Goal: Task Accomplishment & Management: Complete application form

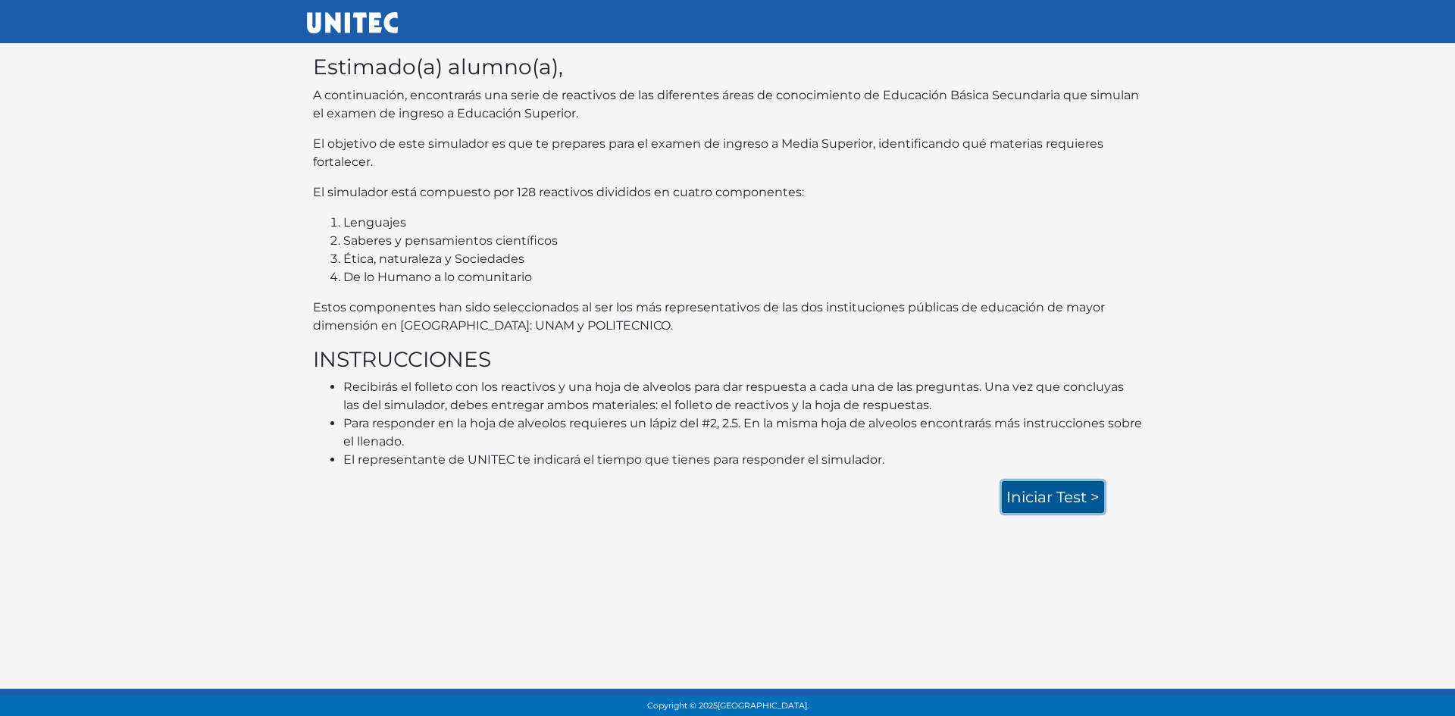
click at [1068, 494] on link "Iniciar test >" at bounding box center [1053, 497] width 102 height 32
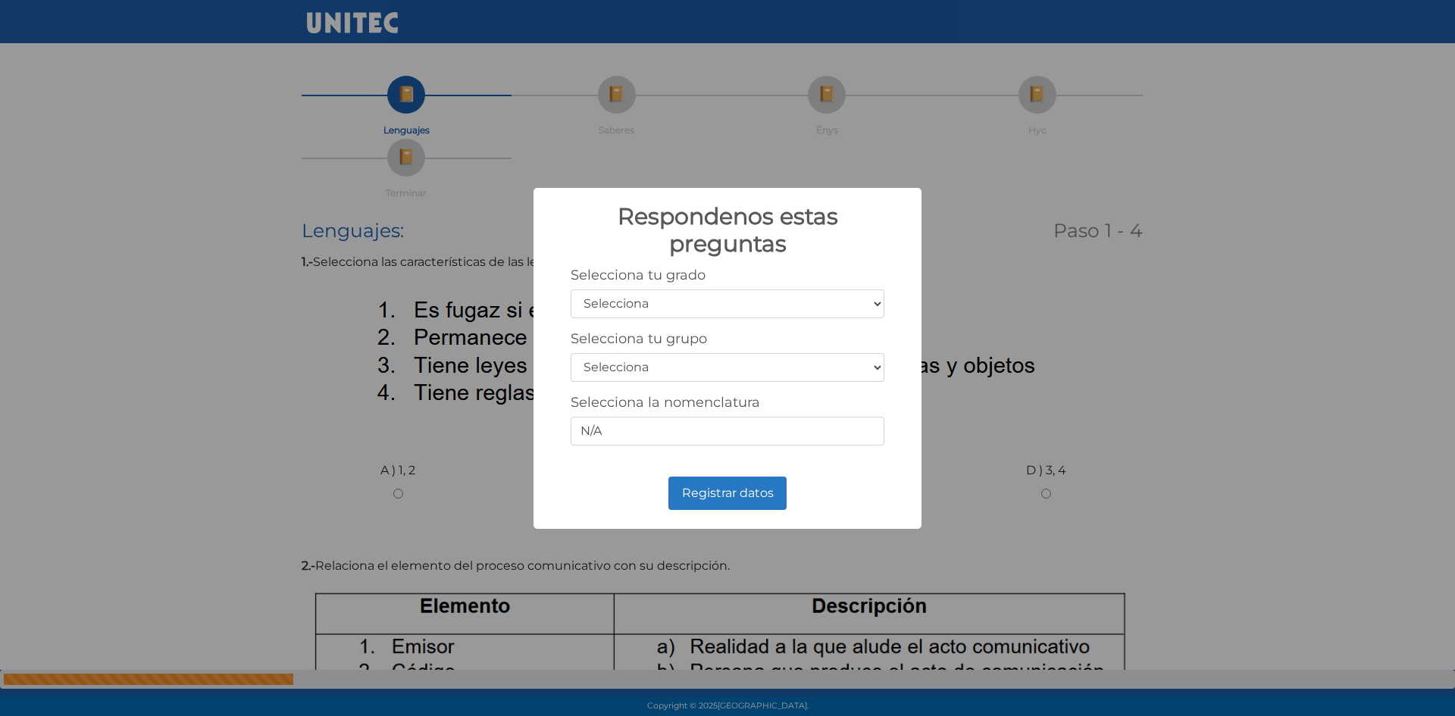
click at [838, 305] on select "Selecciona 1er grado 2do grado 3er grado 4to grado 5to grado 6to grado" at bounding box center [728, 304] width 314 height 29
select select "3"
click at [571, 290] on select "Selecciona 1er grado 2do grado 3er grado 4to grado 5to grado 6to grado" at bounding box center [728, 304] width 314 height 29
click at [631, 371] on select "Selecciona A B C D E F G H I J K L M N O P Q R S T U V W X Y Z" at bounding box center [728, 367] width 314 height 29
select select "i"
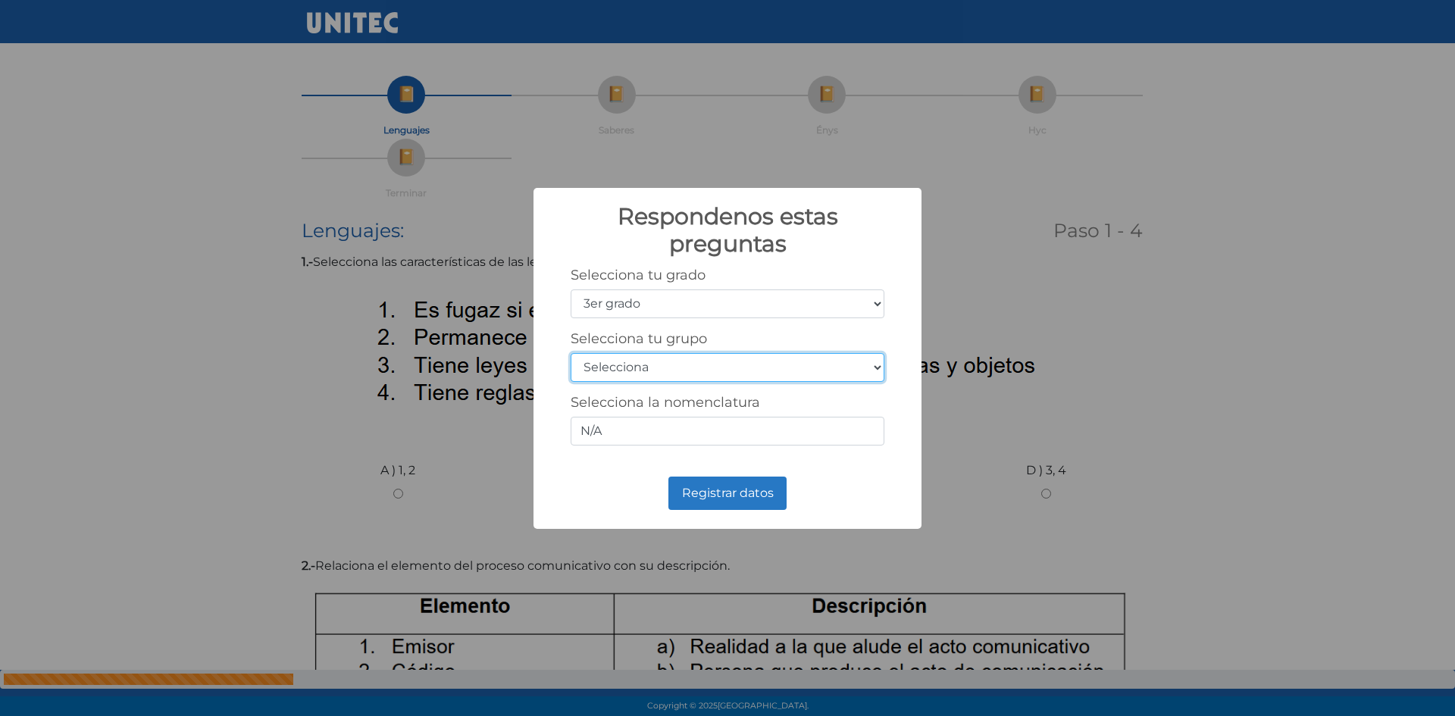
click at [571, 353] on select "Selecciona A B C D E F G H I J K L M N O P Q R S T U V W X Y Z" at bounding box center [728, 367] width 314 height 29
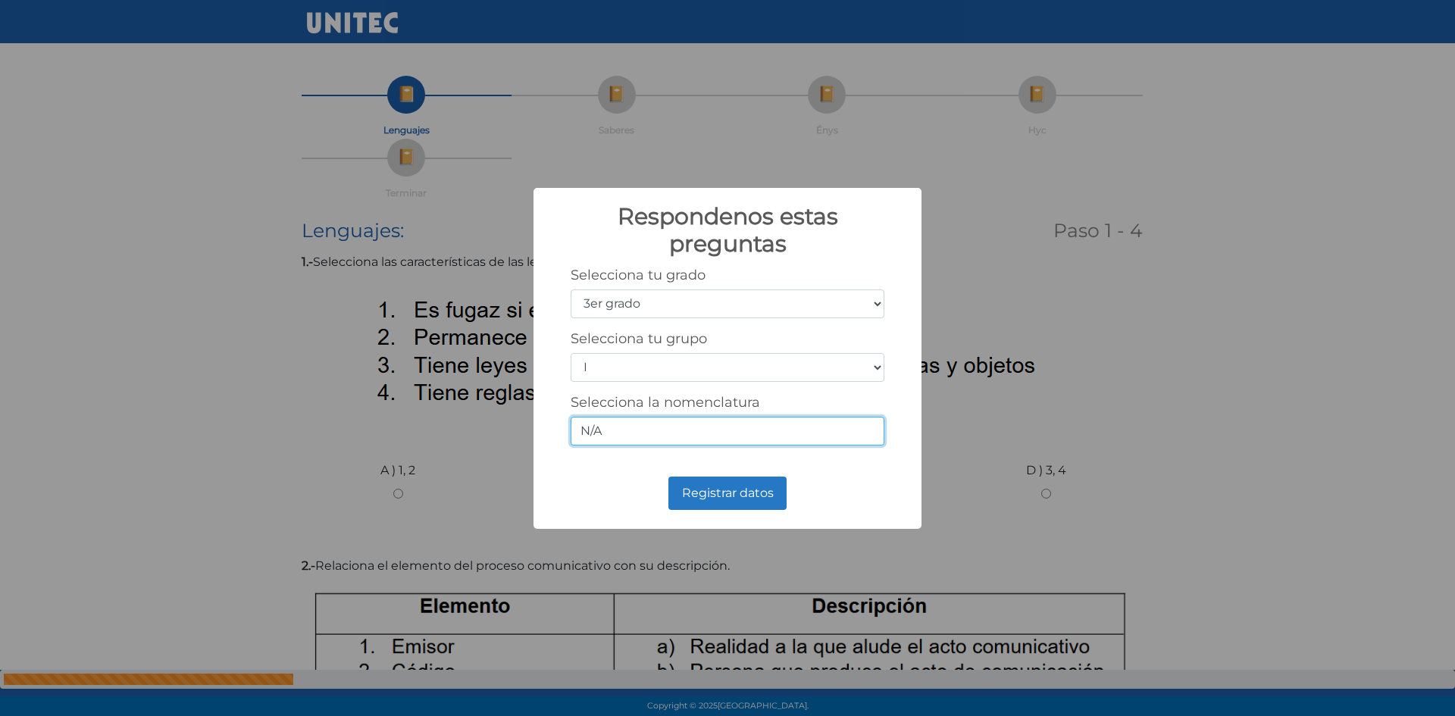
click at [612, 422] on input "N/A" at bounding box center [728, 431] width 314 height 29
type input "N"
type input "3i"
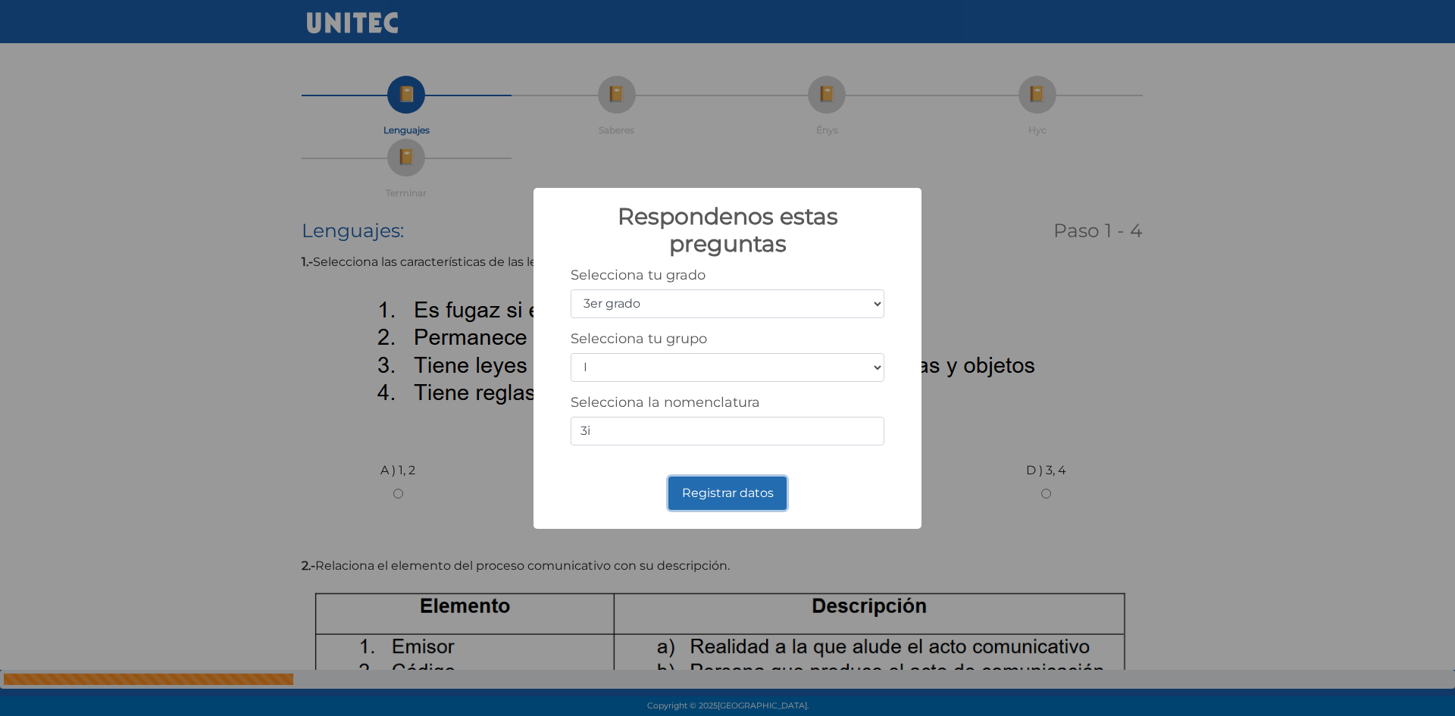
click at [742, 496] on button "Registrar datos" at bounding box center [728, 493] width 118 height 33
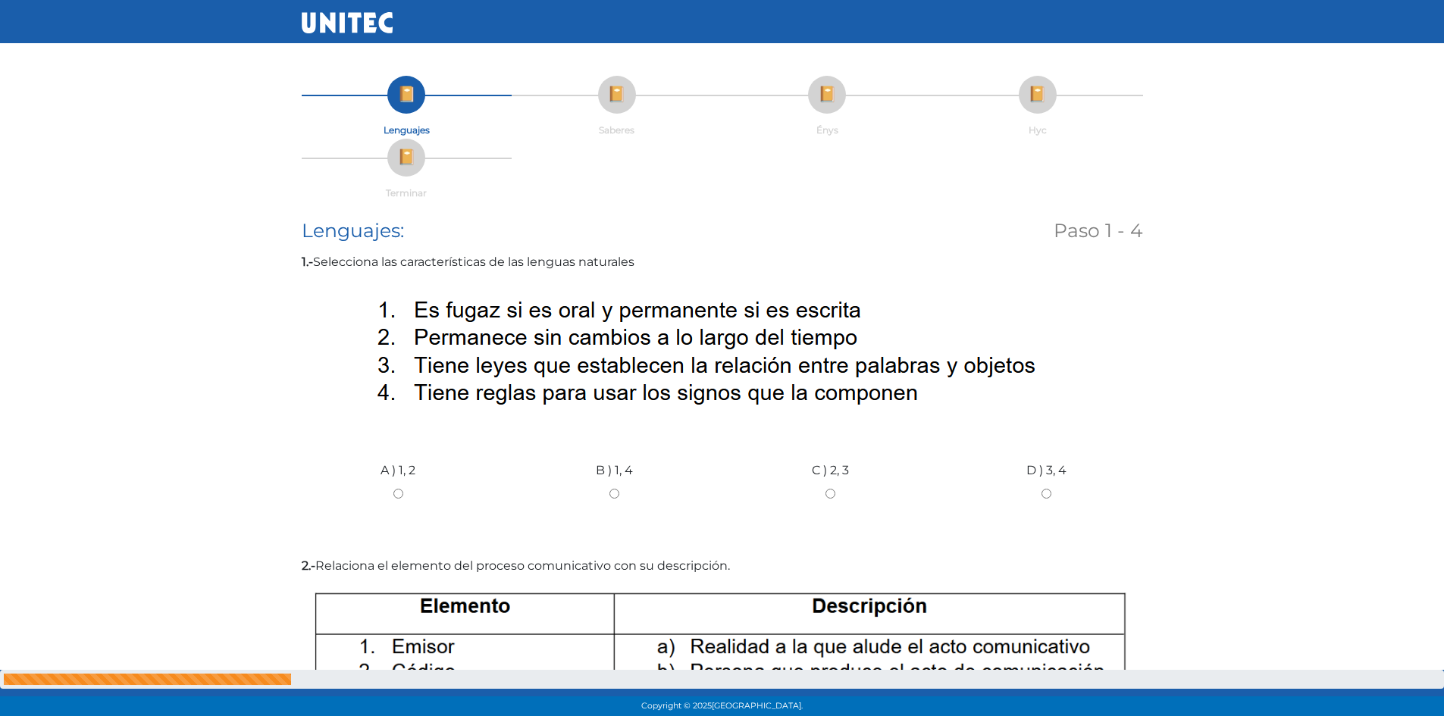
click at [403, 496] on input "A ) 1, 2" at bounding box center [398, 494] width 193 height 10
radio input "true"
click at [612, 493] on input "B ) 1, 4" at bounding box center [614, 494] width 193 height 10
radio input "true"
click at [826, 493] on input "C ) 2, 3" at bounding box center [830, 494] width 193 height 10
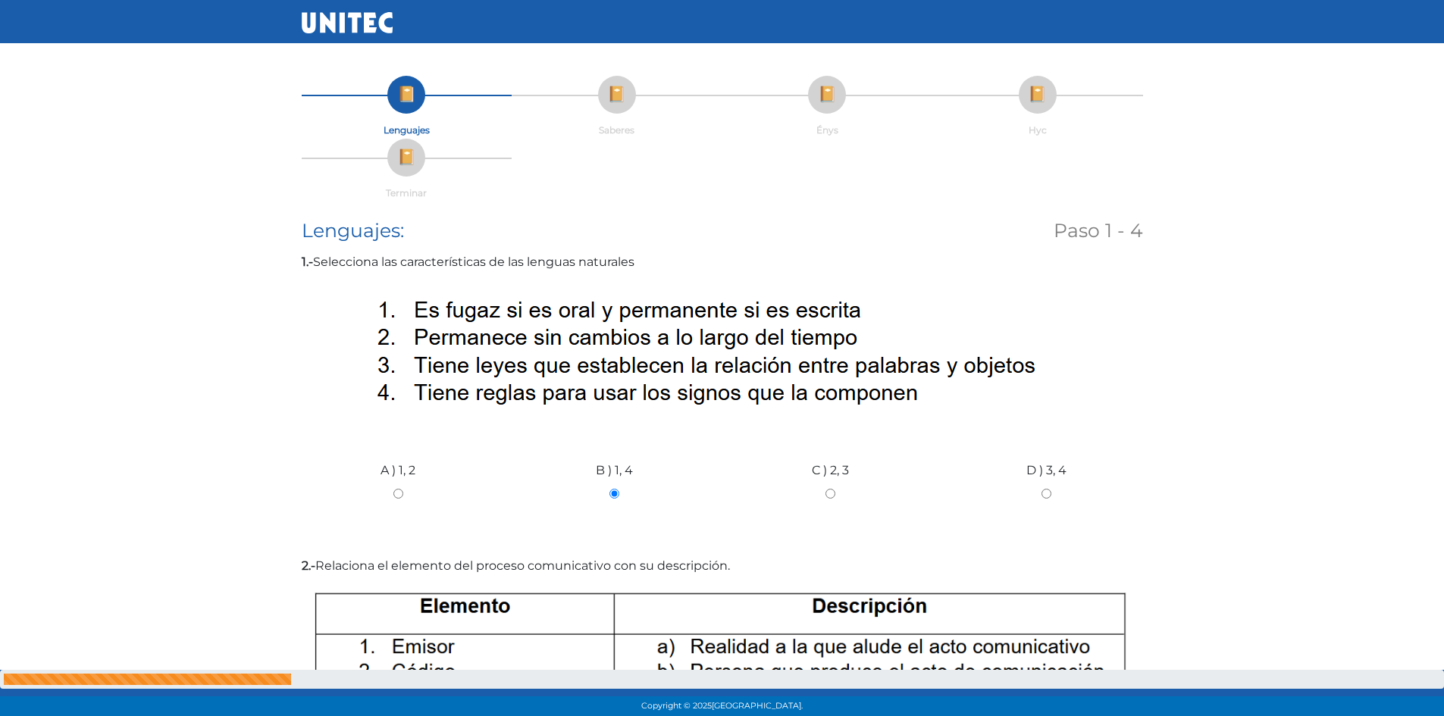
radio input "true"
click at [1042, 493] on input "D ) 3, 4" at bounding box center [1046, 494] width 193 height 10
radio input "true"
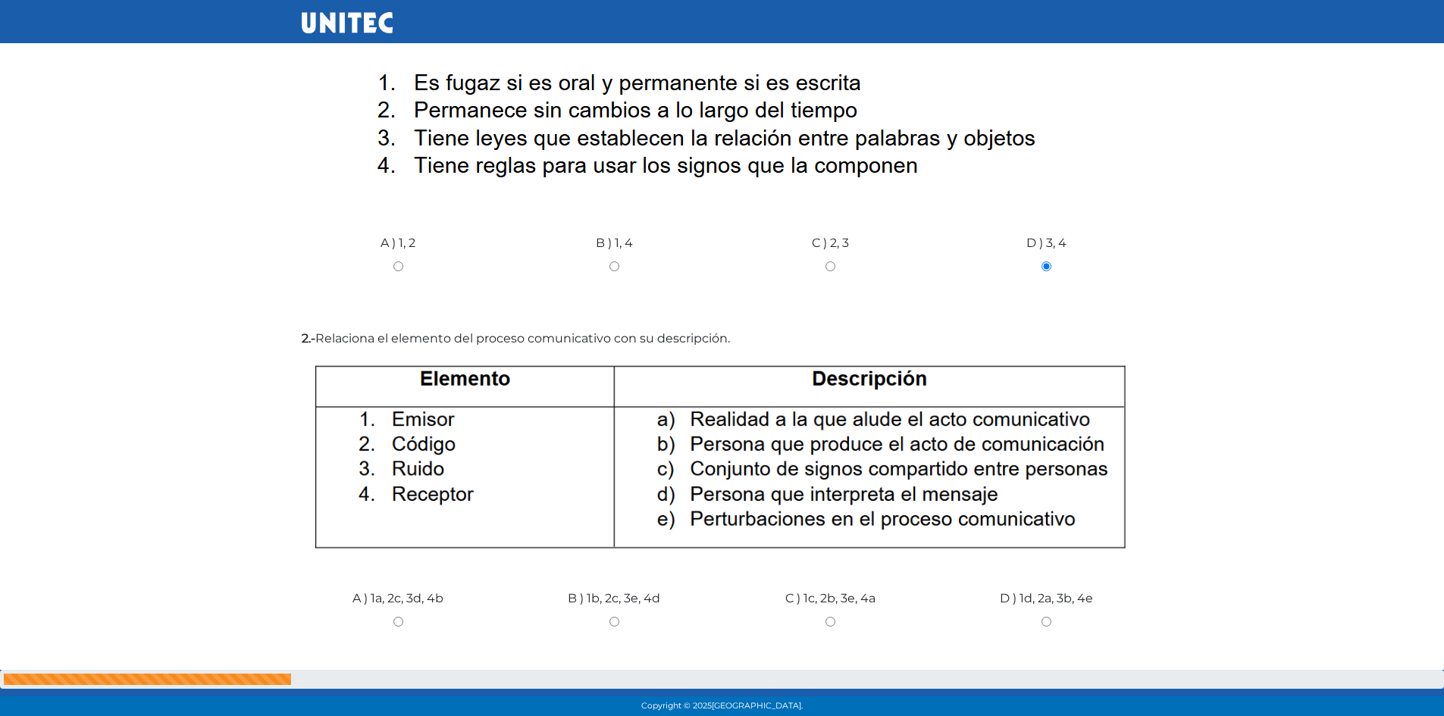
click at [399, 625] on input "A ) 1a, 2c, 3d, 4b" at bounding box center [398, 622] width 193 height 10
radio input "true"
click at [617, 620] on input "B ) 1b, 2c, 3e, 4d" at bounding box center [614, 622] width 193 height 10
radio input "true"
click at [831, 622] on input "C ) 1c, 2b, 3e, 4a" at bounding box center [830, 622] width 193 height 10
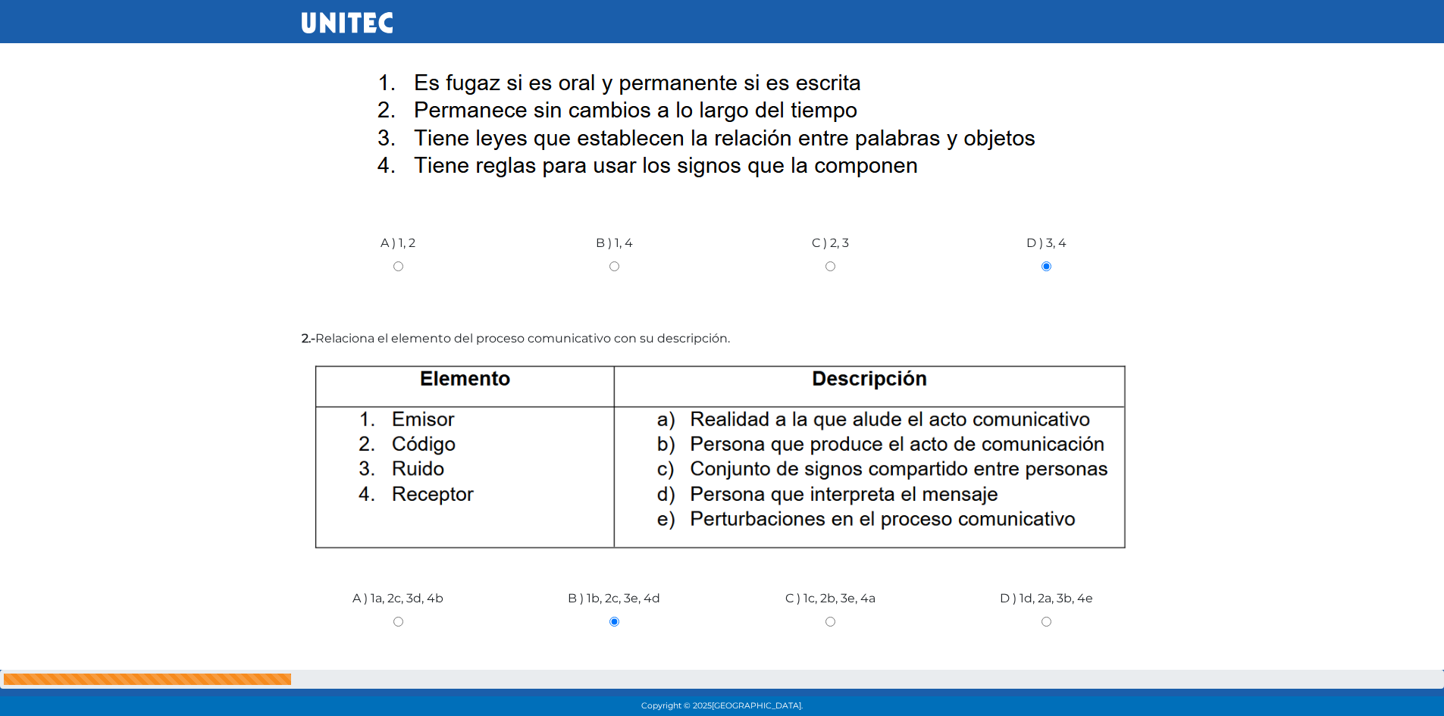
radio input "true"
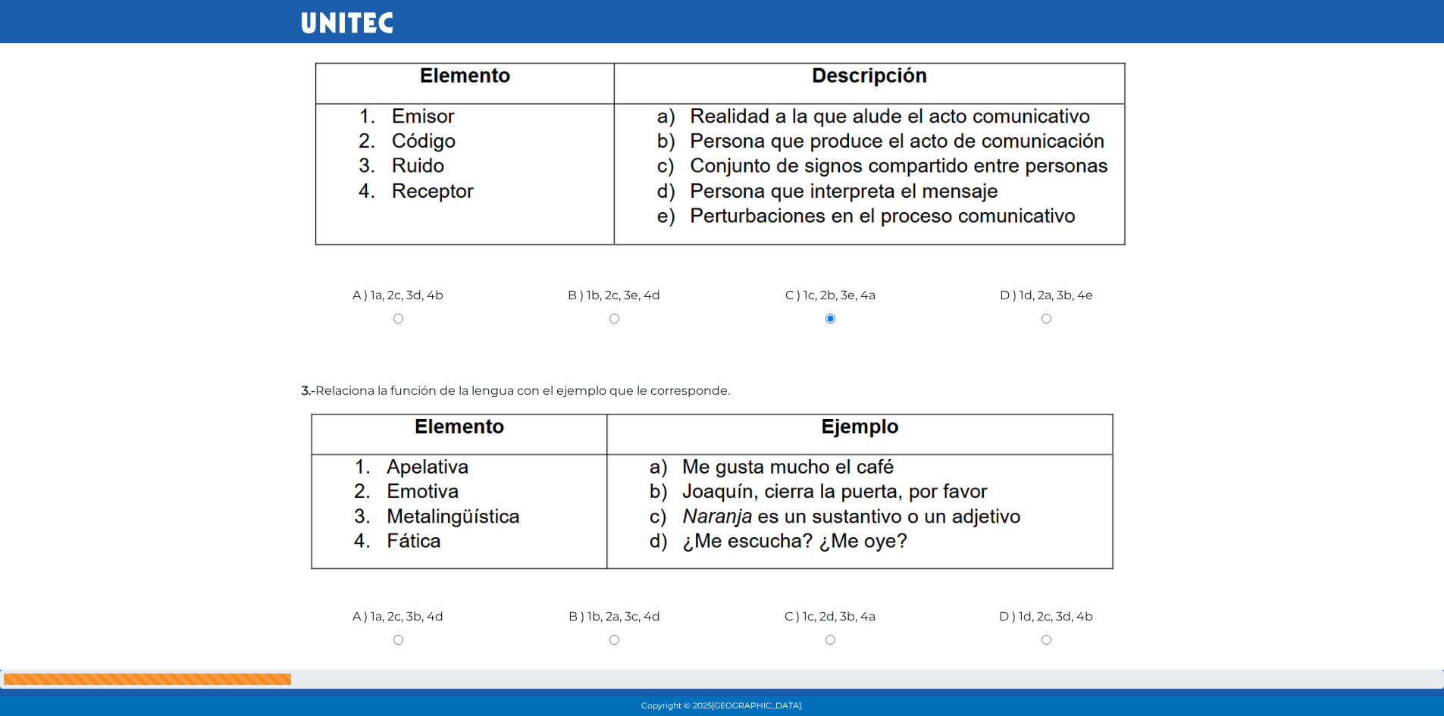
scroll to position [606, 0]
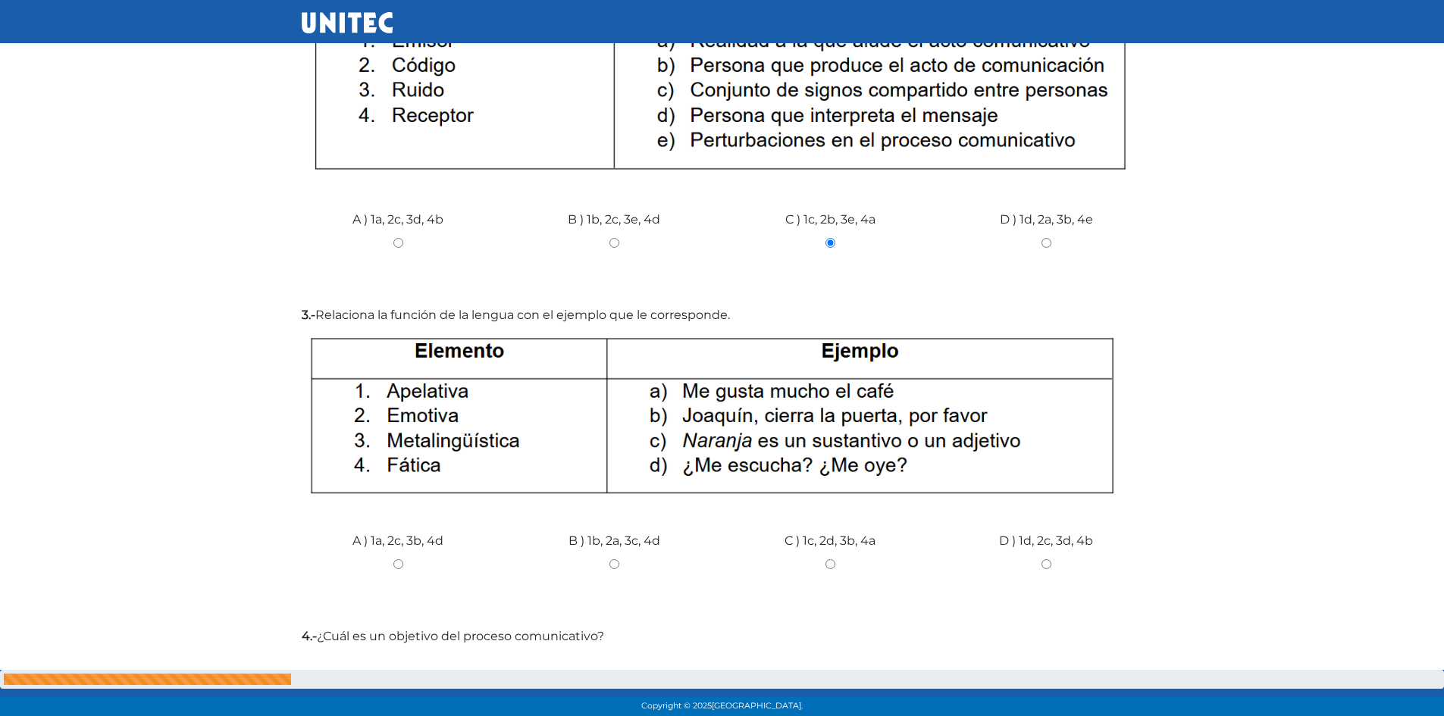
click at [612, 566] on input "B ) 1b, 2a, 3c, 4d" at bounding box center [614, 564] width 193 height 10
radio input "true"
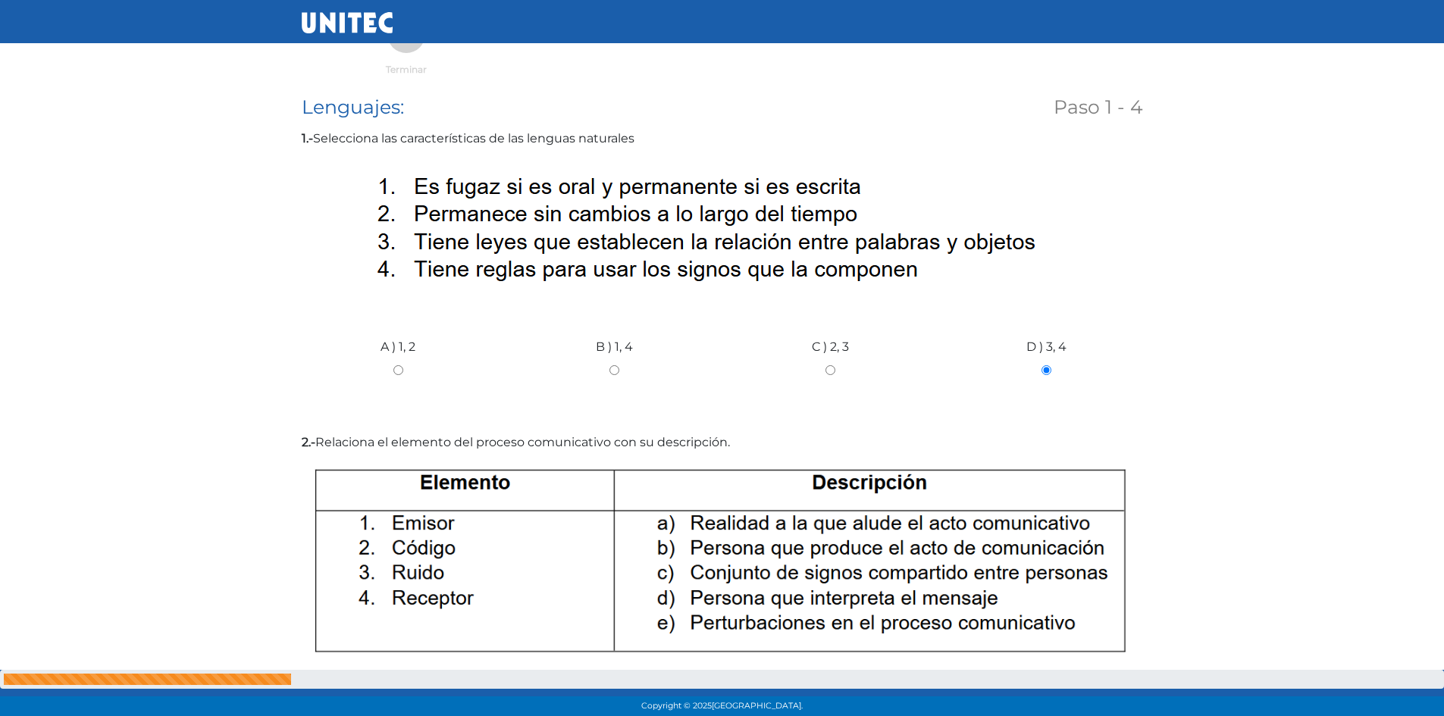
scroll to position [0, 0]
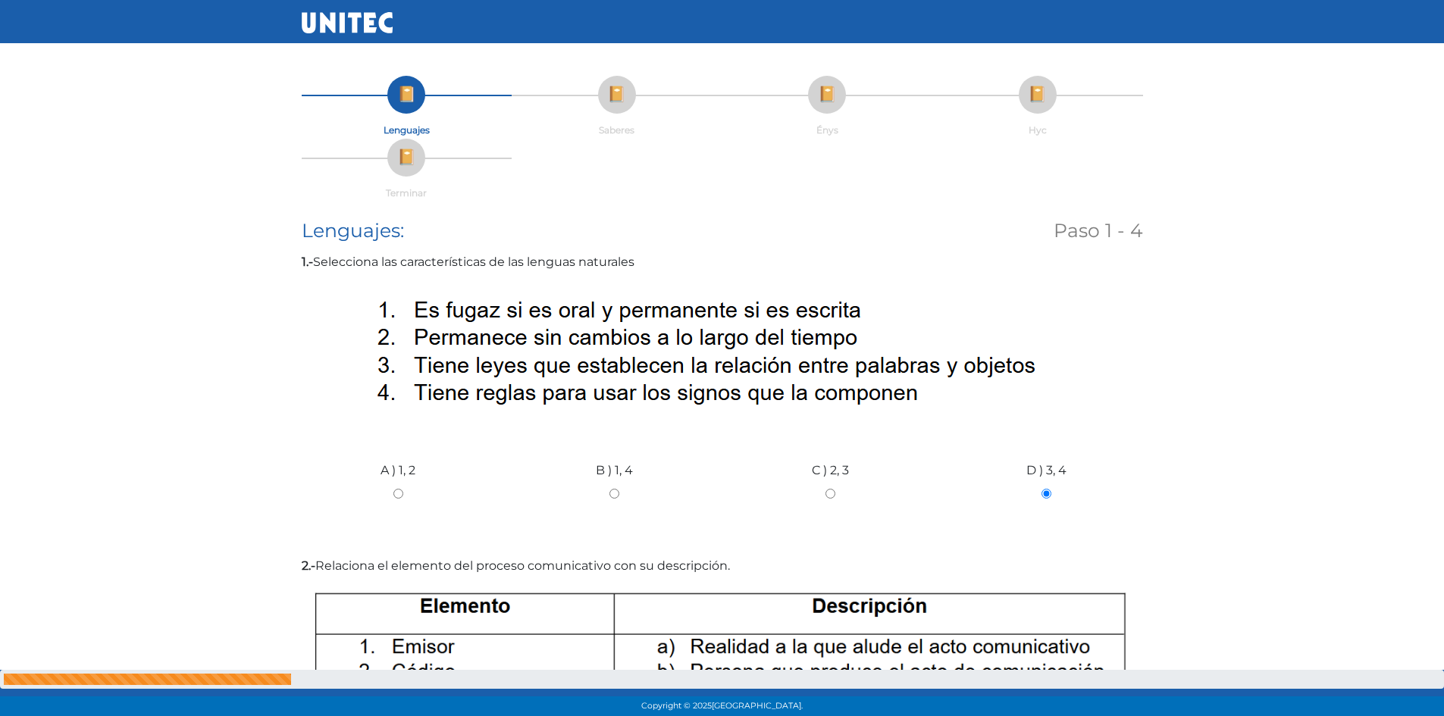
click at [618, 475] on label "B ) 1, 4" at bounding box center [614, 471] width 37 height 18
click at [618, 489] on input "B ) 1, 4" at bounding box center [614, 494] width 193 height 10
radio input "true"
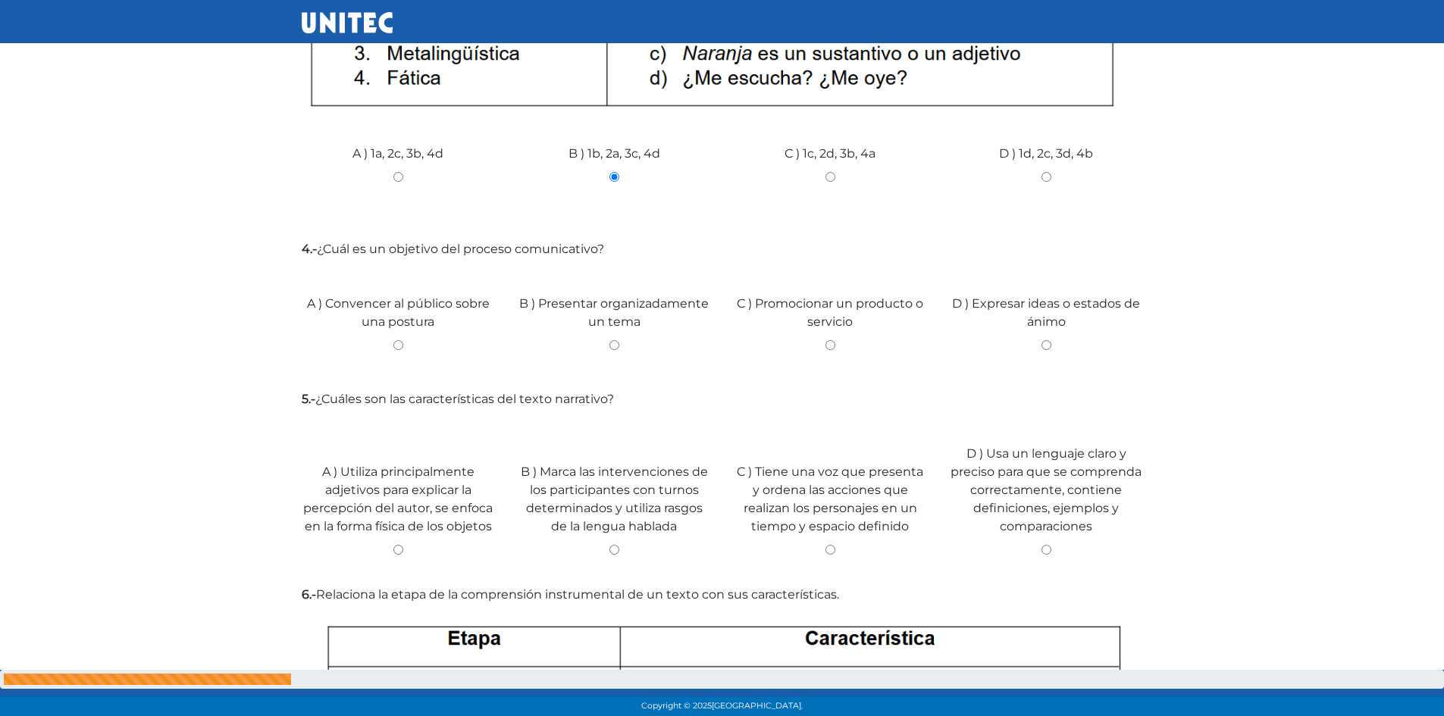
scroll to position [1145, 0]
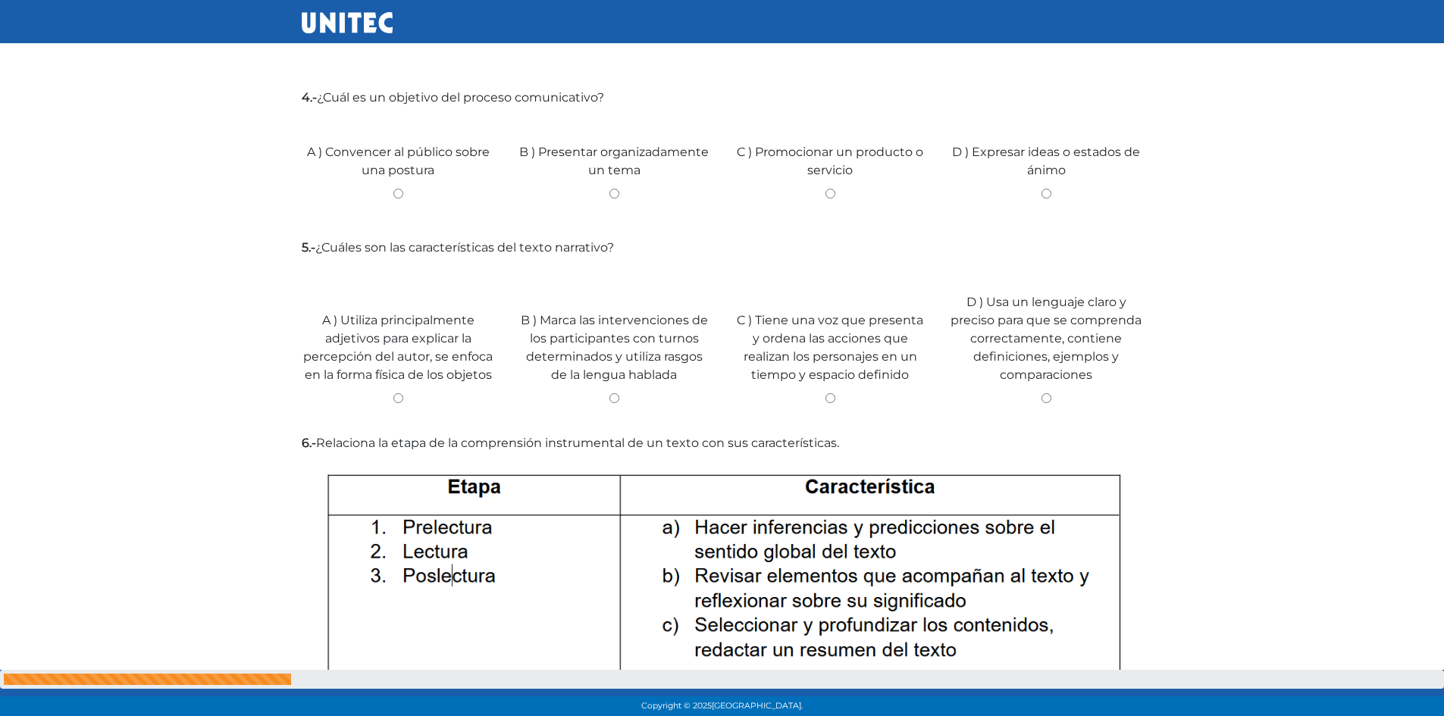
click at [351, 149] on label "A ) Convencer al público sobre una postura" at bounding box center [398, 161] width 193 height 36
click at [351, 189] on input "A ) Convencer al público sobre una postura" at bounding box center [398, 194] width 193 height 10
radio input "true"
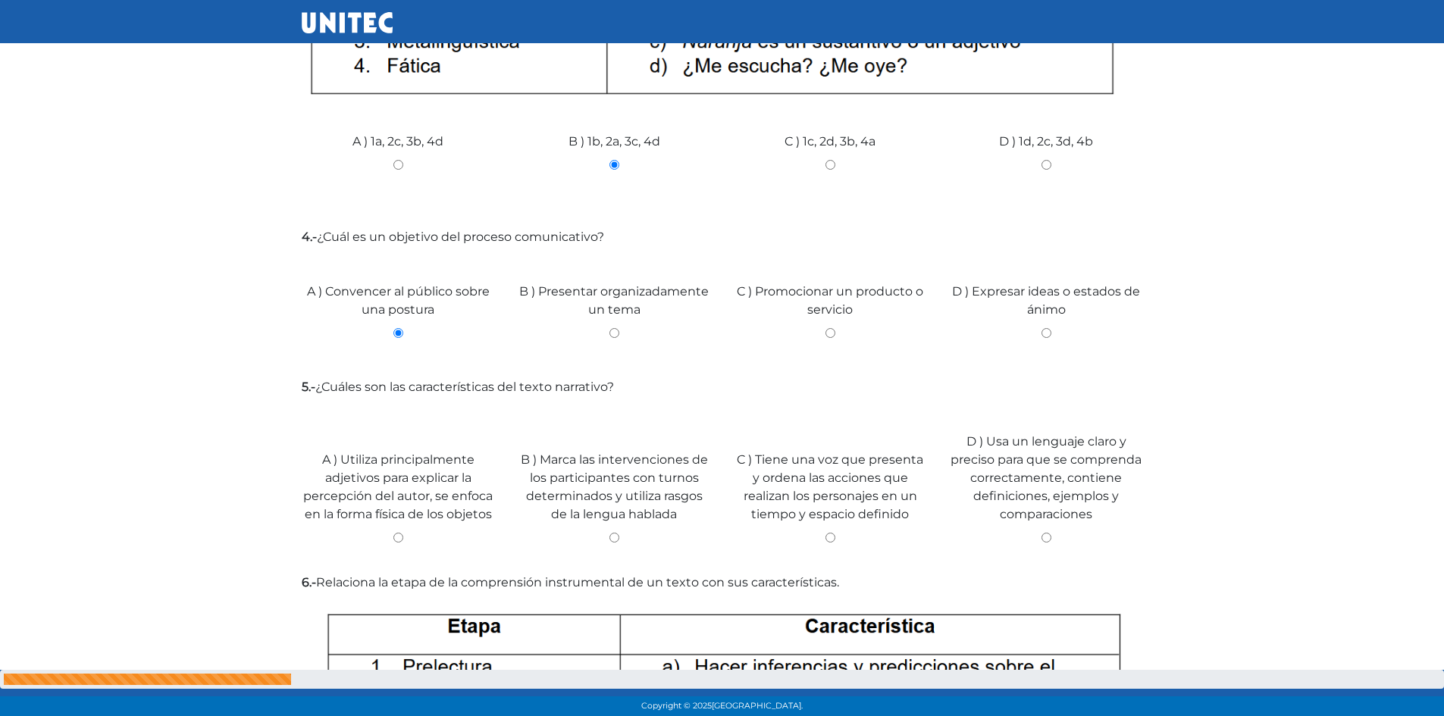
scroll to position [1082, 0]
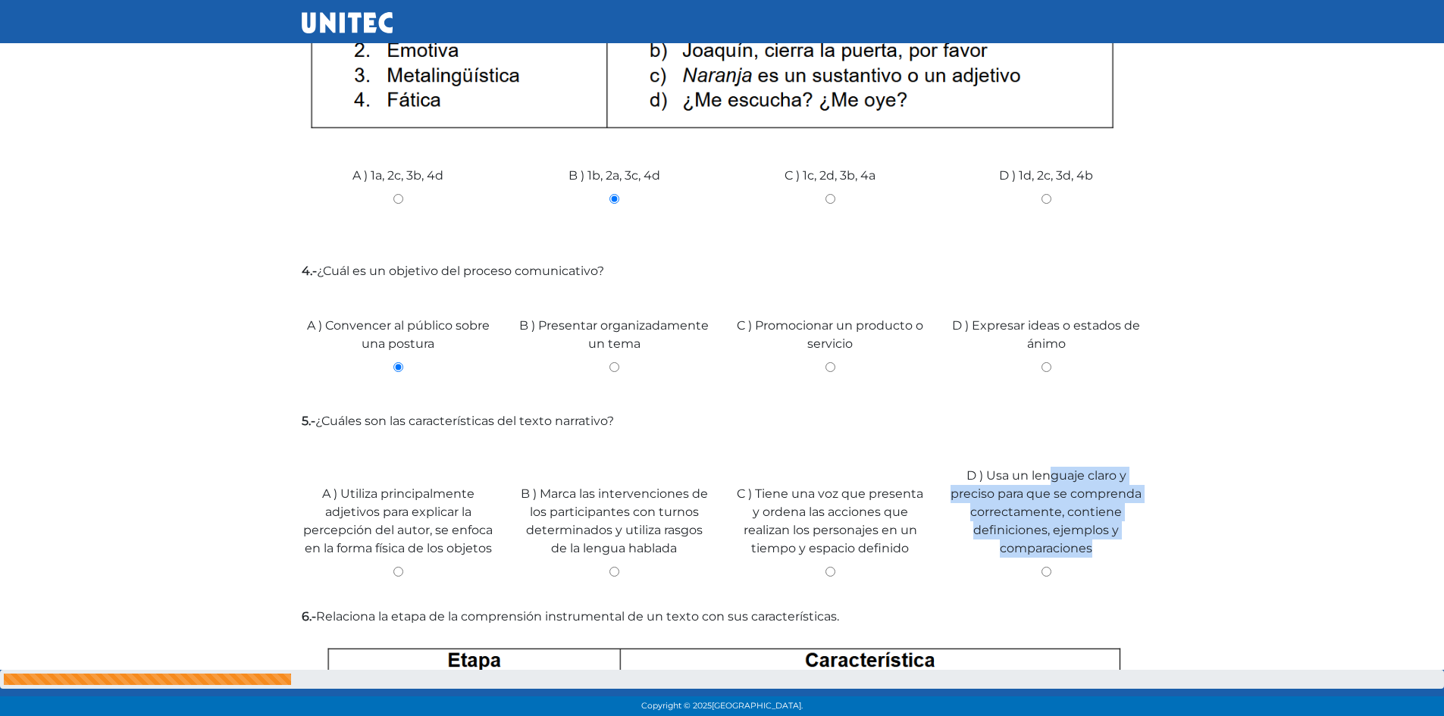
drag, startPoint x: 1054, startPoint y: 453, endPoint x: 1035, endPoint y: 493, distance: 43.4
click at [1042, 493] on div "D ) Usa un lenguaje claro y preciso para que se comprenda correctamente, contie…" at bounding box center [1046, 516] width 216 height 159
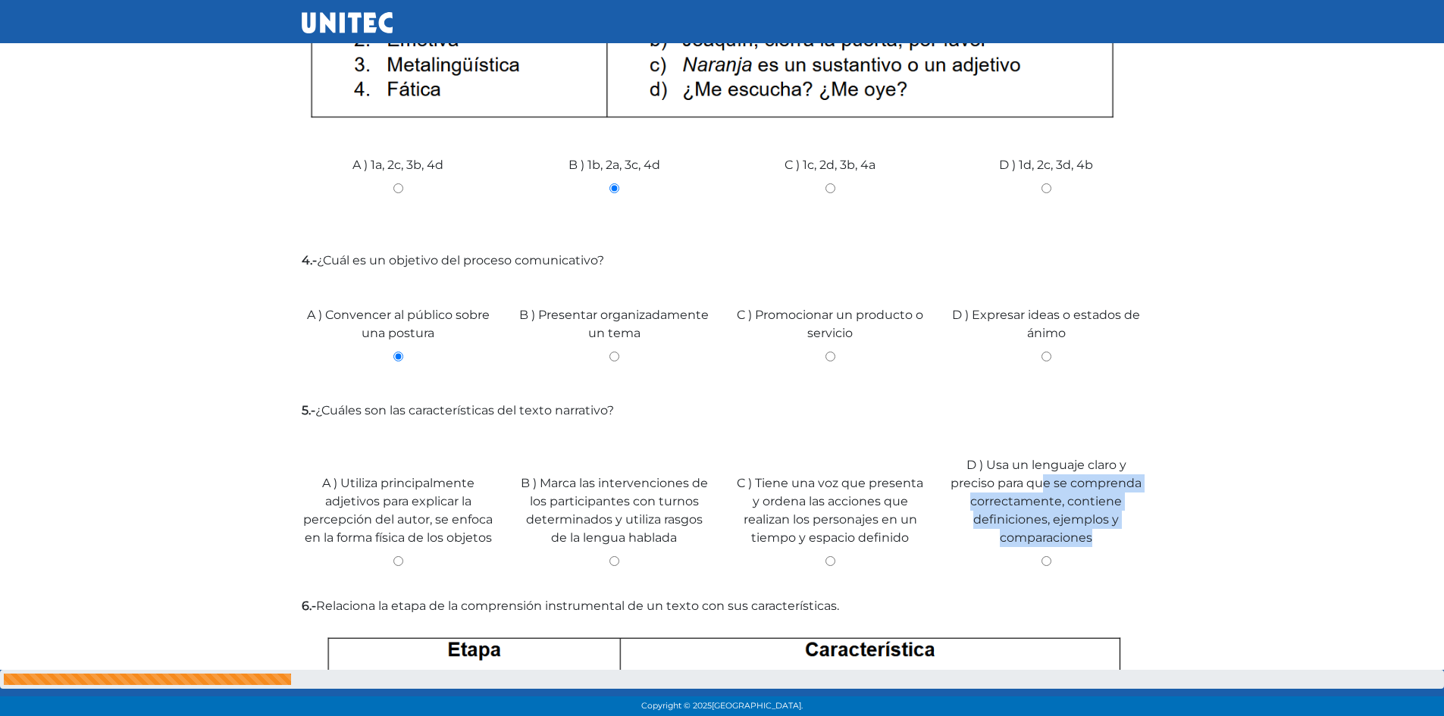
click at [1040, 559] on input "D ) Usa un lenguaje claro y preciso para que se comprenda correctamente, contie…" at bounding box center [1046, 561] width 193 height 10
radio input "true"
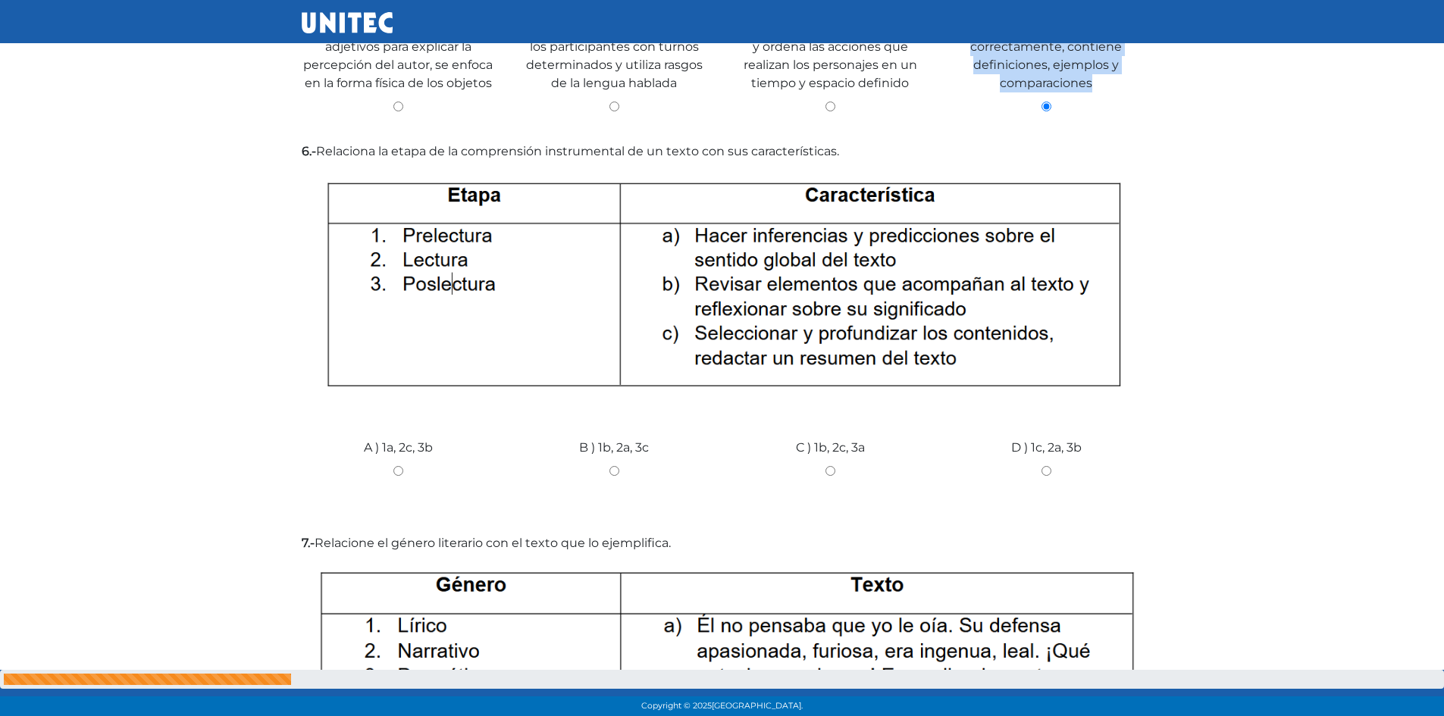
scroll to position [1513, 0]
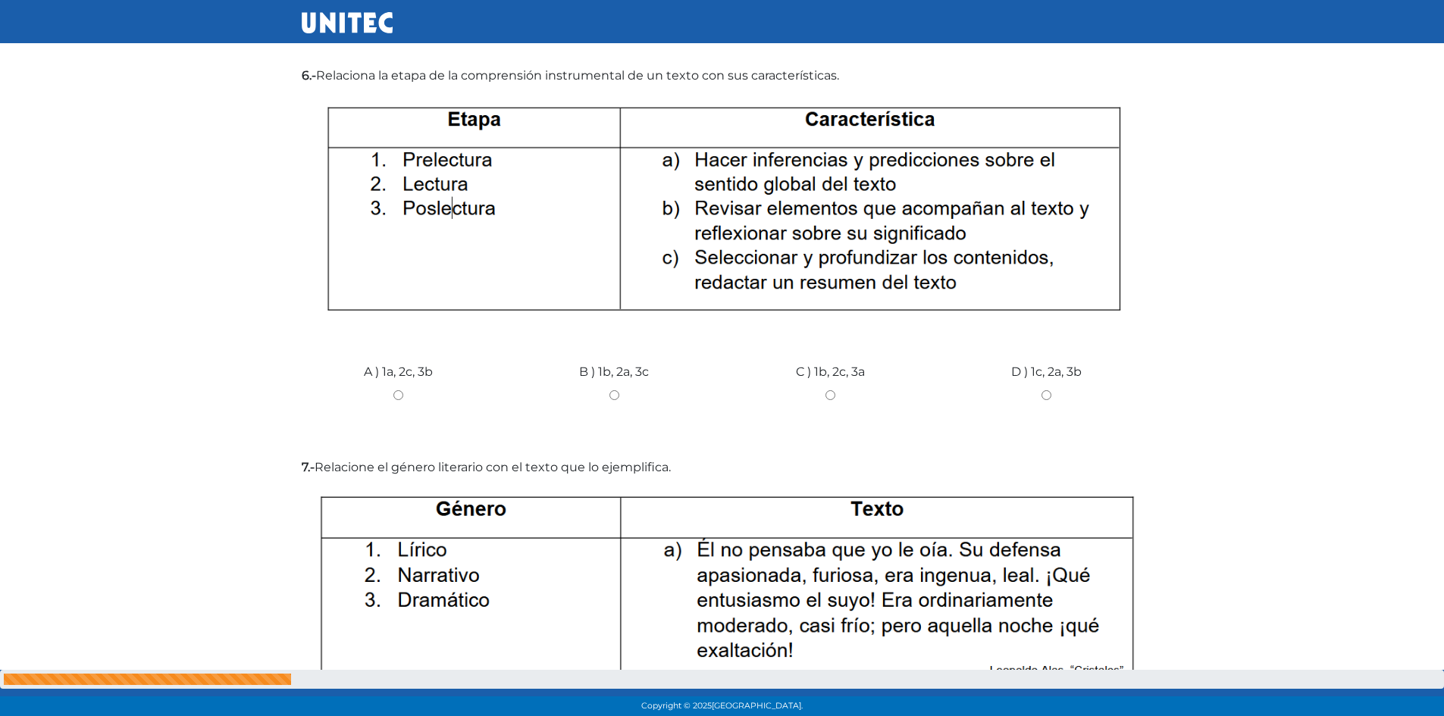
click at [829, 390] on input "C ) 1b, 2c, 3a" at bounding box center [830, 395] width 193 height 10
radio input "true"
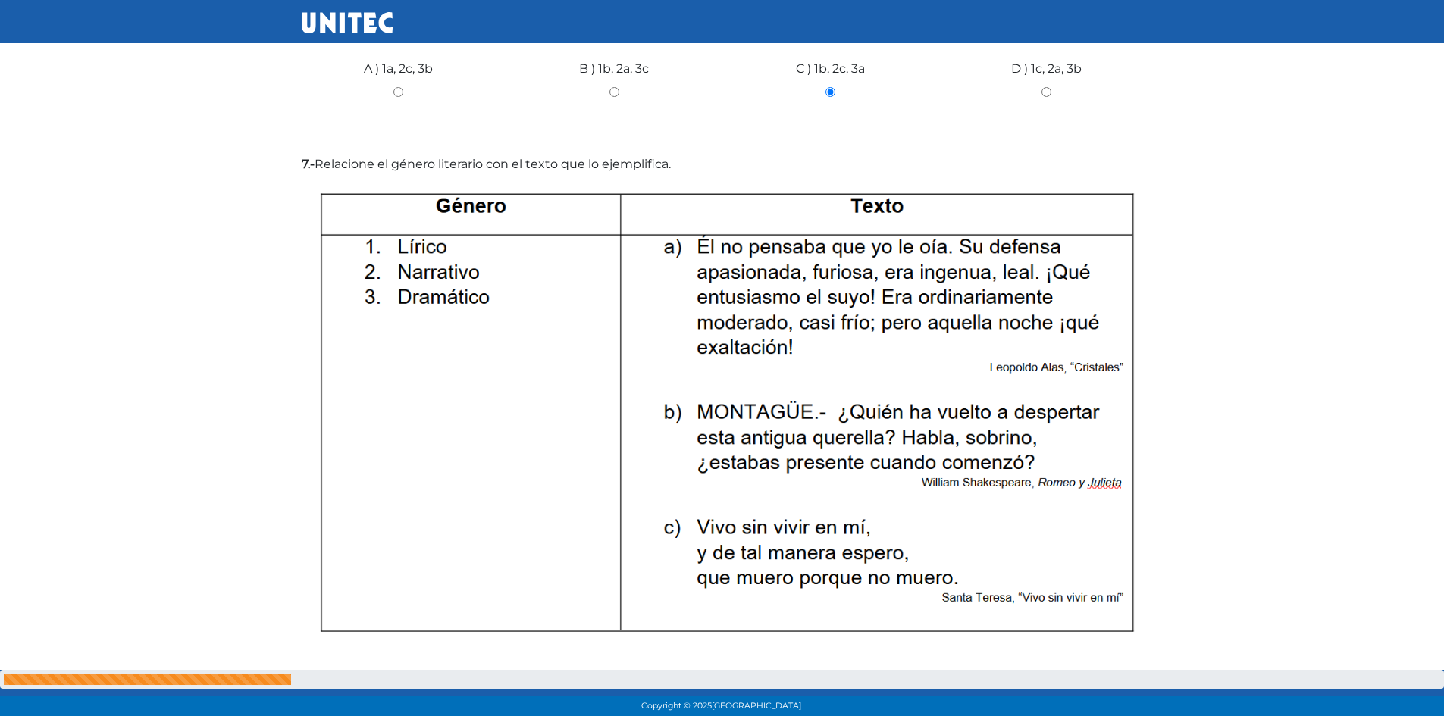
scroll to position [1892, 0]
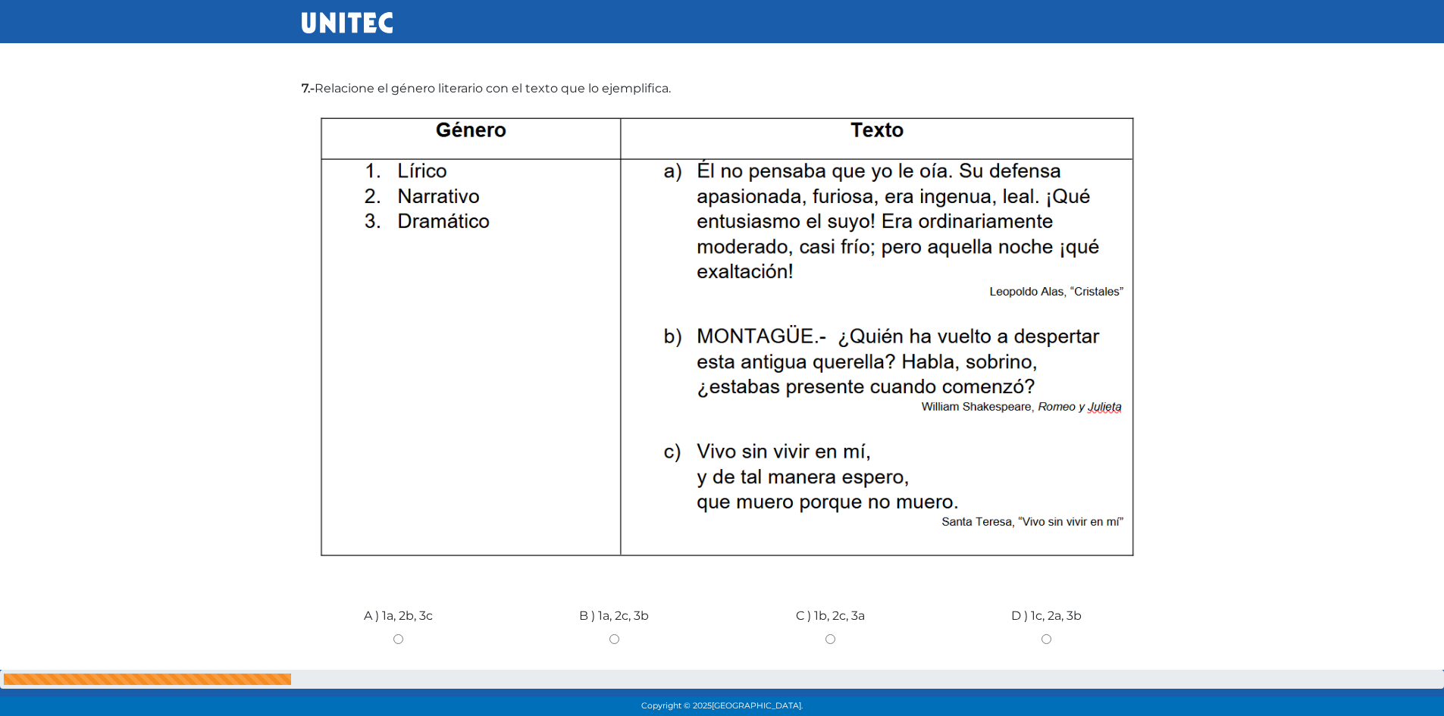
click at [610, 629] on div "B ) 1a, 2c, 3b" at bounding box center [614, 634] width 216 height 114
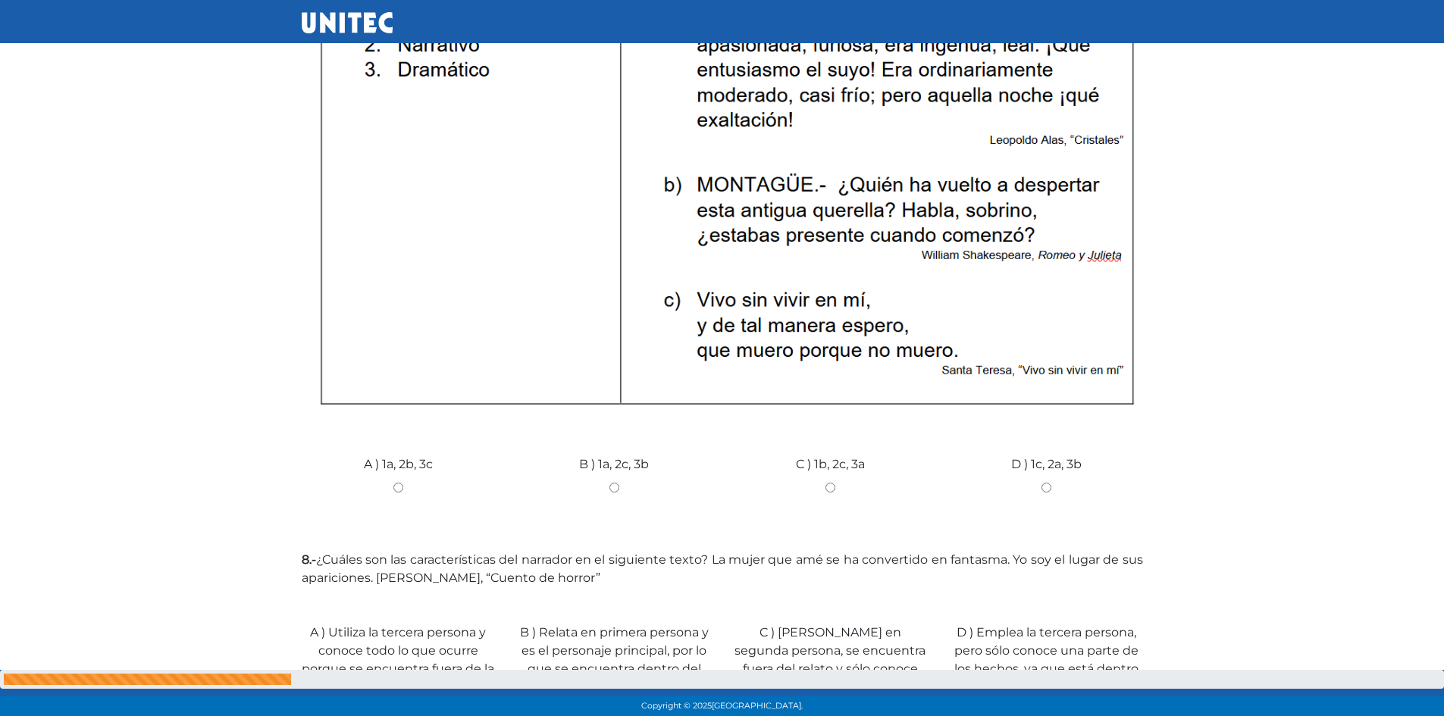
click at [614, 481] on div "B ) 1a, 2c, 3b" at bounding box center [614, 482] width 216 height 114
click at [612, 485] on input "B ) 1a, 2c, 3b" at bounding box center [614, 488] width 193 height 10
radio input "true"
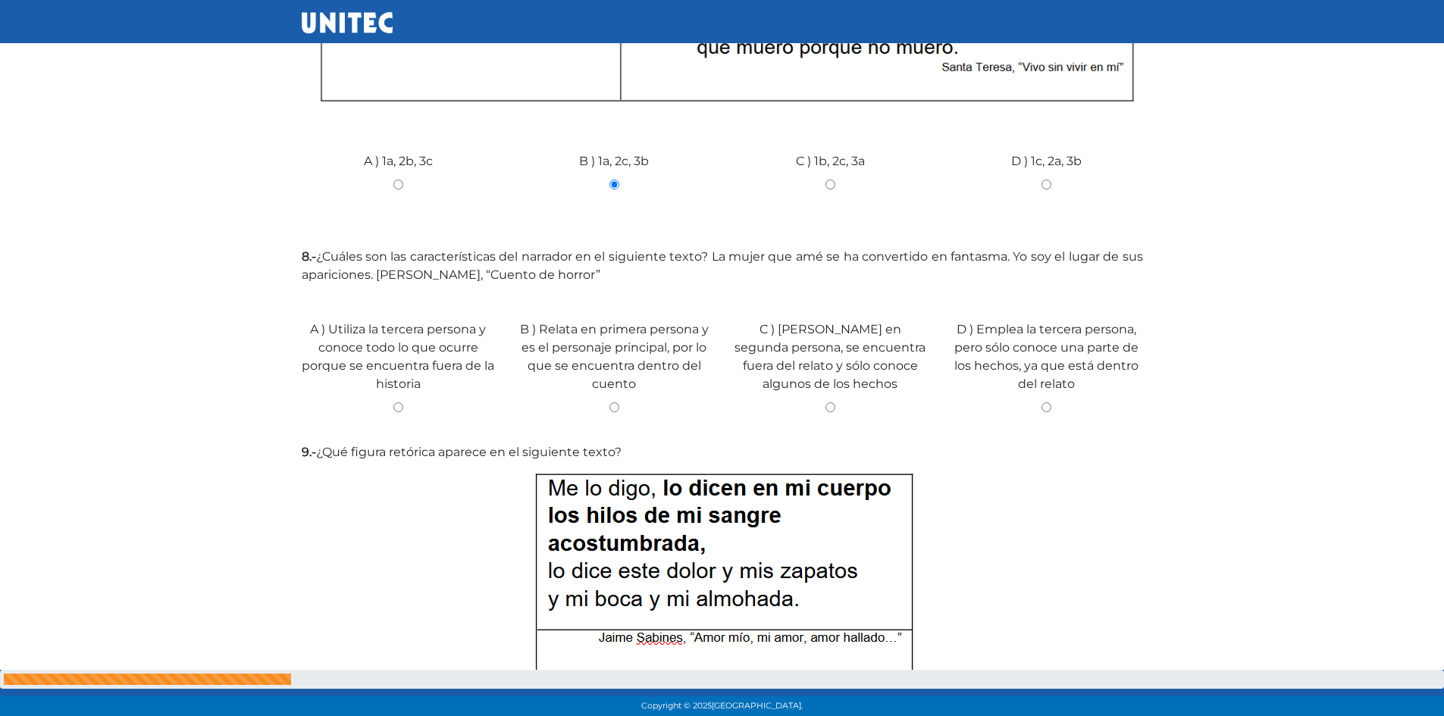
scroll to position [2423, 0]
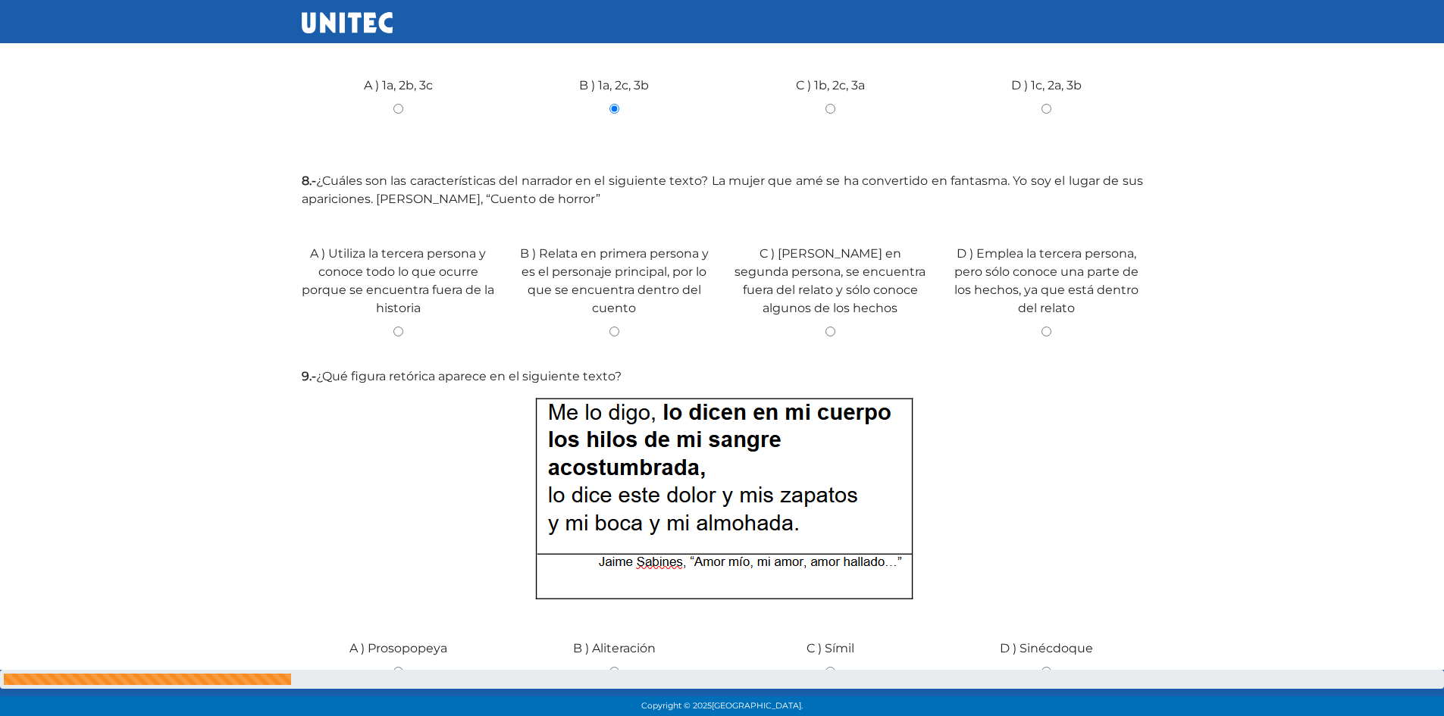
drag, startPoint x: 406, startPoint y: 327, endPoint x: 410, endPoint y: 318, distance: 10.6
click at [409, 324] on div "A ) Utiliza la tercera persona y conoce todo lo que ocurre porque se encuentra …" at bounding box center [398, 285] width 216 height 141
click at [402, 340] on div "A ) Utiliza la tercera persona y conoce todo lo que ocurre porque se encuentra …" at bounding box center [398, 285] width 216 height 141
click at [398, 332] on input "A ) Utiliza la tercera persona y conoce todo lo que ocurre porque se encuentra …" at bounding box center [398, 332] width 193 height 10
radio input "true"
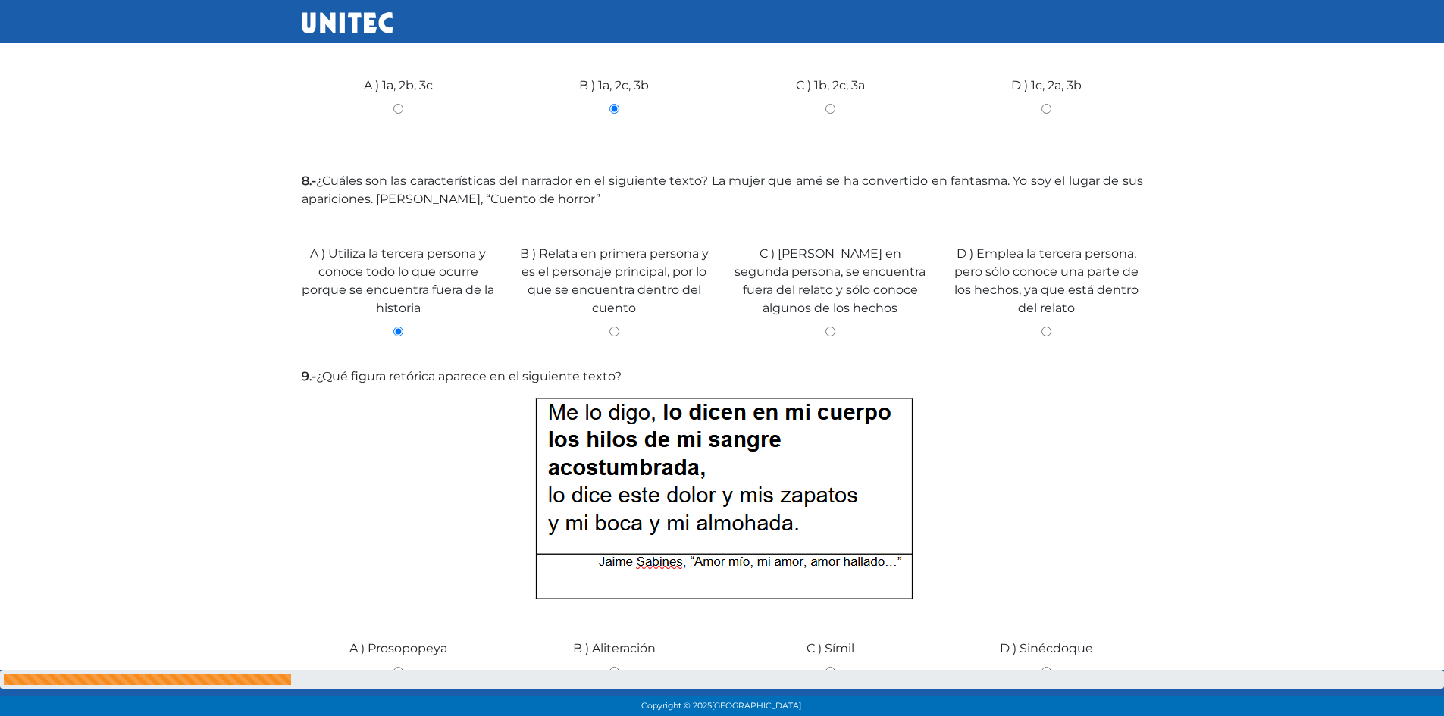
scroll to position [2726, 0]
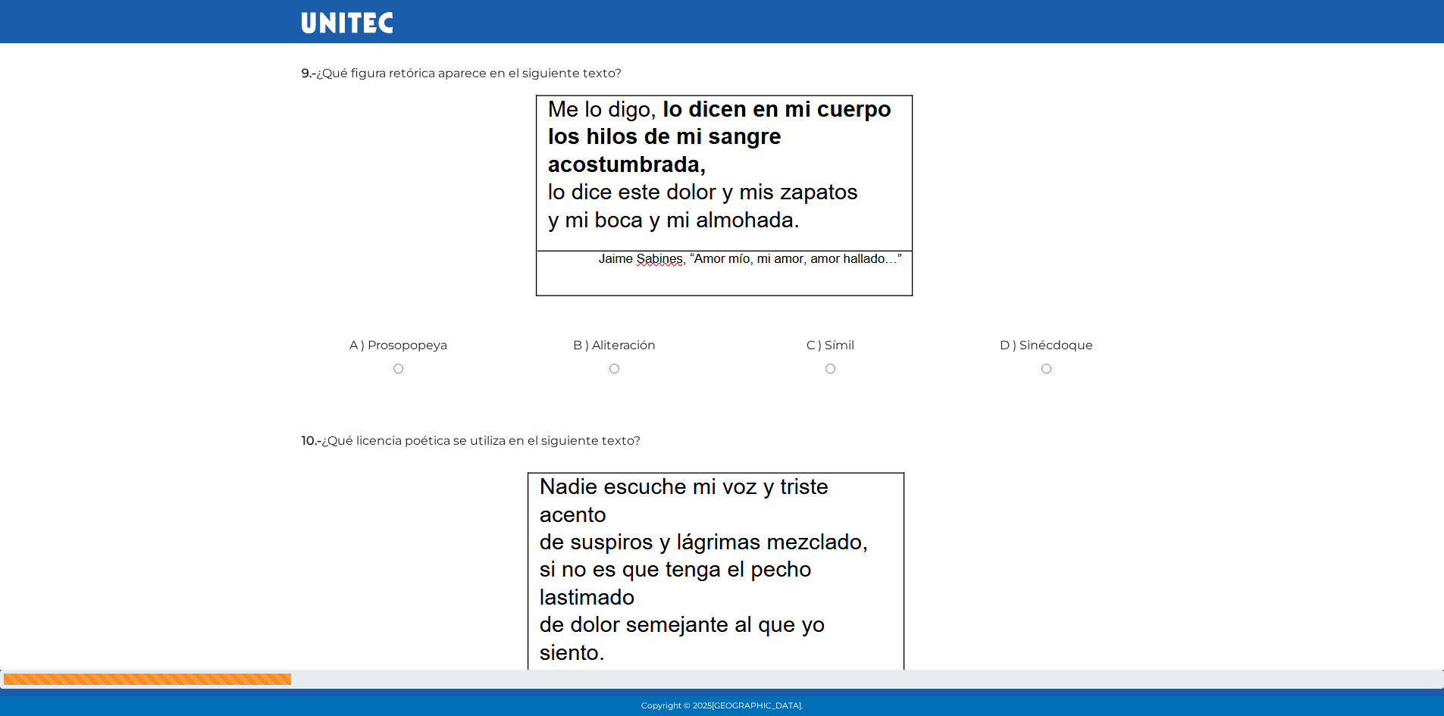
click at [1048, 359] on div "D ) Sinécdoque" at bounding box center [1046, 363] width 216 height 114
click at [1045, 364] on input "D ) Sinécdoque" at bounding box center [1046, 369] width 193 height 10
radio input "true"
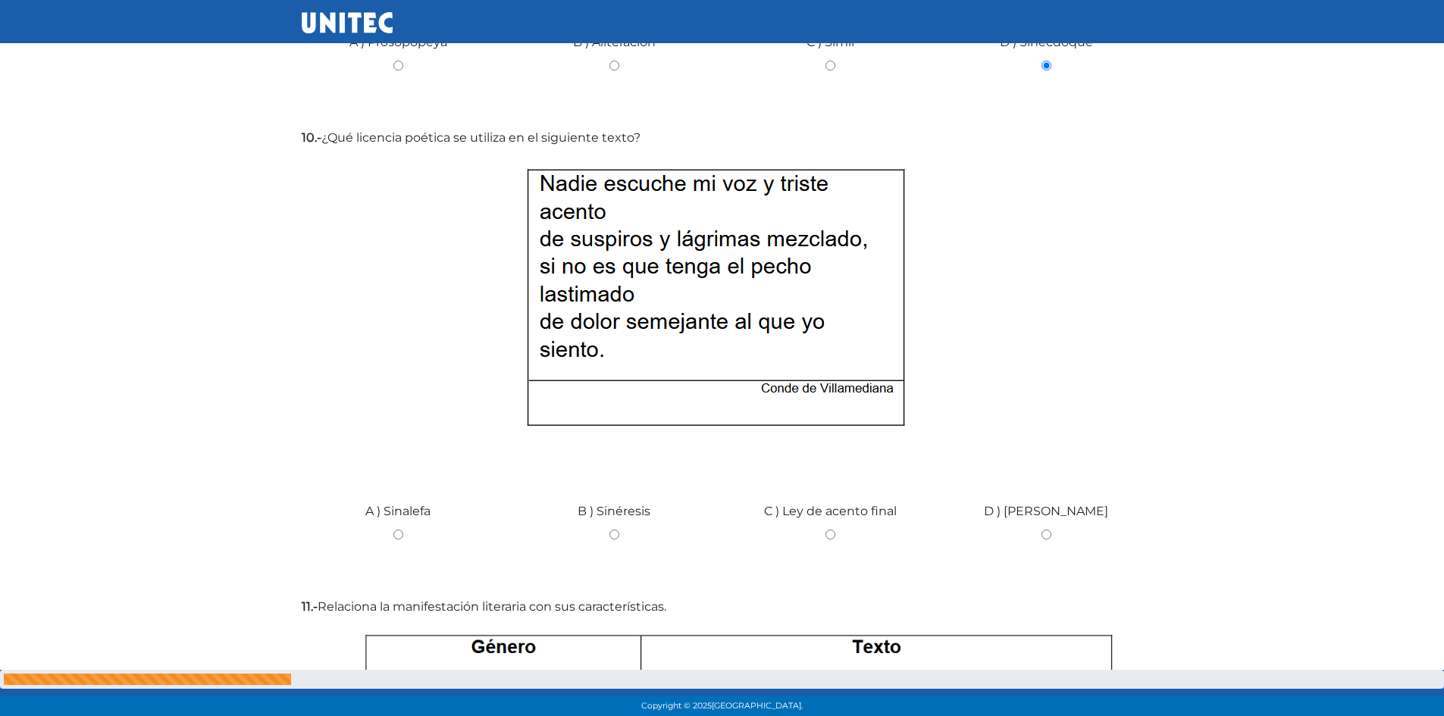
scroll to position [3105, 0]
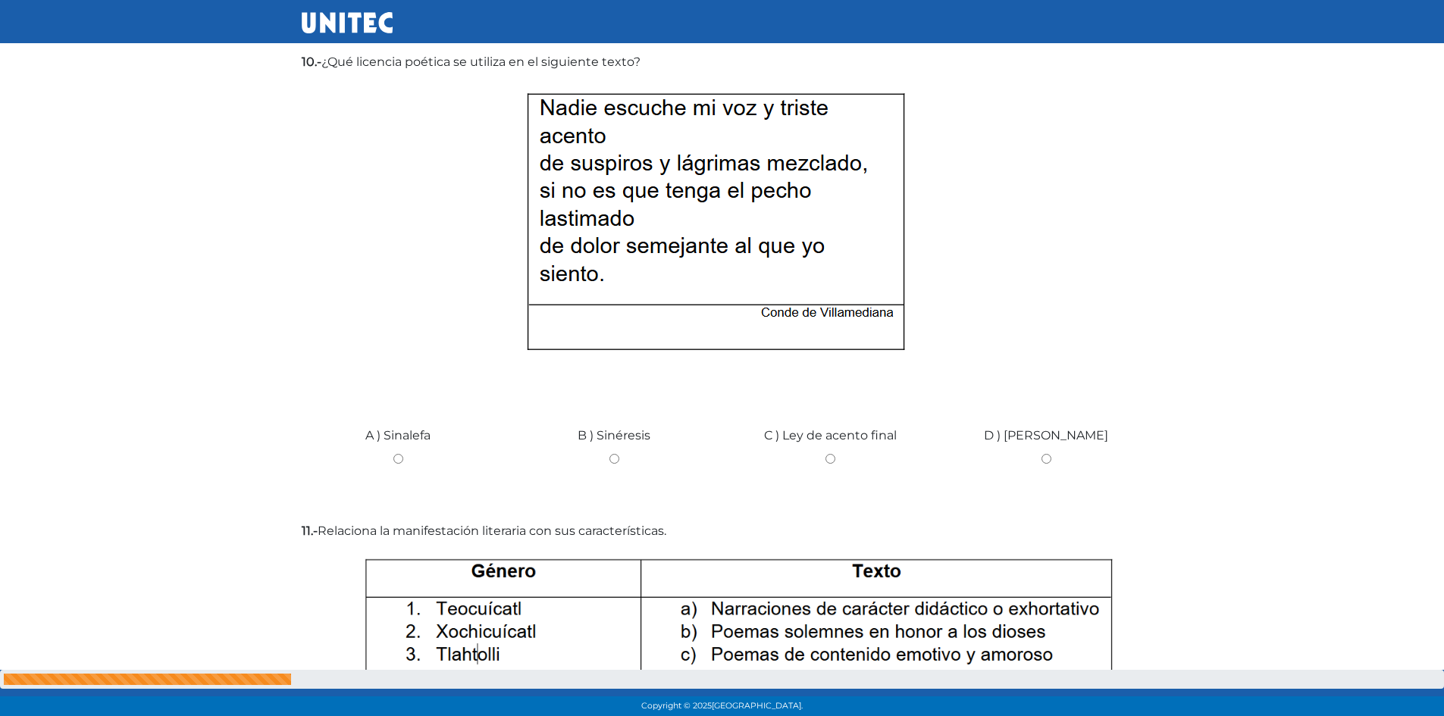
click at [399, 454] on input "A ) Sinalefa" at bounding box center [398, 459] width 193 height 10
radio input "true"
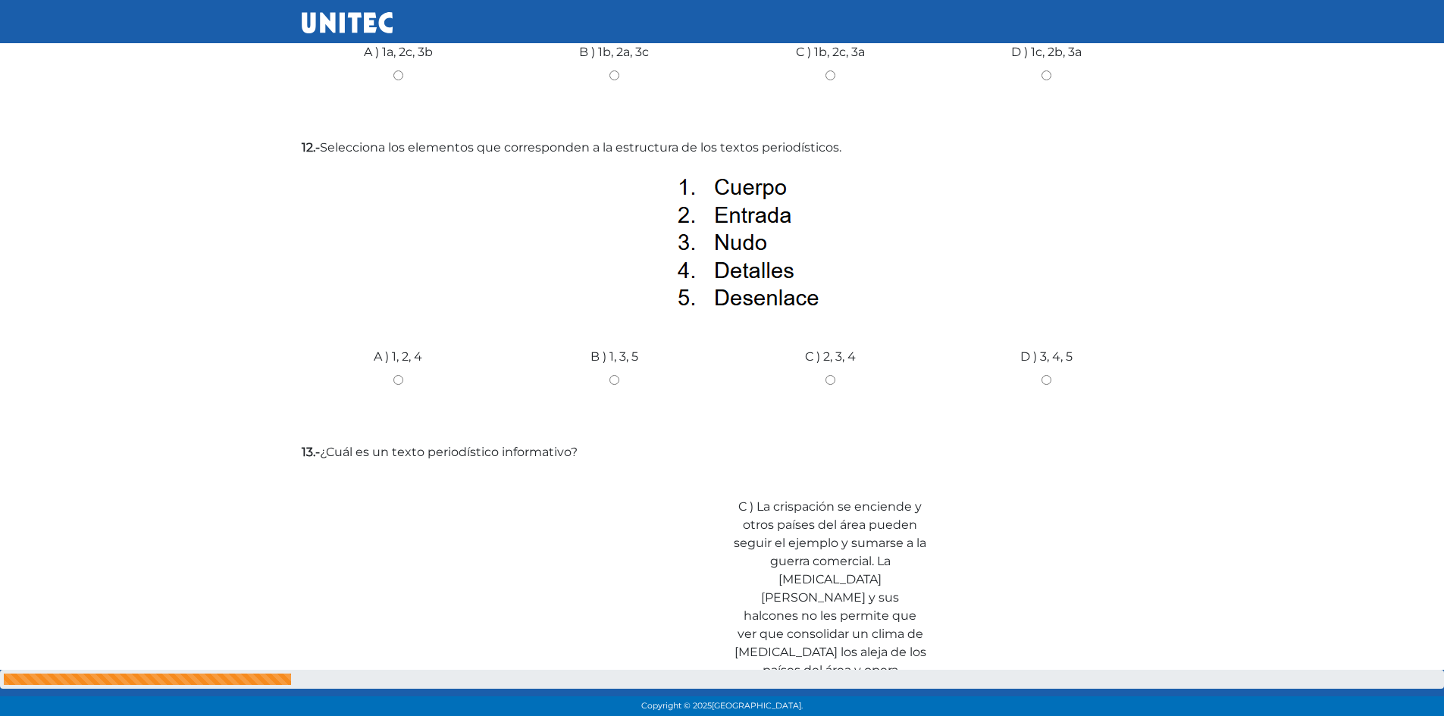
scroll to position [3863, 0]
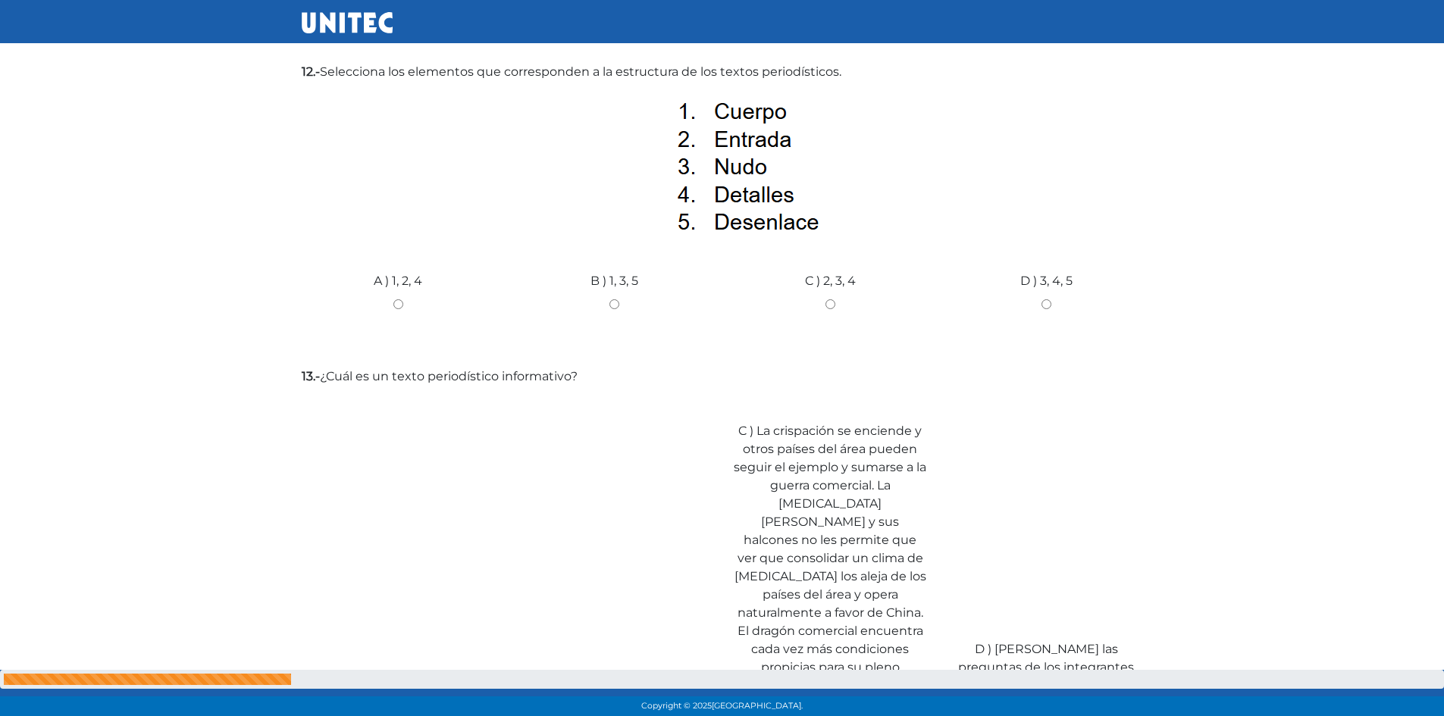
click at [827, 305] on input "C ) 2, 3, 4" at bounding box center [830, 304] width 193 height 10
radio input "true"
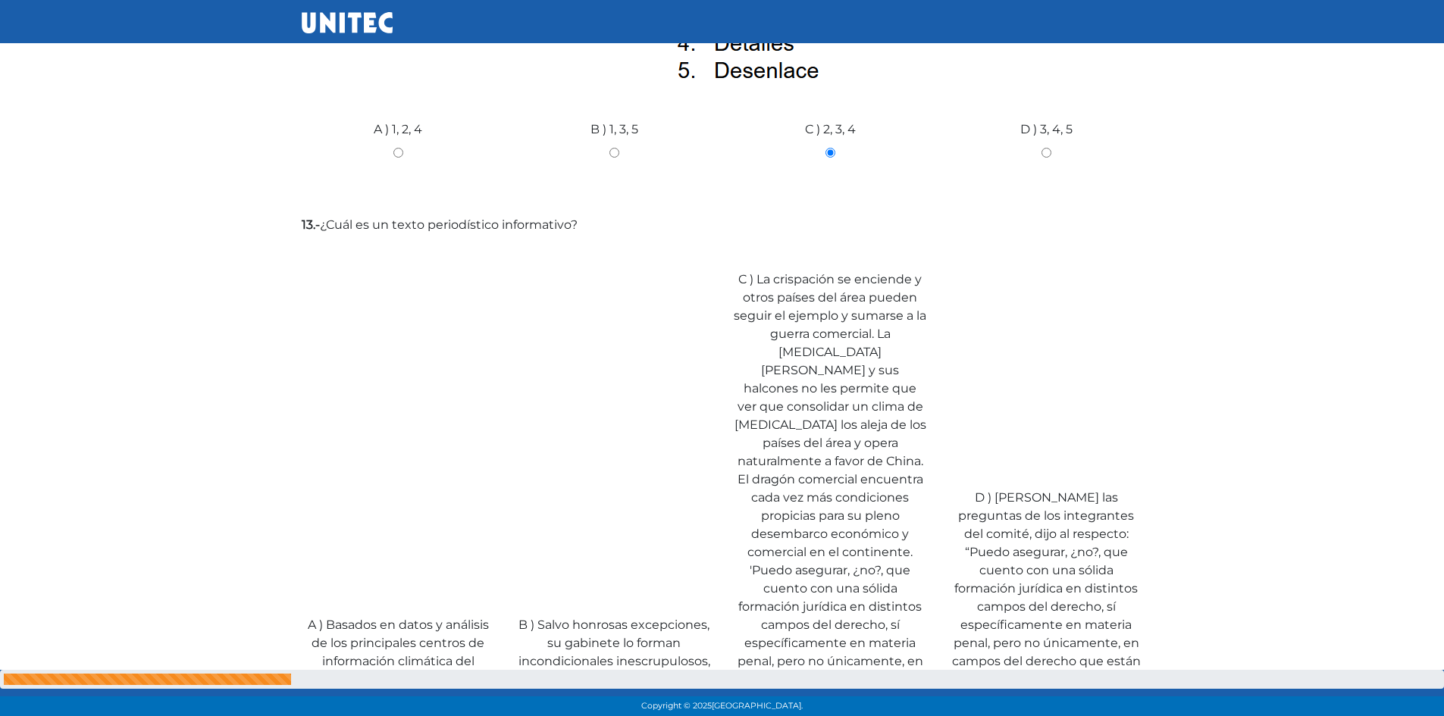
scroll to position [4318, 0]
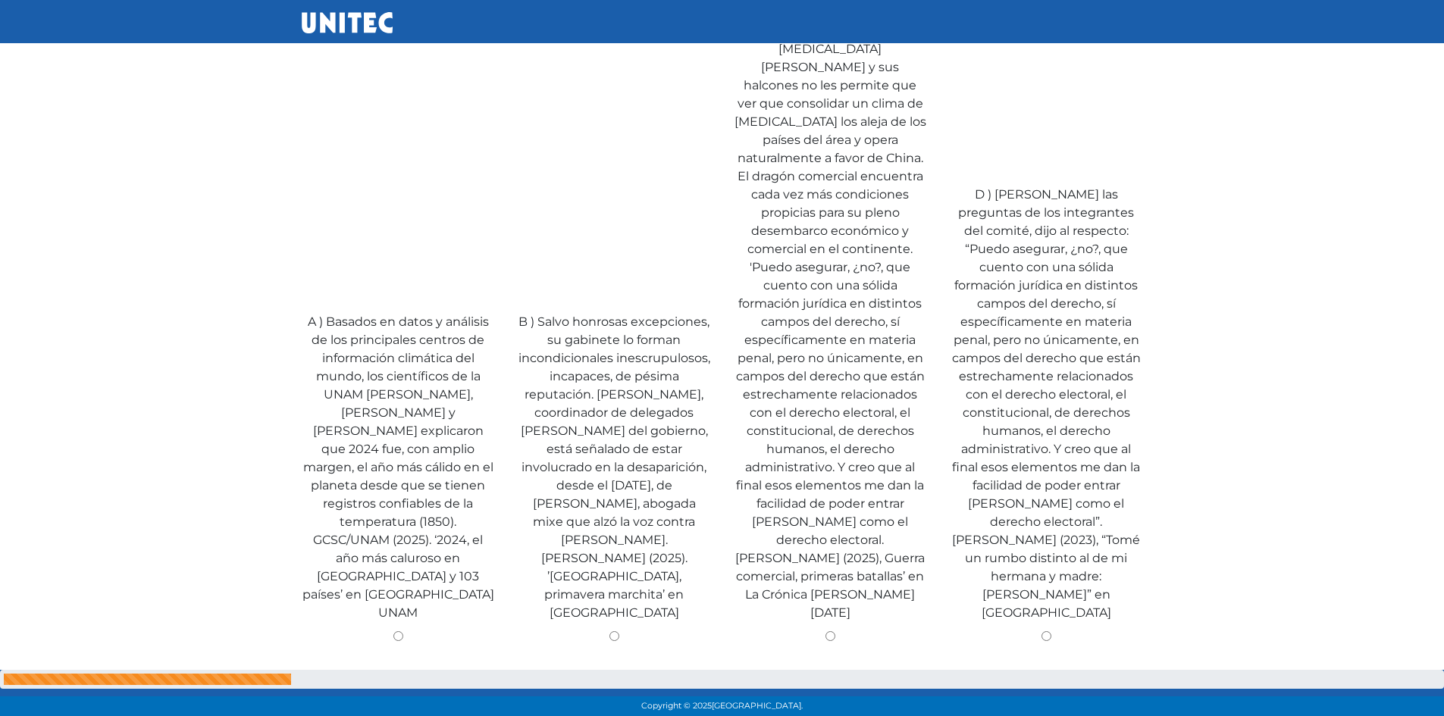
click at [369, 449] on label "A ) Basados en datos y análisis de los principales centros de información climá…" at bounding box center [398, 467] width 193 height 309
click at [369, 631] on input "A ) Basados en datos y análisis de los principales centros de información climá…" at bounding box center [398, 636] width 193 height 10
radio input "true"
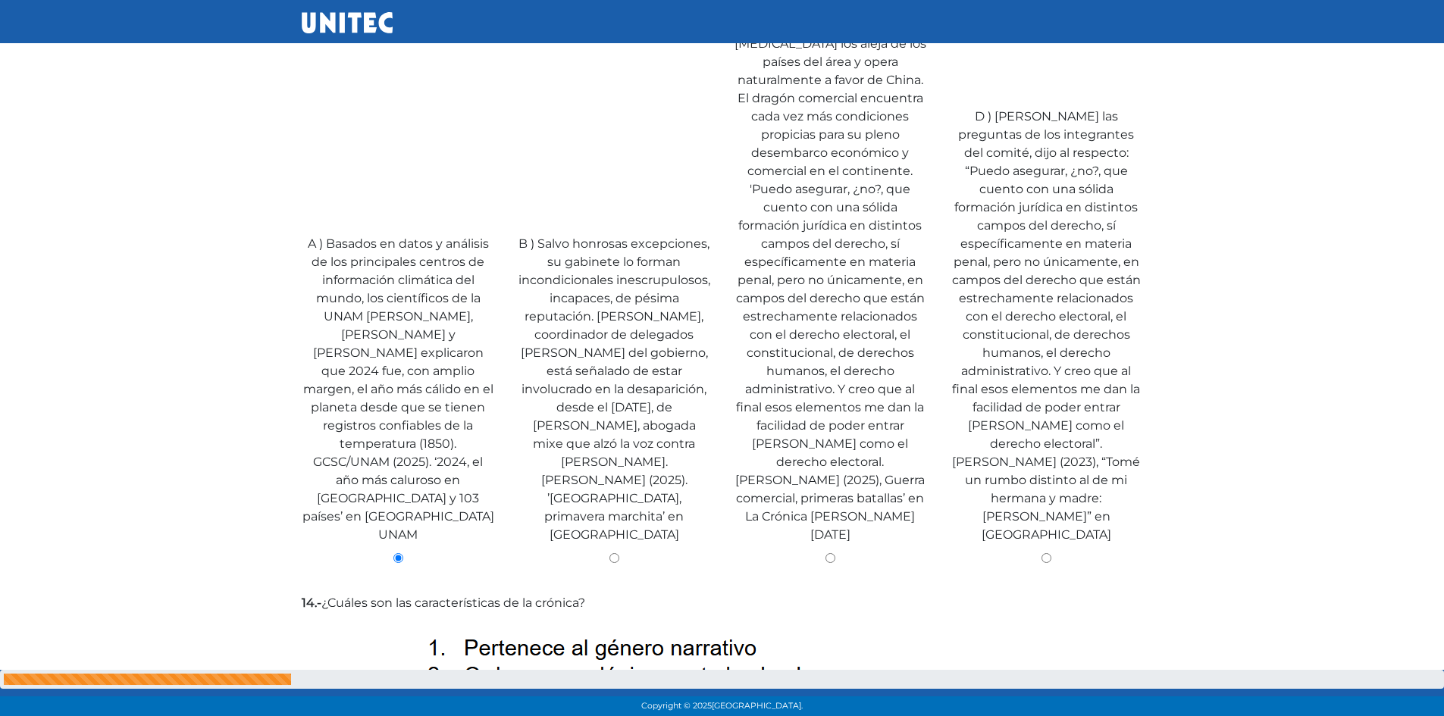
drag, startPoint x: 746, startPoint y: 308, endPoint x: 647, endPoint y: 114, distance: 217.0
click at [647, 114] on div "A ) Basados en datos y análisis de los principales centros de información climá…" at bounding box center [722, 220] width 864 height 723
click at [612, 553] on input "B ) Salvo honrosas excepciones, su gabinete lo forman incondicionales inescrupu…" at bounding box center [614, 558] width 193 height 10
radio input "true"
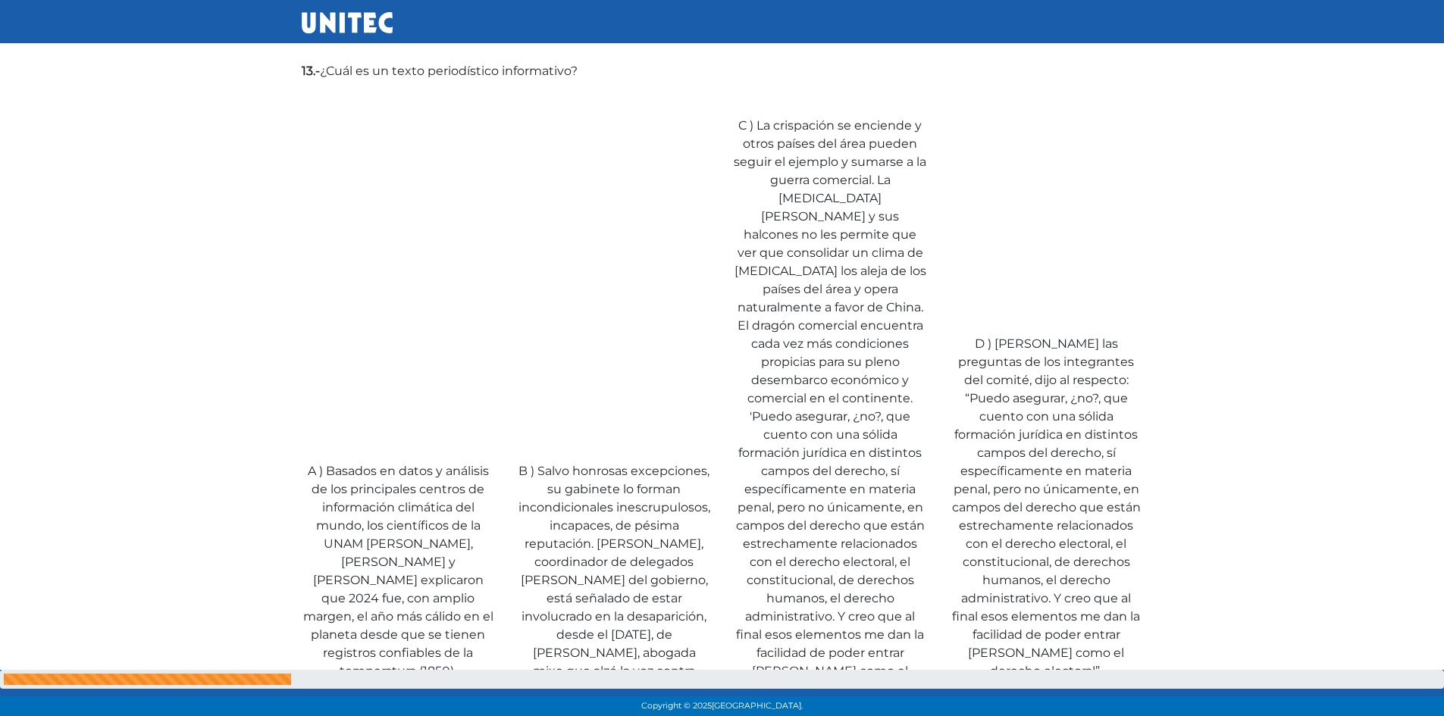
scroll to position [4244, 0]
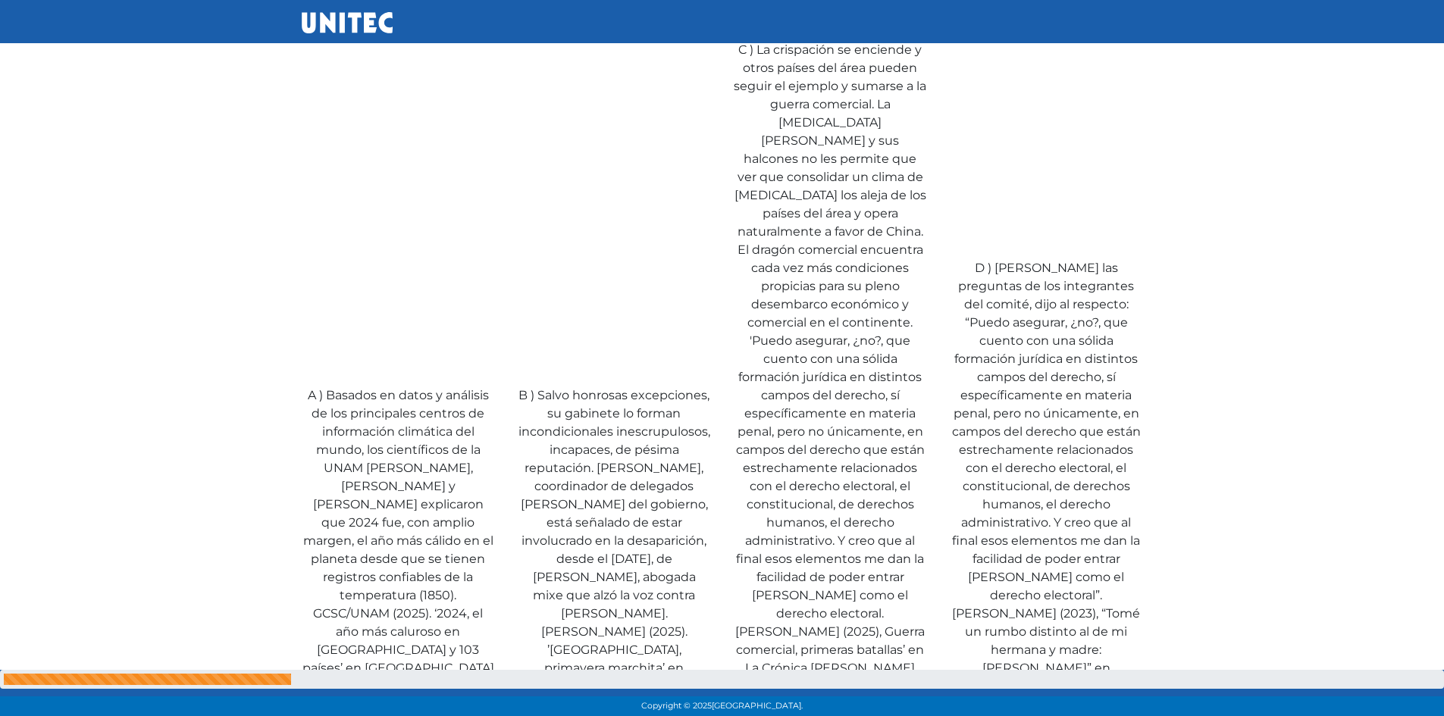
click at [812, 436] on label "C ) La crispación se enciende y otros países del área pueden seguir el ejemplo …" at bounding box center [830, 368] width 193 height 655
click at [812, 705] on input "C ) La crispación se enciende y otros países del área pueden seguir el ejemplo …" at bounding box center [830, 710] width 193 height 10
radio input "true"
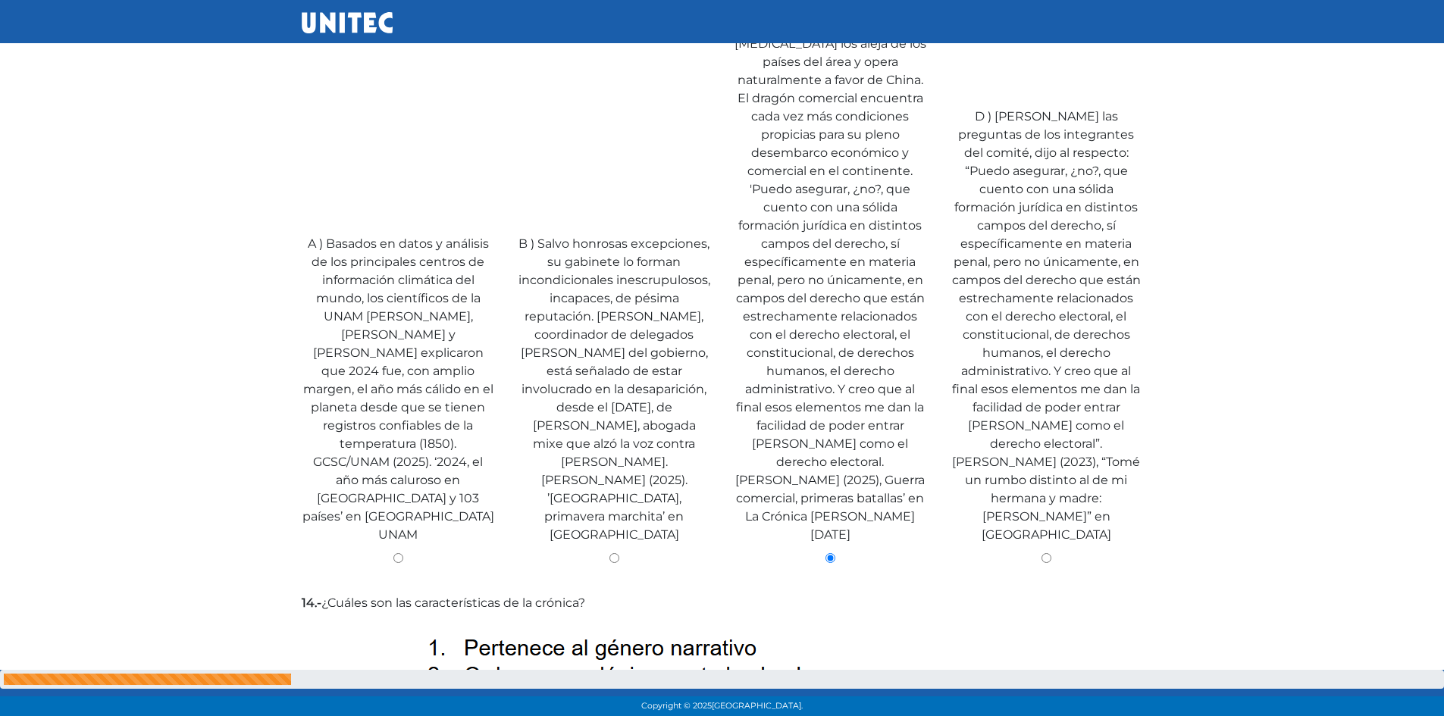
click at [663, 349] on label "B ) Salvo honrosas excepciones, su gabinete lo forman incondicionales inescrupu…" at bounding box center [614, 389] width 193 height 309
click at [663, 553] on input "B ) Salvo honrosas excepciones, su gabinete lo forman incondicionales inescrupu…" at bounding box center [614, 558] width 193 height 10
radio input "true"
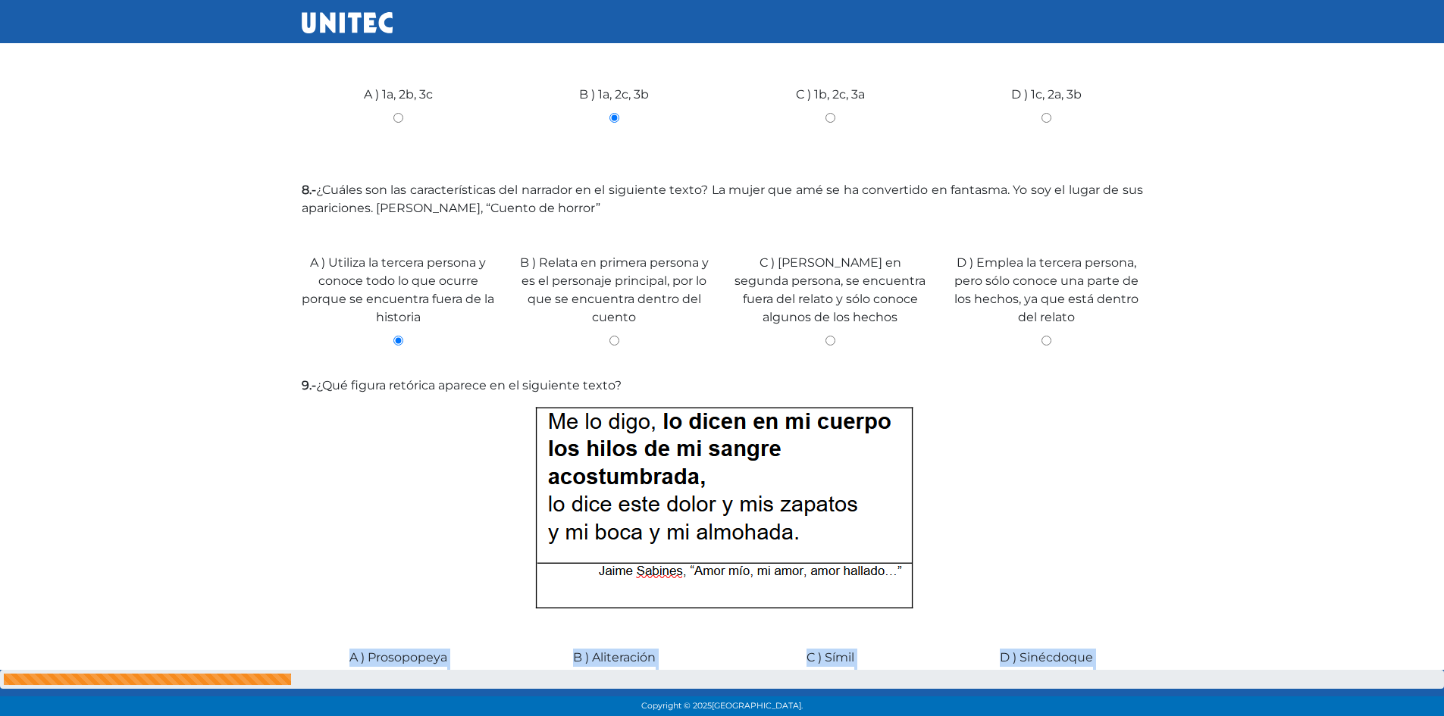
drag, startPoint x: 821, startPoint y: 189, endPoint x: 891, endPoint y: 196, distance: 70.1
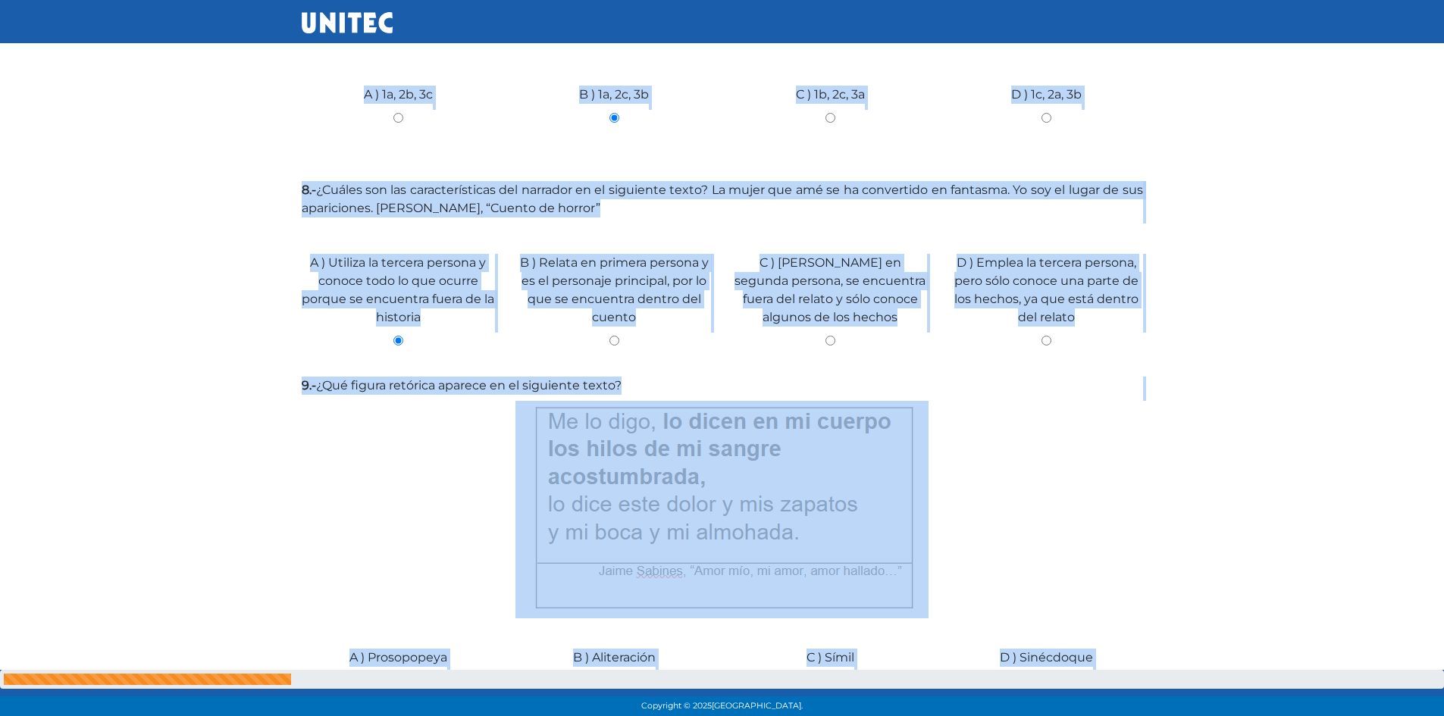
scroll to position [2125, 0]
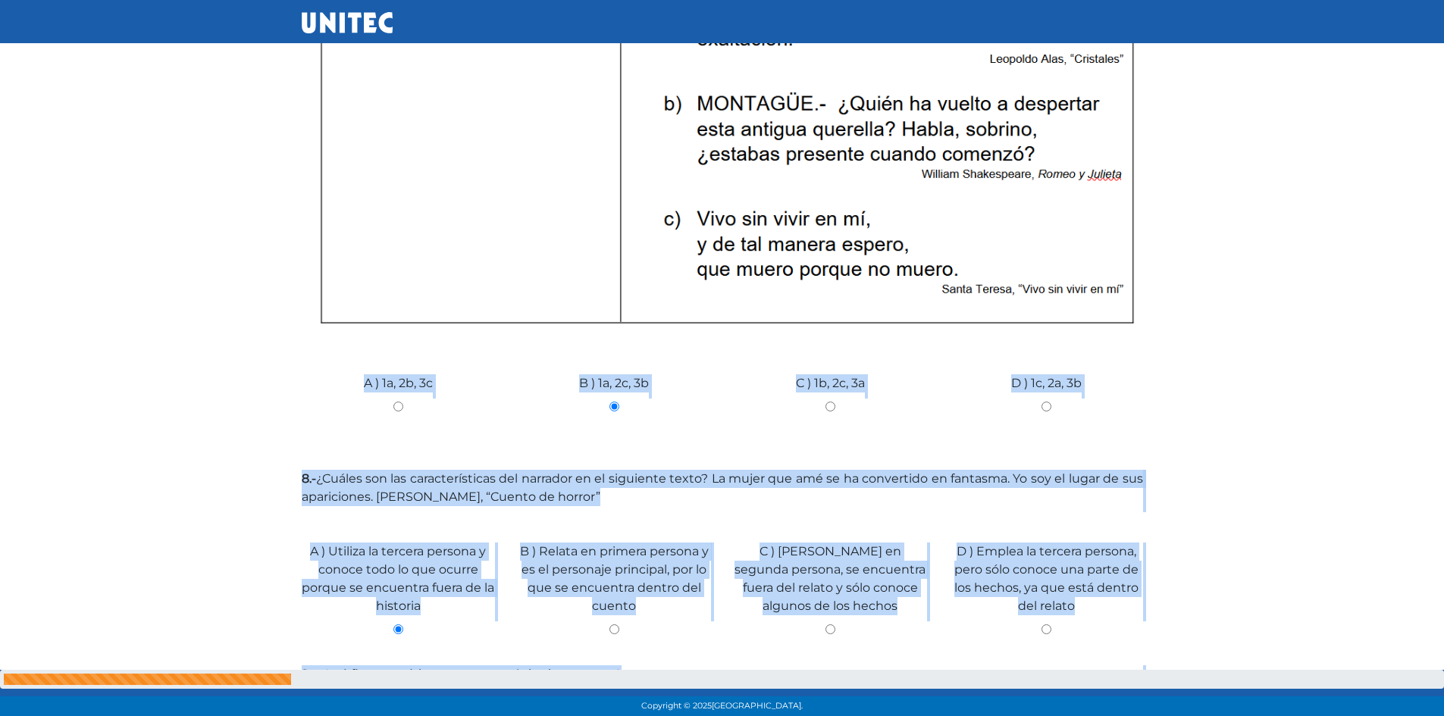
click at [785, 121] on img at bounding box center [722, 107] width 841 height 473
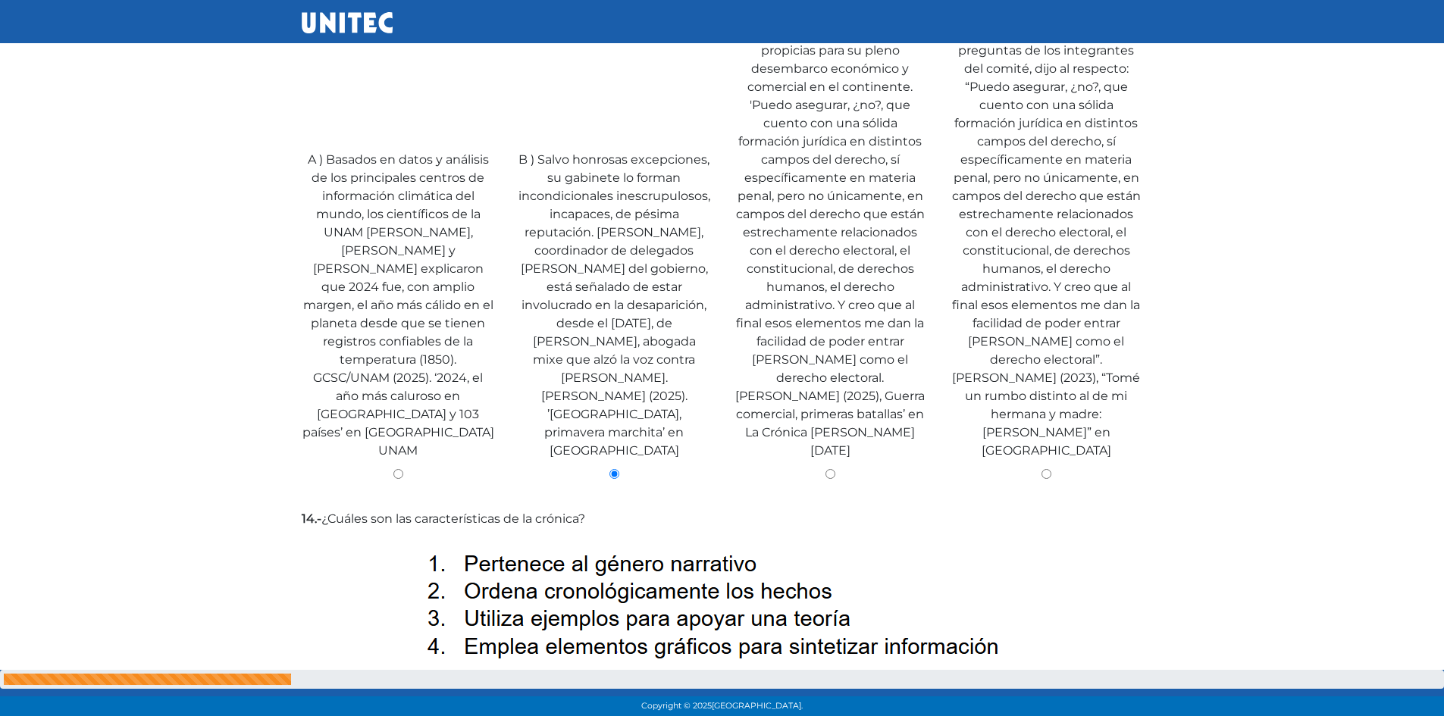
scroll to position [4632, 0]
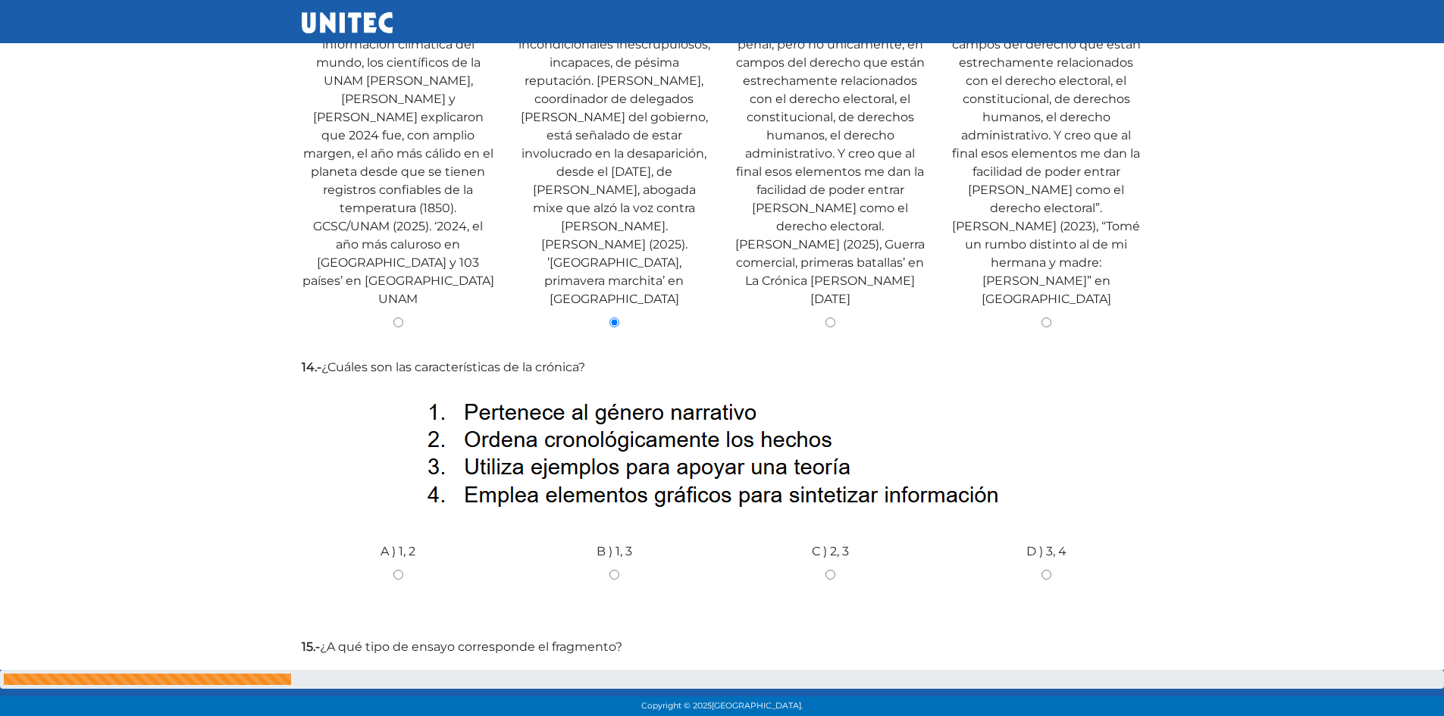
click at [1070, 512] on div "D ) 3, 4" at bounding box center [1046, 569] width 216 height 114
click at [1060, 543] on label "D ) 3, 4" at bounding box center [1046, 552] width 40 height 18
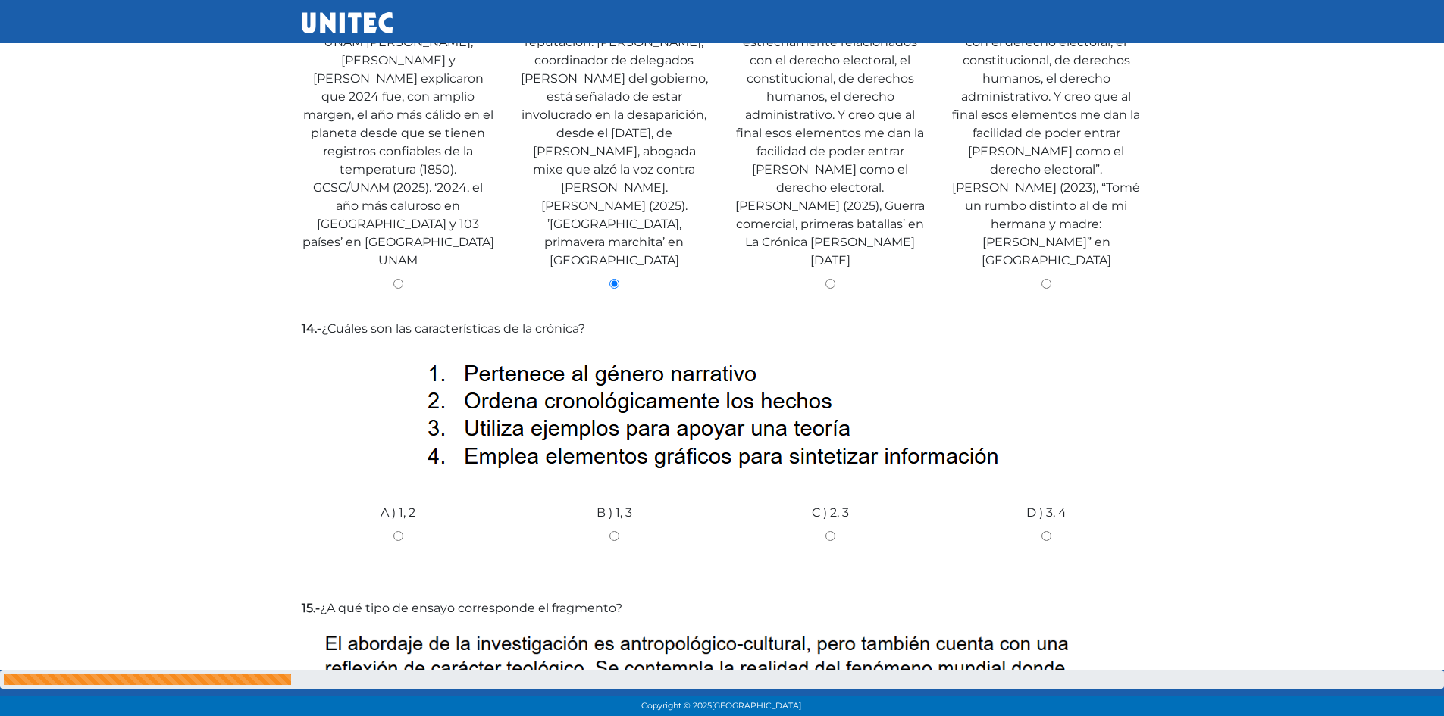
scroll to position [4671, 0]
click at [1048, 531] on input "D ) 3, 4" at bounding box center [1046, 536] width 193 height 10
radio input "true"
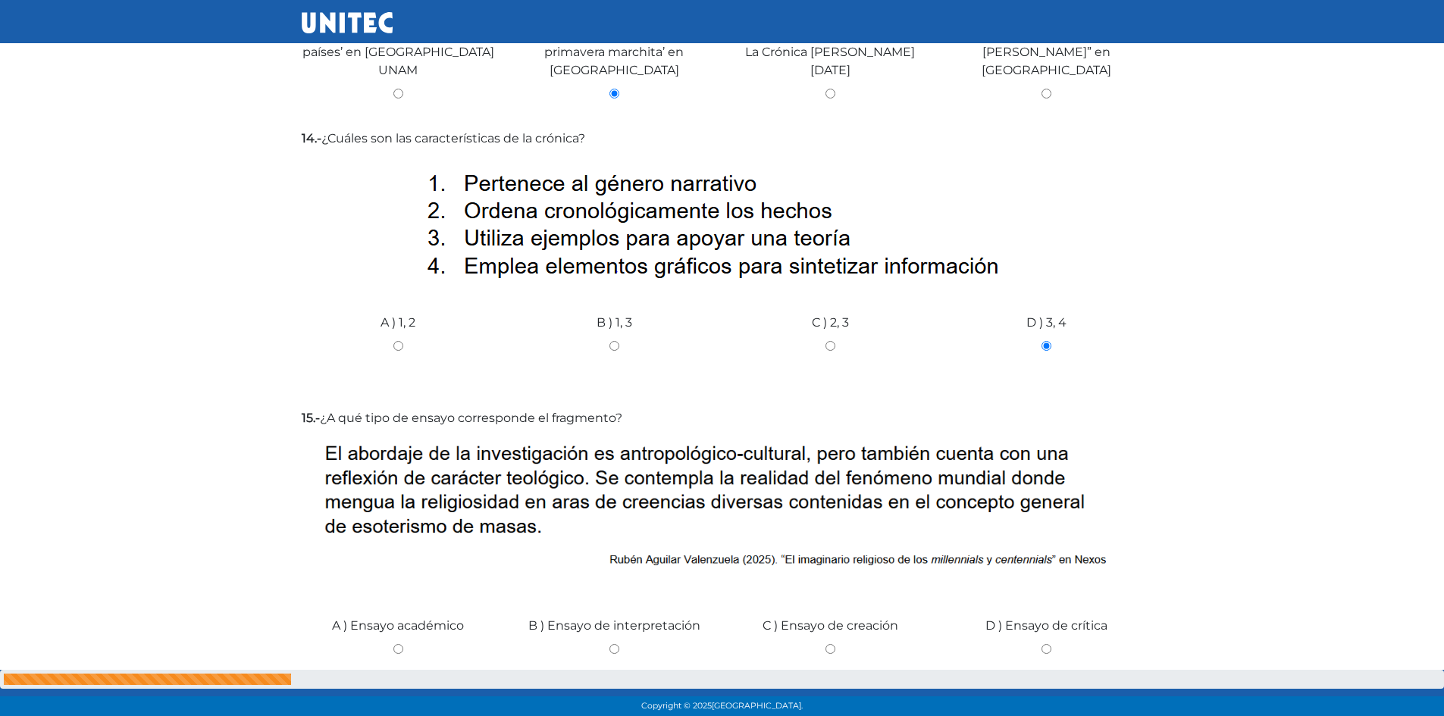
scroll to position [4936, 0]
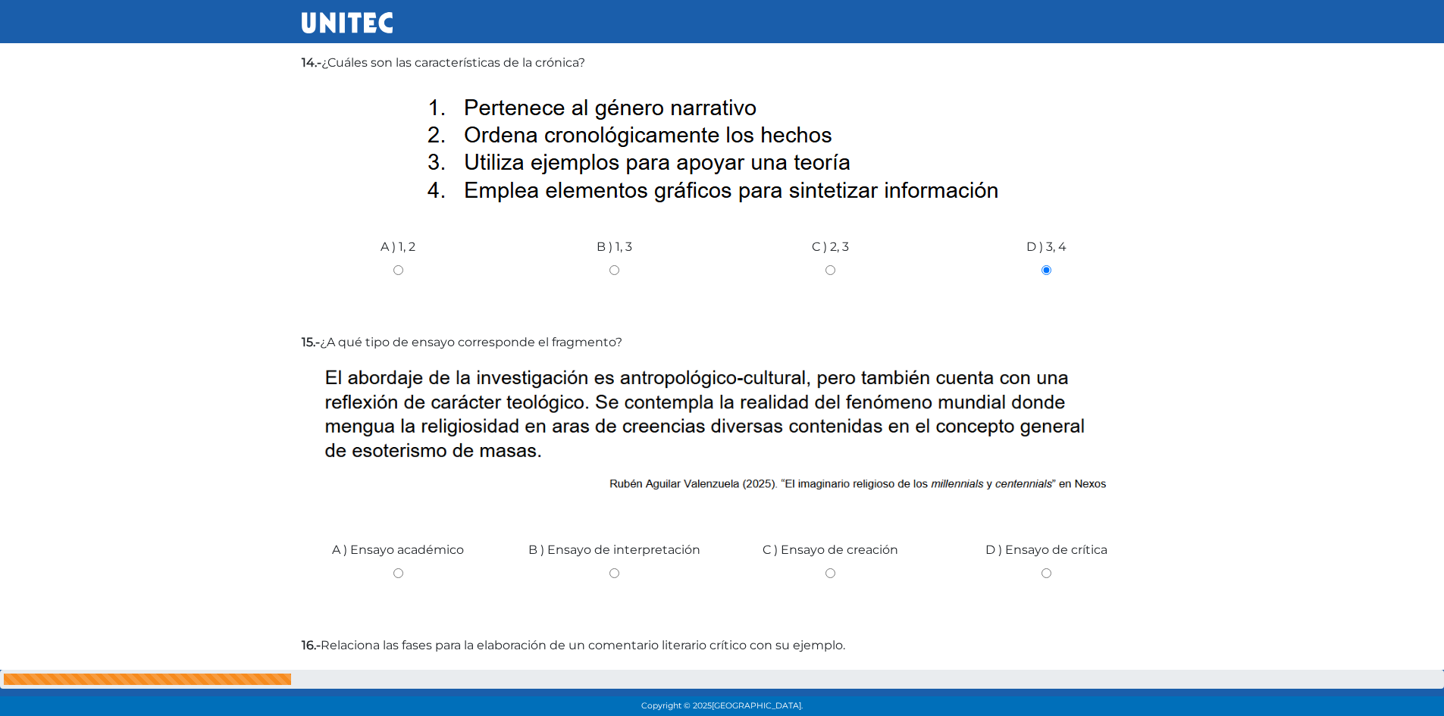
click at [390, 511] on div "A ) Ensayo académico" at bounding box center [398, 568] width 216 height 114
click at [1051, 569] on input "D ) Ensayo de crítica" at bounding box center [1046, 574] width 193 height 10
radio input "true"
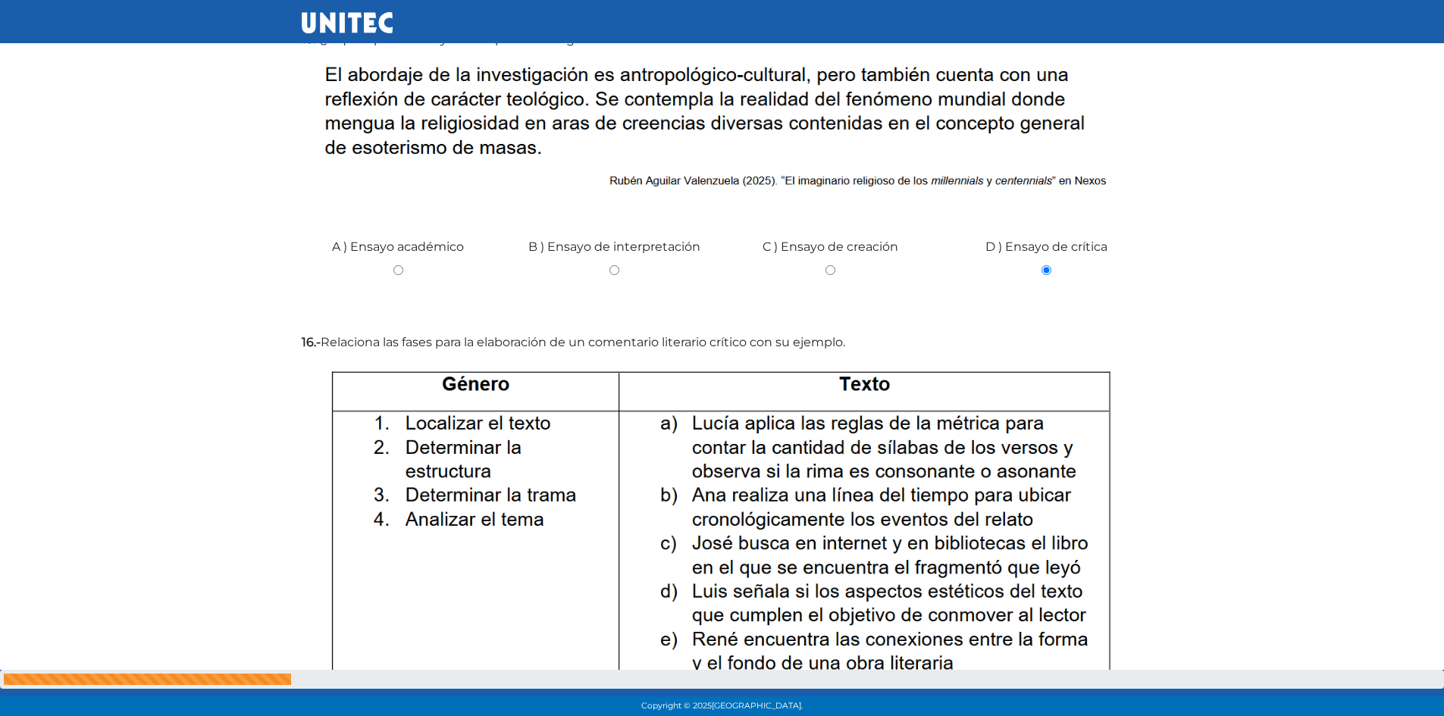
scroll to position [5391, 0]
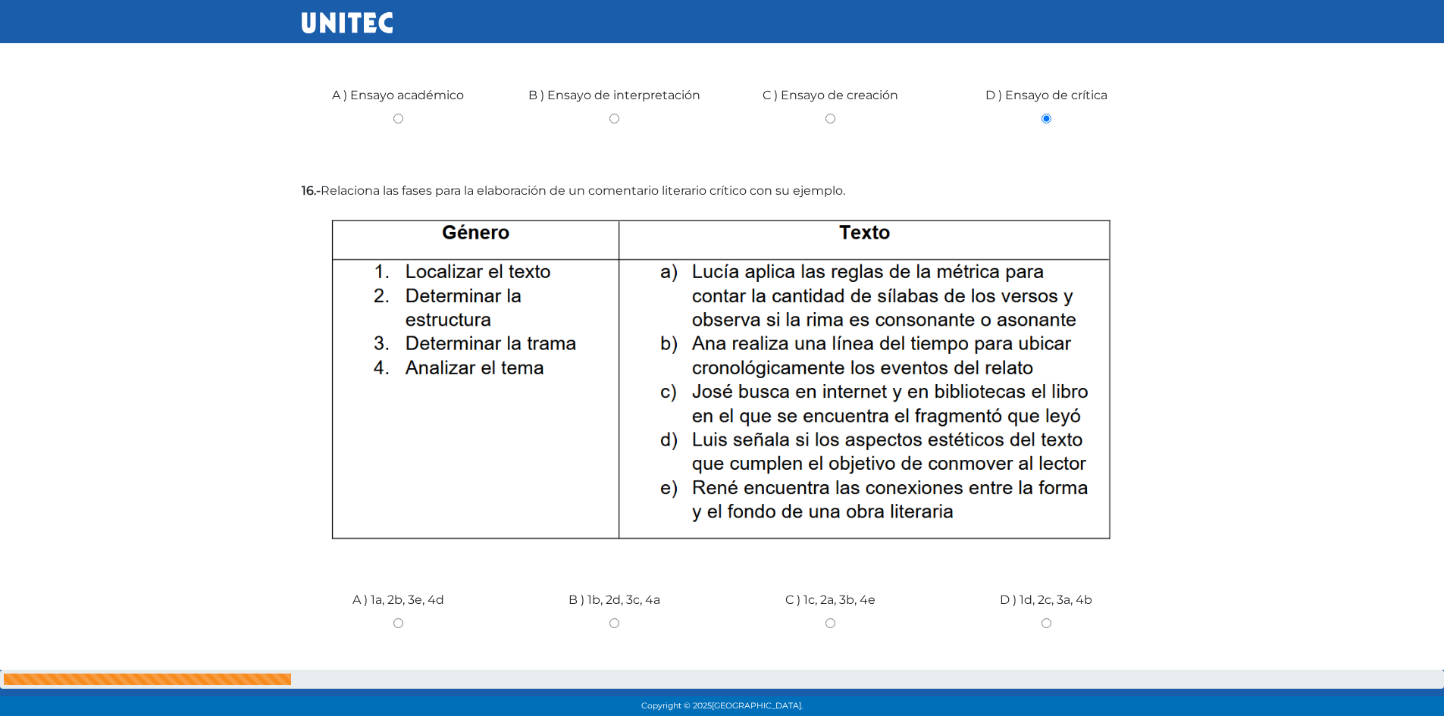
click at [402, 619] on input "A ) 1a, 2b, 3e, 4d" at bounding box center [398, 624] width 193 height 10
radio input "true"
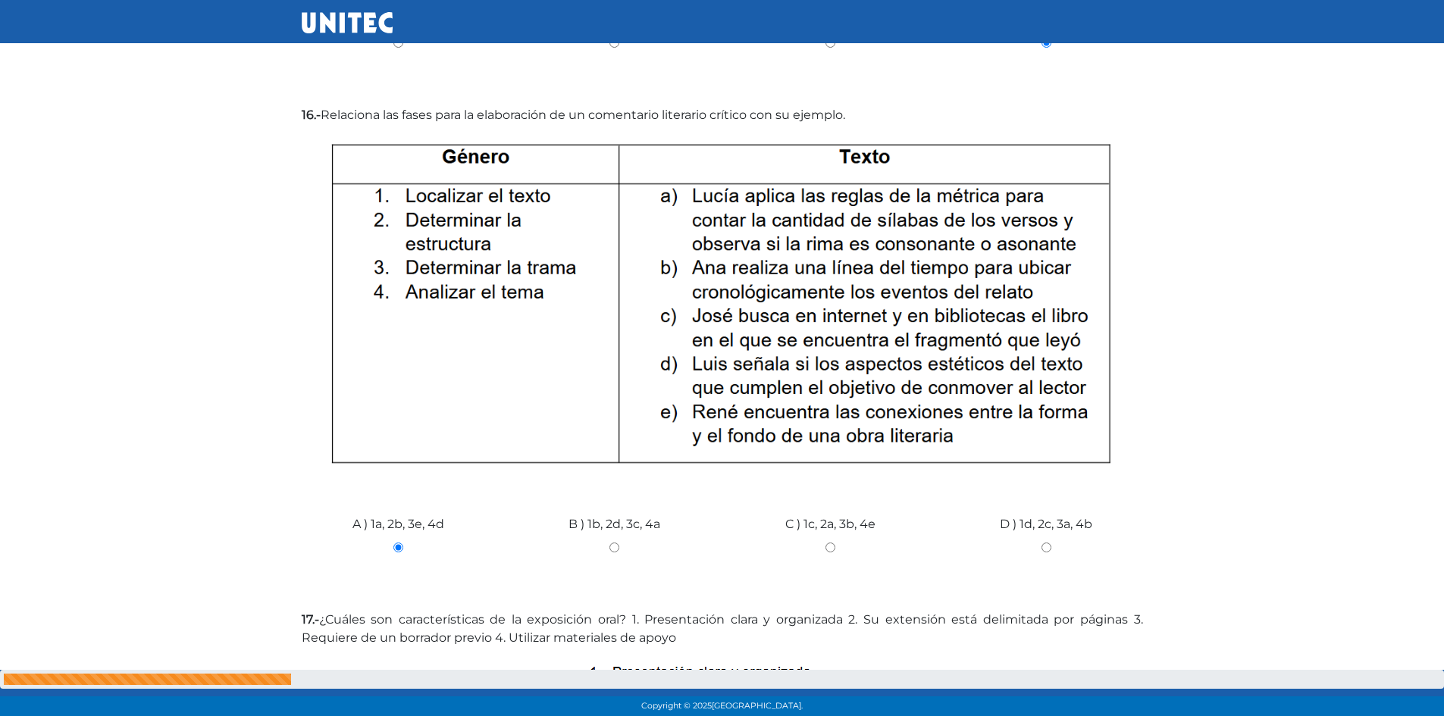
scroll to position [5543, 0]
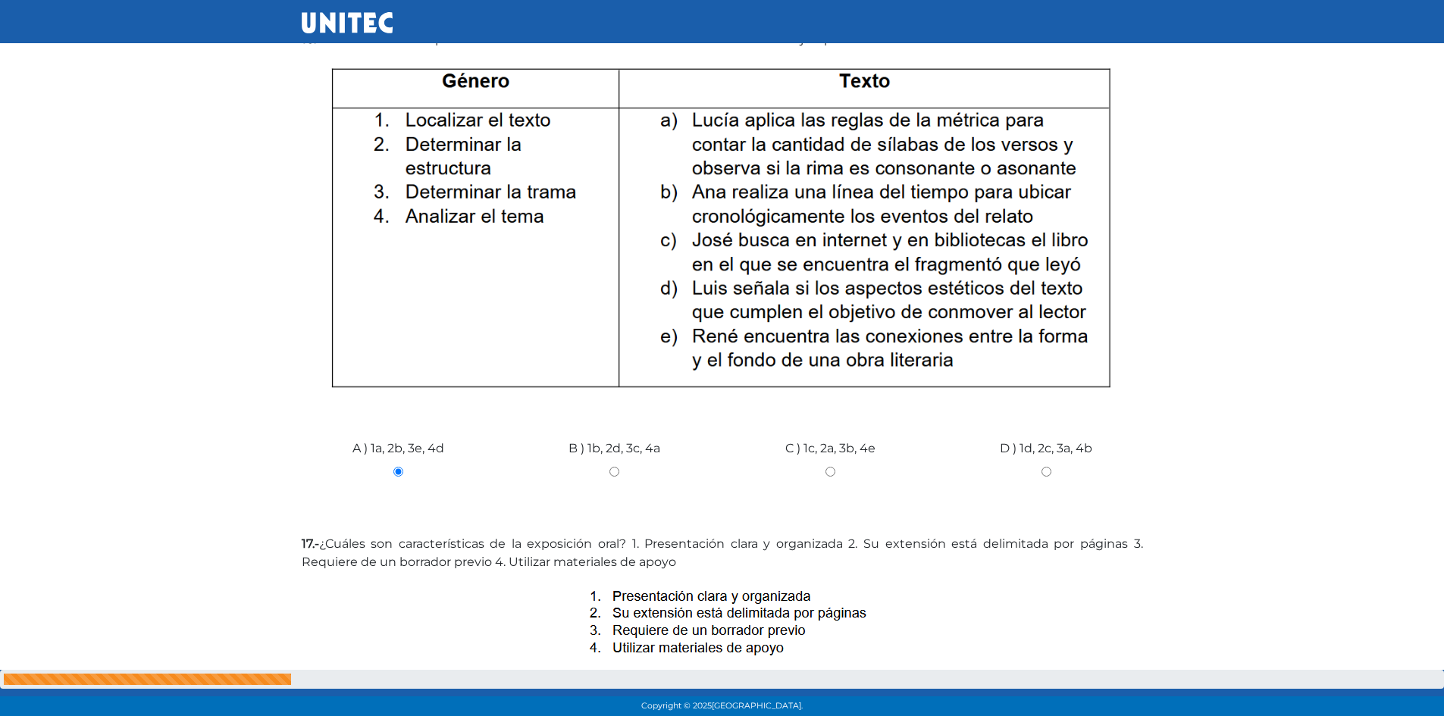
drag, startPoint x: 403, startPoint y: 525, endPoint x: 404, endPoint y: 534, distance: 9.9
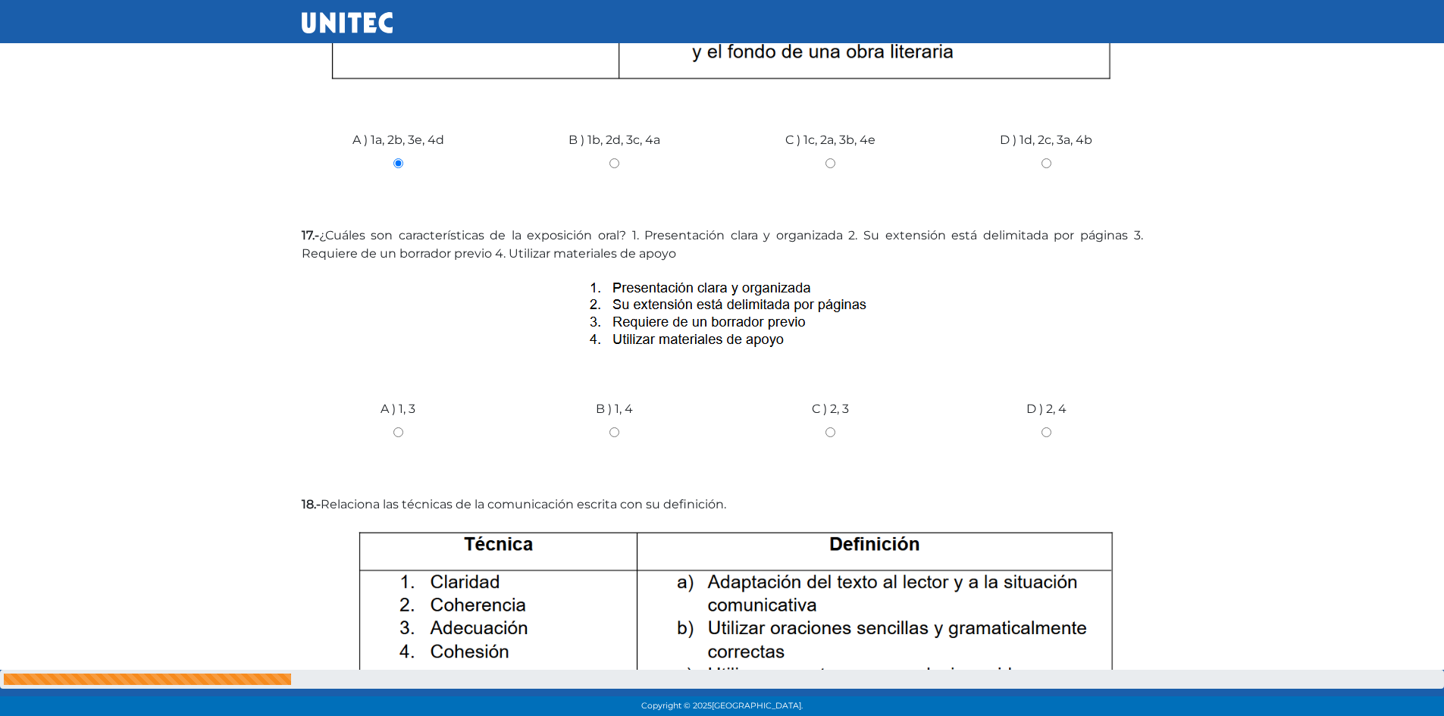
scroll to position [5927, 0]
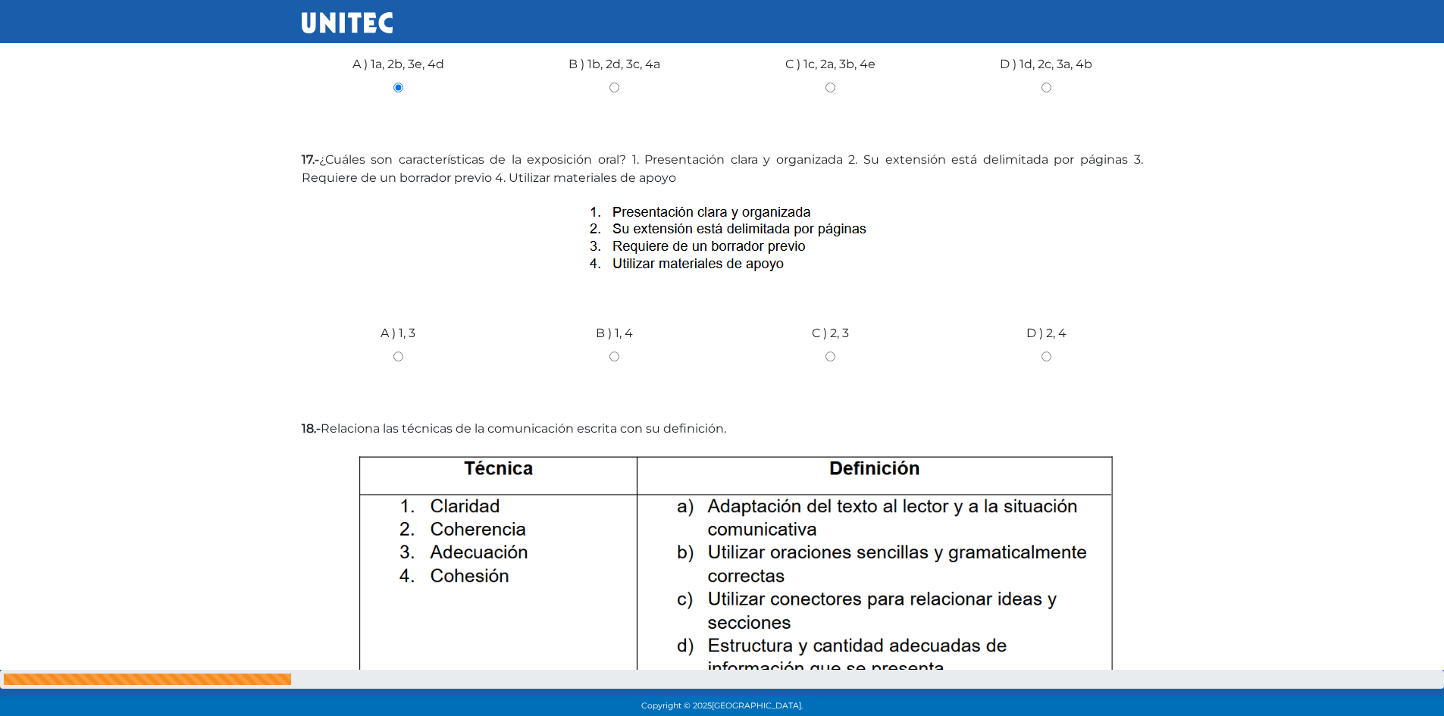
click at [612, 352] on input "B ) 1, 4" at bounding box center [614, 357] width 193 height 10
radio input "true"
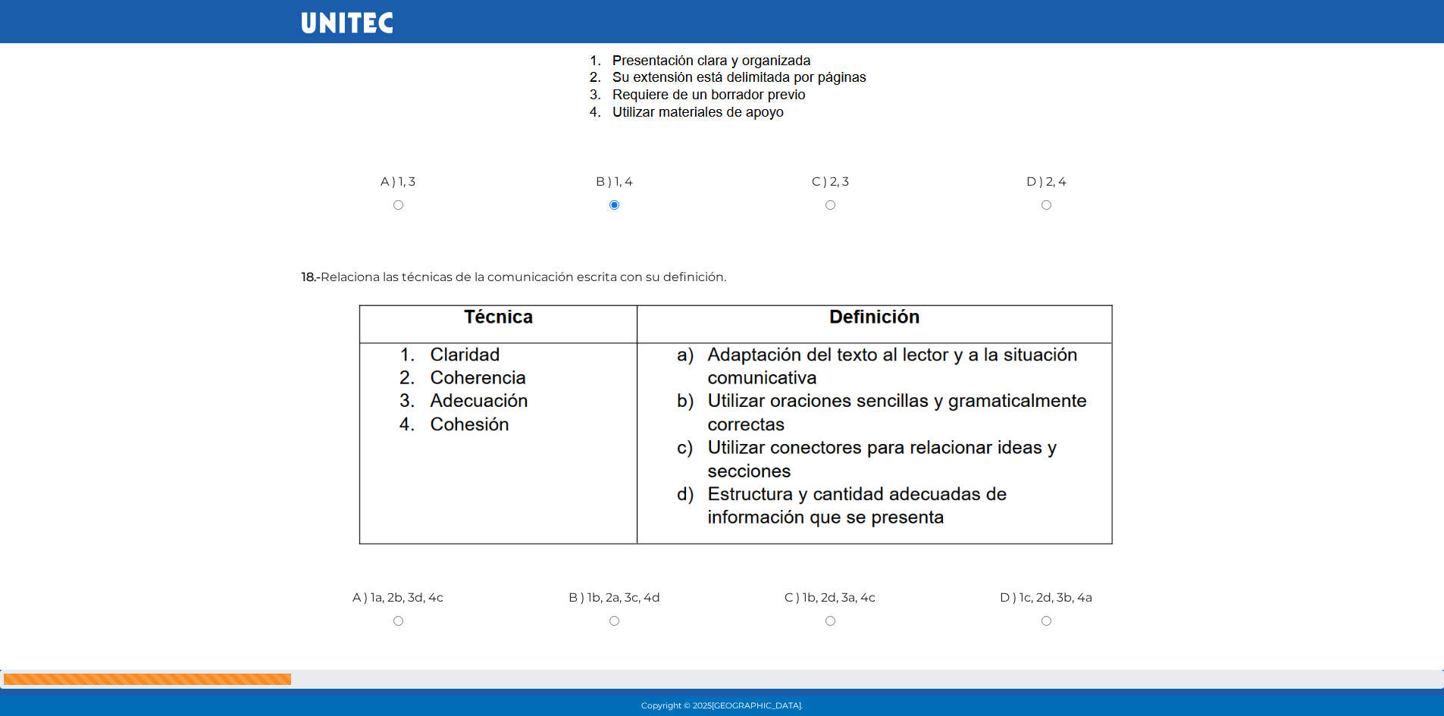
scroll to position [6154, 0]
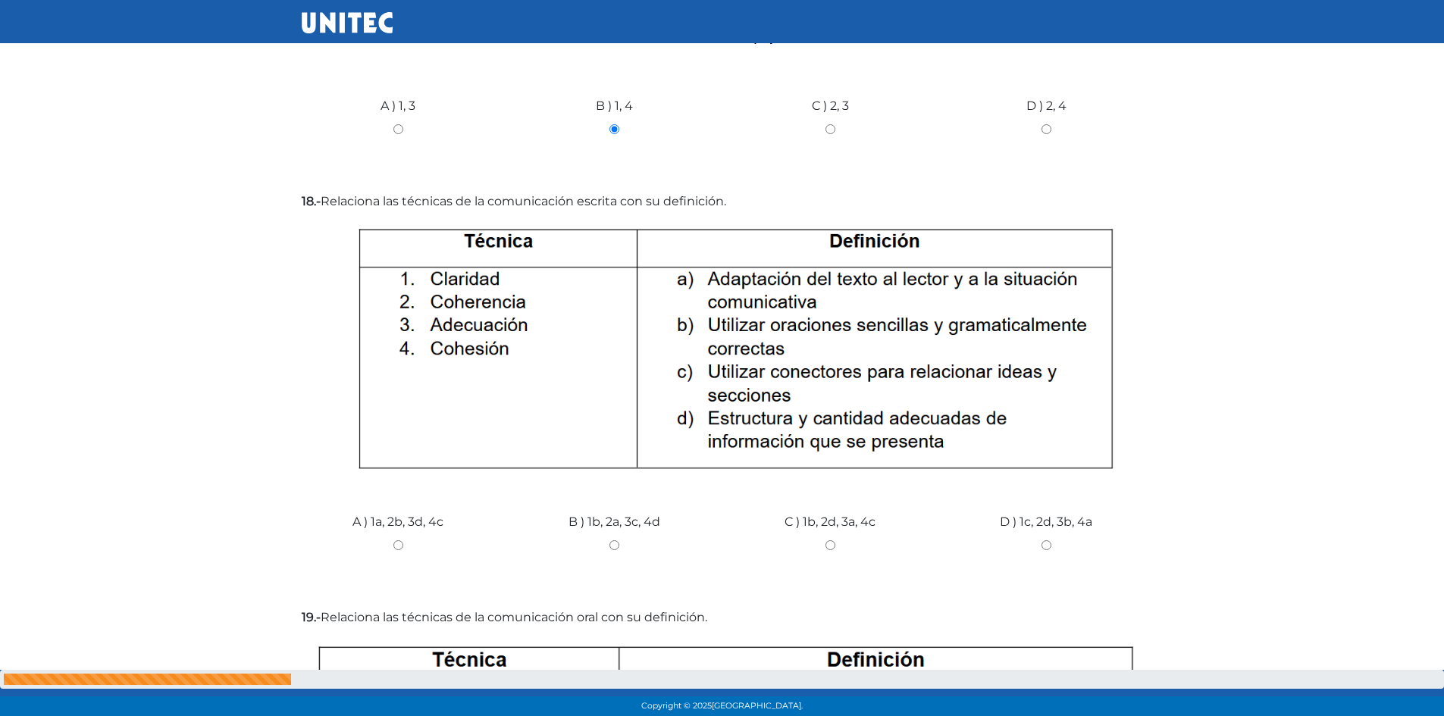
click at [409, 513] on label "A ) 1a, 2b, 3d, 4c" at bounding box center [397, 522] width 91 height 18
click at [409, 540] on input "A ) 1a, 2b, 3d, 4c" at bounding box center [398, 545] width 193 height 10
radio input "true"
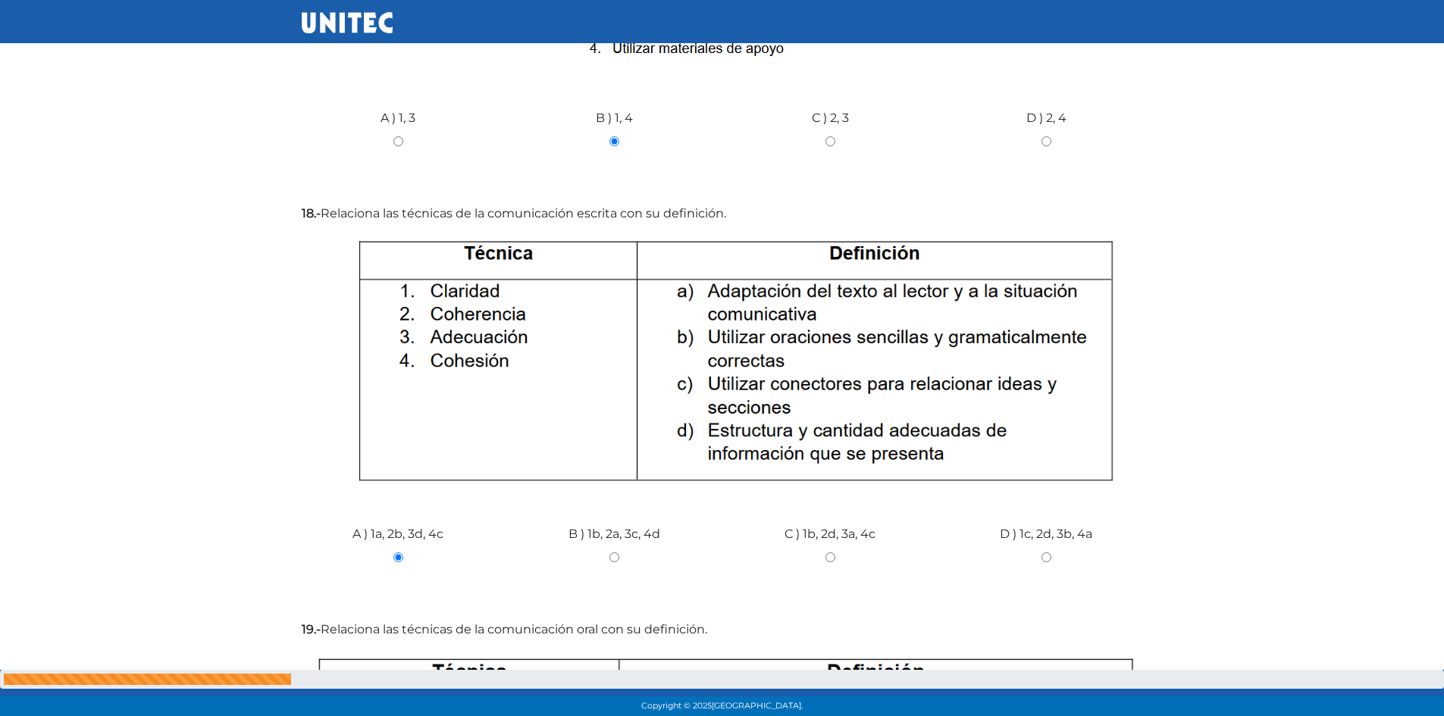
click at [614, 553] on input "B ) 1b, 2a, 3c, 4d" at bounding box center [614, 558] width 193 height 10
radio input "true"
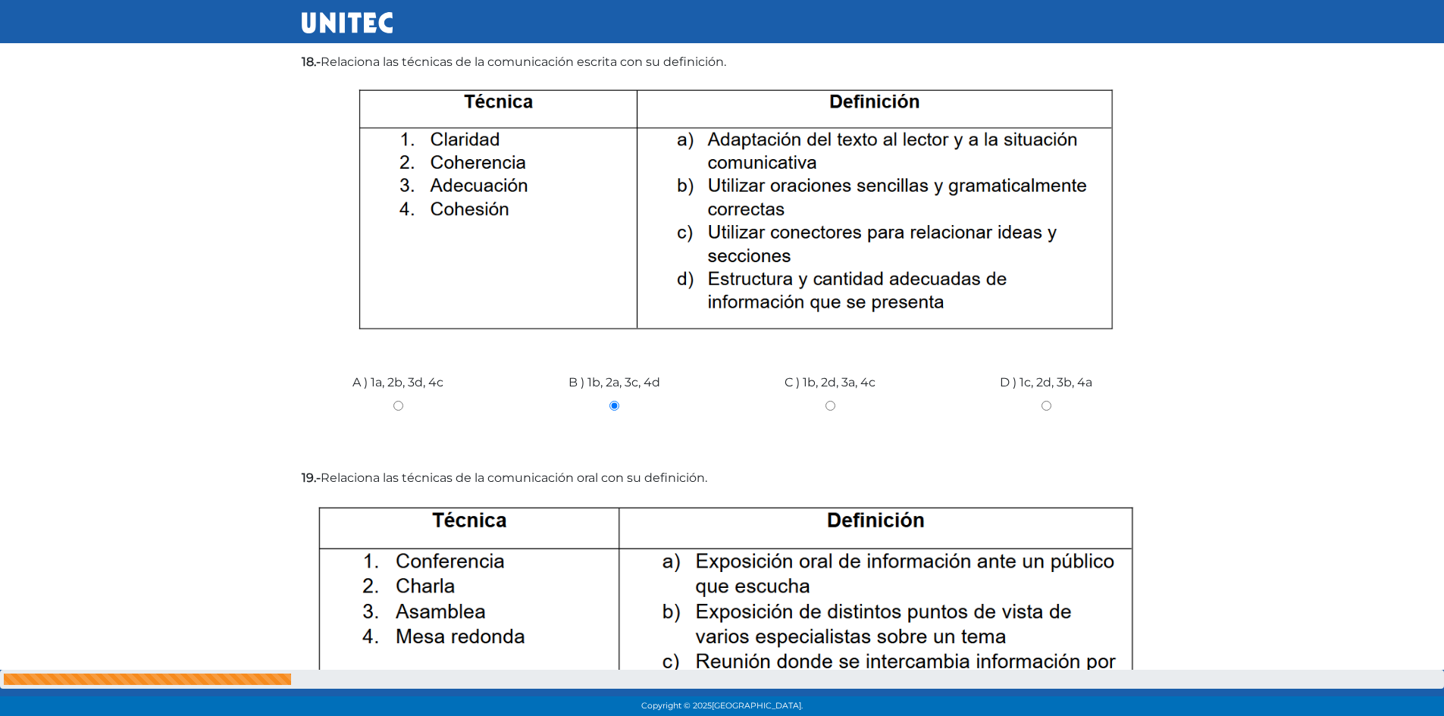
scroll to position [6446, 0]
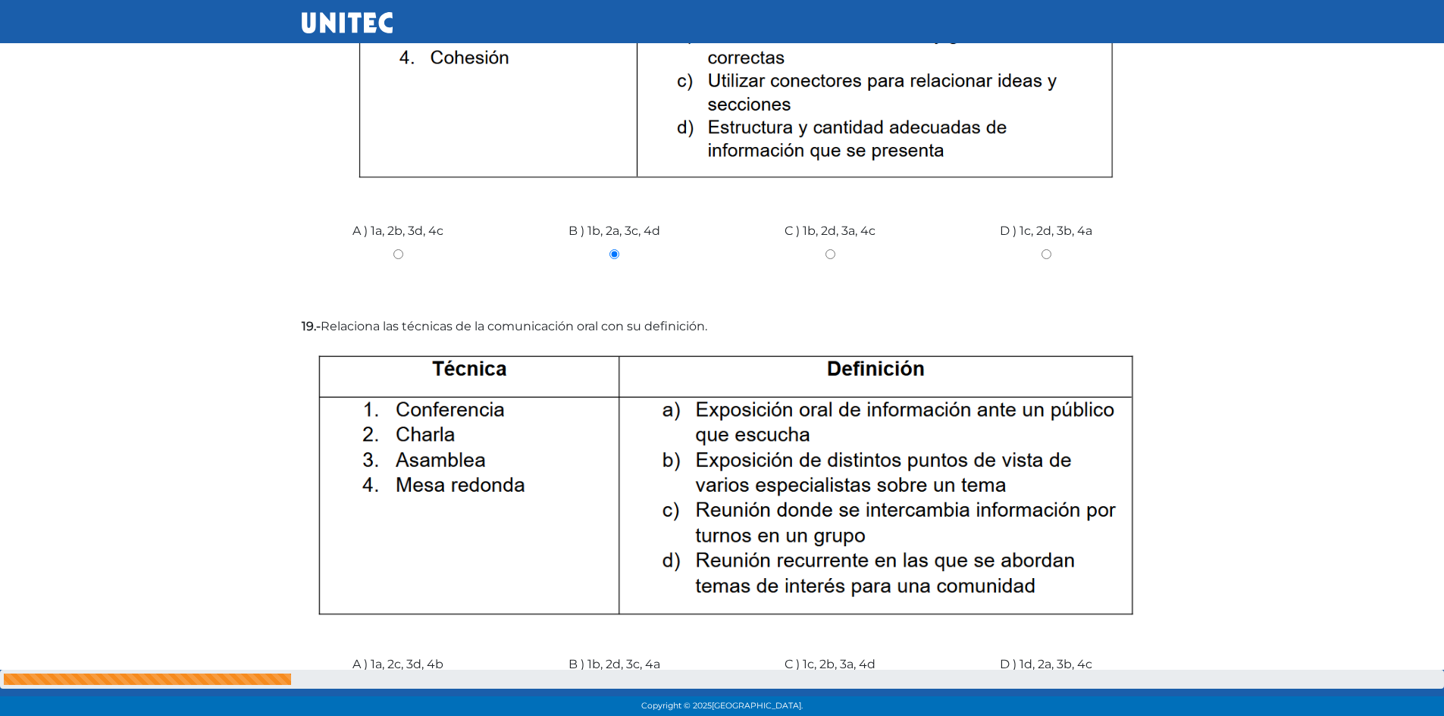
click at [393, 683] on input "A ) 1a, 2c, 3d, 4b" at bounding box center [398, 688] width 193 height 10
radio input "true"
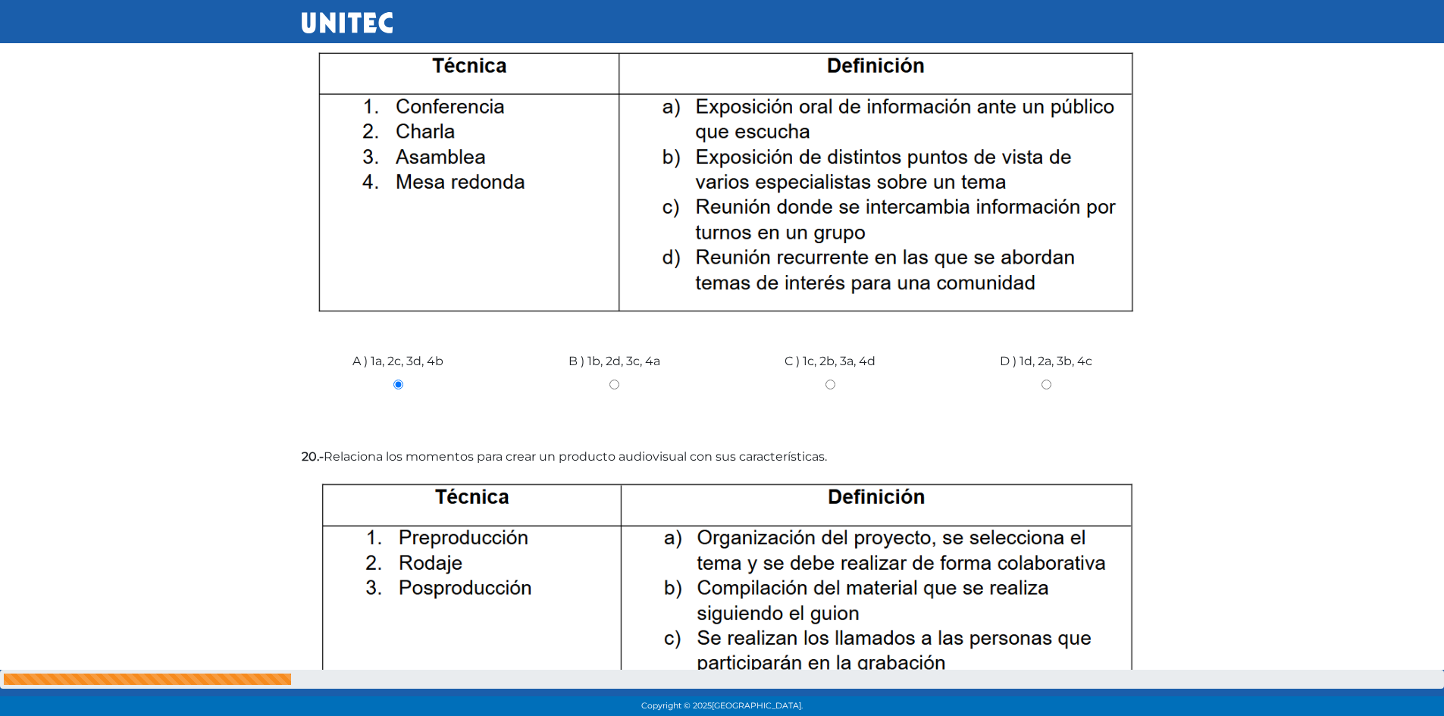
scroll to position [6976, 0]
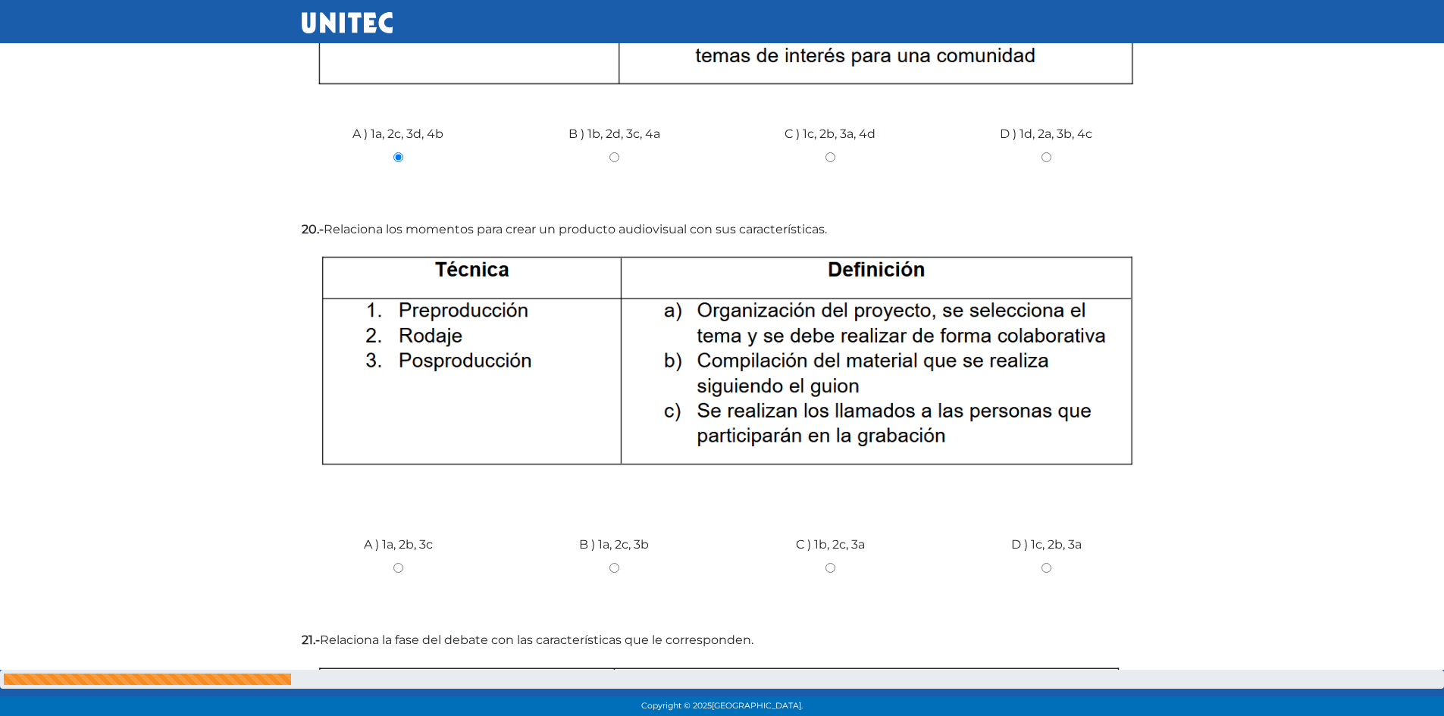
click at [1042, 563] on input "D ) 1c, 2b, 3a" at bounding box center [1046, 568] width 193 height 10
radio input "true"
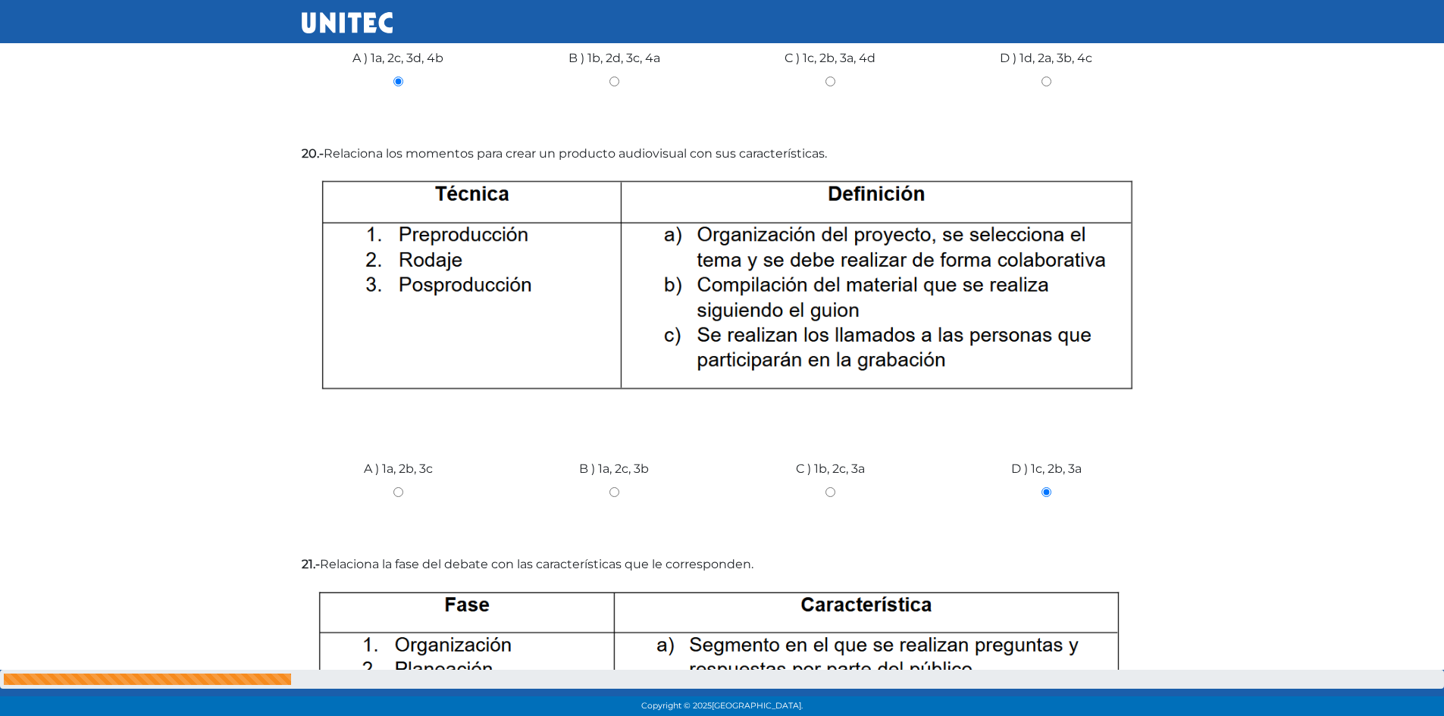
scroll to position [7355, 0]
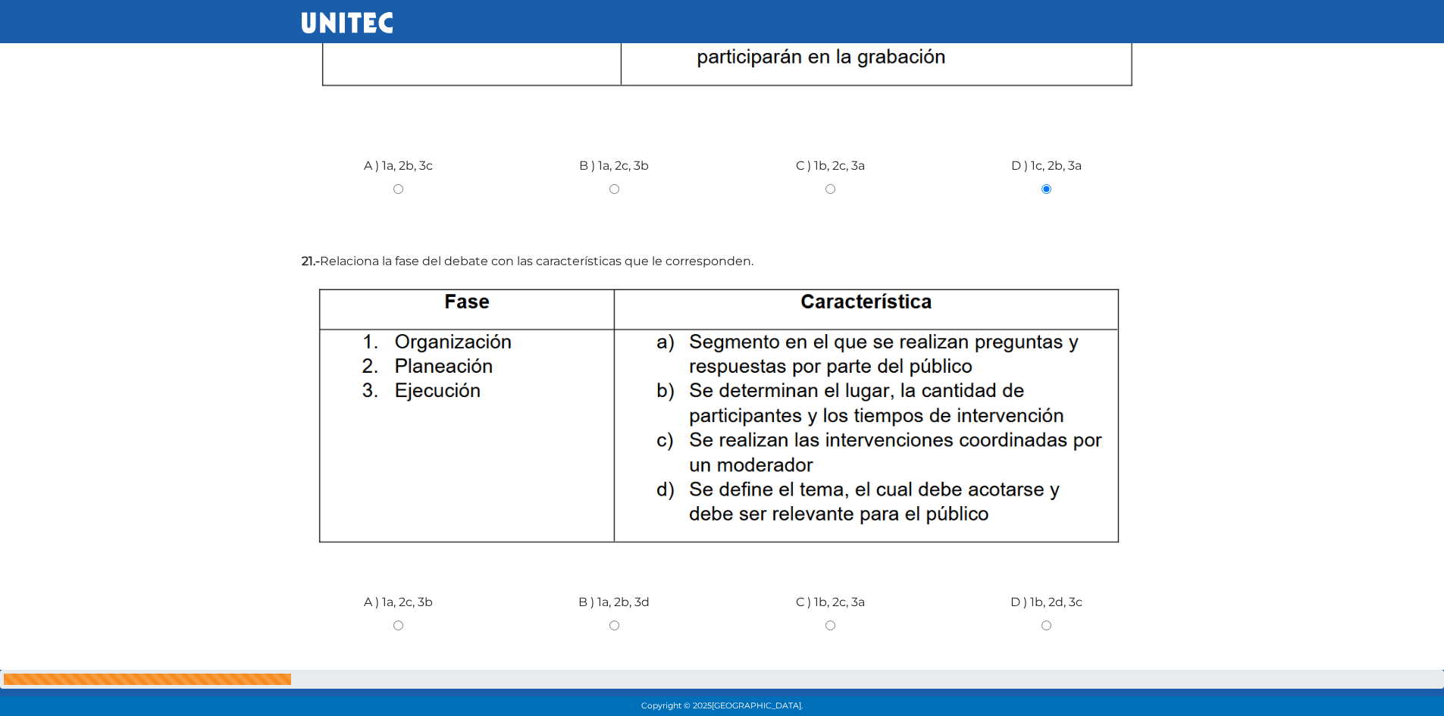
click at [833, 563] on div "C ) 1b, 2c, 3a" at bounding box center [830, 620] width 216 height 114
click at [827, 563] on div "C ) 1b, 2c, 3a" at bounding box center [830, 620] width 216 height 114
click at [830, 621] on input "C ) 1b, 2c, 3a" at bounding box center [830, 626] width 193 height 10
radio input "true"
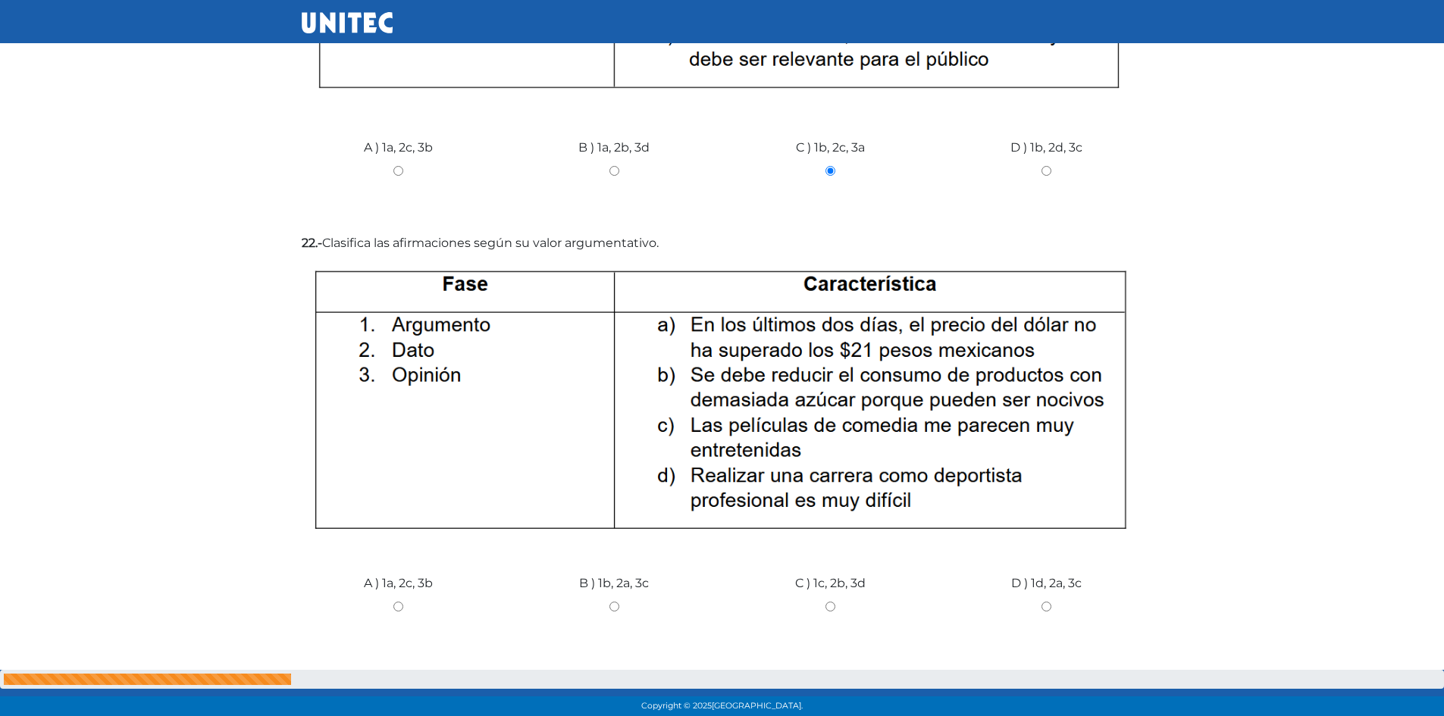
scroll to position [7886, 0]
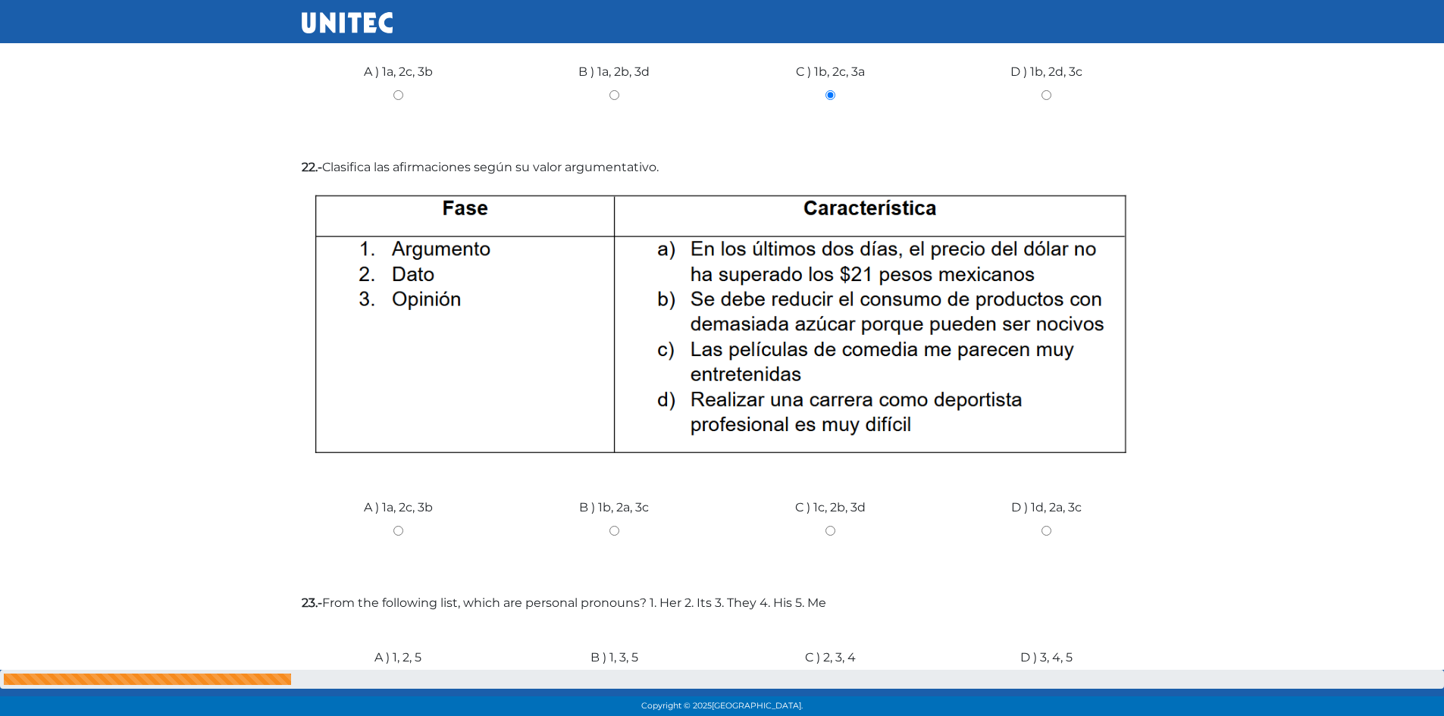
drag, startPoint x: 305, startPoint y: 461, endPoint x: 556, endPoint y: 429, distance: 252.2
click at [547, 468] on div "A ) 1a, 2c, 3b B ) 1b, 2a, 3c C ) 1c, 2b, 3d D ) 1d, 2a, 3c" at bounding box center [722, 525] width 864 height 114
drag, startPoint x: 557, startPoint y: 429, endPoint x: 612, endPoint y: 441, distance: 55.9
click at [581, 468] on div "B ) 1b, 2a, 3c" at bounding box center [614, 525] width 216 height 114
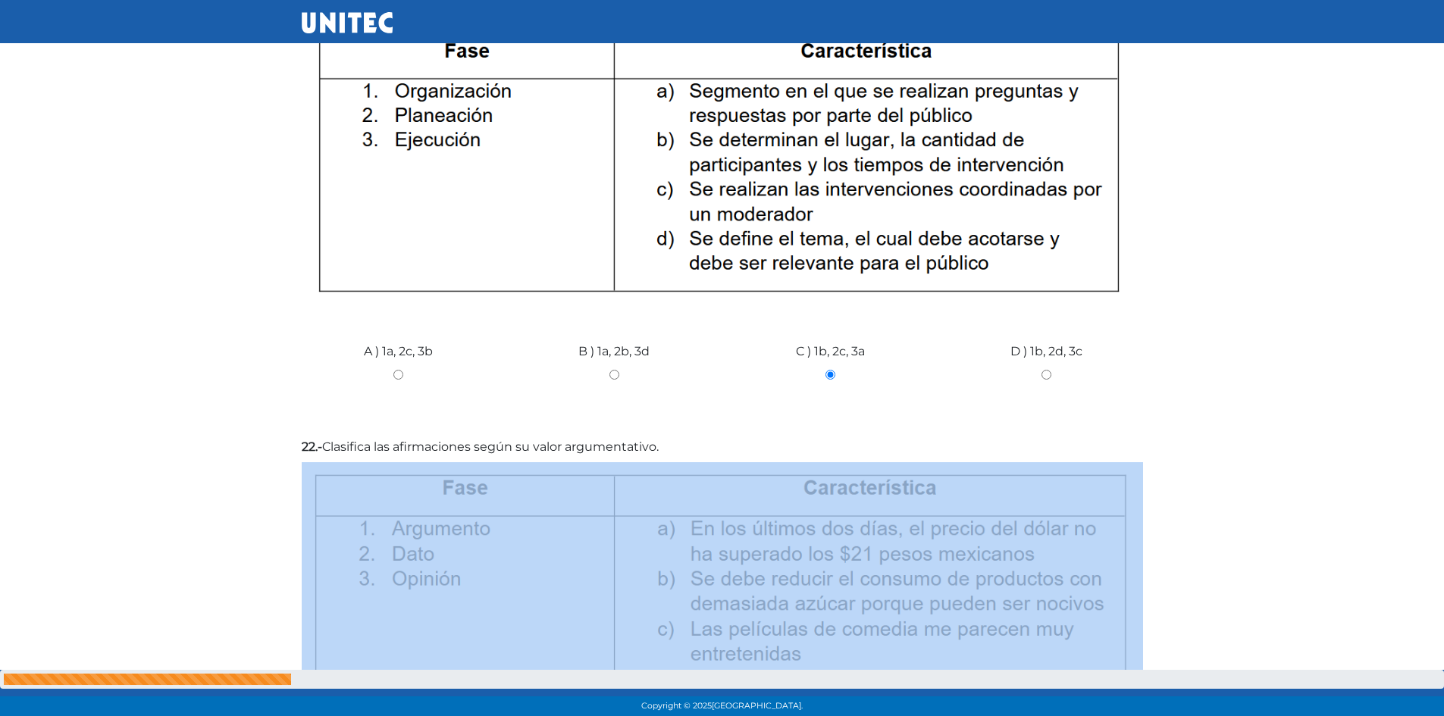
drag, startPoint x: 612, startPoint y: 441, endPoint x: 626, endPoint y: 446, distance: 15.1
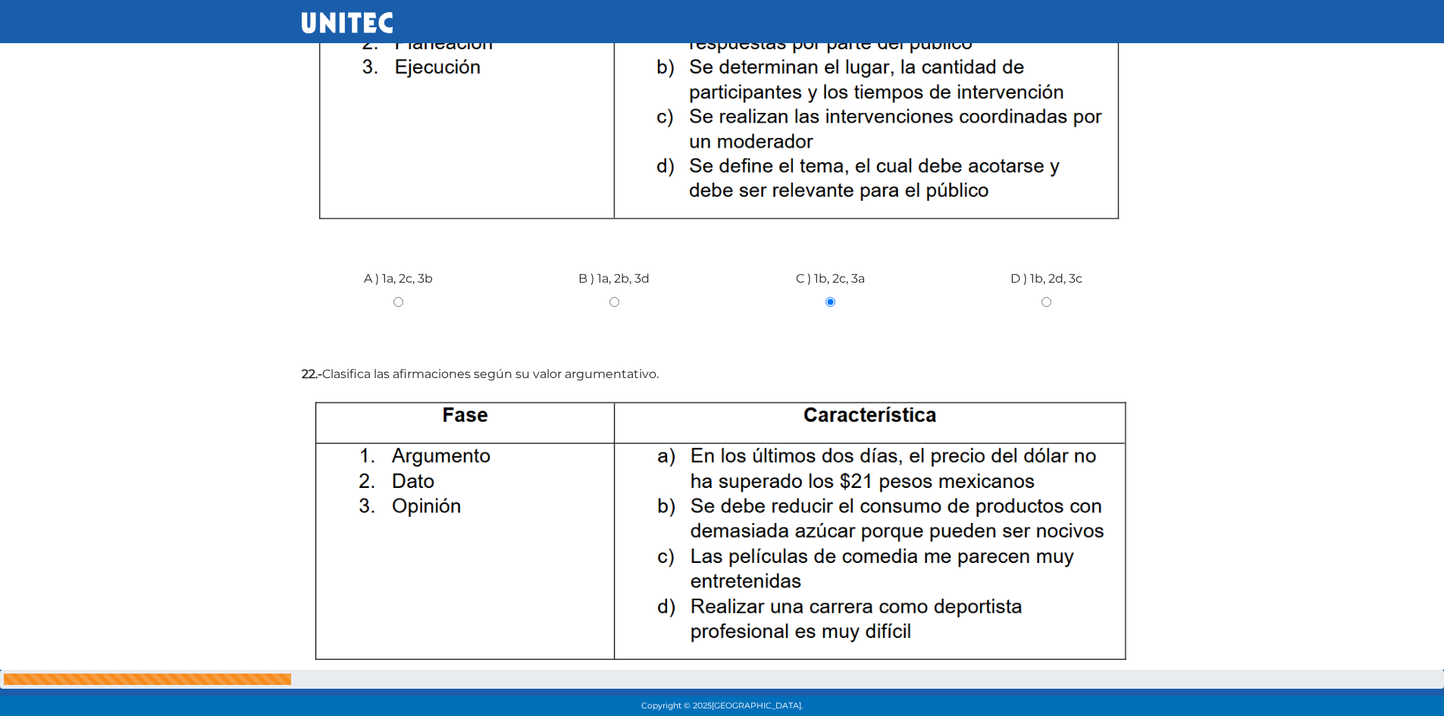
scroll to position [7830, 0]
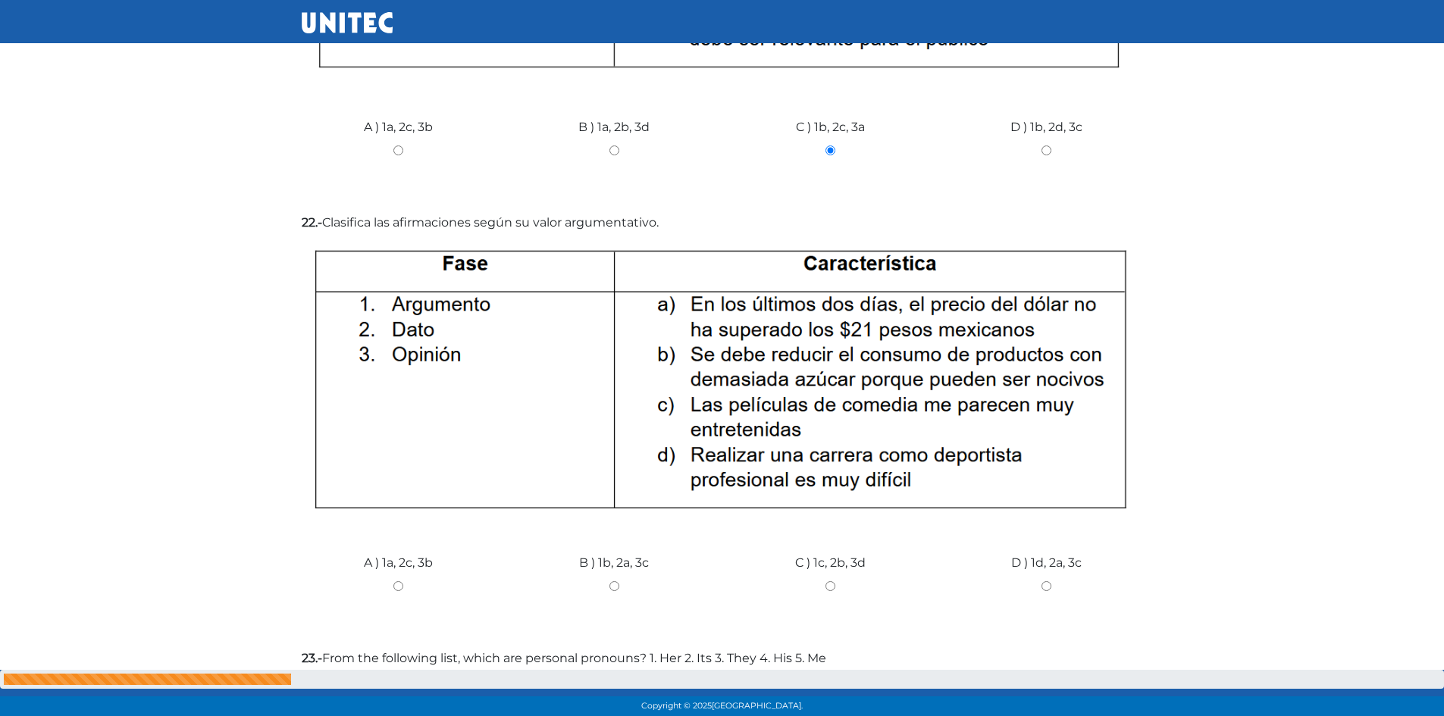
click at [404, 524] on div "A ) 1a, 2c, 3b" at bounding box center [398, 581] width 216 height 114
click at [392, 581] on input "A ) 1a, 2c, 3b" at bounding box center [398, 586] width 193 height 10
radio input "true"
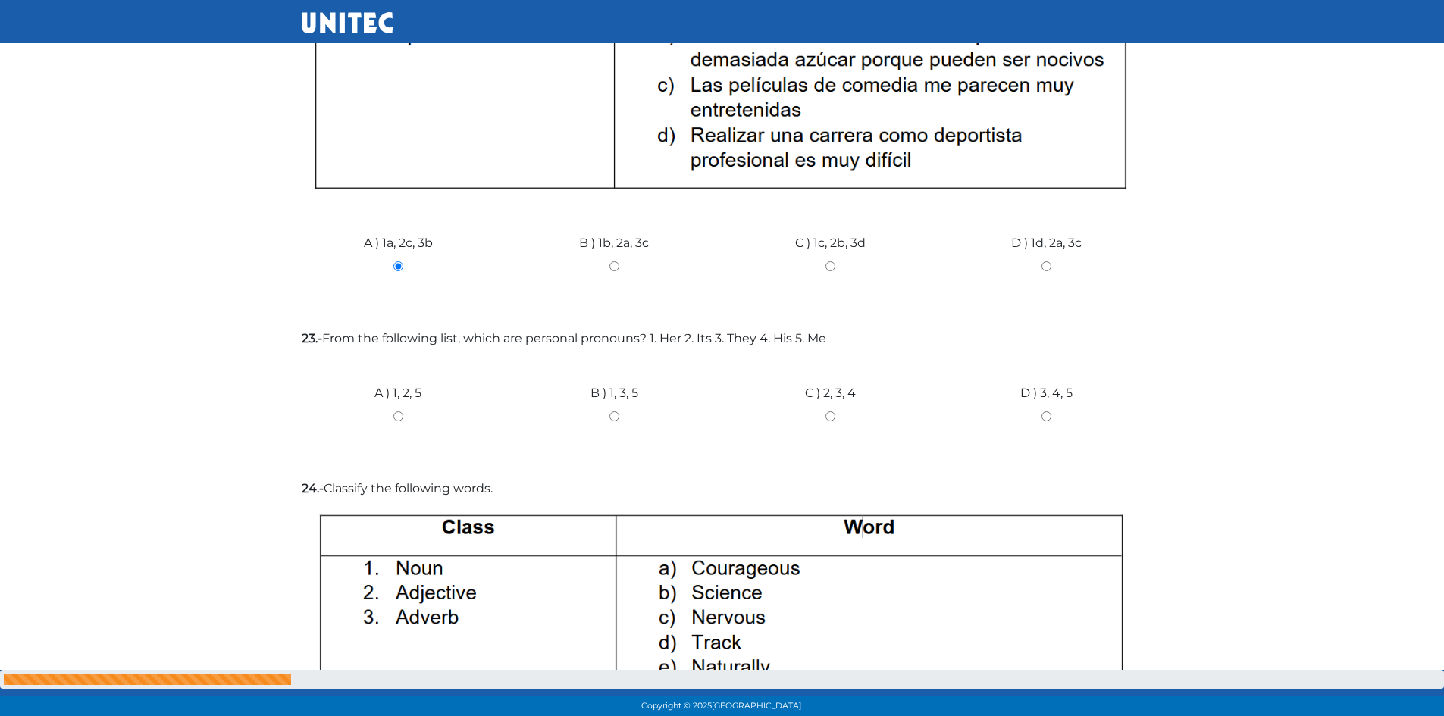
scroll to position [8075, 0]
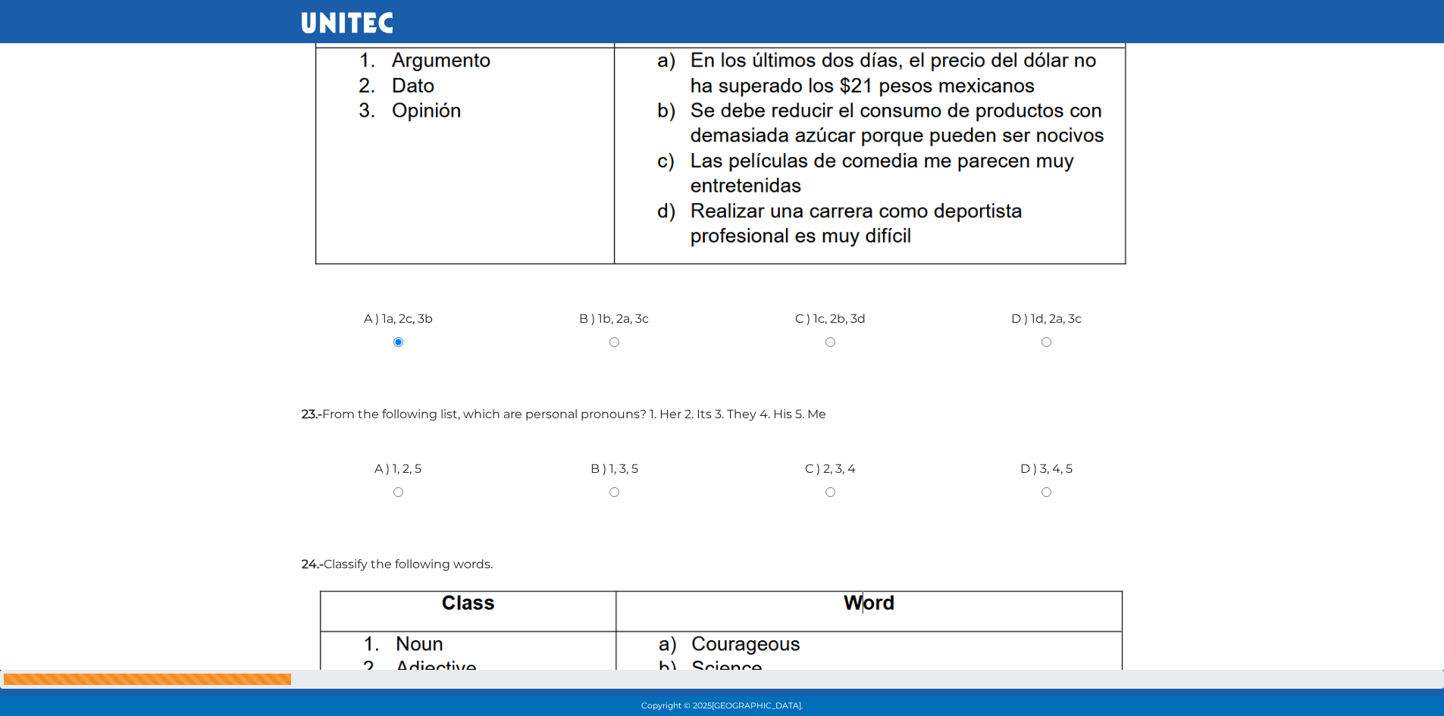
click at [824, 430] on div "C ) 2, 3, 4" at bounding box center [830, 487] width 216 height 114
click at [829, 487] on input "C ) 2, 3, 4" at bounding box center [830, 492] width 193 height 10
radio input "true"
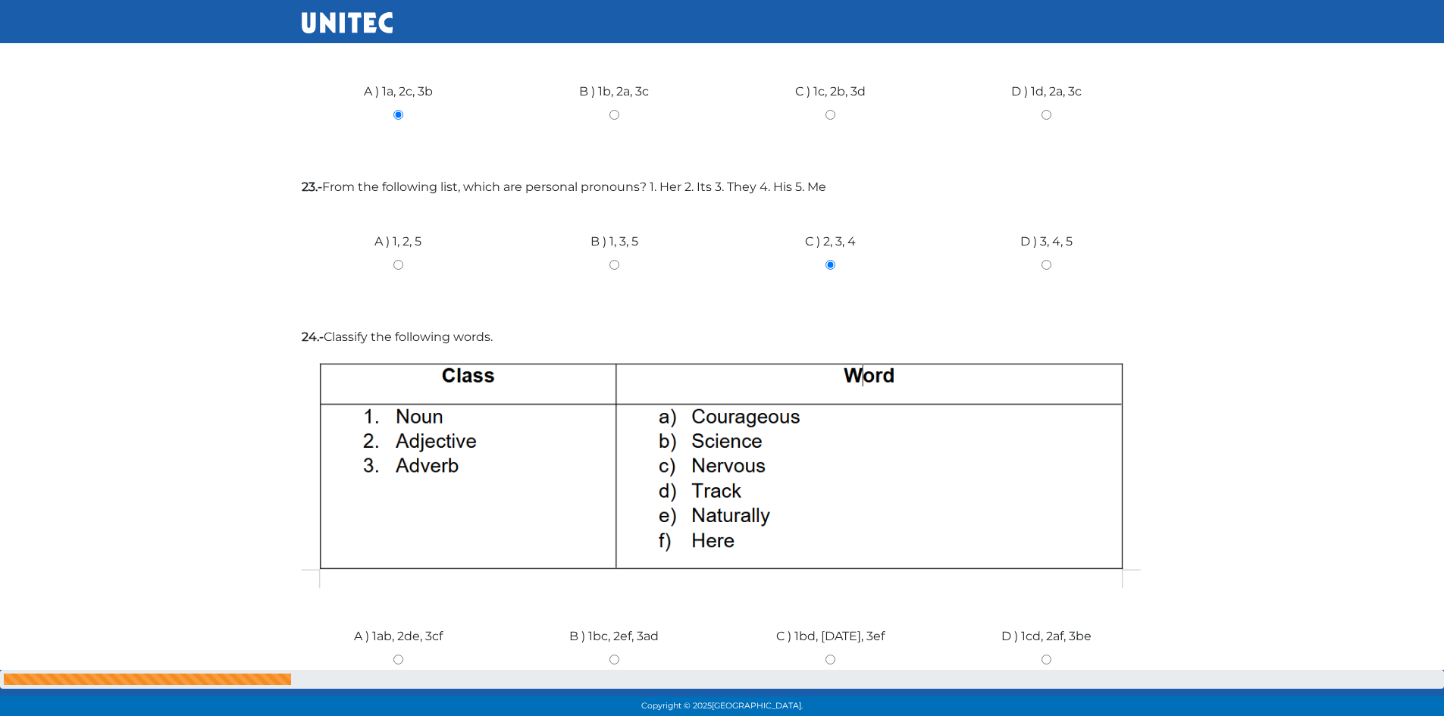
scroll to position [8378, 0]
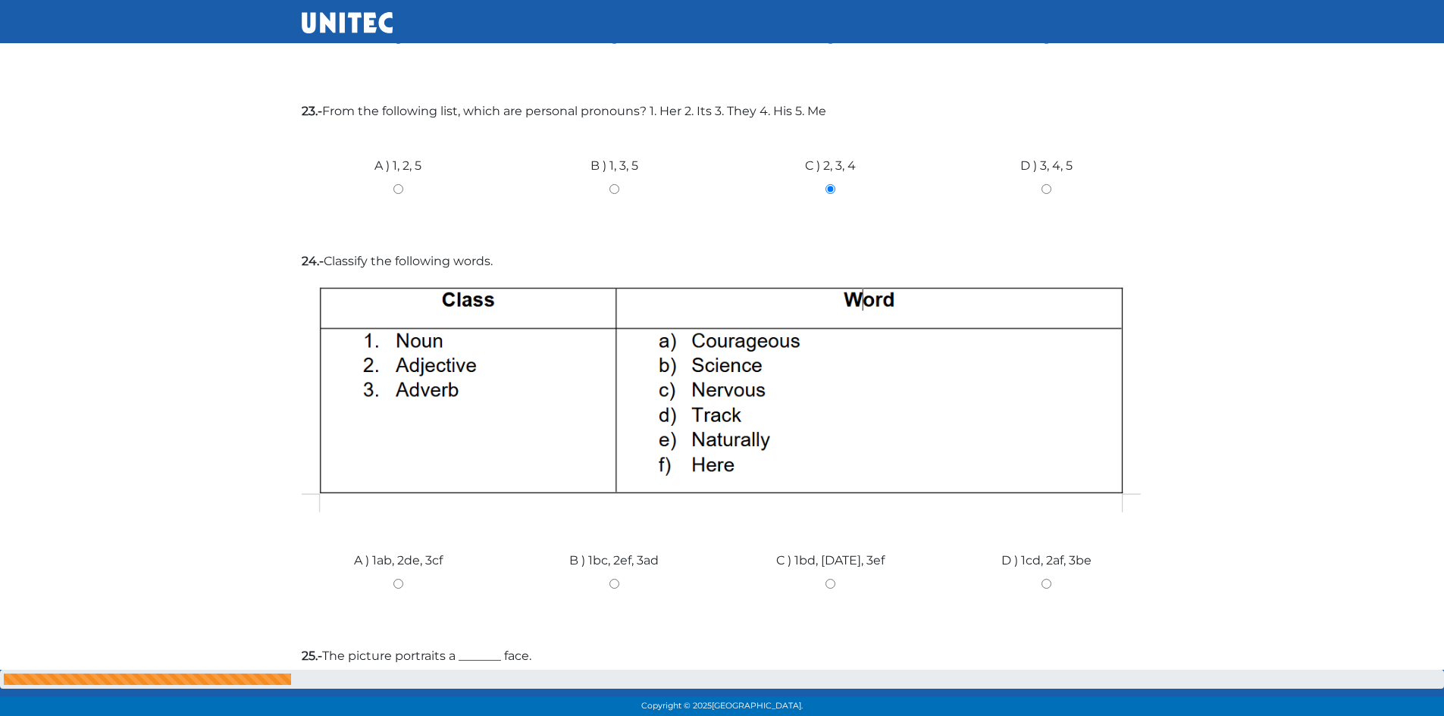
click at [611, 579] on input "B ) 1bc, 2ef, 3ad" at bounding box center [614, 584] width 193 height 10
radio input "true"
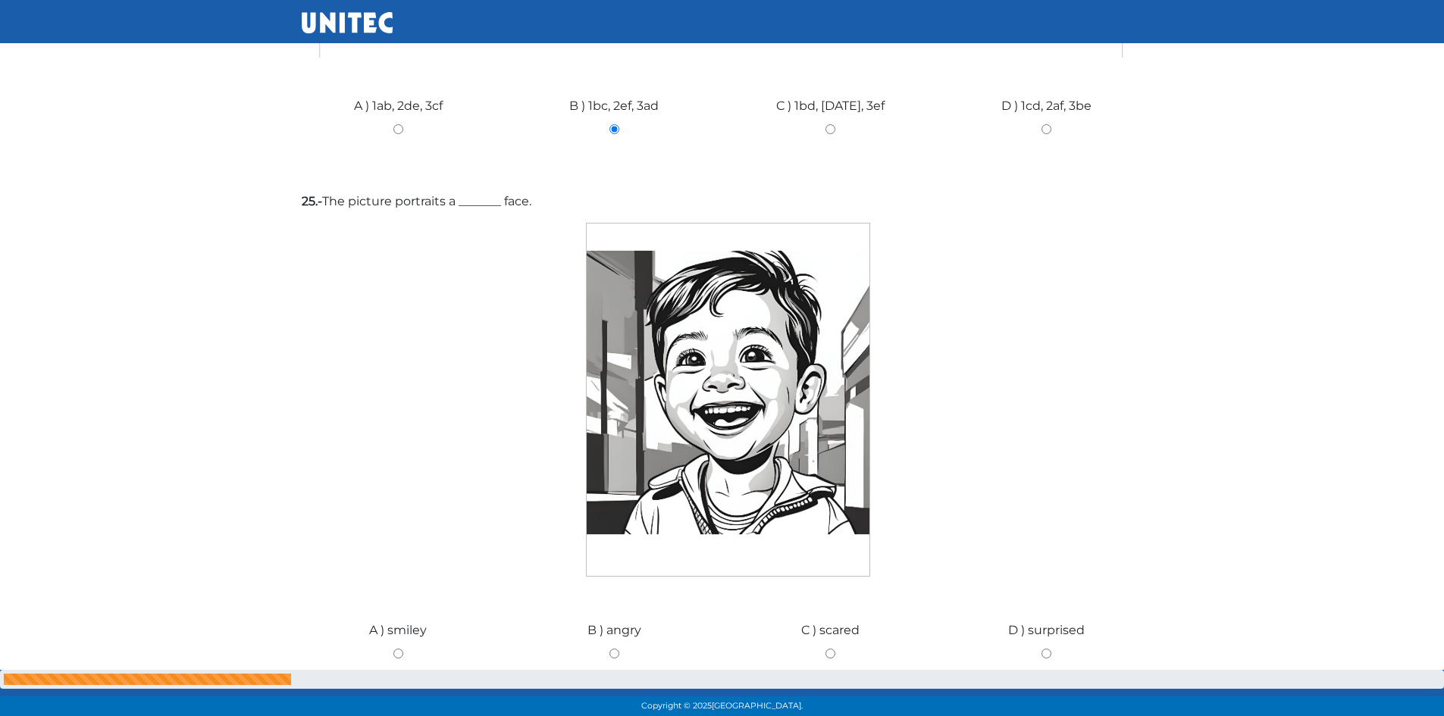
scroll to position [8908, 0]
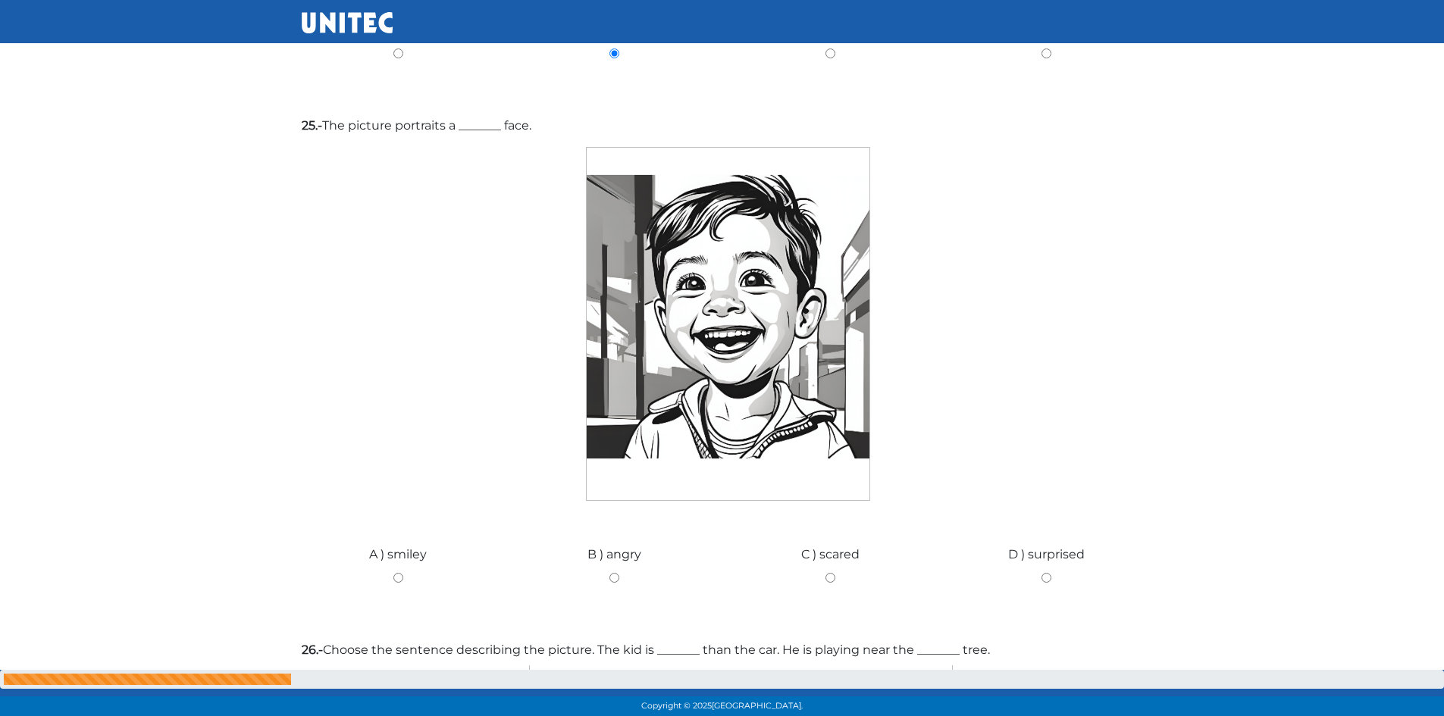
click at [394, 573] on input "A ) smiley" at bounding box center [398, 578] width 193 height 10
radio input "true"
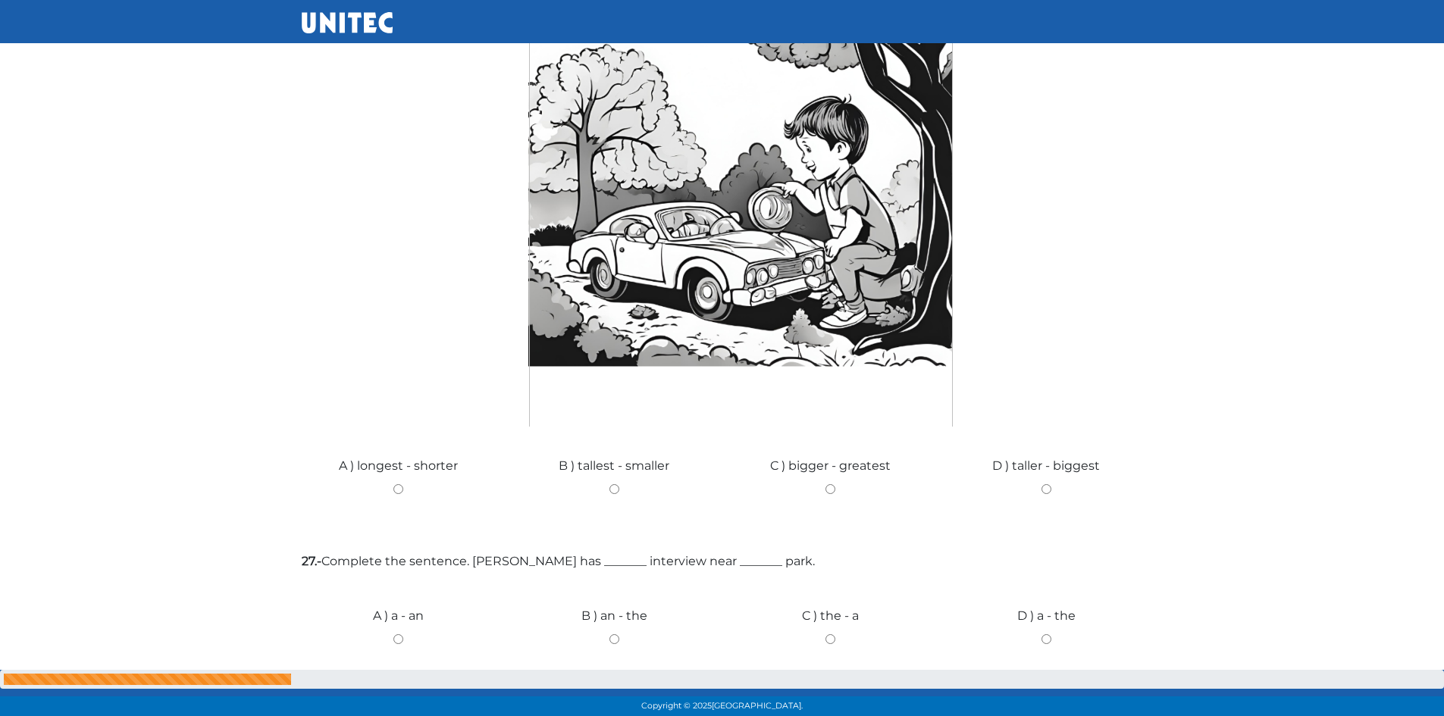
scroll to position [9742, 0]
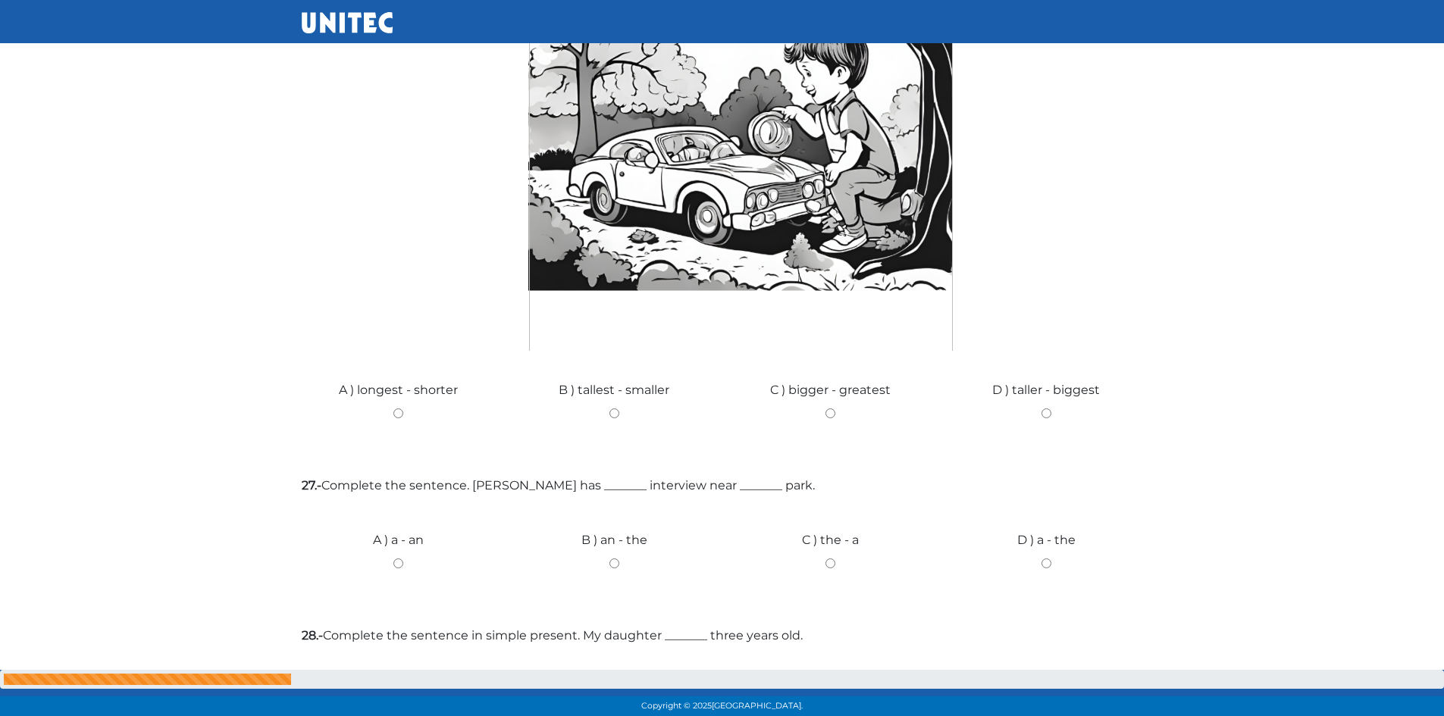
drag, startPoint x: 619, startPoint y: 332, endPoint x: 630, endPoint y: 332, distance: 10.6
click at [630, 351] on div "B ) tallest - smaller" at bounding box center [614, 408] width 216 height 114
click at [618, 351] on div "B ) tallest - smaller" at bounding box center [614, 408] width 216 height 114
click at [615, 351] on div "B ) tallest - smaller" at bounding box center [614, 408] width 216 height 114
click at [613, 351] on div "B ) tallest - smaller" at bounding box center [614, 408] width 216 height 114
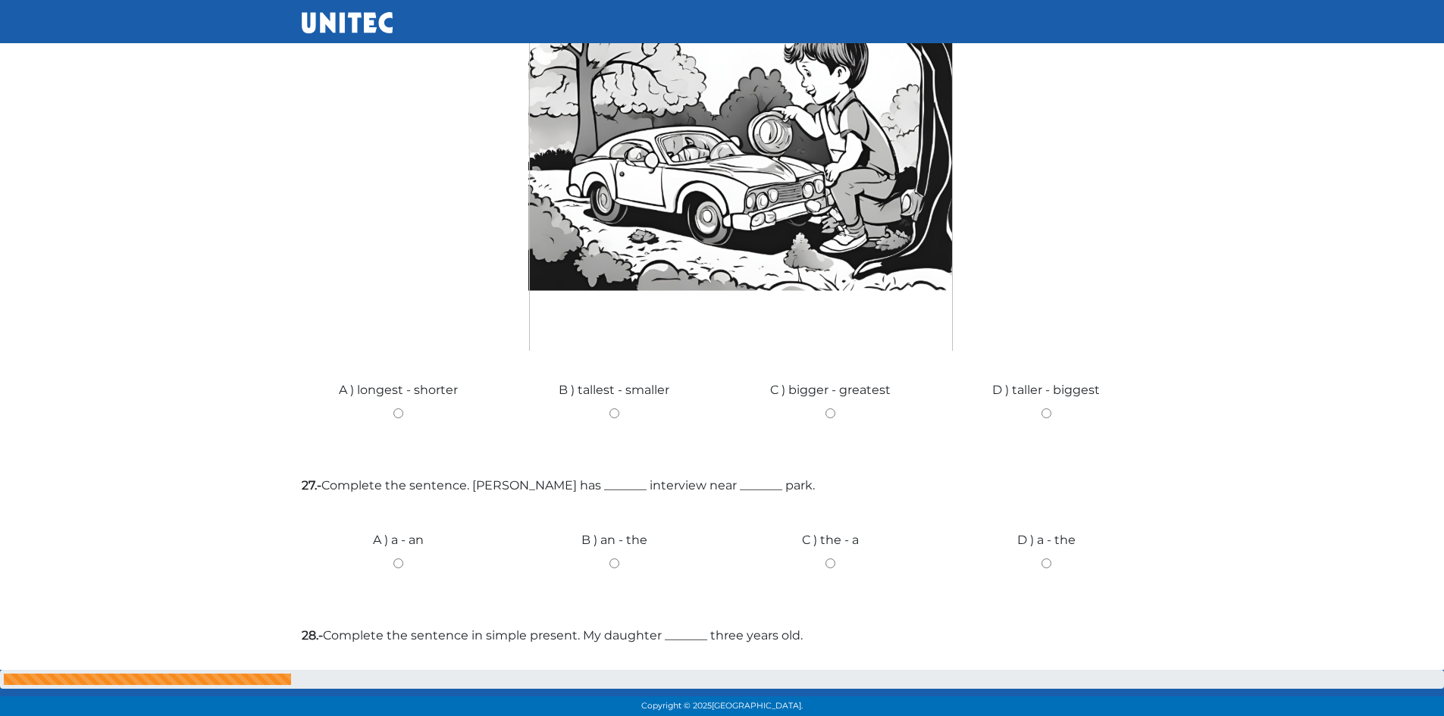
click at [829, 409] on input "C ) bigger - greatest" at bounding box center [830, 414] width 193 height 10
radio input "true"
click at [609, 501] on div "B ) an - the" at bounding box center [614, 558] width 216 height 114
click at [612, 559] on input "B ) an - the" at bounding box center [614, 564] width 193 height 10
radio input "true"
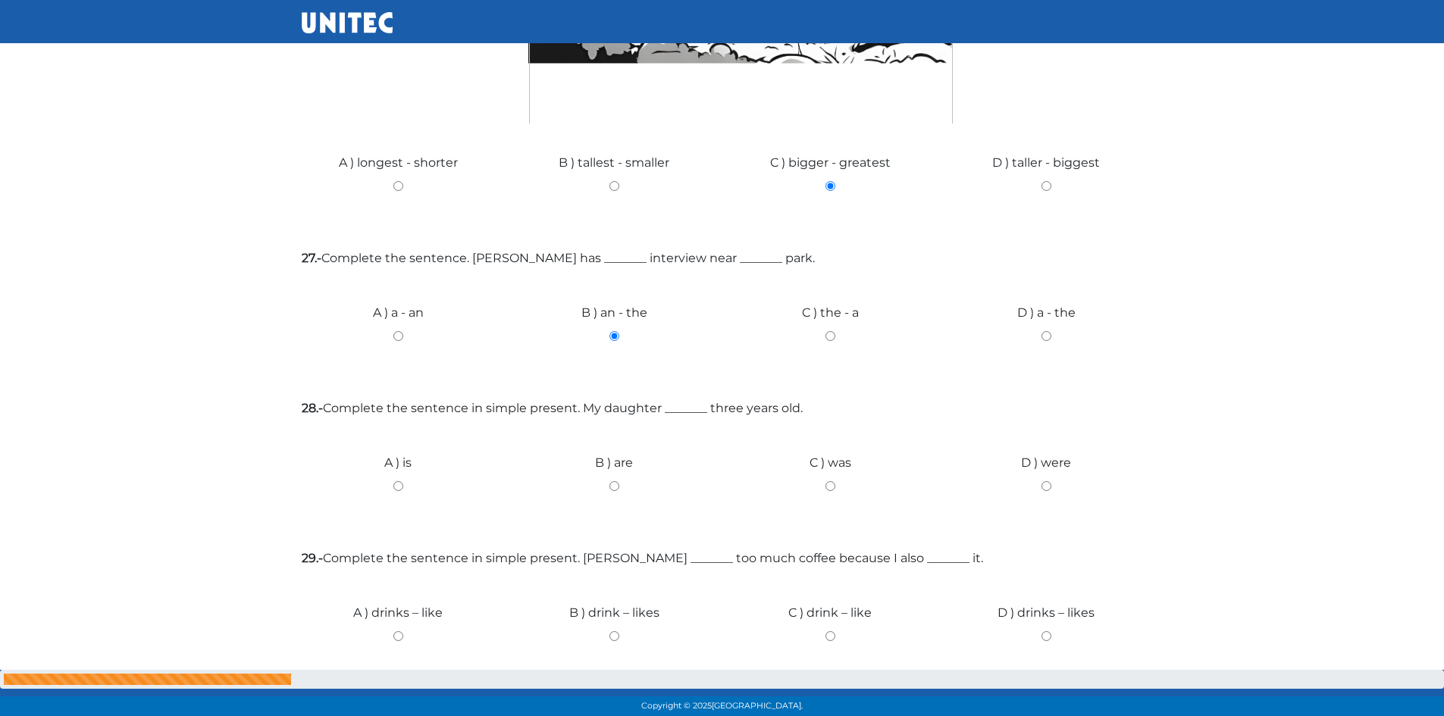
scroll to position [10121, 0]
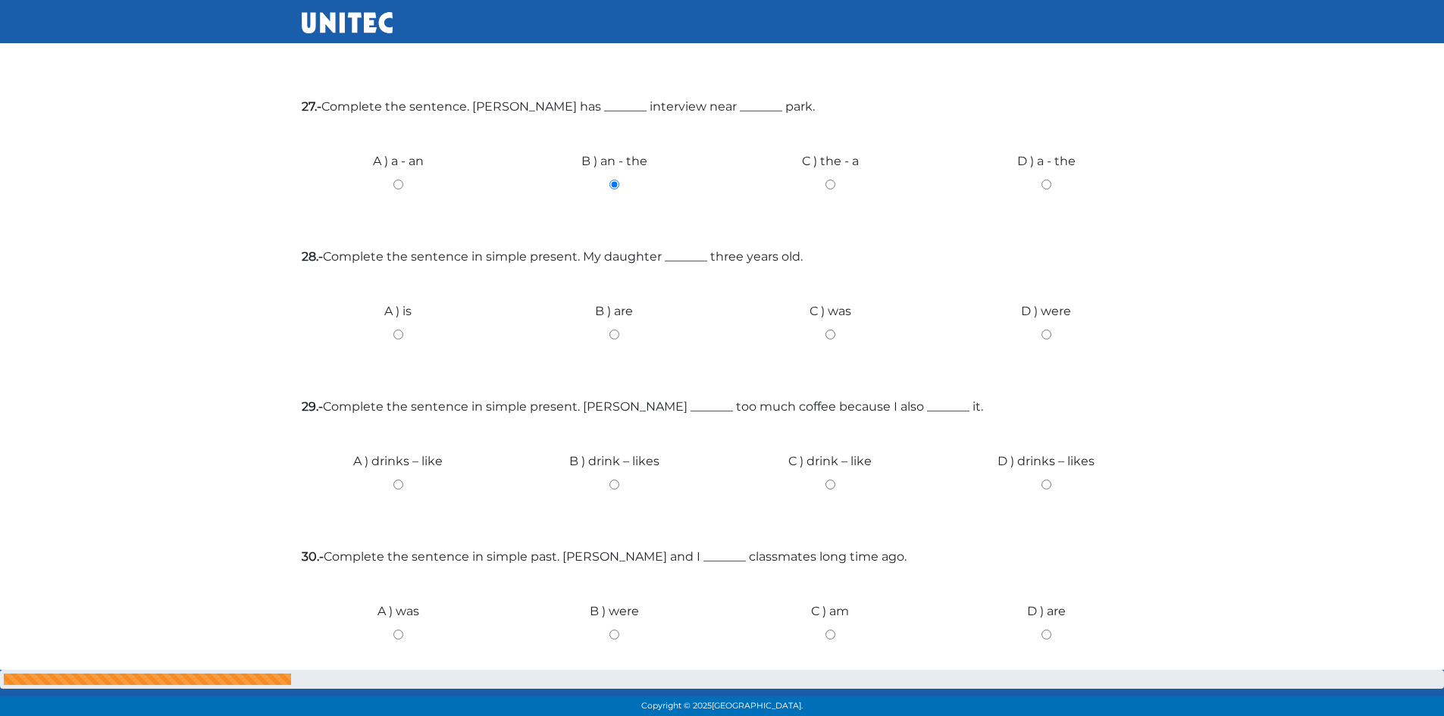
click at [606, 272] on div "B ) are" at bounding box center [614, 329] width 216 height 114
click at [616, 330] on input "B ) are" at bounding box center [614, 335] width 193 height 10
radio input "true"
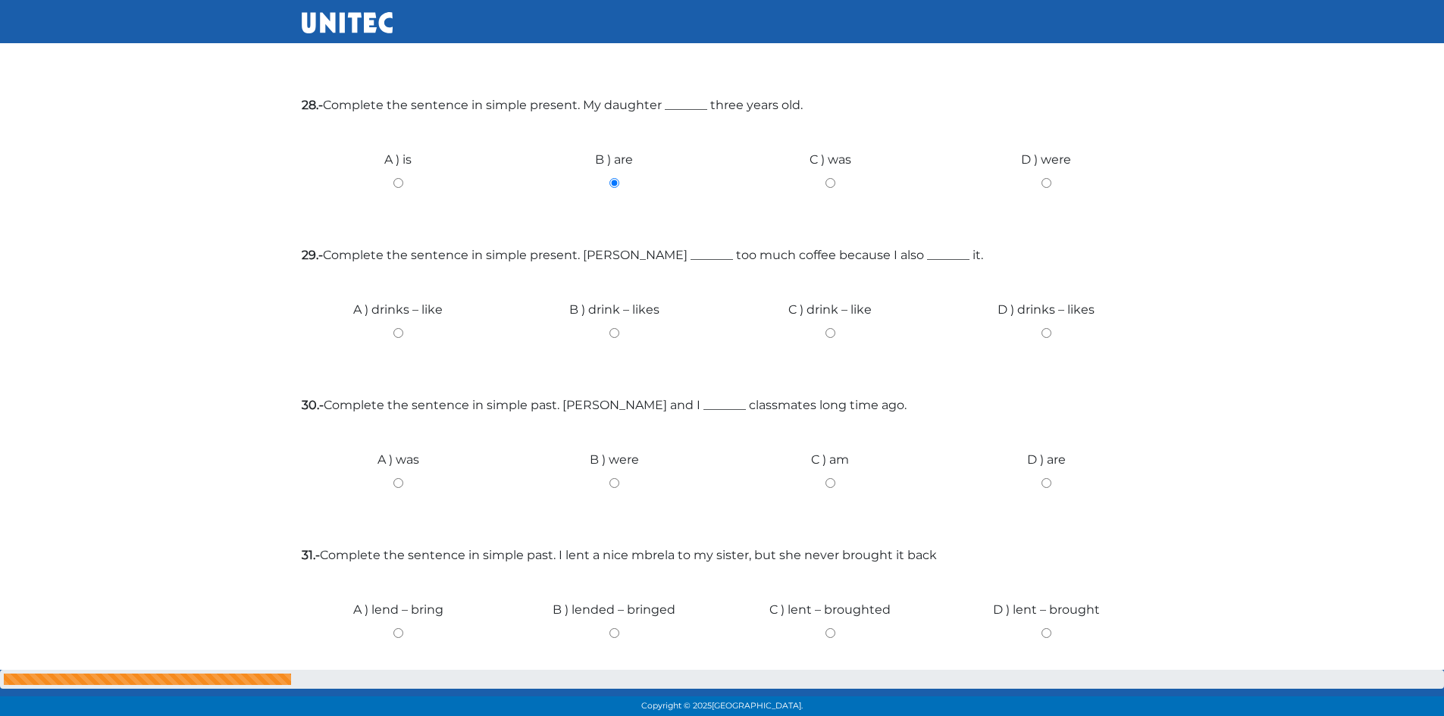
drag, startPoint x: 616, startPoint y: 255, endPoint x: 740, endPoint y: 265, distance: 124.0
click at [716, 271] on div "B ) drink – likes" at bounding box center [614, 328] width 216 height 114
drag, startPoint x: 396, startPoint y: 261, endPoint x: 393, endPoint y: 249, distance: 11.8
click at [396, 328] on input "A ) drinks – like" at bounding box center [398, 333] width 193 height 10
radio input "true"
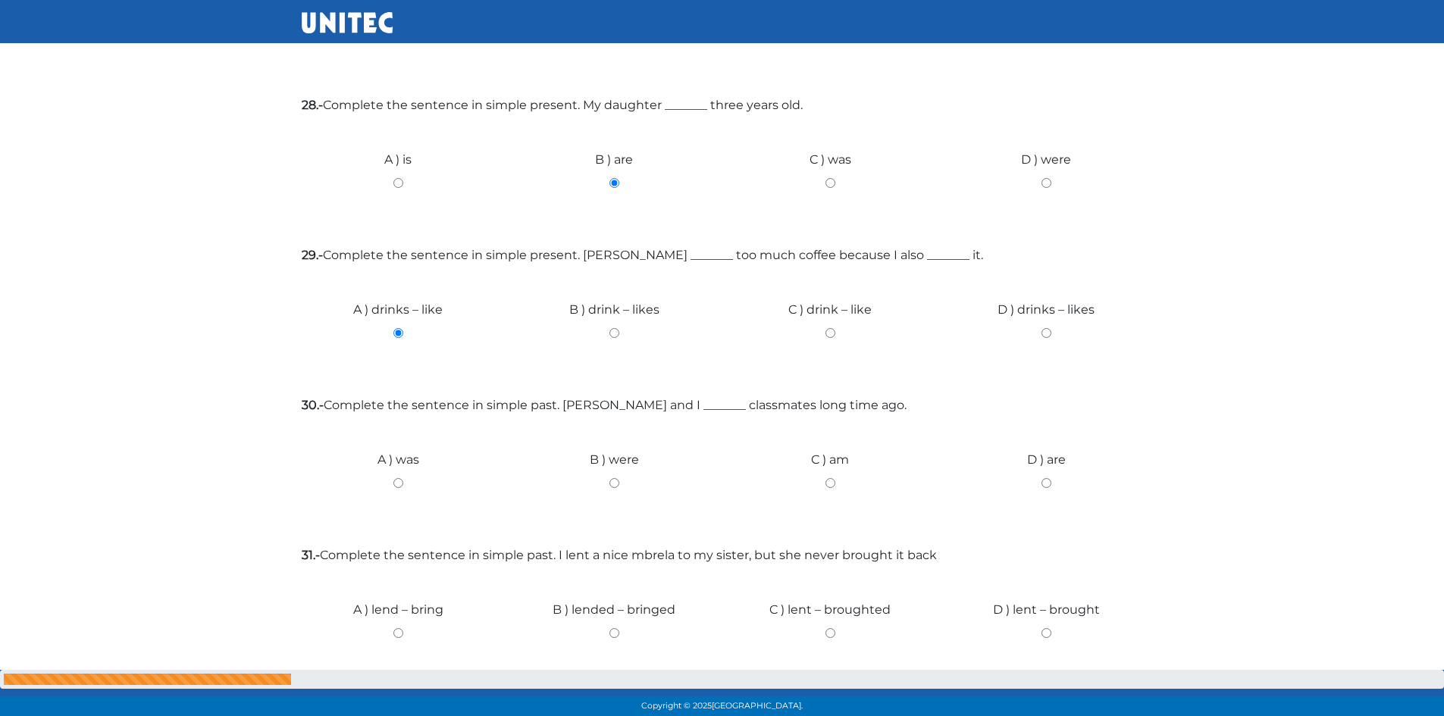
scroll to position [10349, 0]
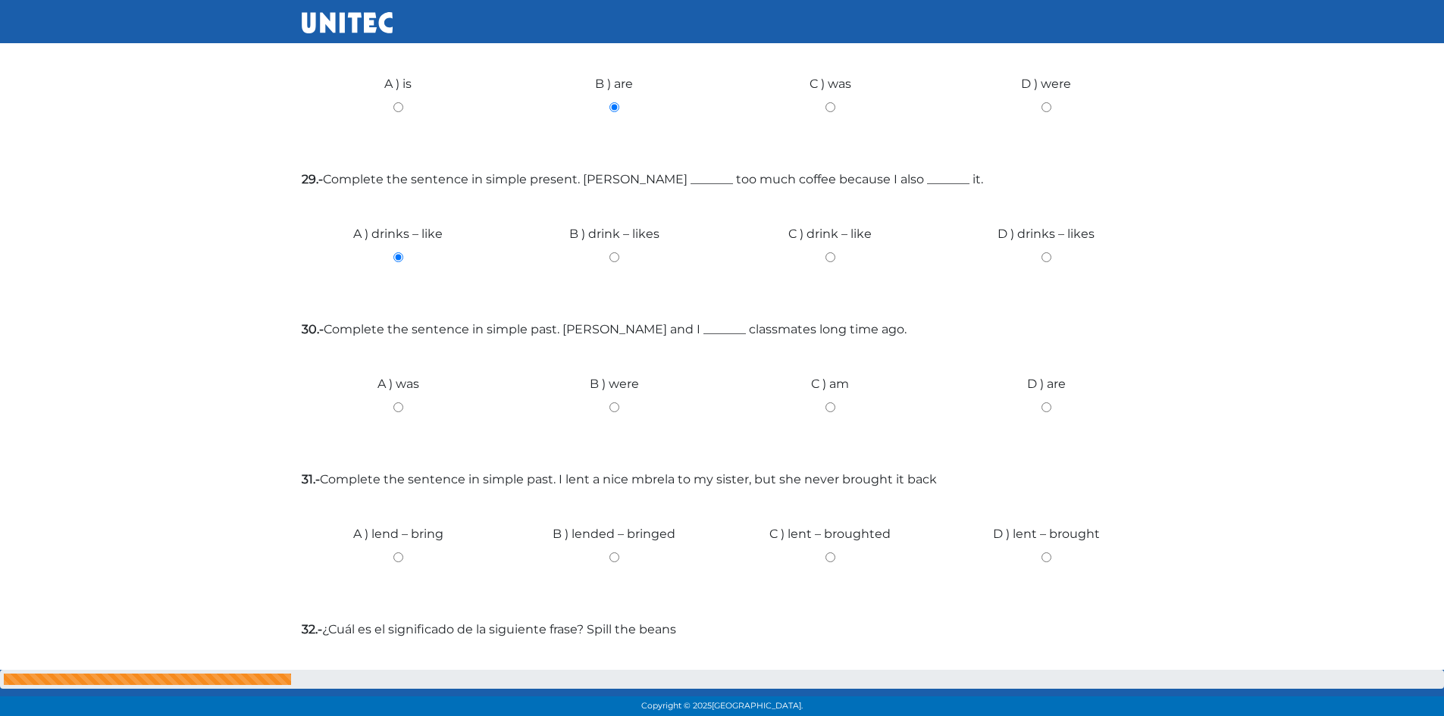
click at [1049, 403] on input "D ) are" at bounding box center [1046, 408] width 193 height 10
radio input "true"
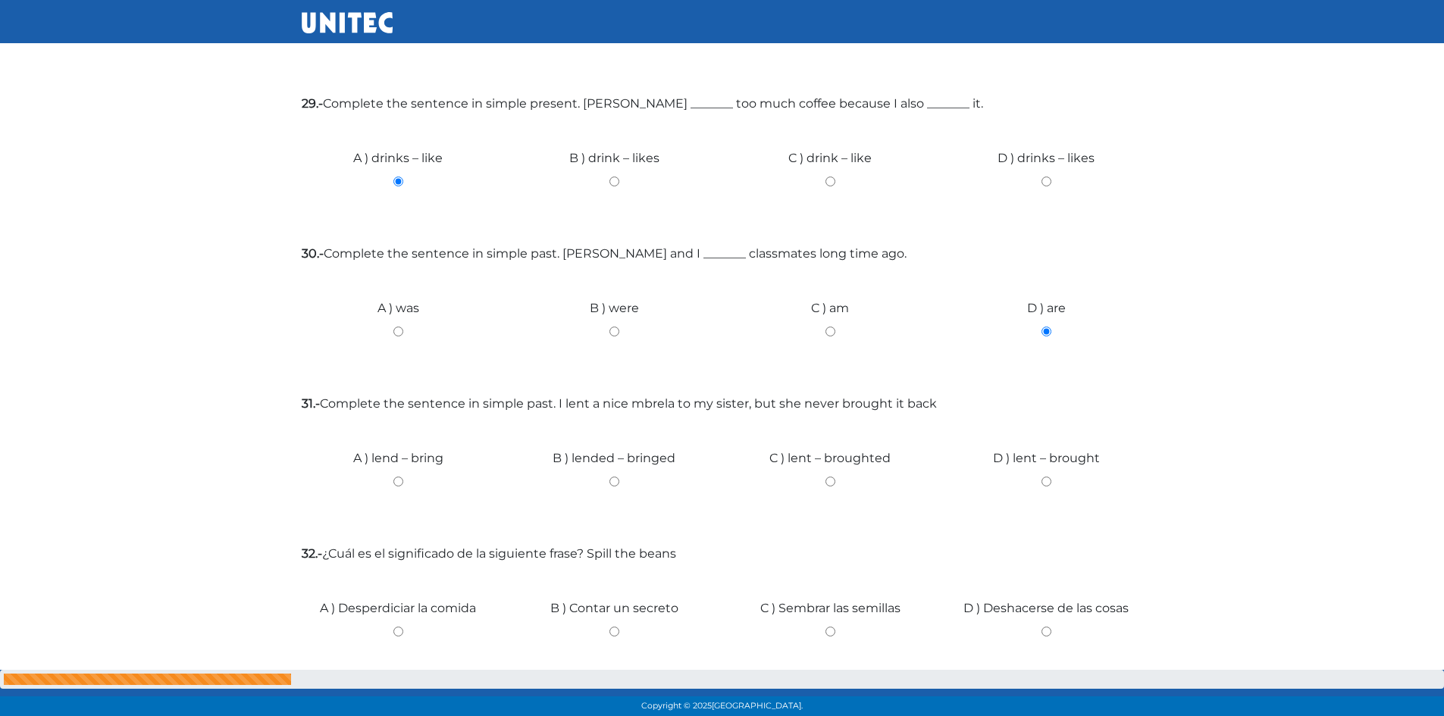
drag, startPoint x: 616, startPoint y: 408, endPoint x: 616, endPoint y: 418, distance: 10.6
click at [616, 477] on input "B ) lended – bringed" at bounding box center [614, 482] width 193 height 10
radio input "true"
click at [824, 569] on div "C ) Sembrar las semillas" at bounding box center [830, 626] width 216 height 114
click at [829, 627] on input "C ) Sembrar las semillas" at bounding box center [830, 632] width 193 height 10
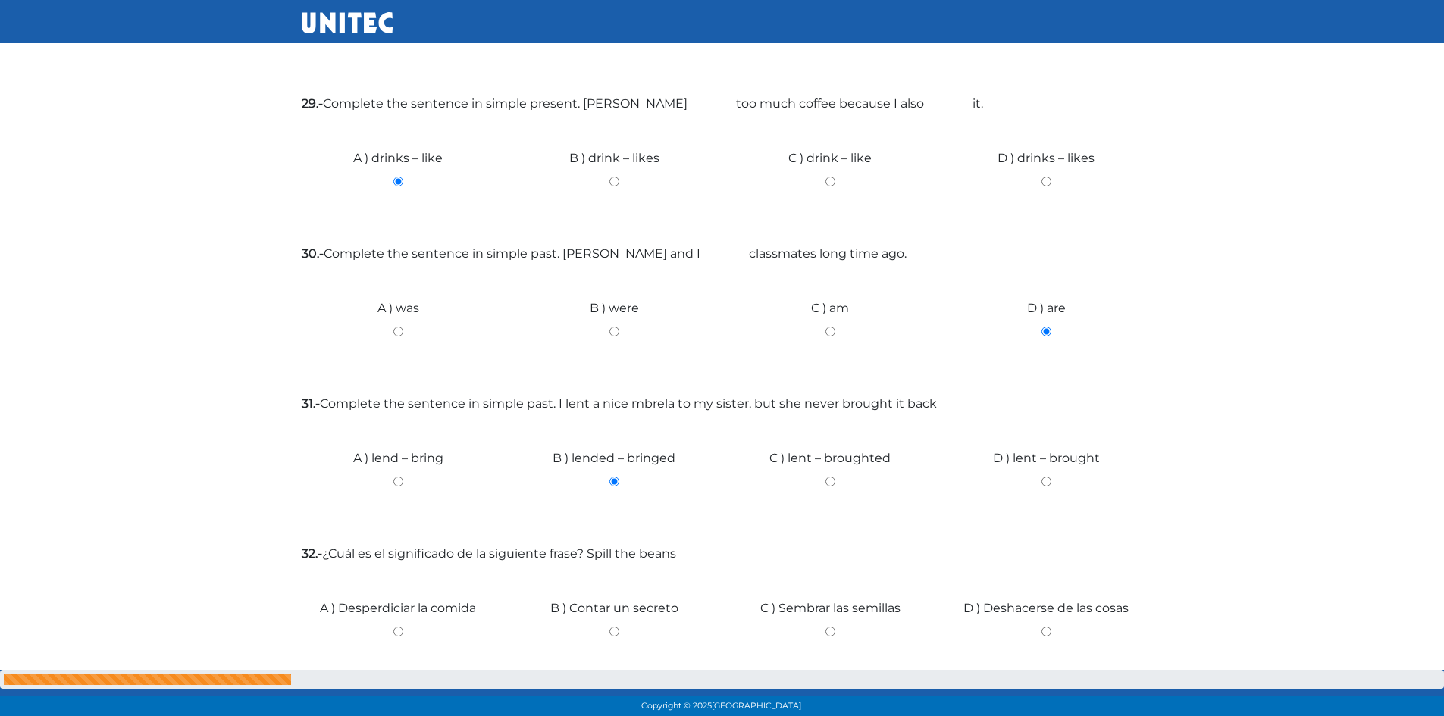
radio input "true"
drag, startPoint x: 897, startPoint y: 586, endPoint x: 977, endPoint y: 612, distance: 84.4
click at [1043, 627] on input "D ) Deshacerse de las cosas" at bounding box center [1046, 632] width 193 height 10
radio input "true"
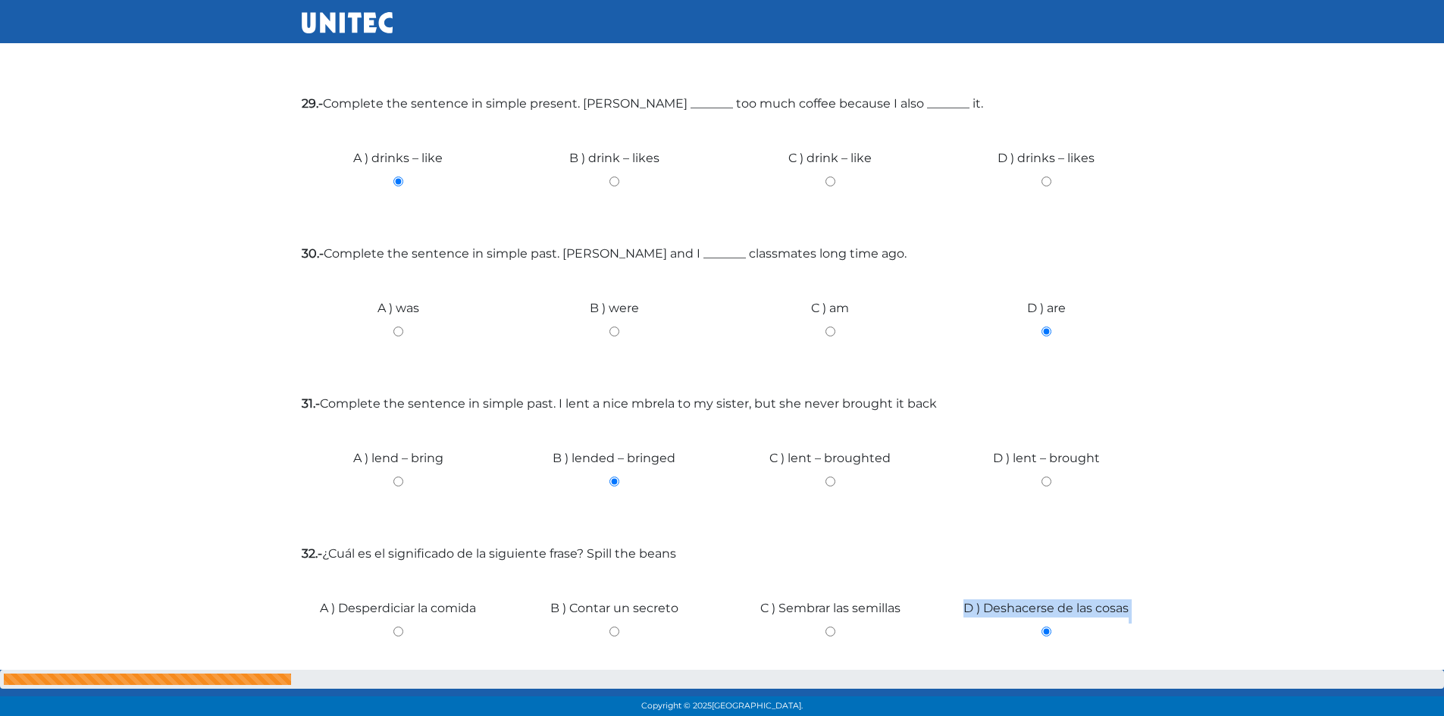
click at [1087, 703] on input "Siguiente" at bounding box center [1105, 720] width 76 height 35
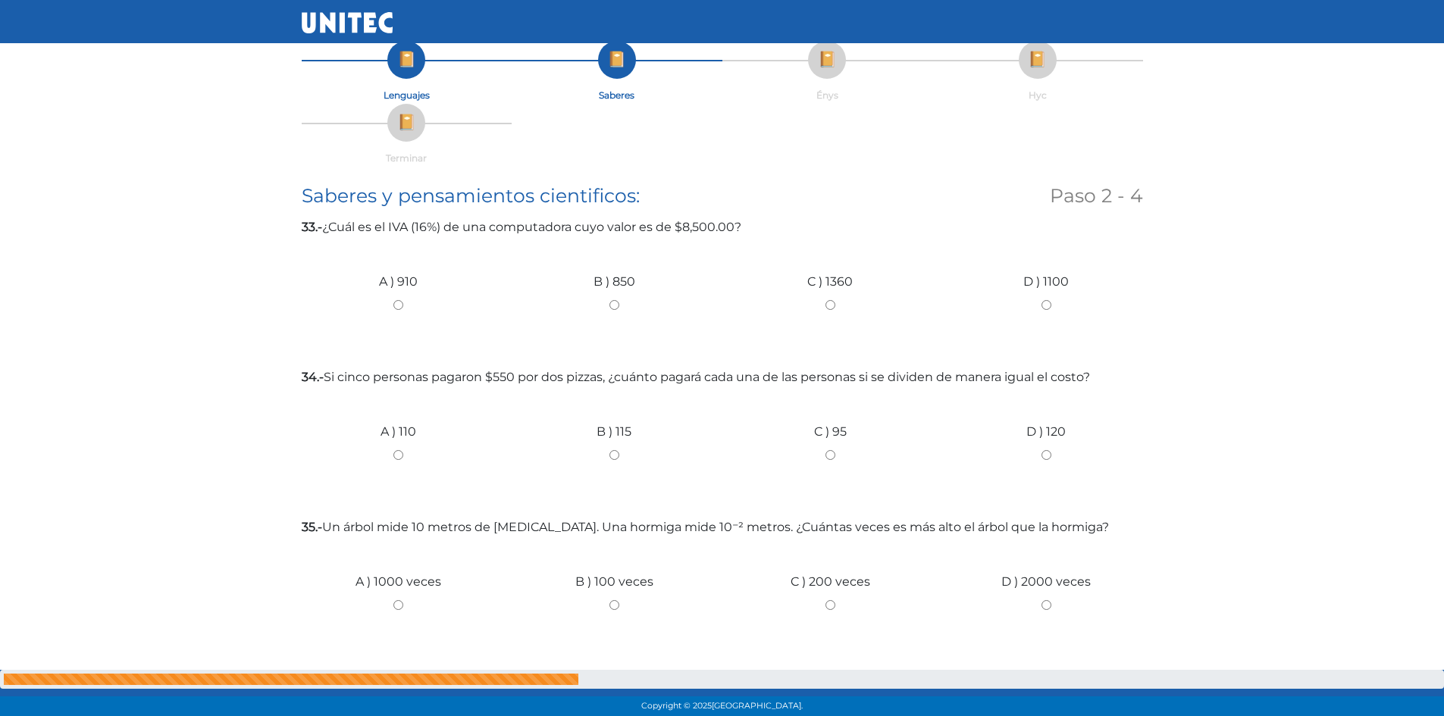
scroll to position [0, 0]
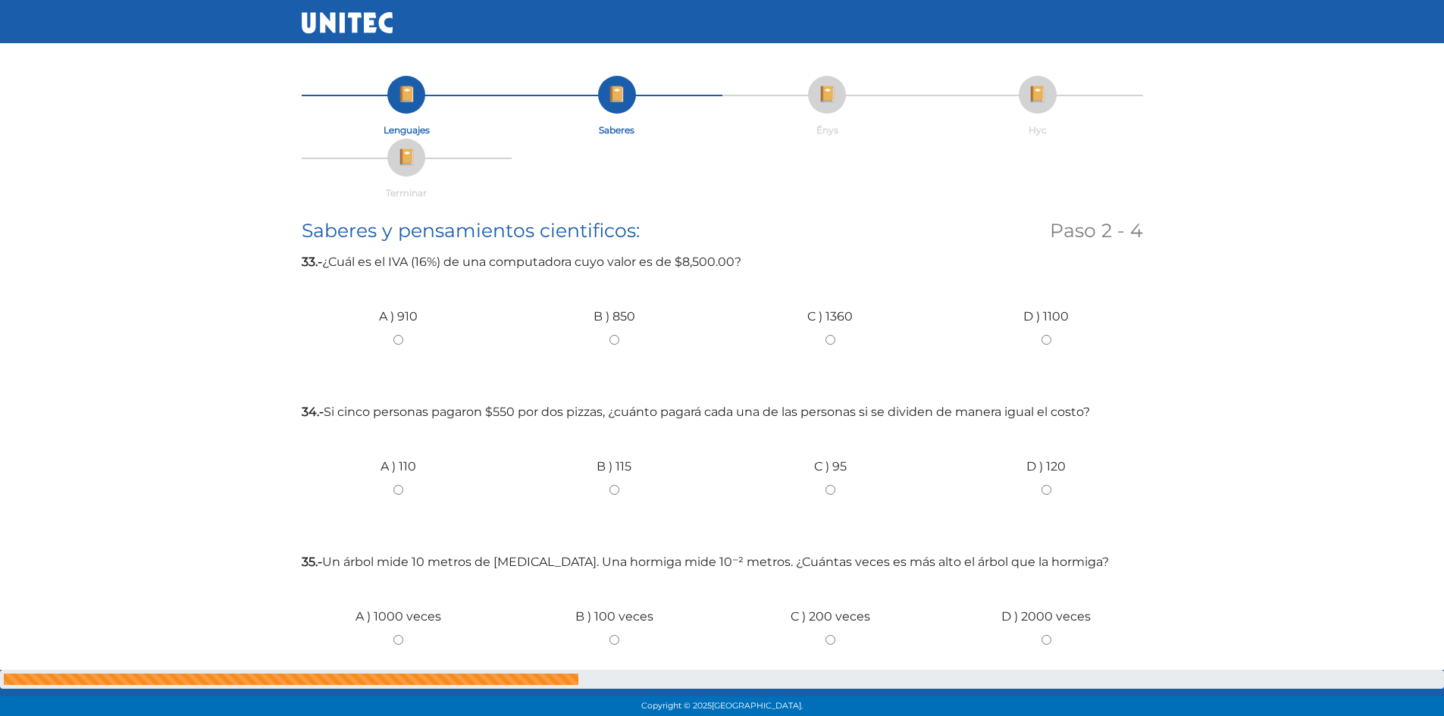
click at [610, 331] on div "B ) 850" at bounding box center [614, 334] width 216 height 114
click at [610, 335] on input "B ) 850" at bounding box center [614, 340] width 193 height 10
radio input "true"
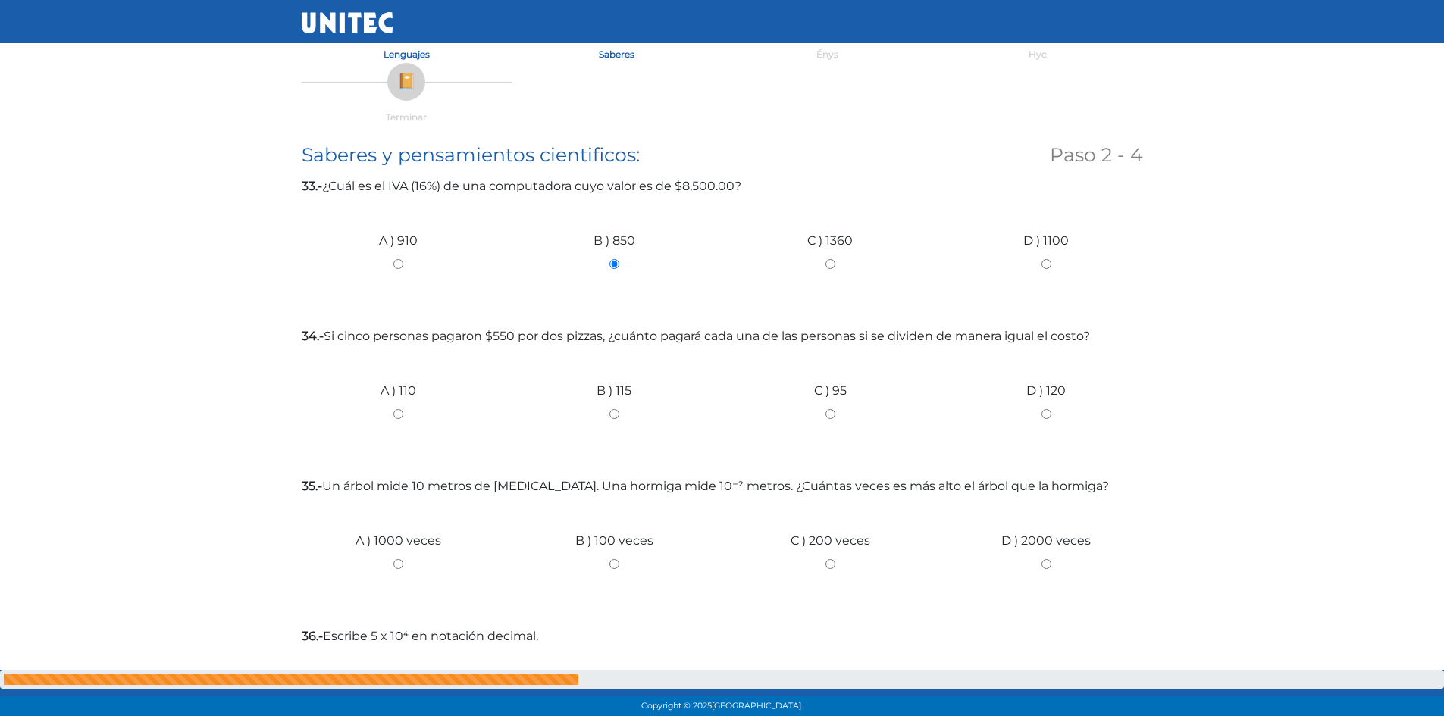
click at [399, 409] on div "A ) 110" at bounding box center [398, 409] width 216 height 114
click at [392, 422] on div "A ) 110" at bounding box center [398, 409] width 216 height 114
click at [396, 418] on input "A ) 110" at bounding box center [398, 414] width 193 height 10
radio input "true"
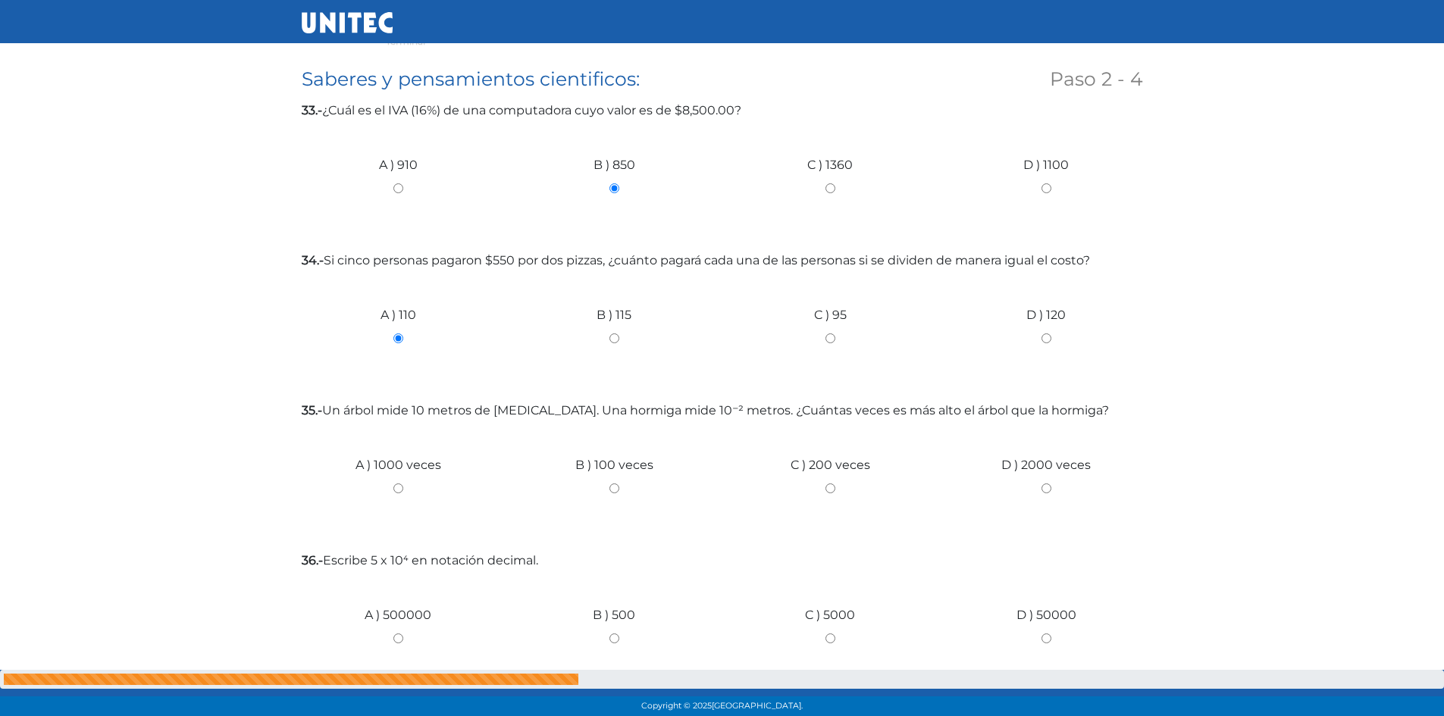
scroll to position [227, 0]
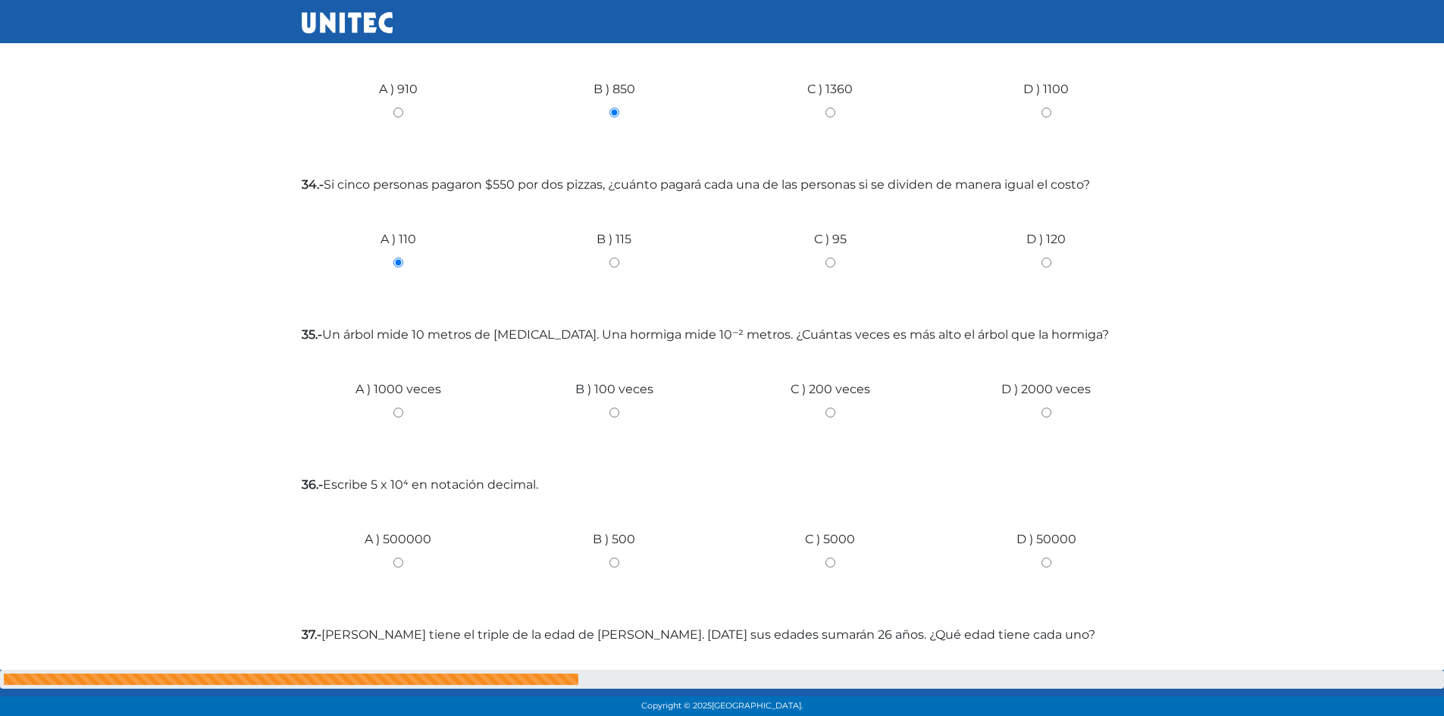
click at [607, 410] on input "B ) 100 veces" at bounding box center [614, 413] width 193 height 10
radio input "true"
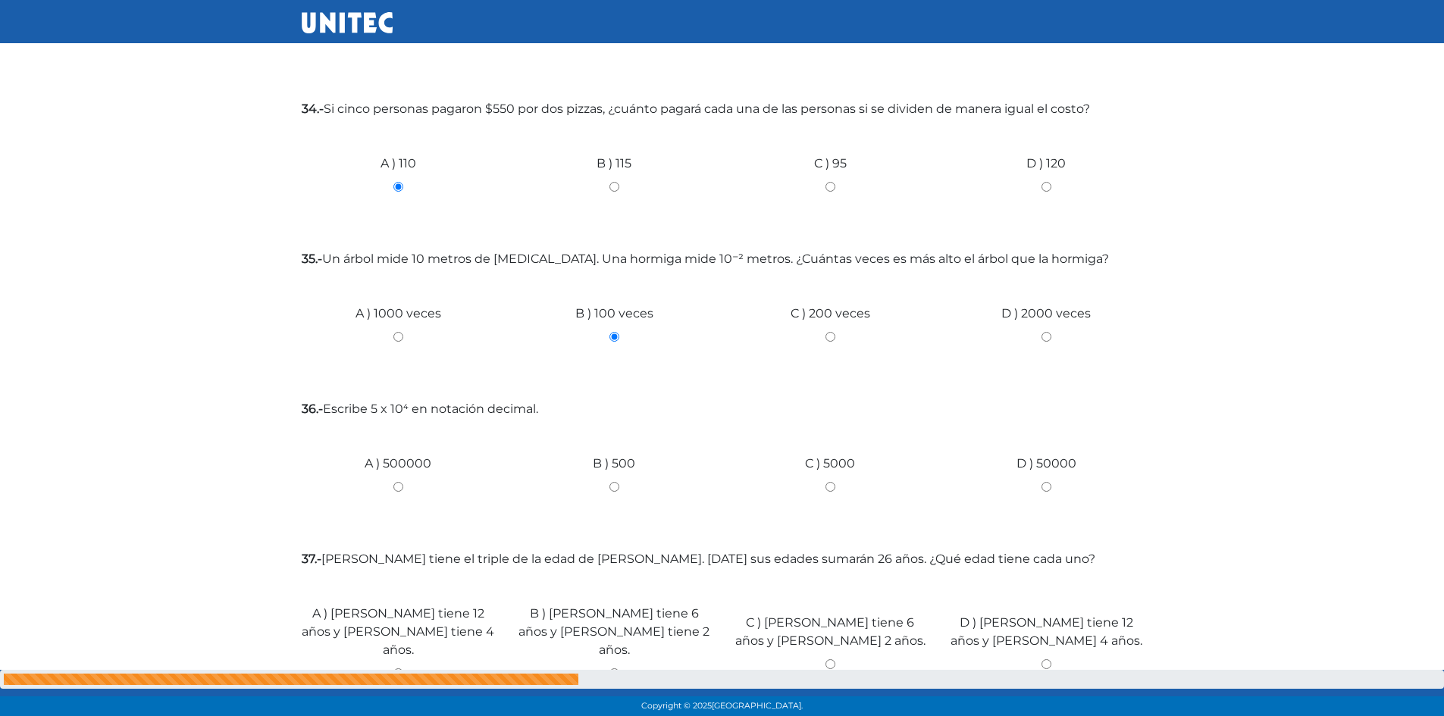
scroll to position [455, 0]
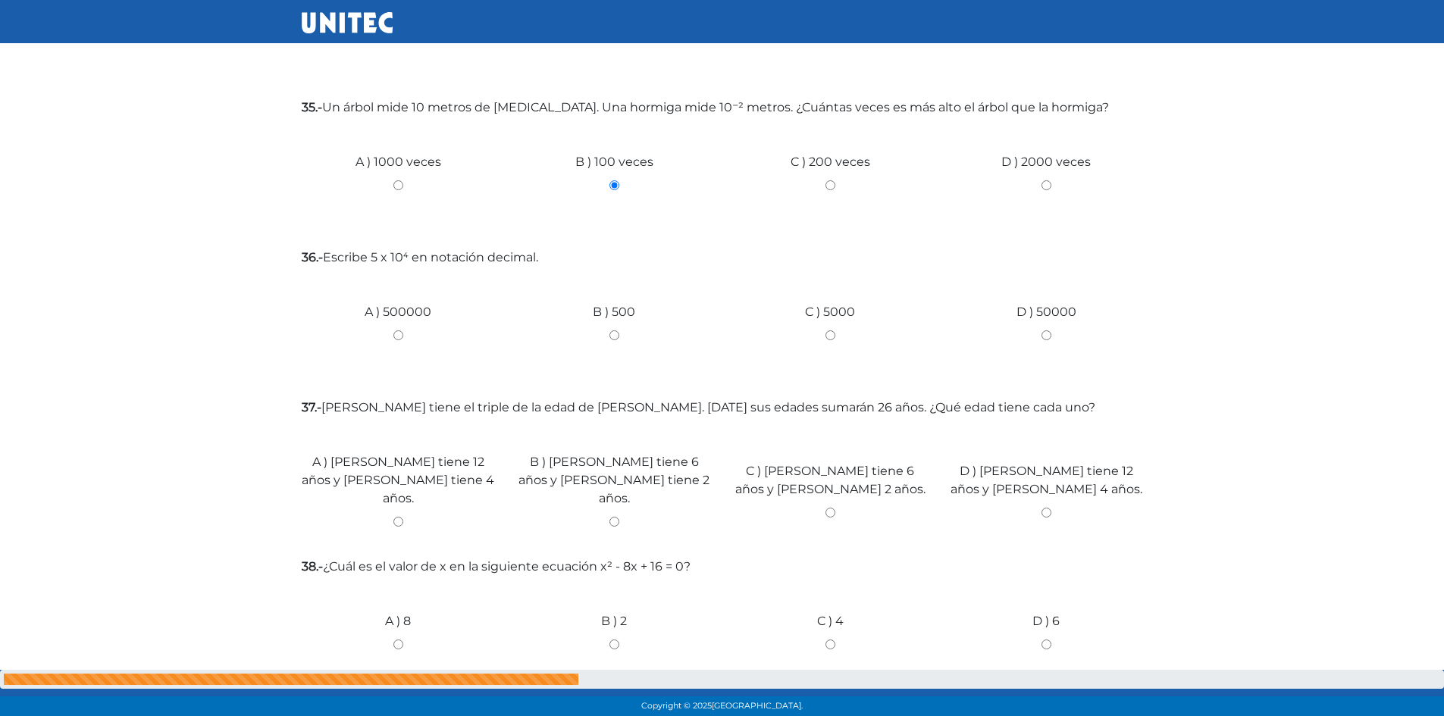
click at [609, 337] on input "B ) 500" at bounding box center [614, 336] width 193 height 10
radio input "true"
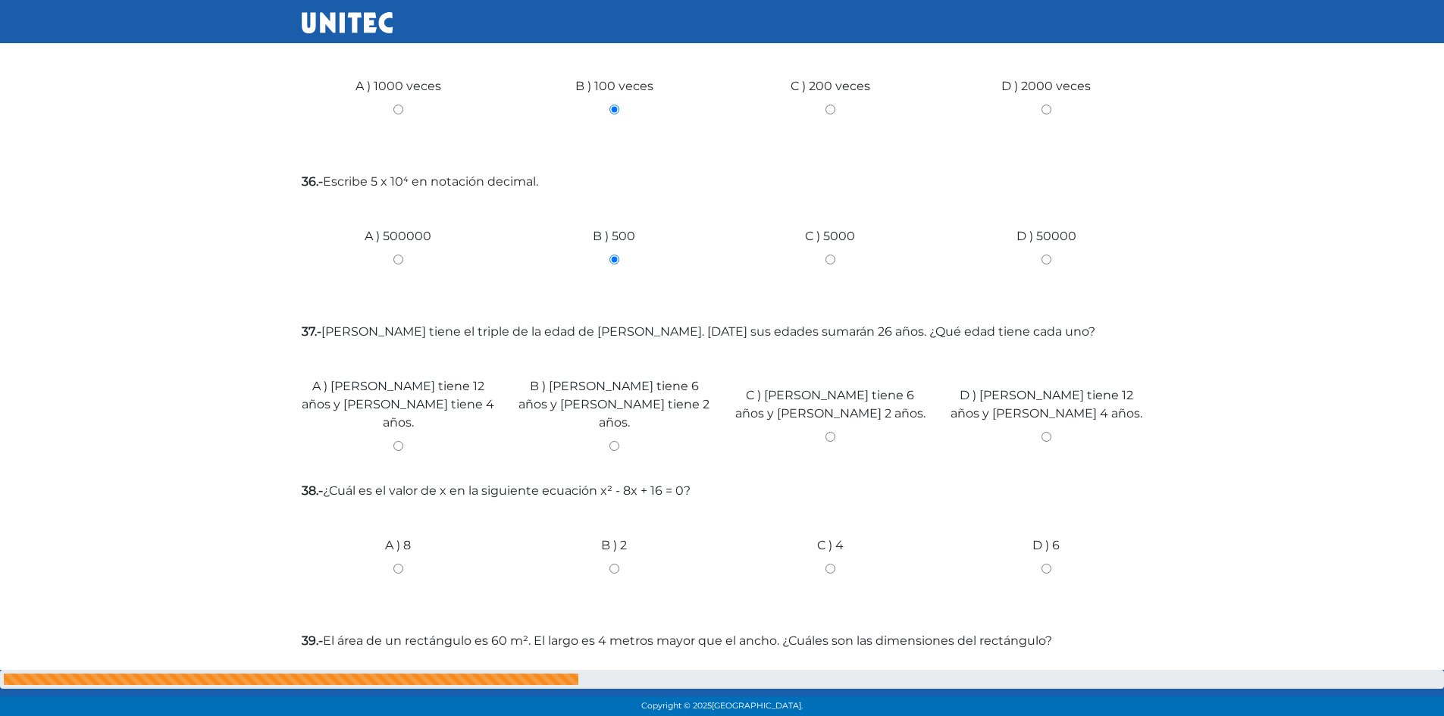
scroll to position [606, 0]
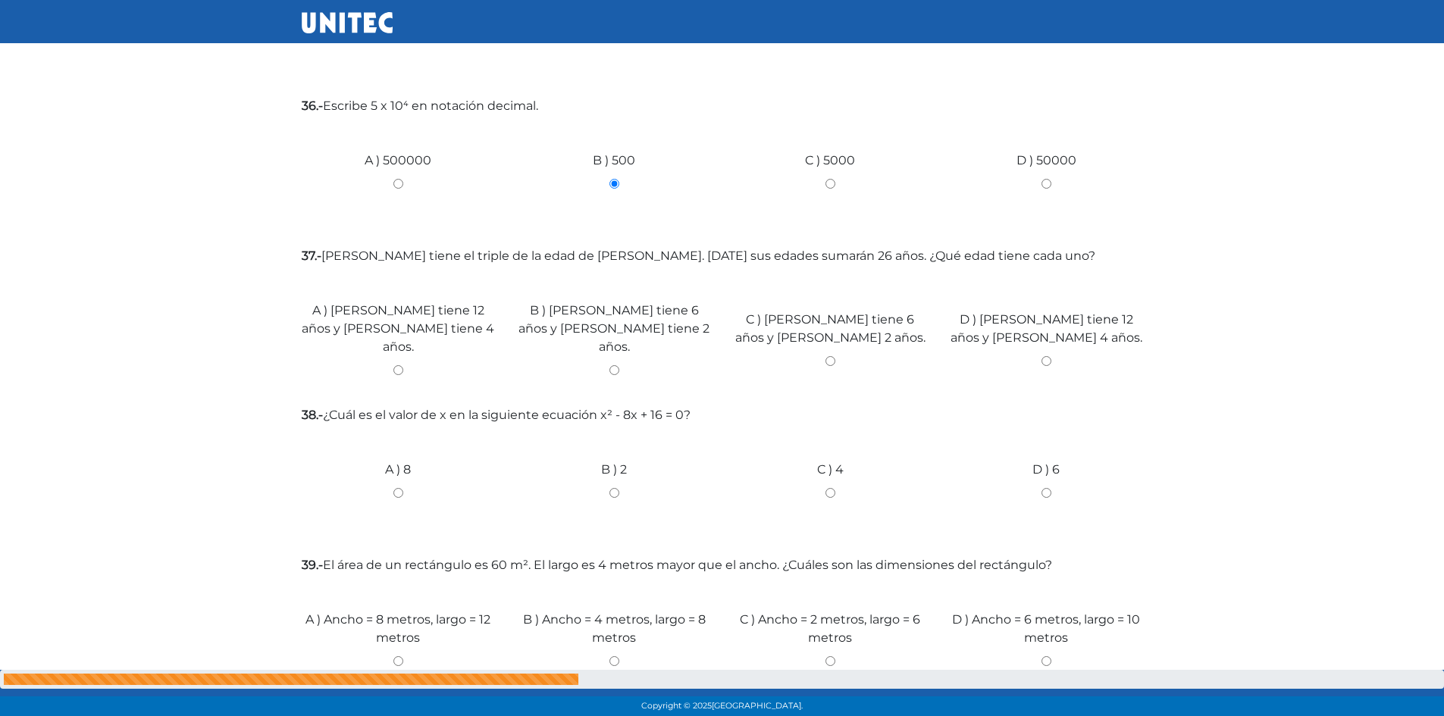
click at [393, 365] on input "A ) [PERSON_NAME] tiene 12 años y [PERSON_NAME] tiene 4 años." at bounding box center [398, 370] width 193 height 10
radio input "true"
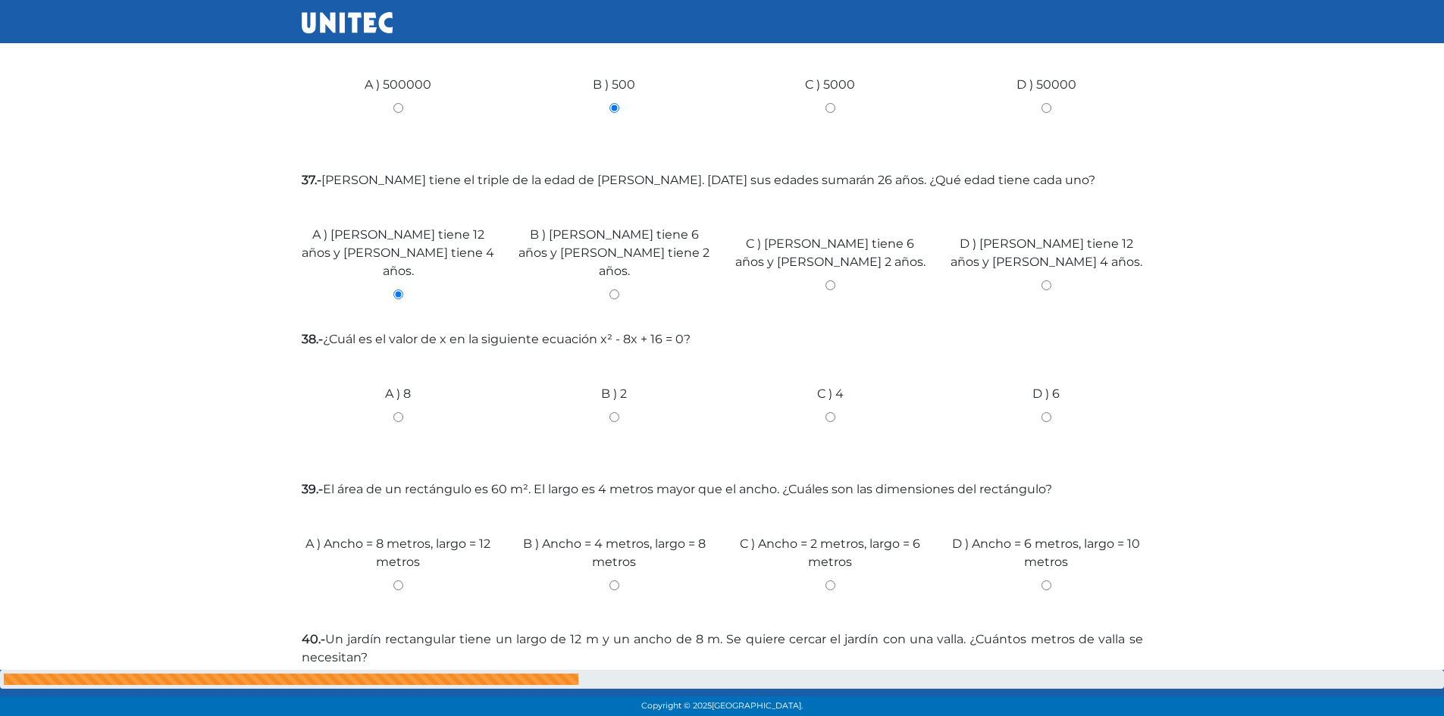
click at [396, 403] on div "A ) 8" at bounding box center [398, 412] width 216 height 114
click at [400, 412] on input "A ) 8" at bounding box center [398, 417] width 193 height 10
radio input "true"
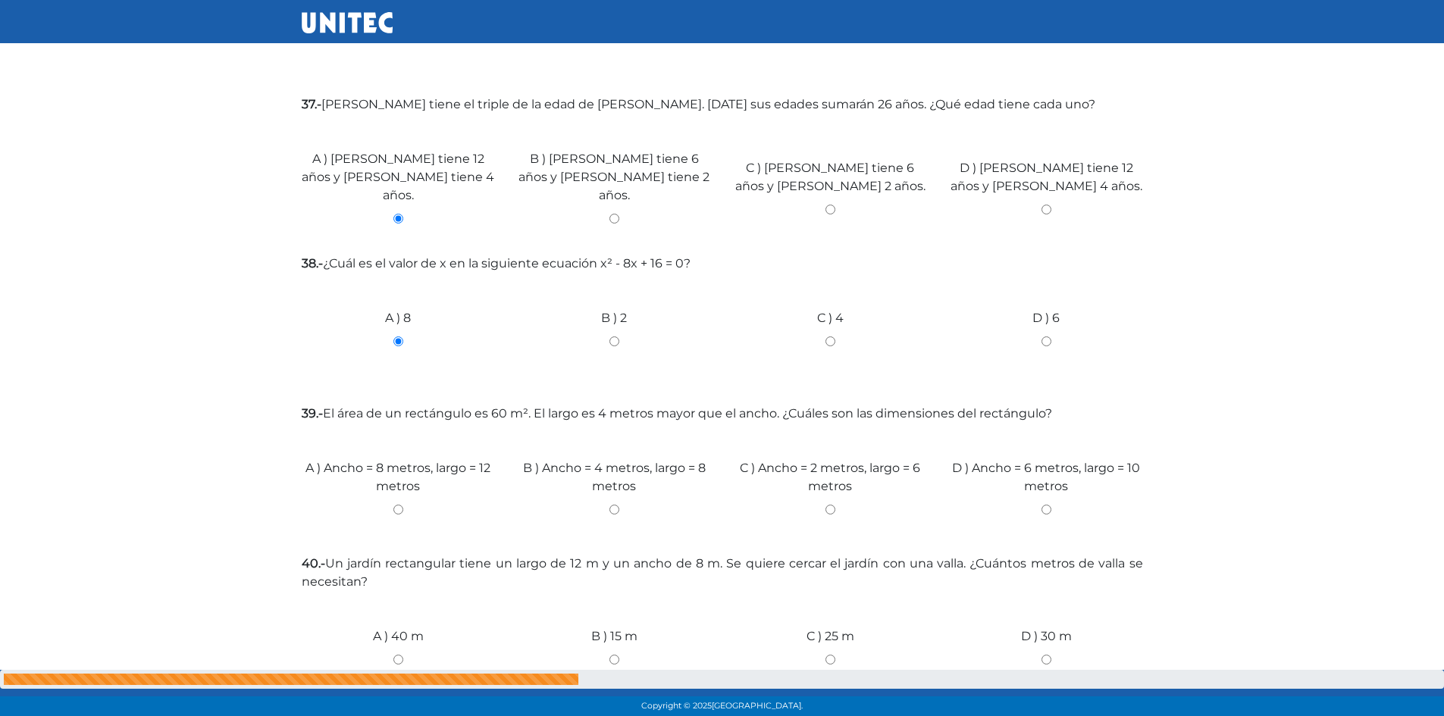
scroll to position [834, 0]
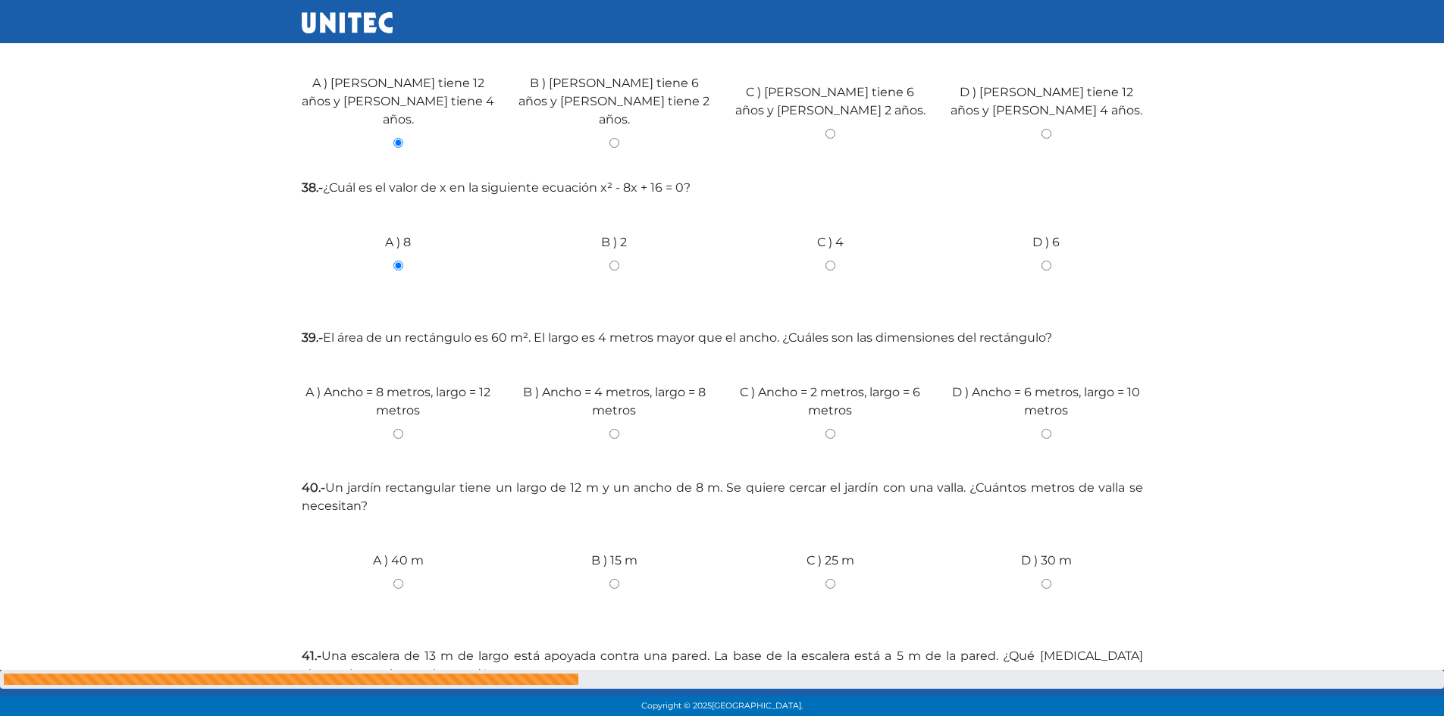
click at [827, 429] on input "C ) Ancho = 2 metros, largo = 6 metros" at bounding box center [830, 434] width 193 height 10
radio input "true"
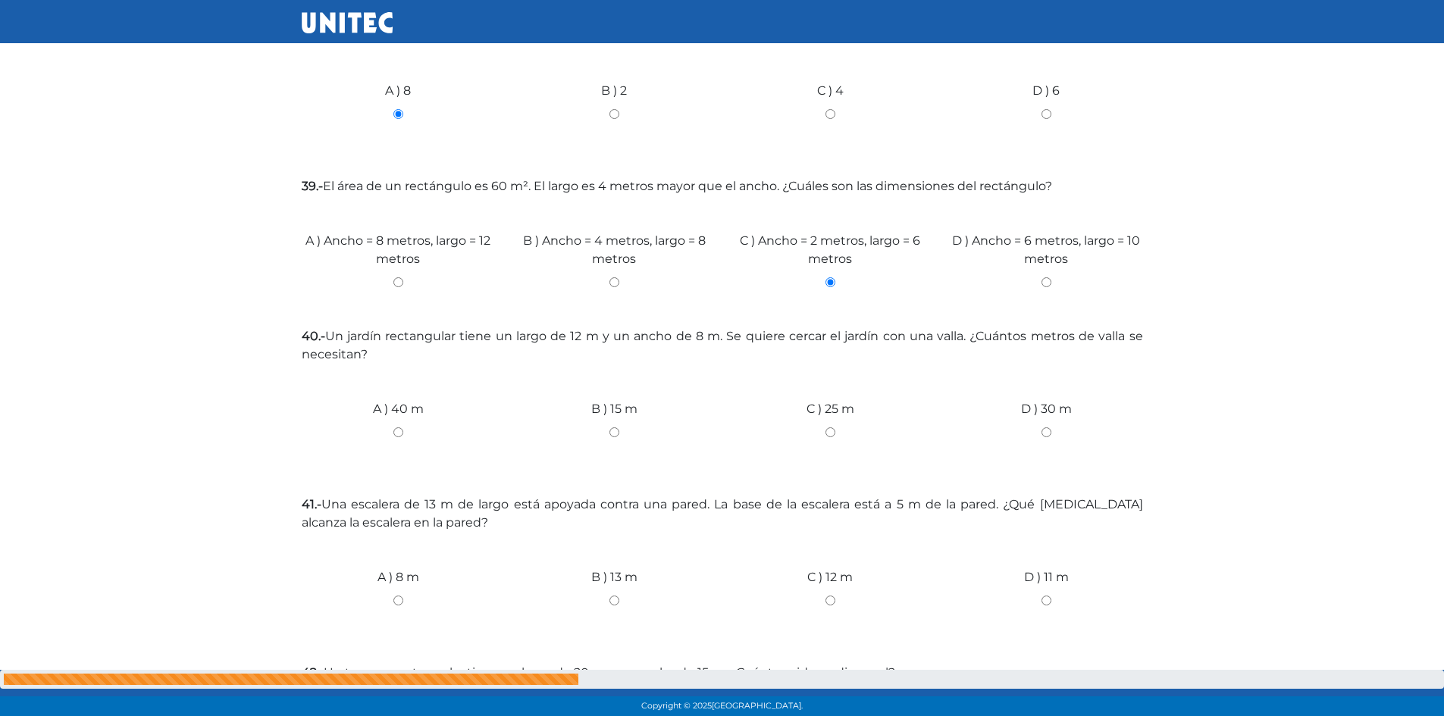
click at [610, 428] on input "B ) 15 m" at bounding box center [614, 433] width 193 height 10
radio input "true"
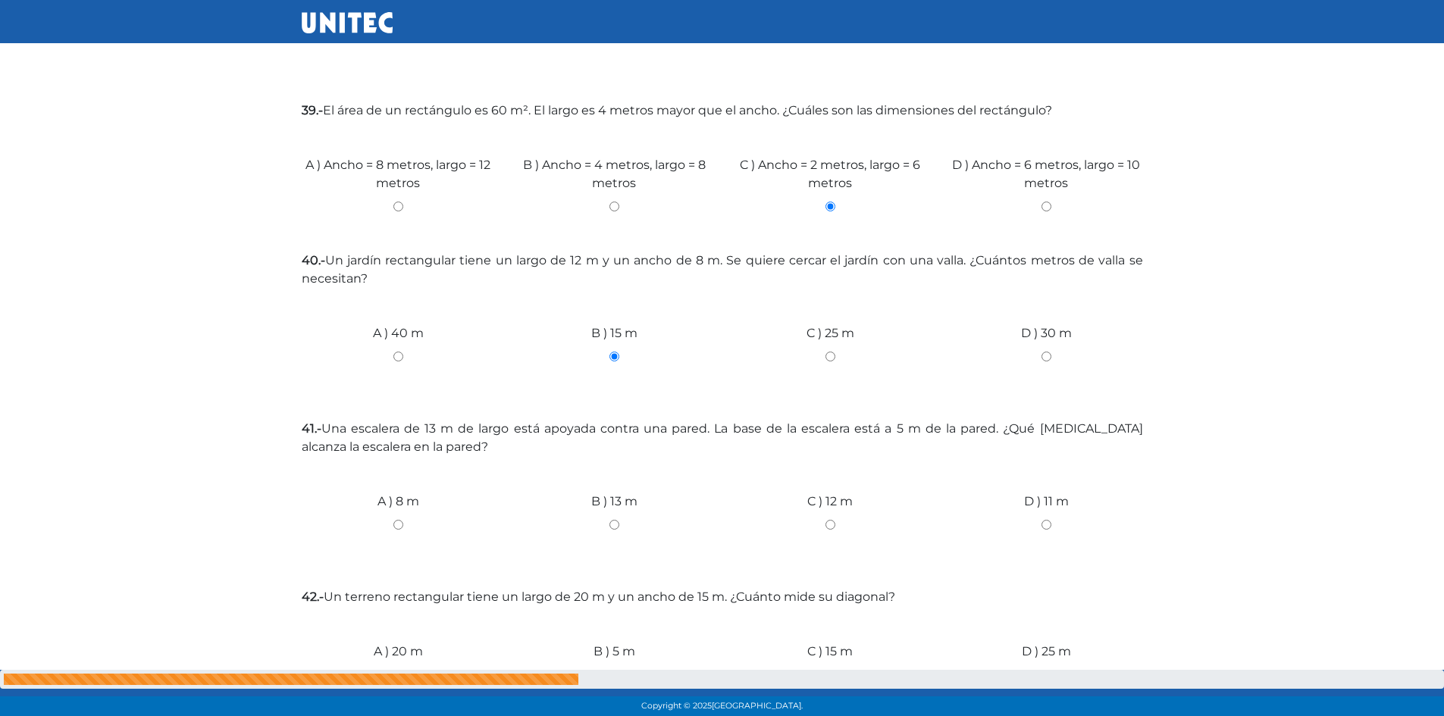
scroll to position [1137, 0]
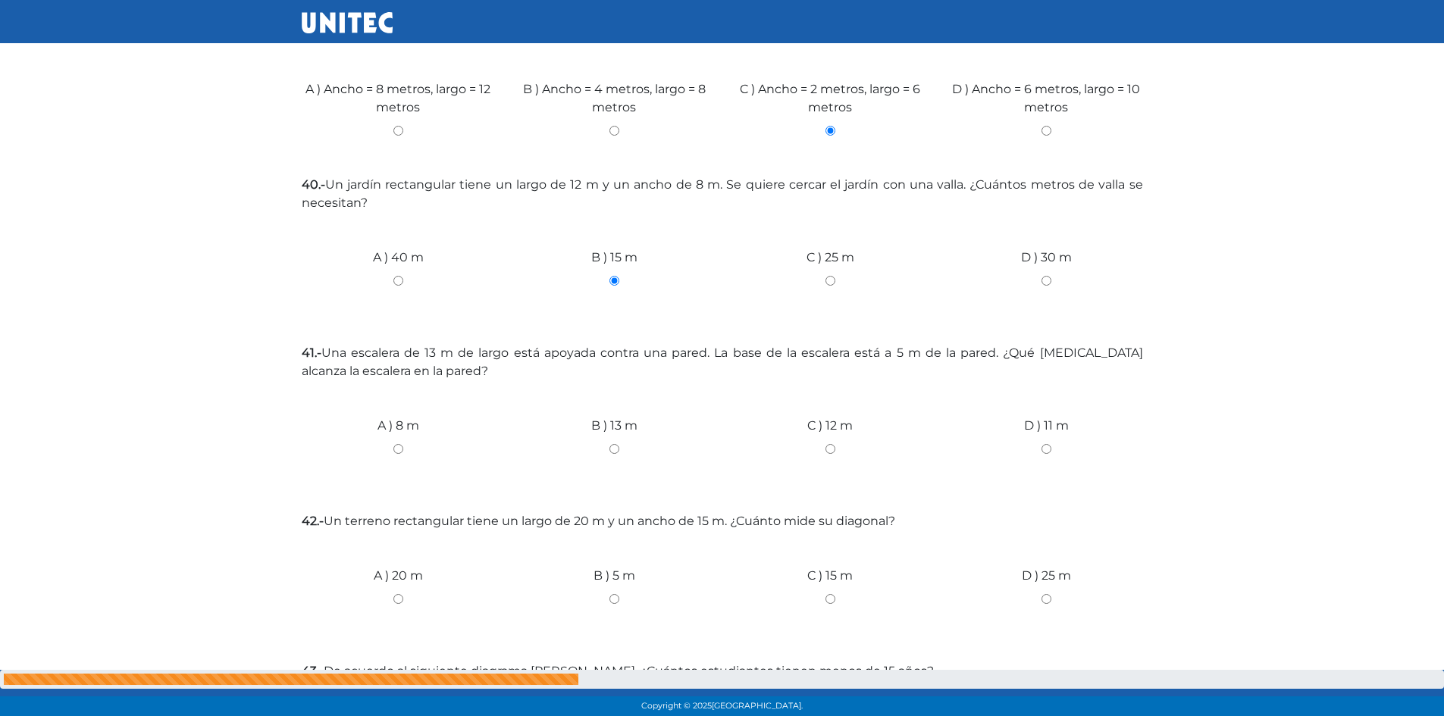
click at [829, 444] on input "C ) 12 m" at bounding box center [830, 449] width 193 height 10
radio input "true"
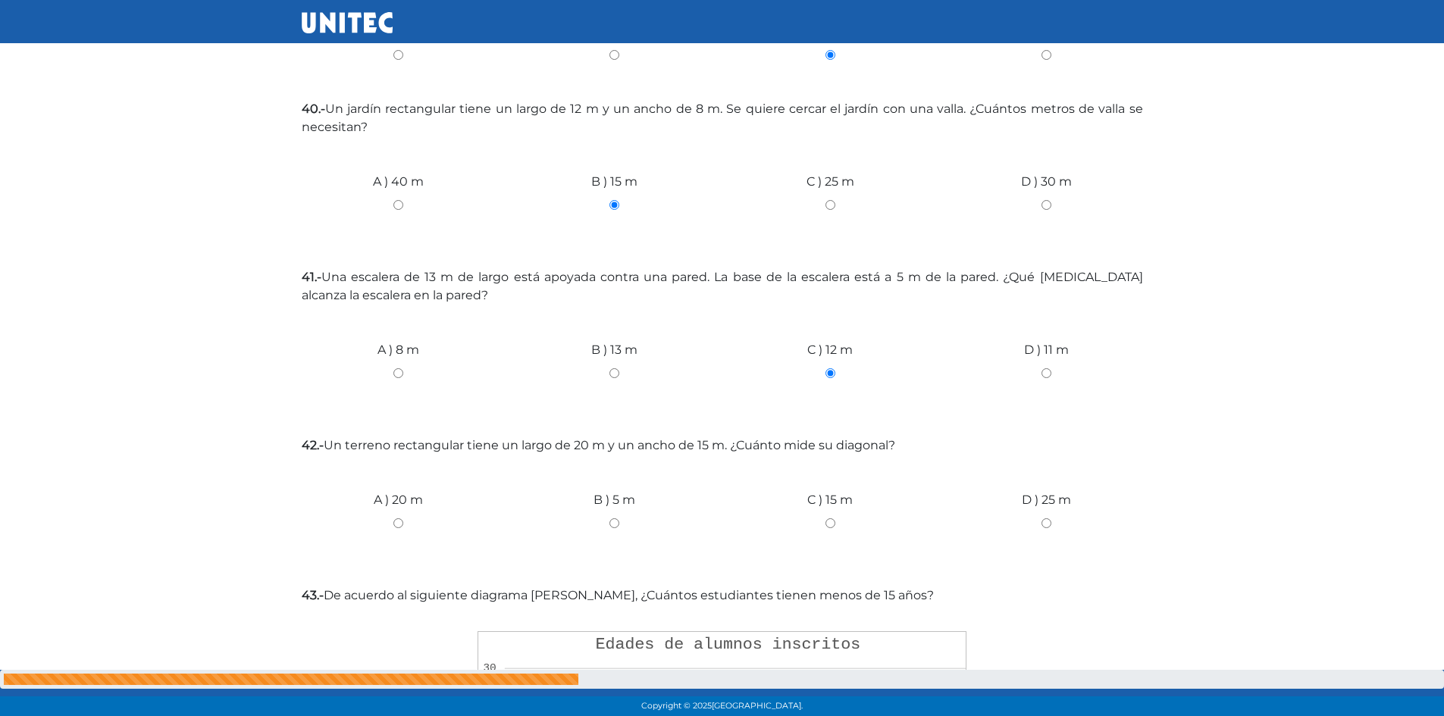
click at [618, 518] on input "B ) 5 m" at bounding box center [614, 523] width 193 height 10
radio input "true"
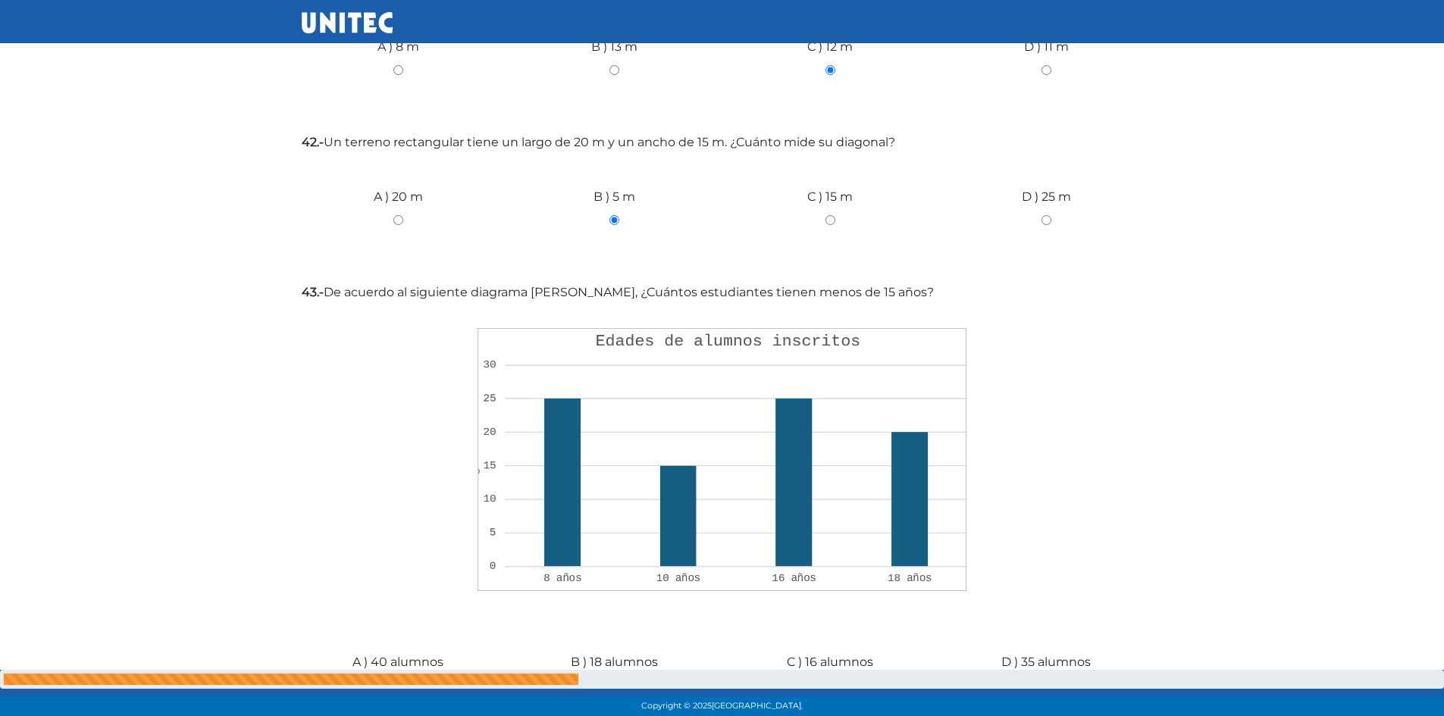
scroll to position [1592, 0]
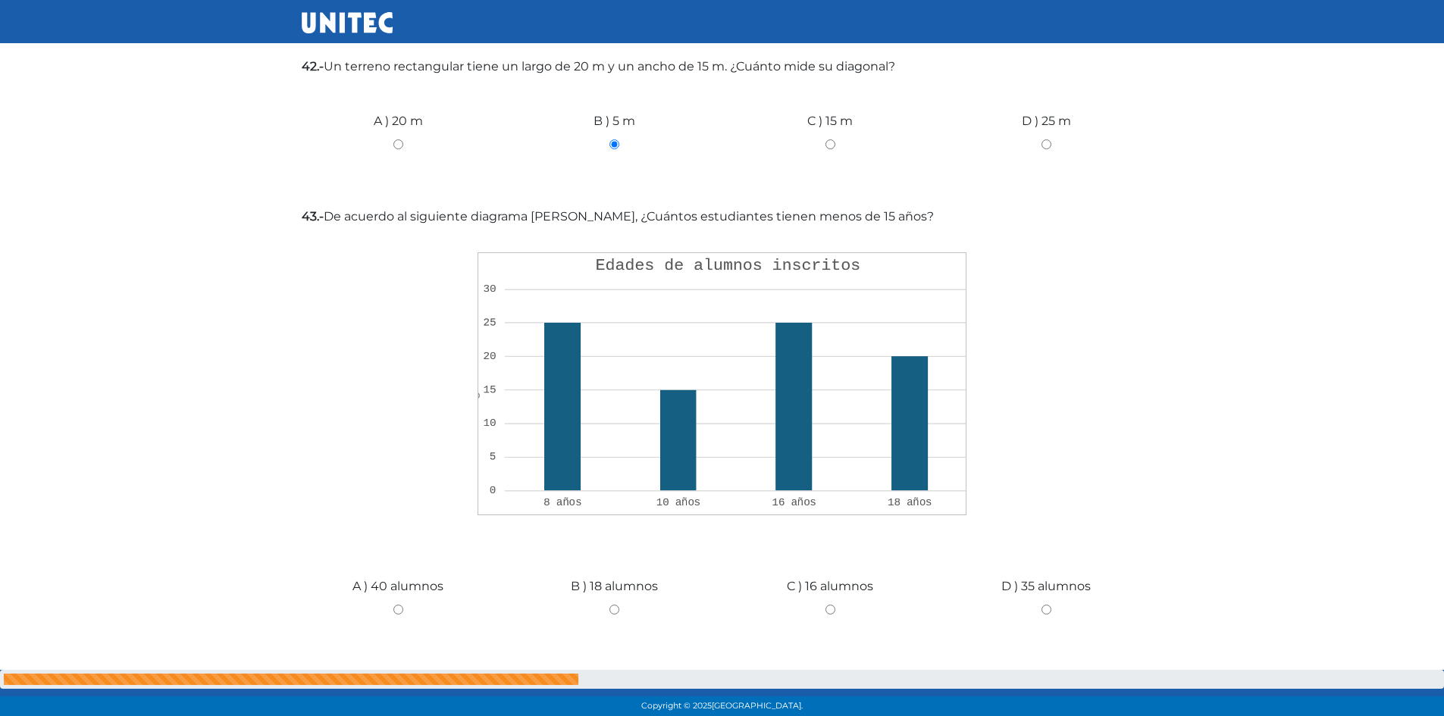
click at [607, 594] on div "B ) 18 alumnos" at bounding box center [614, 604] width 216 height 114
click at [612, 605] on input "B ) 18 alumnos" at bounding box center [614, 610] width 193 height 10
radio input "true"
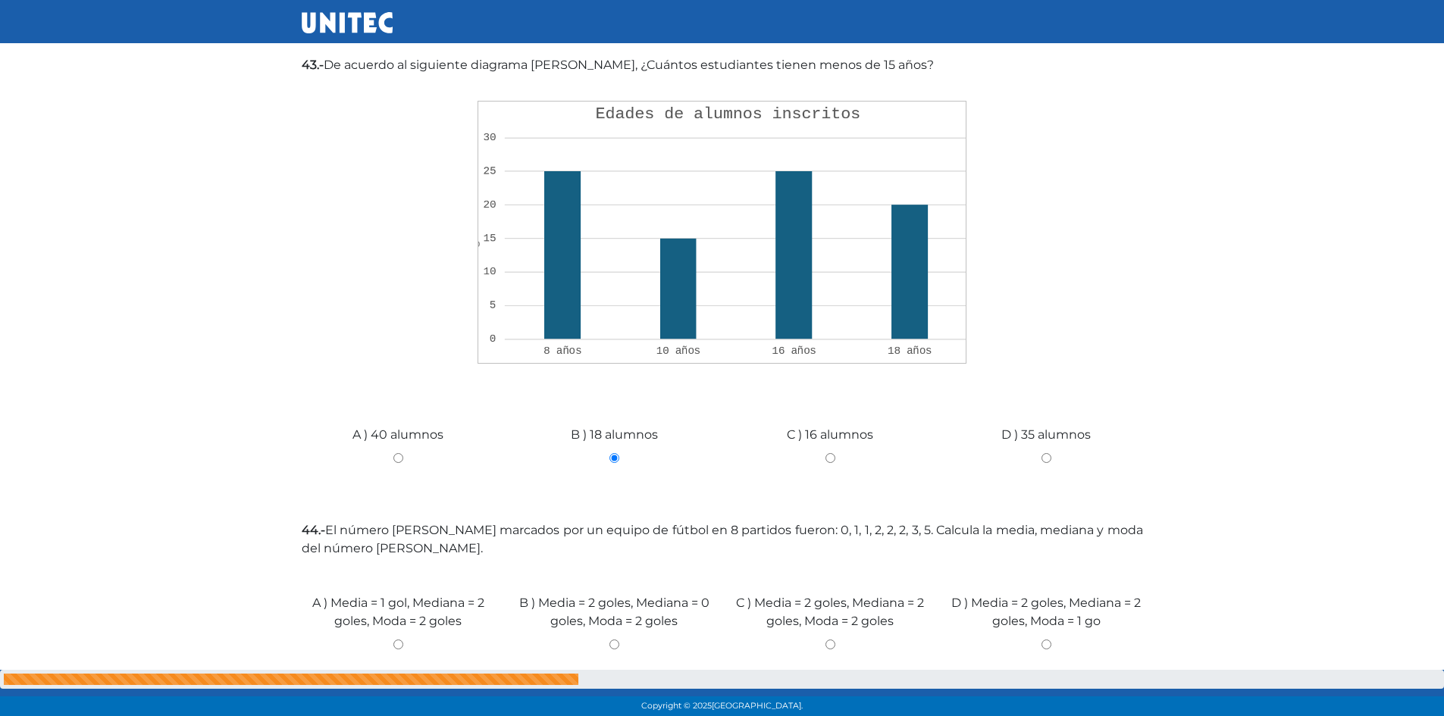
scroll to position [1971, 0]
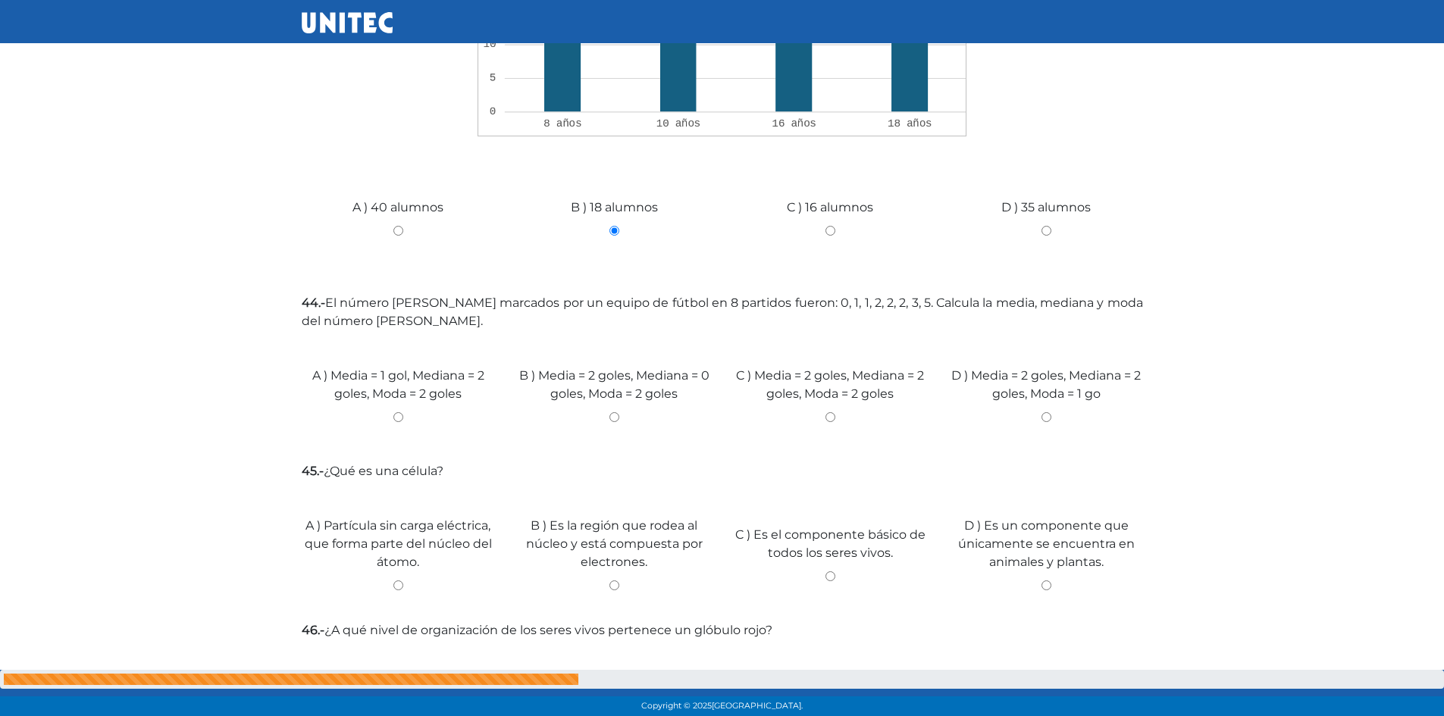
click at [831, 412] on input "C ) Media = 2 goles, Mediana = 2 goles, Moda = 2 goles" at bounding box center [830, 417] width 193 height 10
radio input "true"
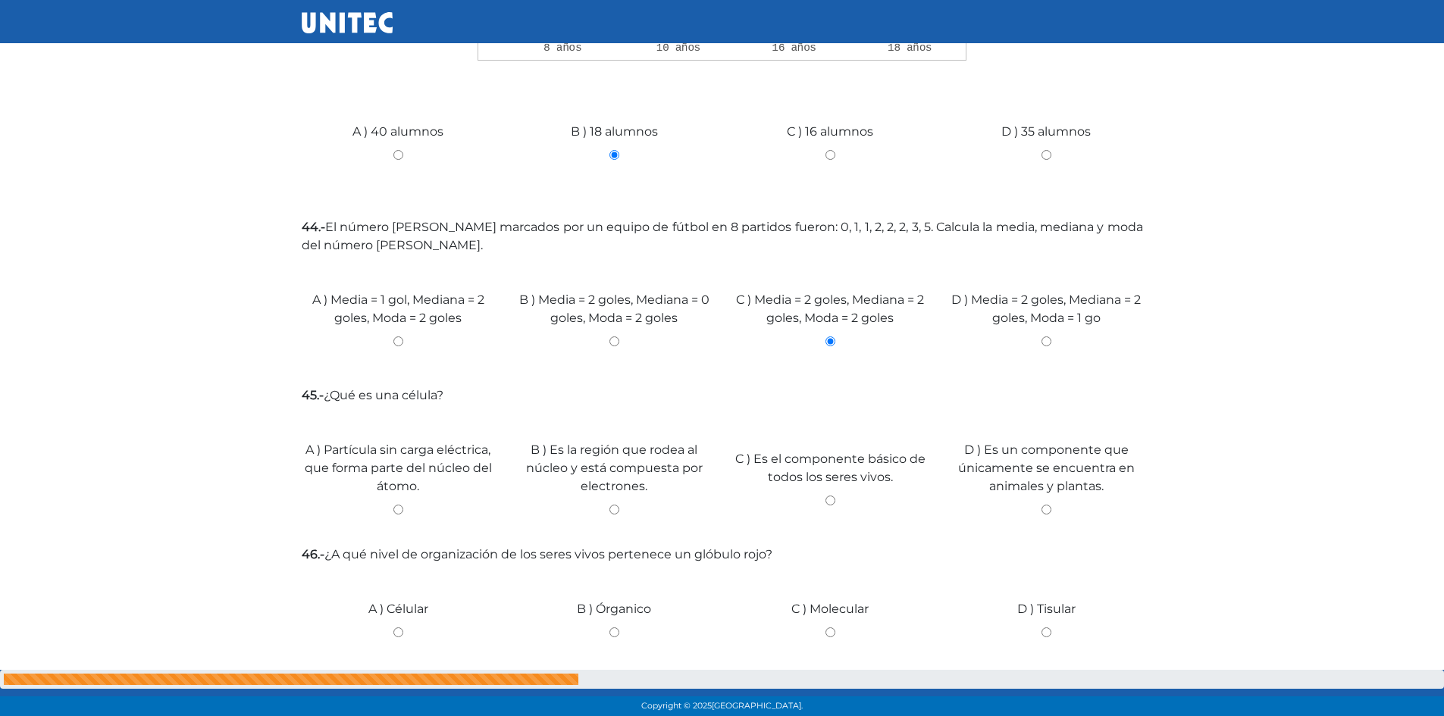
scroll to position [2122, 0]
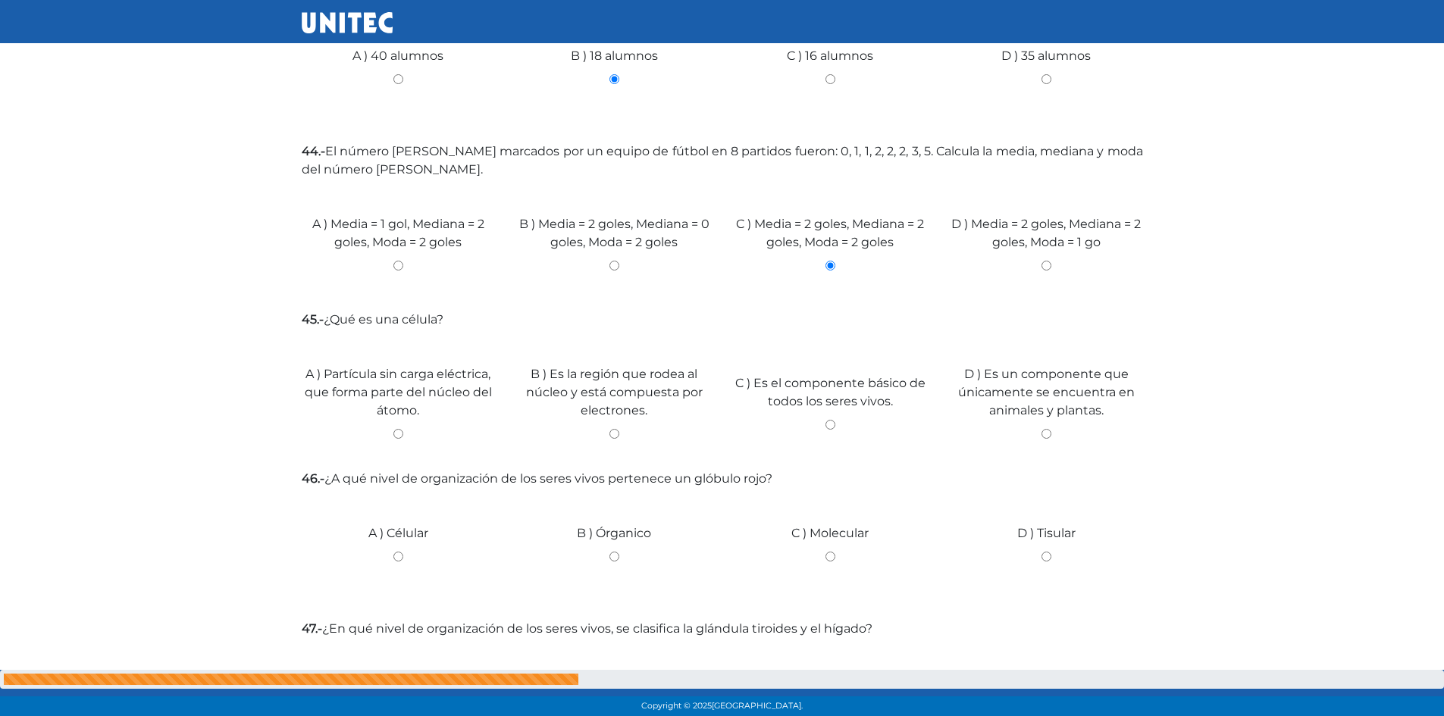
click at [399, 429] on input "A ) Partícula sin carga eléctrica, que forma parte del núcleo del átomo." at bounding box center [398, 434] width 193 height 10
radio input "true"
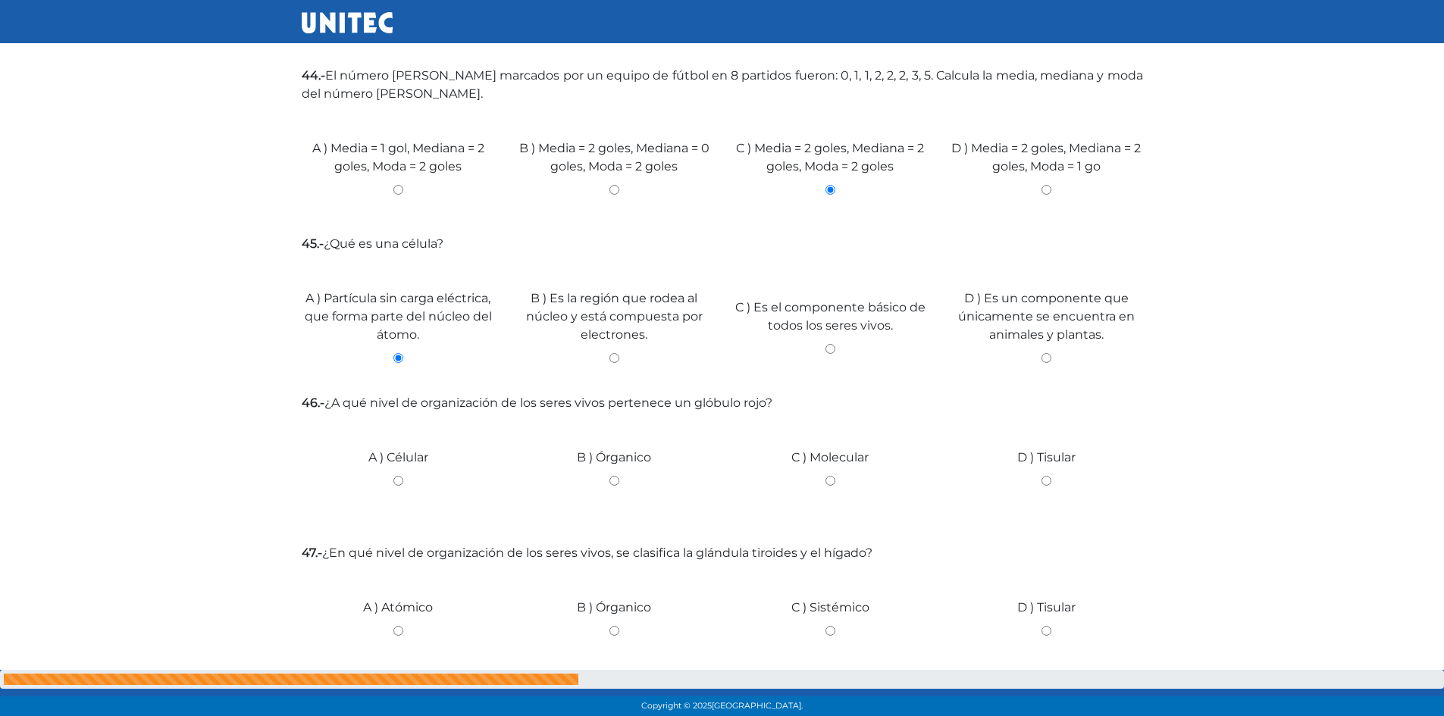
click at [396, 476] on input "A ) Célular" at bounding box center [398, 481] width 193 height 10
radio input "true"
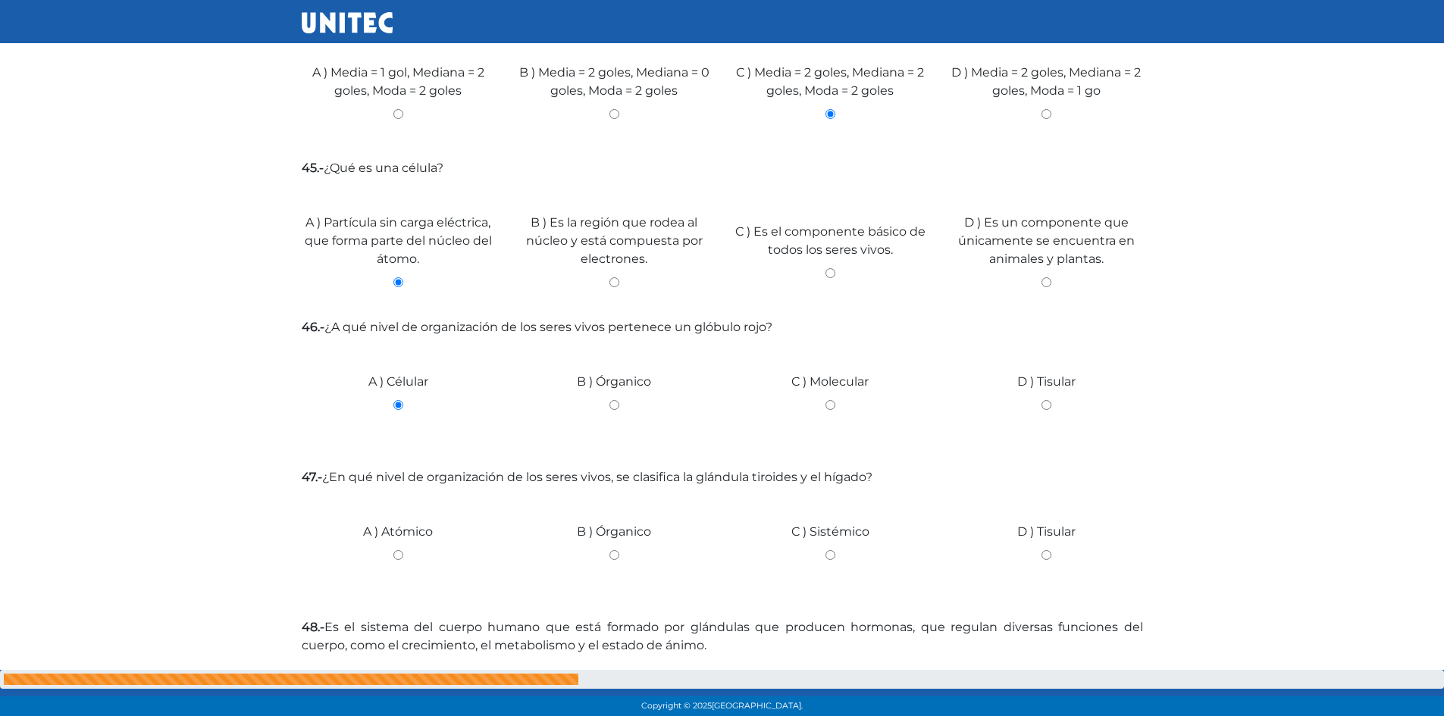
scroll to position [2426, 0]
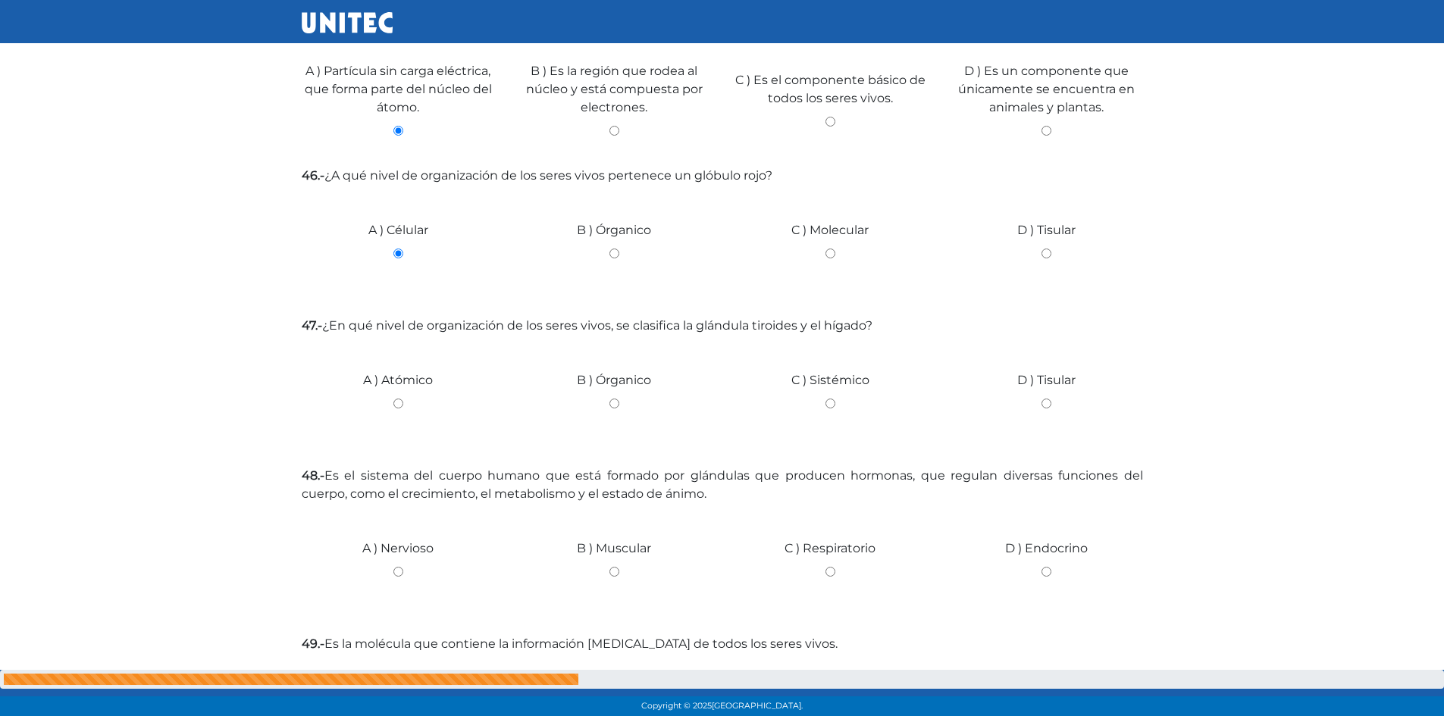
click at [610, 399] on input "B ) Órganico" at bounding box center [614, 404] width 193 height 10
radio input "true"
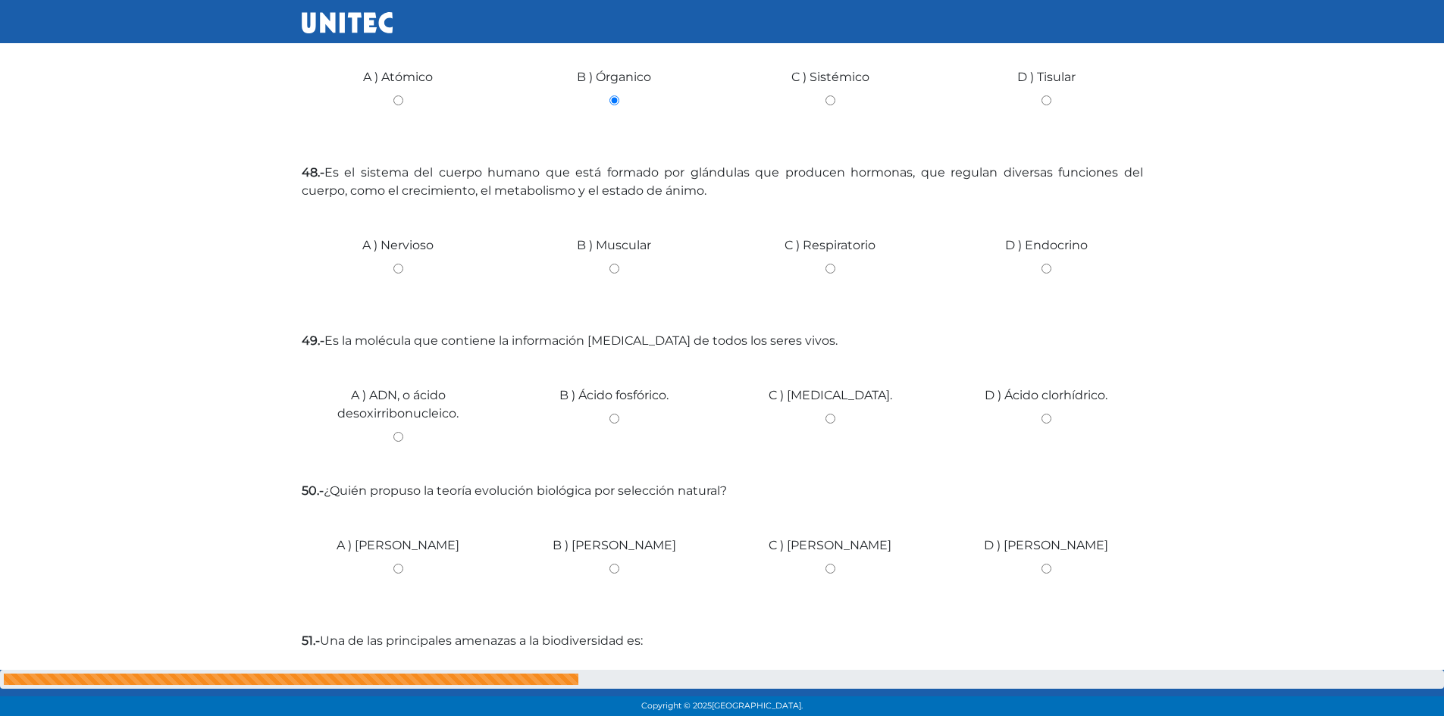
drag, startPoint x: 659, startPoint y: 494, endPoint x: 654, endPoint y: 478, distance: 16.6
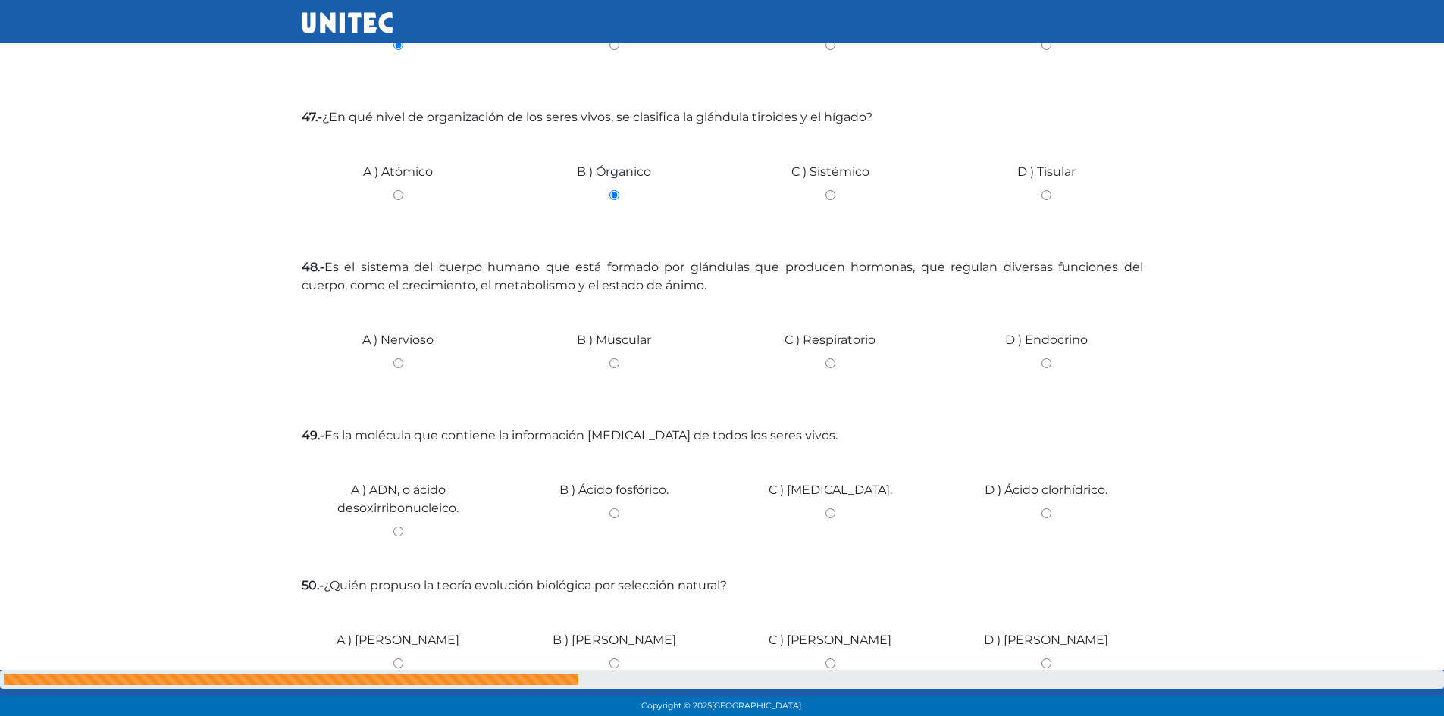
scroll to position [2483, 0]
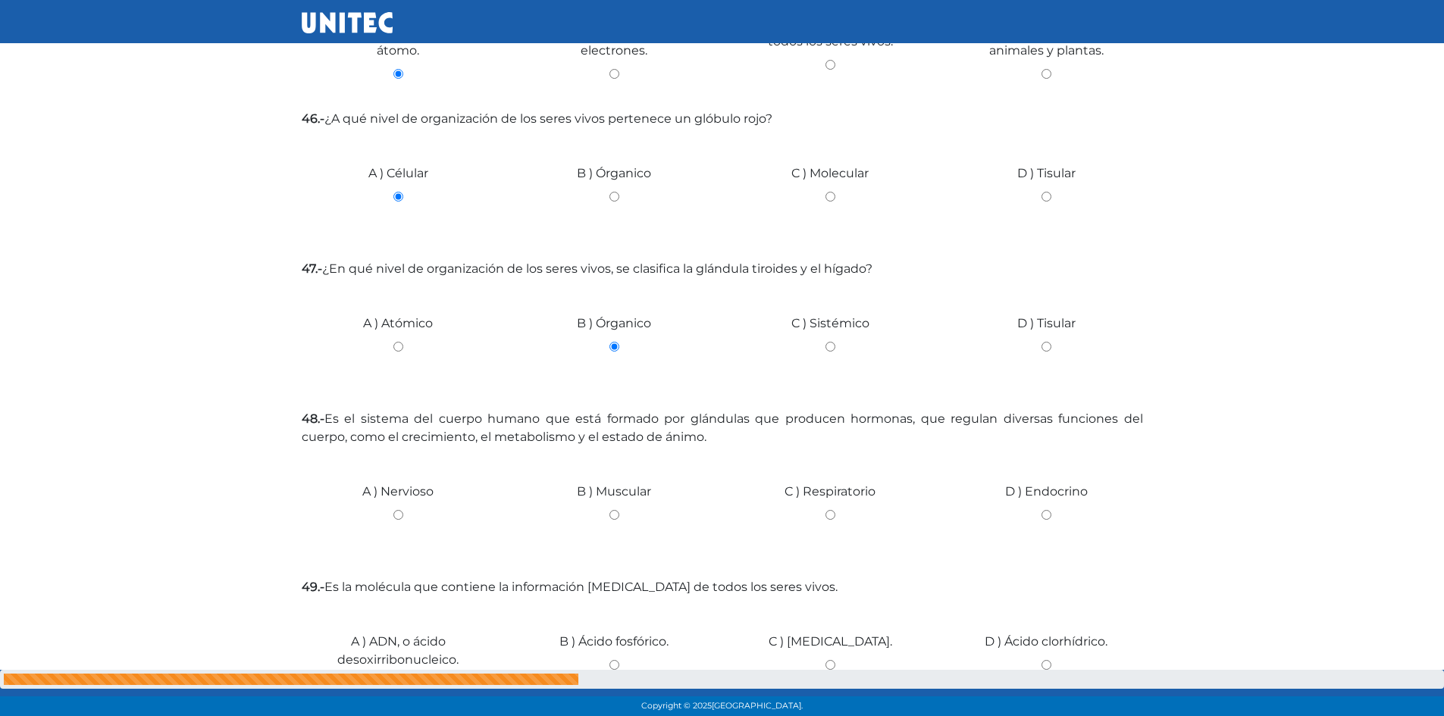
click at [616, 510] on input "B ) Muscular" at bounding box center [614, 515] width 193 height 10
radio input "true"
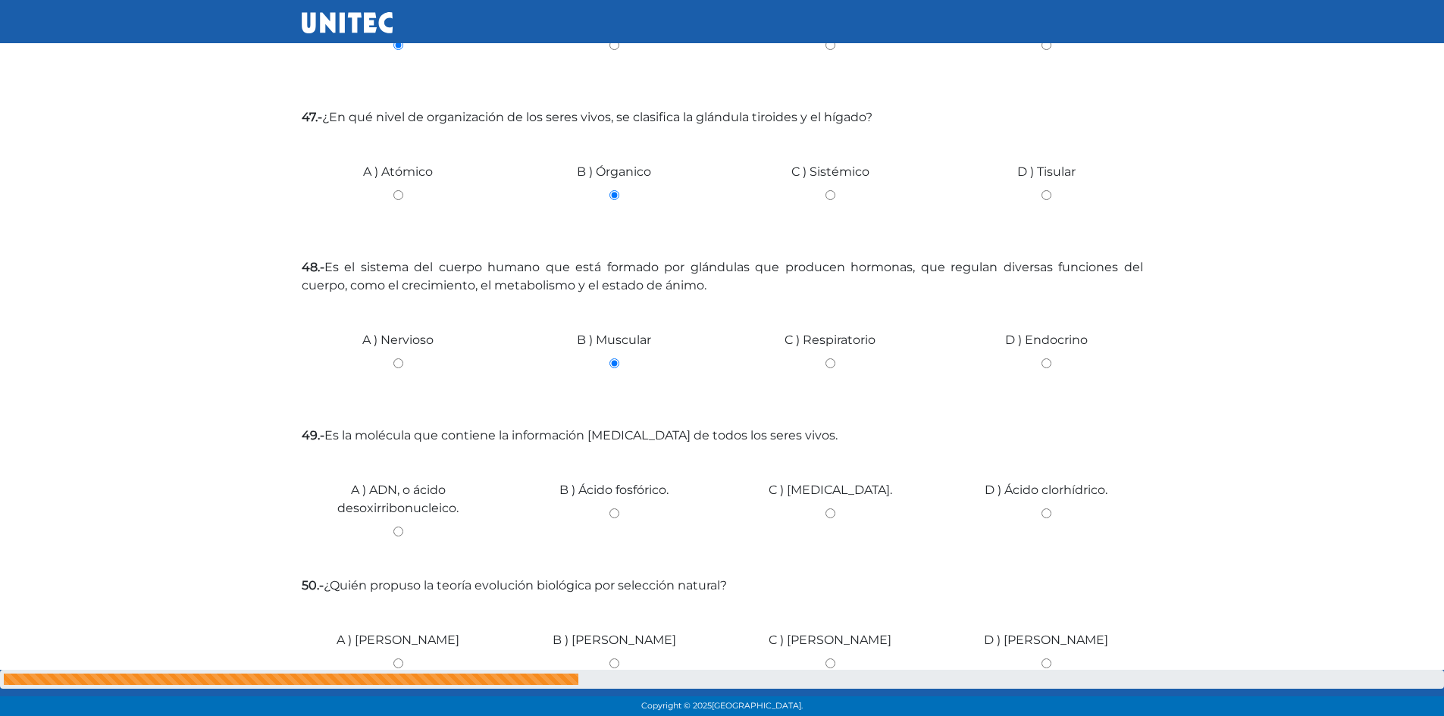
scroll to position [2710, 0]
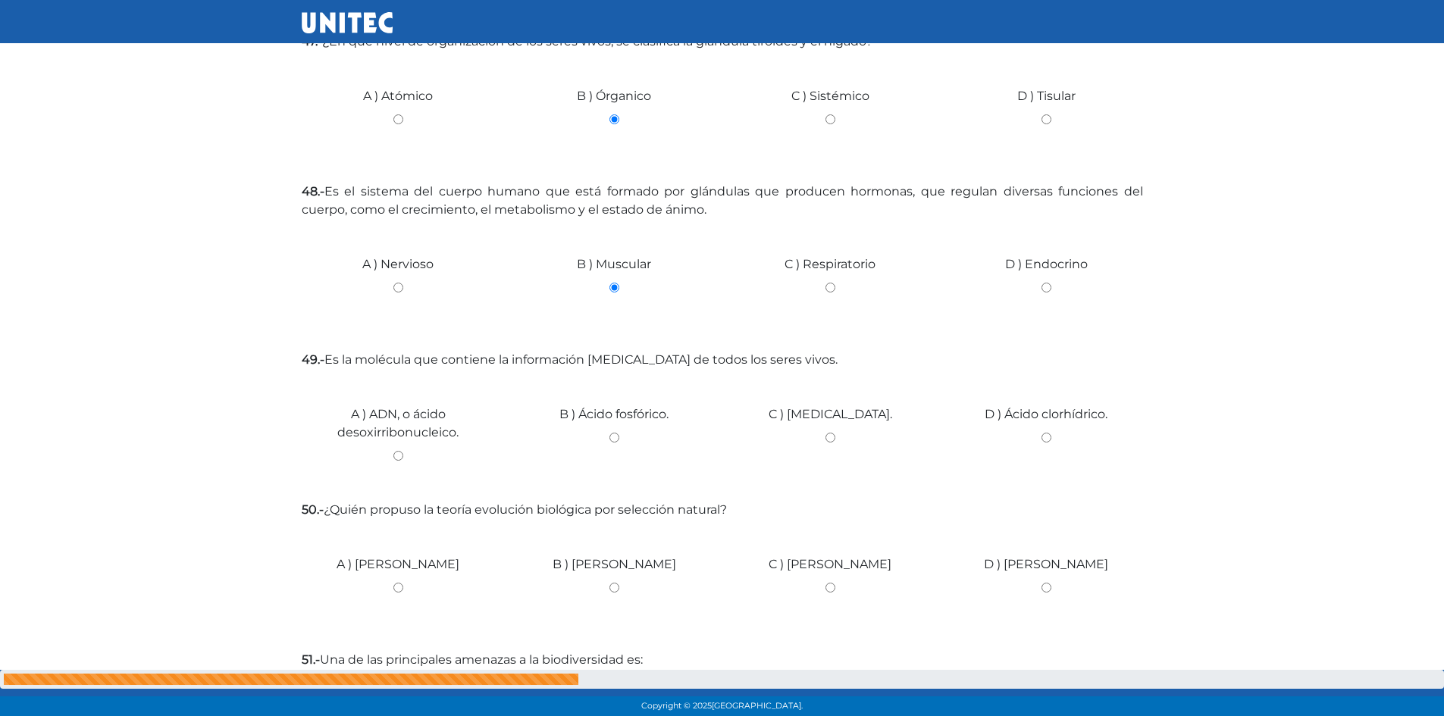
click at [393, 436] on div "A ) ADN, o ácido desoxirribonucleico." at bounding box center [398, 432] width 216 height 114
click at [399, 451] on input "A ) ADN, o ácido desoxirribonucleico." at bounding box center [398, 456] width 193 height 10
radio input "true"
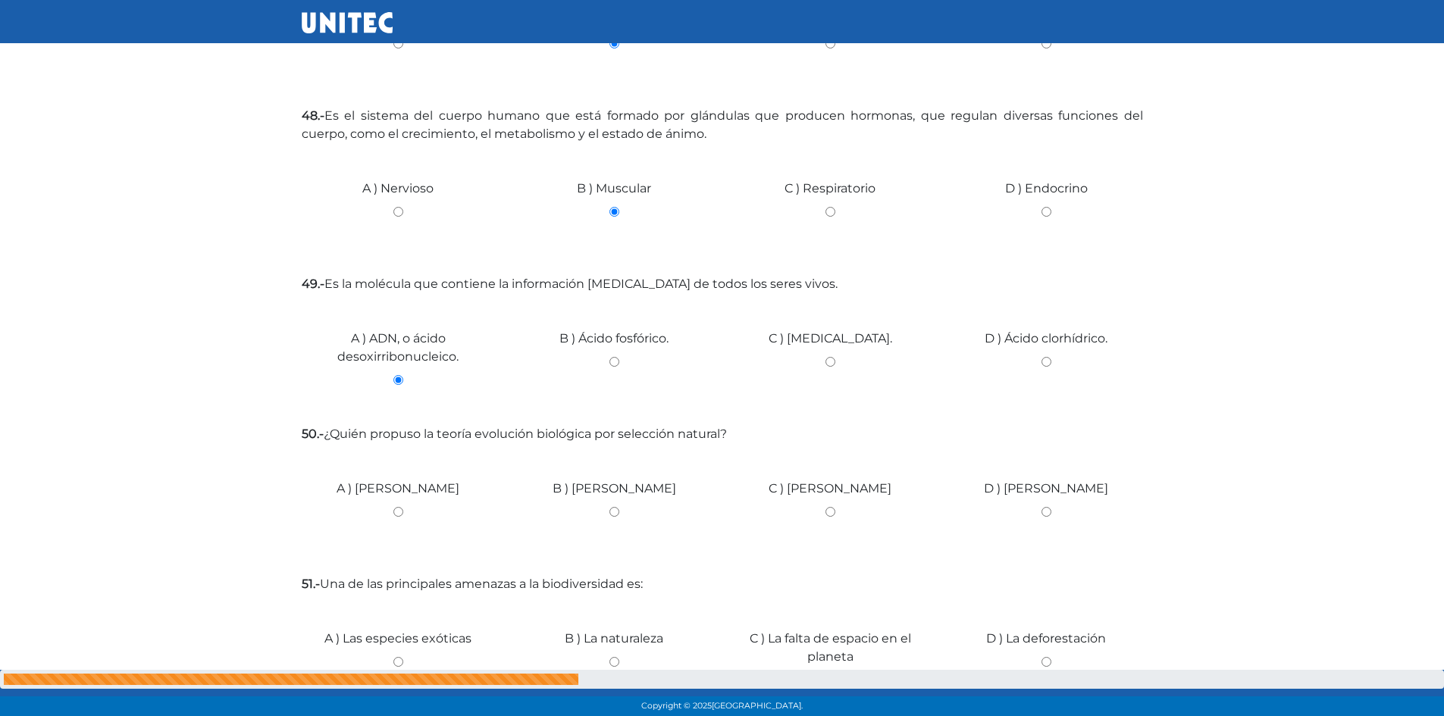
scroll to position [2862, 0]
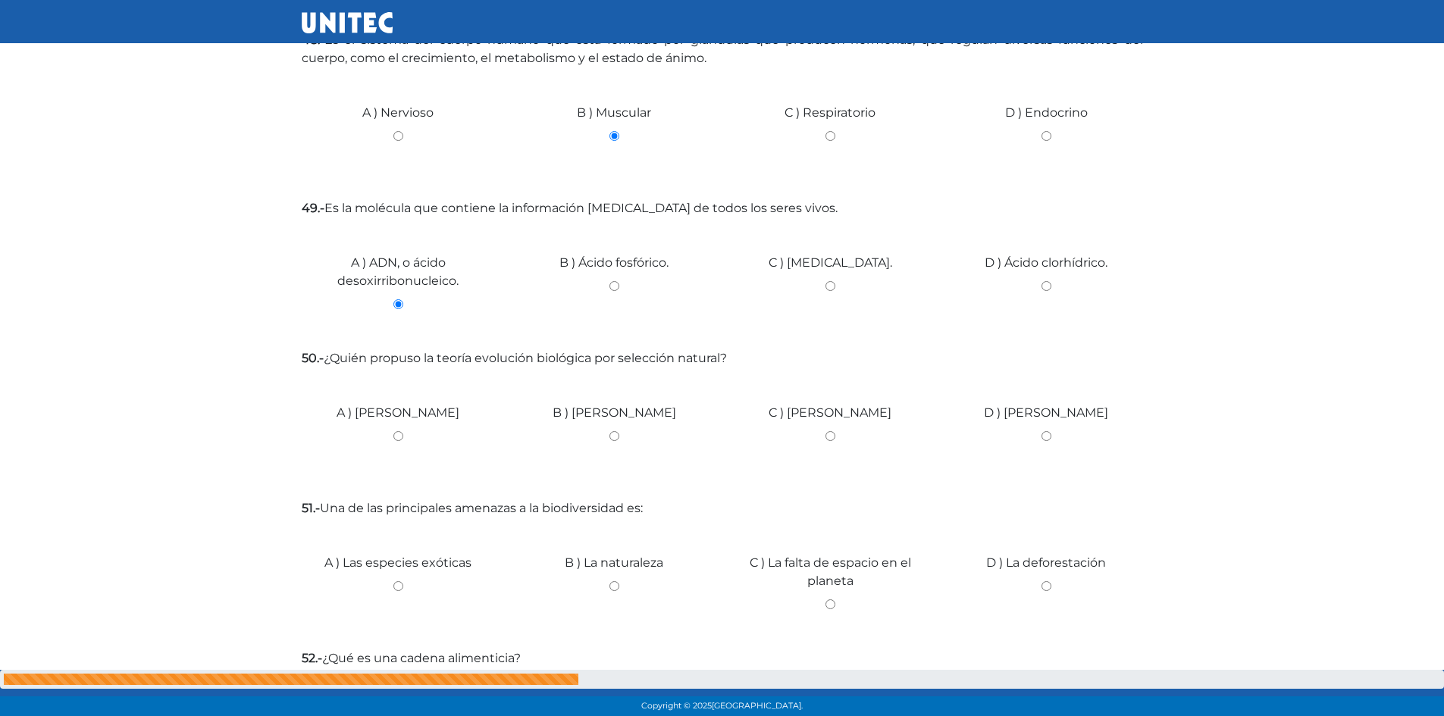
click at [830, 431] on input "C ) [PERSON_NAME]" at bounding box center [830, 436] width 193 height 10
radio input "true"
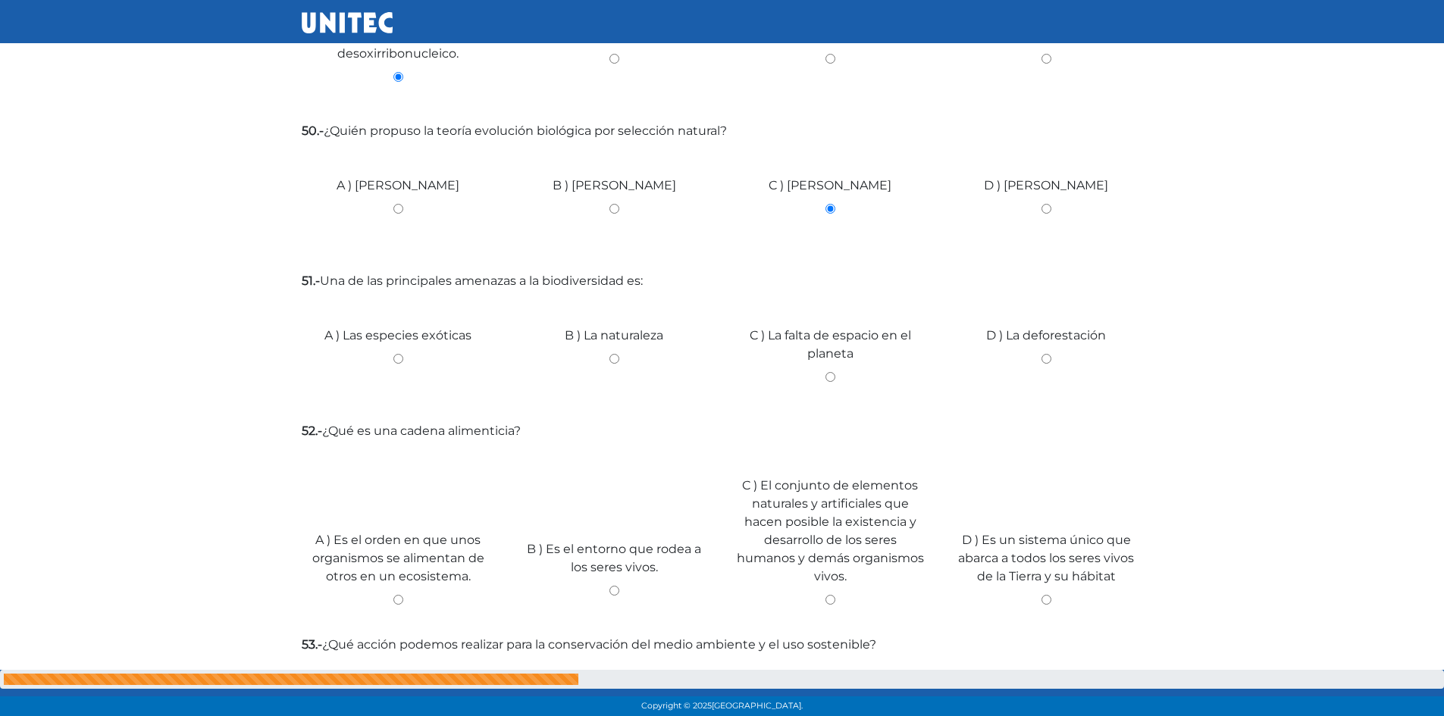
click at [1046, 354] on input "D ) La deforestación" at bounding box center [1046, 359] width 193 height 10
radio input "true"
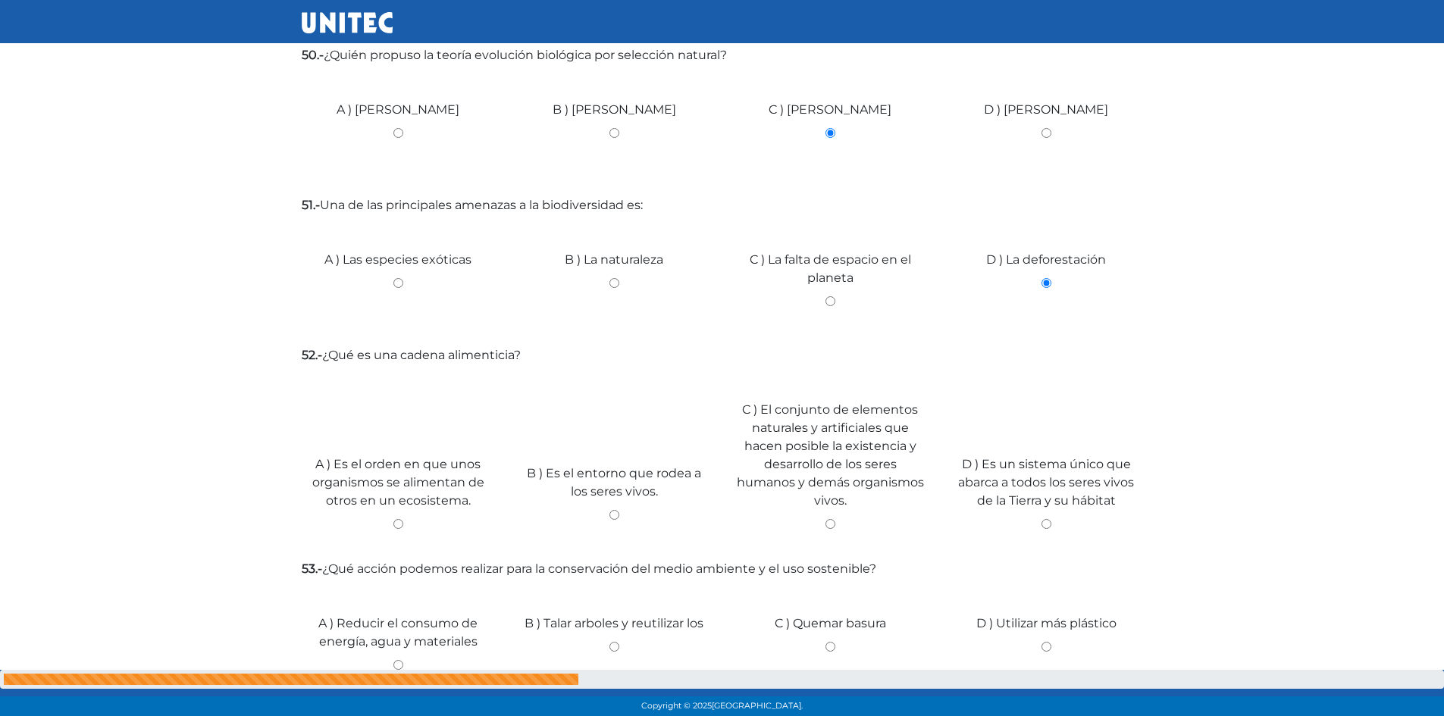
click at [1044, 519] on input "D ) Es un sistema único que abarca a todos los seres vivos de la Tierra y su há…" at bounding box center [1046, 524] width 193 height 10
radio input "true"
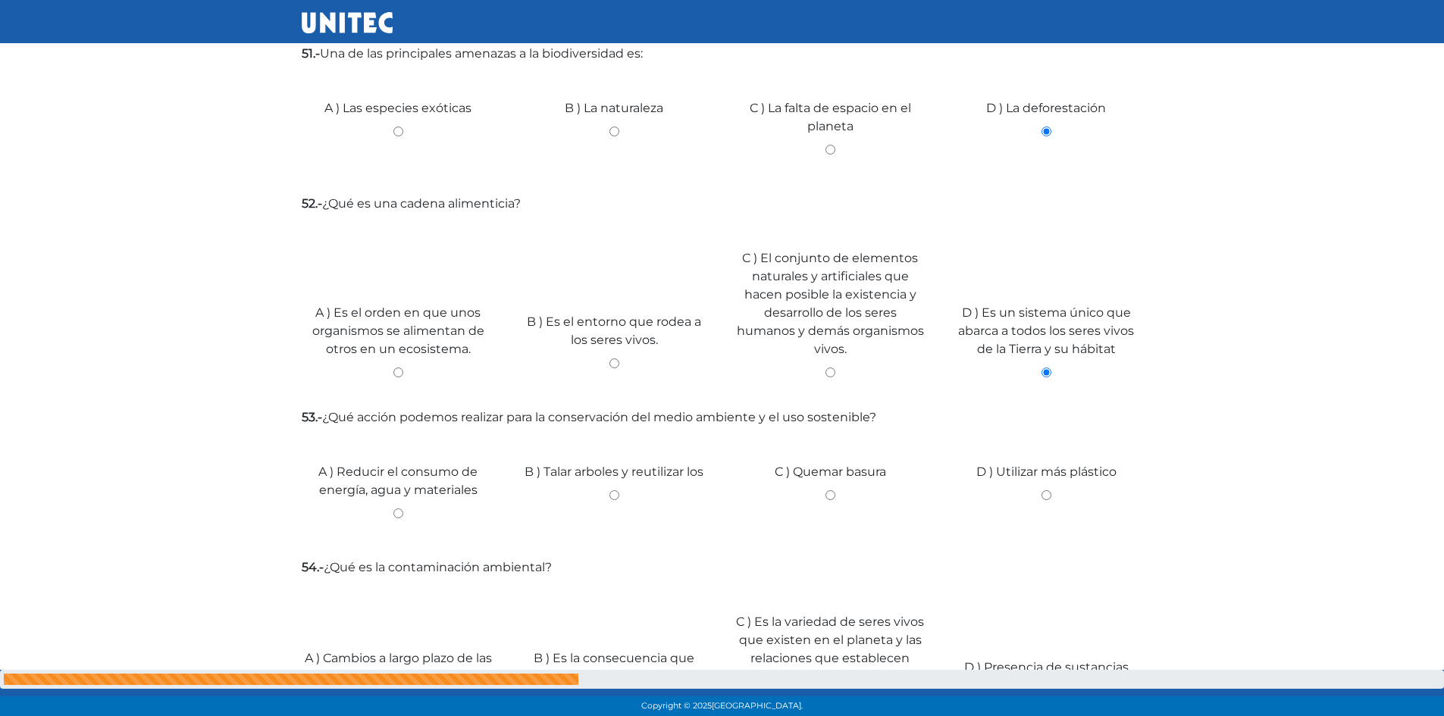
scroll to position [3392, 0]
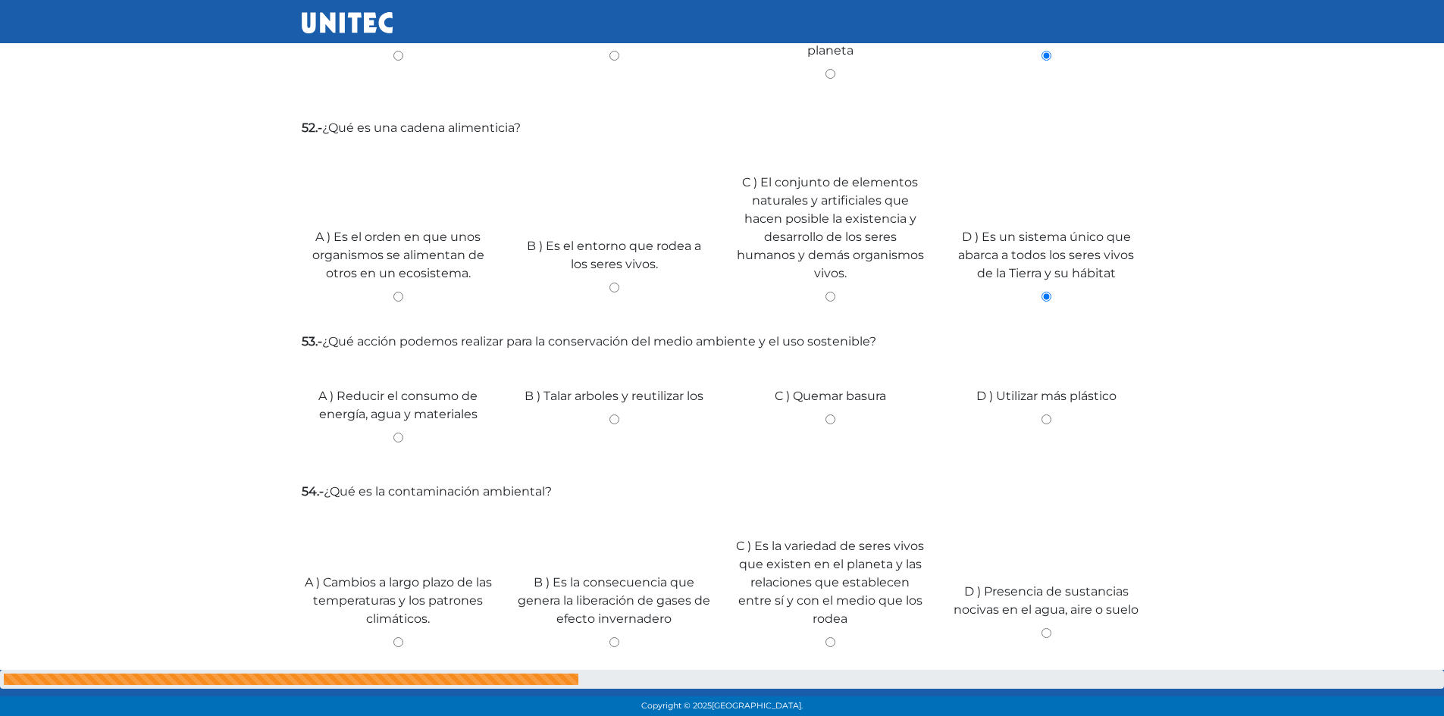
click at [397, 433] on input "A ) Reducir el consumo de energía, agua y materiales" at bounding box center [398, 438] width 193 height 10
radio input "true"
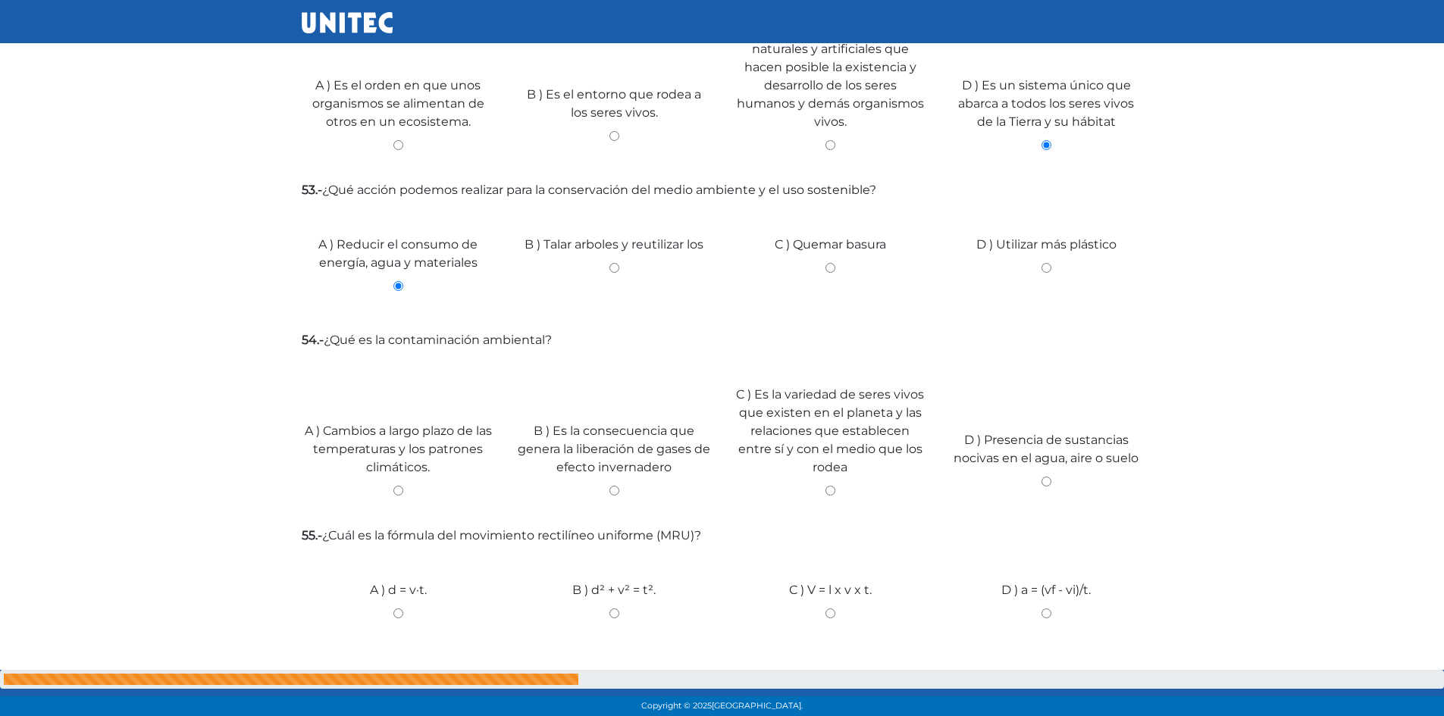
scroll to position [3620, 0]
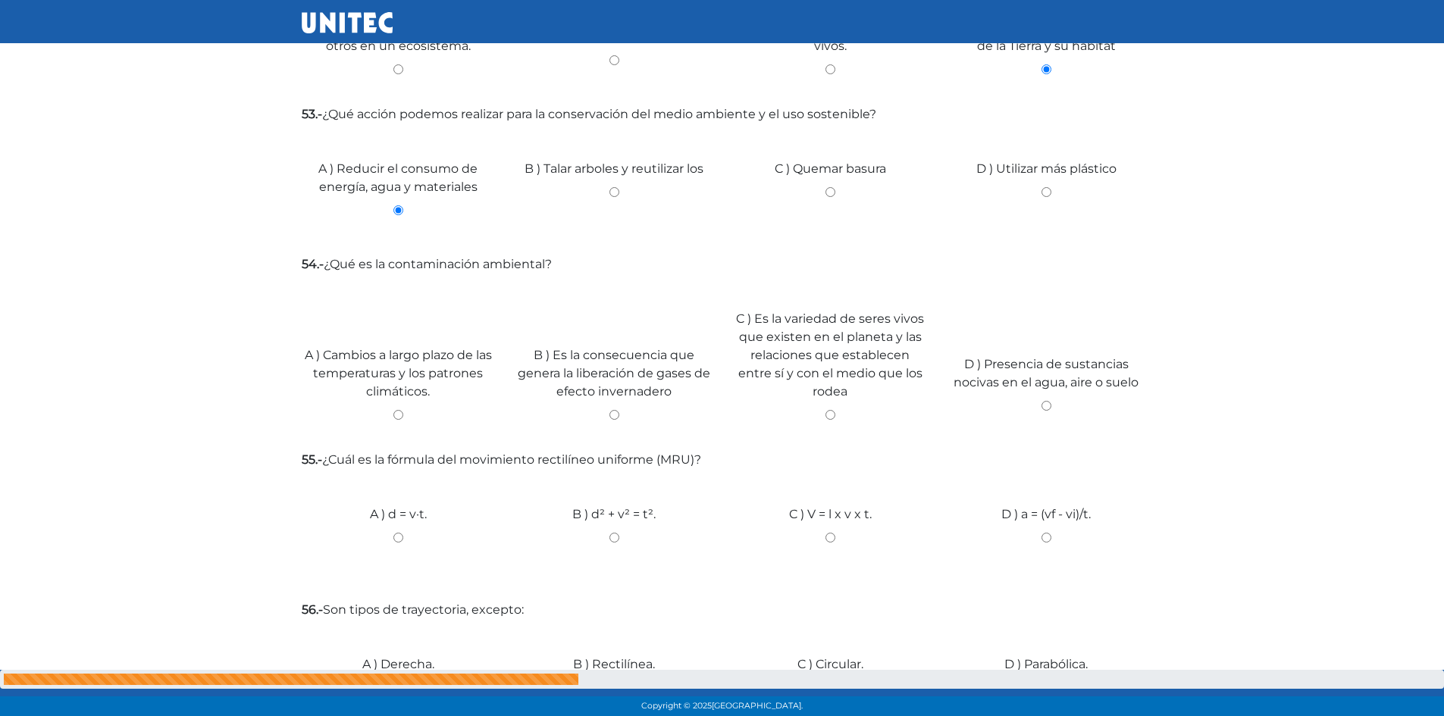
click at [1045, 401] on input "D ) Presencia de sustancias nocivas en el agua, aire o suelo" at bounding box center [1046, 406] width 193 height 10
radio input "true"
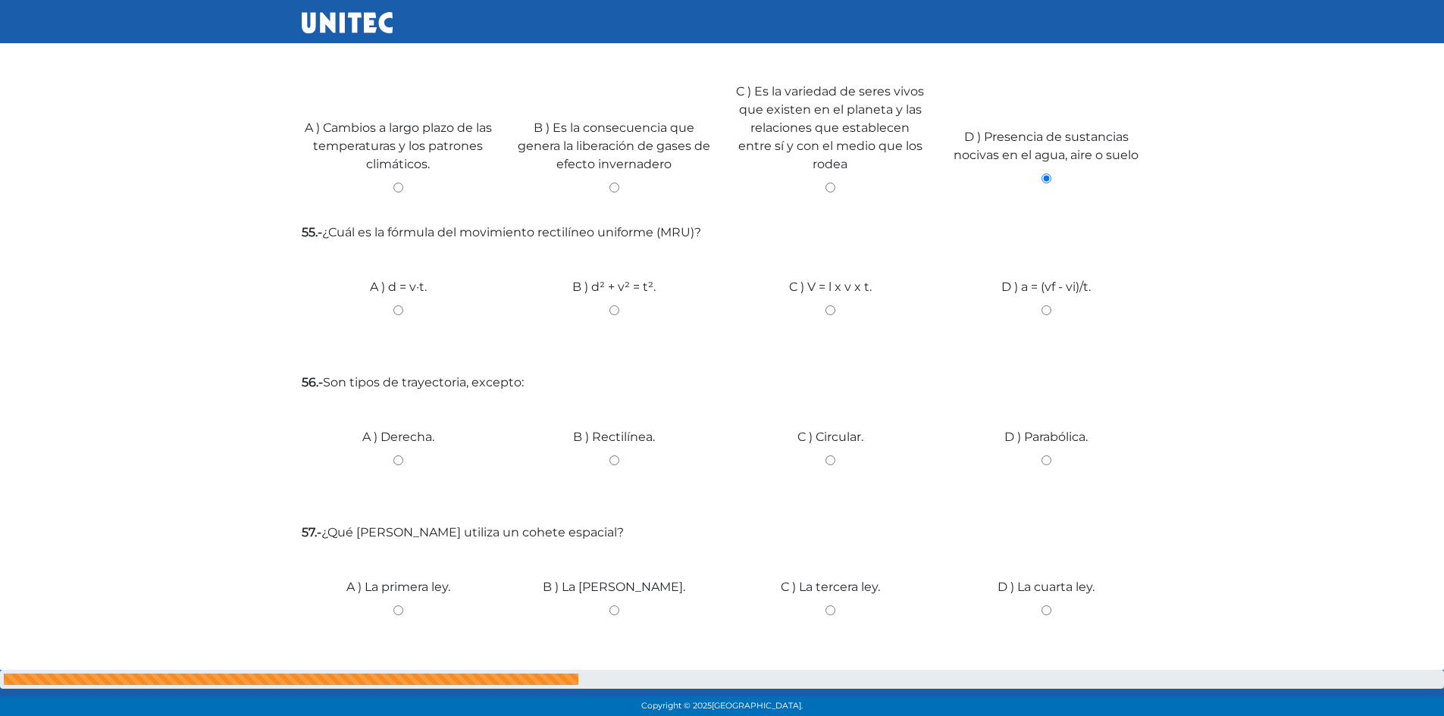
scroll to position [3923, 0]
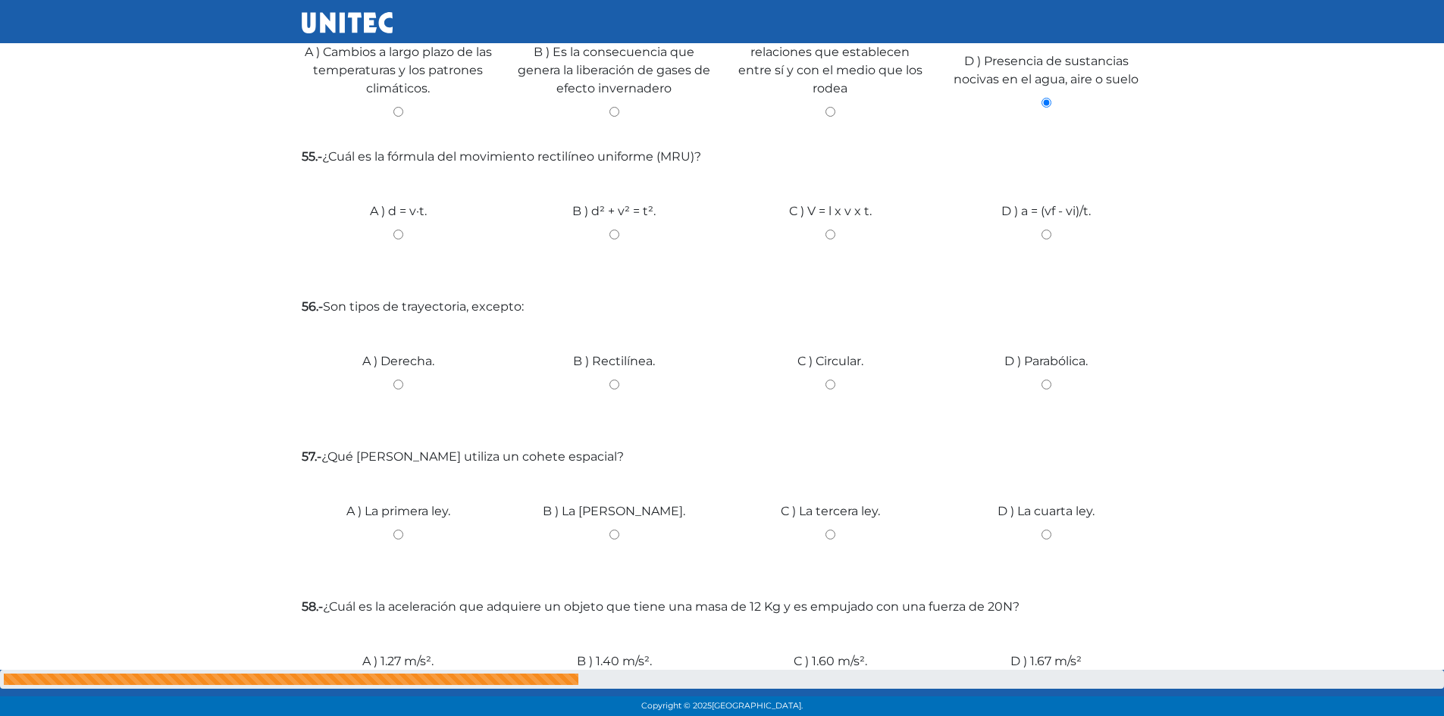
click at [830, 380] on input "C ) Circular." at bounding box center [830, 385] width 193 height 10
radio input "true"
click at [612, 219] on div "B ) d² + v² = t²." at bounding box center [614, 229] width 216 height 114
click at [613, 230] on input "B ) d² + v² = t²." at bounding box center [614, 235] width 193 height 10
radio input "true"
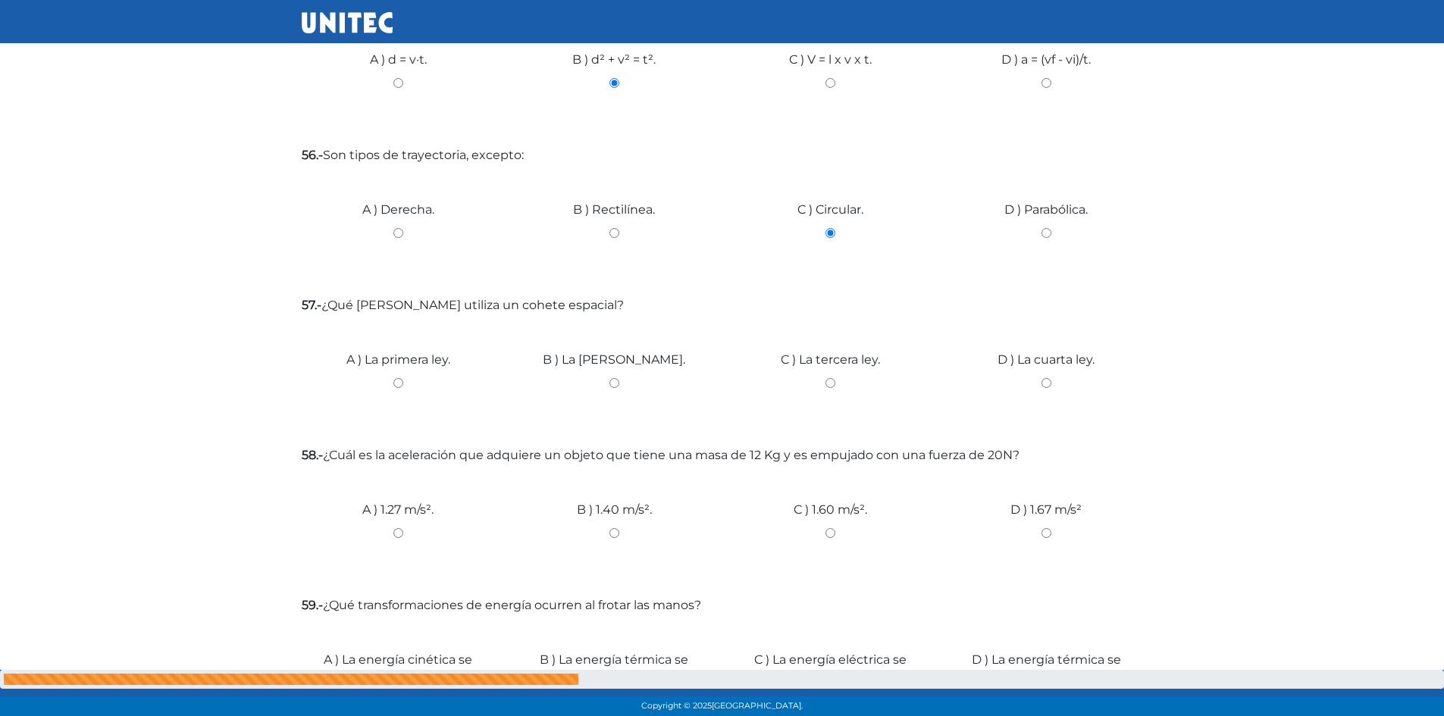
scroll to position [4226, 0]
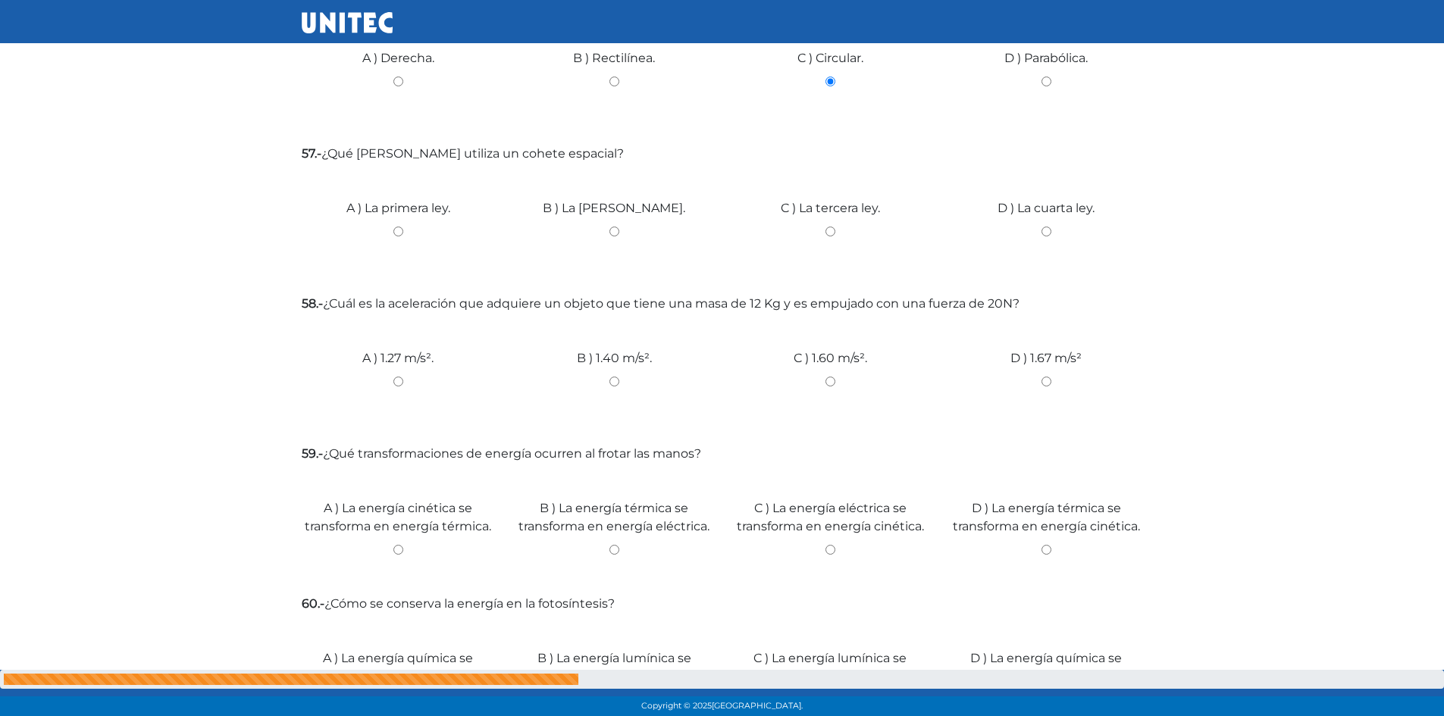
click at [397, 217] on div "A ) La primera ley." at bounding box center [398, 226] width 216 height 114
click at [397, 227] on input "A ) La primera ley." at bounding box center [398, 232] width 193 height 10
radio input "true"
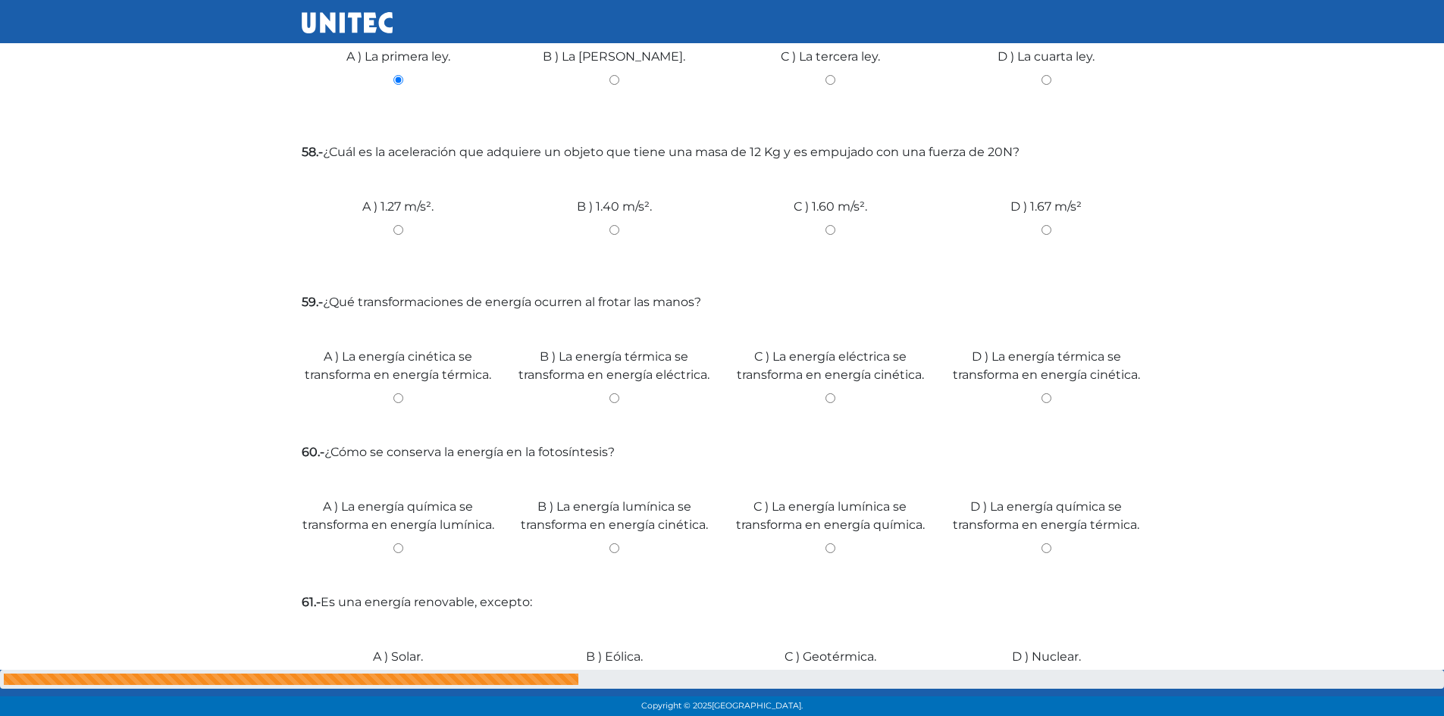
click at [825, 225] on input "C ) 1.60 m/s²." at bounding box center [830, 230] width 193 height 10
radio input "true"
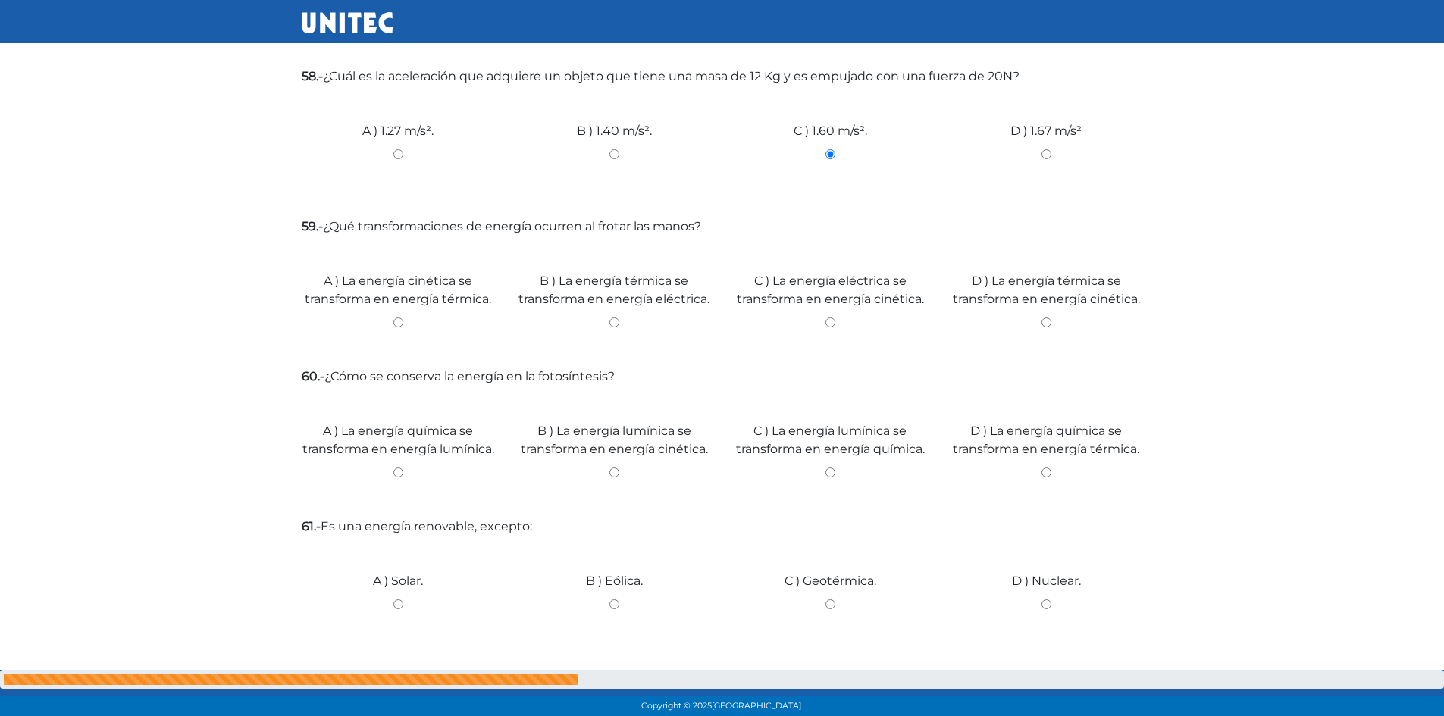
click at [389, 306] on div "A ) La energía cinética se transforma en energía térmica." at bounding box center [398, 299] width 216 height 114
click at [394, 309] on div "A ) La energía cinética se transforma en energía térmica." at bounding box center [398, 299] width 216 height 114
click at [395, 318] on input "A ) La energía cinética se transforma en energía térmica." at bounding box center [398, 323] width 193 height 10
radio input "true"
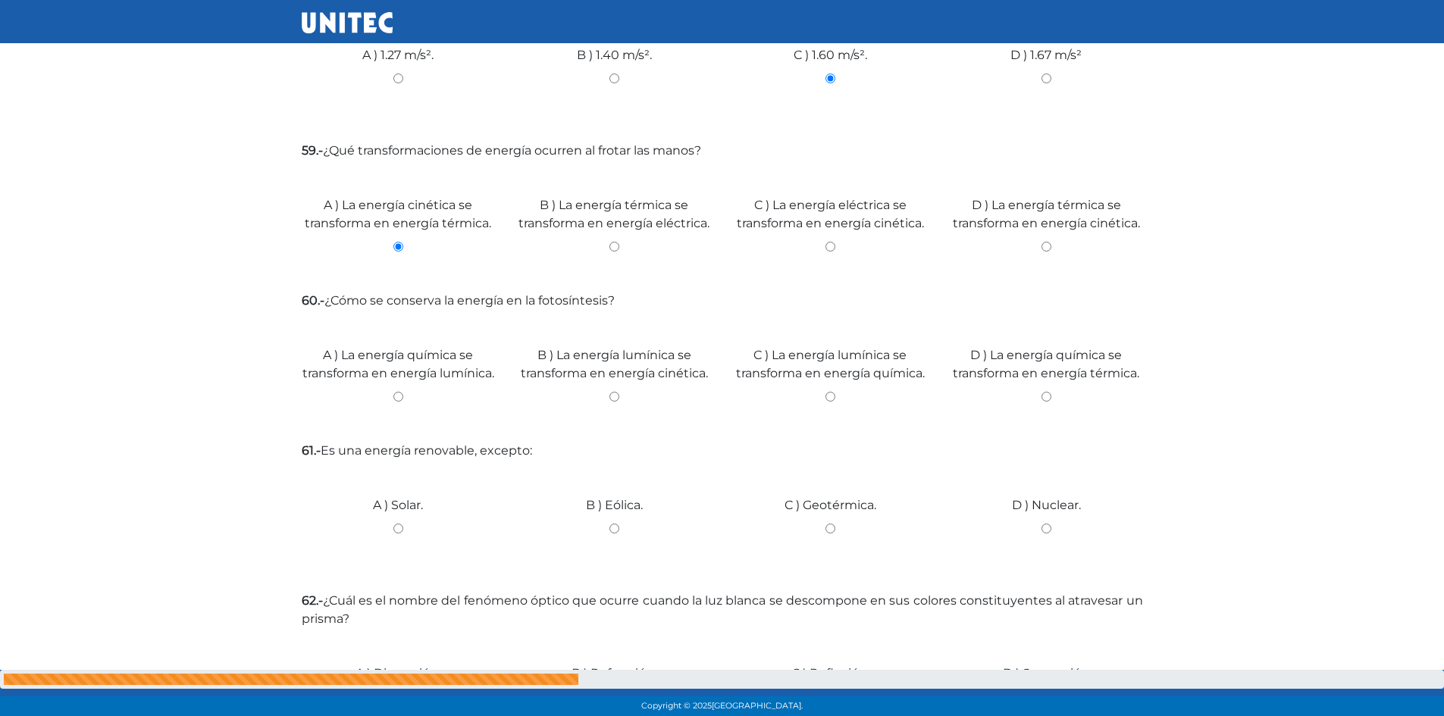
click at [613, 391] on div "B ) La energía lumínica se transforma en energía cinética." at bounding box center [614, 373] width 216 height 114
click at [615, 394] on input "B ) La energía lumínica se transforma en energía cinética." at bounding box center [614, 397] width 193 height 10
radio input "true"
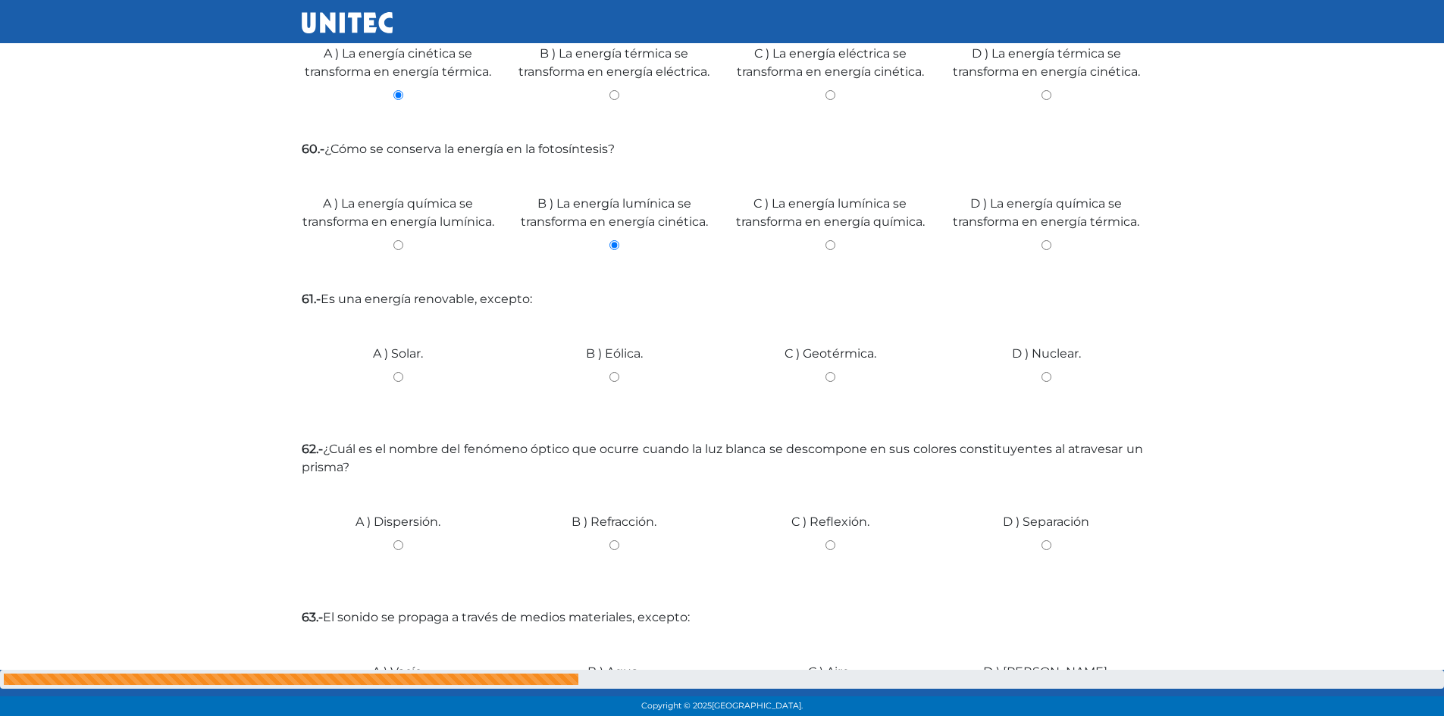
click at [401, 375] on input "A ) Solar." at bounding box center [398, 377] width 193 height 10
radio input "true"
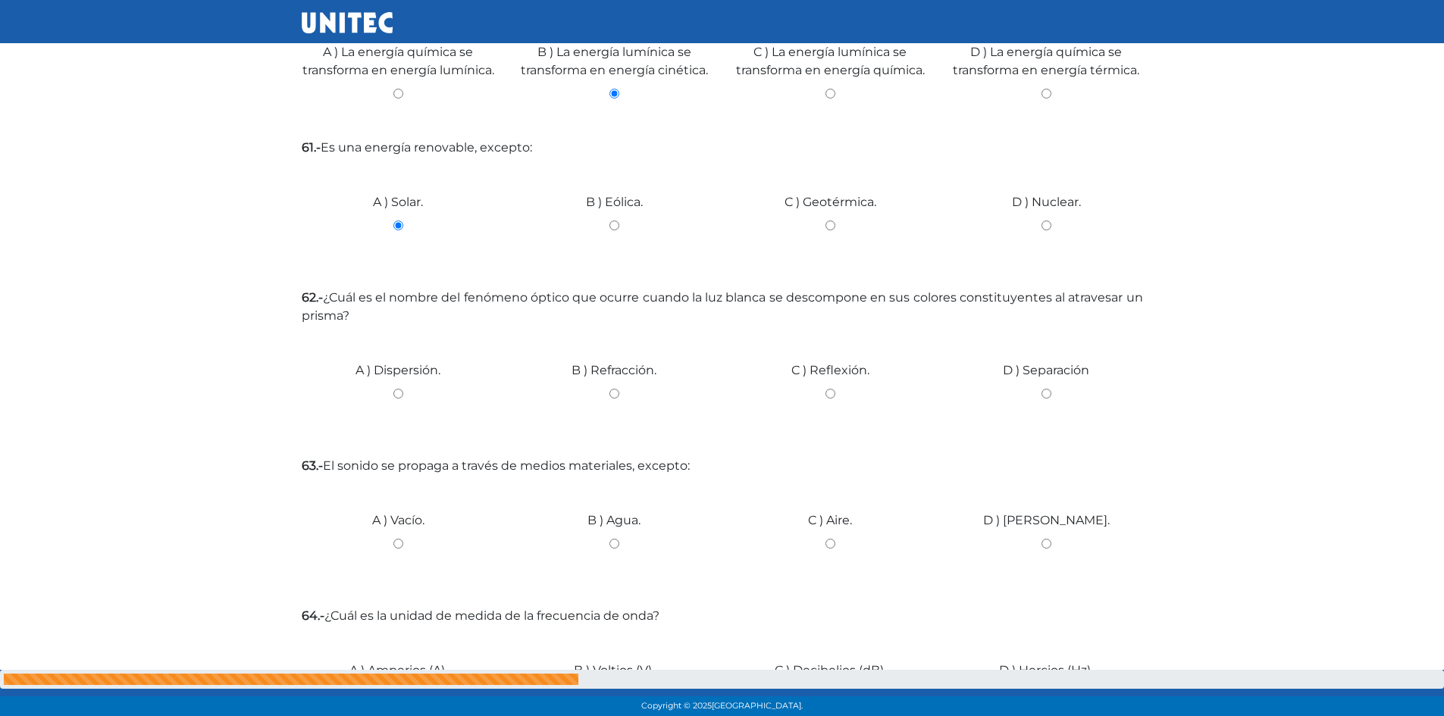
click at [399, 392] on input "A ) Dispersión." at bounding box center [398, 394] width 193 height 10
radio input "true"
drag, startPoint x: 430, startPoint y: 386, endPoint x: 440, endPoint y: 396, distance: 14.5
drag, startPoint x: 440, startPoint y: 396, endPoint x: 255, endPoint y: 403, distance: 185.1
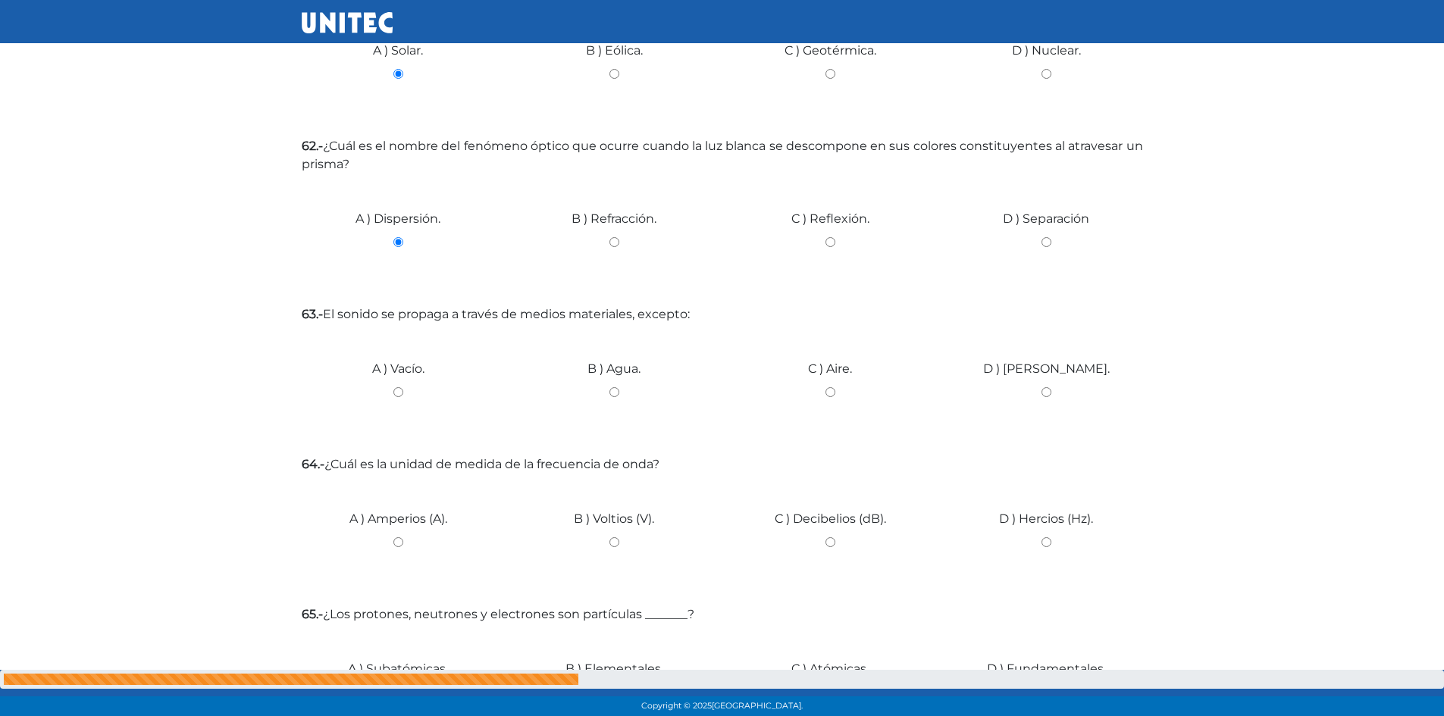
scroll to position [5060, 0]
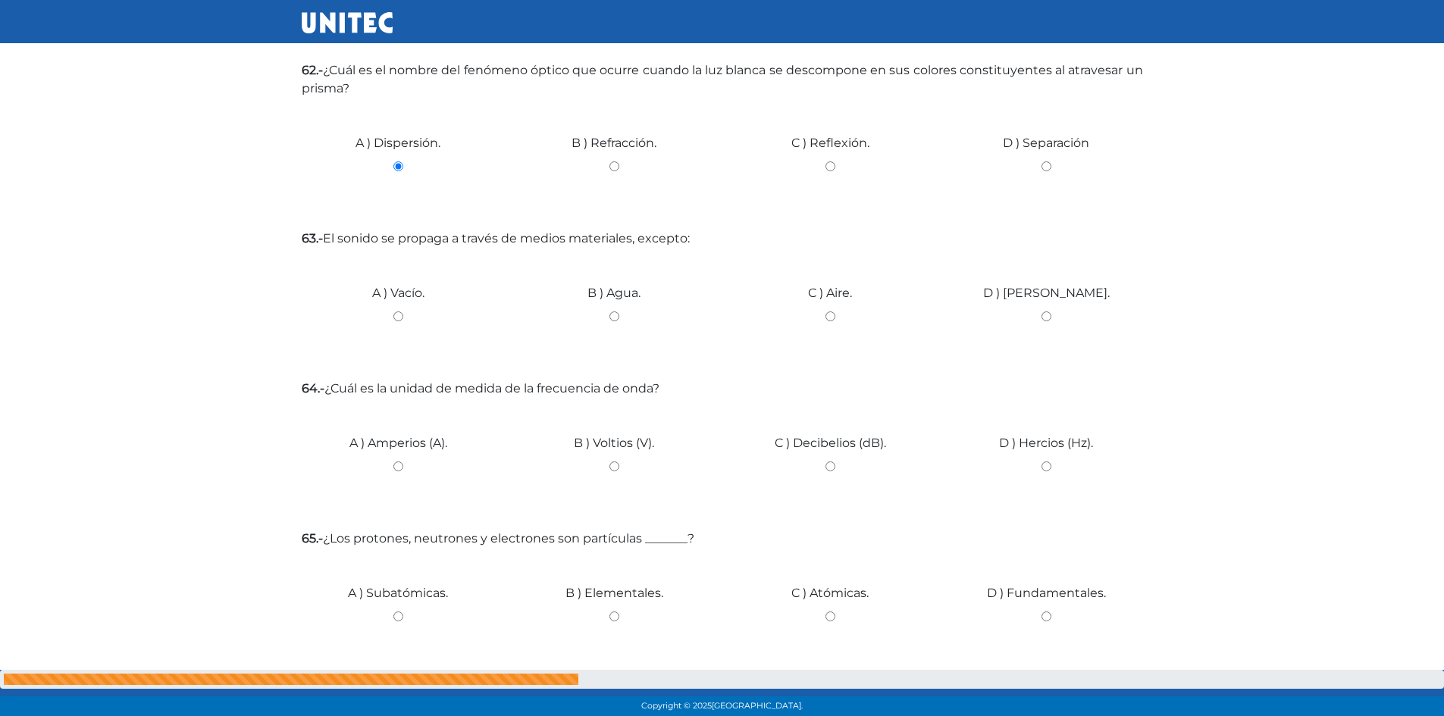
click at [616, 313] on input "B ) Agua." at bounding box center [614, 317] width 193 height 10
radio input "true"
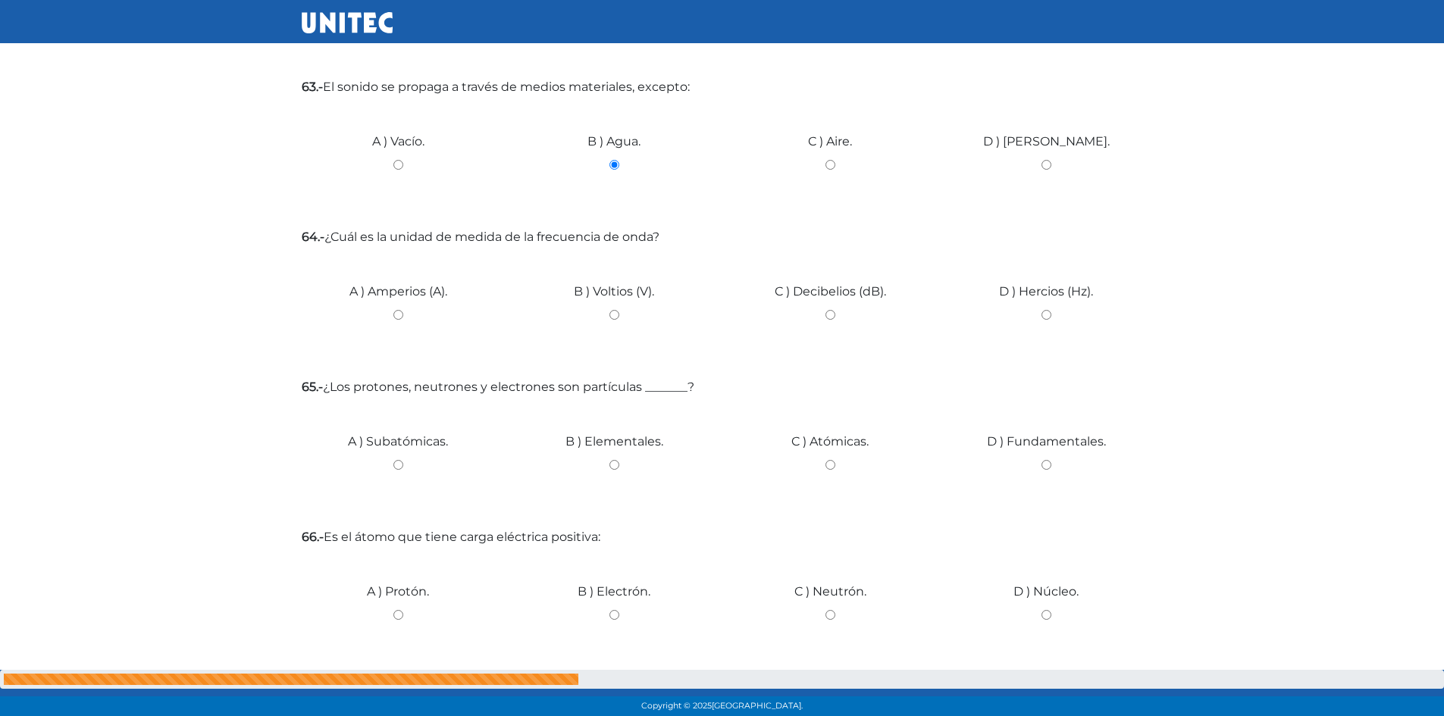
click at [399, 317] on input "A ) Amperios (A)." at bounding box center [398, 315] width 193 height 10
radio input "true"
click at [833, 462] on input "C ) Atómicas." at bounding box center [830, 465] width 193 height 10
radio input "true"
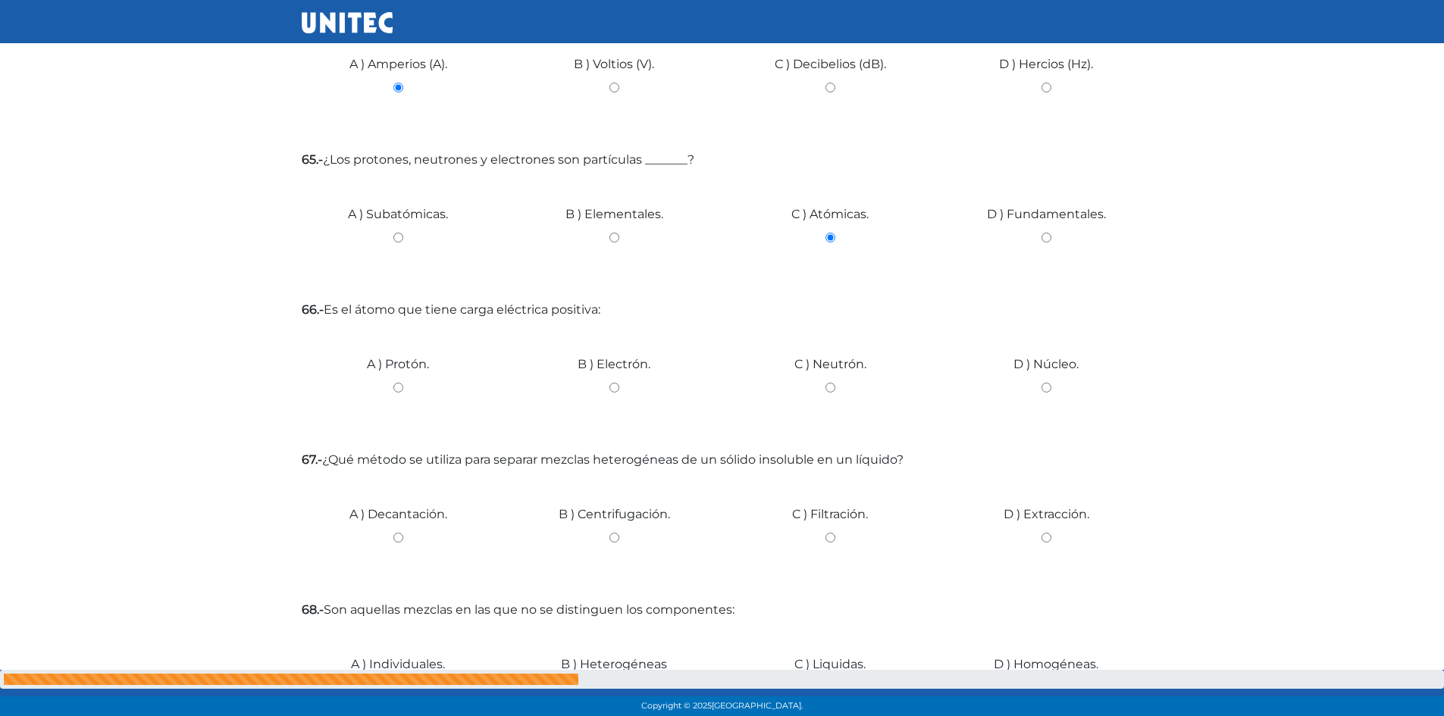
scroll to position [5515, 0]
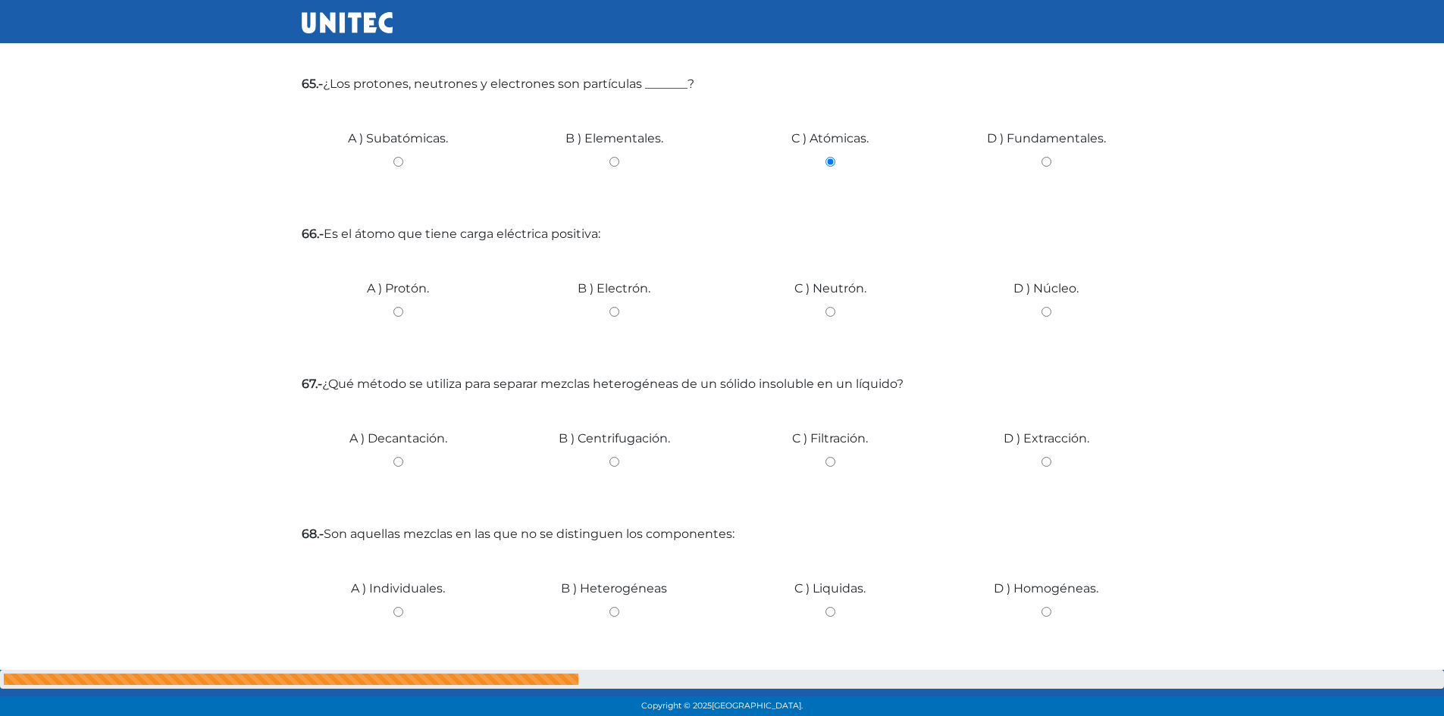
click at [615, 314] on input "B ) Electrón." at bounding box center [614, 312] width 193 height 10
radio input "true"
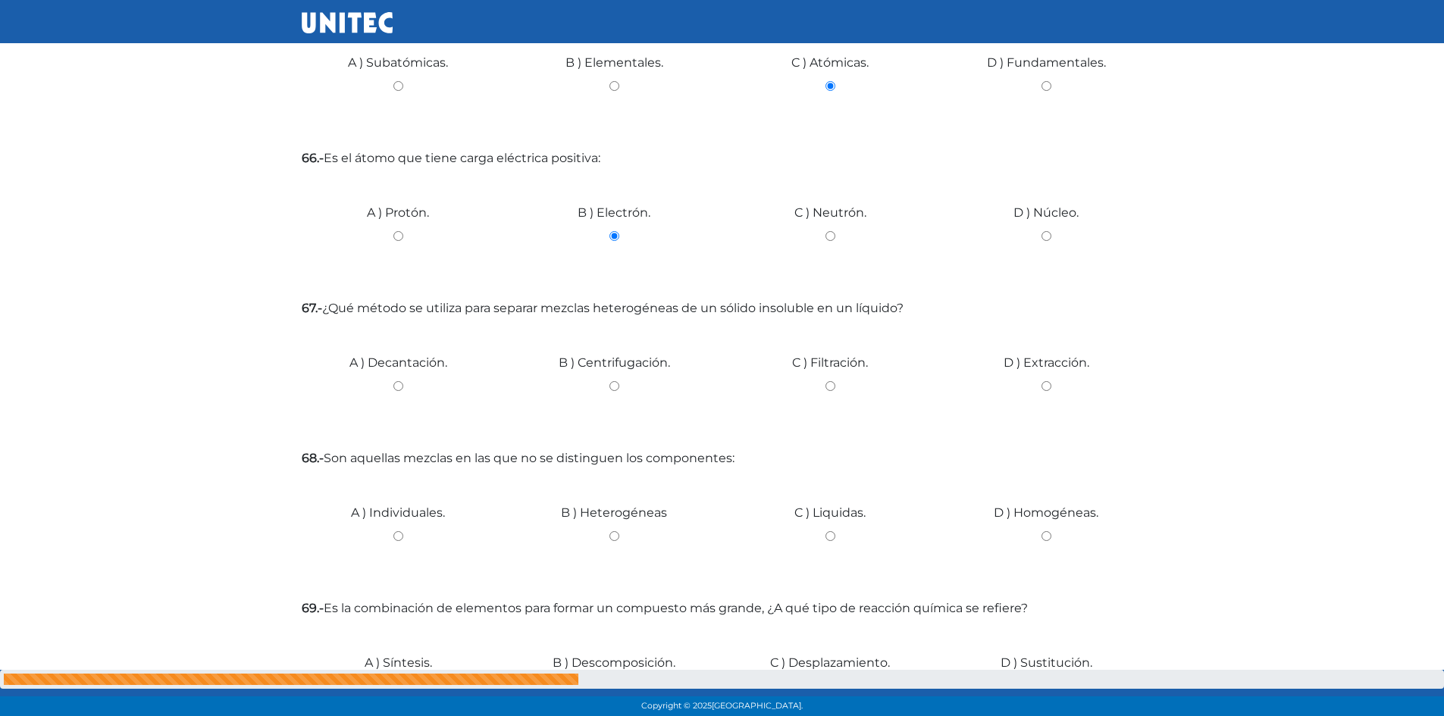
scroll to position [5666, 0]
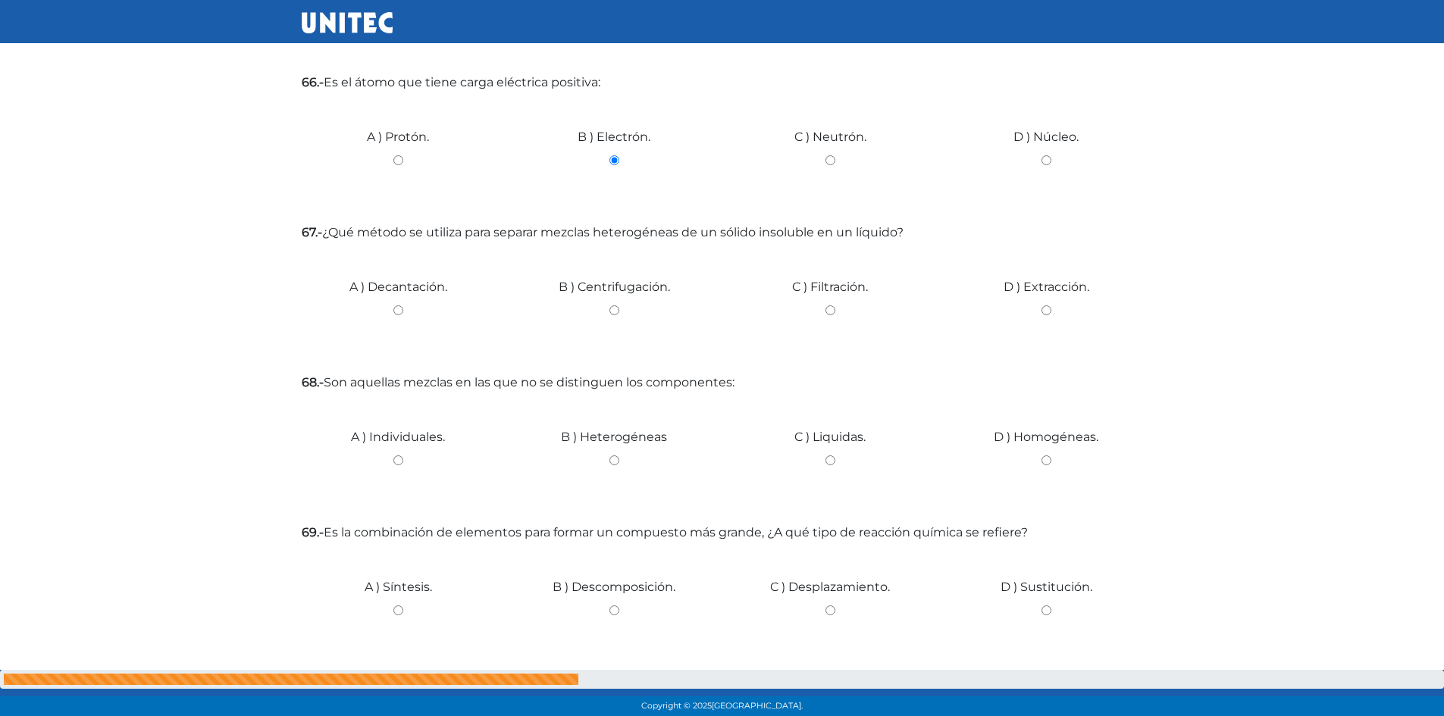
click at [1045, 302] on div "D ) Extracción." at bounding box center [1046, 305] width 216 height 114
click at [1049, 306] on input "D ) Extracción." at bounding box center [1046, 310] width 193 height 10
radio input "true"
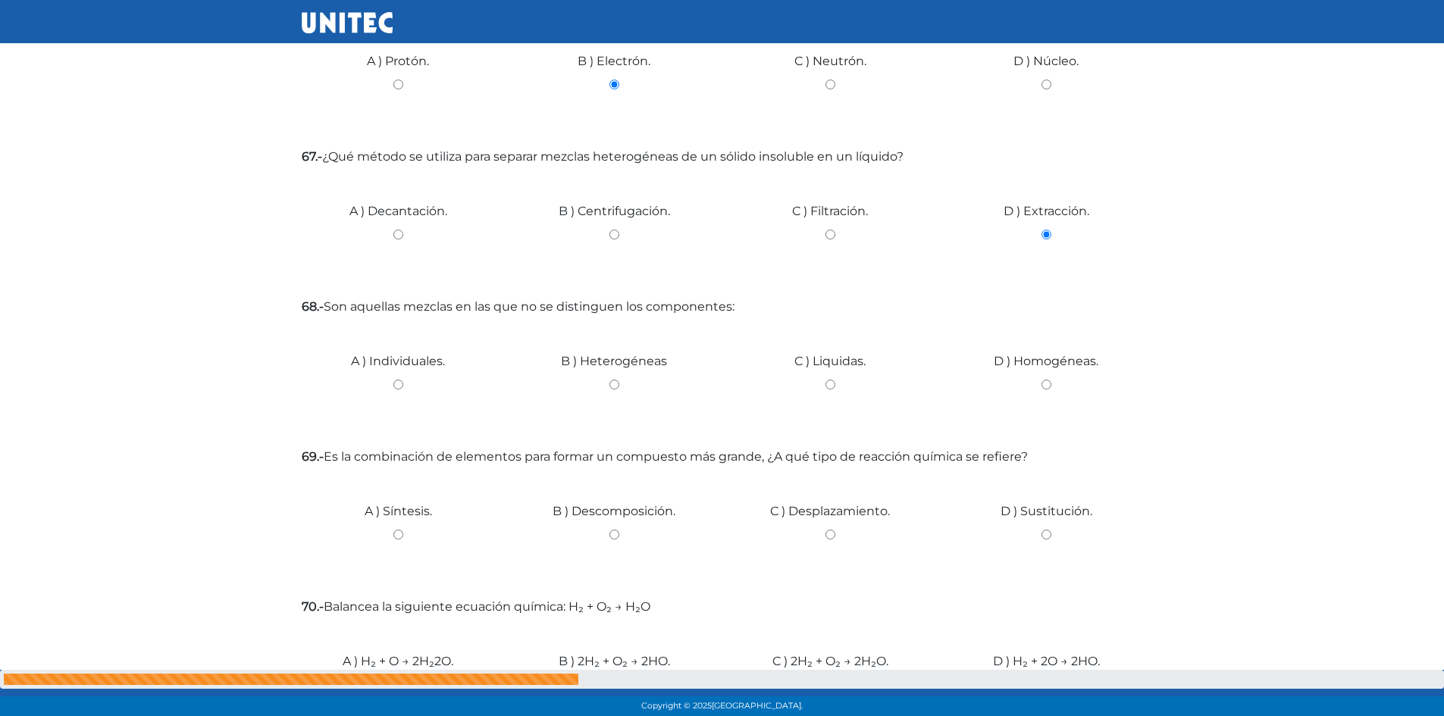
click at [827, 384] on input "C ) Liquidas." at bounding box center [830, 385] width 193 height 10
radio input "true"
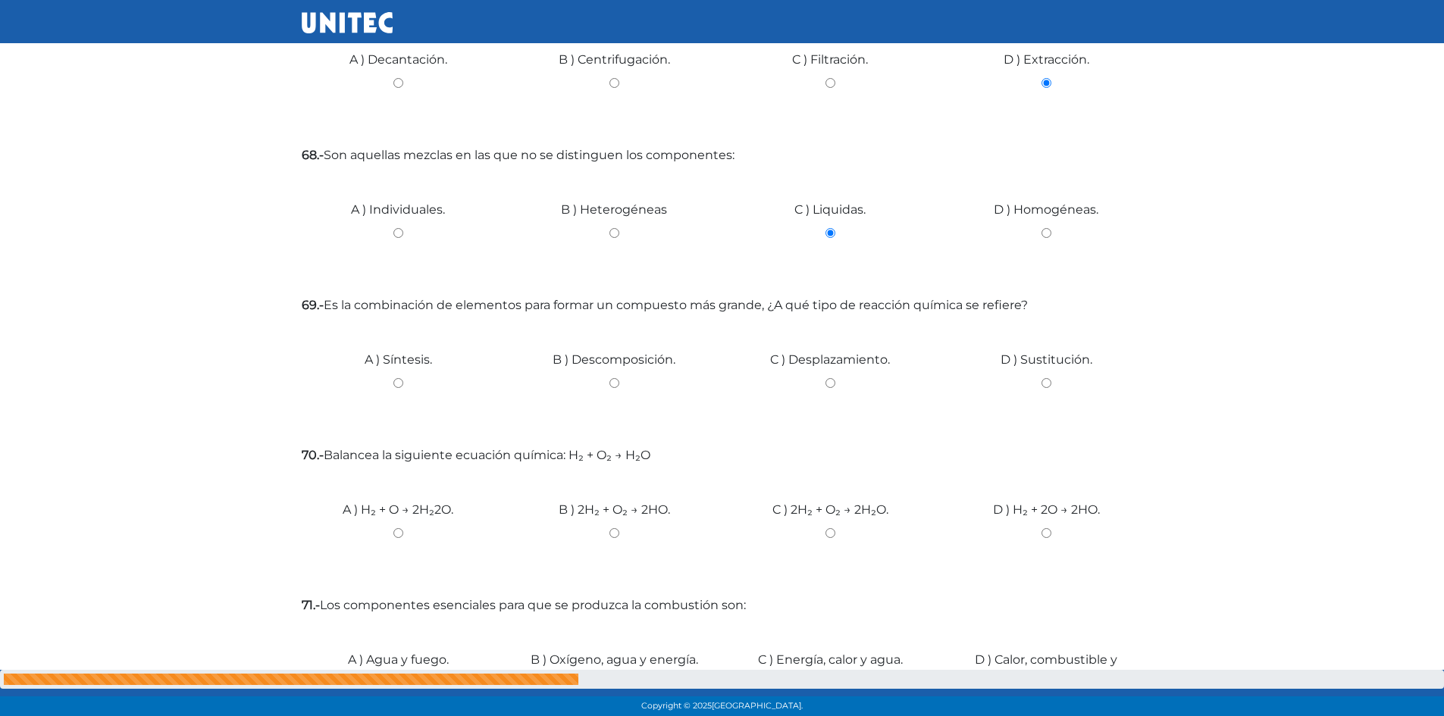
click at [401, 377] on div "A ) Síntesis." at bounding box center [398, 378] width 216 height 114
click at [397, 384] on input "A ) Síntesis." at bounding box center [398, 383] width 193 height 10
radio input "true"
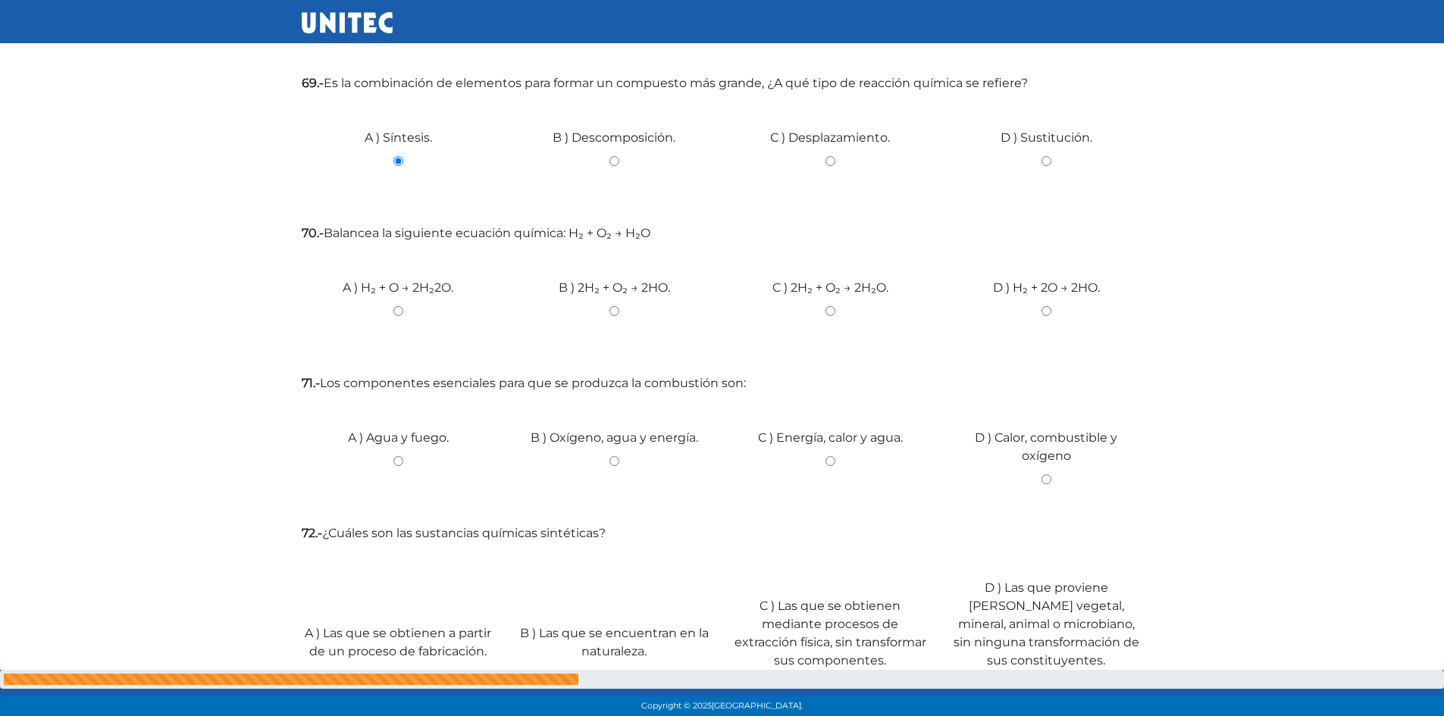
scroll to position [5959, 0]
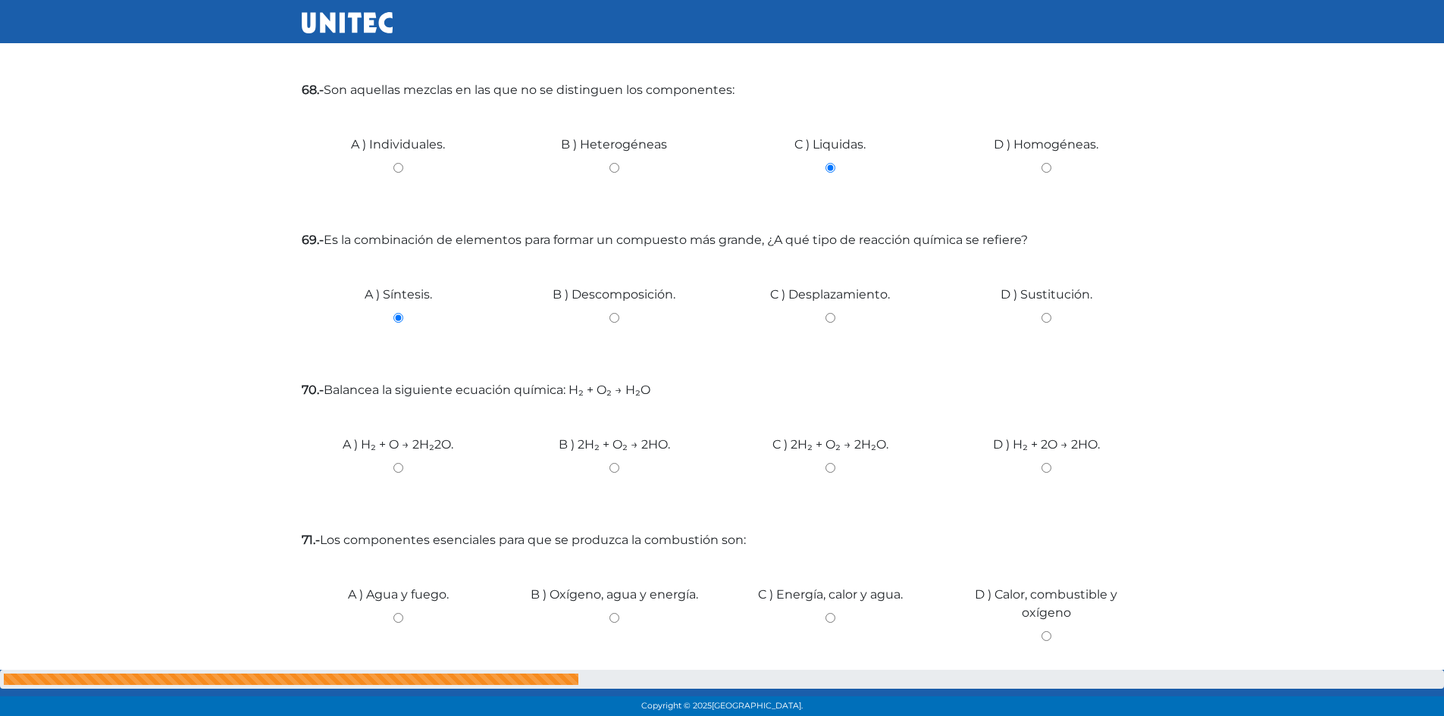
click at [1042, 466] on input "D ) H₂ + 2O → 2HO." at bounding box center [1046, 468] width 193 height 10
radio input "true"
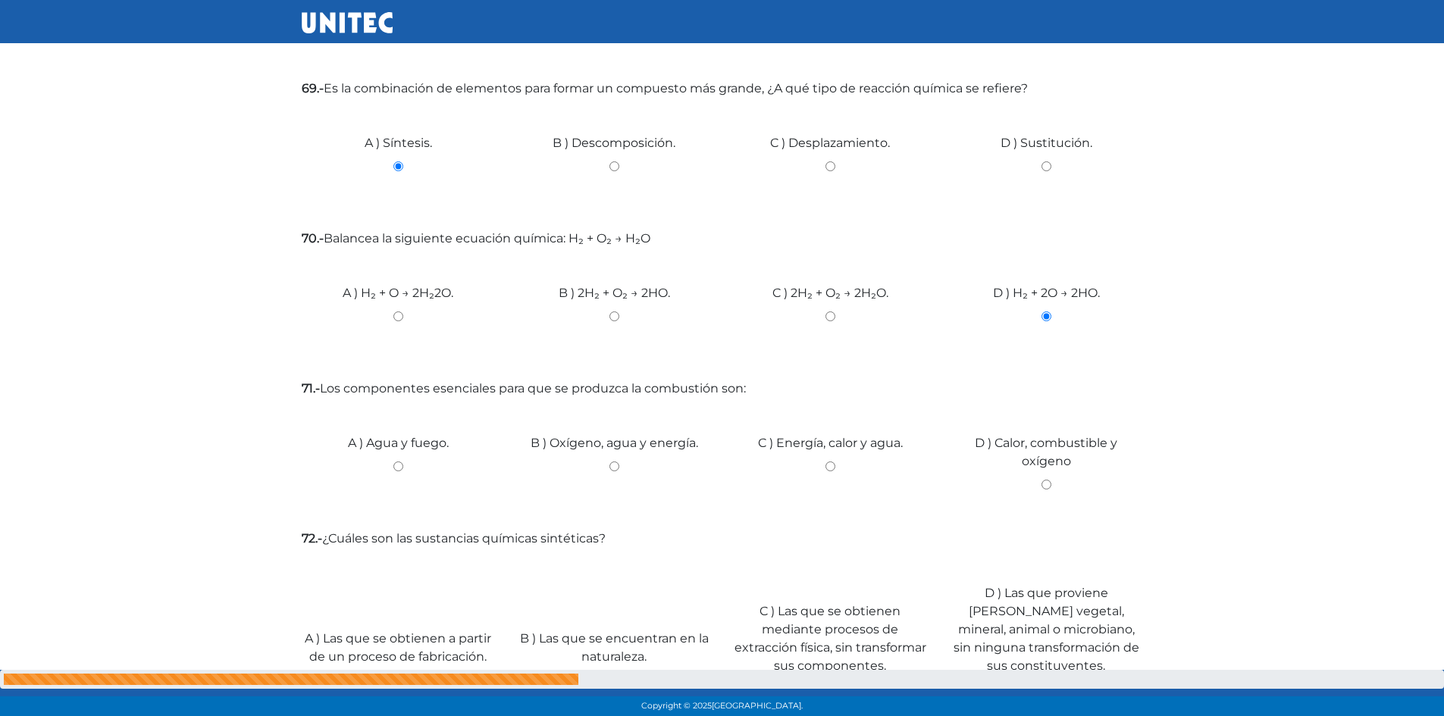
click at [1048, 482] on input "D ) Calor, combustible y oxígeno" at bounding box center [1046, 485] width 193 height 10
radio input "true"
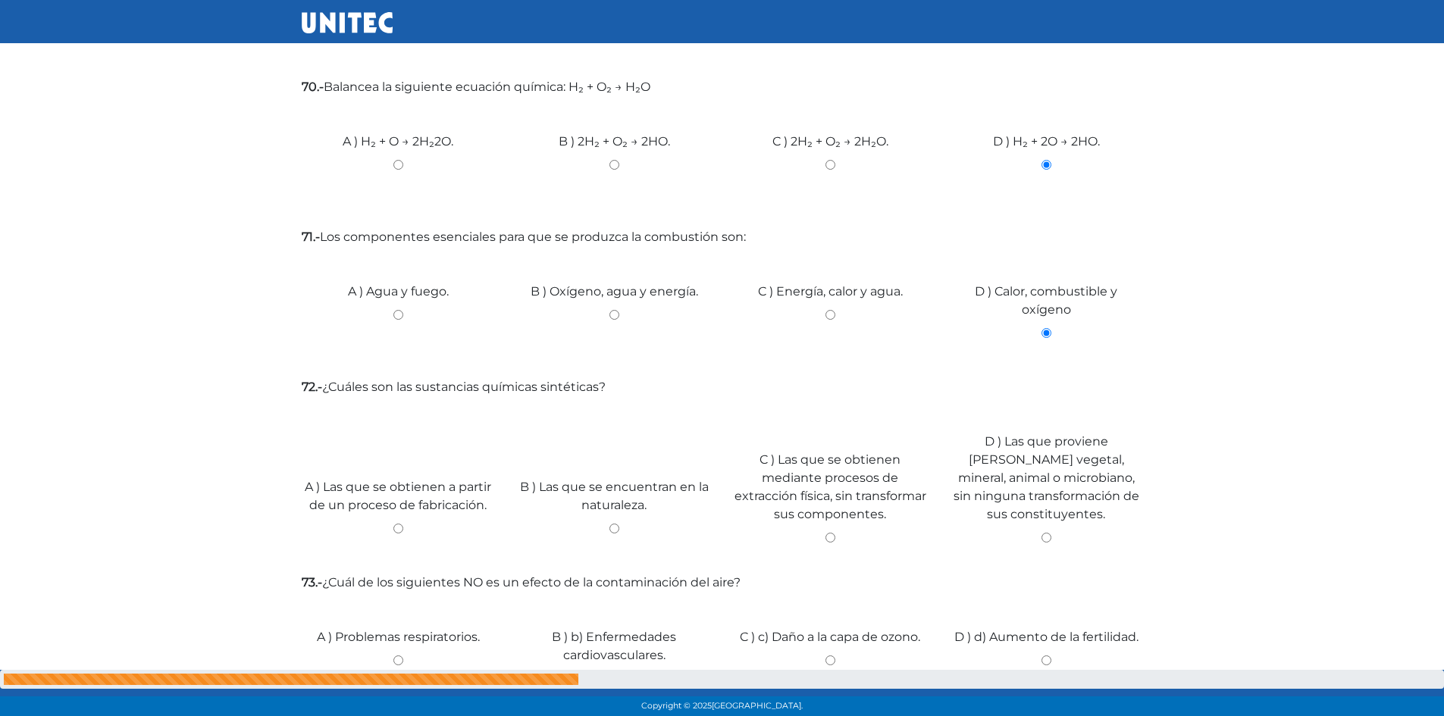
click at [394, 522] on div "A ) Las que se obtienen a partir de un proceso de fabricación." at bounding box center [398, 505] width 216 height 114
click at [398, 525] on input "A ) Las que se obtienen a partir de un proceso de fabricación." at bounding box center [398, 529] width 193 height 10
radio input "true"
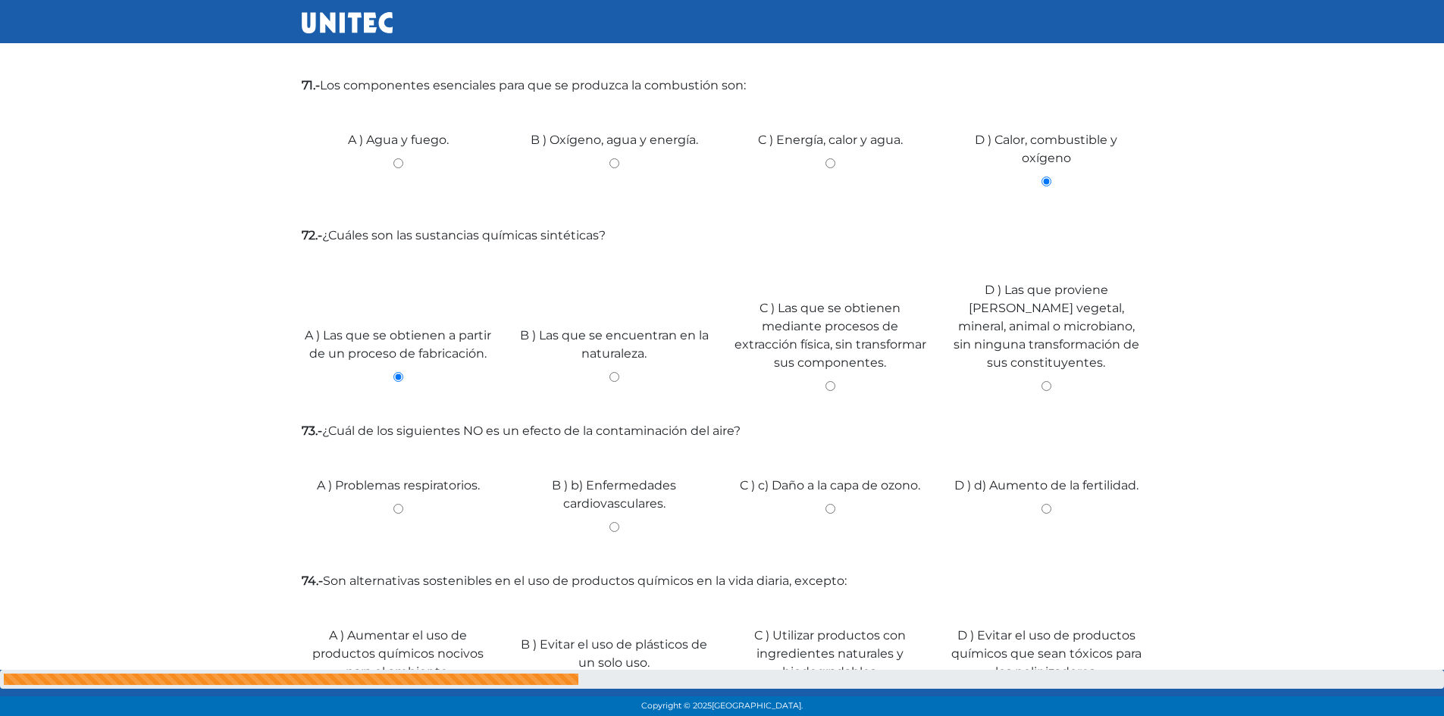
scroll to position [6490, 0]
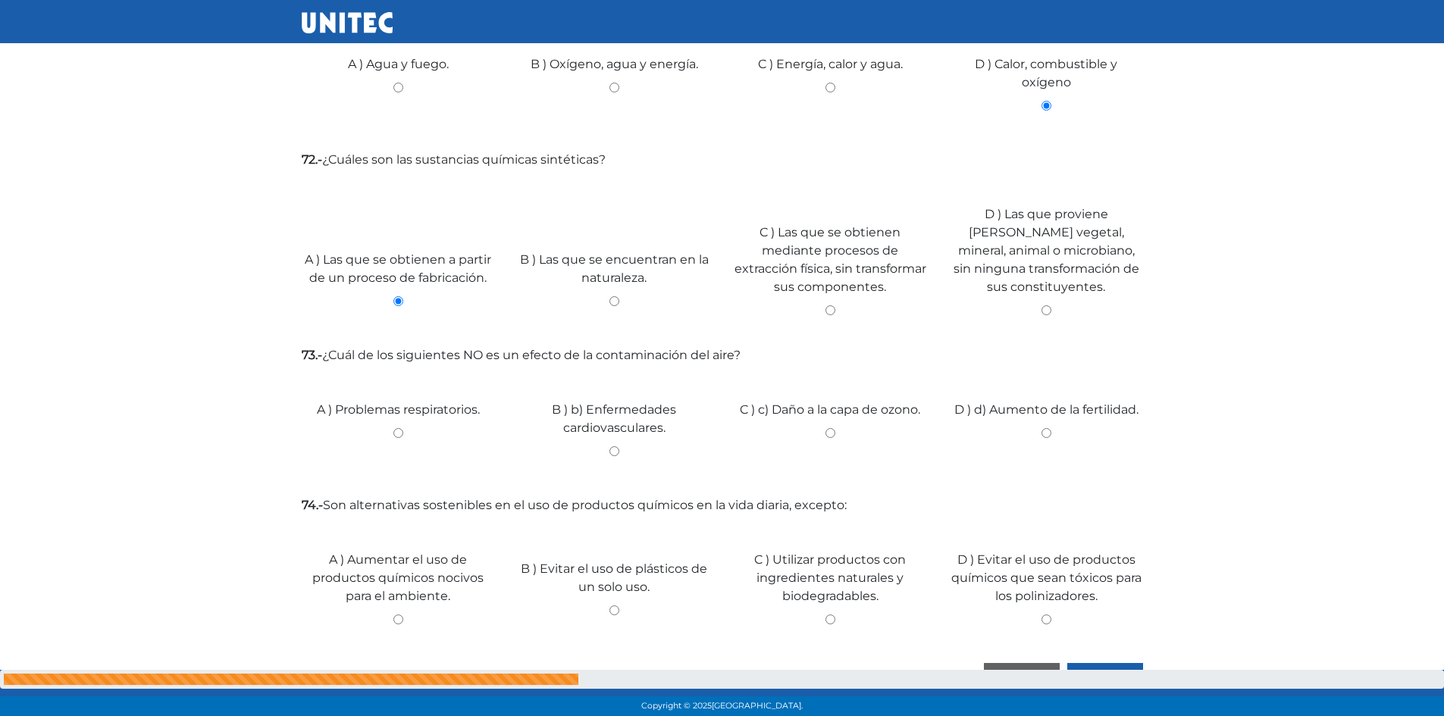
click at [1042, 433] on input "D ) d) Aumento de la fertilidad." at bounding box center [1046, 433] width 193 height 10
radio input "true"
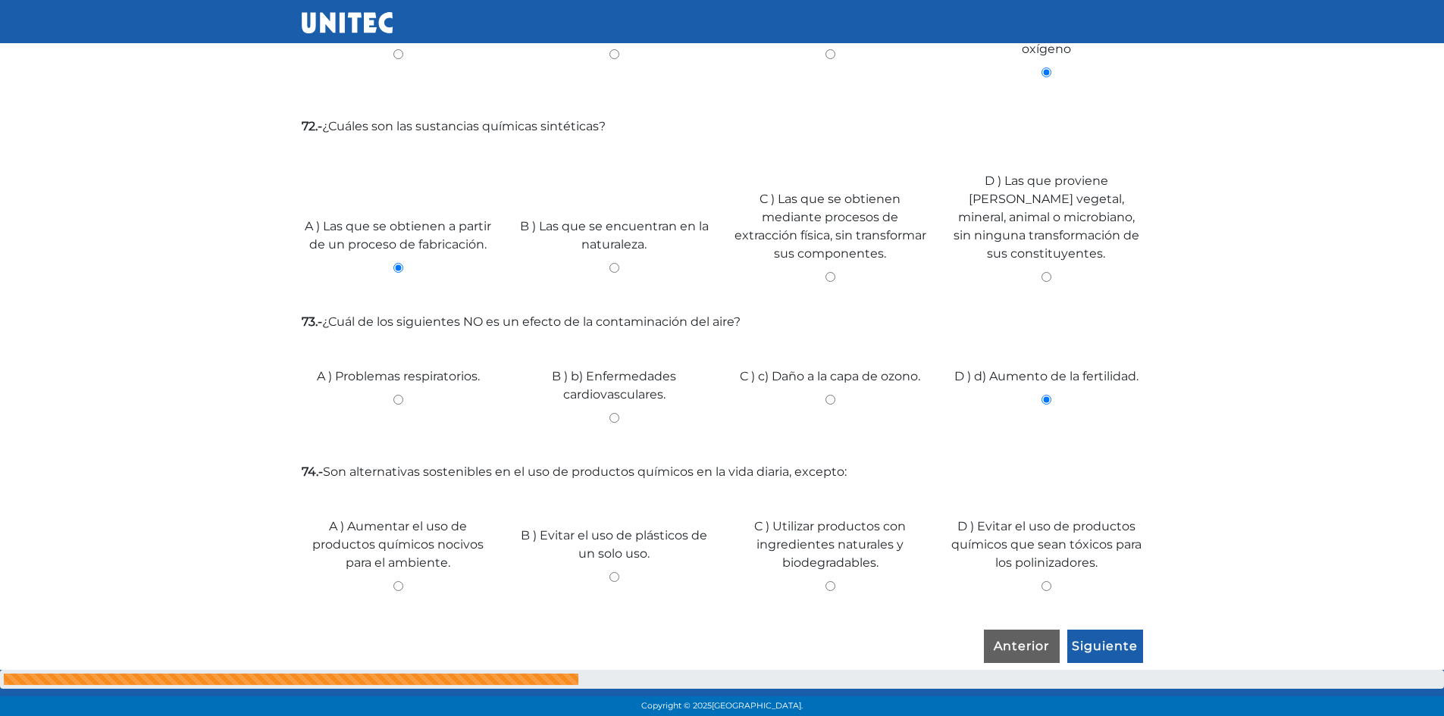
click at [832, 584] on input "C ) Utilizar productos con ingredientes naturales y biodegradables." at bounding box center [830, 586] width 193 height 10
radio input "true"
click at [1111, 646] on input "Siguiente" at bounding box center [1105, 647] width 76 height 35
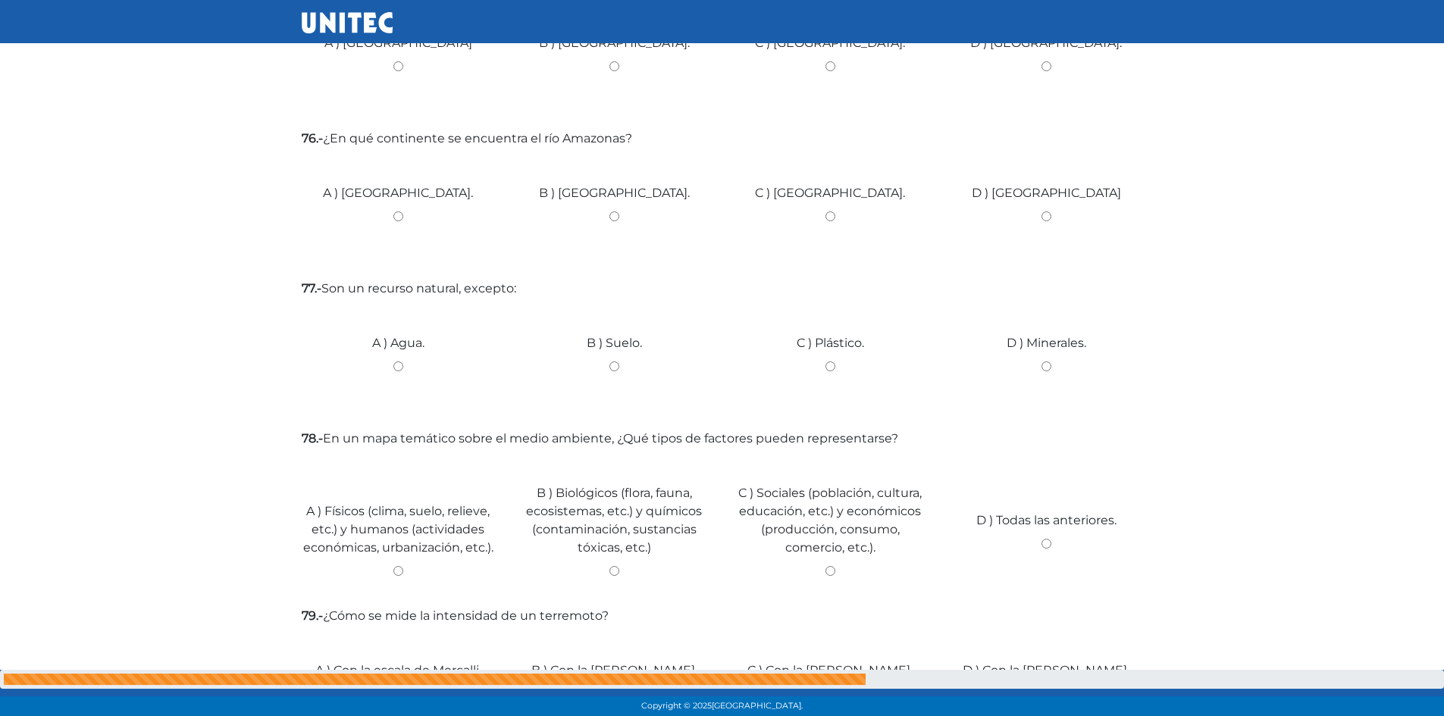
scroll to position [0, 0]
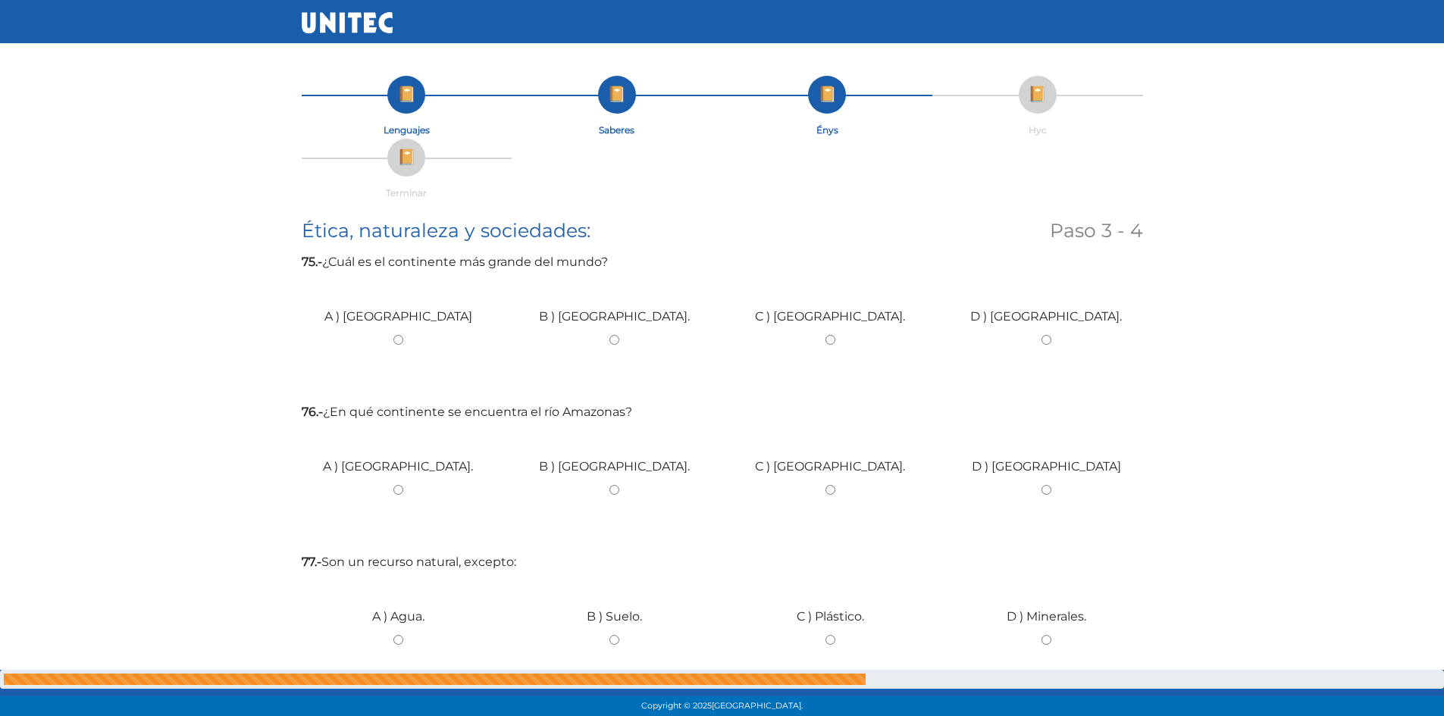
click at [394, 338] on input "A ) [GEOGRAPHIC_DATA]" at bounding box center [398, 340] width 193 height 10
radio input "true"
click at [614, 490] on input "B ) [GEOGRAPHIC_DATA]." at bounding box center [614, 490] width 193 height 10
radio input "true"
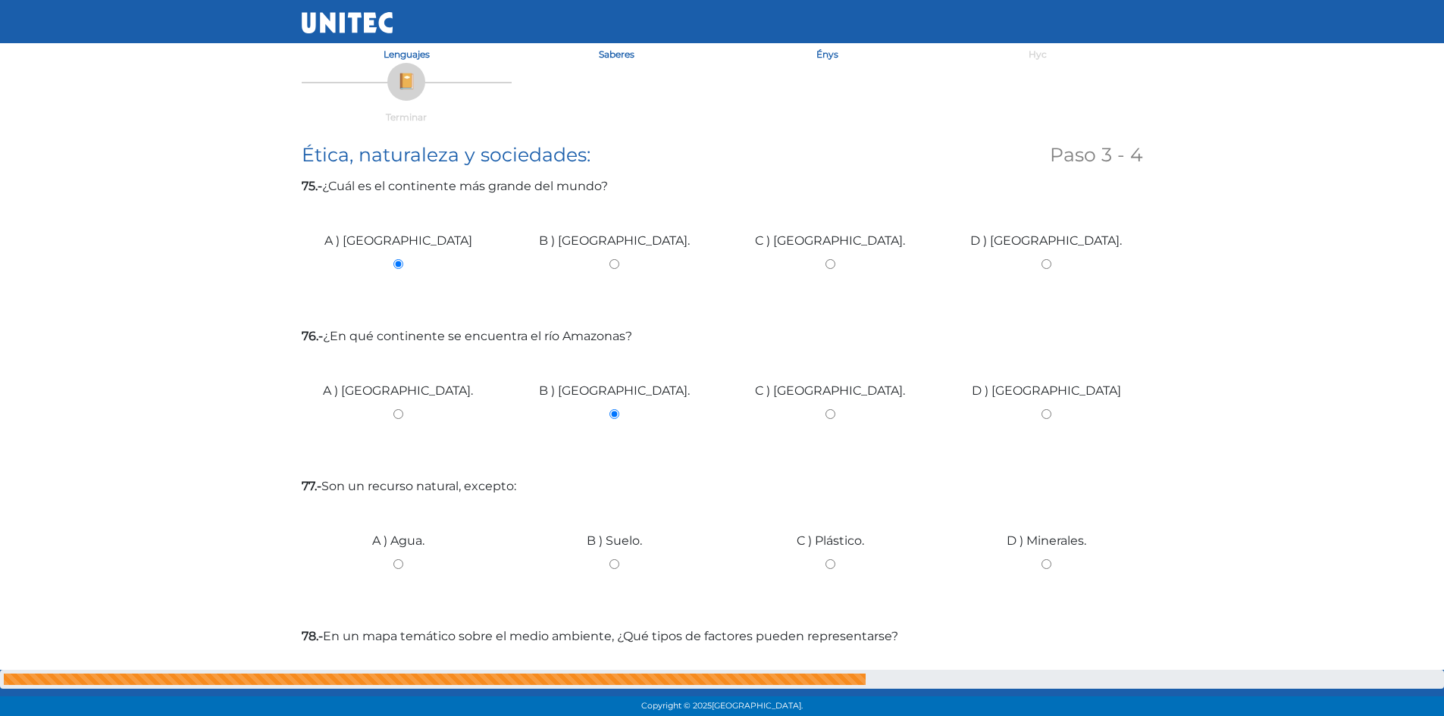
scroll to position [152, 0]
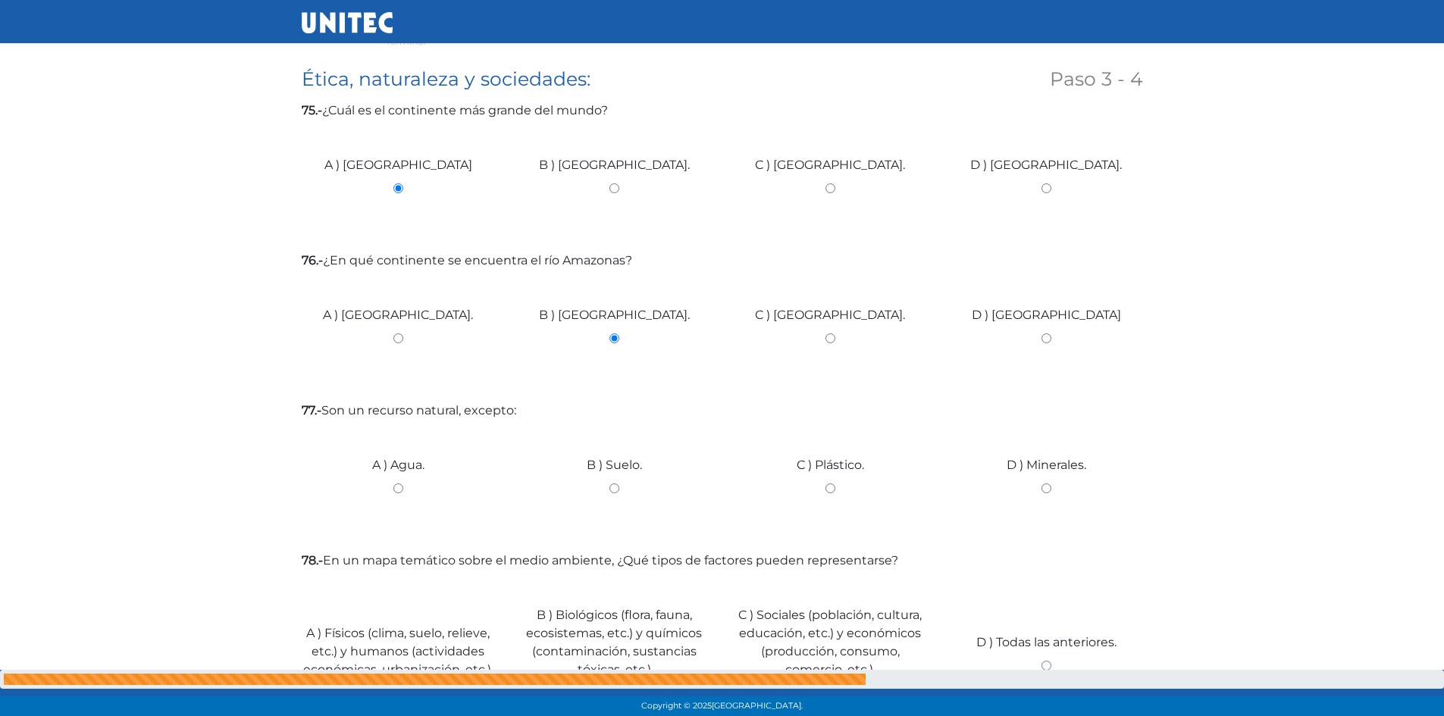
click at [831, 486] on input "C ) Plástico." at bounding box center [830, 489] width 193 height 10
radio input "true"
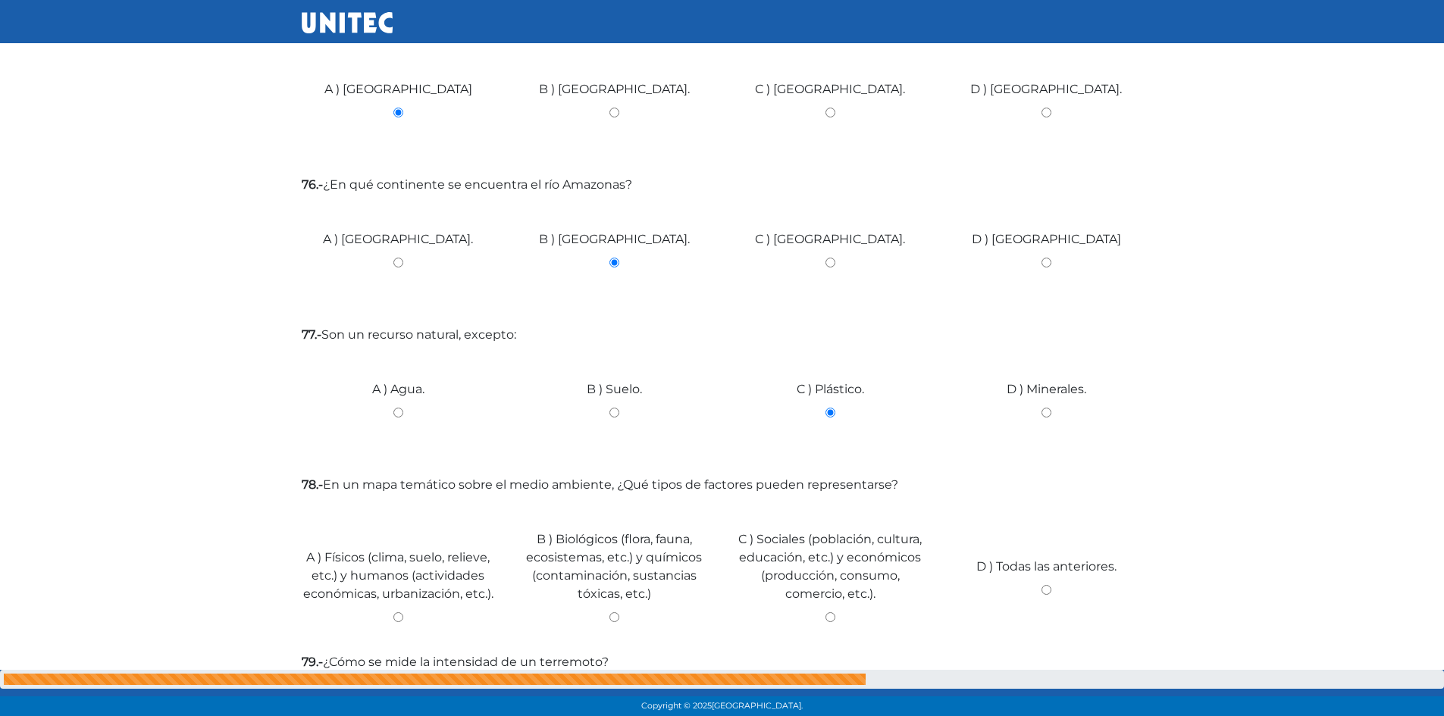
scroll to position [455, 0]
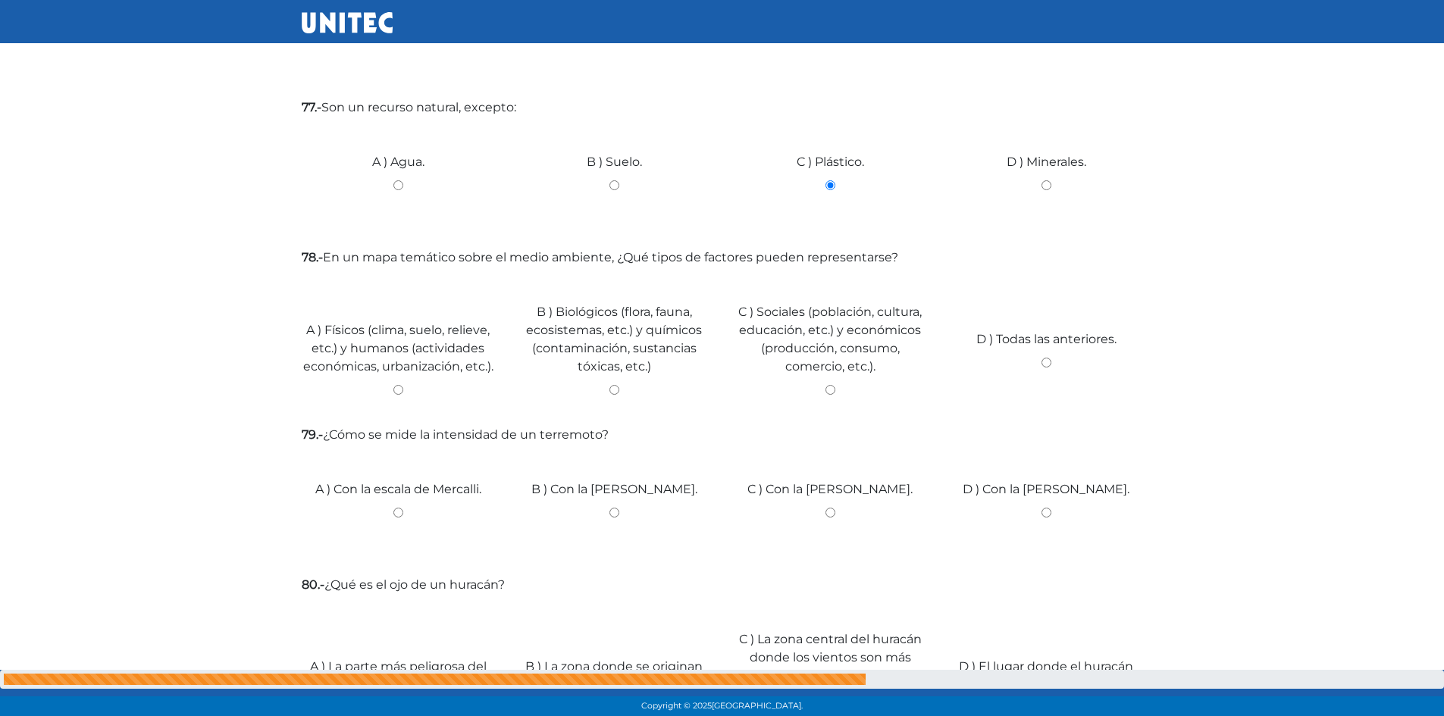
drag, startPoint x: 612, startPoint y: 390, endPoint x: 591, endPoint y: 392, distance: 22.1
click at [591, 392] on input "B ) Biológicos (flora, fauna, ecosistemas, etc.) y químicos (contaminación, sus…" at bounding box center [614, 390] width 193 height 10
radio input "true"
drag, startPoint x: 614, startPoint y: 525, endPoint x: 456, endPoint y: 512, distance: 158.3
click at [446, 506] on div "A ) Con la escala de Mercalli." at bounding box center [398, 507] width 216 height 114
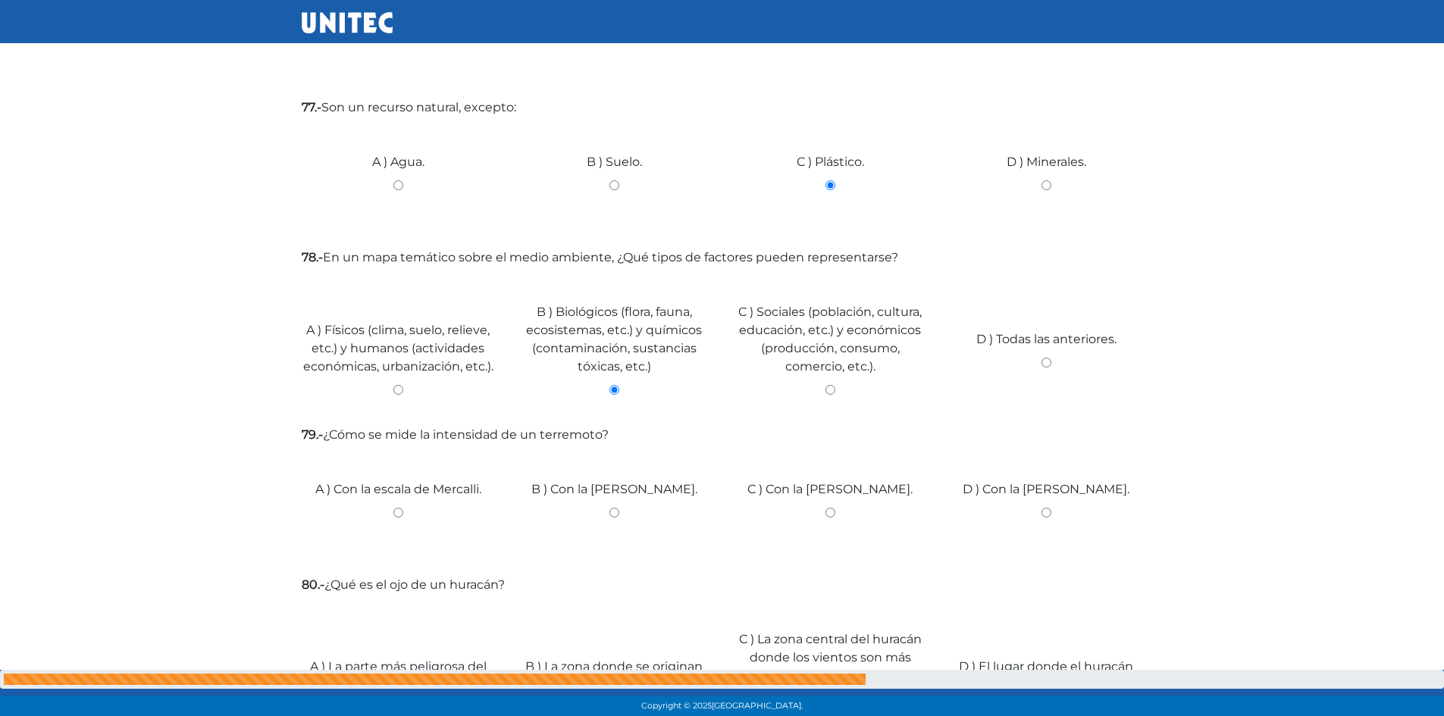
click at [622, 518] on input "B ) Con la [PERSON_NAME]." at bounding box center [614, 513] width 193 height 10
radio input "true"
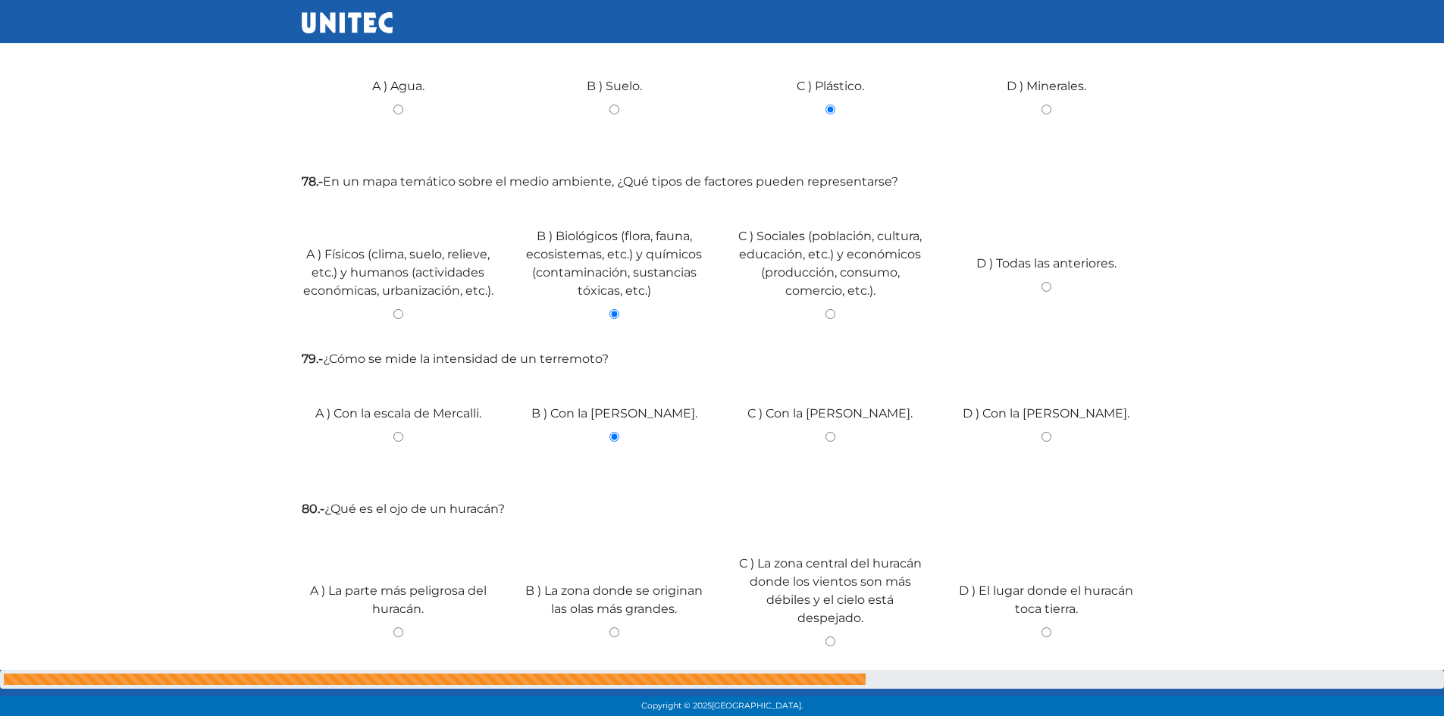
scroll to position [606, 0]
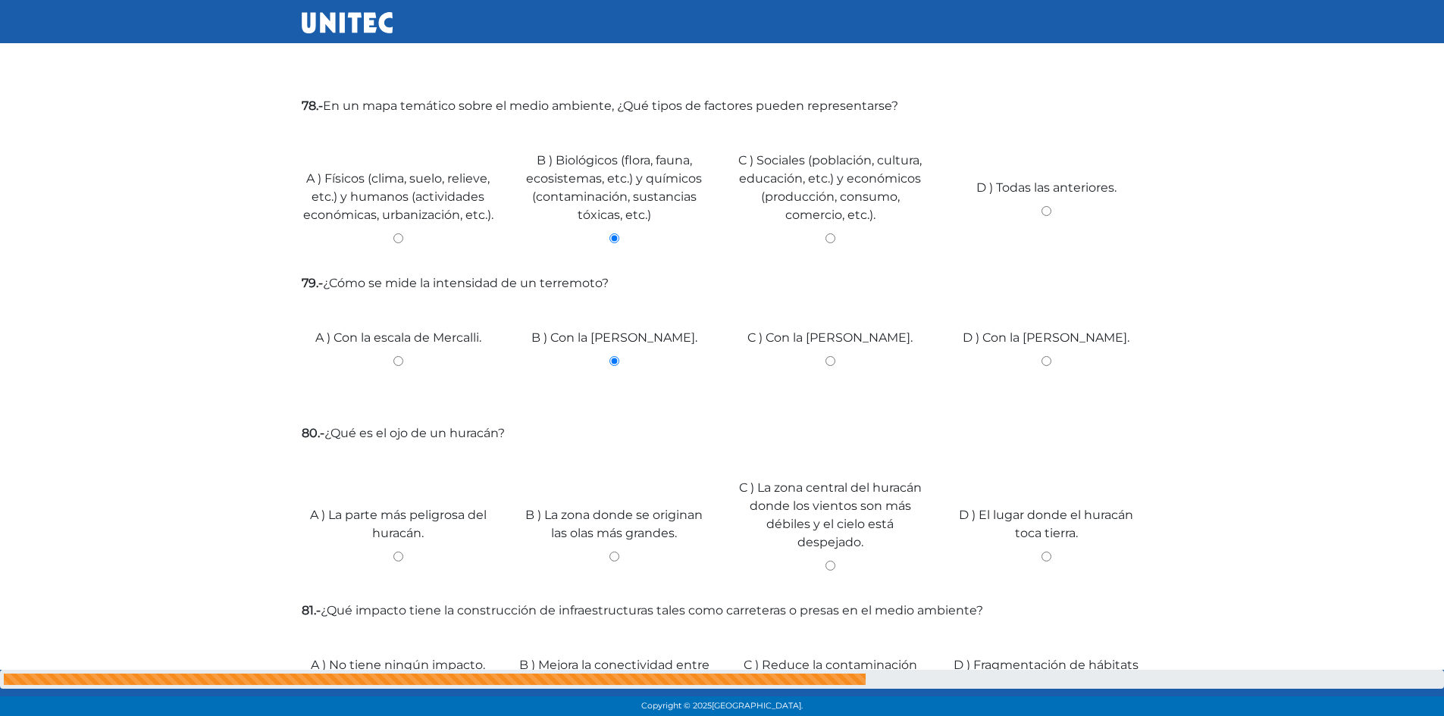
drag, startPoint x: 832, startPoint y: 530, endPoint x: 841, endPoint y: 533, distance: 9.6
drag, startPoint x: 841, startPoint y: 533, endPoint x: 829, endPoint y: 556, distance: 26.1
click at [829, 556] on div "C ) La zona central del huracán donde los vientos son más débiles y el cielo es…" at bounding box center [830, 519] width 216 height 141
click at [829, 562] on input "C ) La zona central del huracán donde los vientos son más débiles y el cielo es…" at bounding box center [830, 566] width 193 height 10
radio input "true"
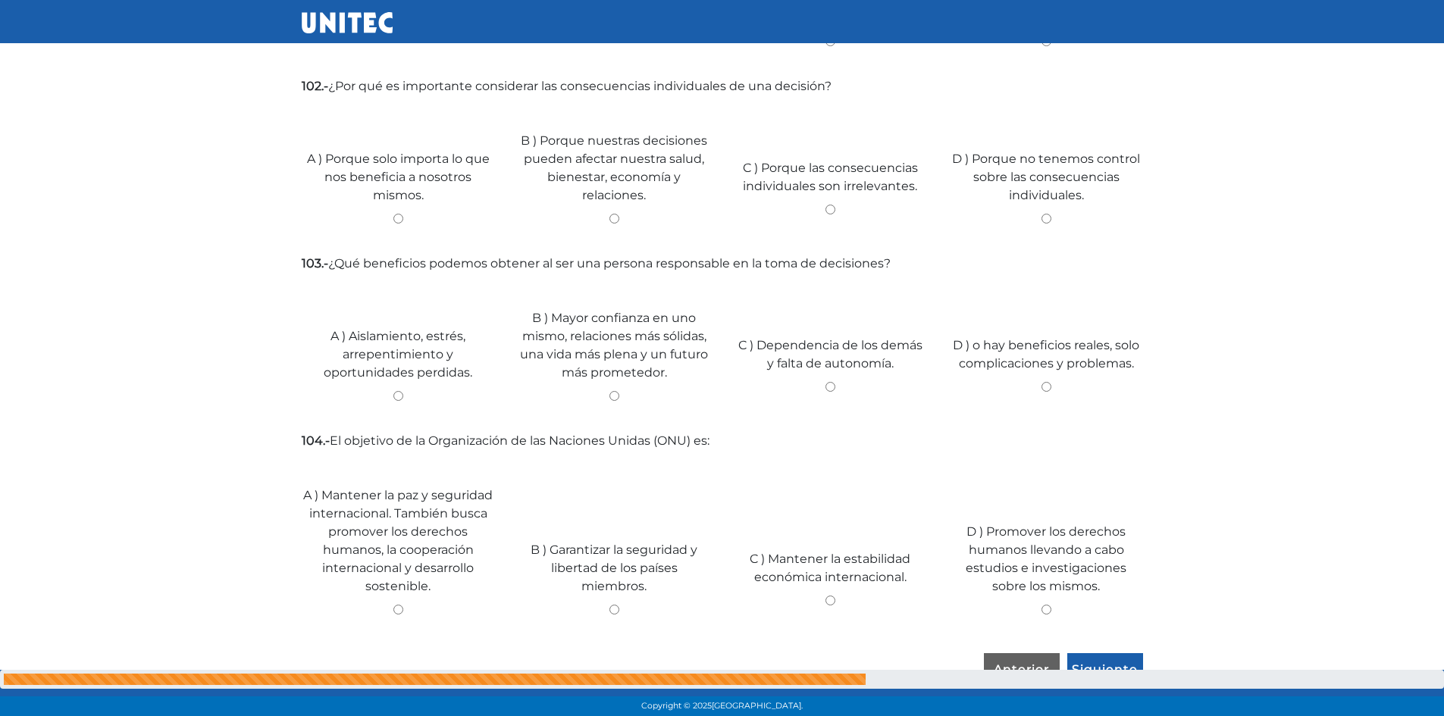
scroll to position [4707, 0]
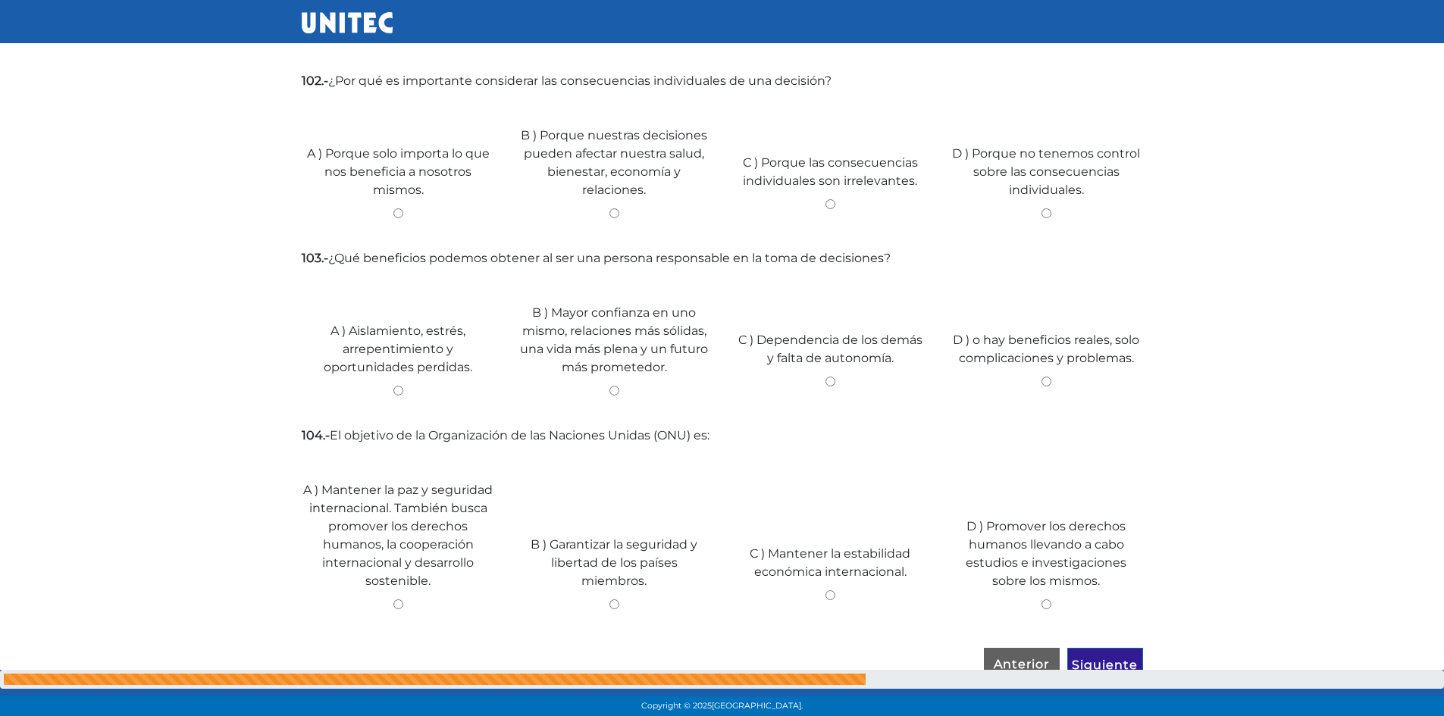
click at [1117, 648] on input "Siguiente" at bounding box center [1105, 665] width 76 height 35
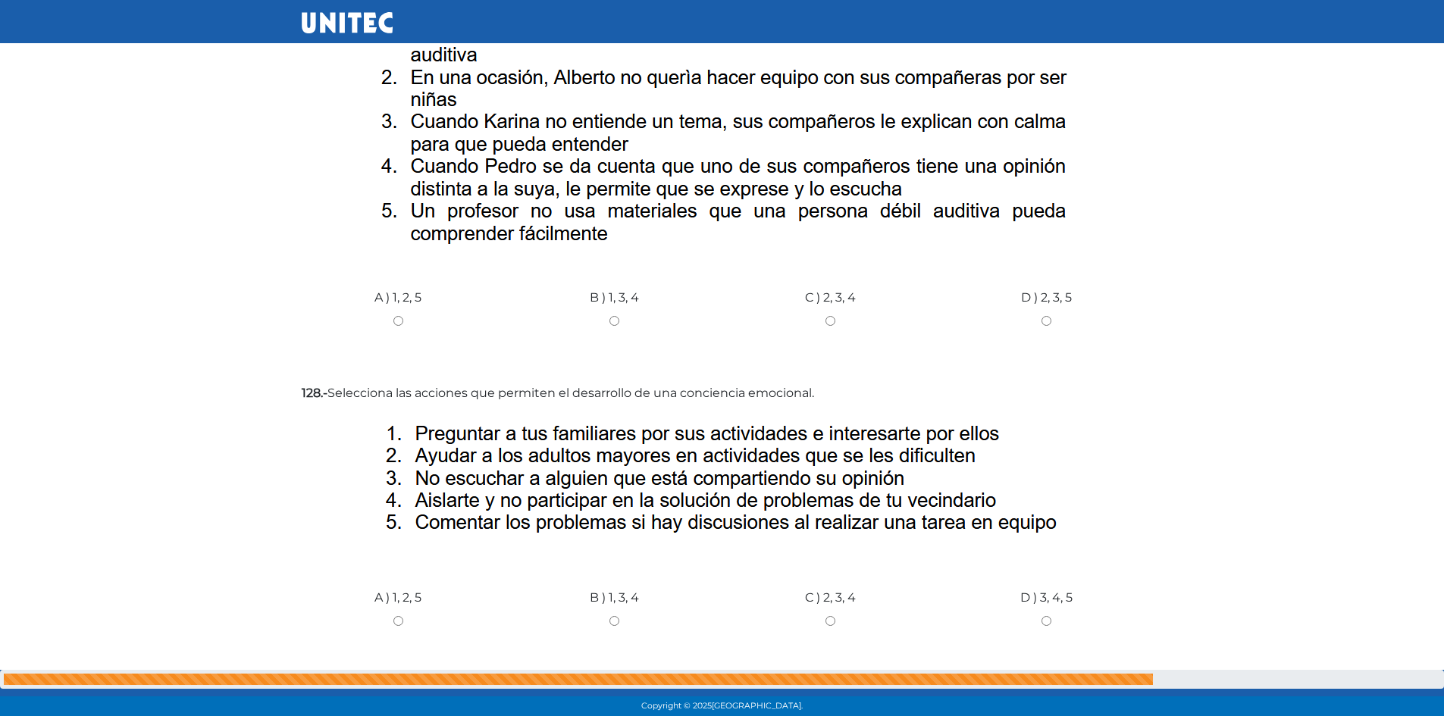
scroll to position [5547, 0]
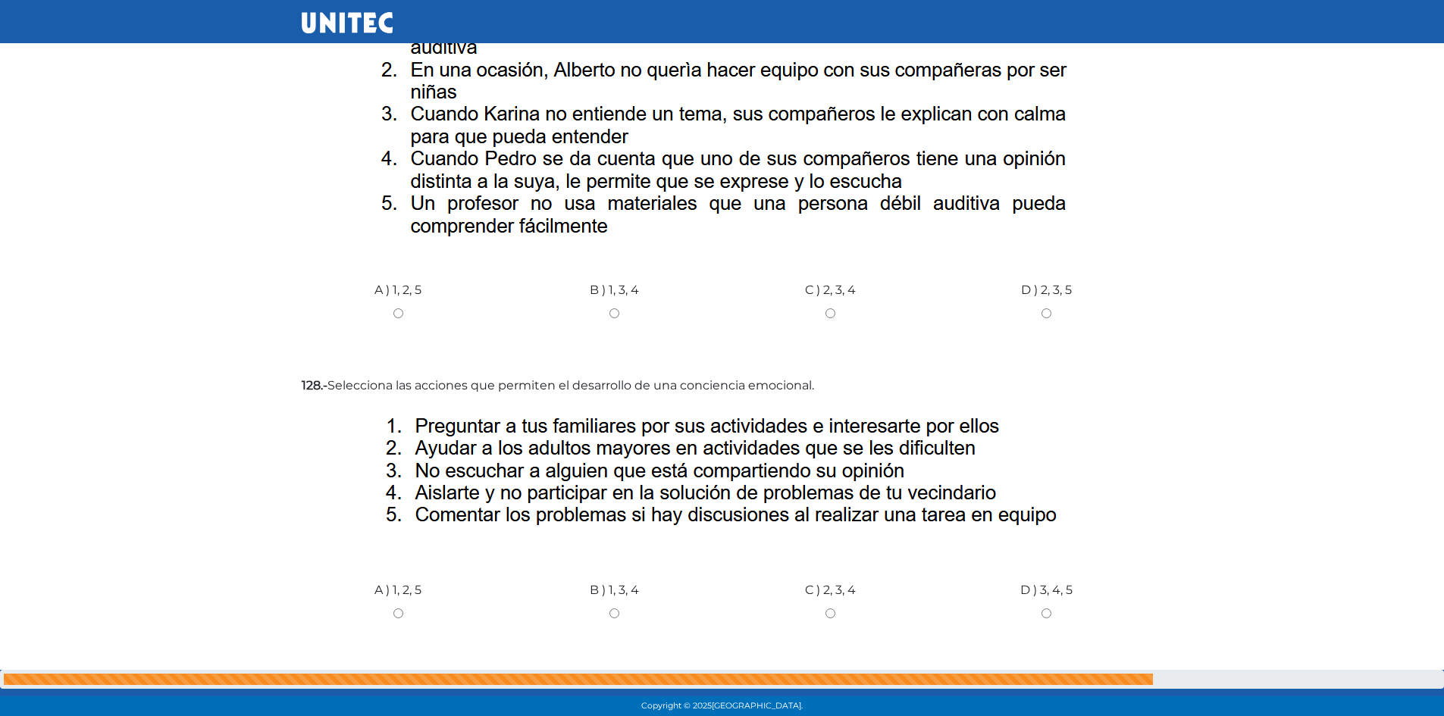
click at [1012, 685] on input "Anterior" at bounding box center [1022, 702] width 76 height 35
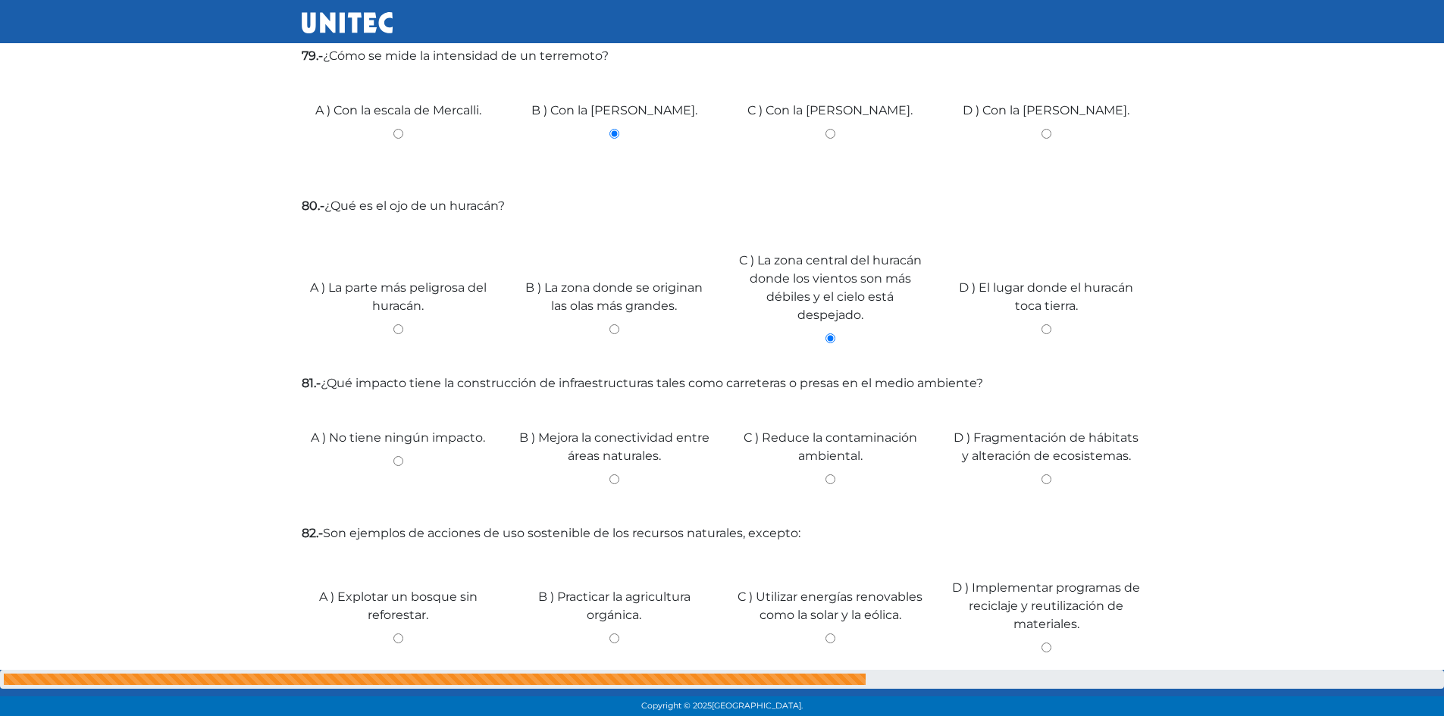
scroll to position [985, 0]
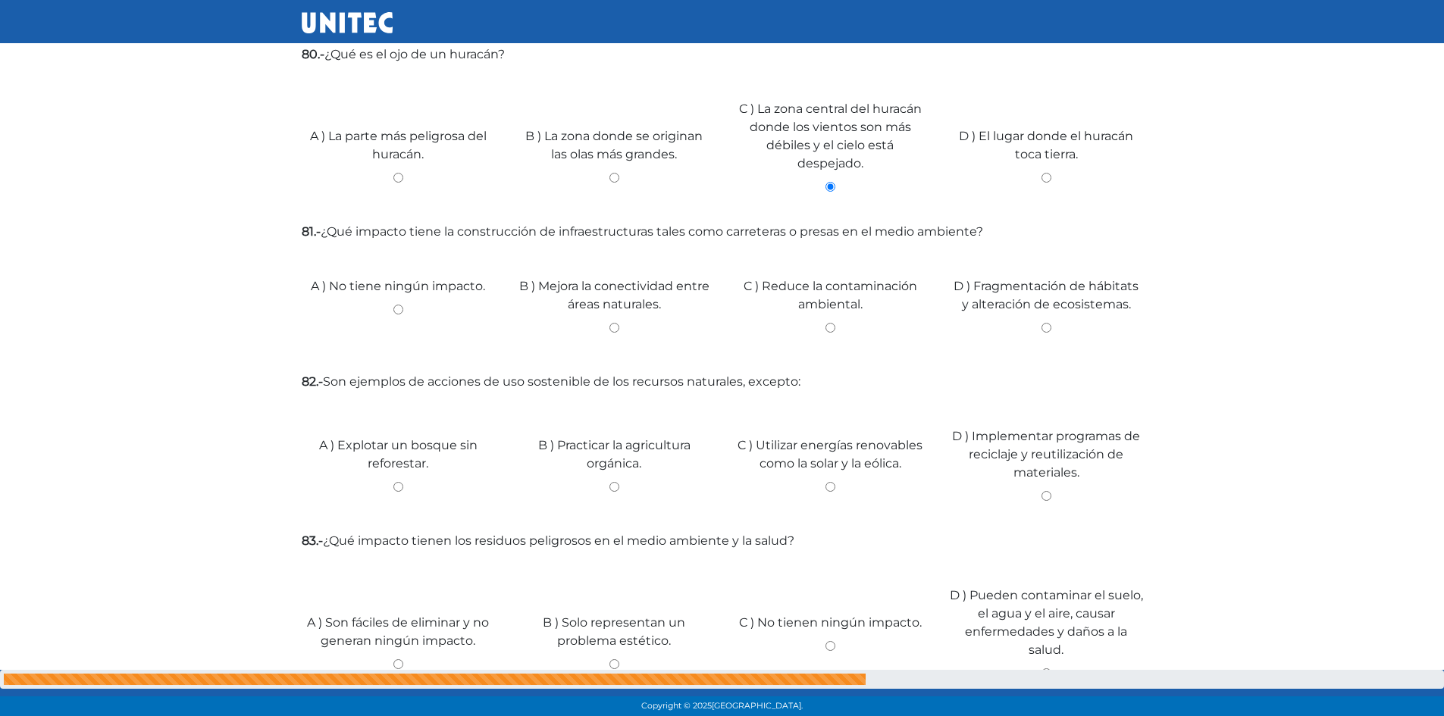
drag, startPoint x: 628, startPoint y: 327, endPoint x: 637, endPoint y: 326, distance: 8.5
click at [630, 327] on input "B ) Mejora la conectividad entre áreas naturales." at bounding box center [614, 328] width 193 height 10
radio input "true"
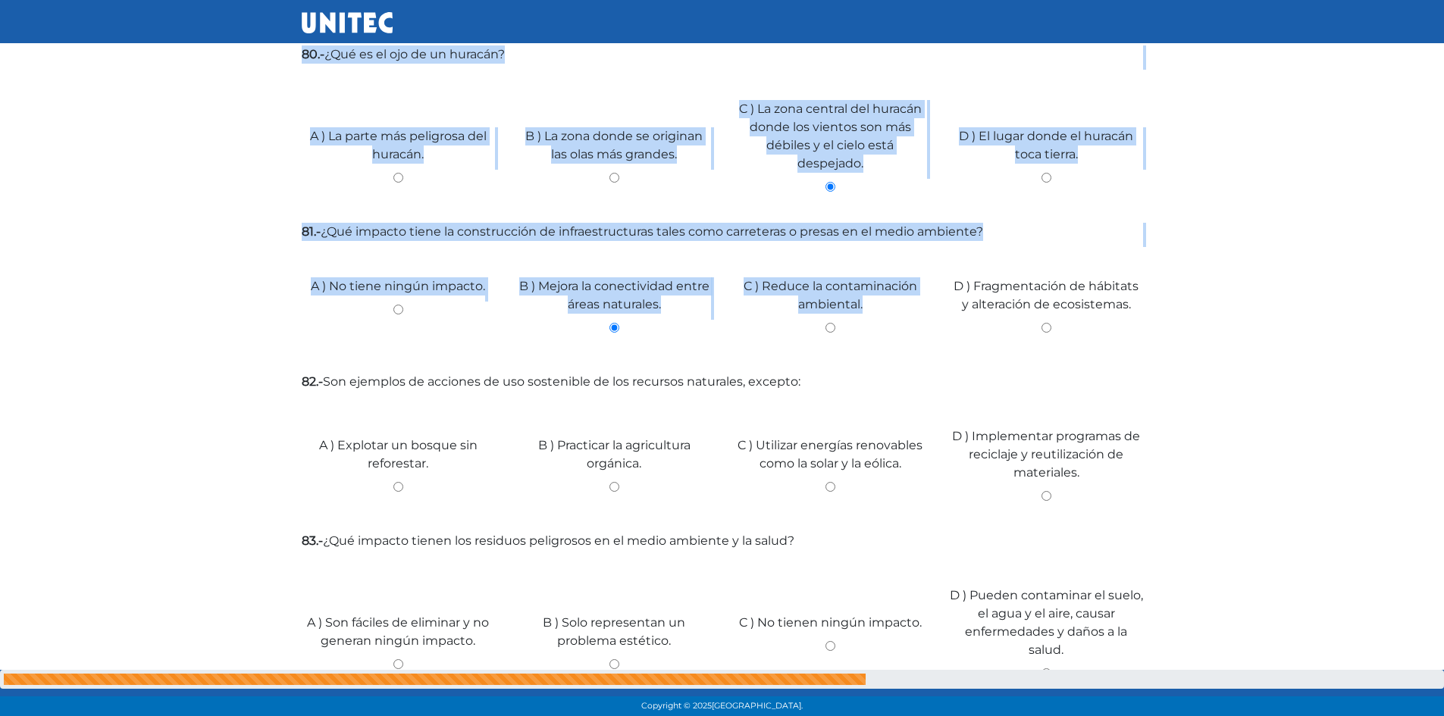
scroll to position [0, 0]
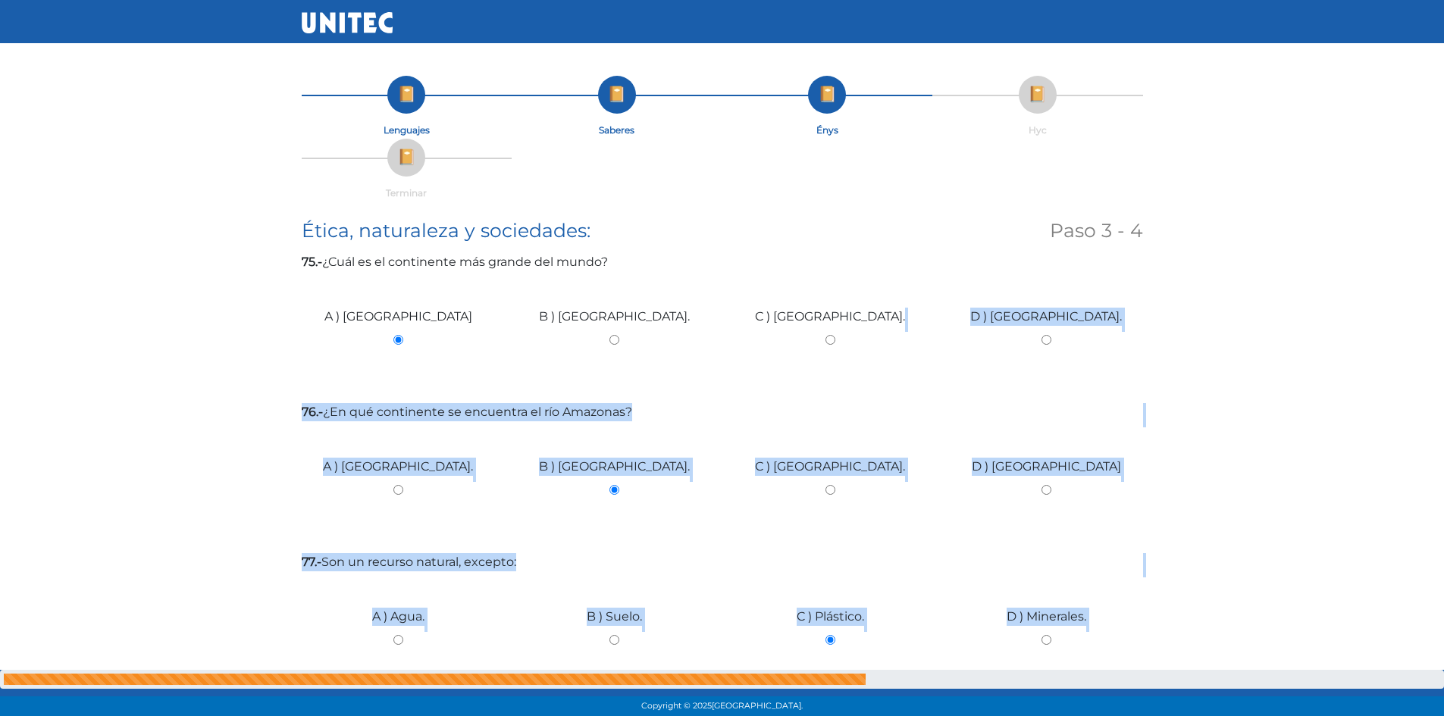
drag, startPoint x: 830, startPoint y: 318, endPoint x: 873, endPoint y: 332, distance: 45.3
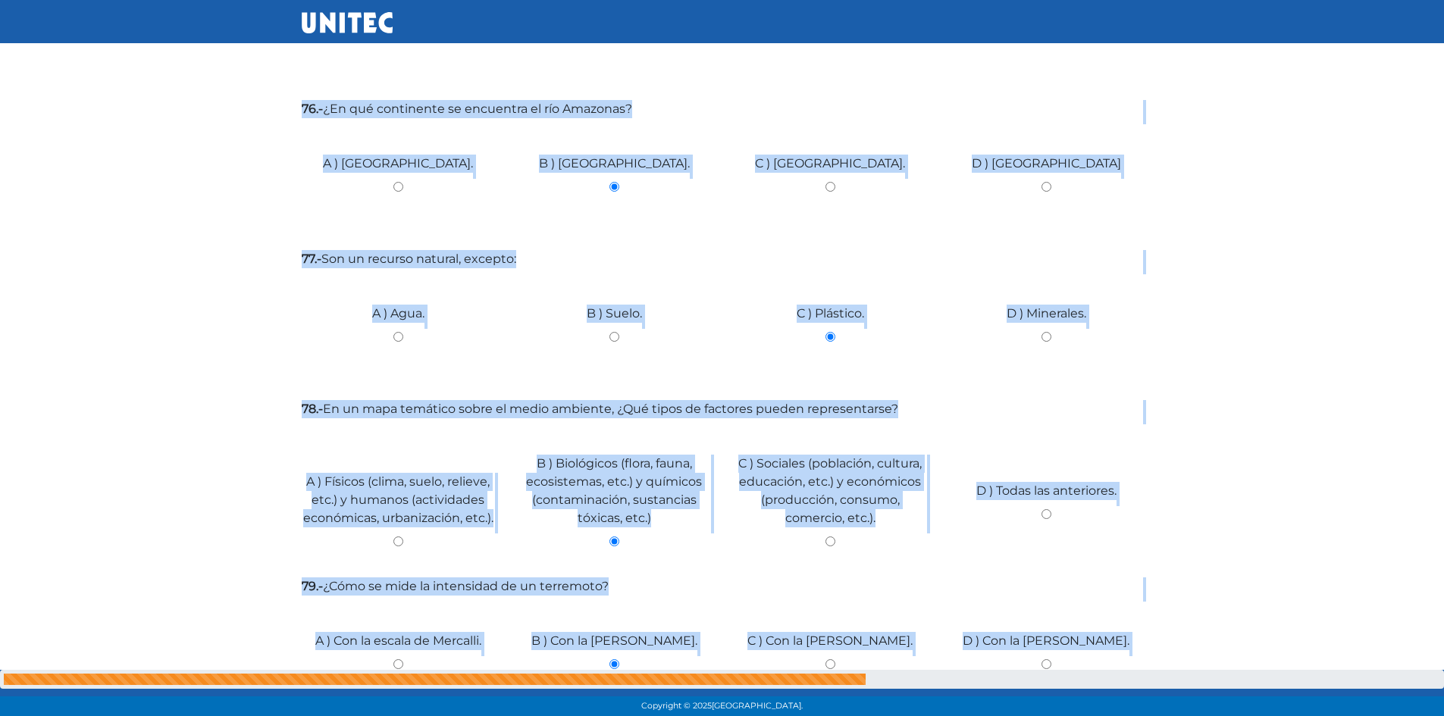
scroll to position [379, 0]
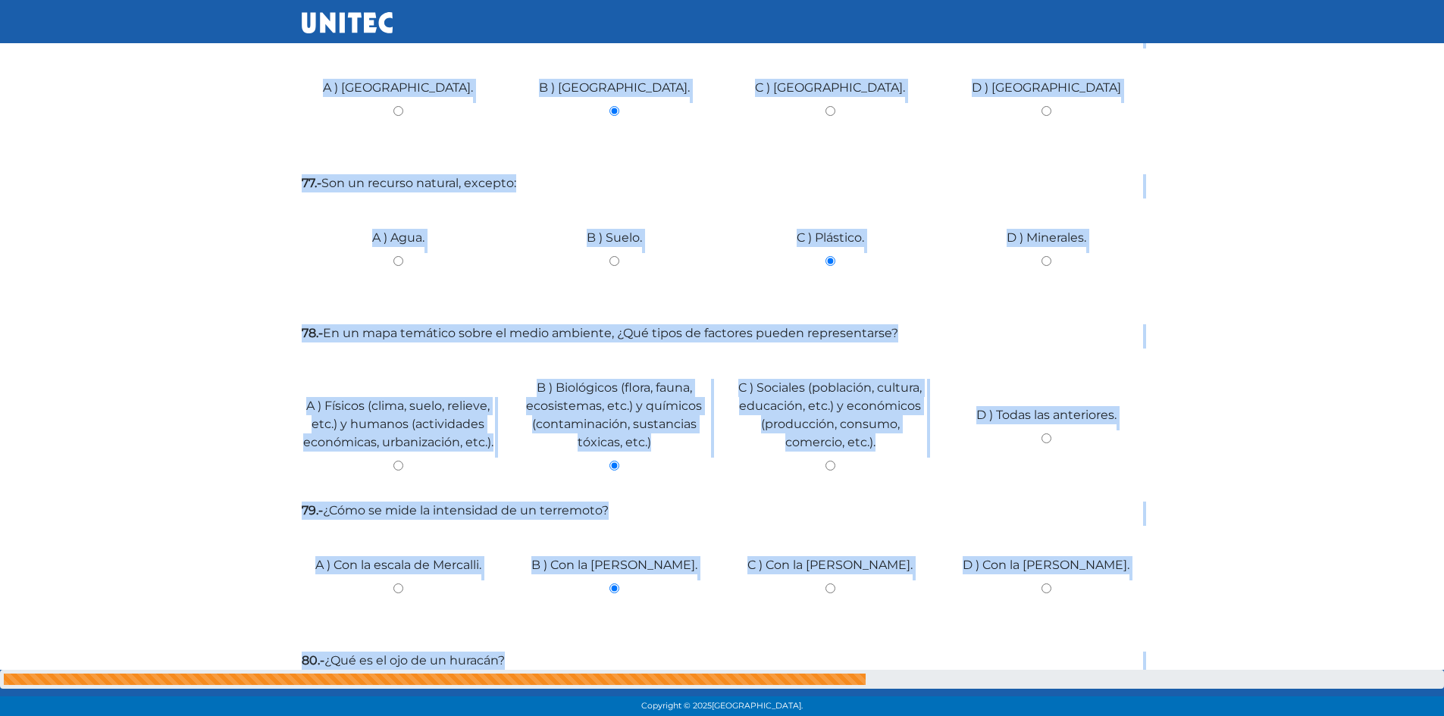
click at [714, 192] on label "77.- Son un recurso natural, excepto:" at bounding box center [722, 183] width 841 height 18
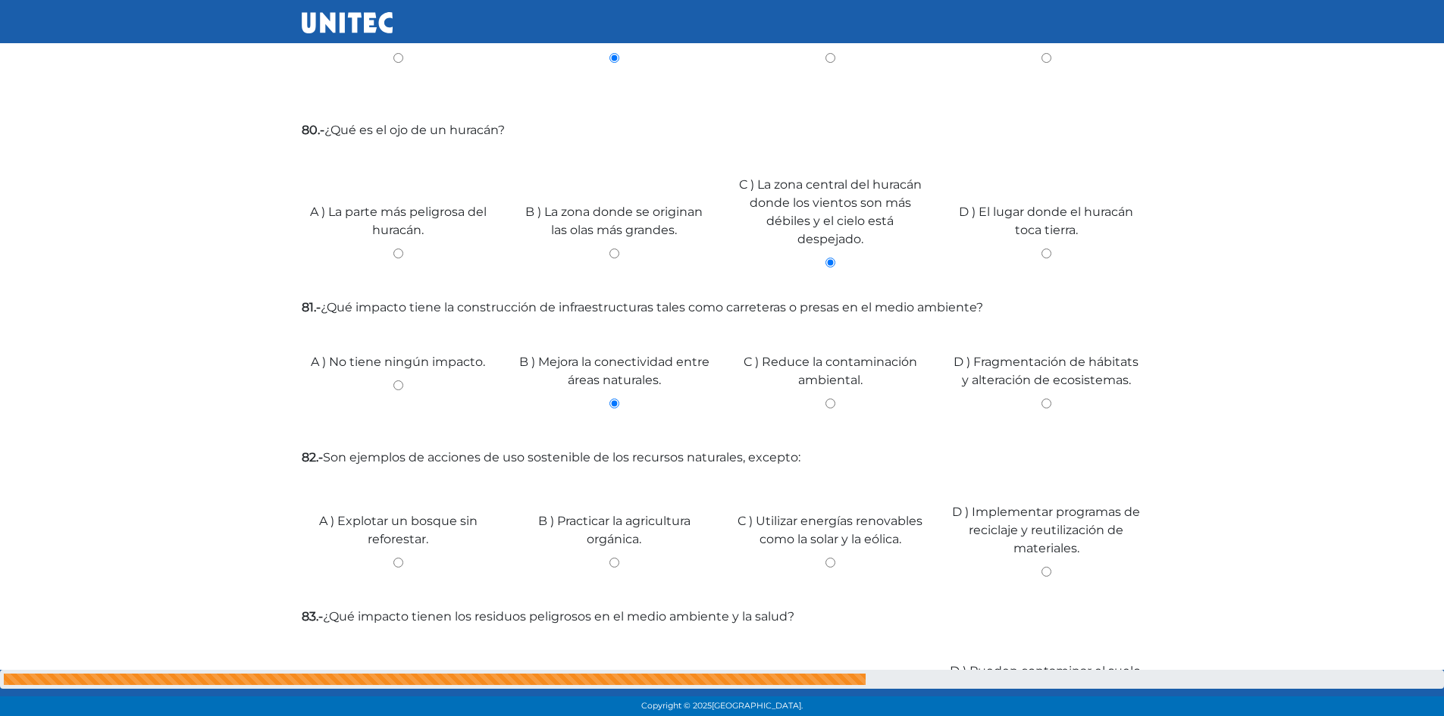
scroll to position [1137, 0]
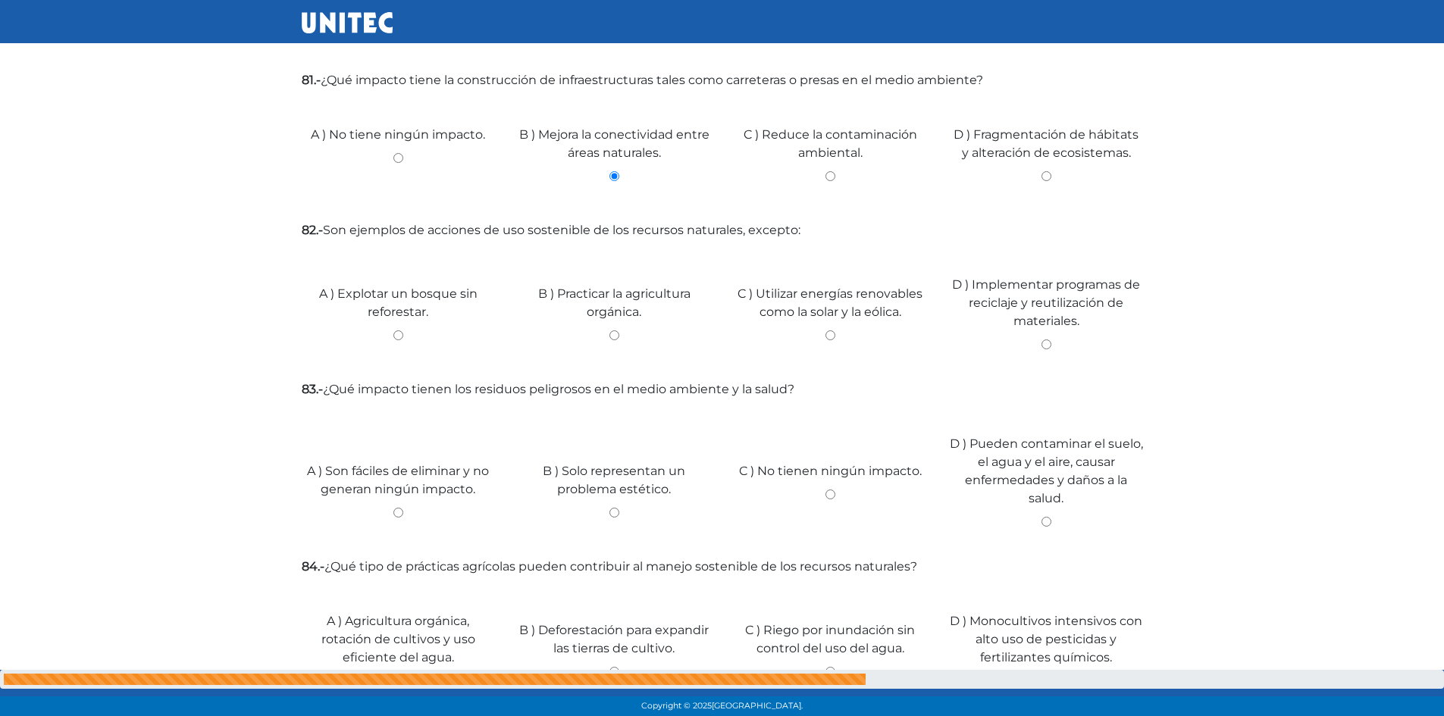
click at [832, 173] on input "C ) Reduce la contaminación ambiental." at bounding box center [830, 176] width 193 height 10
radio input "true"
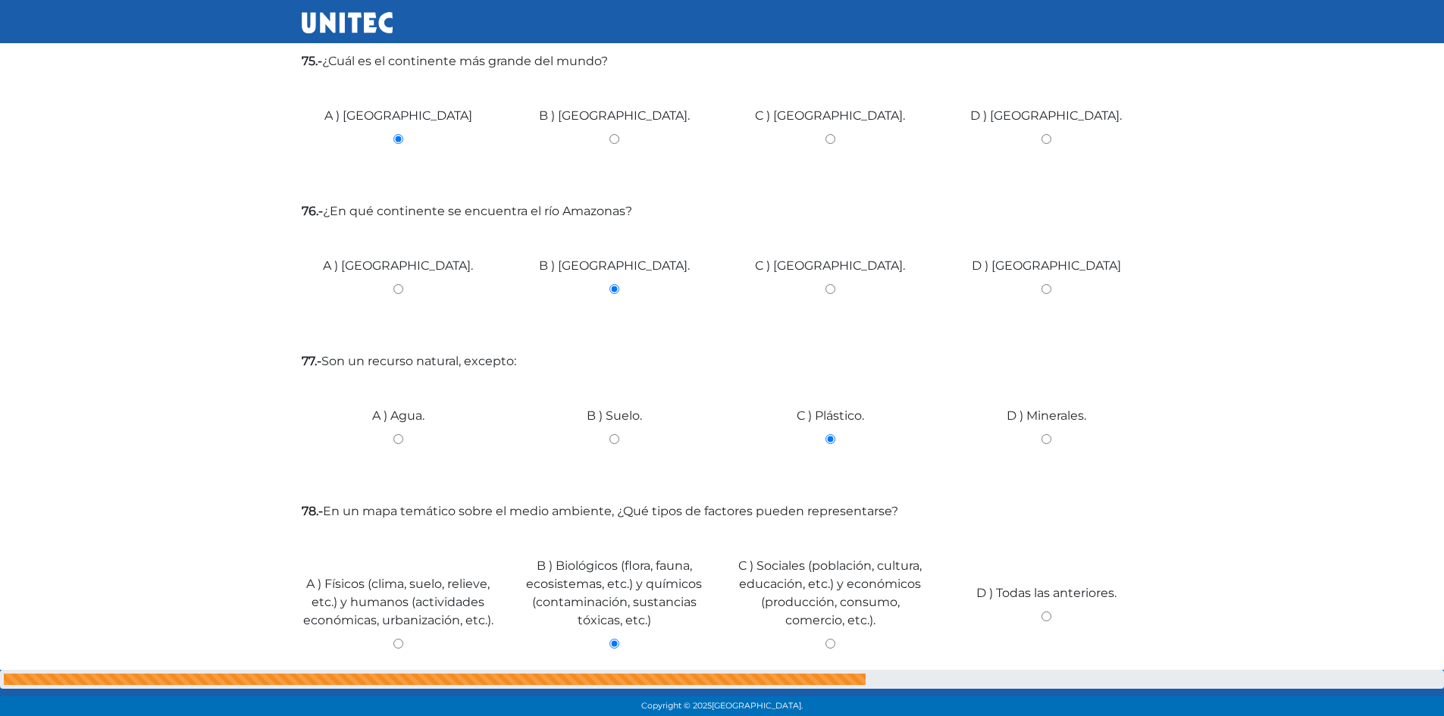
click at [402, 329] on div "A ) [GEOGRAPHIC_DATA]." at bounding box center [398, 284] width 216 height 114
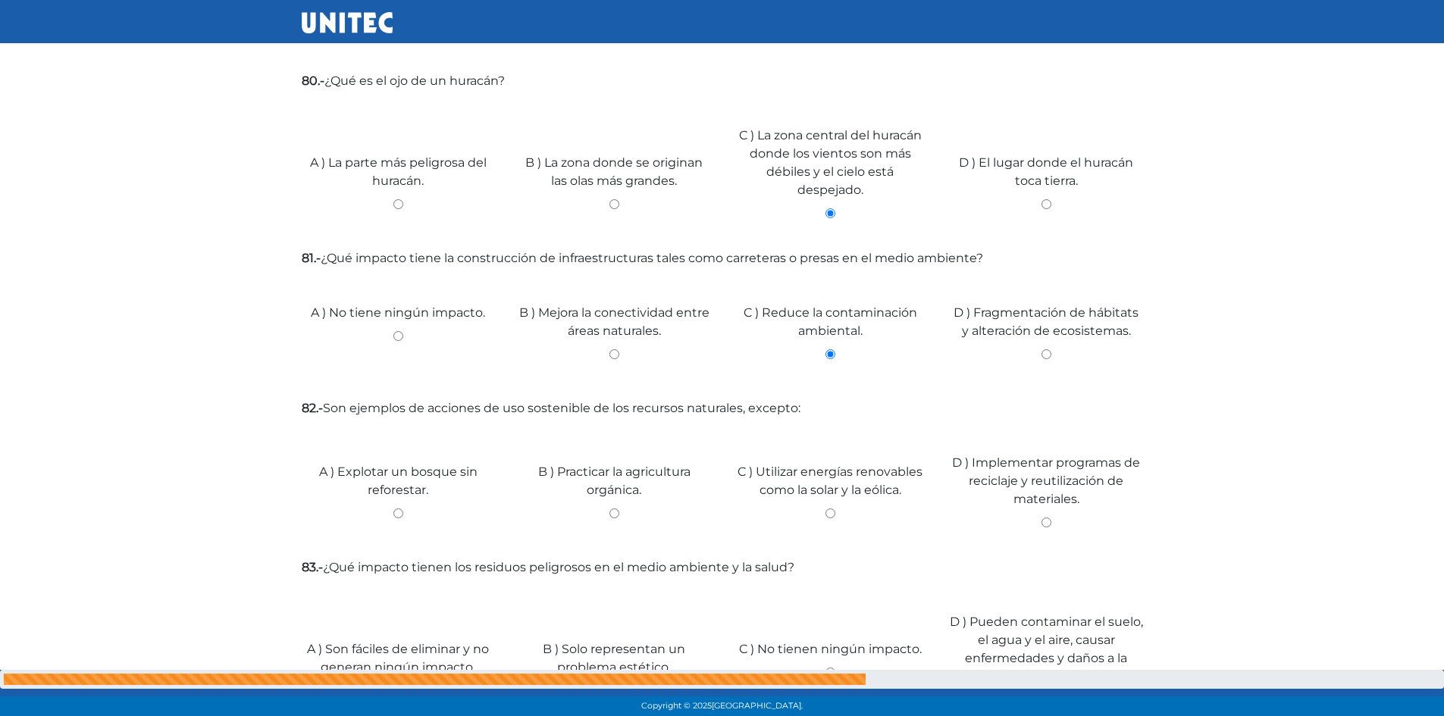
scroll to position [1186, 0]
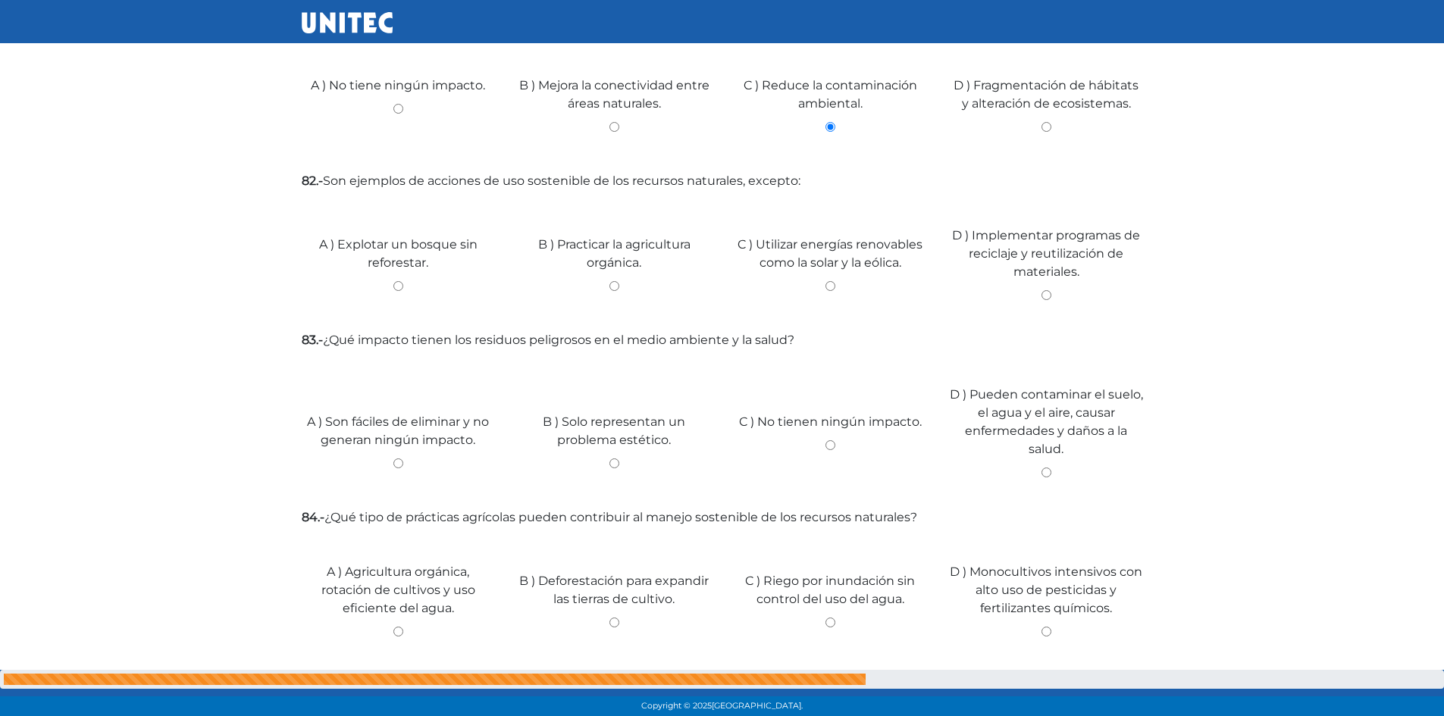
click at [400, 287] on input "A ) Explotar un bosque sin reforestar." at bounding box center [398, 286] width 193 height 10
radio input "true"
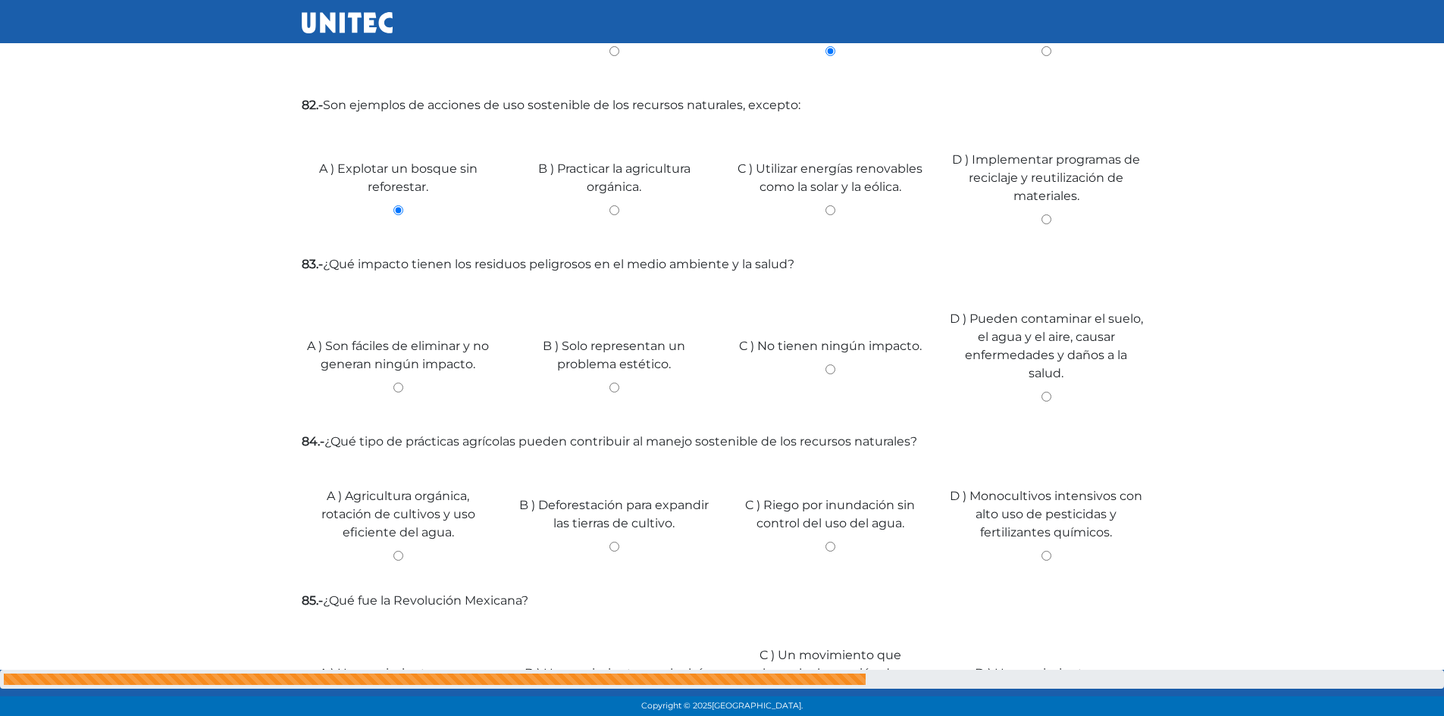
scroll to position [1338, 0]
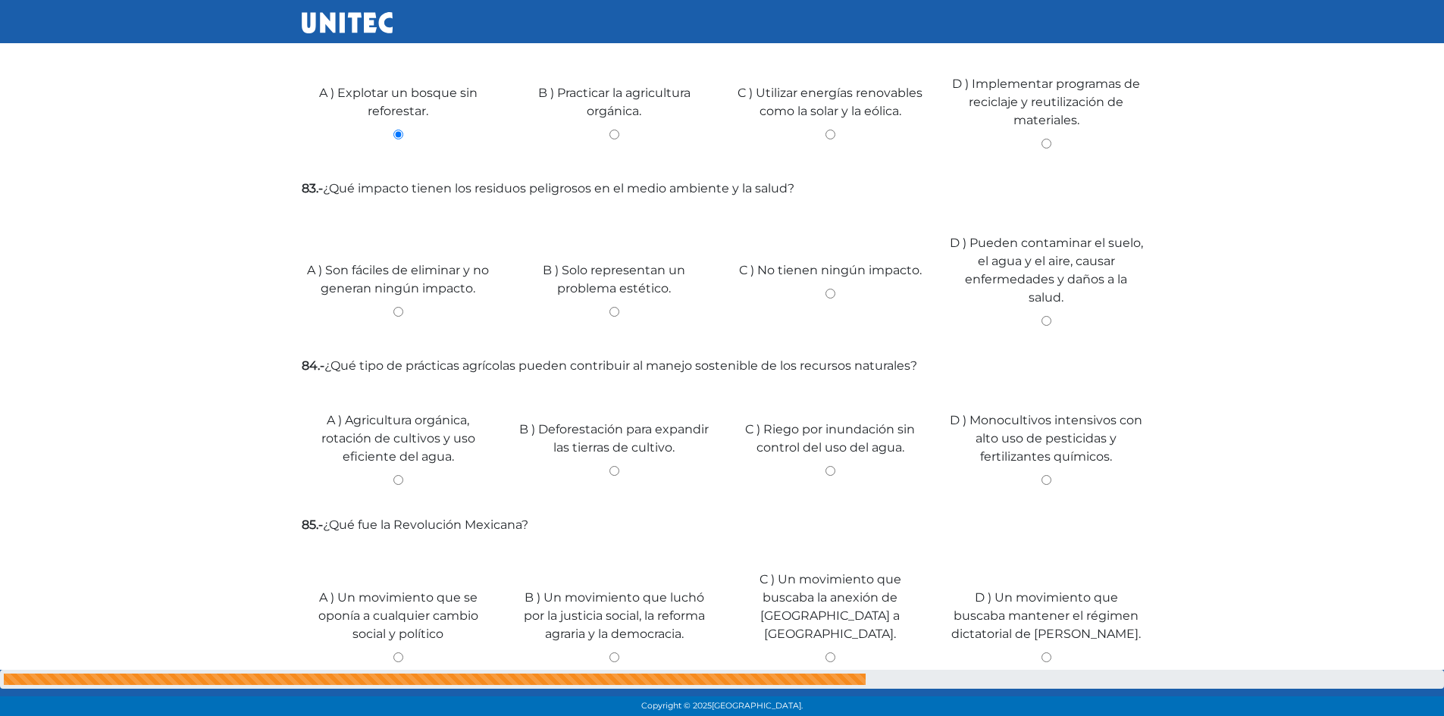
click at [1042, 317] on input "D ) Pueden contaminar el suelo, el agua y el aire, causar enfermedades y daños …" at bounding box center [1046, 321] width 193 height 10
radio input "true"
click at [830, 467] on div "C ) Riego por inundación sin control del uso del agua." at bounding box center [830, 447] width 216 height 114
click at [833, 471] on input "C ) Riego por inundación sin control del uso del agua." at bounding box center [830, 471] width 193 height 10
radio input "true"
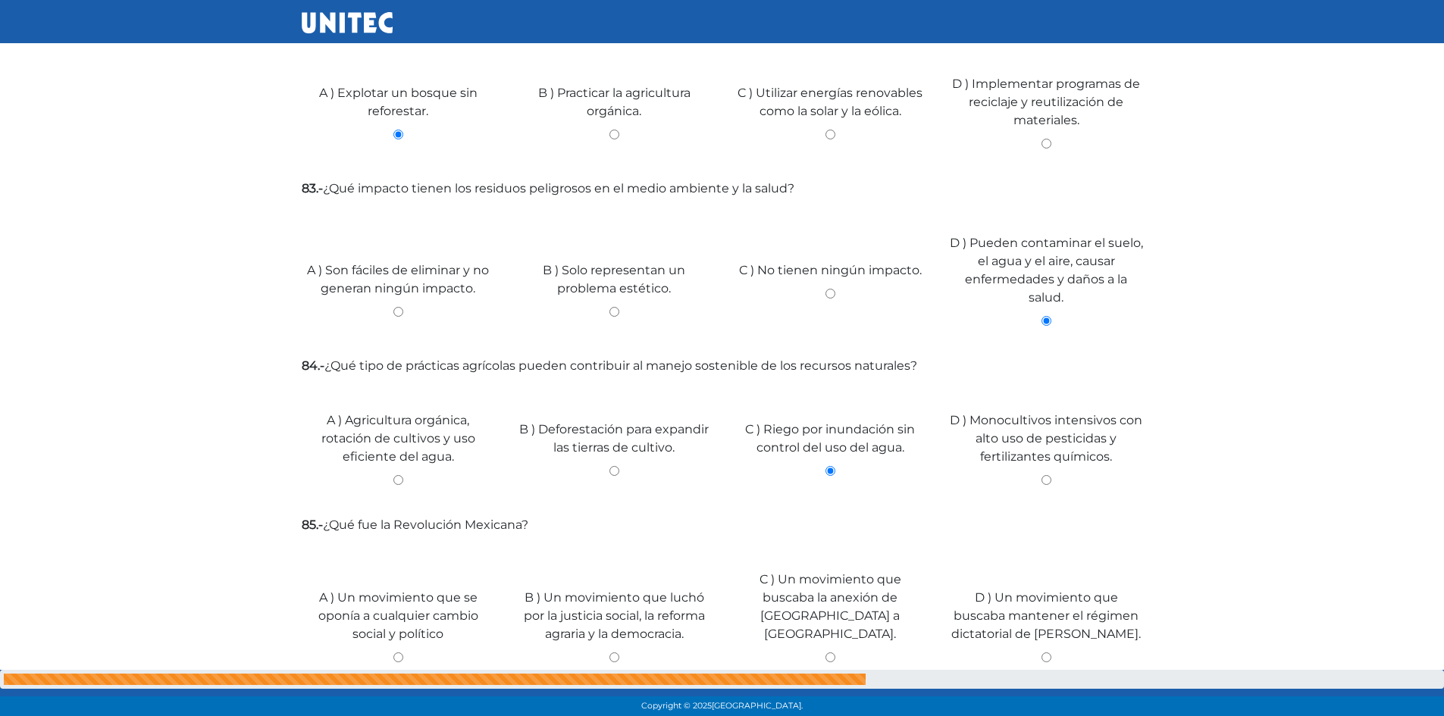
click at [833, 471] on input "C ) Riego por inundación sin control del uso del agua." at bounding box center [830, 471] width 193 height 10
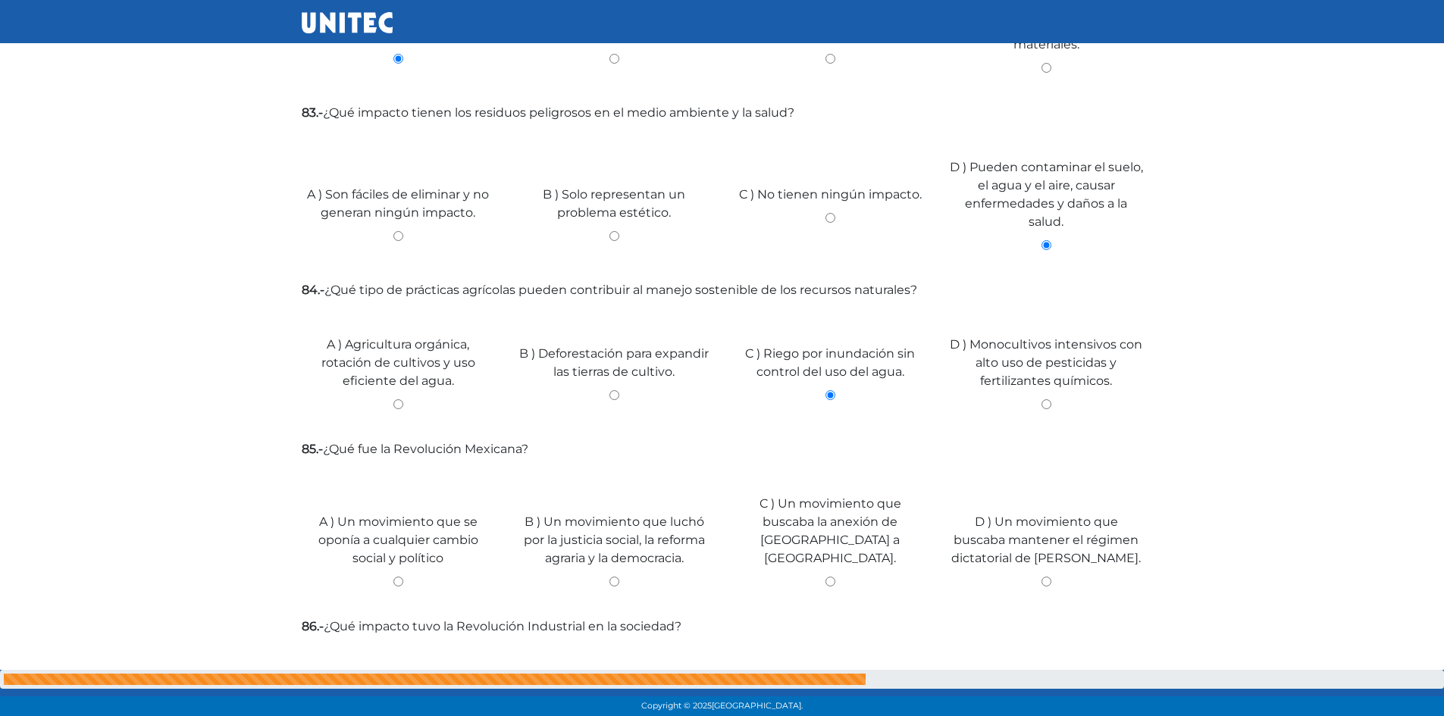
scroll to position [1565, 0]
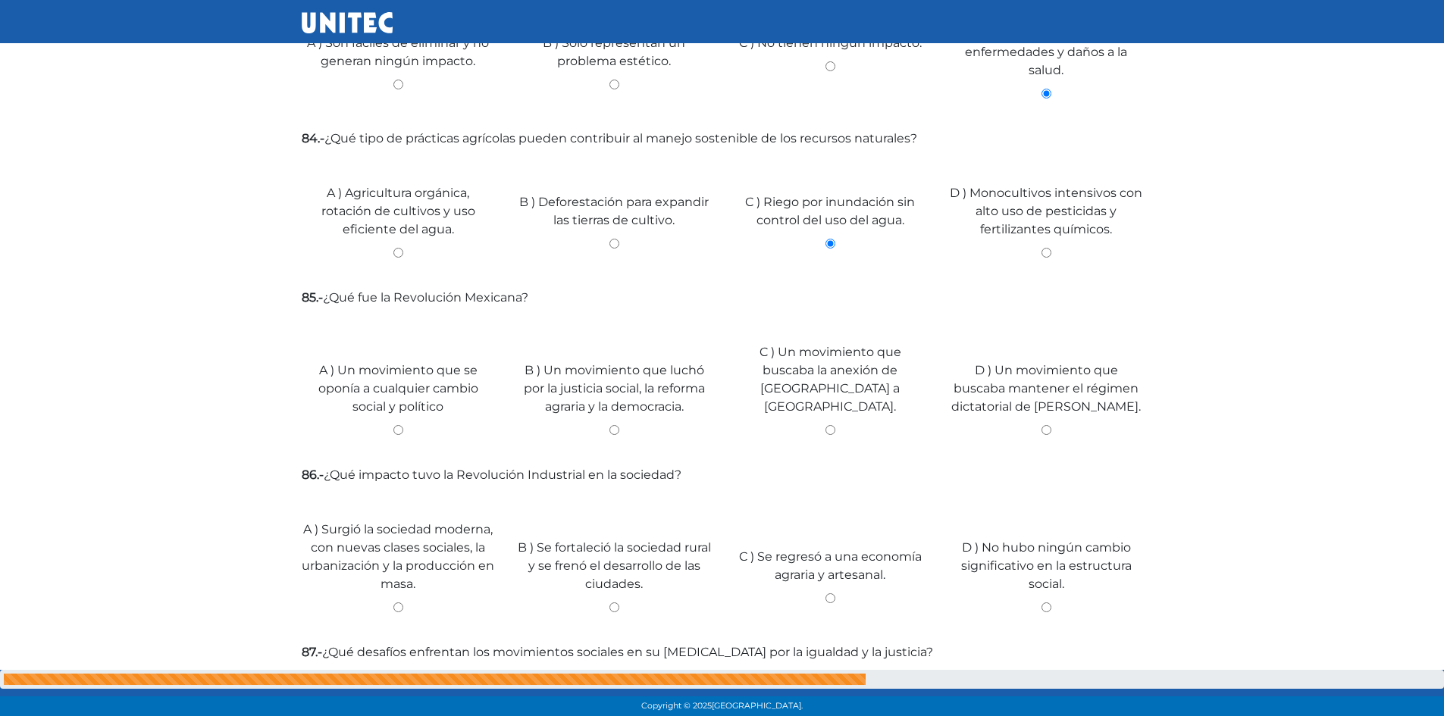
click at [612, 425] on input "B ) Un movimiento que luchó por la justicia social, la reforma agraria y la dem…" at bounding box center [614, 430] width 193 height 10
radio input "true"
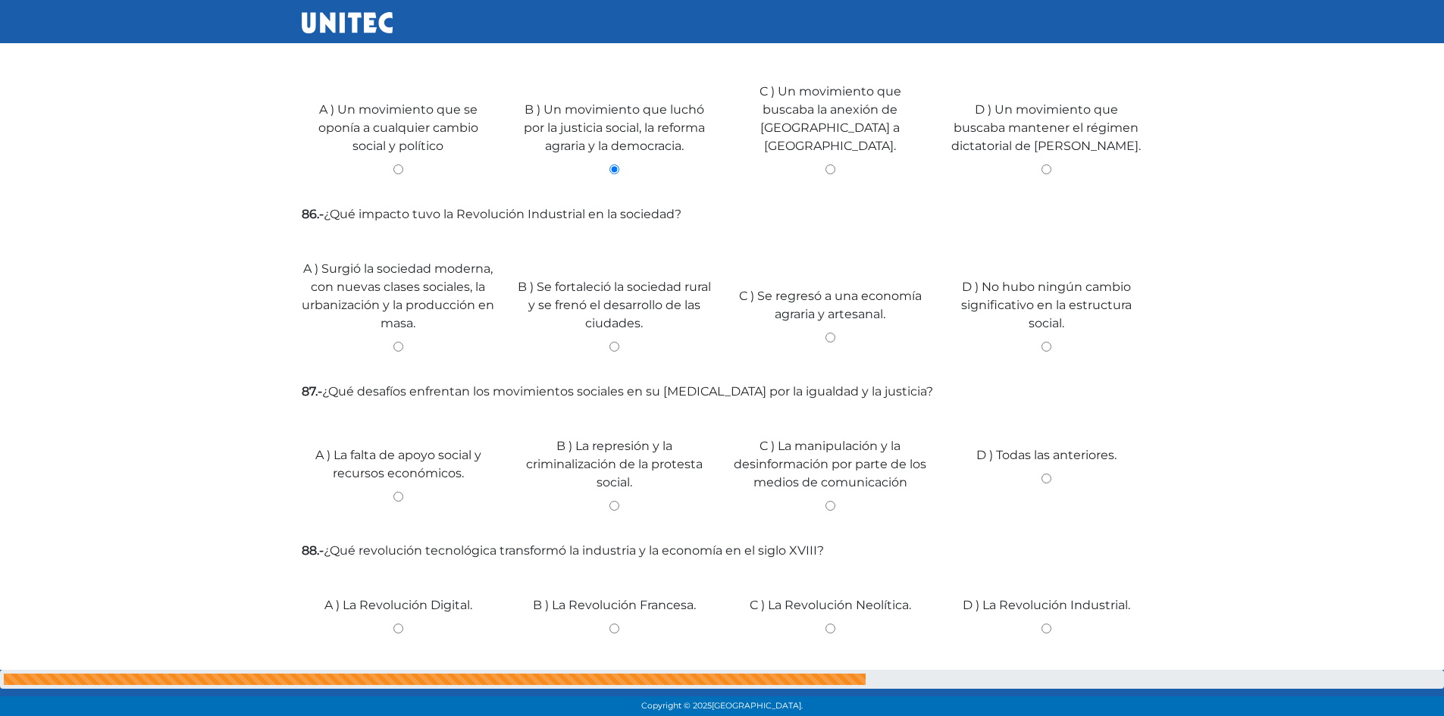
scroll to position [1778, 0]
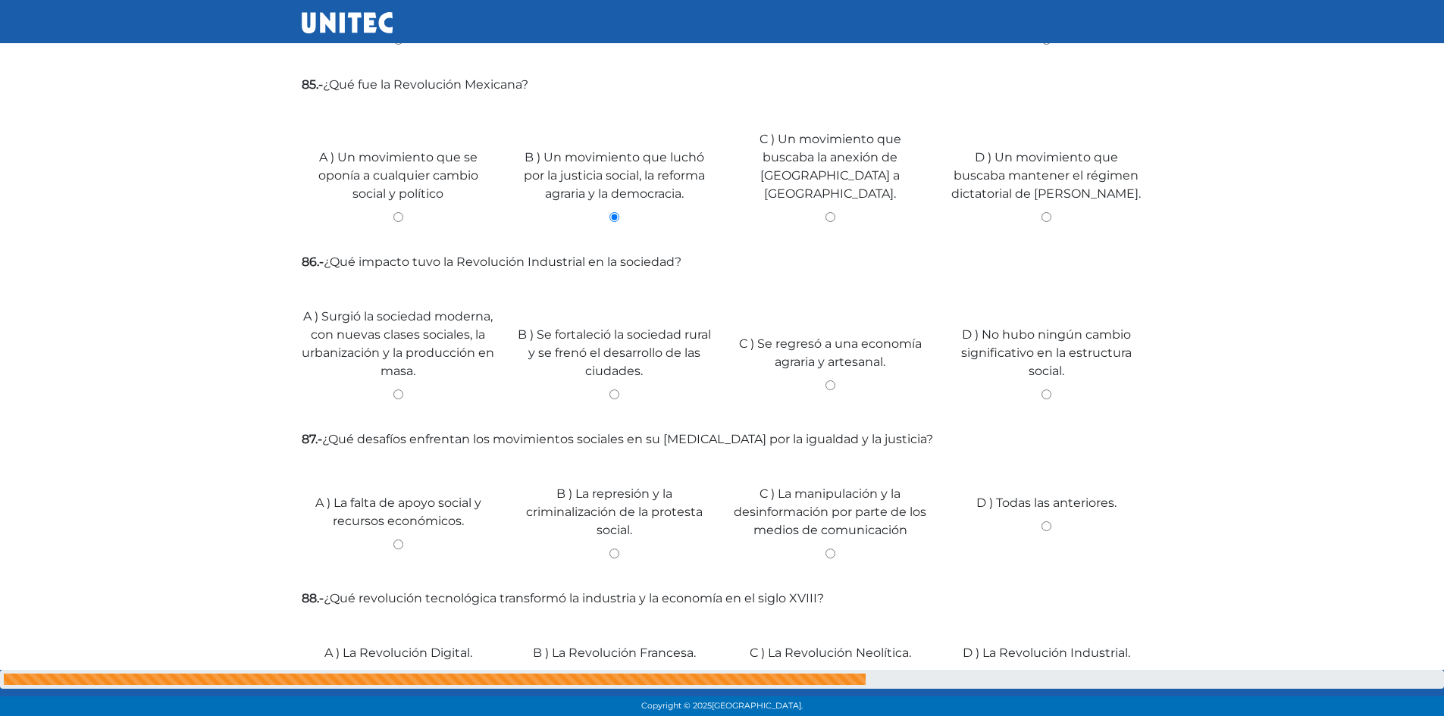
click at [395, 390] on input "A ) Surgió la sociedad moderna, con nuevas clases sociales, la urbanización y l…" at bounding box center [398, 395] width 193 height 10
radio input "true"
click at [394, 521] on div "A ) La falta de apoyo social y recursos económicos." at bounding box center [398, 521] width 216 height 114
click at [396, 540] on input "A ) La falta de apoyo social y recursos económicos." at bounding box center [398, 545] width 193 height 10
radio input "true"
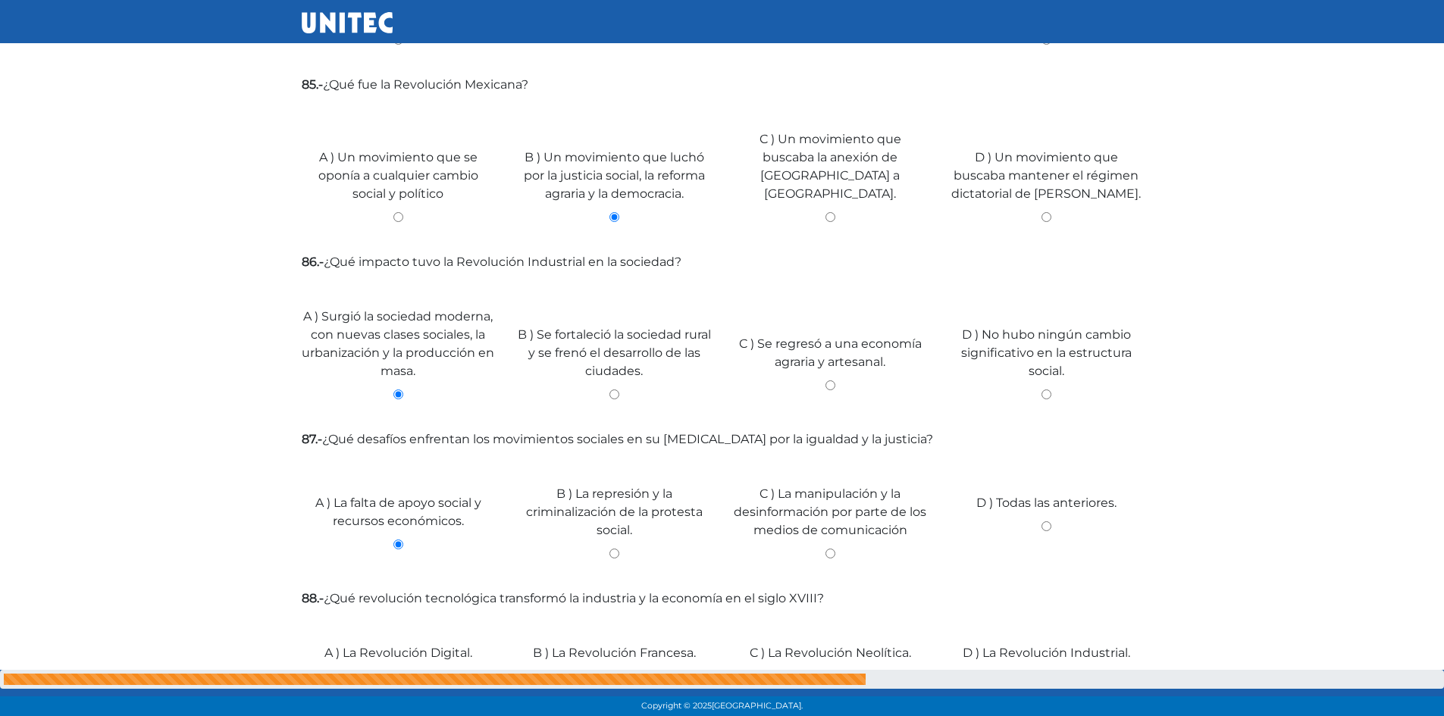
click at [396, 540] on input "A ) La falta de apoyo social y recursos económicos." at bounding box center [398, 545] width 193 height 10
drag, startPoint x: 631, startPoint y: 525, endPoint x: 1037, endPoint y: 562, distance: 407.3
drag, startPoint x: 1037, startPoint y: 562, endPoint x: 574, endPoint y: 481, distance: 470.2
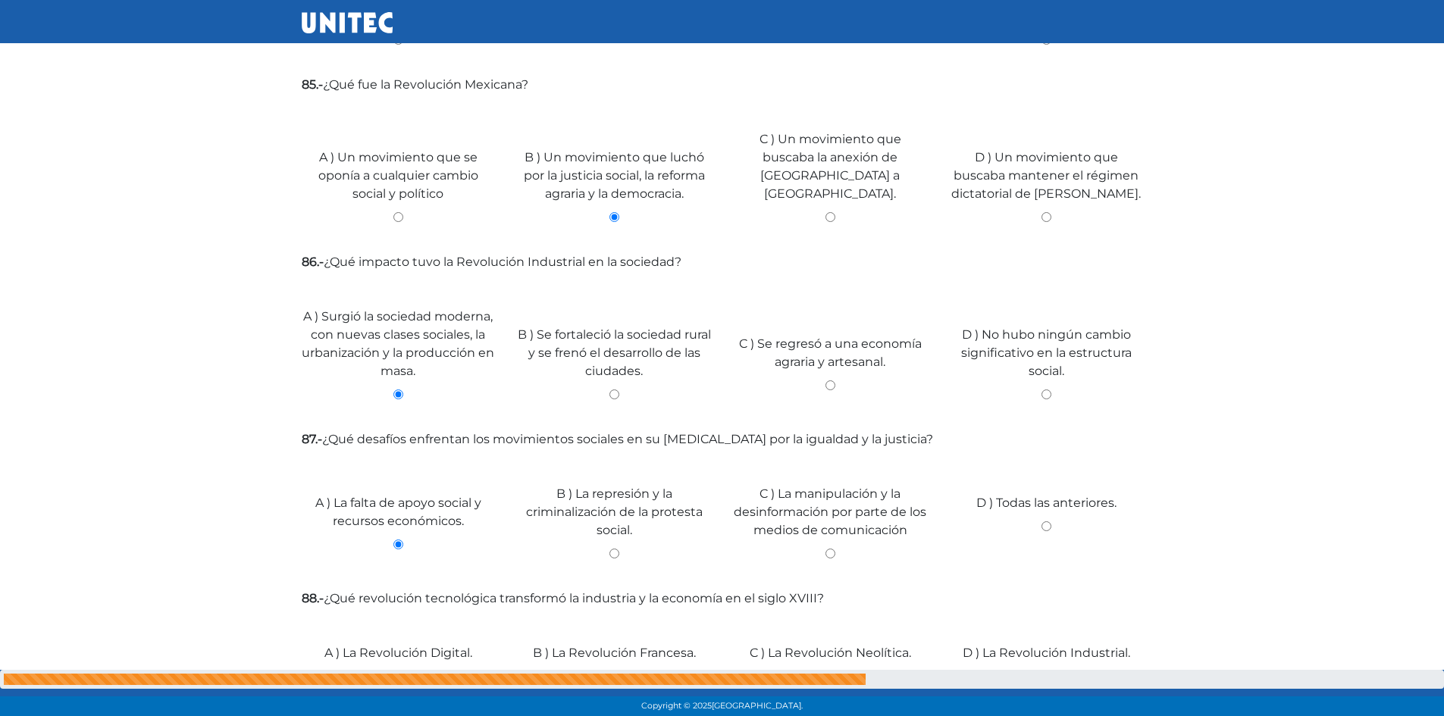
click at [573, 485] on label "B ) La represión y la criminalización de la protesta social." at bounding box center [614, 512] width 193 height 55
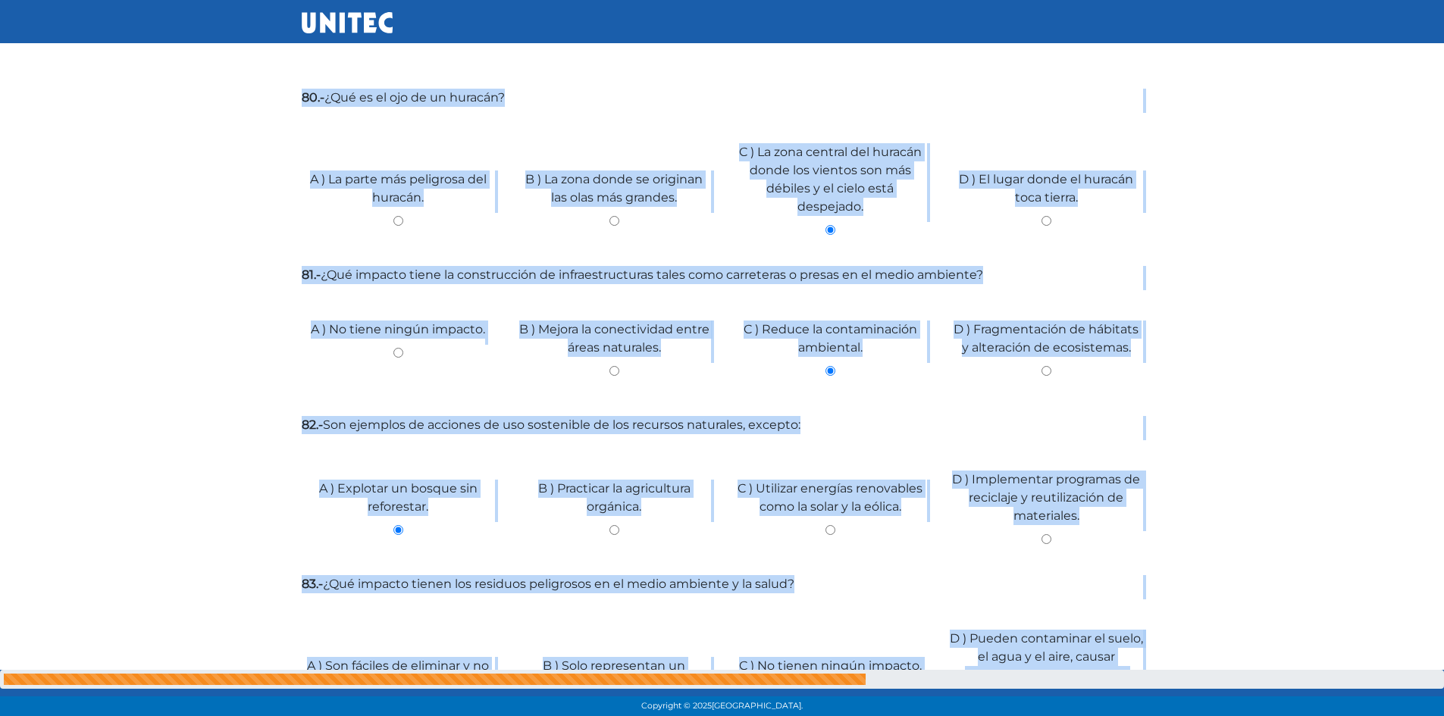
scroll to position [0, 0]
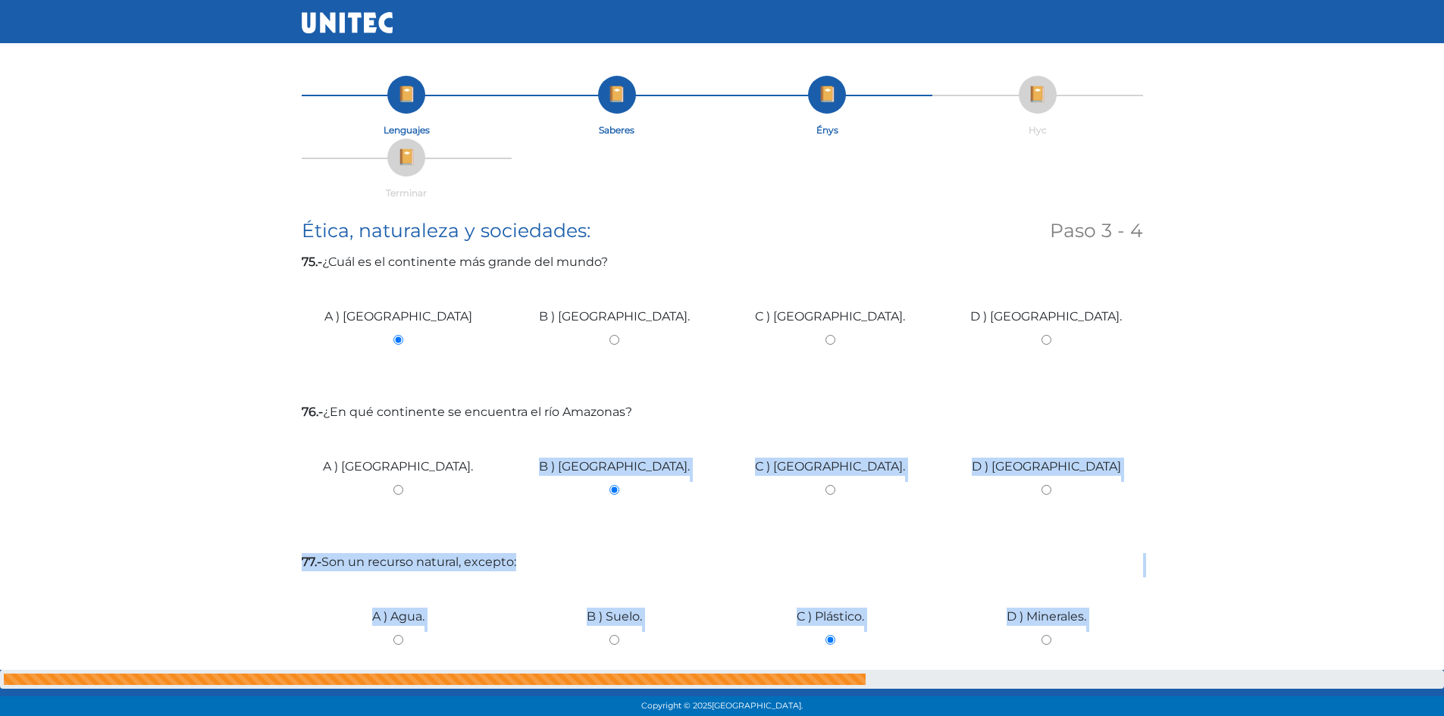
drag, startPoint x: 524, startPoint y: 346, endPoint x: 555, endPoint y: 343, distance: 31.2
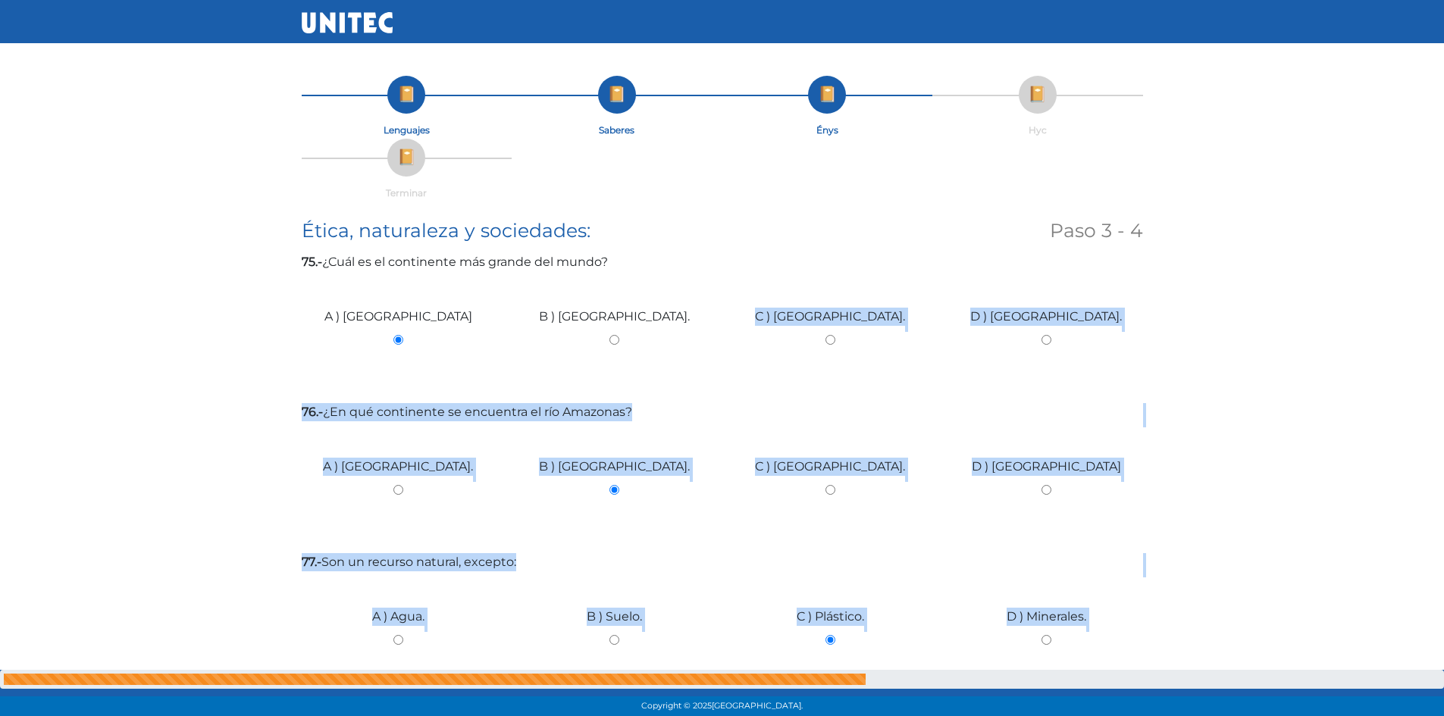
click at [544, 347] on div "B ) [GEOGRAPHIC_DATA]." at bounding box center [614, 334] width 216 height 114
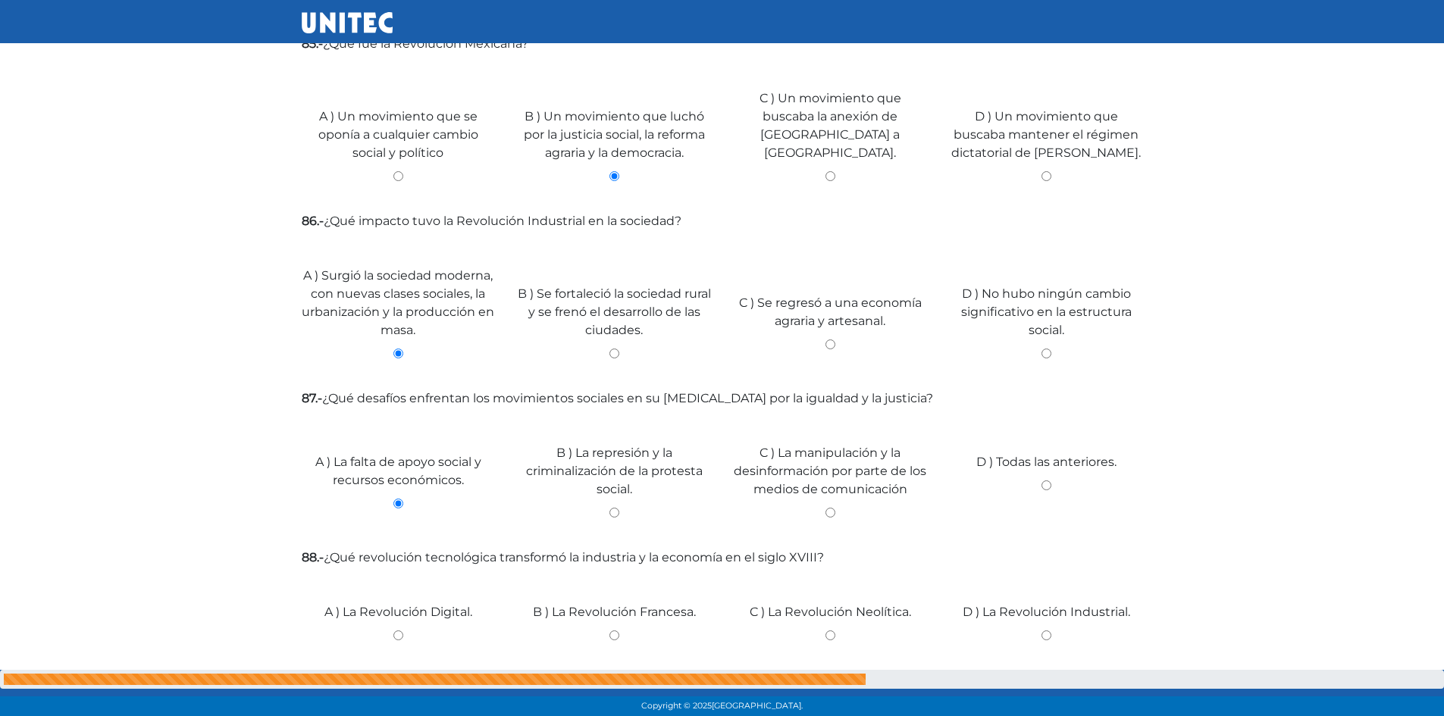
scroll to position [1971, 0]
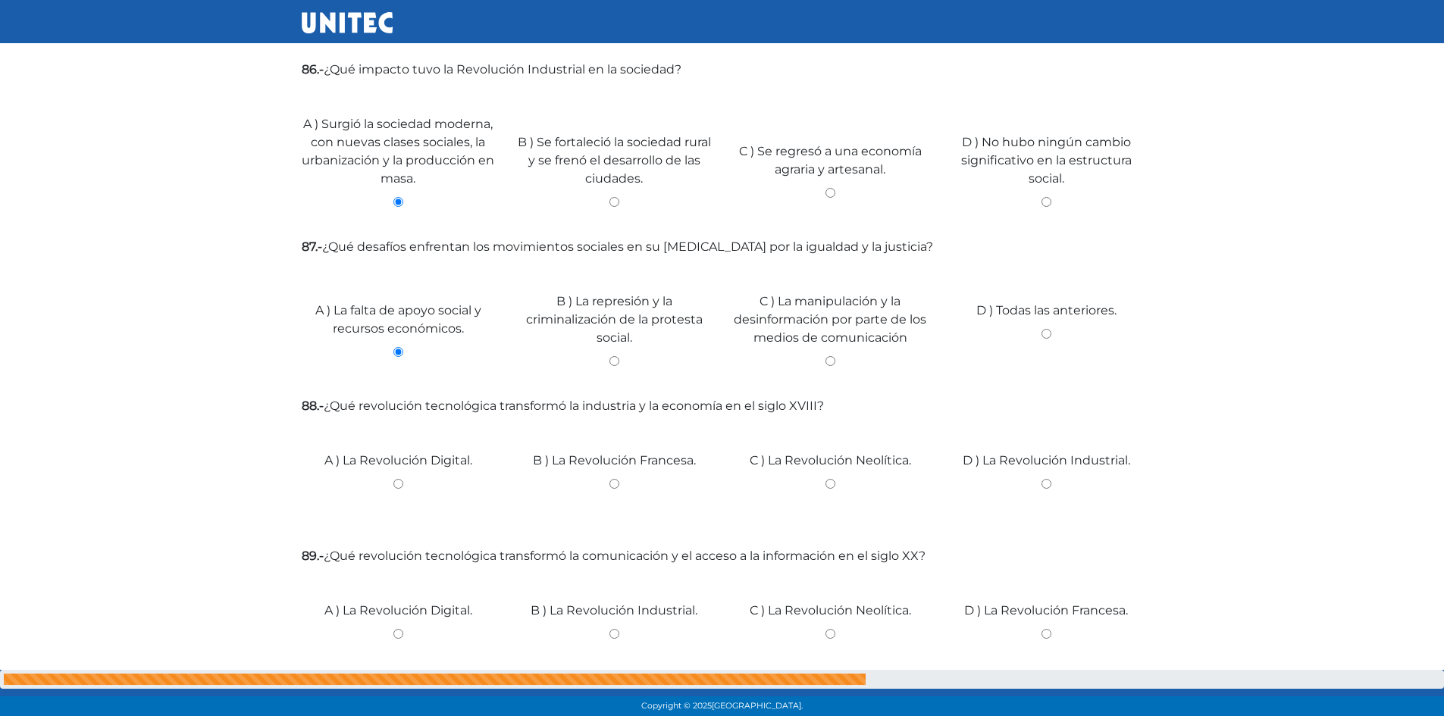
click at [1046, 479] on input "D ) La Revolución Industrial." at bounding box center [1046, 484] width 193 height 10
radio input "true"
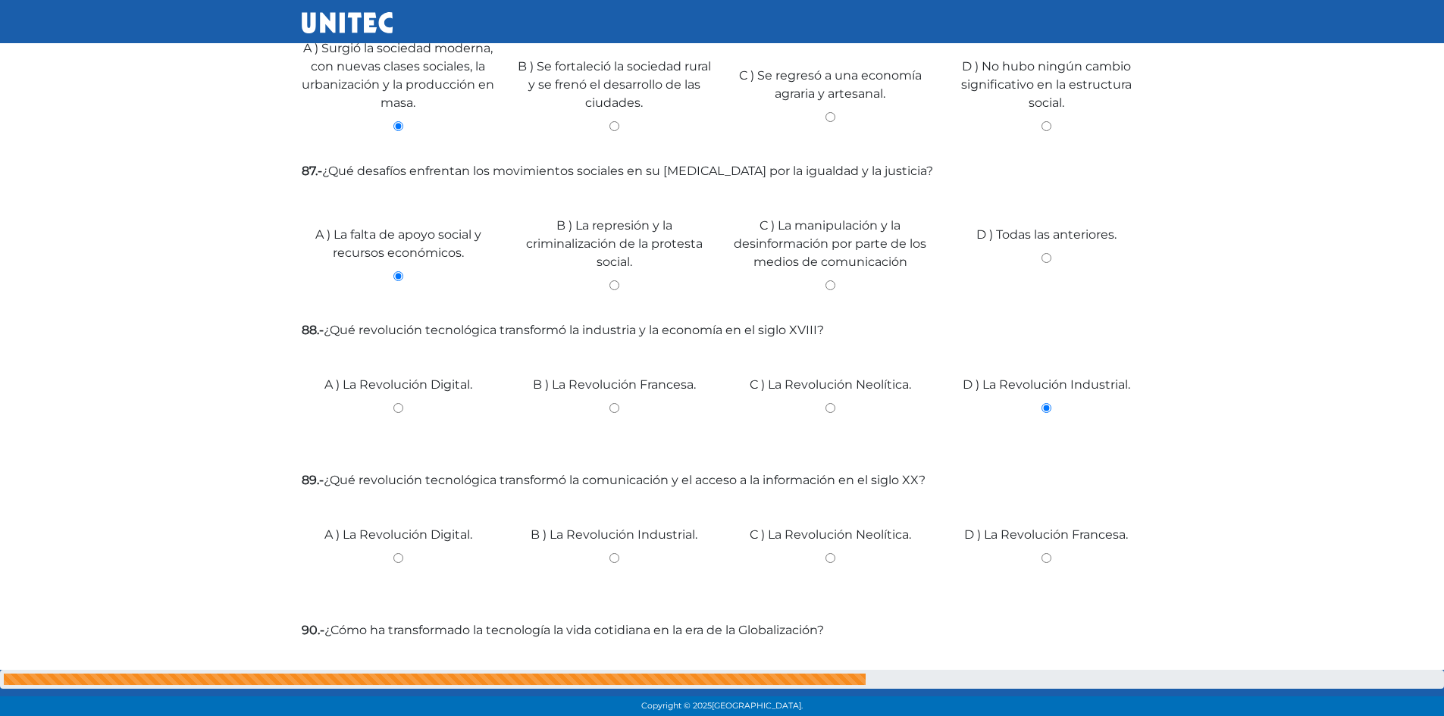
scroll to position [2122, 0]
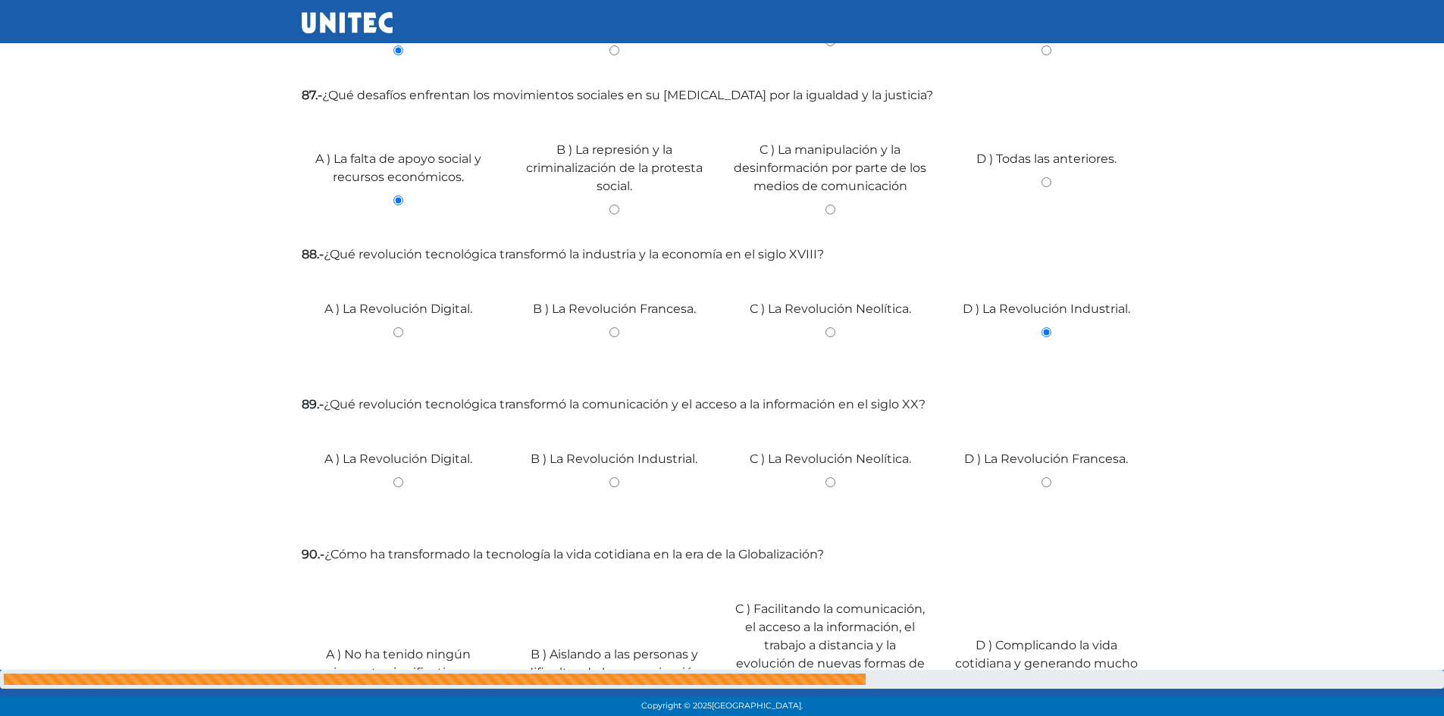
click at [835, 478] on input "C ) La Revolución Neolítica." at bounding box center [830, 483] width 193 height 10
radio input "true"
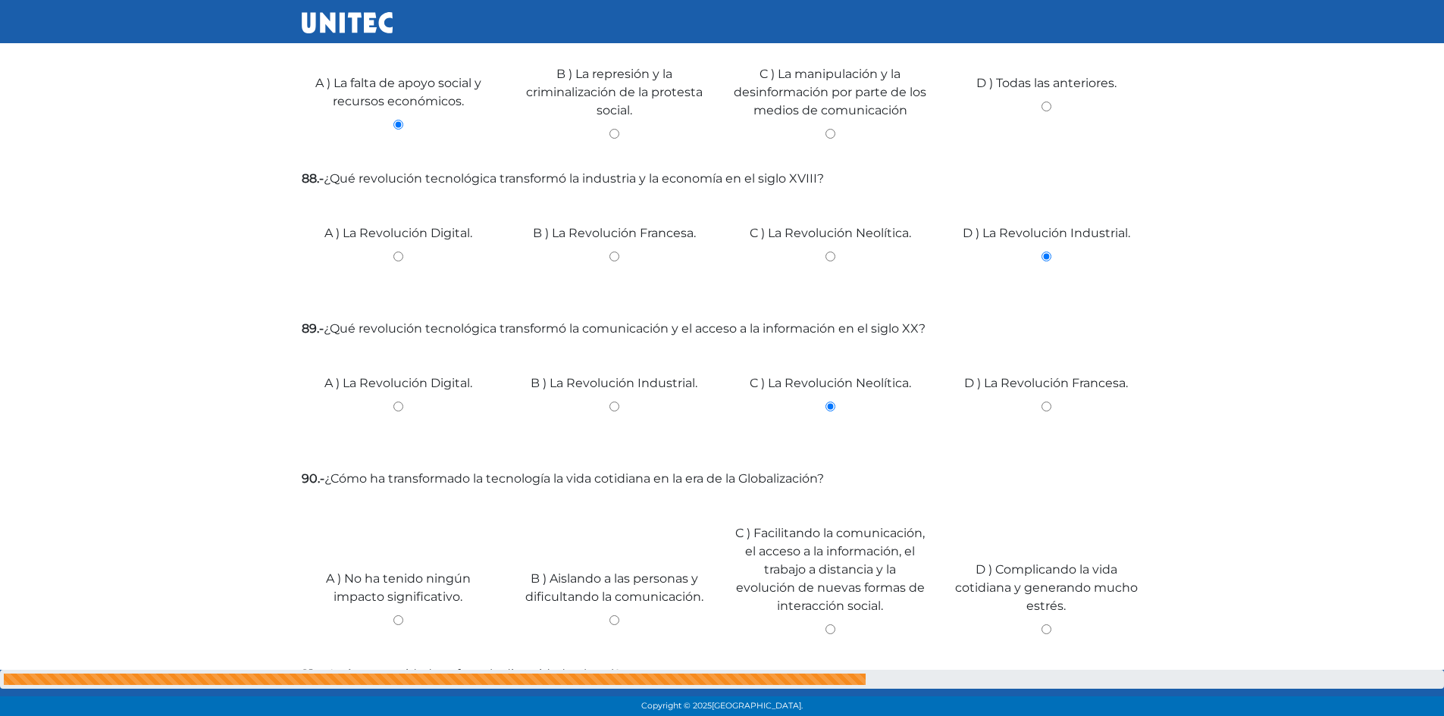
drag, startPoint x: 774, startPoint y: 475, endPoint x: 753, endPoint y: 484, distance: 23.1
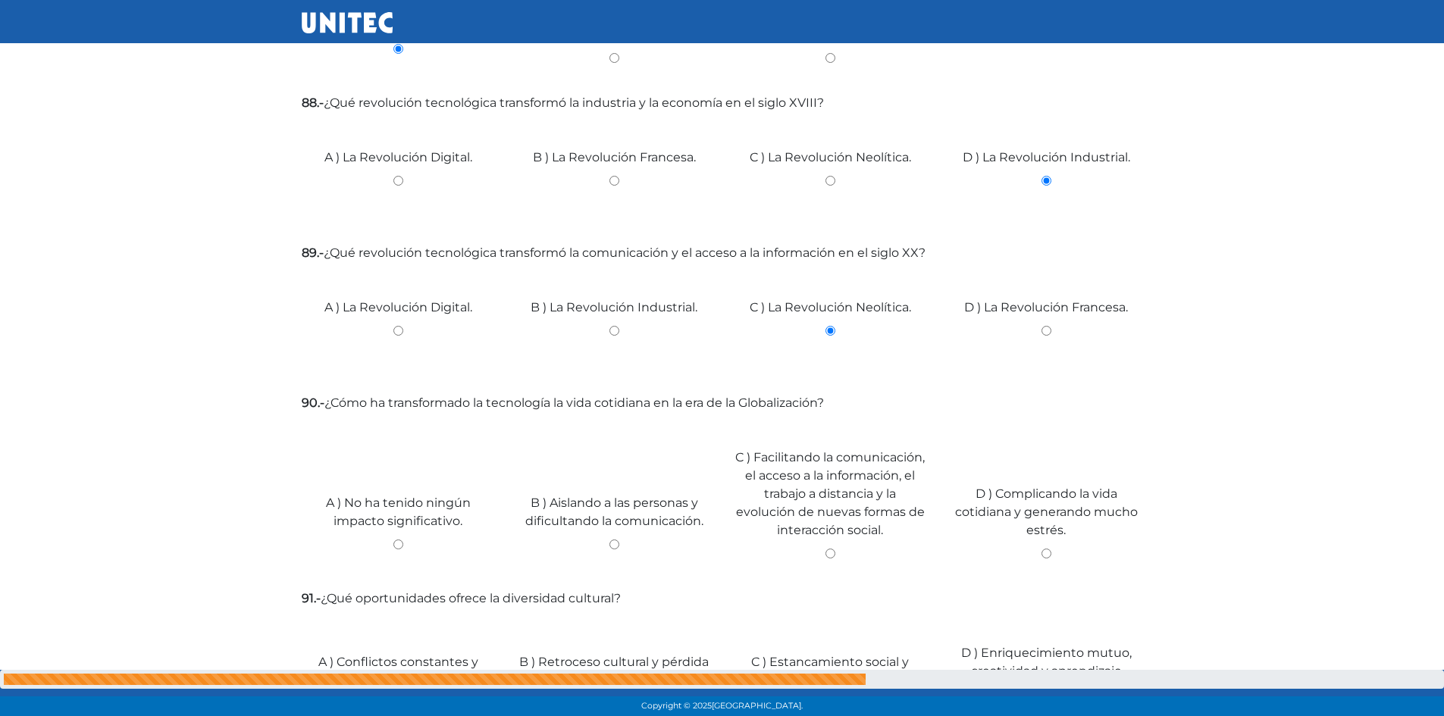
drag, startPoint x: 737, startPoint y: 475, endPoint x: 722, endPoint y: 481, distance: 15.9
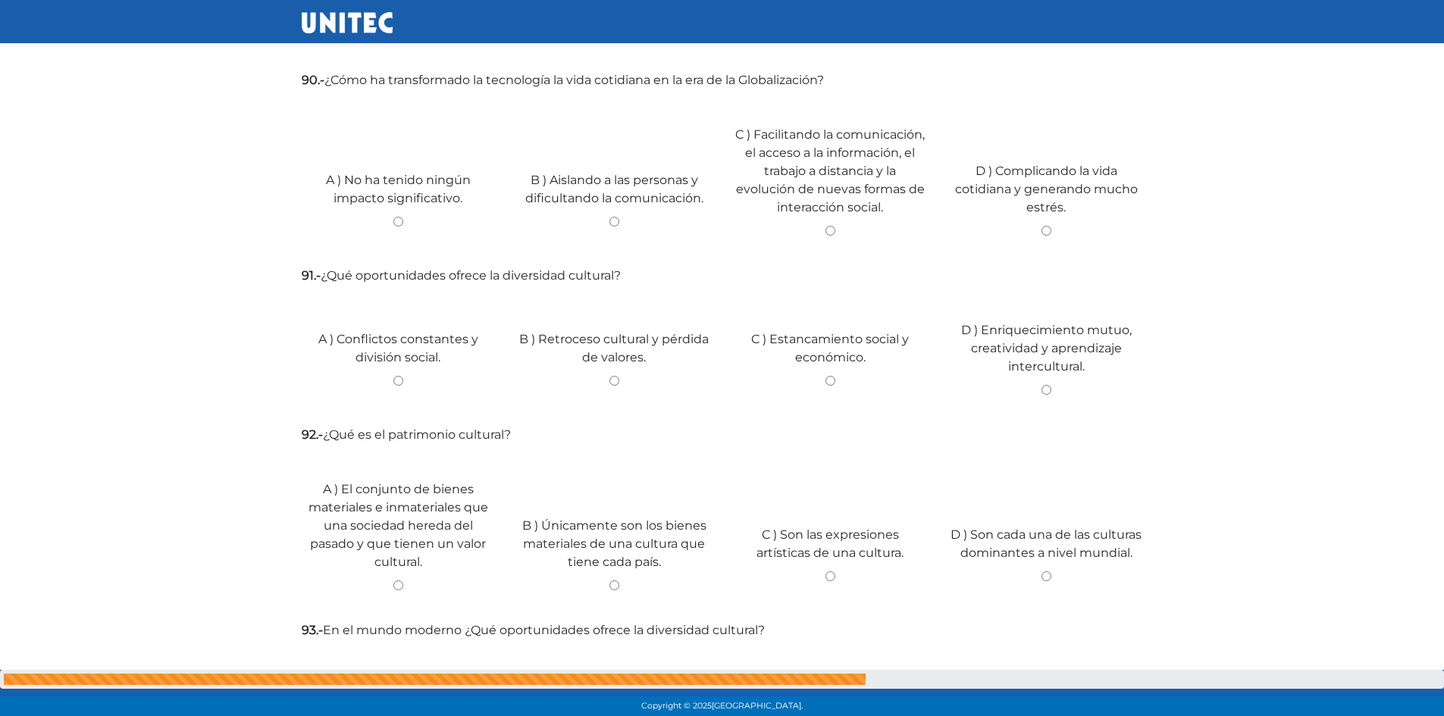
scroll to position [2599, 0]
click at [832, 224] on input "C ) Facilitando la comunicación, el acceso a la información, el trabajo a dista…" at bounding box center [830, 229] width 193 height 10
radio input "true"
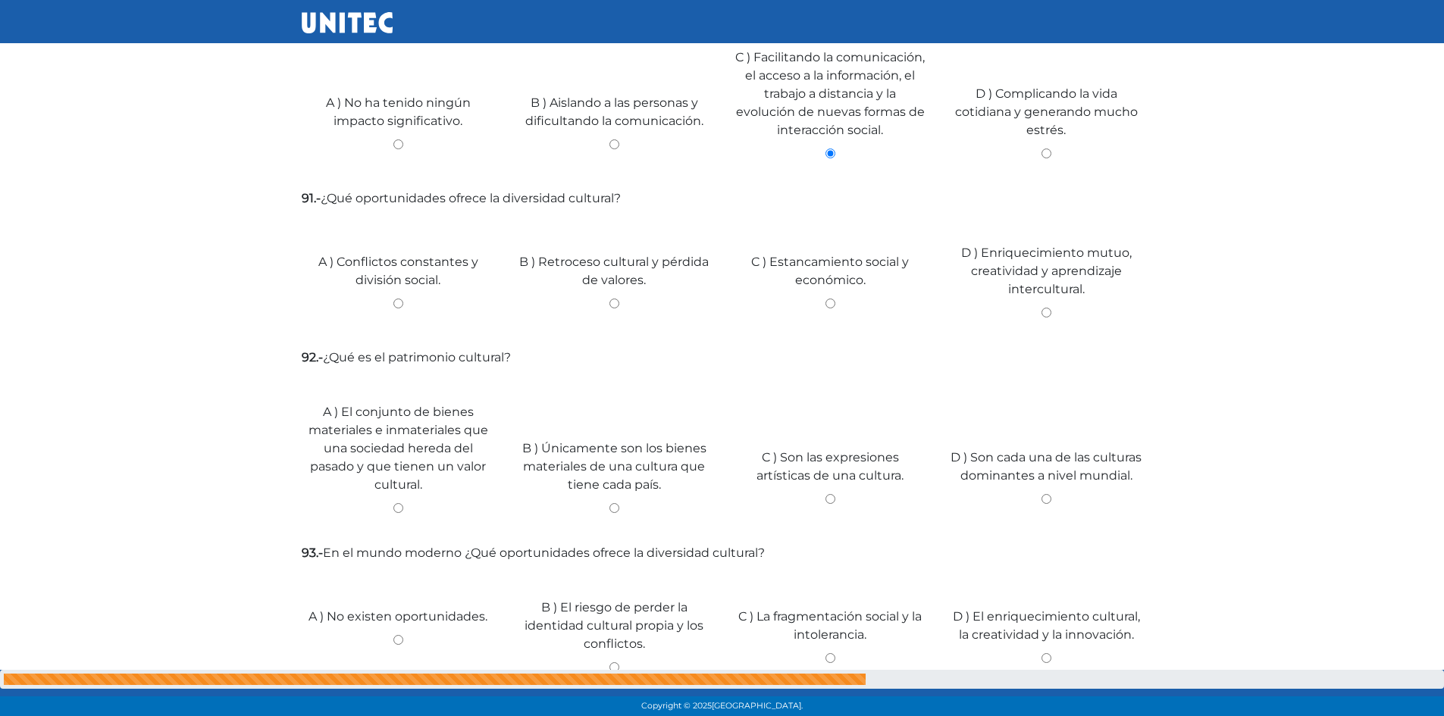
click at [1046, 288] on div "D ) Enriquecimiento mutuo, creatividad y aprendizaje intercultural." at bounding box center [1046, 275] width 216 height 123
click at [1051, 288] on div "D ) Enriquecimiento mutuo, creatividad y aprendizaje intercultural." at bounding box center [1046, 275] width 216 height 123
click at [1049, 308] on input "D ) Enriquecimiento mutuo, creatividad y aprendizaje intercultural." at bounding box center [1046, 313] width 193 height 10
radio input "true"
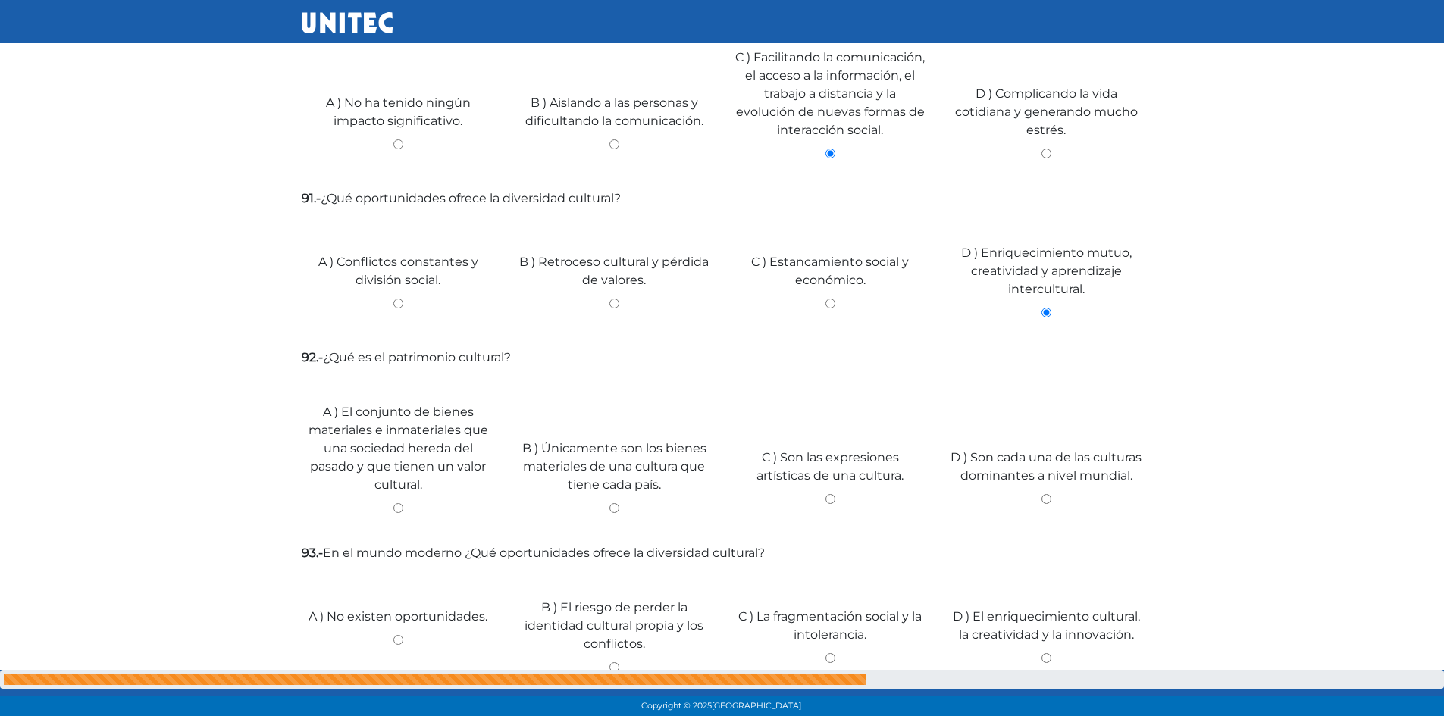
click at [393, 487] on div "A ) El conjunto de bienes materiales e inmateriales que una sociedad hereda del…" at bounding box center [398, 452] width 216 height 159
drag, startPoint x: 614, startPoint y: 490, endPoint x: 762, endPoint y: 506, distance: 148.6
click at [634, 503] on input "B ) Únicamente son los bienes materiales de una cultura que tiene cada país." at bounding box center [614, 508] width 193 height 10
radio input "true"
click at [832, 494] on input "C ) Son las expresiones artísticas de una cultura." at bounding box center [830, 499] width 193 height 10
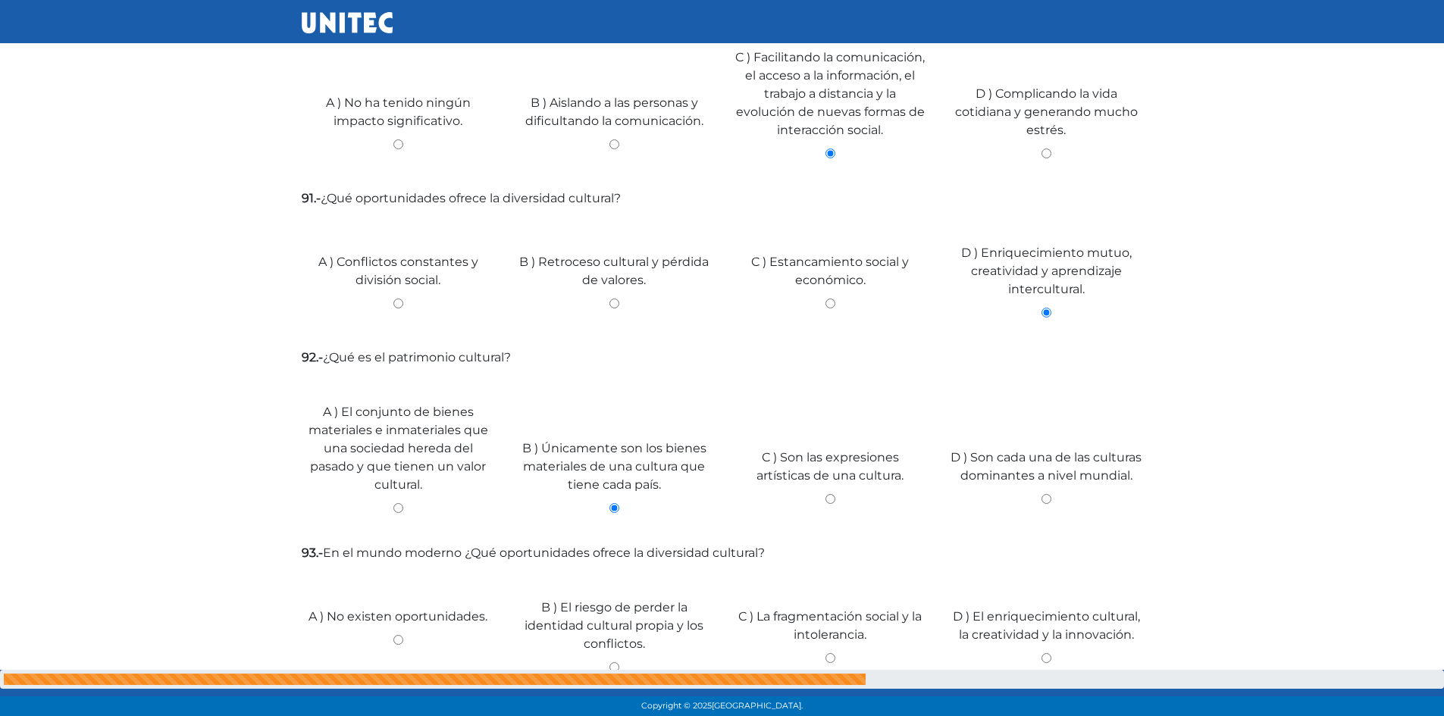
radio input "true"
click at [1034, 475] on div "D ) Son cada una de las culturas dominantes a nivel mundial." at bounding box center [1046, 475] width 216 height 114
click at [393, 503] on input "A ) El conjunto de bienes materiales e inmateriales que una sociedad hereda del…" at bounding box center [398, 508] width 193 height 10
radio input "true"
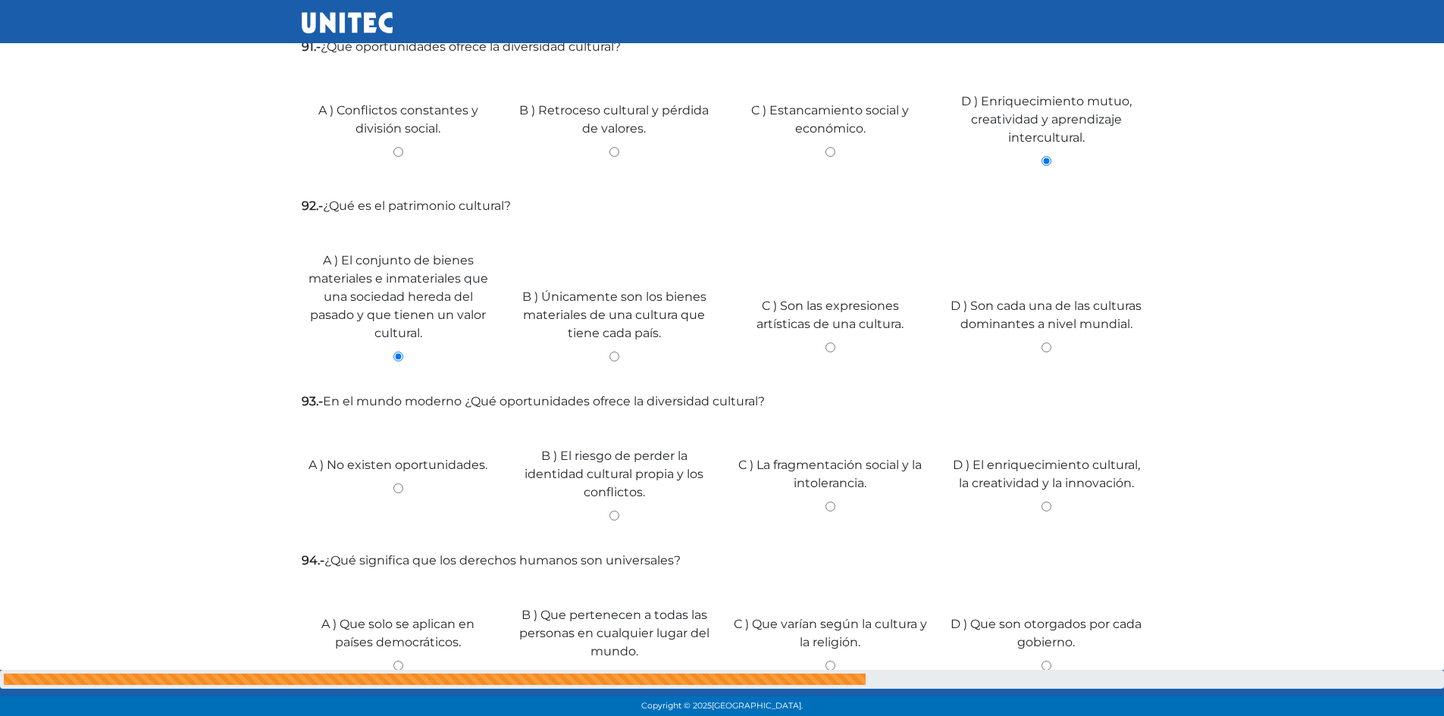
scroll to position [2902, 0]
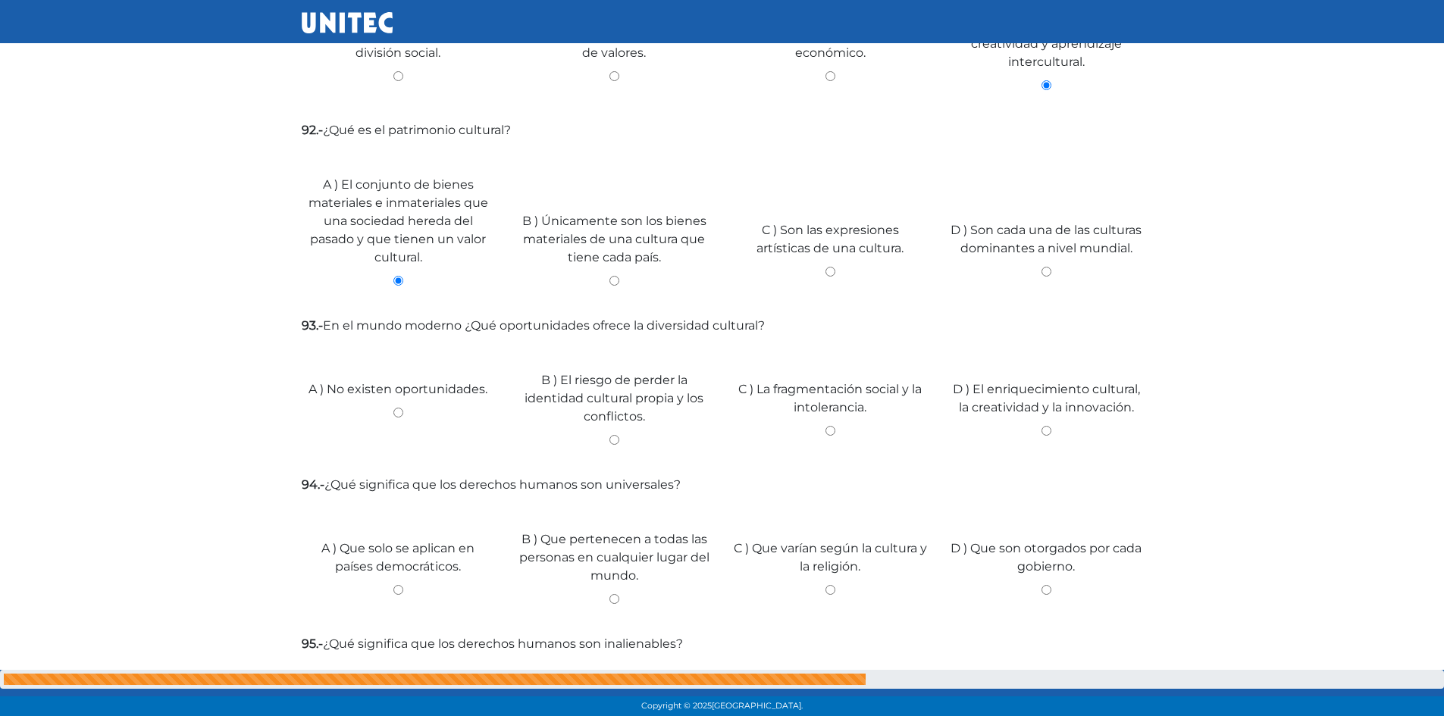
click at [1048, 408] on div "D ) El enriquecimiento cultural, la creatividad y la innovación." at bounding box center [1046, 407] width 216 height 114
click at [1047, 406] on div "D ) El enriquecimiento cultural, la creatividad y la innovación." at bounding box center [1046, 407] width 216 height 114
click at [1044, 403] on div "D ) El enriquecimiento cultural, la creatividad y la innovación." at bounding box center [1046, 407] width 216 height 114
drag, startPoint x: 1040, startPoint y: 424, endPoint x: 1040, endPoint y: 437, distance: 12.1
click at [1040, 437] on div "D ) El enriquecimiento cultural, la creatividad y la innovación." at bounding box center [1046, 407] width 216 height 114
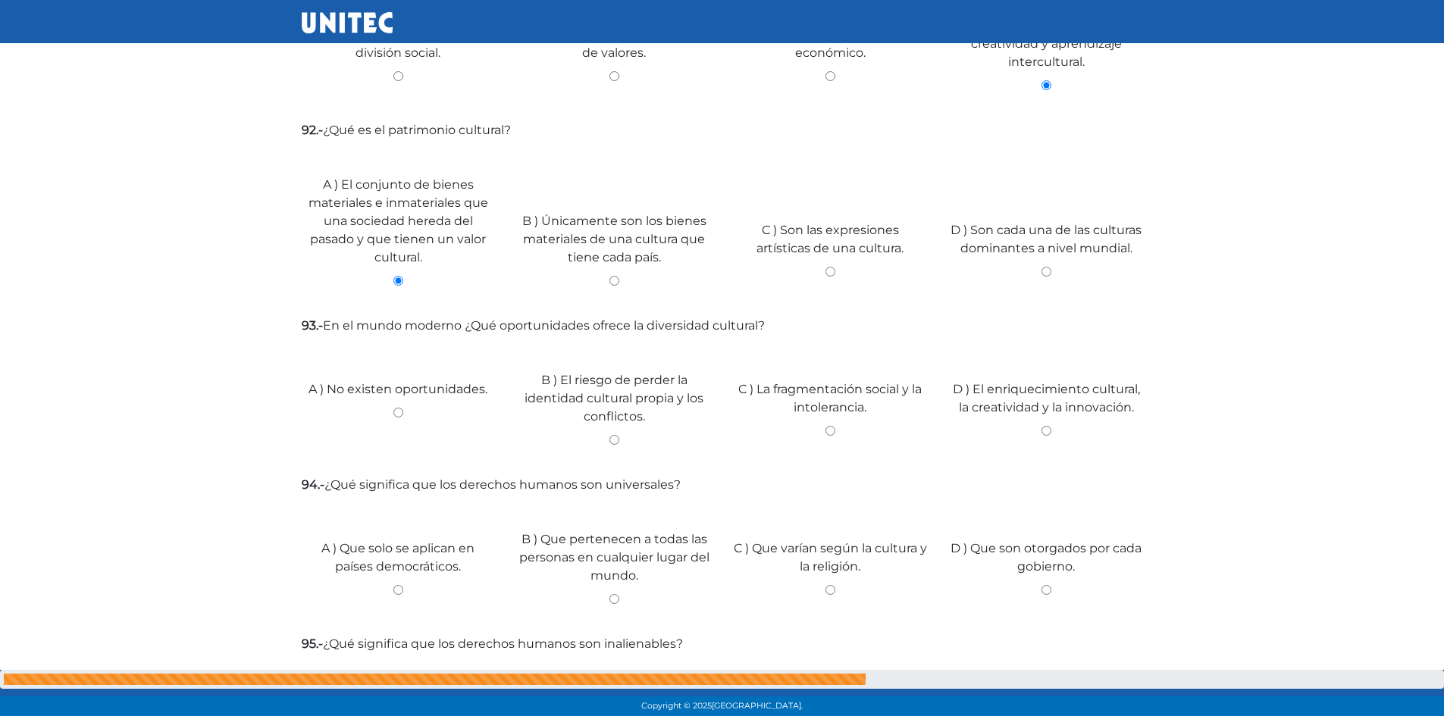
click at [1044, 426] on input "D ) El enriquecimiento cultural, la creatividad y la innovación." at bounding box center [1046, 431] width 193 height 10
radio input "true"
click at [608, 594] on input "B ) Que pertenecen a todas las personas en cualquier lugar del mundo." at bounding box center [614, 599] width 193 height 10
radio input "true"
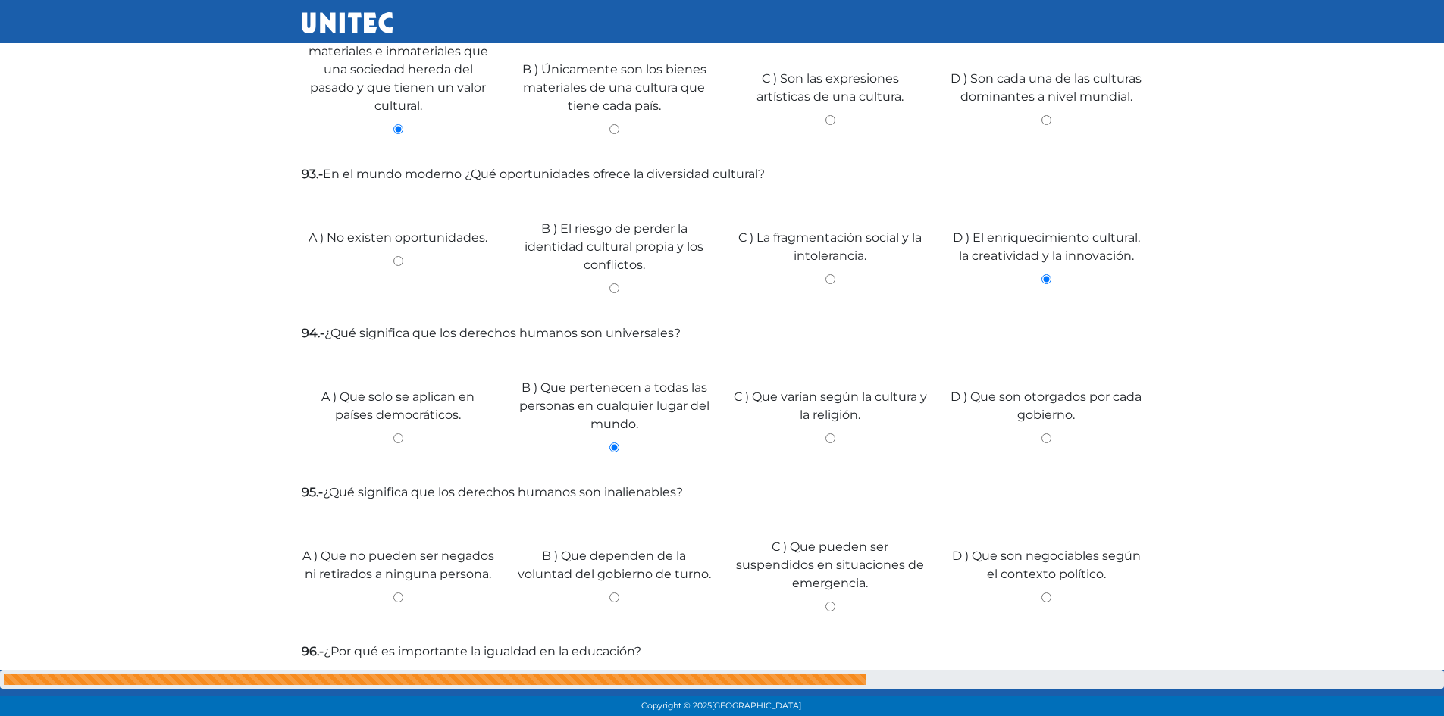
click at [393, 593] on input "A ) Que no pueden ser negados ni retirados a ninguna persona." at bounding box center [398, 598] width 193 height 10
radio input "true"
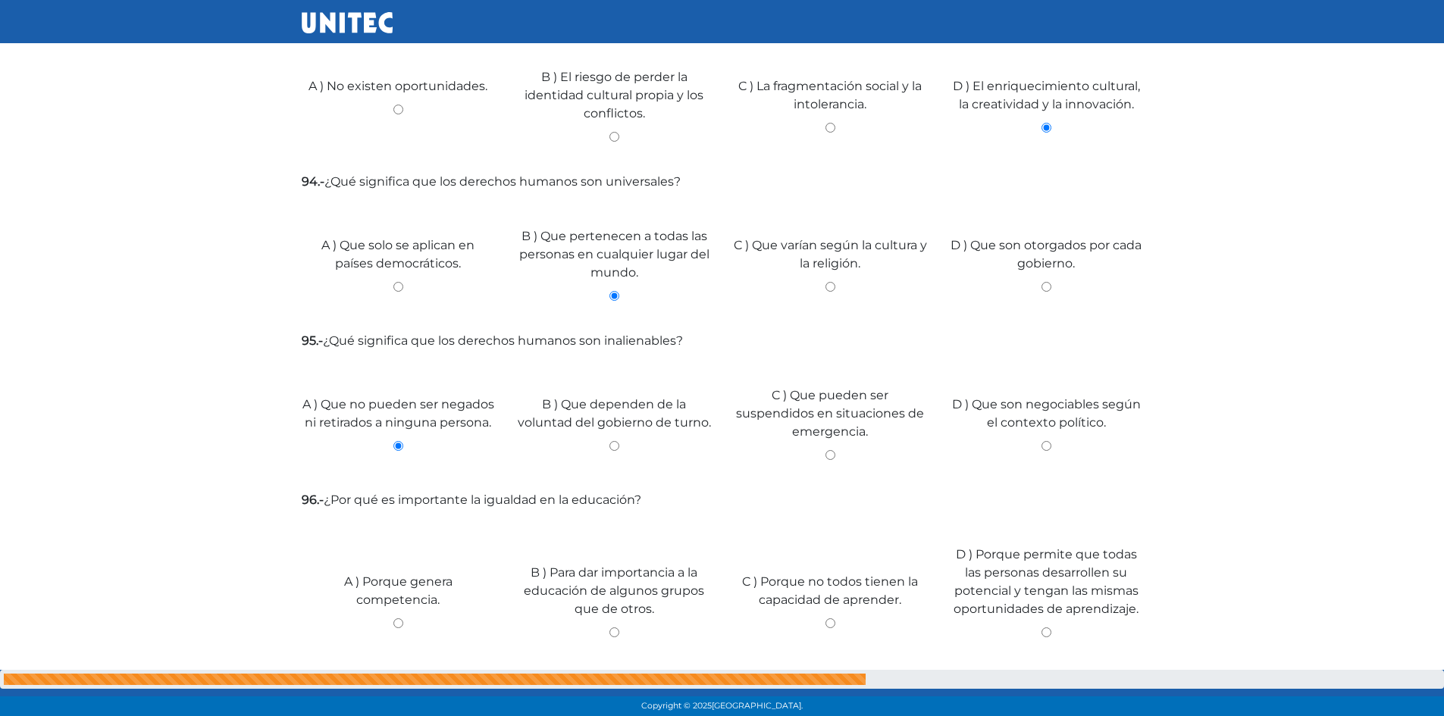
click at [612, 628] on input "B ) Para dar importancia a la educación de algunos grupos que de otros." at bounding box center [614, 633] width 193 height 10
radio input "true"
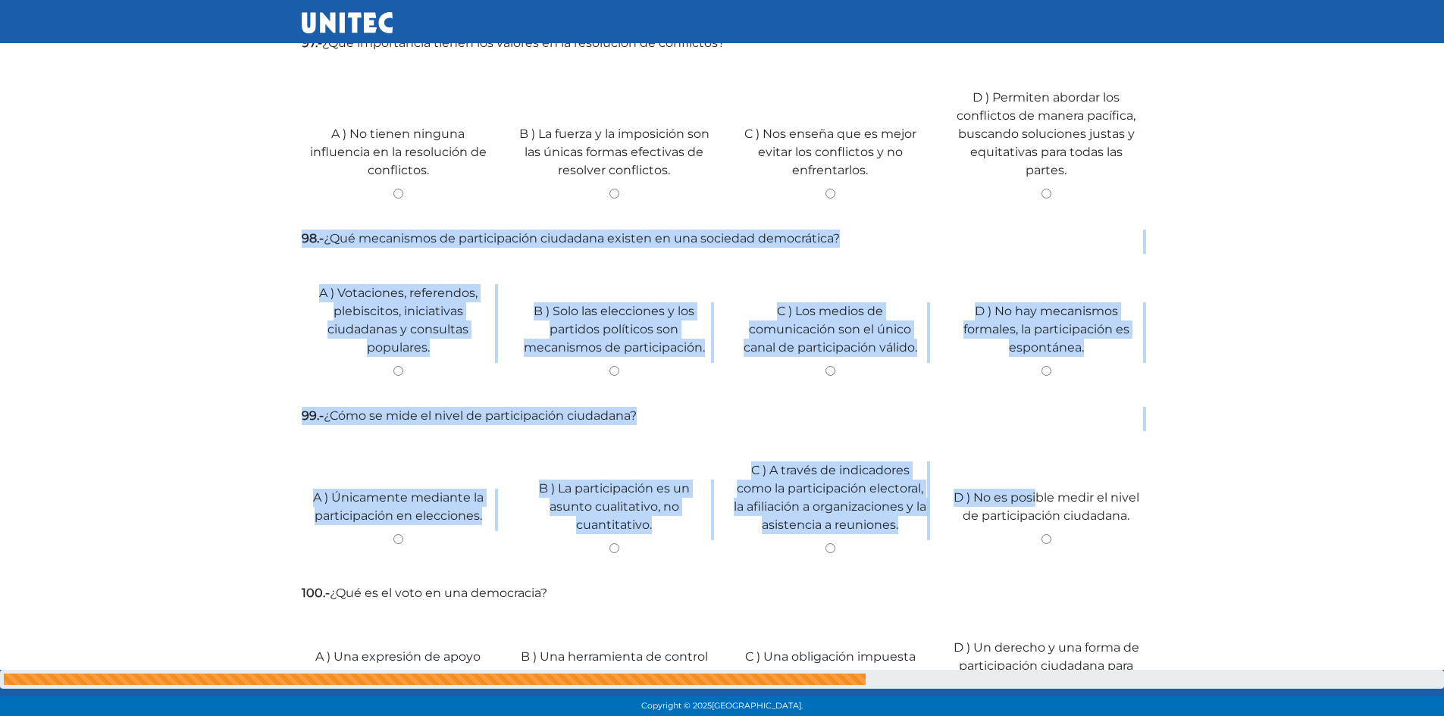
scroll to position [4707, 0]
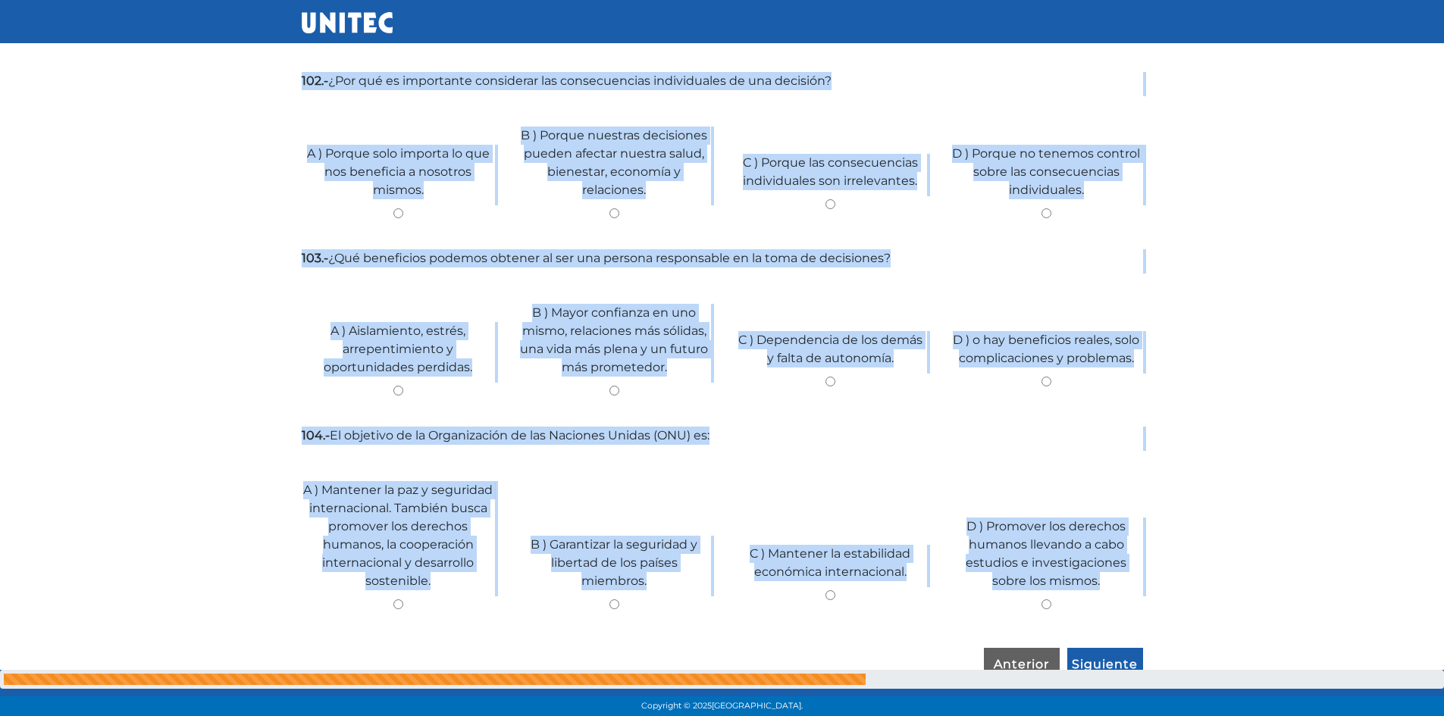
drag, startPoint x: 1037, startPoint y: 622, endPoint x: 983, endPoint y: 606, distance: 55.9
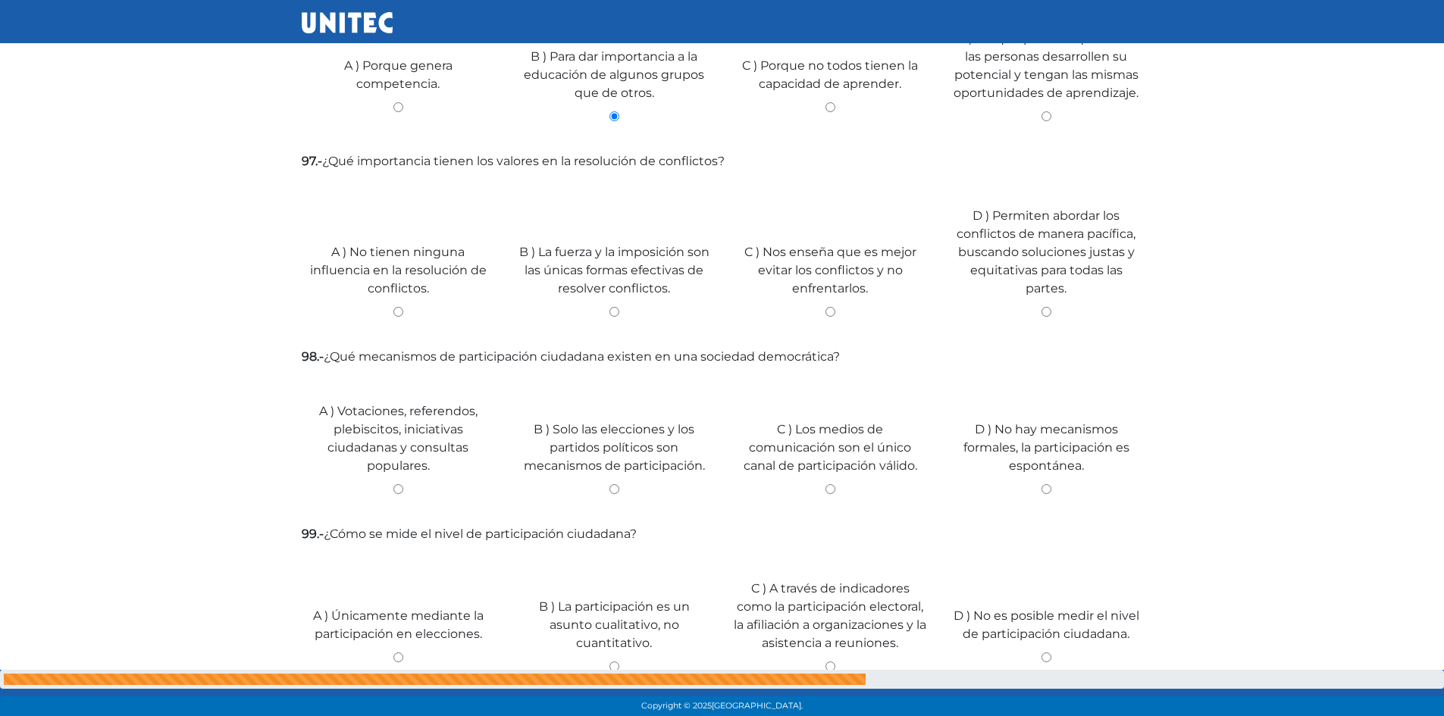
scroll to position [3797, 0]
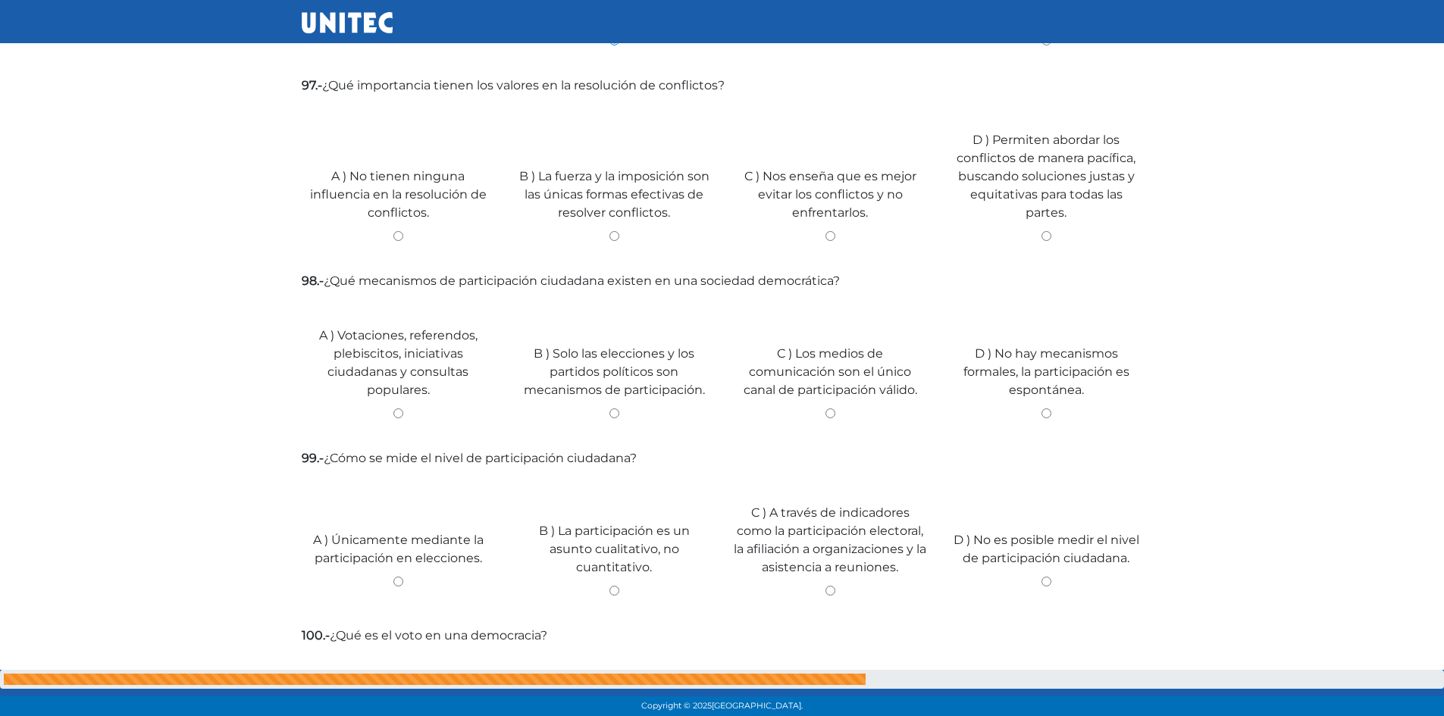
click at [1043, 231] on input "D ) Permiten abordar los conflictos de manera pacífica, buscando soluciones jus…" at bounding box center [1046, 236] width 193 height 10
radio input "true"
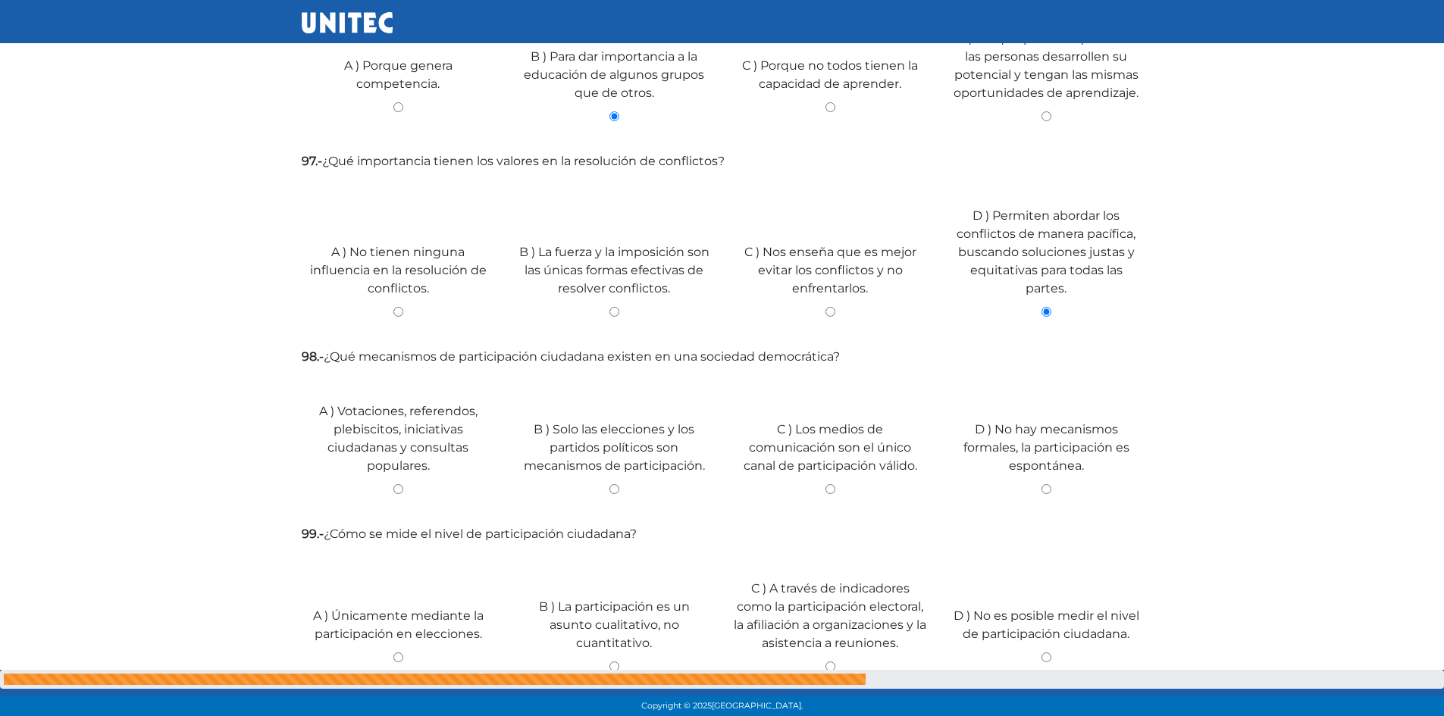
scroll to position [3949, 0]
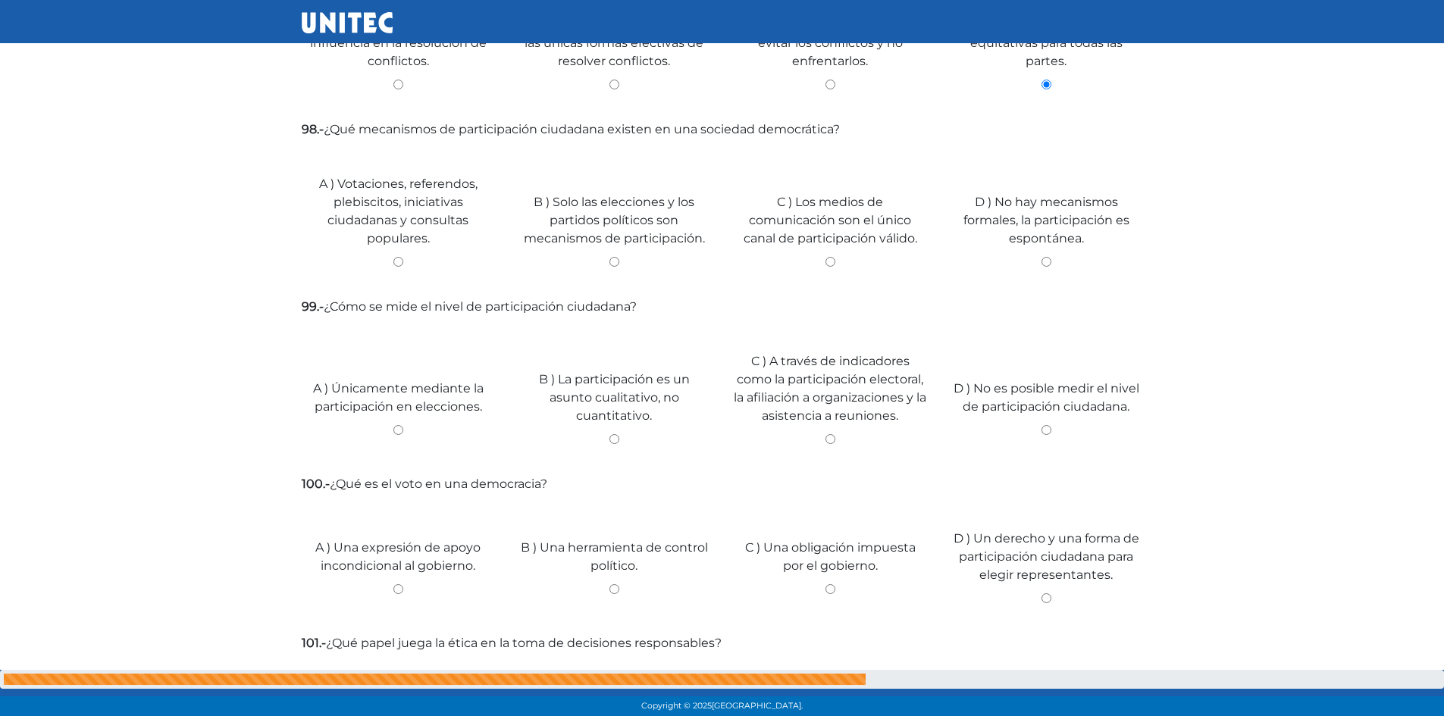
drag, startPoint x: 396, startPoint y: 238, endPoint x: 427, endPoint y: 263, distance: 39.3
click at [398, 241] on div "A ) Votaciones, referendos, plebiscitos, iniciativas ciudadanas y consultas pop…" at bounding box center [398, 215] width 216 height 141
click at [399, 257] on input "A ) Votaciones, referendos, plebiscitos, iniciativas ciudadanas y consultas pop…" at bounding box center [398, 262] width 193 height 10
radio input "true"
click at [829, 434] on input "C ) A través de indicadores como la participación electoral, la afiliación a or…" at bounding box center [830, 439] width 193 height 10
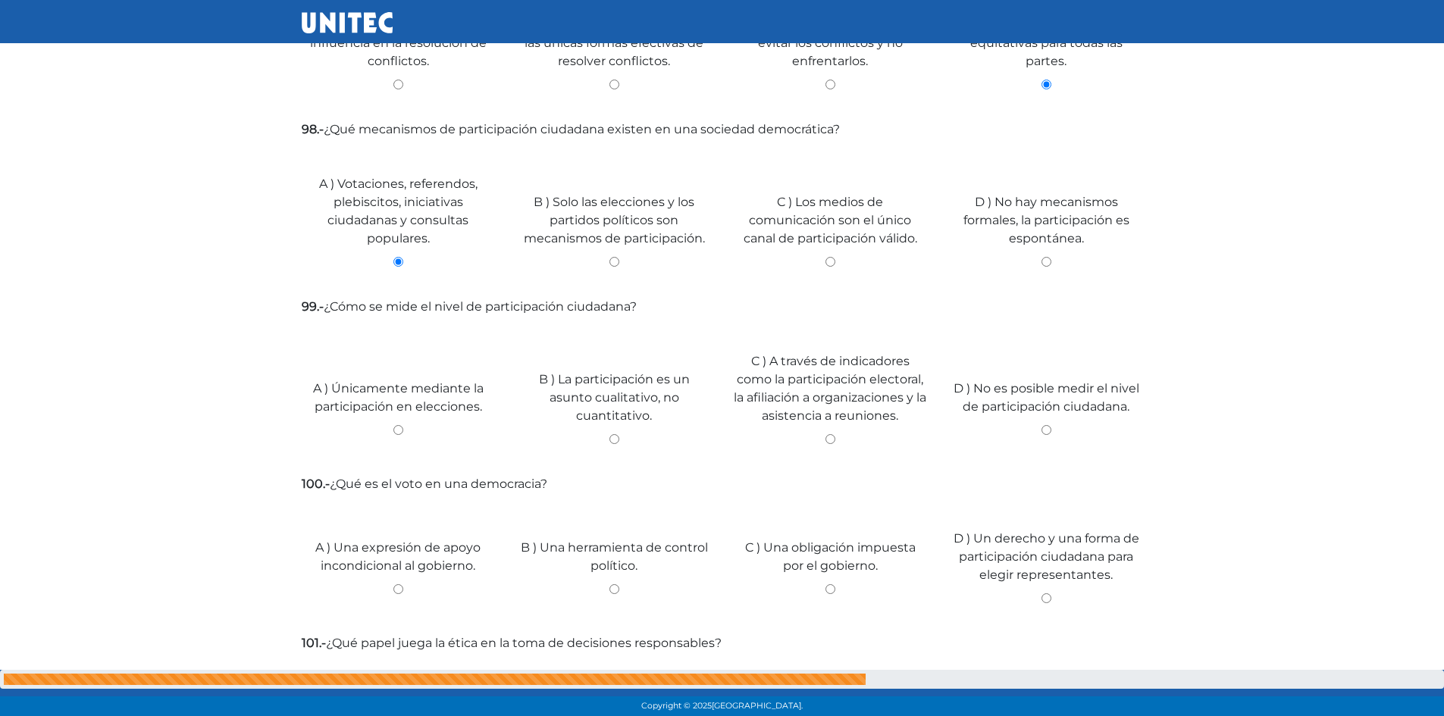
radio input "true"
click at [1045, 594] on input "D ) Un derecho y una forma de participación ciudadana para elegir representante…" at bounding box center [1046, 599] width 193 height 10
radio input "true"
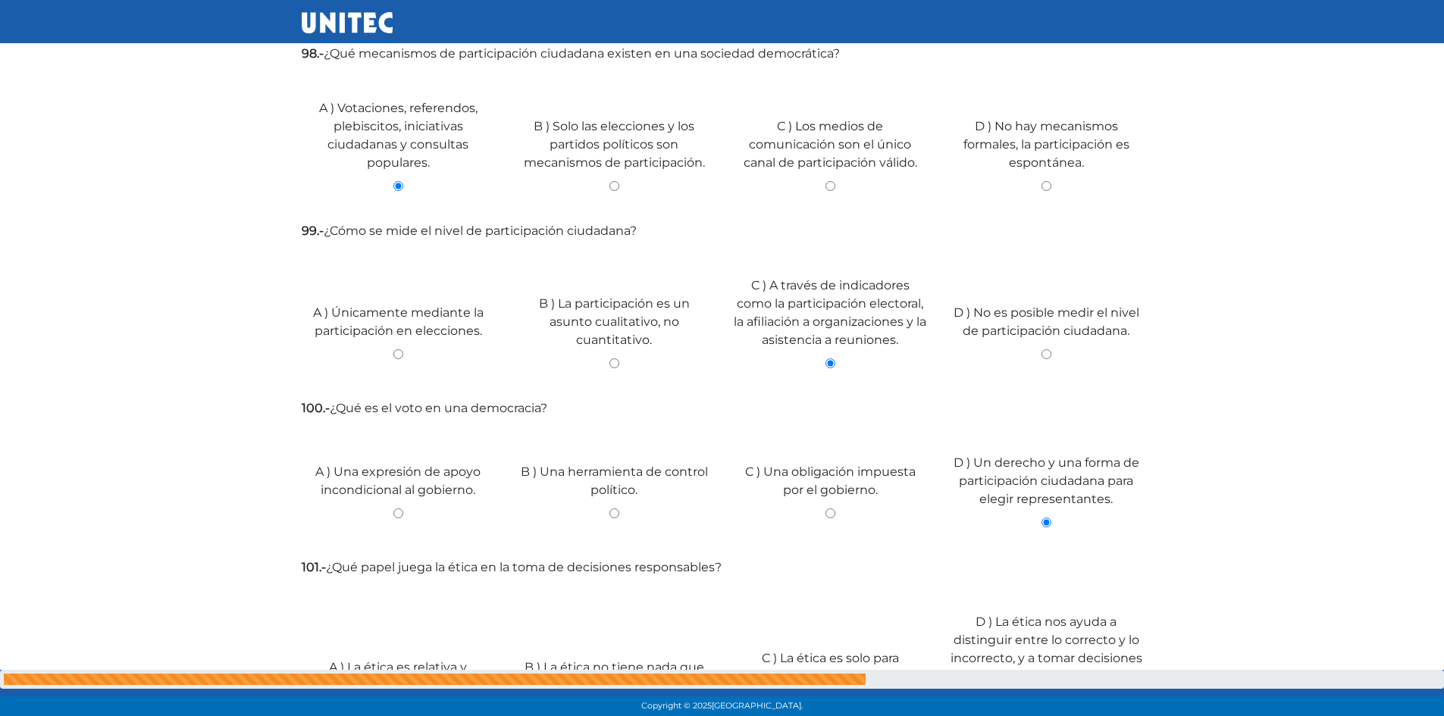
scroll to position [4252, 0]
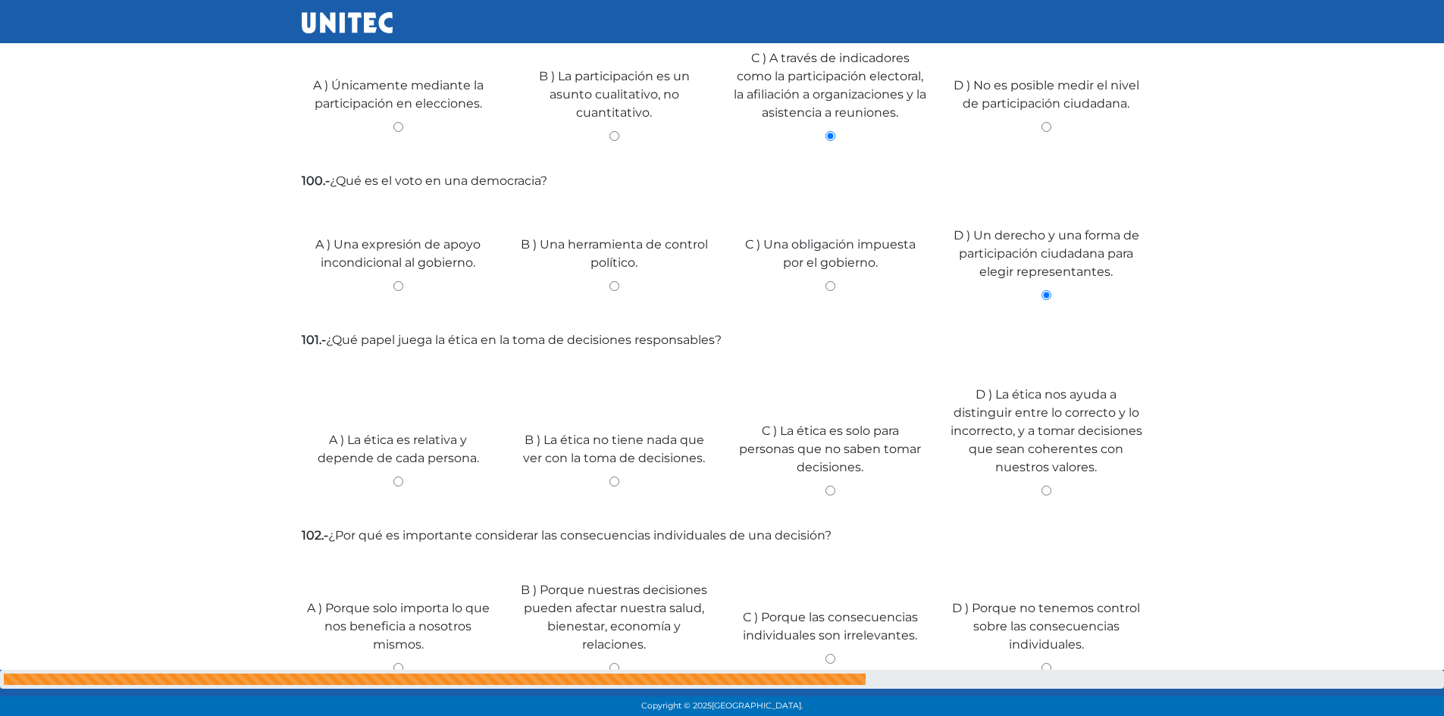
click at [1048, 486] on input "D ) La ética nos ayuda a distinguir entre lo correcto y lo incorrecto, y a toma…" at bounding box center [1046, 491] width 193 height 10
radio input "true"
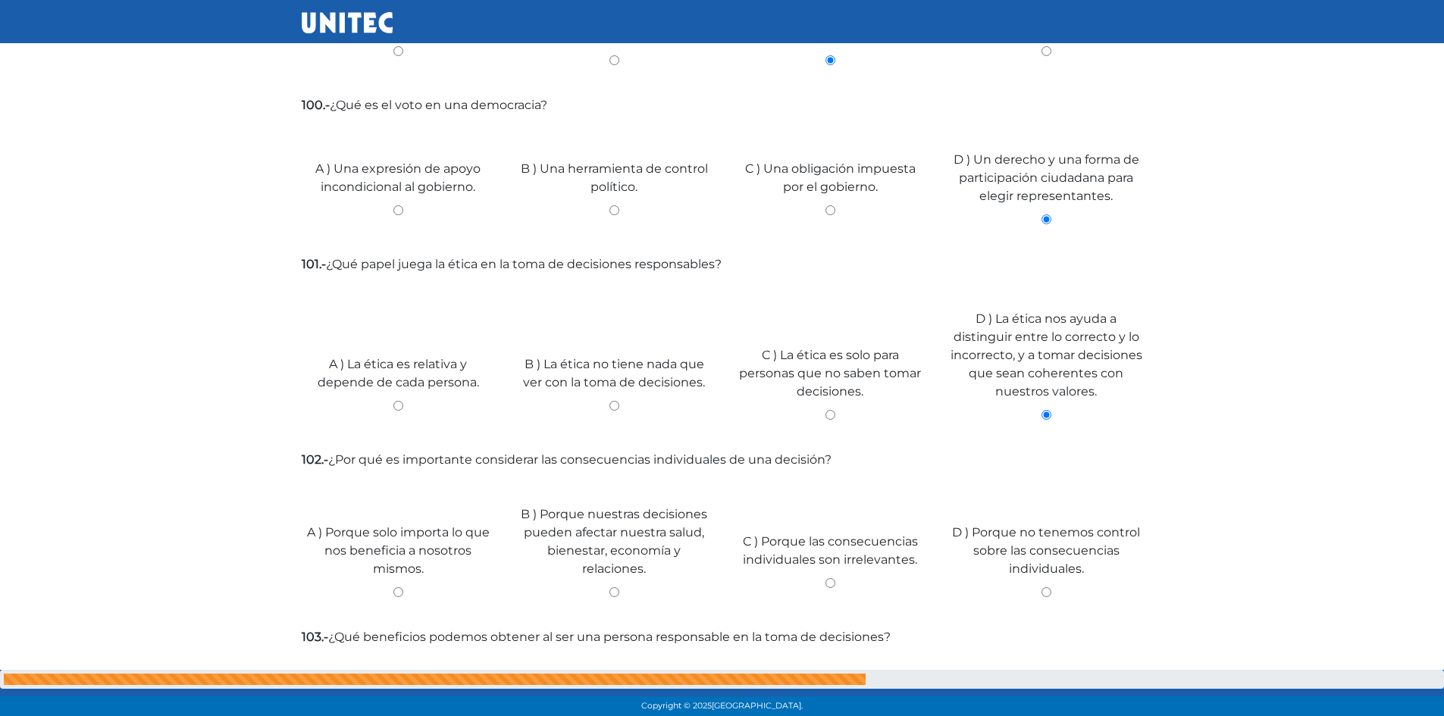
click at [616, 587] on input "B ) Porque nuestras decisiones pueden afectar nuestra salud, bienestar, economí…" at bounding box center [614, 592] width 193 height 10
radio input "true"
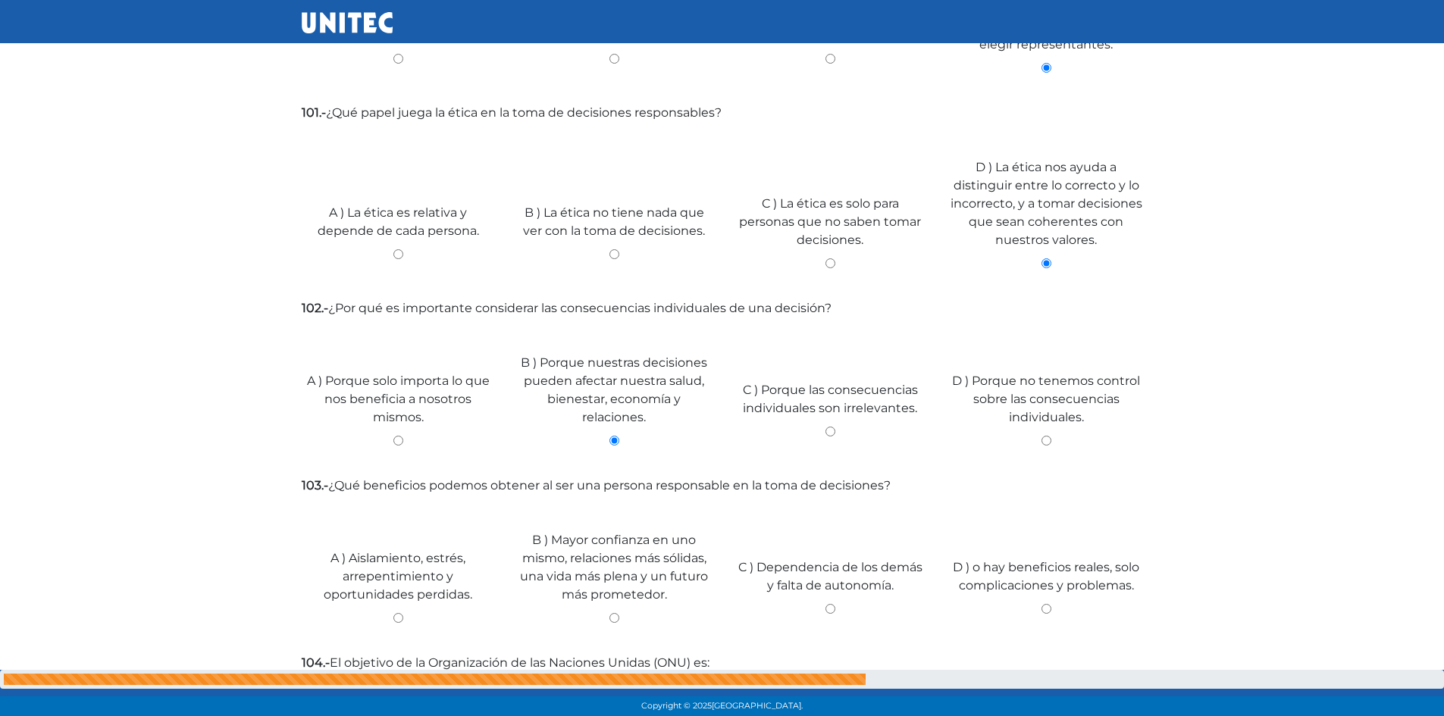
click at [614, 613] on input "B ) Mayor confianza en uno mismo, relaciones más sólidas, una vida más plena y …" at bounding box center [614, 618] width 193 height 10
radio input "true"
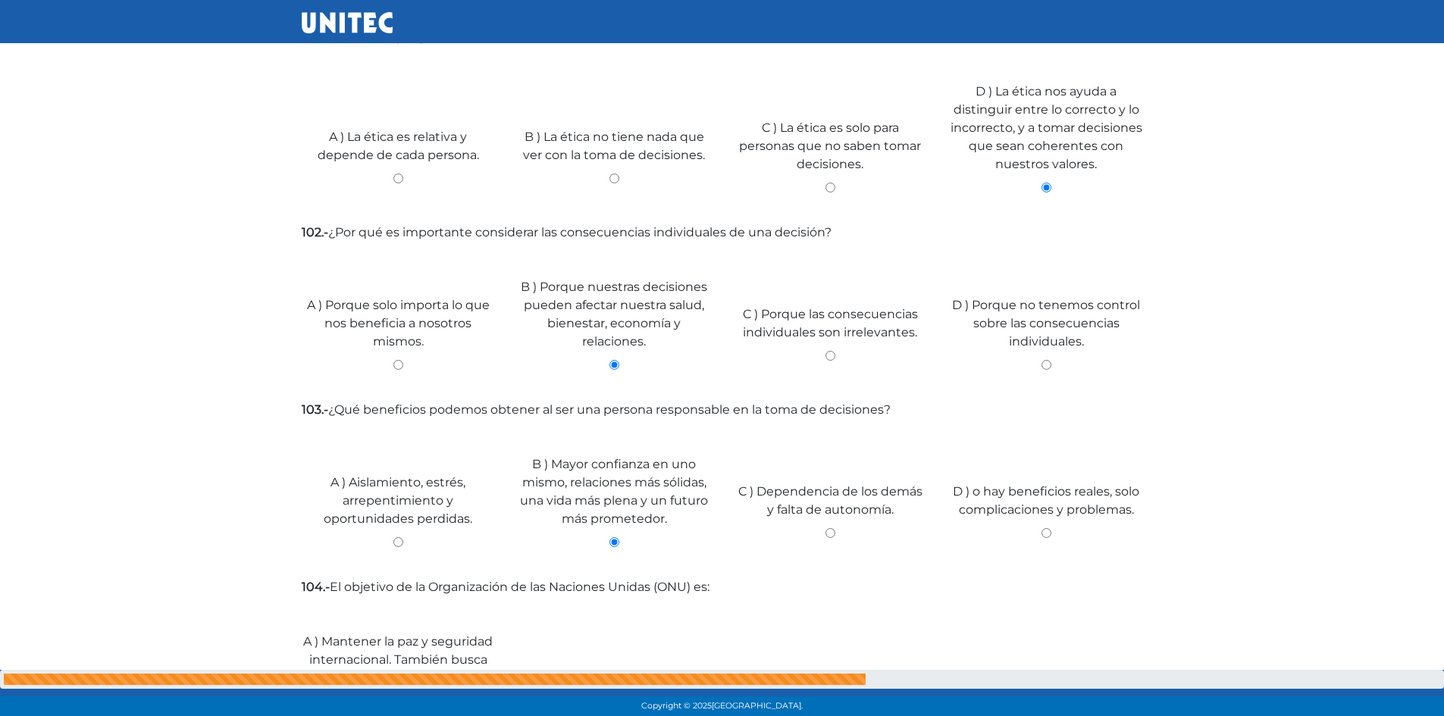
scroll to position [4631, 0]
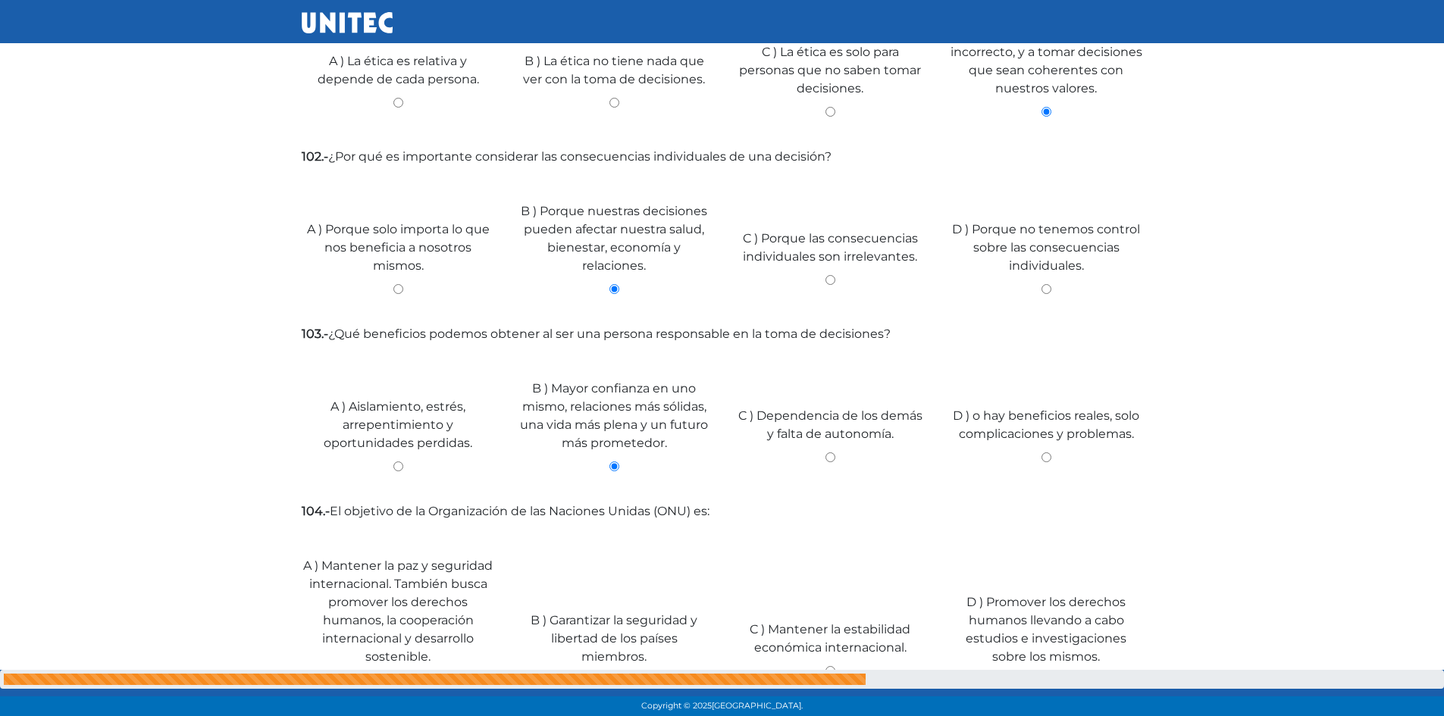
click at [396, 675] on input "A ) Mantener la paz y seguridad internacional. También busca promover los derec…" at bounding box center [398, 680] width 193 height 10
radio input "true"
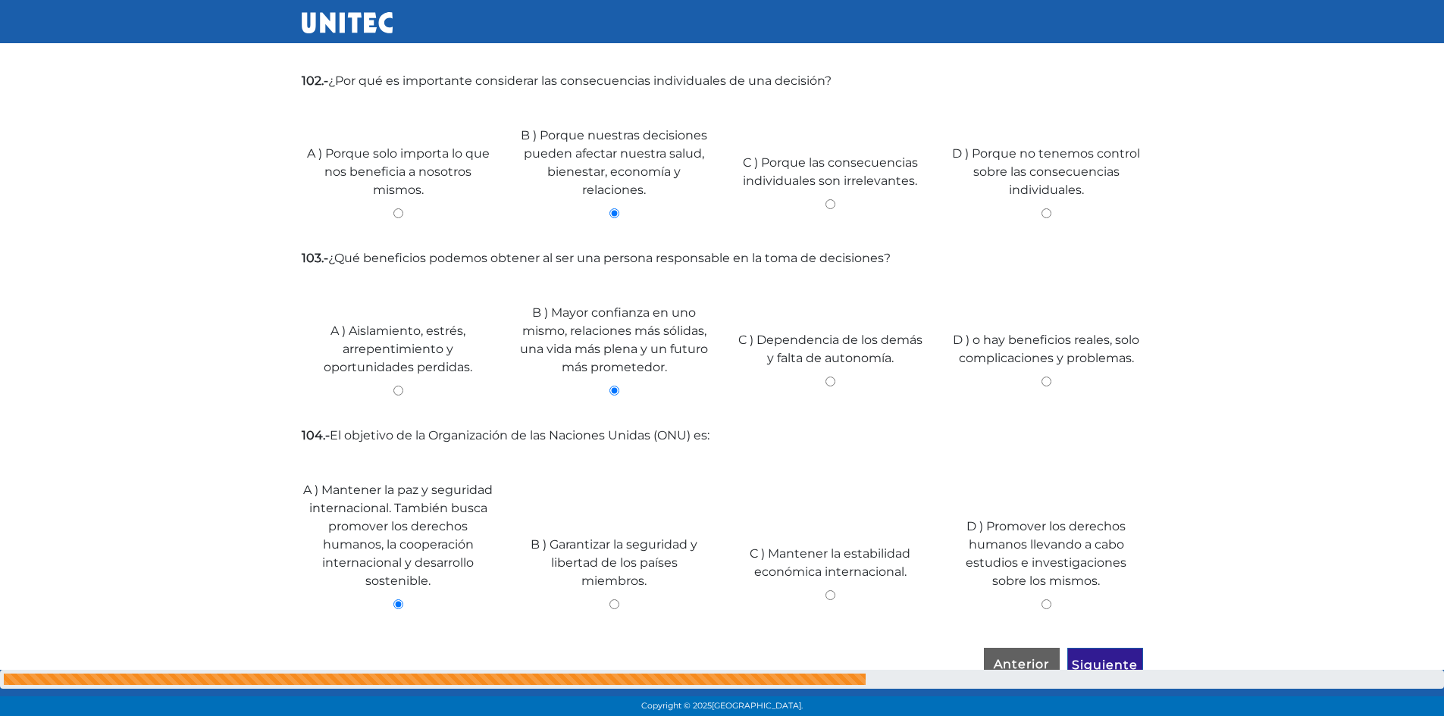
click at [1092, 656] on input "Siguiente" at bounding box center [1105, 665] width 76 height 35
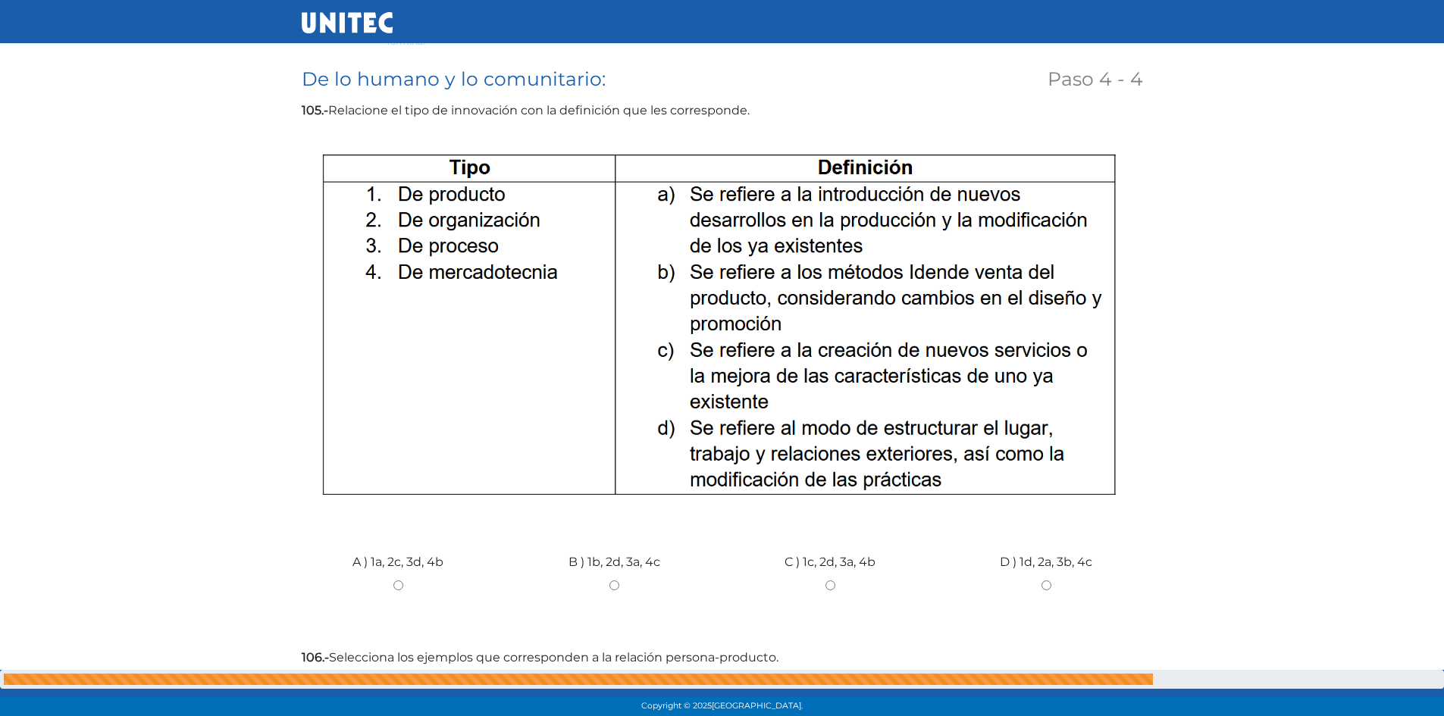
scroll to position [303, 0]
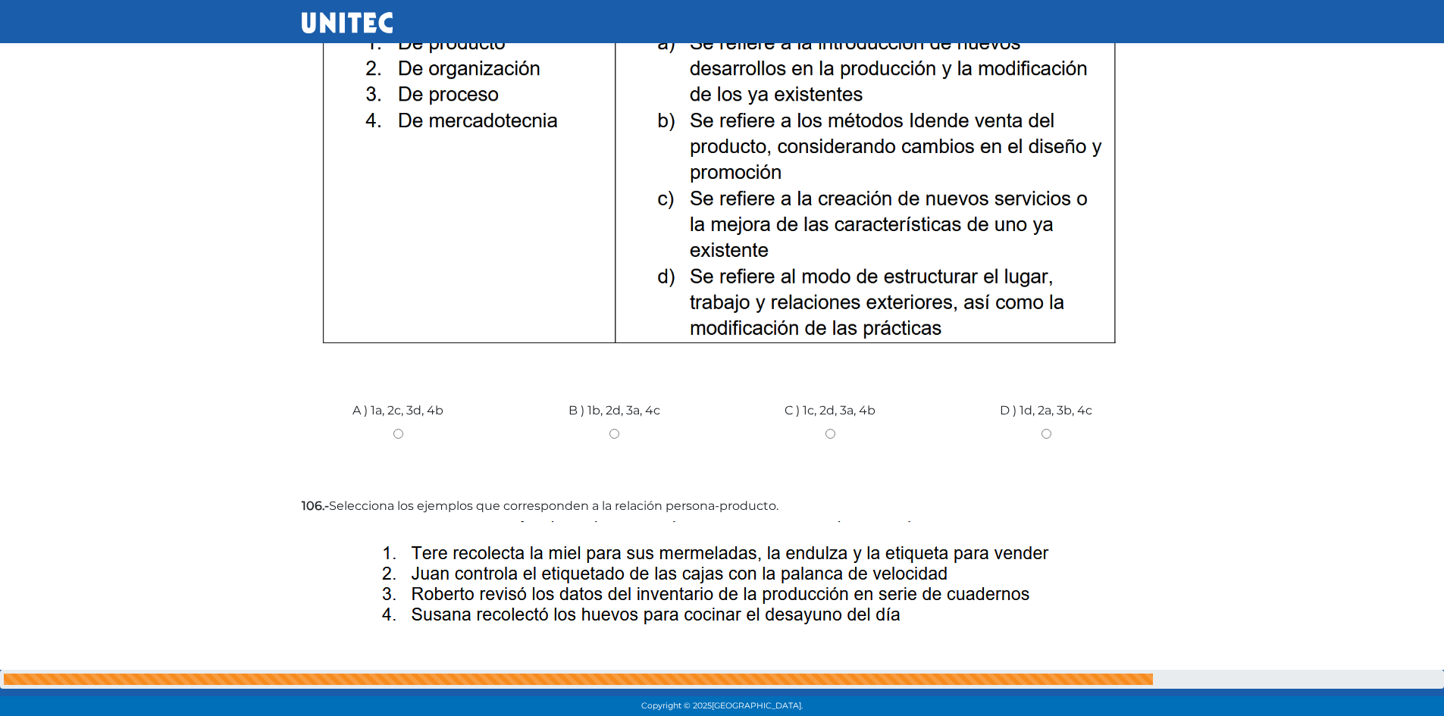
click at [617, 424] on div "B ) 1b, 2d, 3a, 4c" at bounding box center [614, 428] width 216 height 114
click at [617, 433] on input "B ) 1b, 2d, 3a, 4c" at bounding box center [614, 434] width 193 height 10
radio input "true"
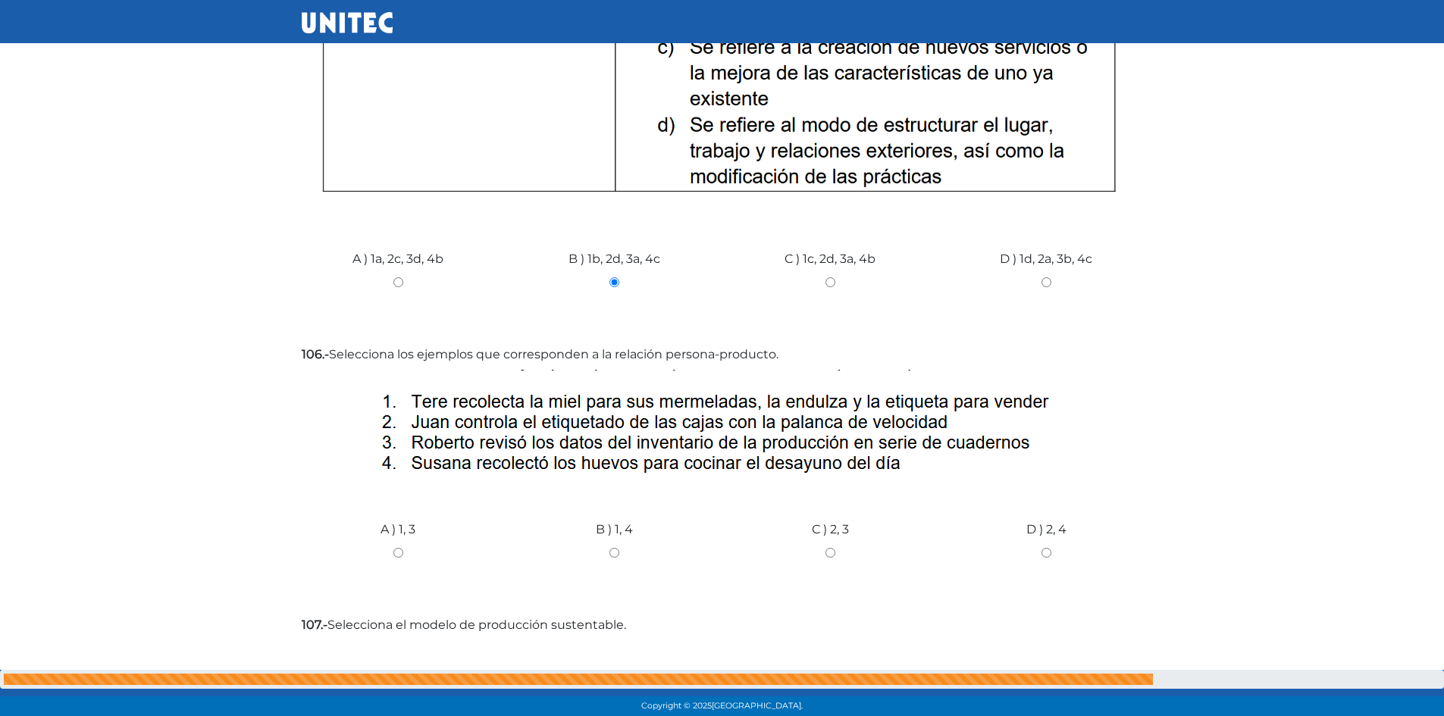
scroll to position [682, 0]
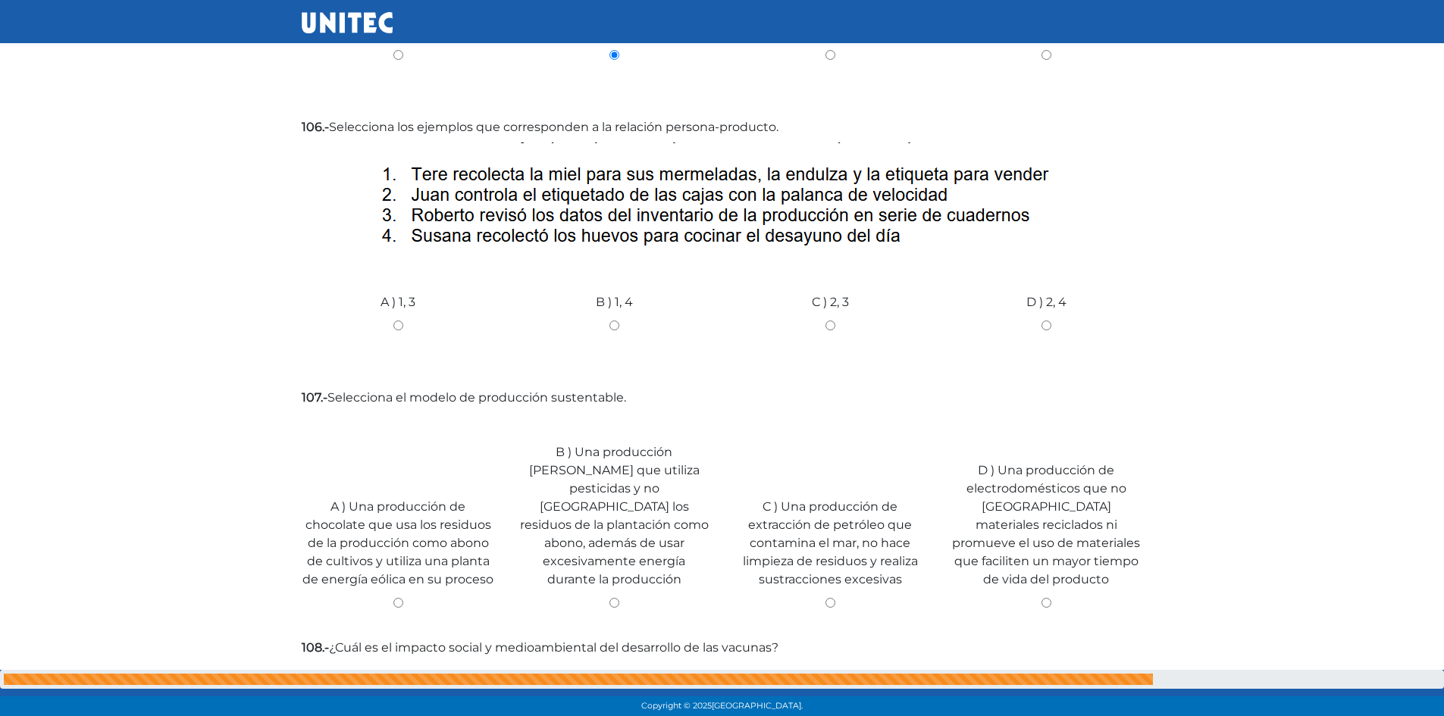
click at [832, 329] on input "C ) 2, 3" at bounding box center [830, 326] width 193 height 10
radio input "true"
click at [615, 598] on input "B ) Una producción [PERSON_NAME] que utiliza pesticidas y no [GEOGRAPHIC_DATA] …" at bounding box center [614, 603] width 193 height 10
radio input "true"
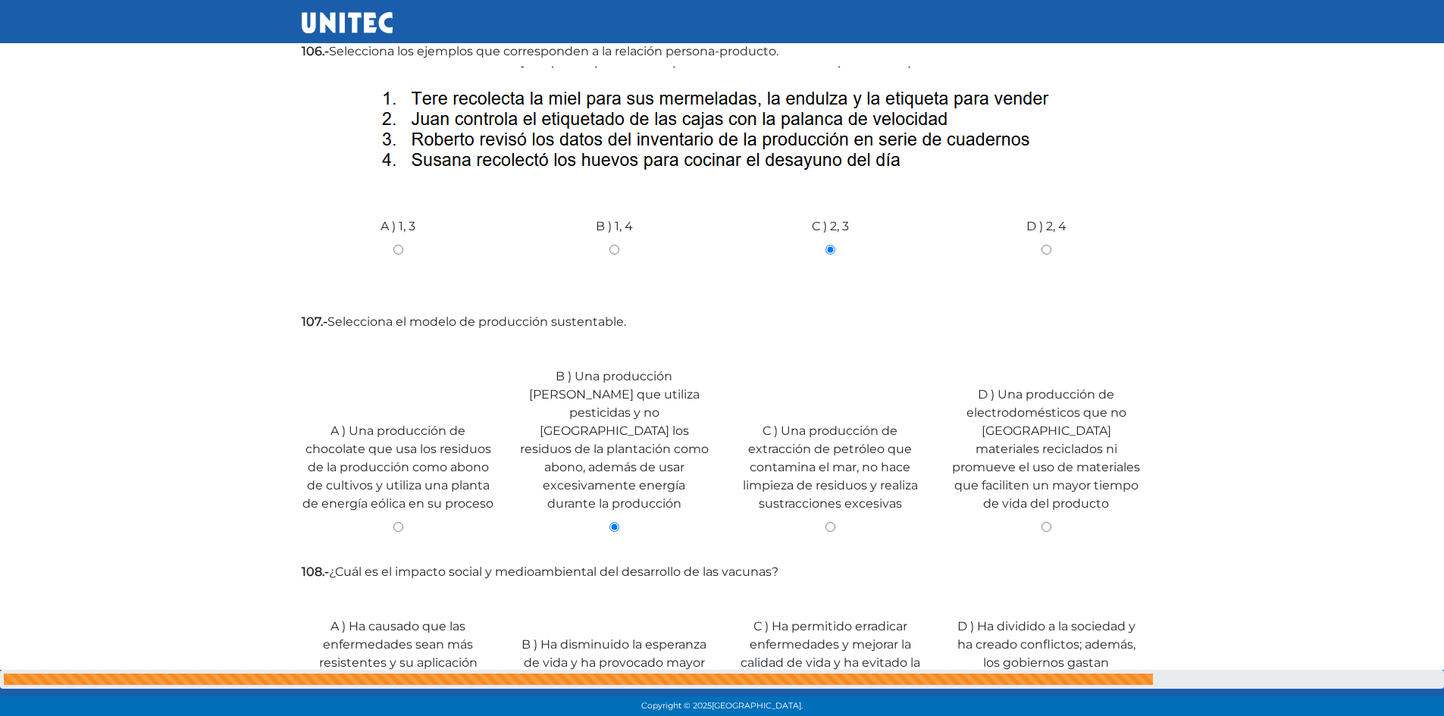
scroll to position [834, 0]
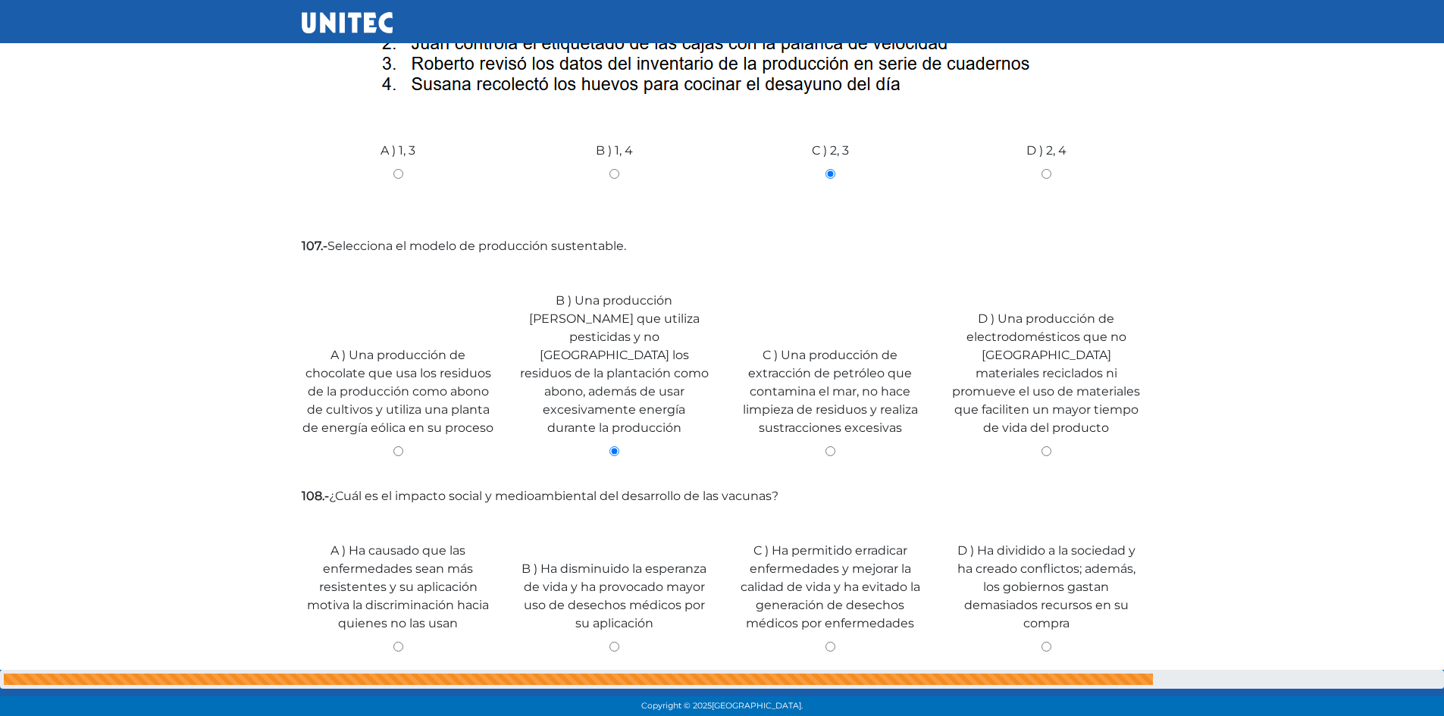
click at [829, 642] on input "C ) Ha permitido erradicar enfermedades y mejorar la calidad de vida y ha evita…" at bounding box center [830, 647] width 193 height 10
radio input "true"
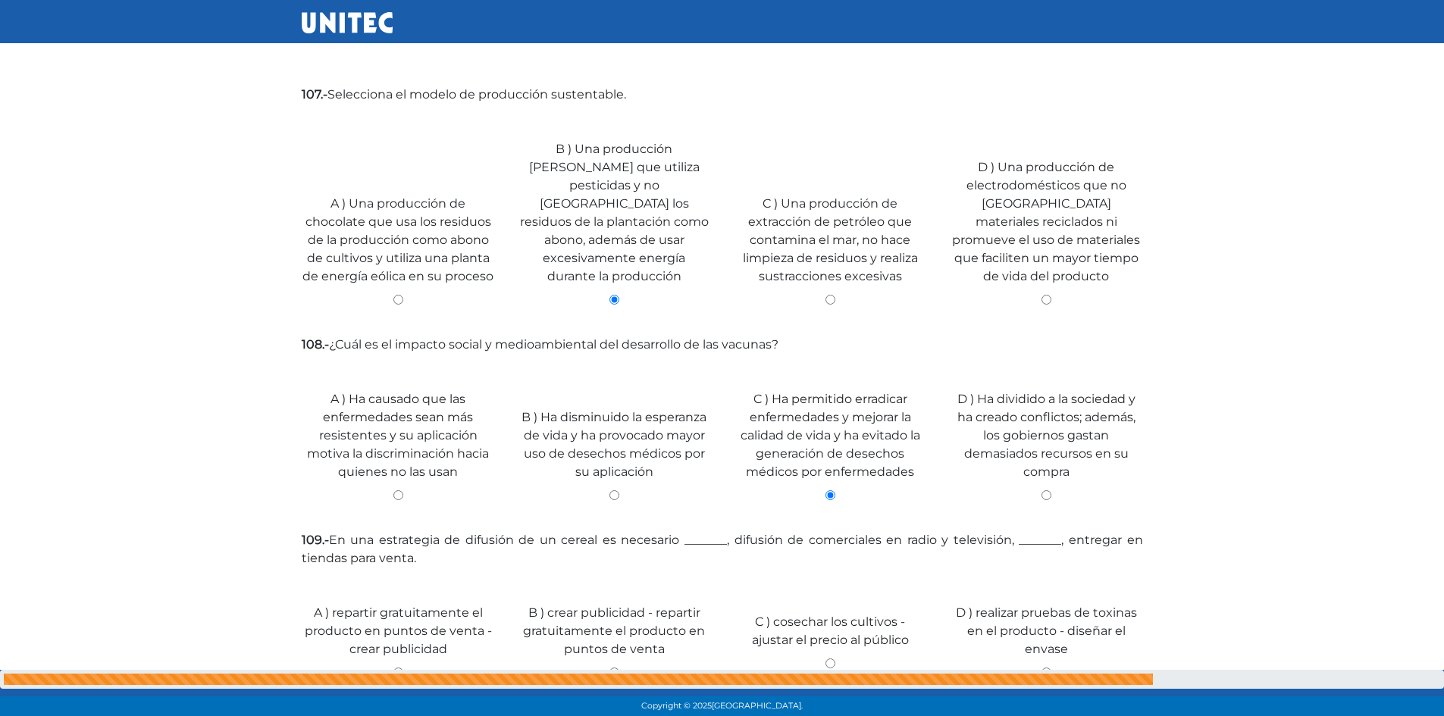
click at [395, 668] on input "A ) repartir gratuitamente el producto en puntos de venta - crear publicidad" at bounding box center [398, 673] width 193 height 10
radio input "true"
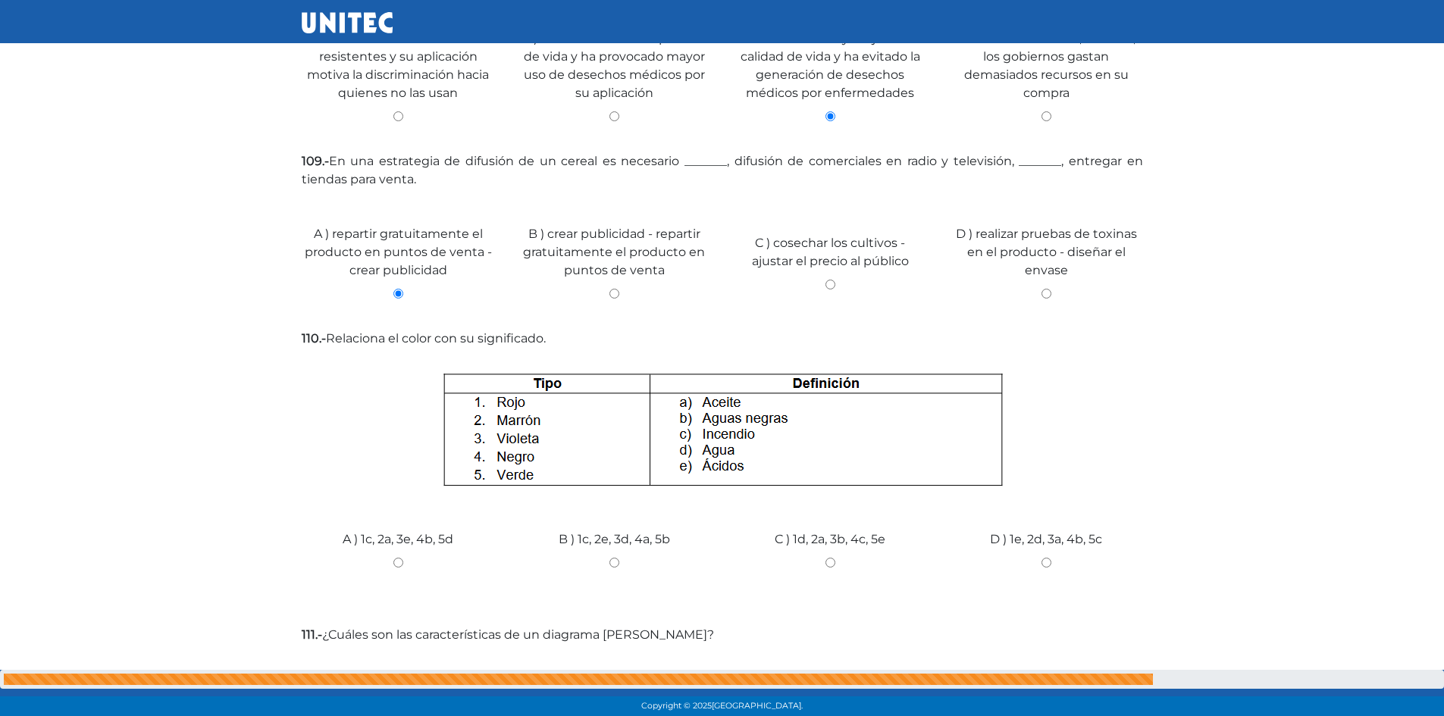
scroll to position [1440, 0]
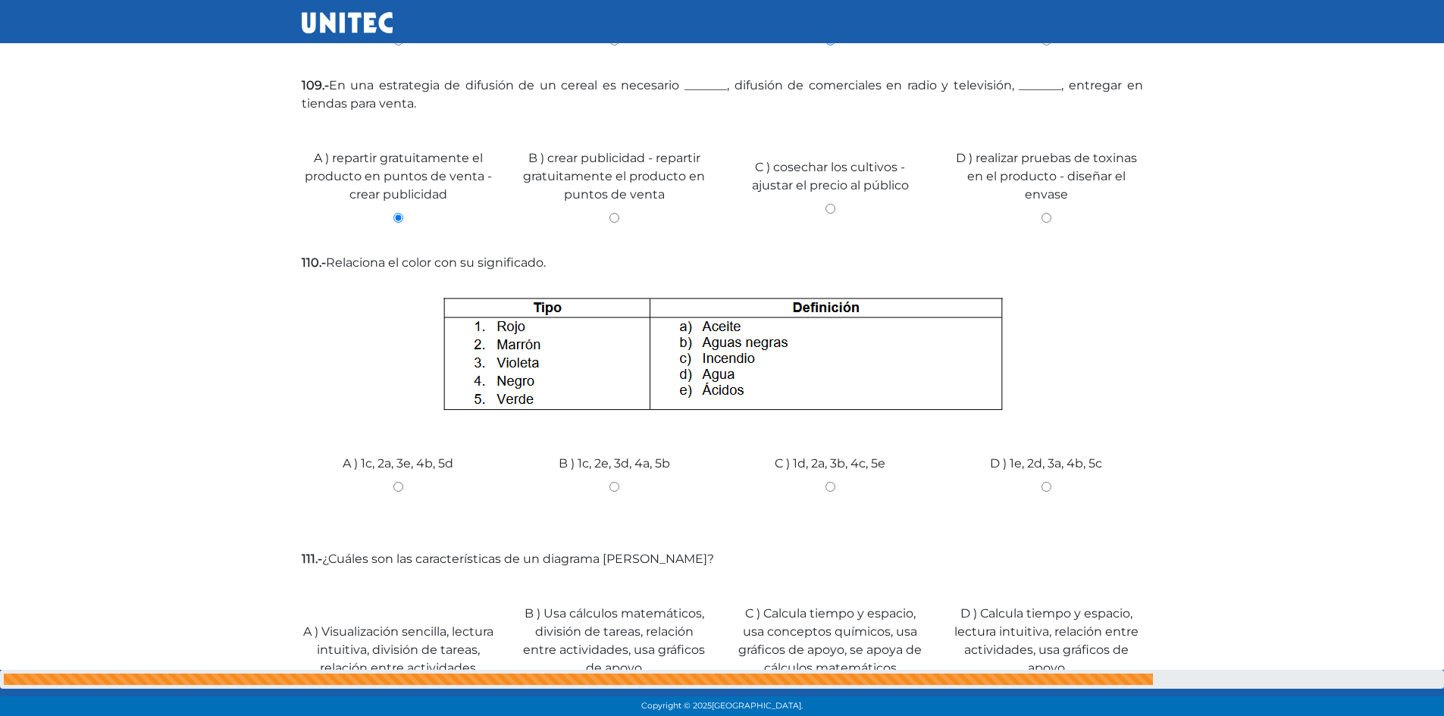
click at [829, 482] on input "C ) 1d, 2a, 3b, 4c, 5e" at bounding box center [830, 487] width 193 height 10
radio input "true"
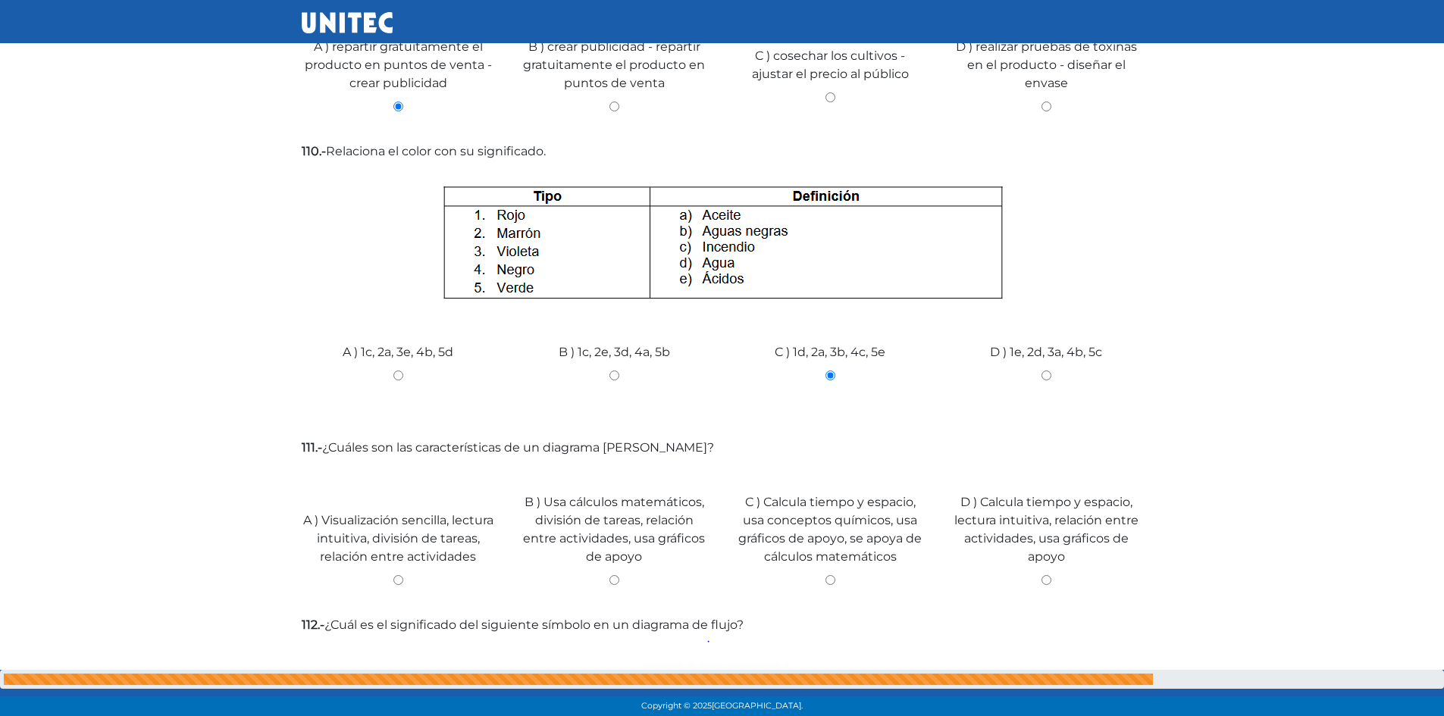
scroll to position [1627, 0]
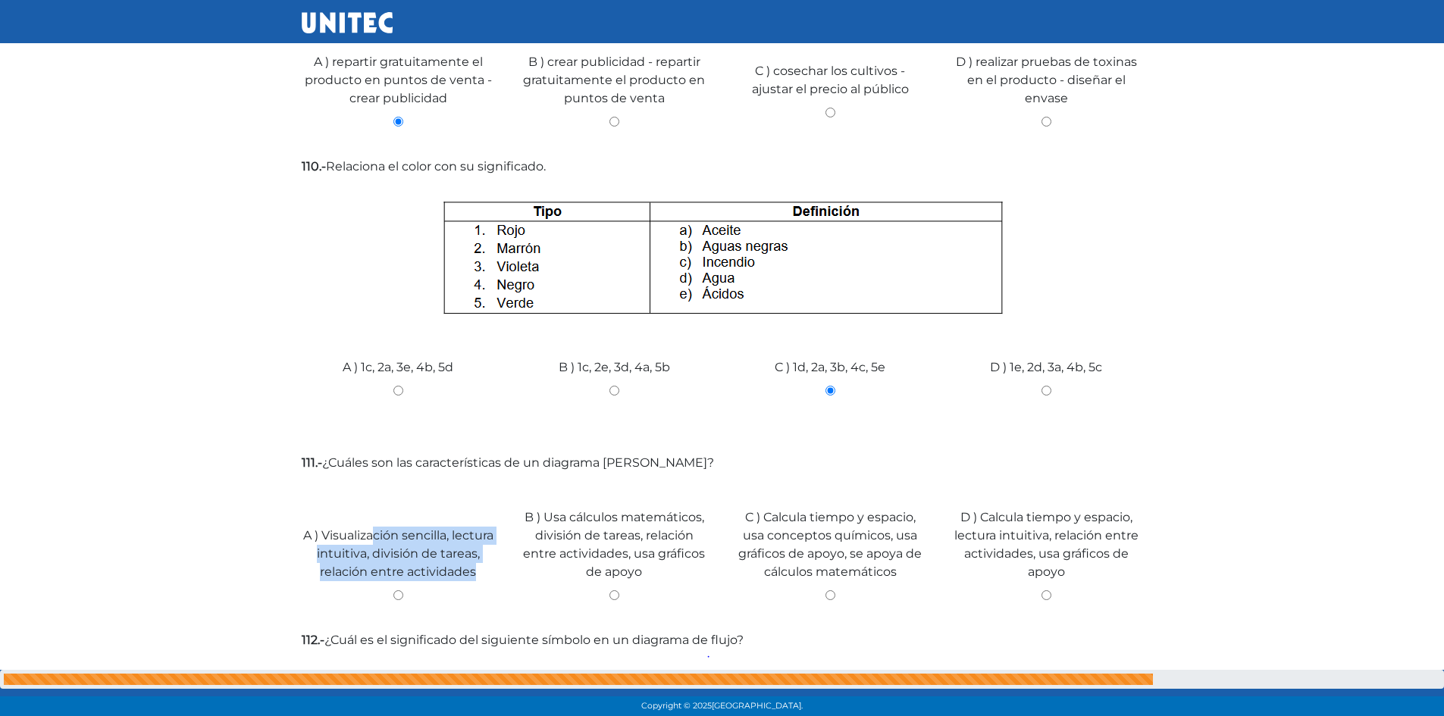
click at [392, 464] on div "111.- ¿Cuáles son las características de un diagrama [PERSON_NAME]? A ) Visuali…" at bounding box center [722, 536] width 841 height 165
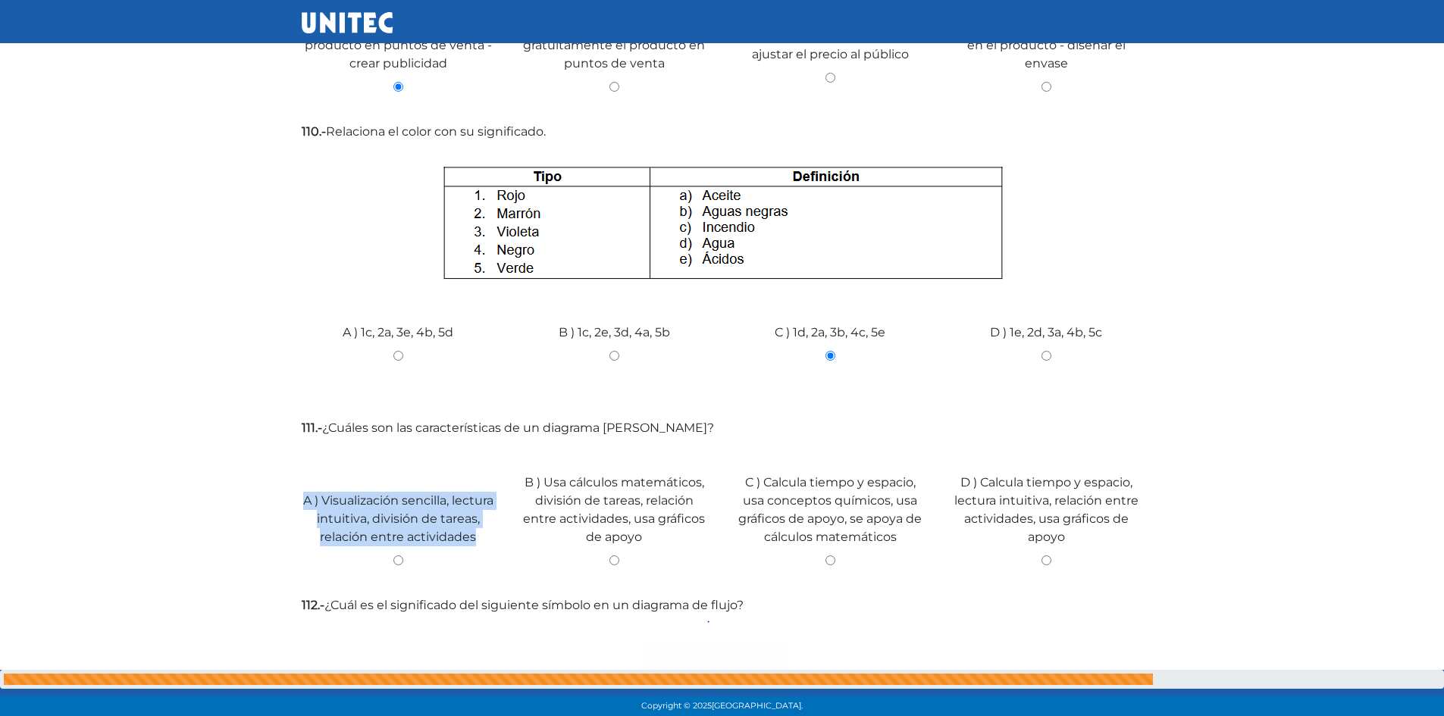
scroll to position [1647, 0]
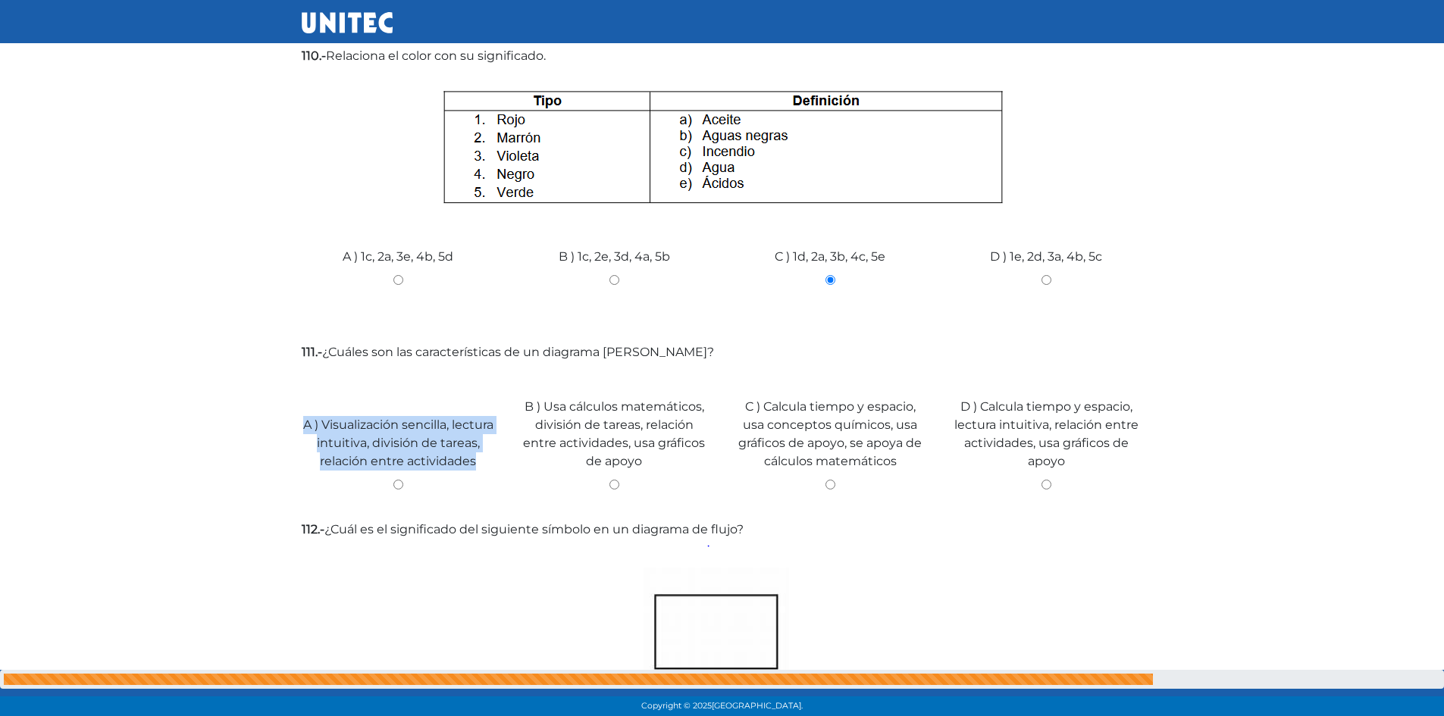
click at [398, 480] on input "A ) Visualización sencilla, lectura intuitiva, división de tareas, relación ent…" at bounding box center [398, 485] width 193 height 10
radio input "true"
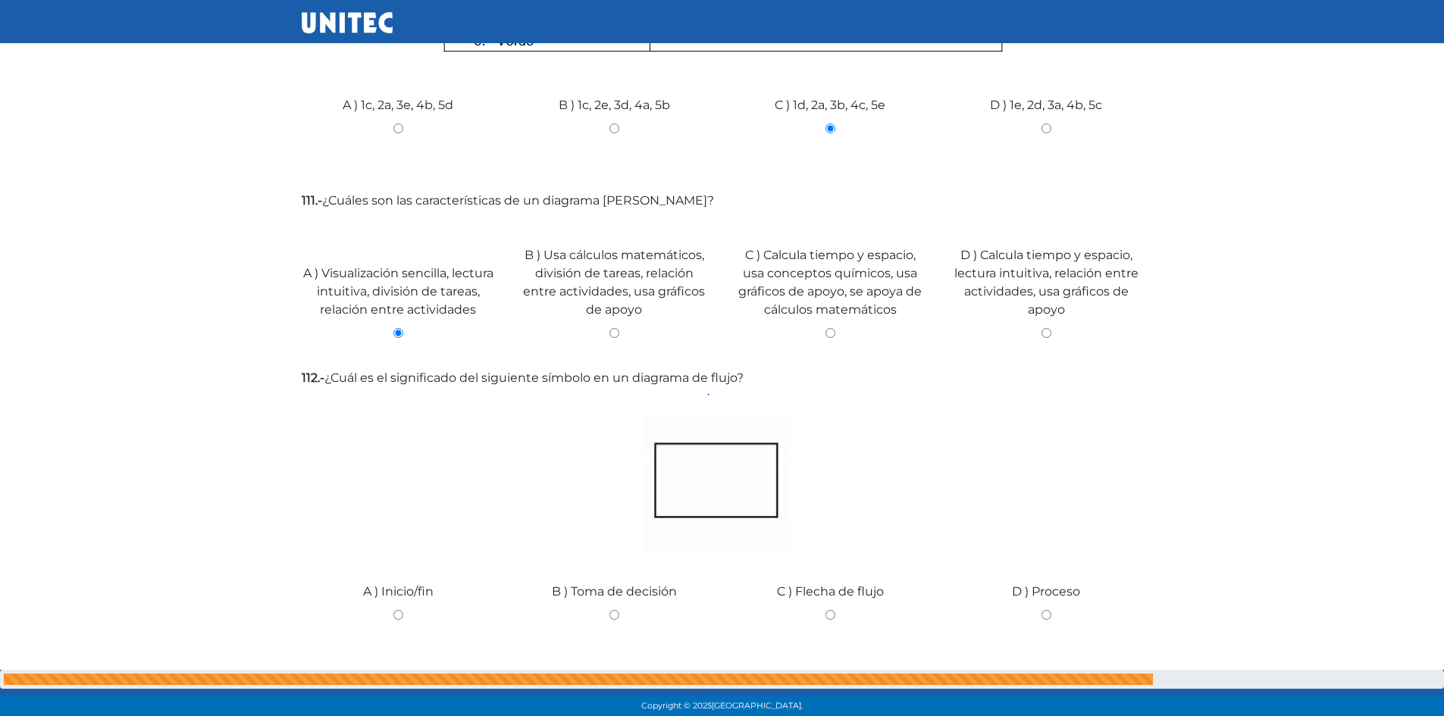
click at [339, 369] on label "112.- ¿Cuál es el significado del siguiente símbolo en un diagrama de flujo?" at bounding box center [722, 378] width 841 height 18
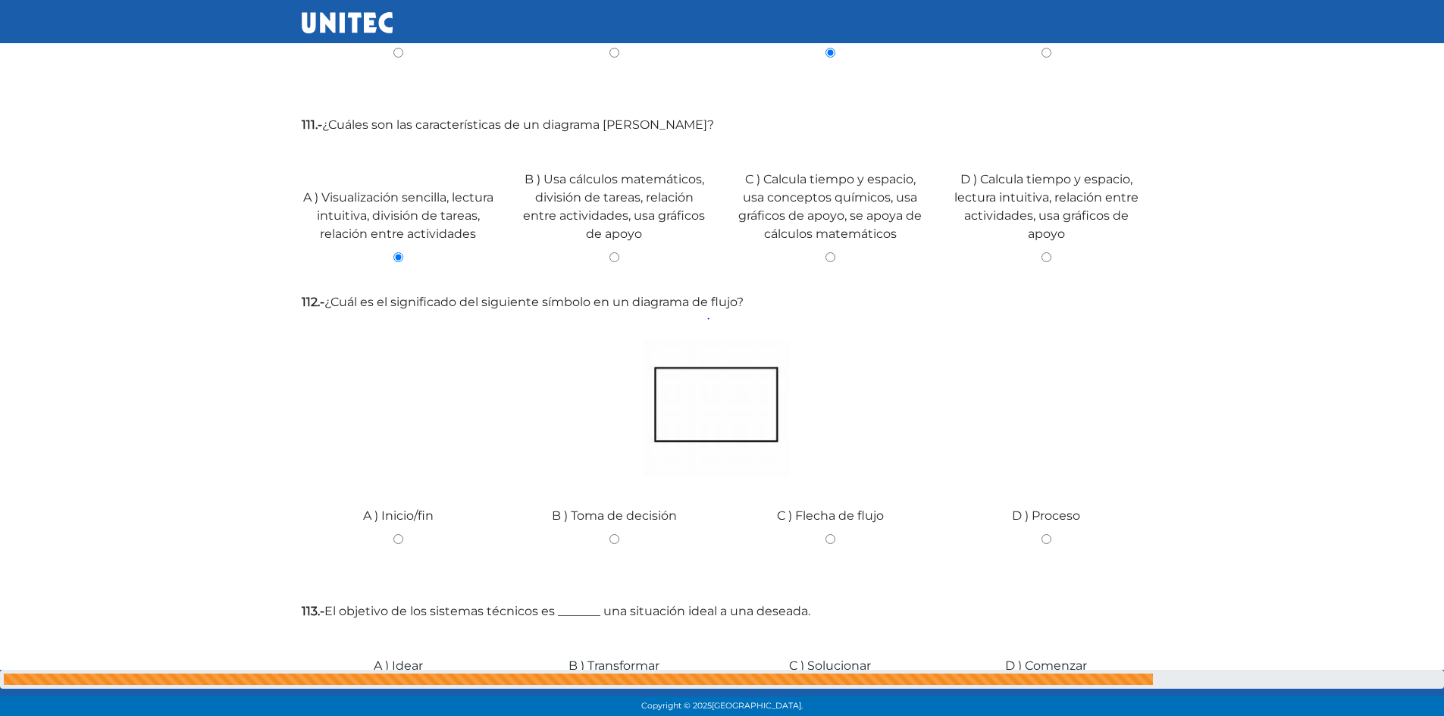
click at [392, 496] on div "A ) Inicio/fin" at bounding box center [398, 534] width 216 height 114
click at [399, 534] on input "A ) Inicio/fin" at bounding box center [398, 539] width 193 height 10
radio input "true"
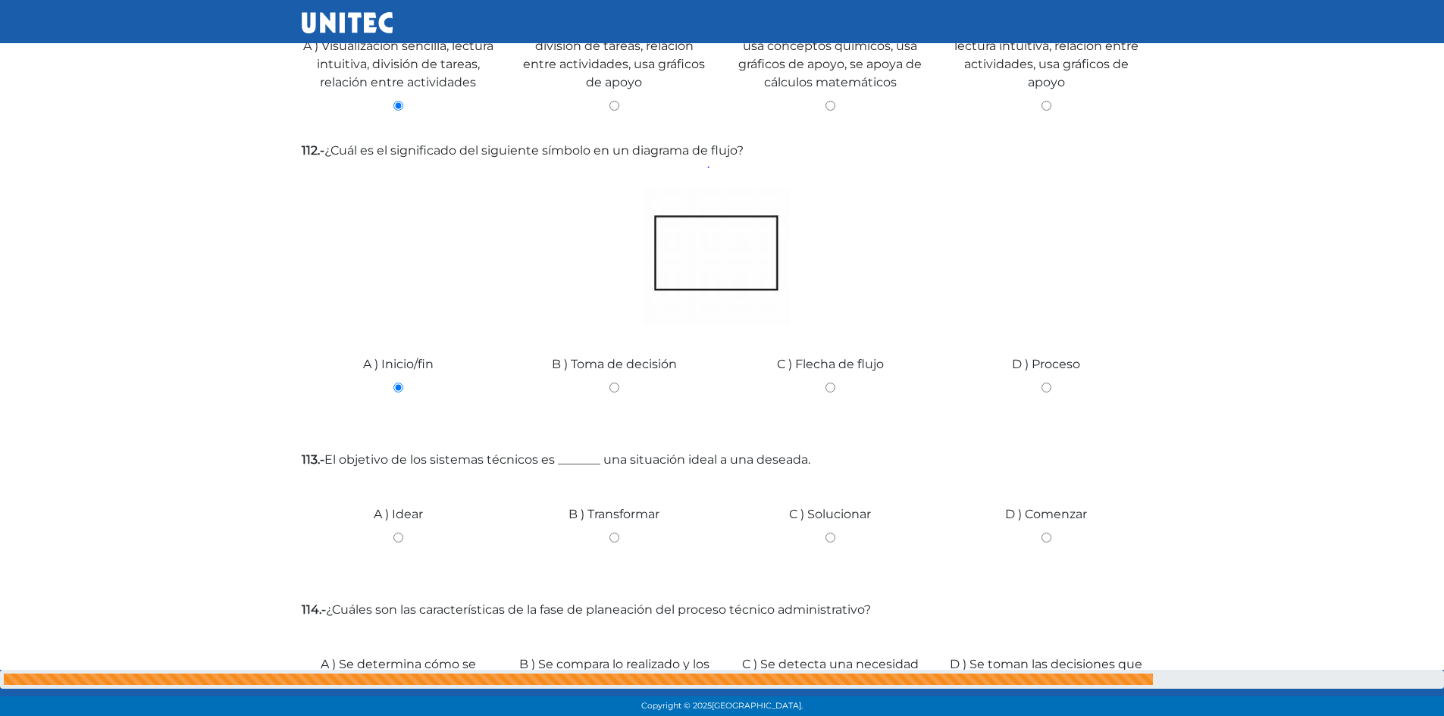
click at [840, 533] on input "C ) Solucionar" at bounding box center [830, 538] width 193 height 10
radio input "true"
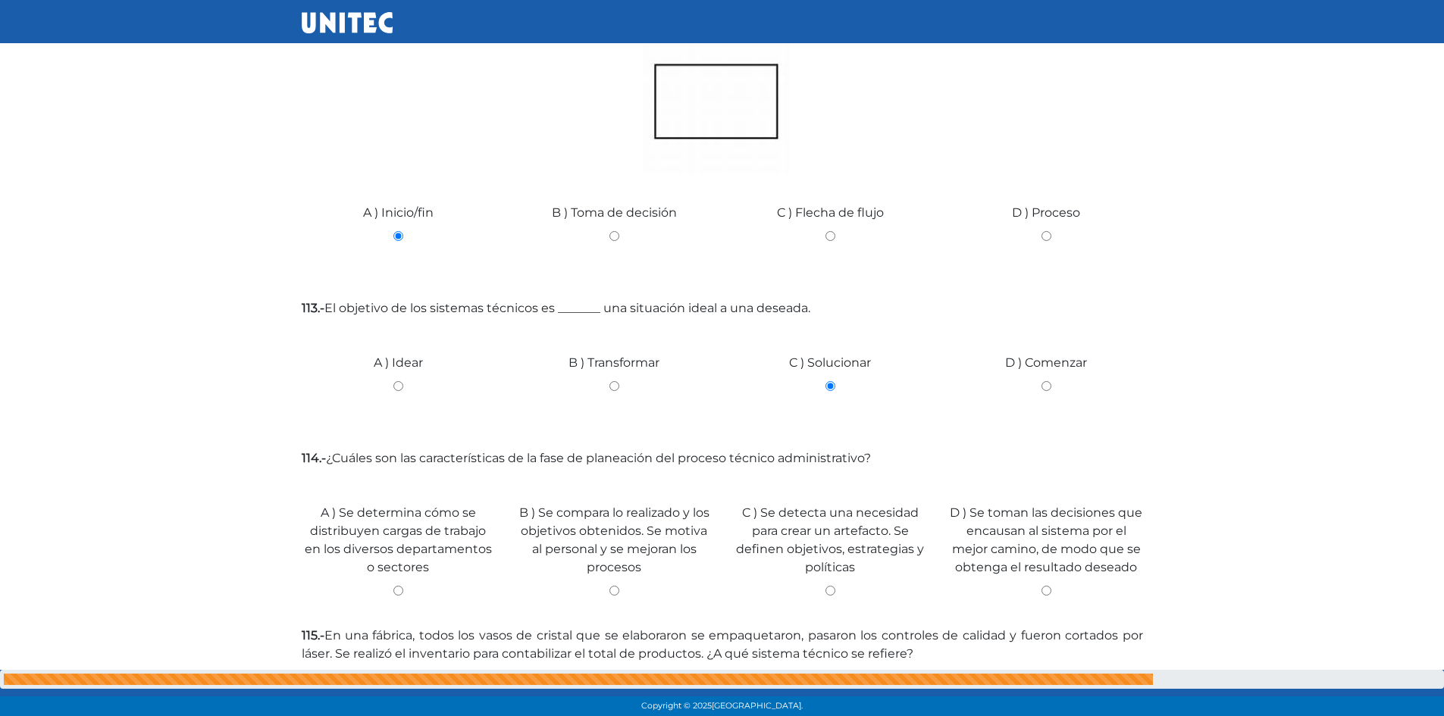
scroll to position [2254, 0]
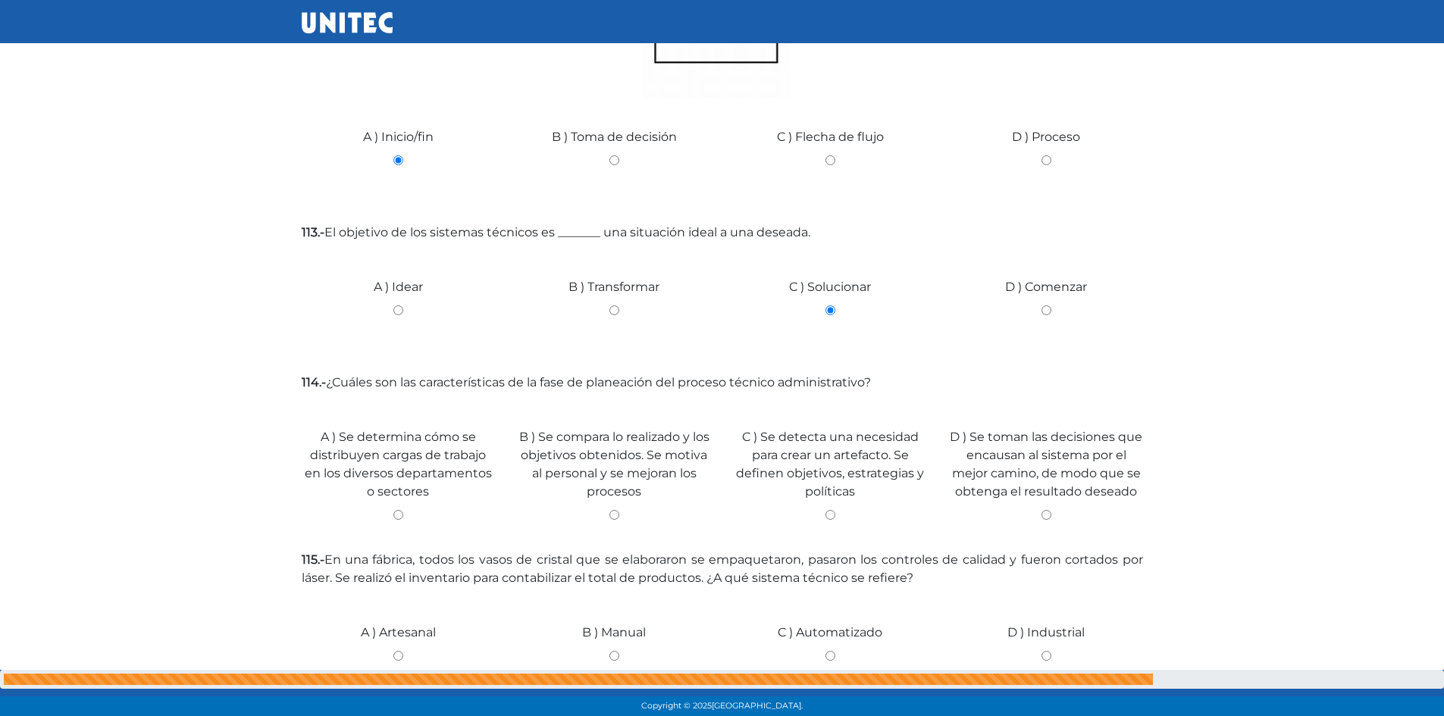
click at [610, 471] on div "B ) Se compara lo realizado y los objetivos obtenidos. Se motiva al personal y …" at bounding box center [614, 468] width 216 height 141
click at [610, 472] on div "B ) Se compara lo realizado y los objetivos obtenidos. Se motiva al personal y …" at bounding box center [614, 468] width 216 height 141
click at [610, 510] on input "B ) Se compara lo realizado y los objetivos obtenidos. Se motiva al personal y …" at bounding box center [614, 515] width 193 height 10
radio input "true"
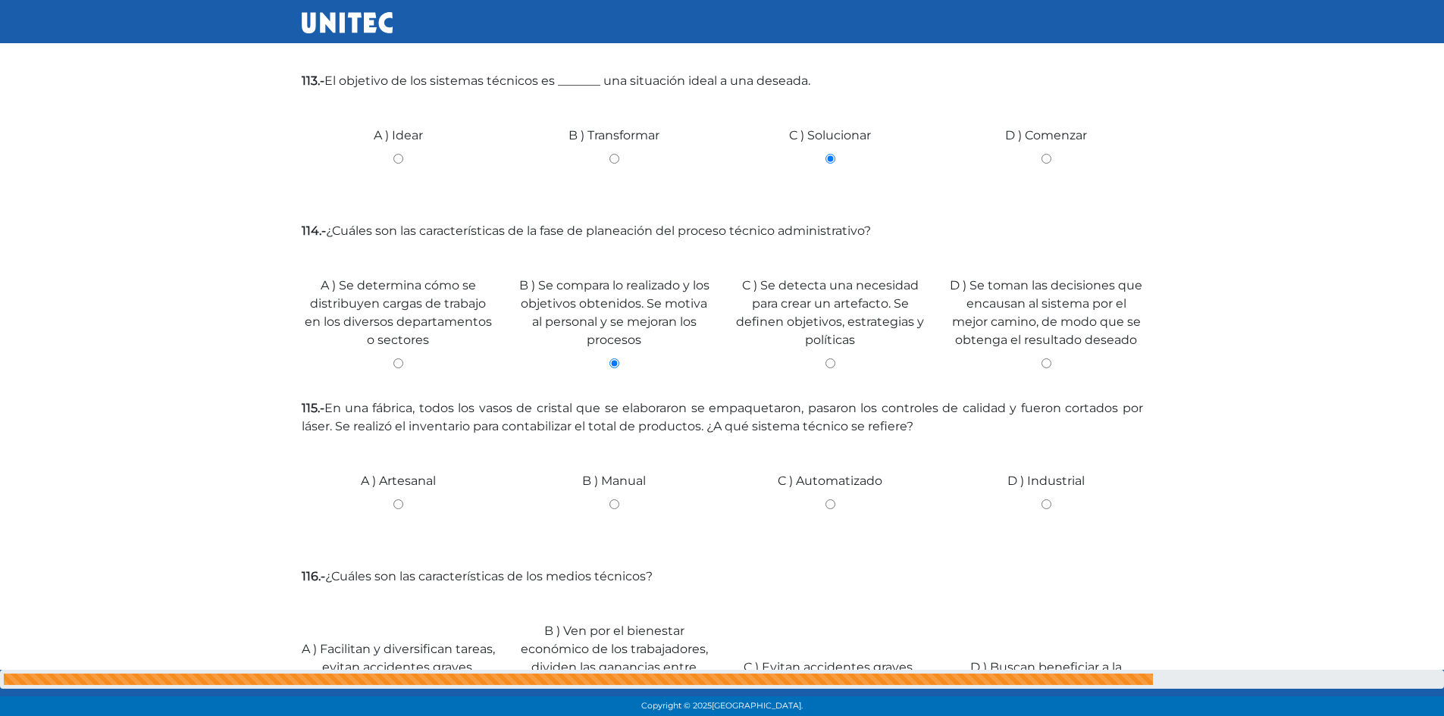
click at [837, 462] on div "C ) Automatizado" at bounding box center [830, 499] width 216 height 114
click at [831, 500] on input "C ) Automatizado" at bounding box center [830, 505] width 193 height 10
radio input "true"
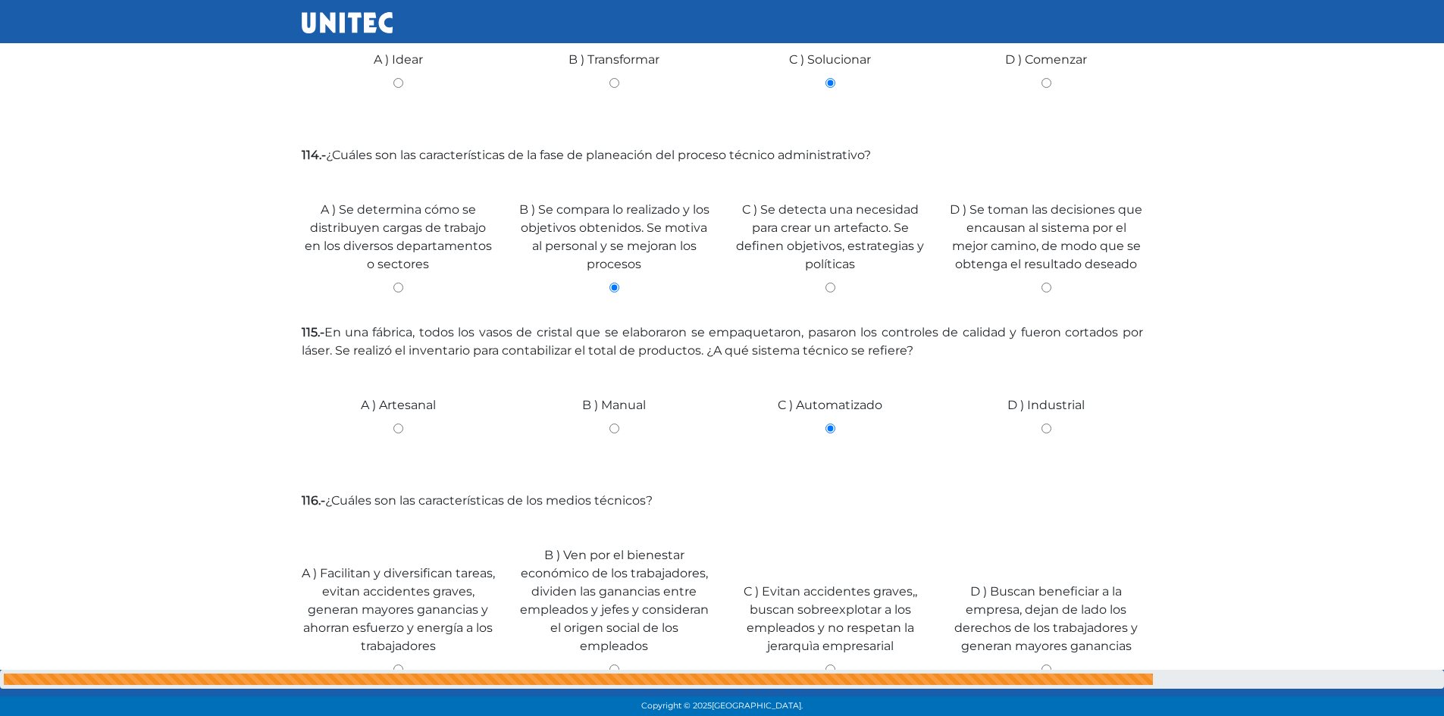
scroll to position [2708, 0]
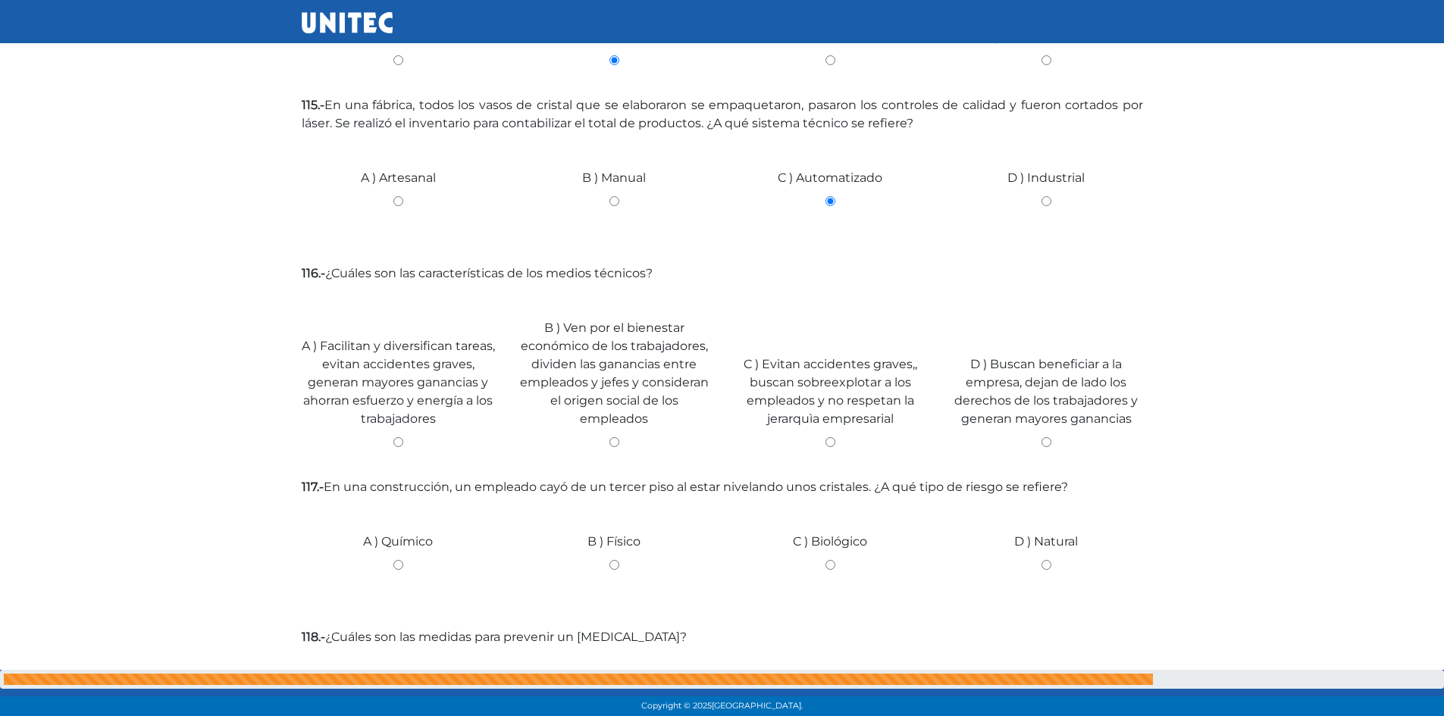
click at [621, 401] on div "B ) Ven por el bienestar económico de los trabajadores, dividen las ganancias e…" at bounding box center [614, 377] width 216 height 177
click at [615, 437] on input "B ) Ven por el bienestar económico de los trabajadores, dividen las ganancias e…" at bounding box center [614, 442] width 193 height 10
radio input "true"
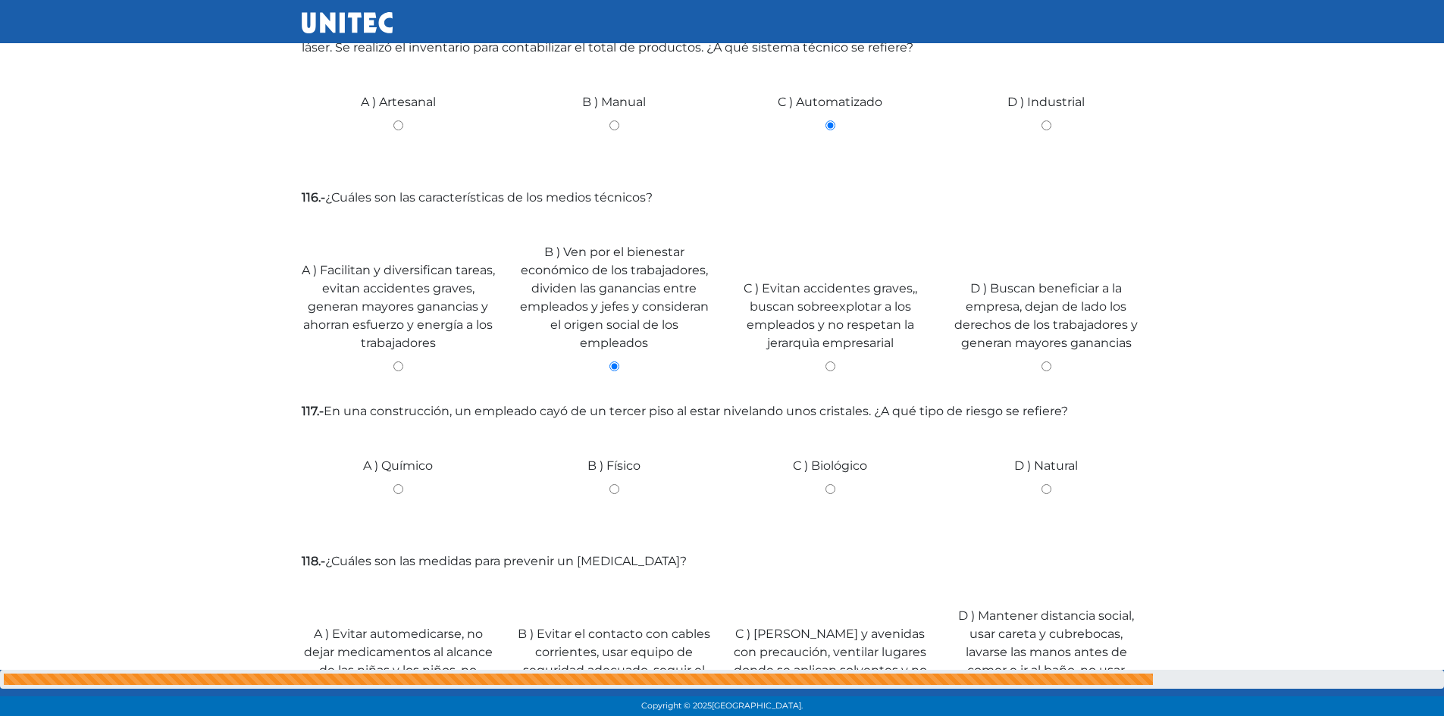
click at [827, 484] on input "C ) Biológico" at bounding box center [830, 489] width 193 height 10
radio input "true"
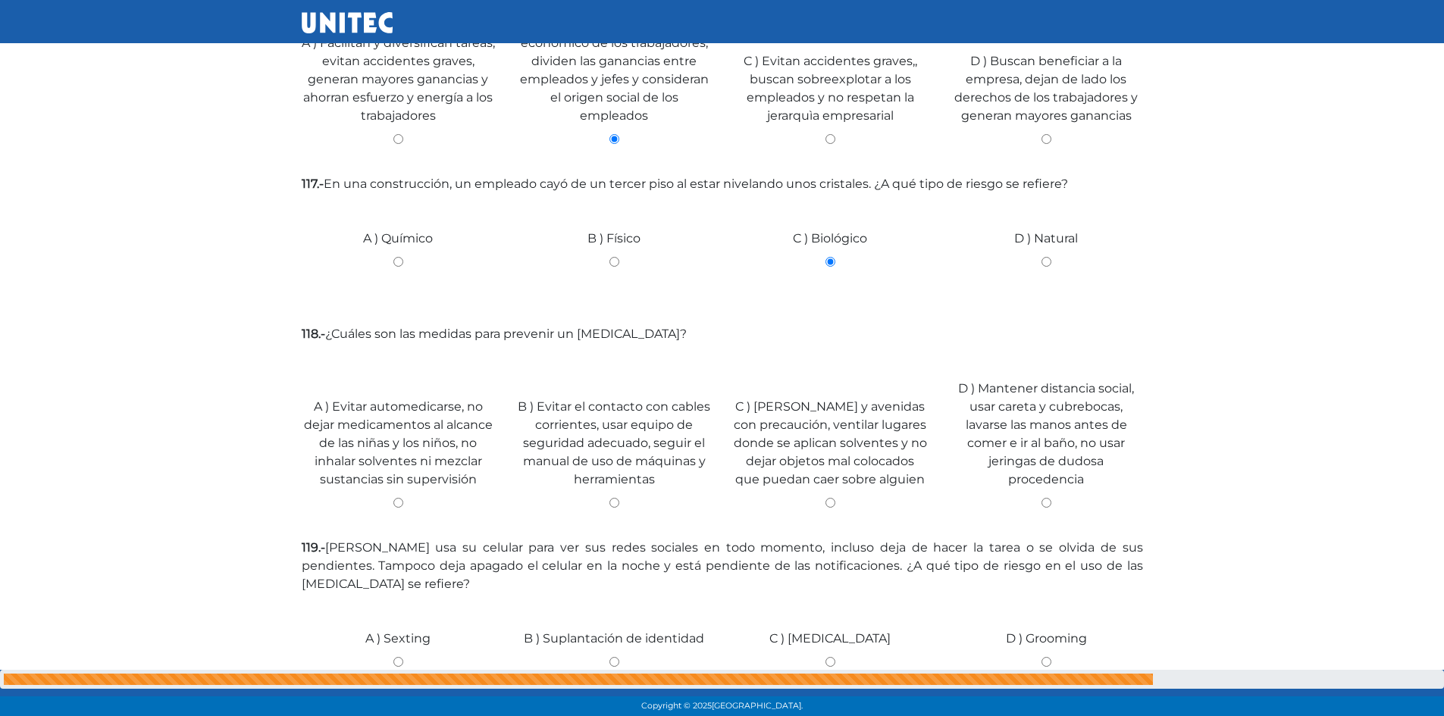
click at [397, 498] on input "A ) Evitar automedicarse, no dejar medicamentos al alcance de las niñas y los n…" at bounding box center [398, 503] width 193 height 10
radio input "true"
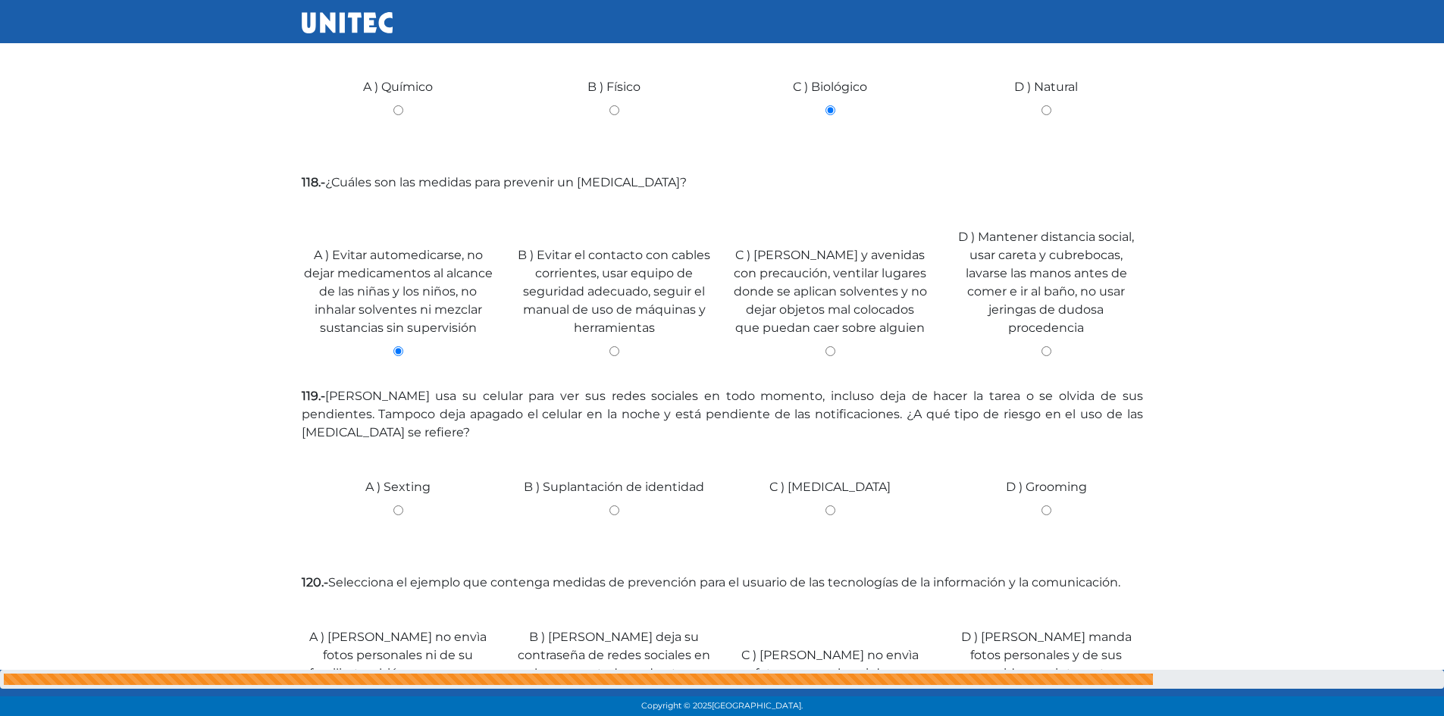
click at [832, 506] on input "C ) [MEDICAL_DATA]" at bounding box center [830, 511] width 193 height 10
radio input "true"
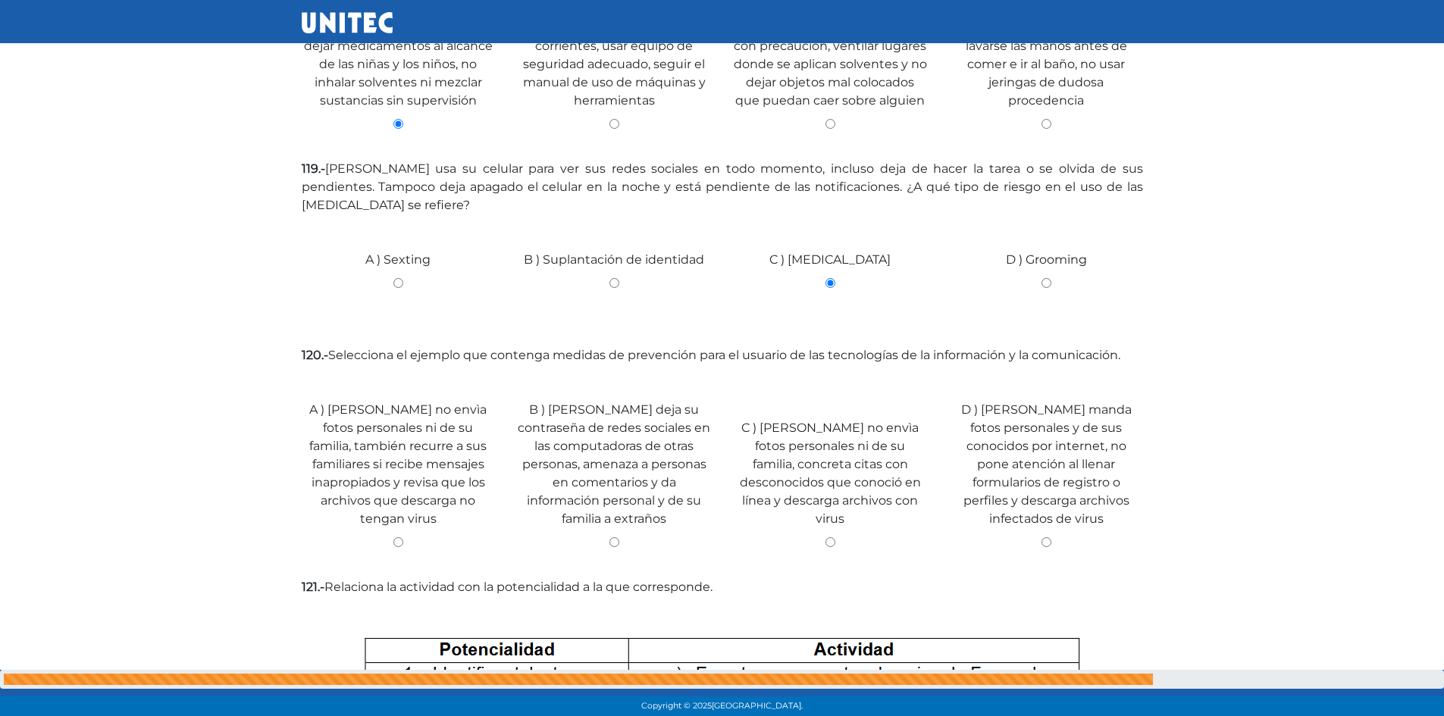
drag, startPoint x: 406, startPoint y: 495, endPoint x: 407, endPoint y: 478, distance: 16.7
click at [406, 492] on div "A ) [PERSON_NAME] no envìa fotos personales ni de su familia, también recurre a…" at bounding box center [398, 469] width 216 height 196
click at [390, 477] on div "A ) [PERSON_NAME] no envìa fotos personales ni de su familia, también recurre a…" at bounding box center [398, 469] width 216 height 196
drag, startPoint x: 829, startPoint y: 489, endPoint x: 839, endPoint y: 487, distance: 10.1
click at [834, 537] on input "C ) [PERSON_NAME] no envìa fotos personales ni de su familia, concreta citas co…" at bounding box center [830, 542] width 193 height 10
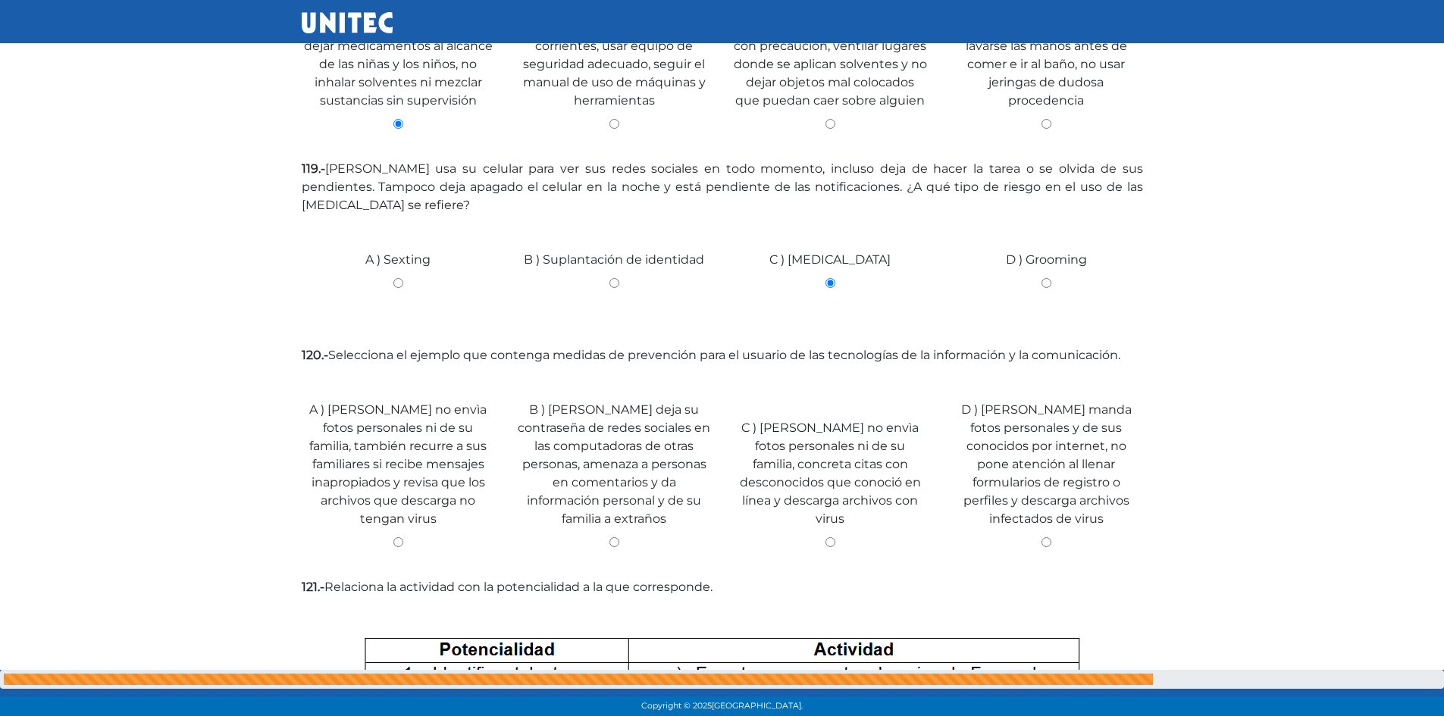
radio input "true"
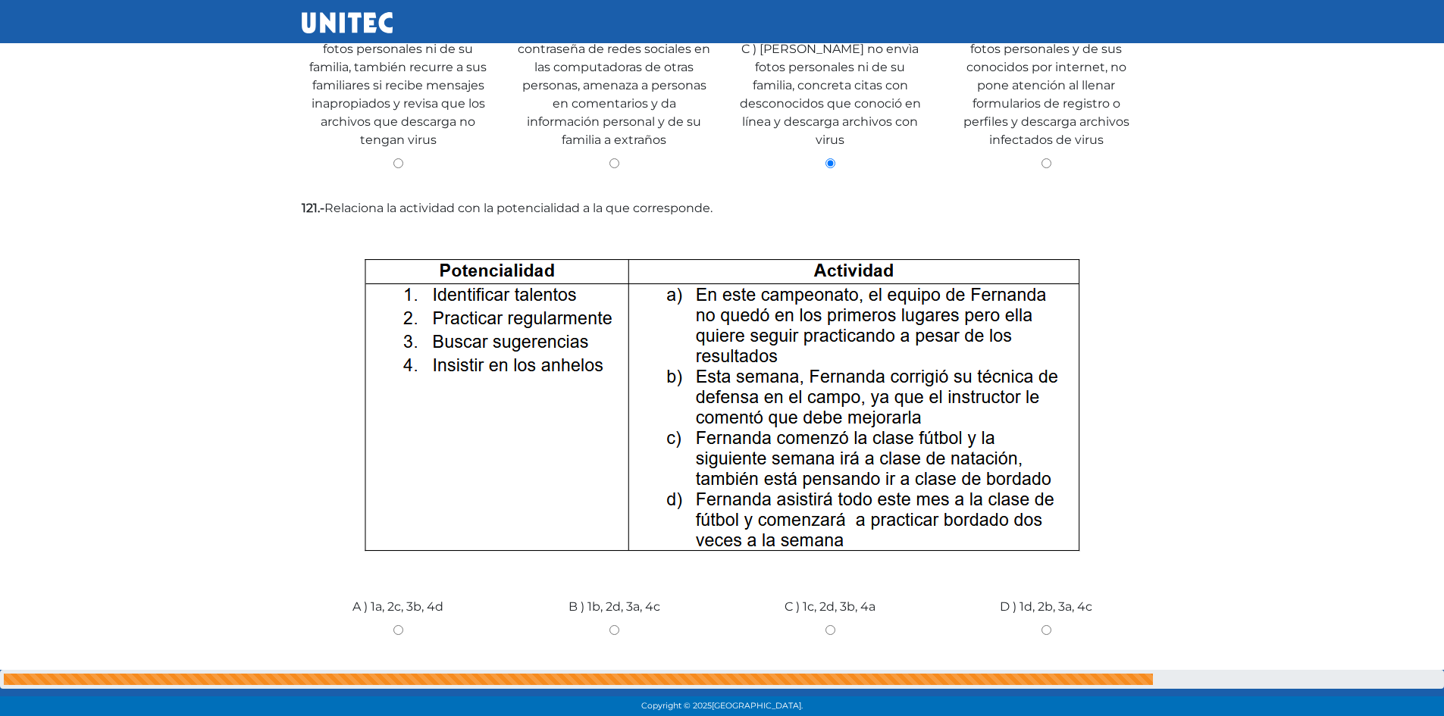
scroll to position [3618, 0]
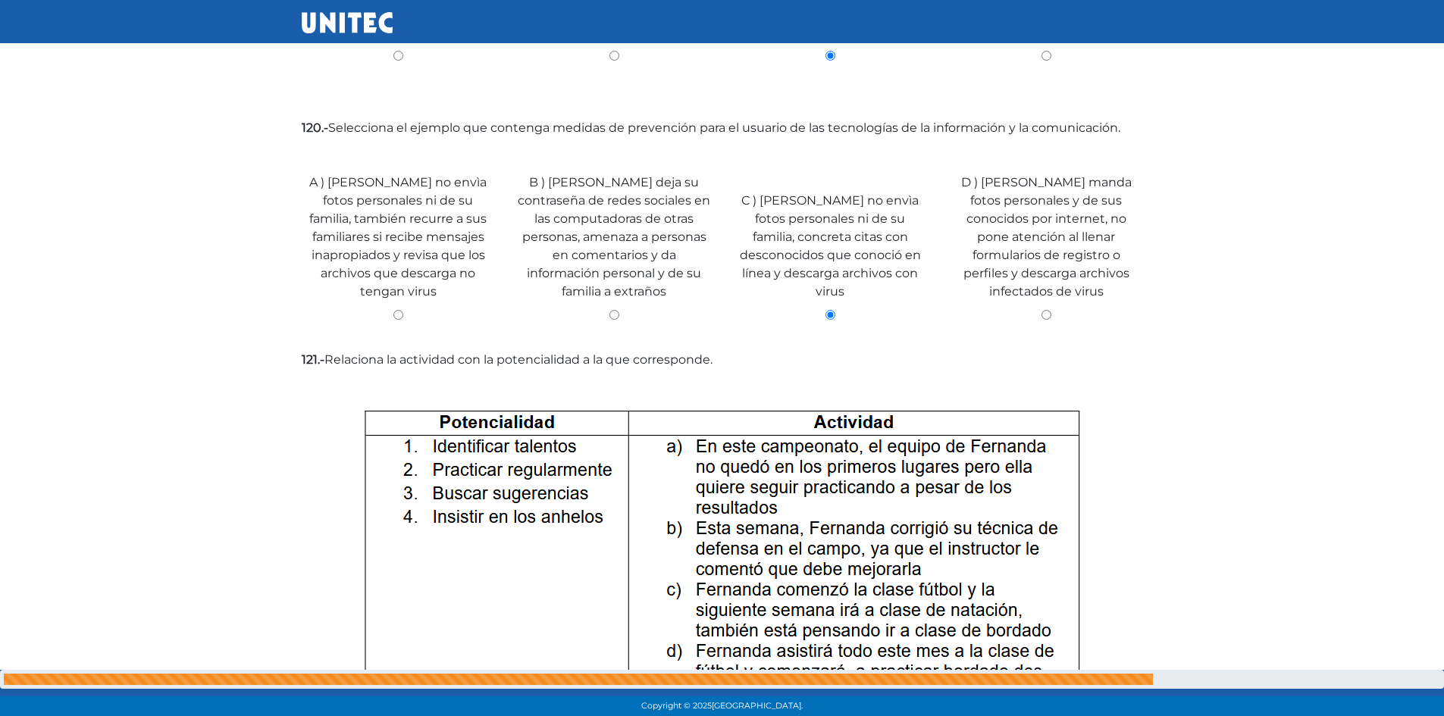
click at [398, 310] on input "A ) [PERSON_NAME] no envìa fotos personales ni de su familia, también recurre a…" at bounding box center [398, 315] width 193 height 10
radio input "true"
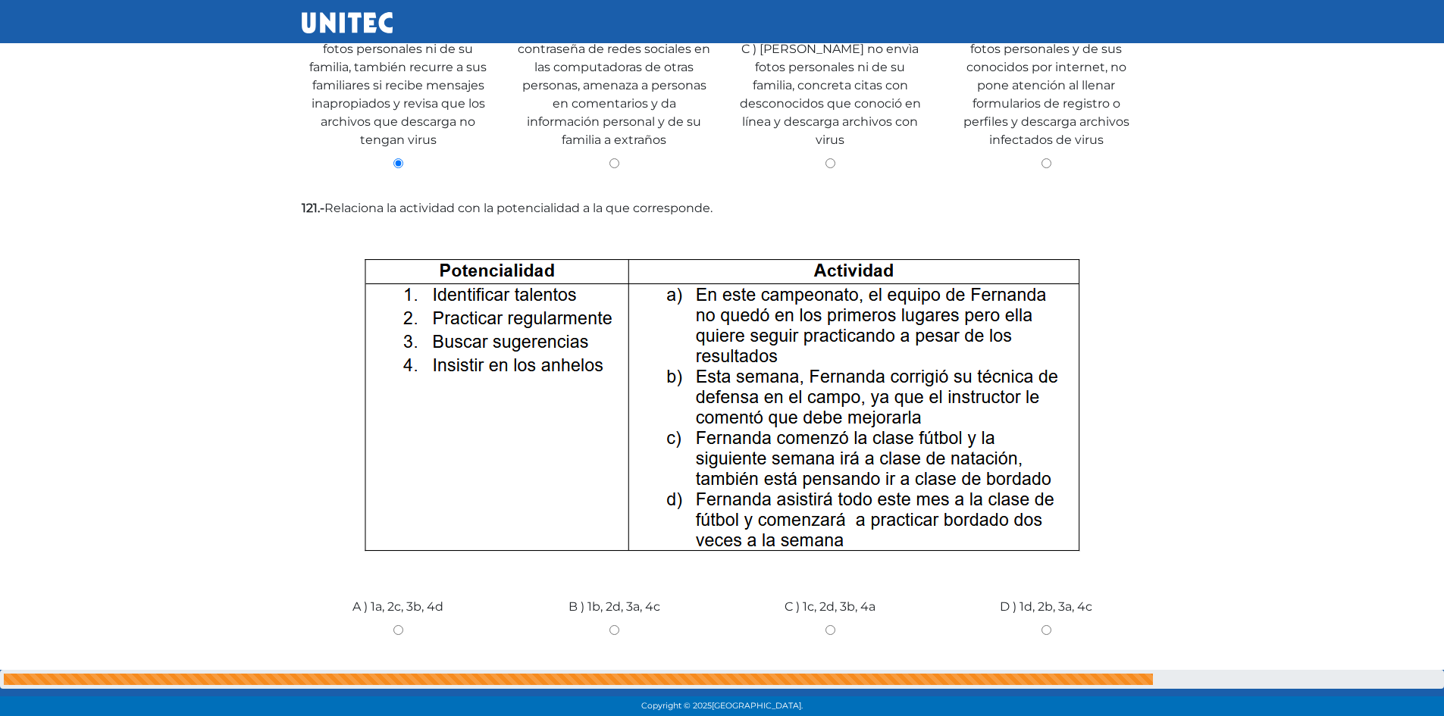
scroll to position [3845, 0]
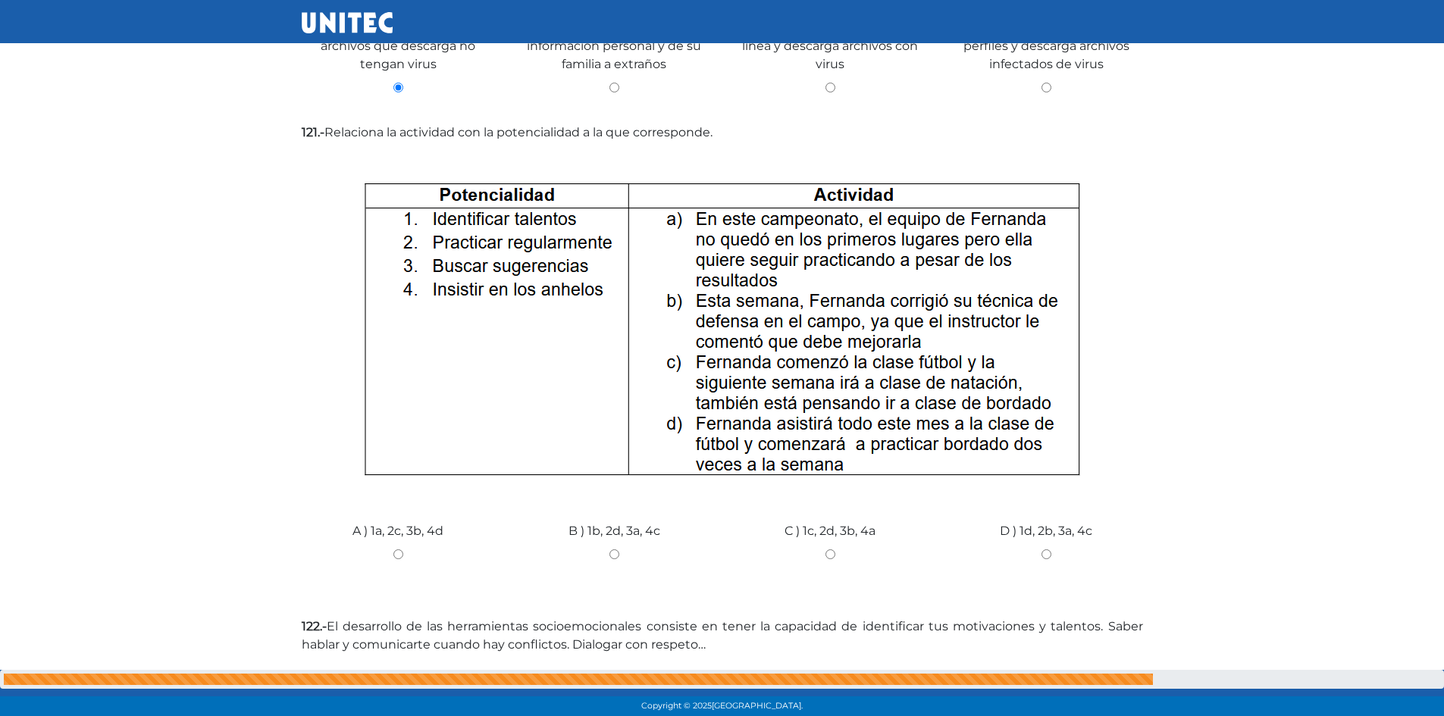
click at [619, 550] on input "B ) 1b, 2d, 3a, 4c" at bounding box center [614, 555] width 193 height 10
radio input "true"
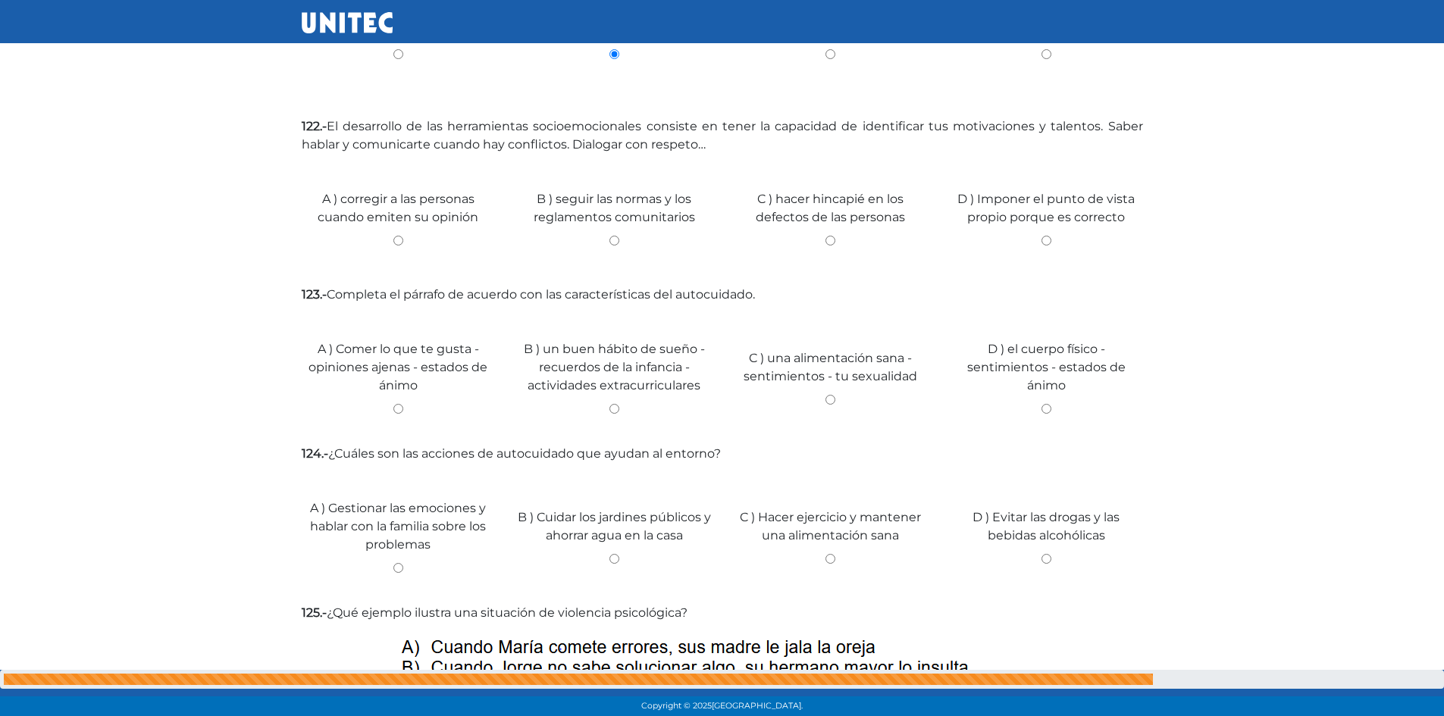
scroll to position [4355, 0]
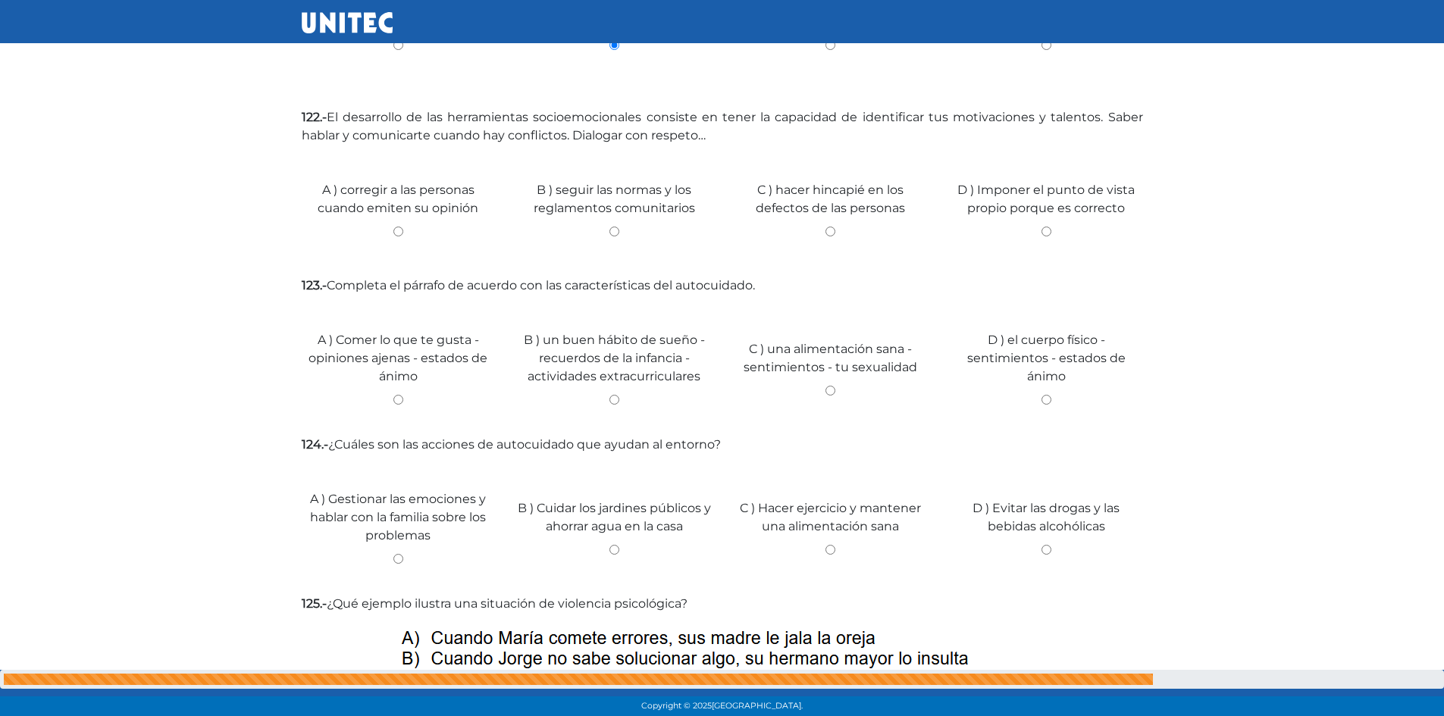
click at [393, 227] on input "A ) corregir a las personas cuando emiten su opinión" at bounding box center [398, 232] width 193 height 10
radio input "true"
drag, startPoint x: 350, startPoint y: 430, endPoint x: 352, endPoint y: 438, distance: 8.5
drag, startPoint x: 352, startPoint y: 438, endPoint x: 61, endPoint y: 356, distance: 301.9
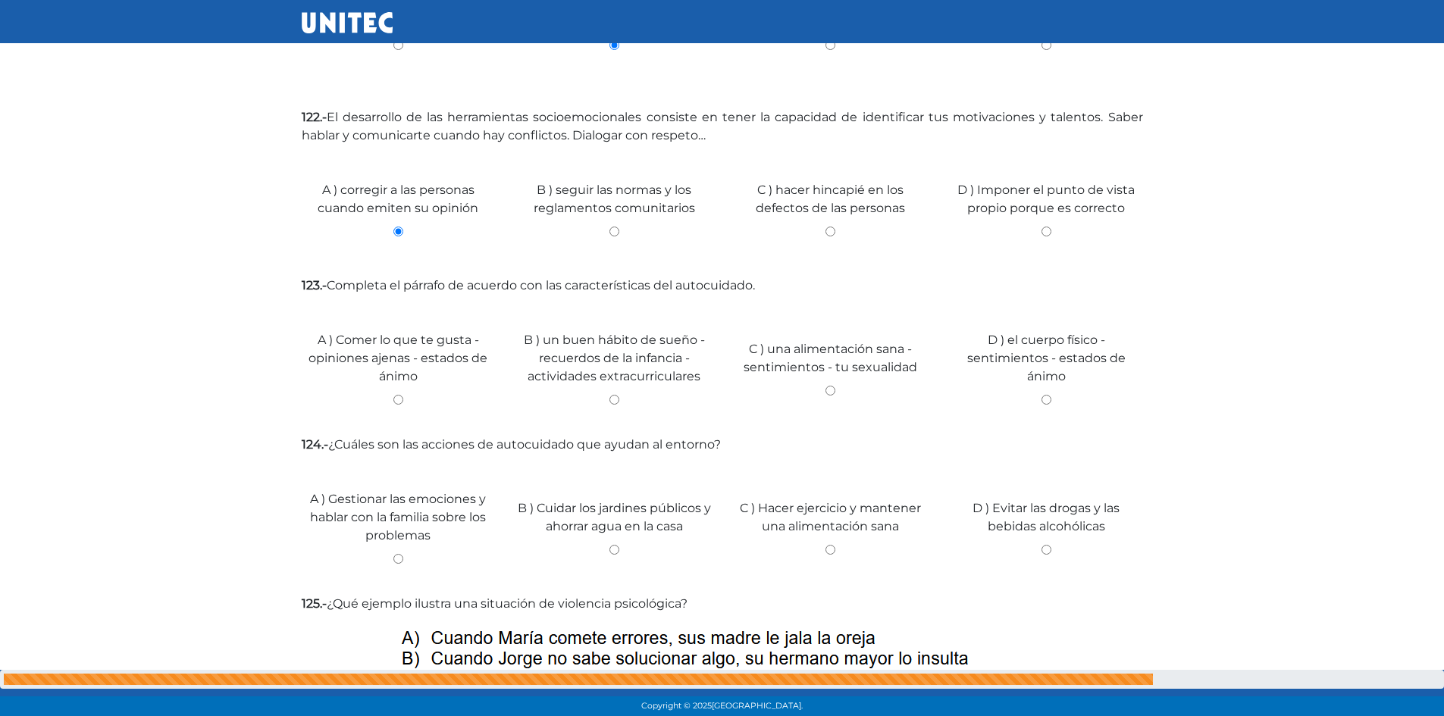
click at [620, 395] on input "B ) un buen hábito de sueño - recuerdos de la infancia - actividades extracurri…" at bounding box center [614, 400] width 193 height 10
radio input "true"
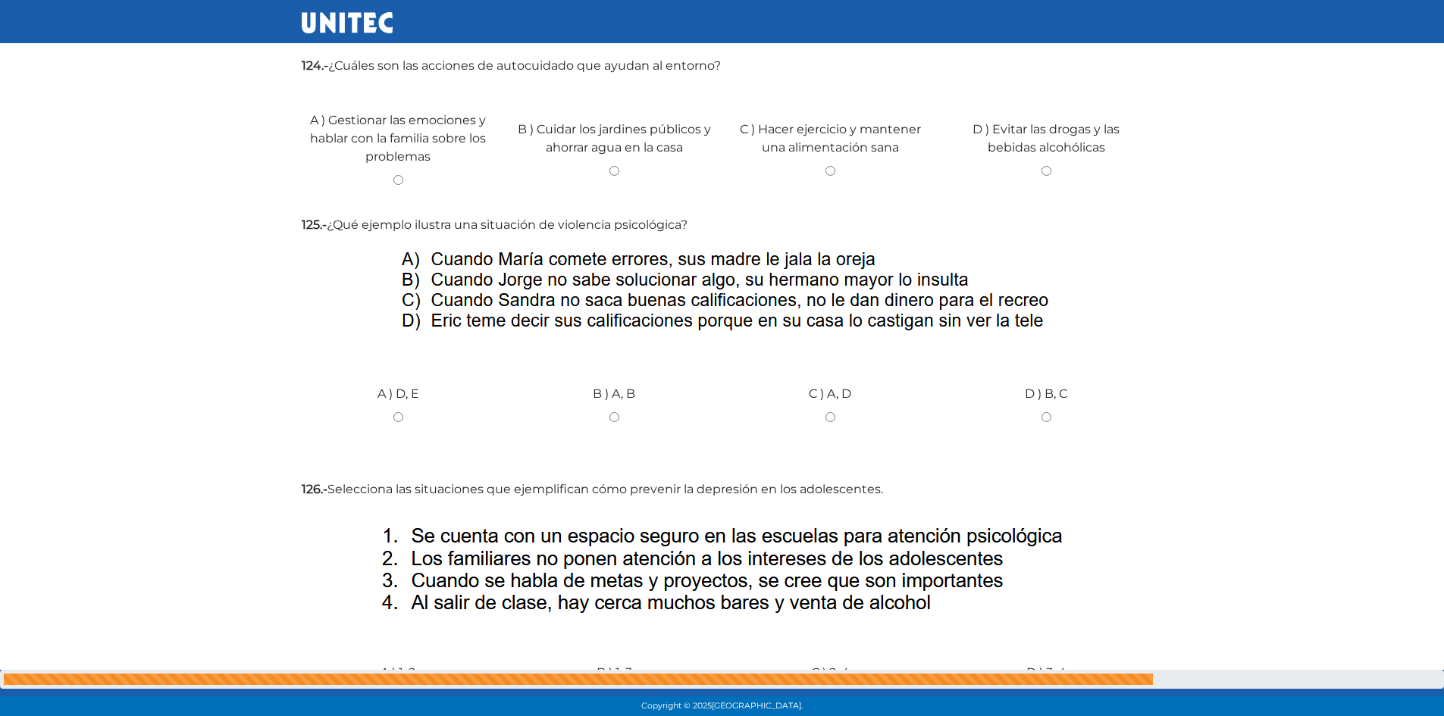
scroll to position [4658, 0]
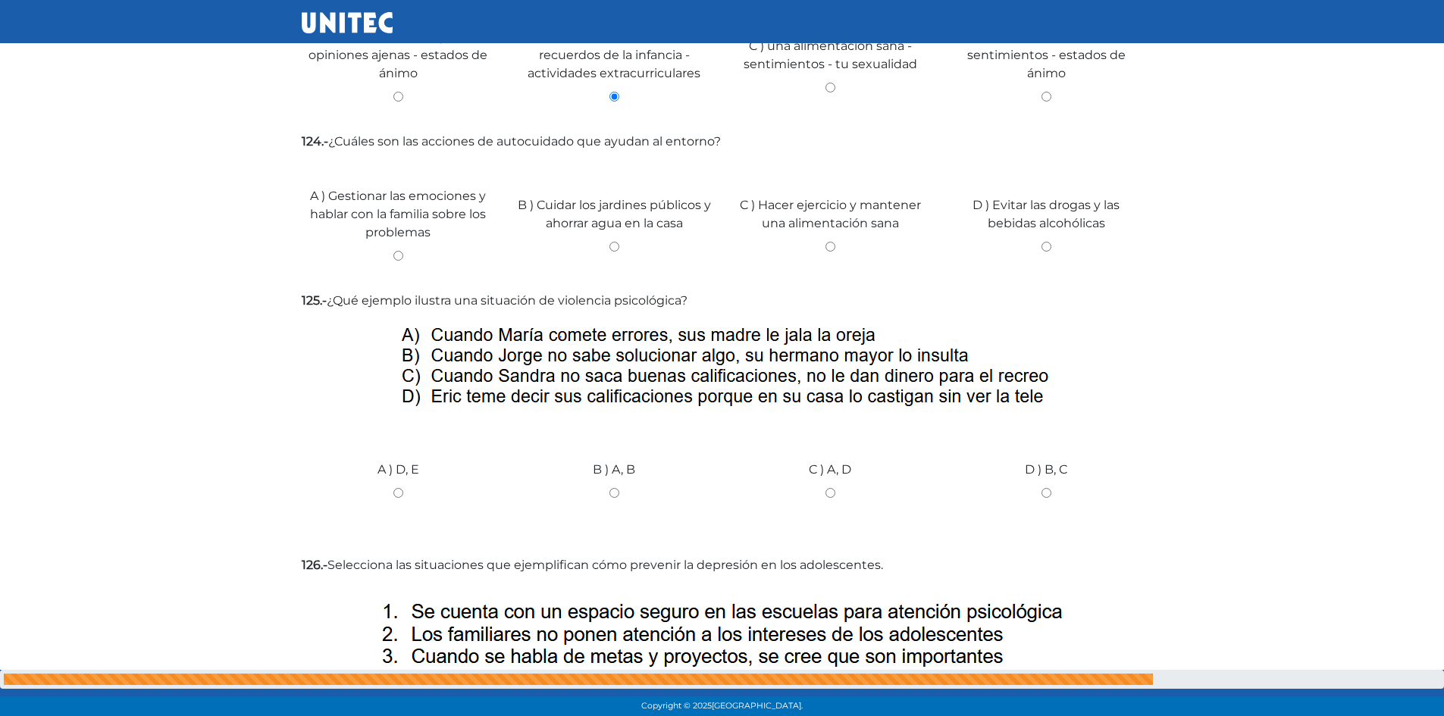
click at [610, 186] on div "B ) Cuidar los jardines públicos y ahorrar agua en la casa" at bounding box center [614, 223] width 216 height 114
click at [616, 242] on input "B ) Cuidar los jardines públicos y ahorrar agua en la casa" at bounding box center [614, 247] width 193 height 10
radio input "true"
click at [614, 433] on div "B ) A, B" at bounding box center [614, 488] width 216 height 114
click at [614, 431] on div "B ) A, B" at bounding box center [614, 488] width 216 height 114
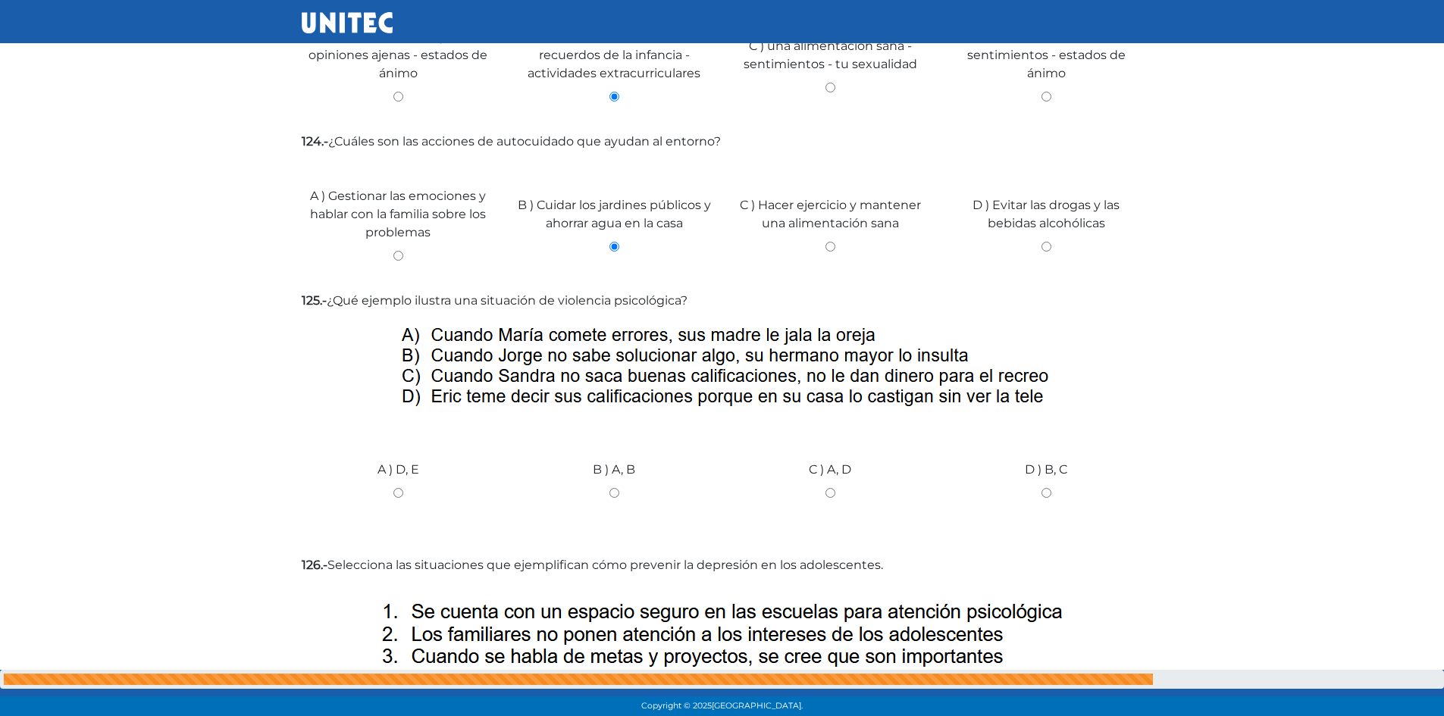
click at [614, 488] on input "B ) A, B" at bounding box center [614, 493] width 193 height 10
radio input "true"
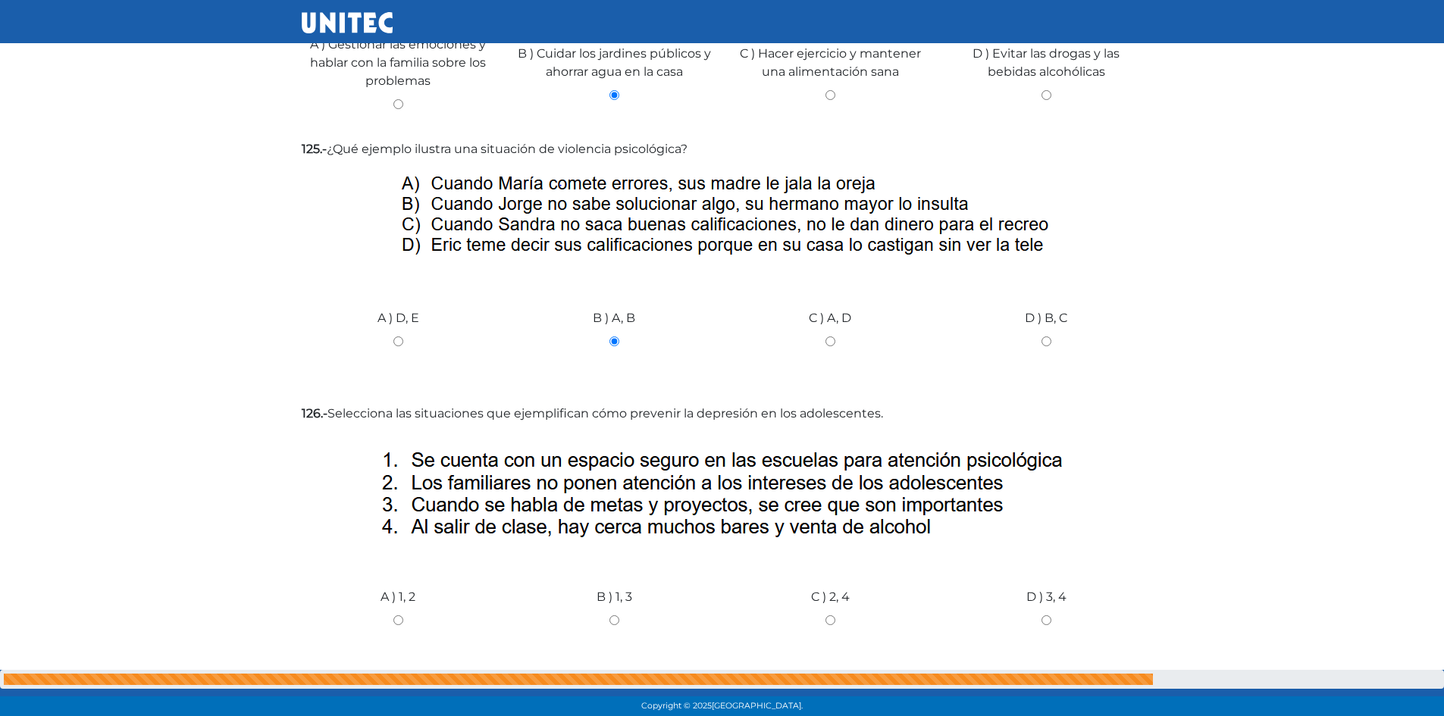
scroll to position [4961, 0]
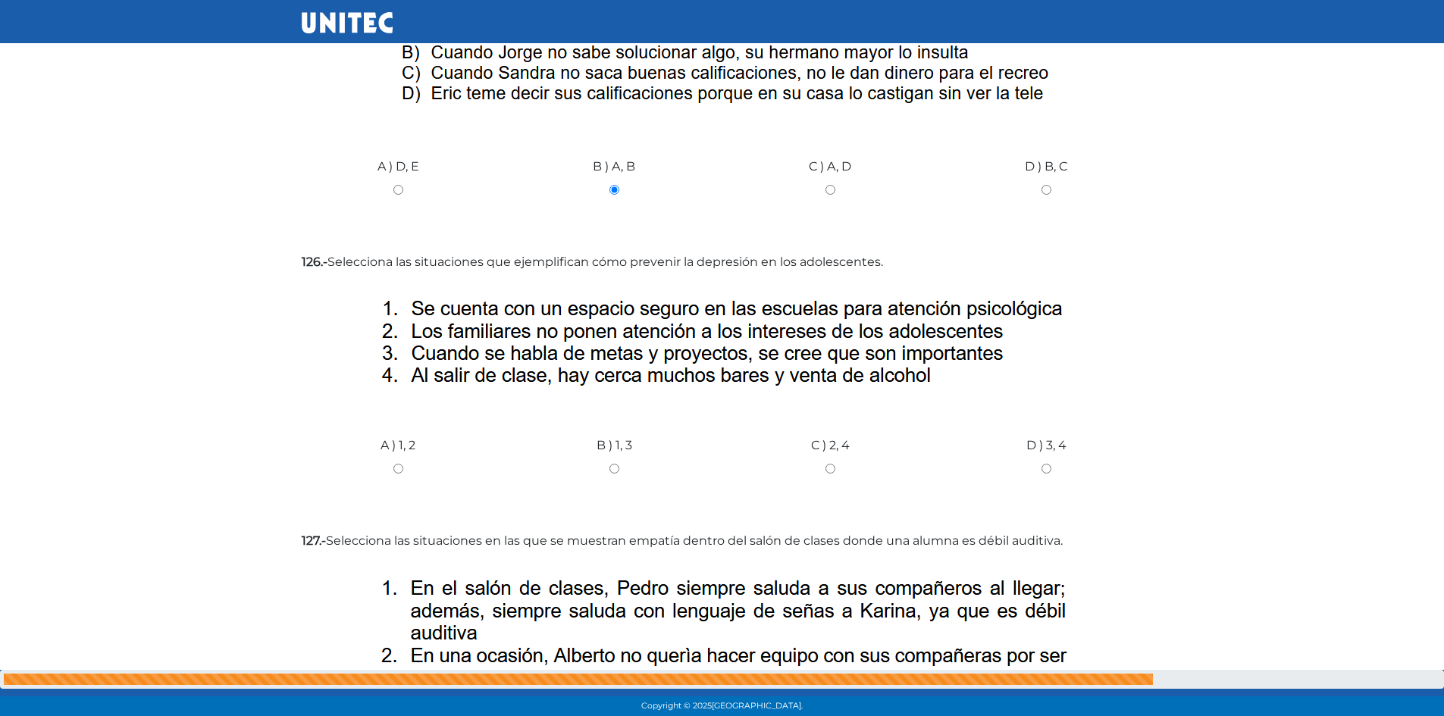
click at [609, 406] on div "B ) 1, 3" at bounding box center [614, 463] width 216 height 114
drag, startPoint x: 609, startPoint y: 404, endPoint x: 613, endPoint y: 413, distance: 9.9
click at [613, 464] on input "B ) 1, 3" at bounding box center [614, 469] width 193 height 10
radio input "true"
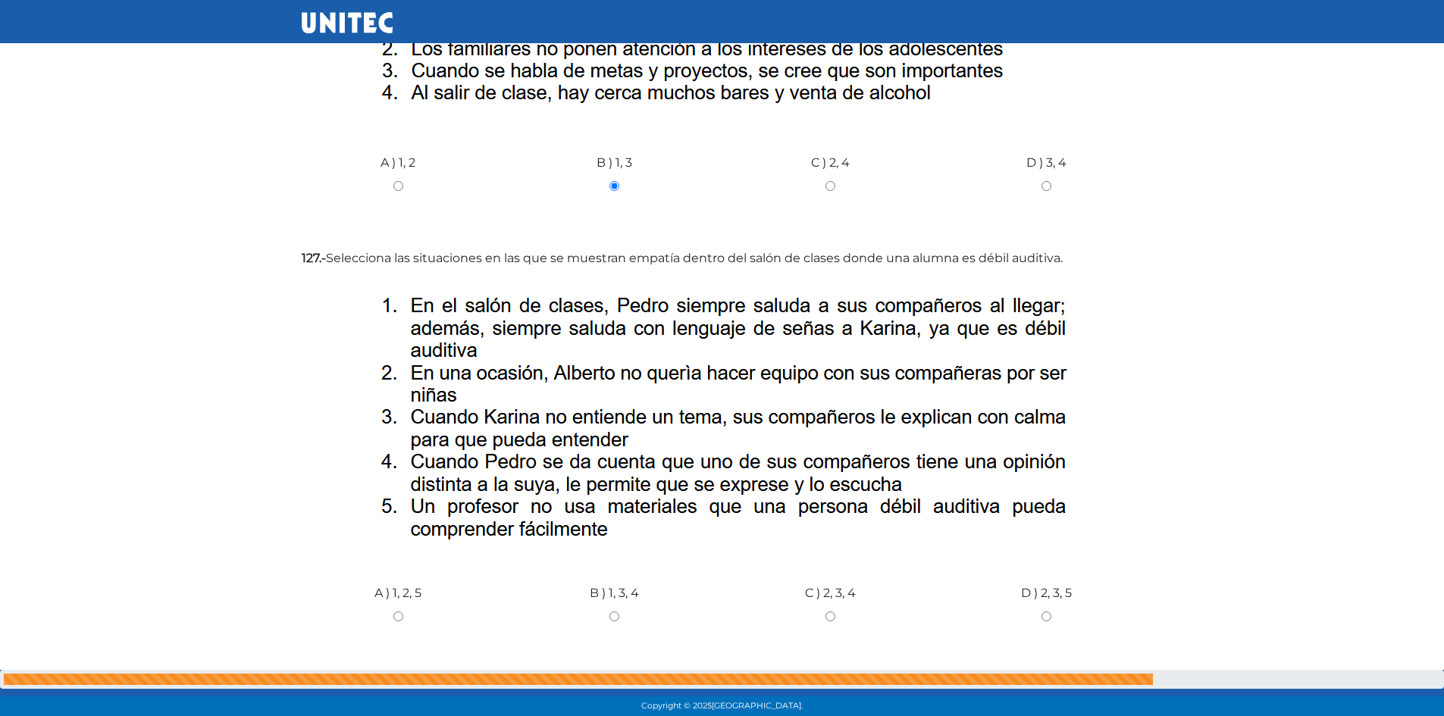
scroll to position [5320, 0]
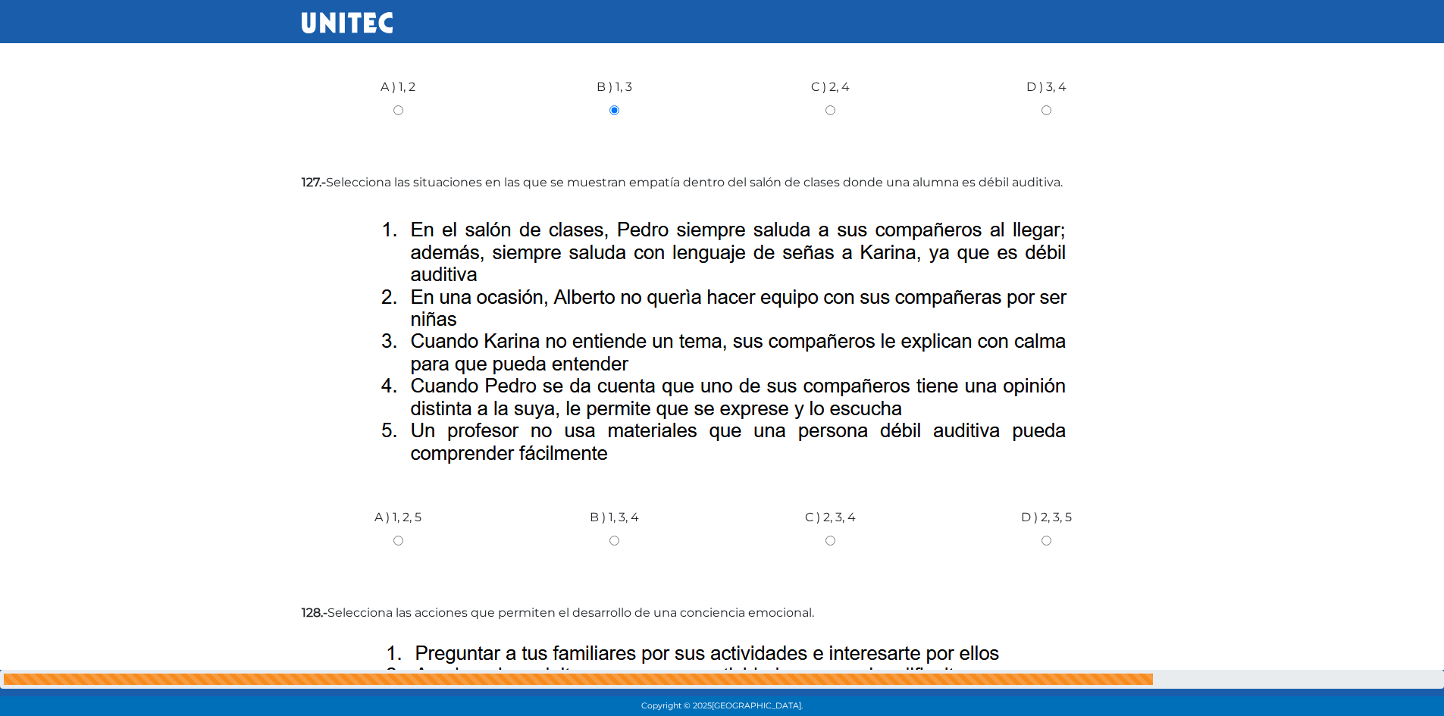
click at [610, 536] on input "B ) 1, 3, 4" at bounding box center [614, 541] width 193 height 10
radio input "true"
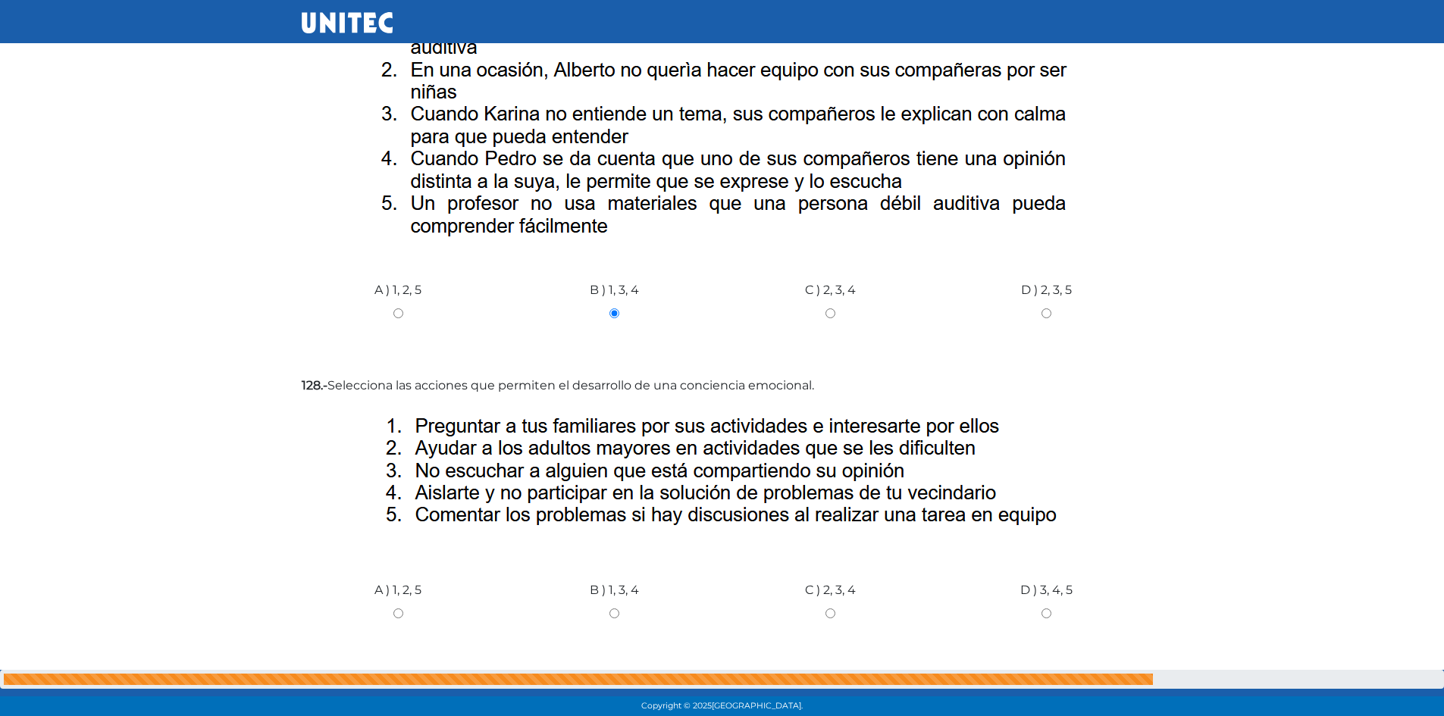
click at [397, 609] on input "A ) 1, 2, 5" at bounding box center [398, 614] width 193 height 10
radio input "true"
click at [1092, 685] on input "Siguiente" at bounding box center [1105, 702] width 76 height 35
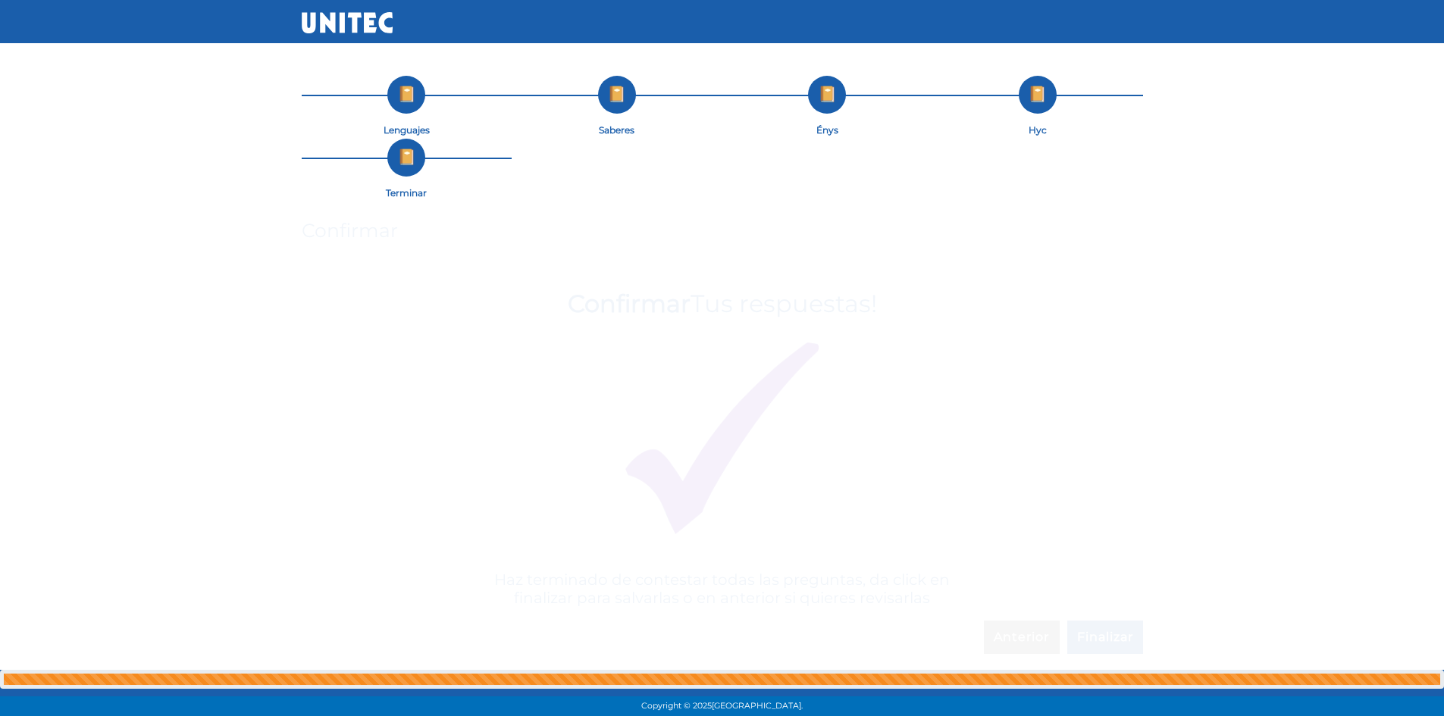
scroll to position [0, 0]
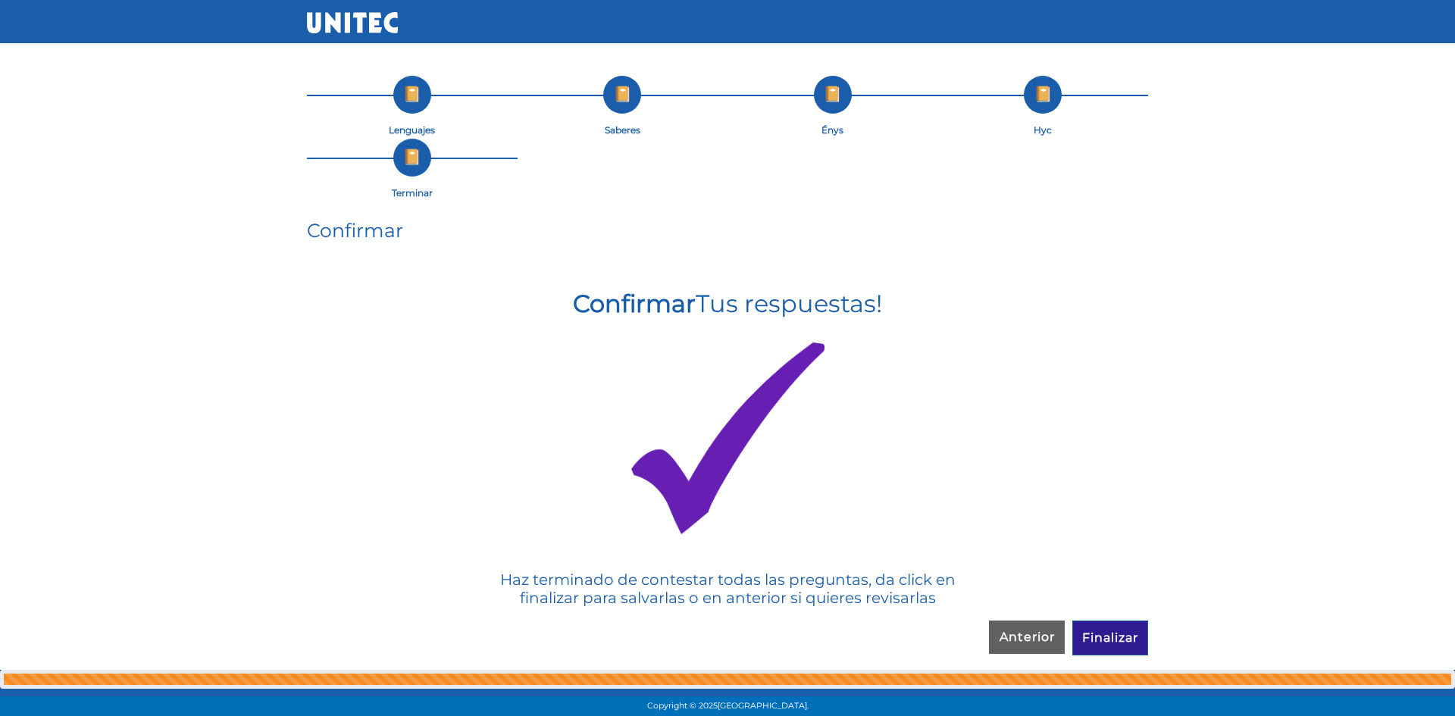
click at [1087, 641] on input "Finalizar" at bounding box center [1111, 638] width 76 height 35
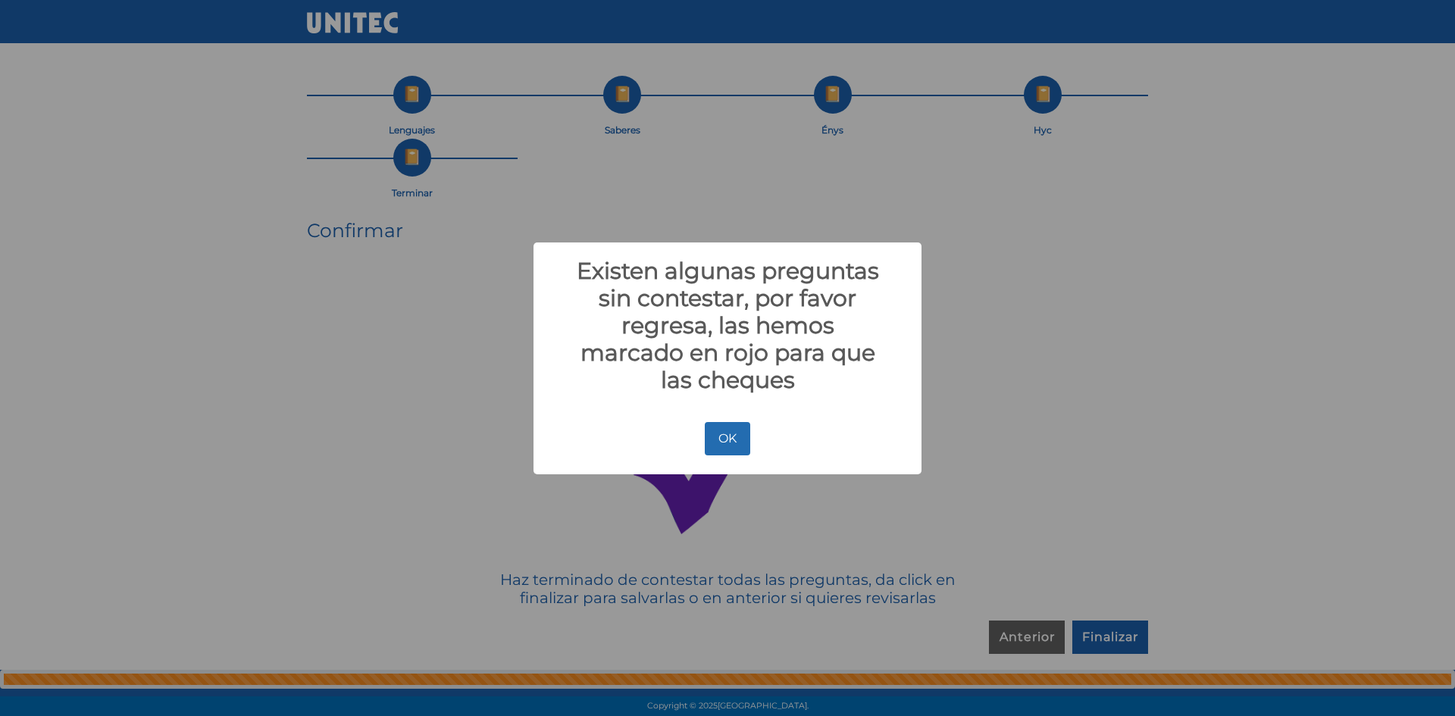
click at [743, 431] on button "OK" at bounding box center [727, 438] width 45 height 33
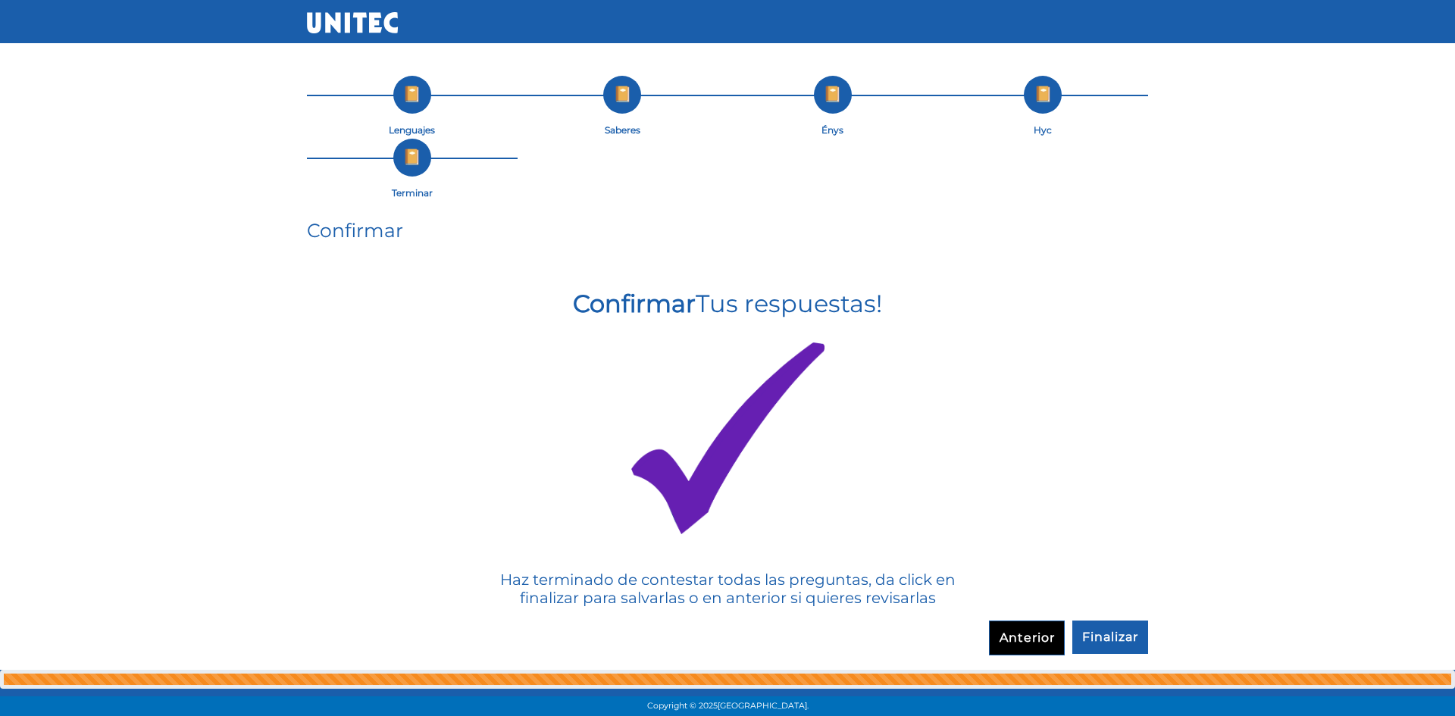
click at [1023, 648] on input "Anterior" at bounding box center [1027, 638] width 76 height 35
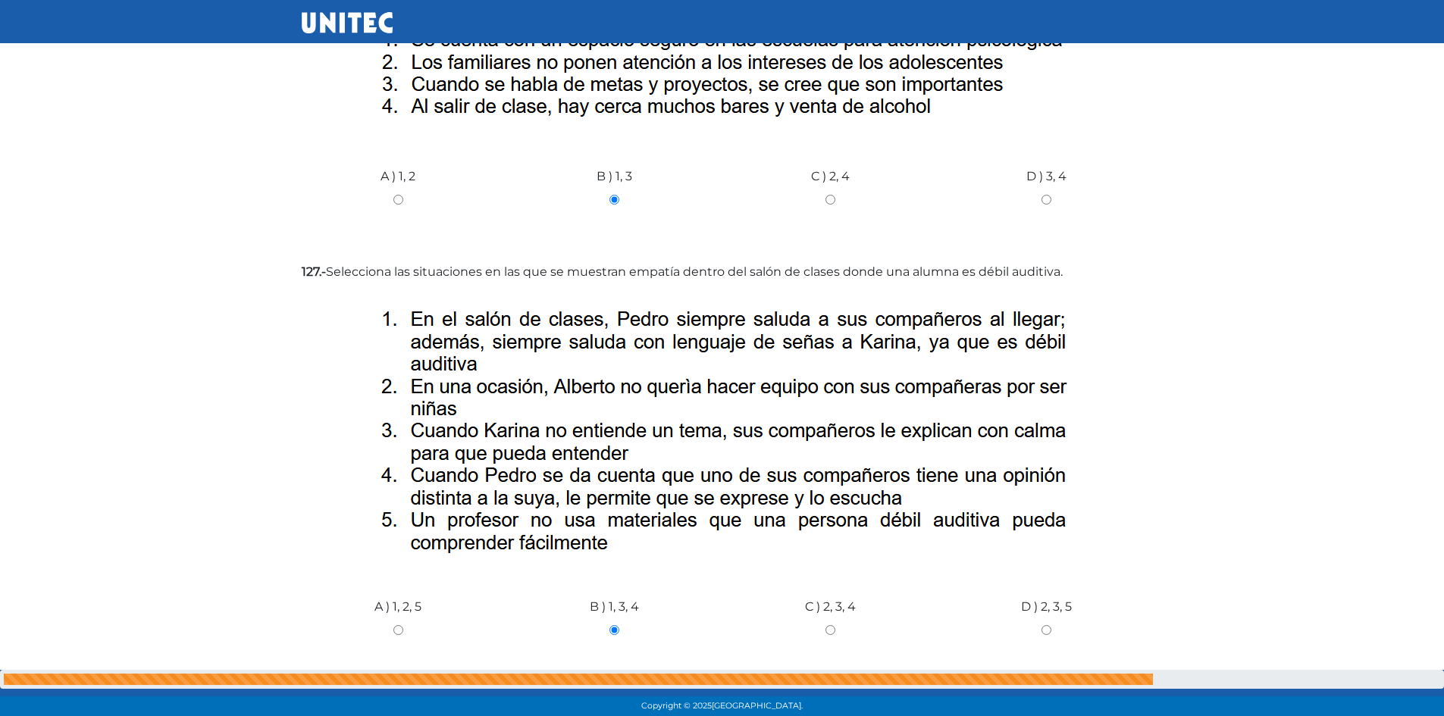
scroll to position [5547, 0]
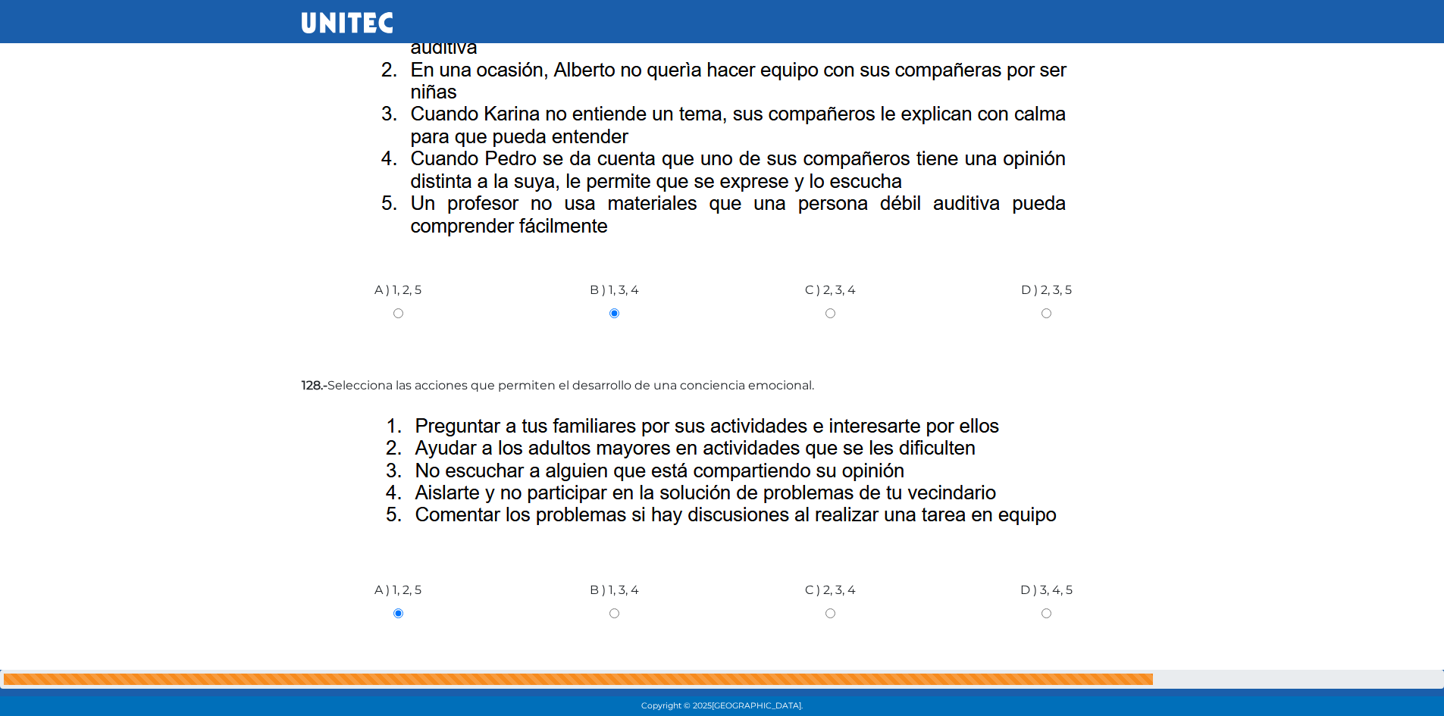
click at [1029, 685] on input "Anterior" at bounding box center [1022, 702] width 76 height 35
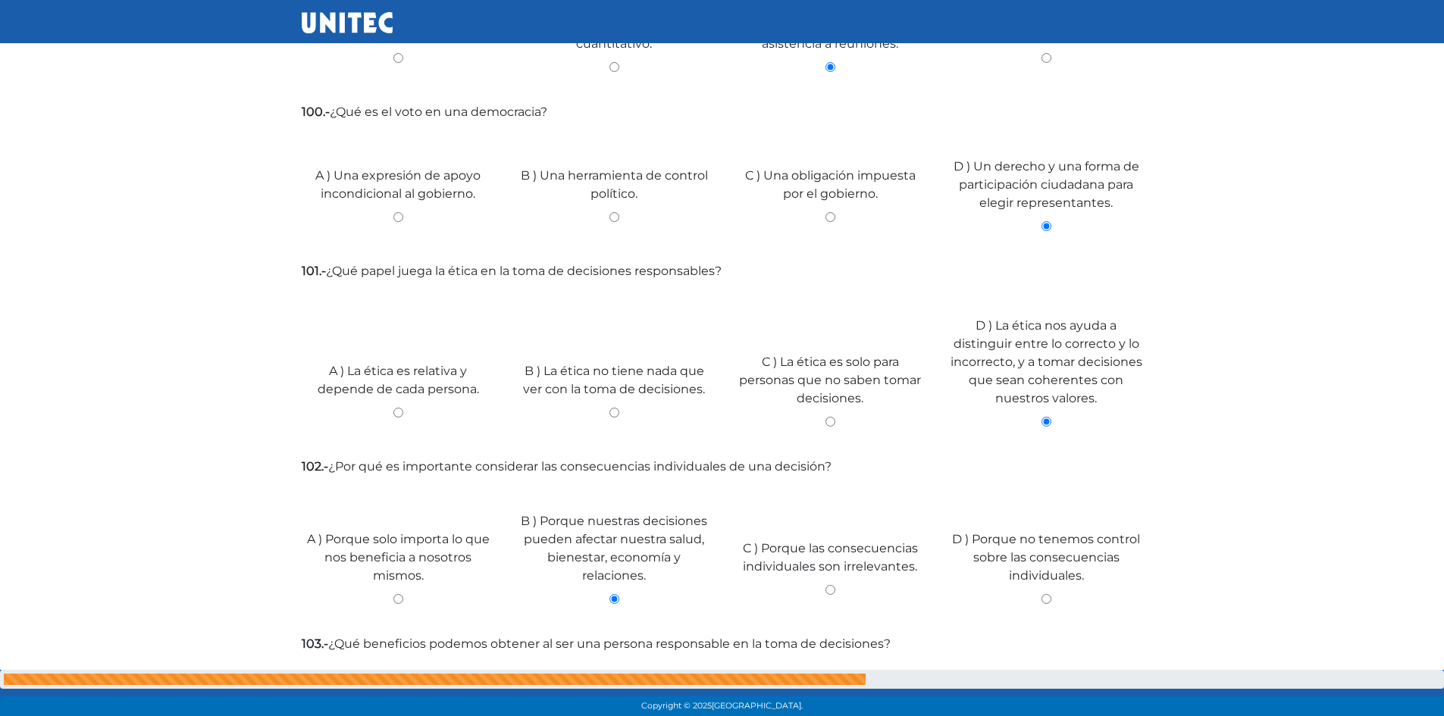
scroll to position [4707, 0]
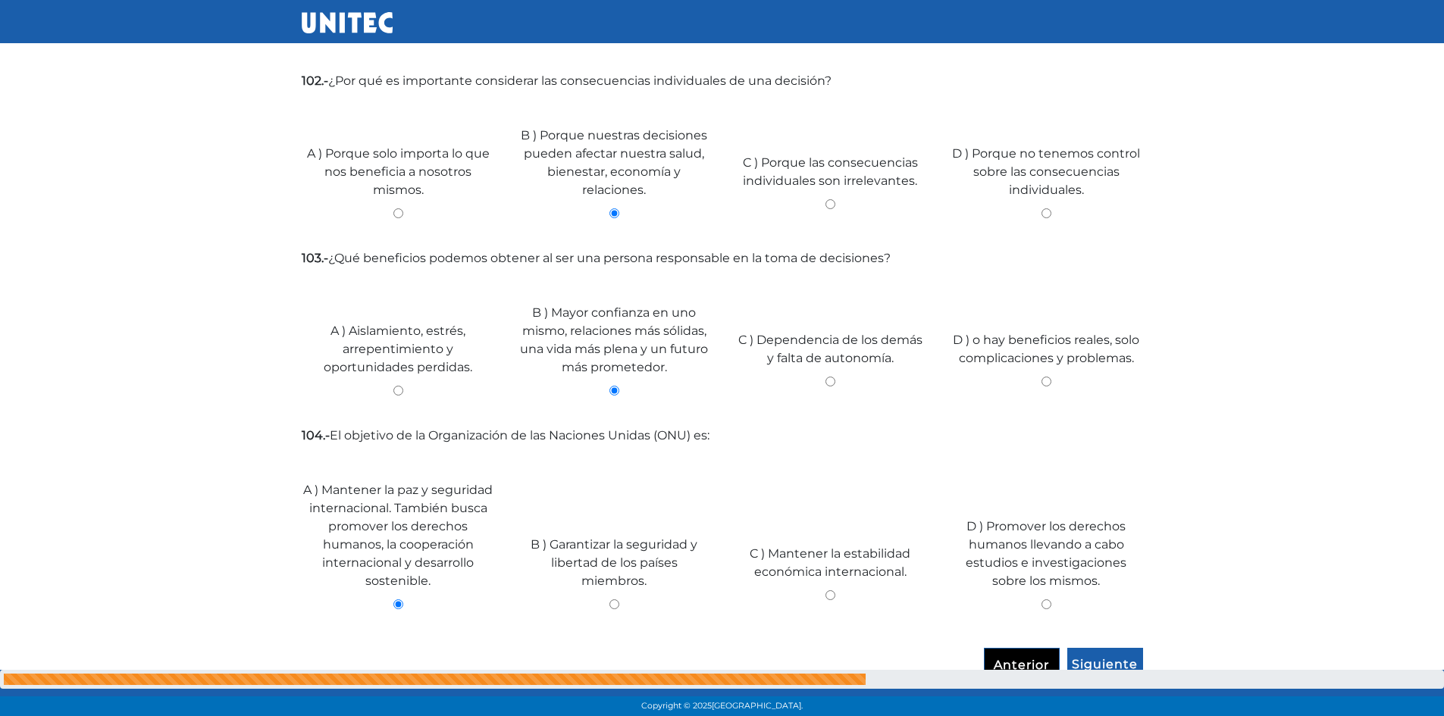
click at [1047, 660] on input "Anterior" at bounding box center [1022, 665] width 76 height 35
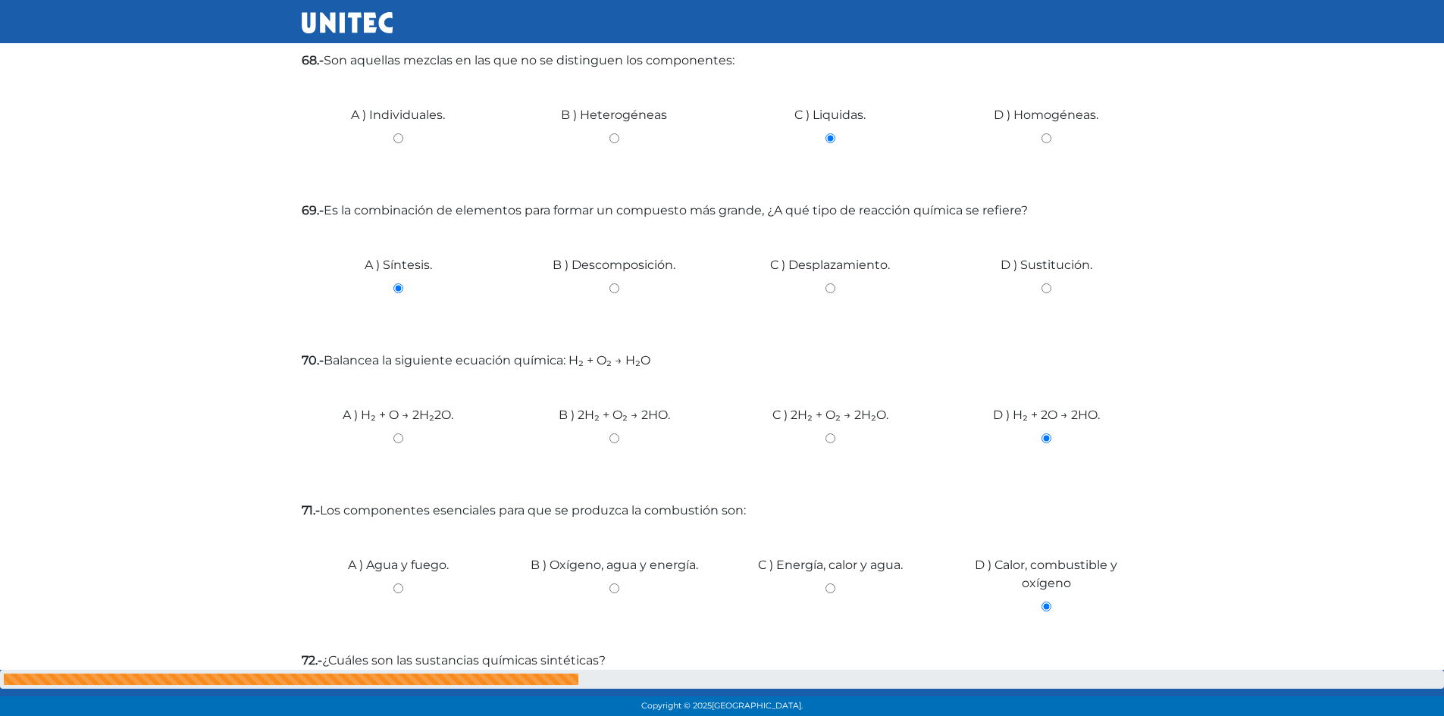
scroll to position [6519, 0]
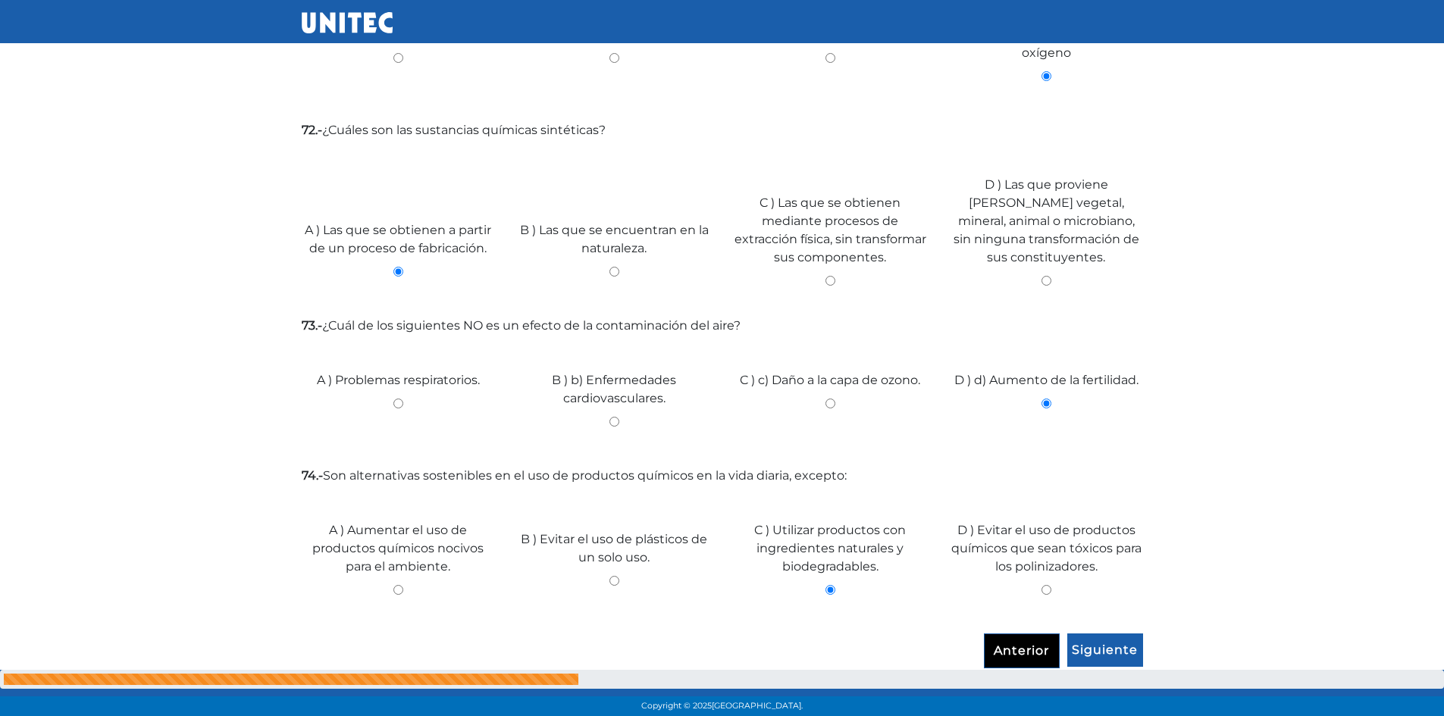
click at [1036, 643] on input "Anterior" at bounding box center [1022, 651] width 76 height 35
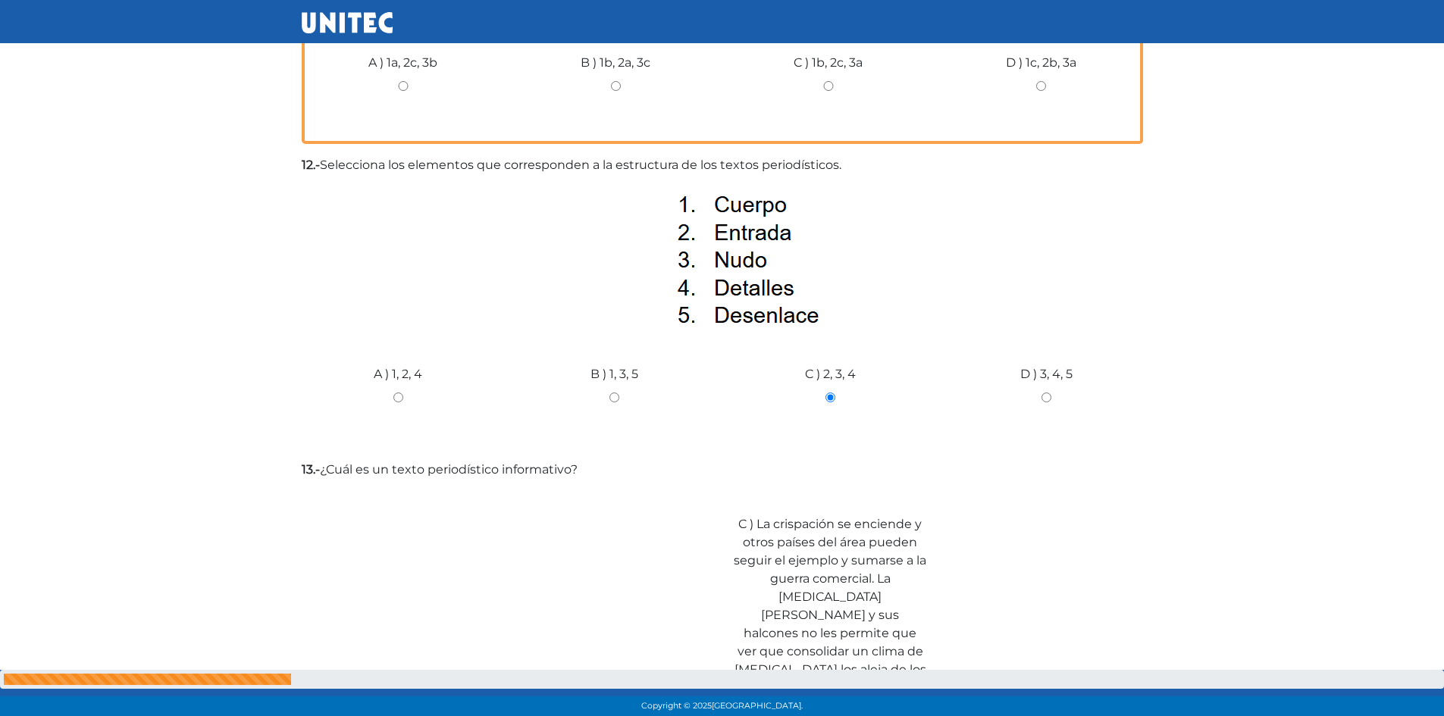
scroll to position [3402, 0]
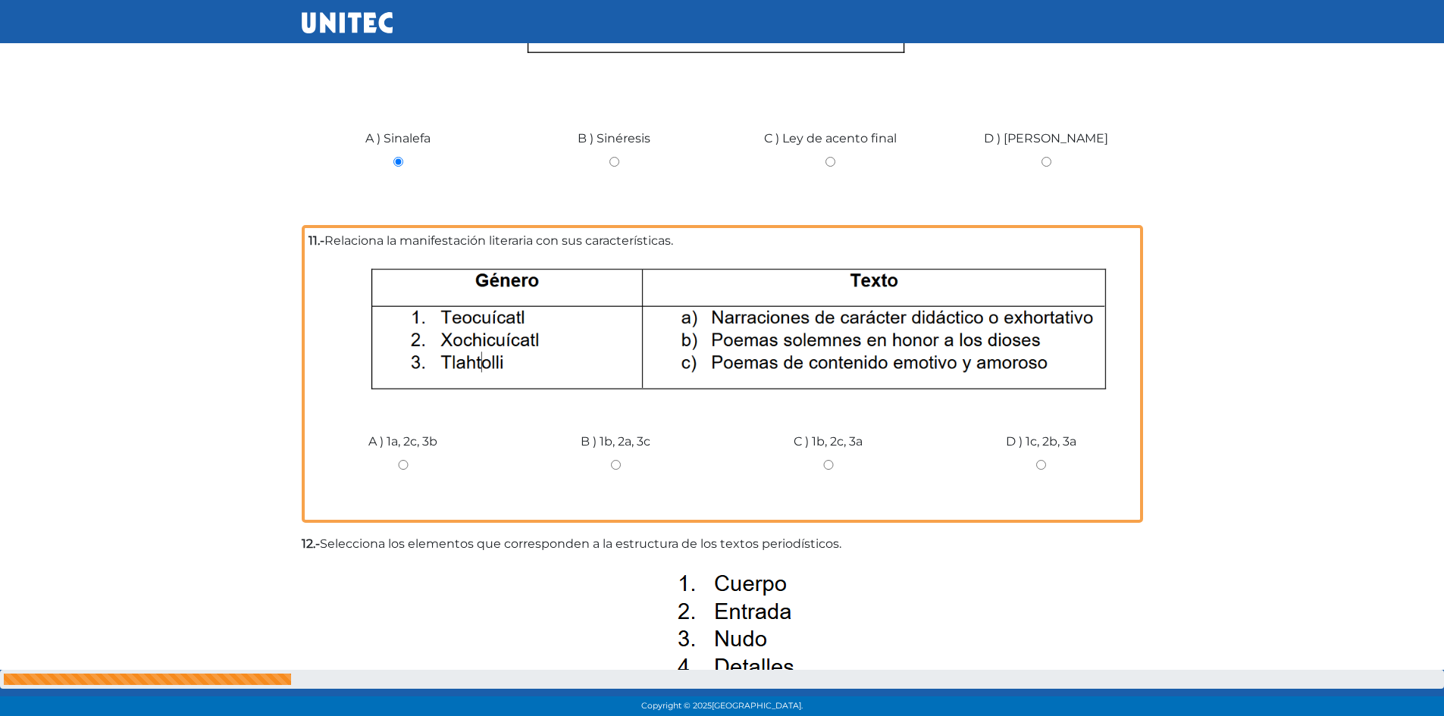
click at [833, 465] on input "C ) 1b, 2c, 3a" at bounding box center [829, 465] width 190 height 10
radio input "true"
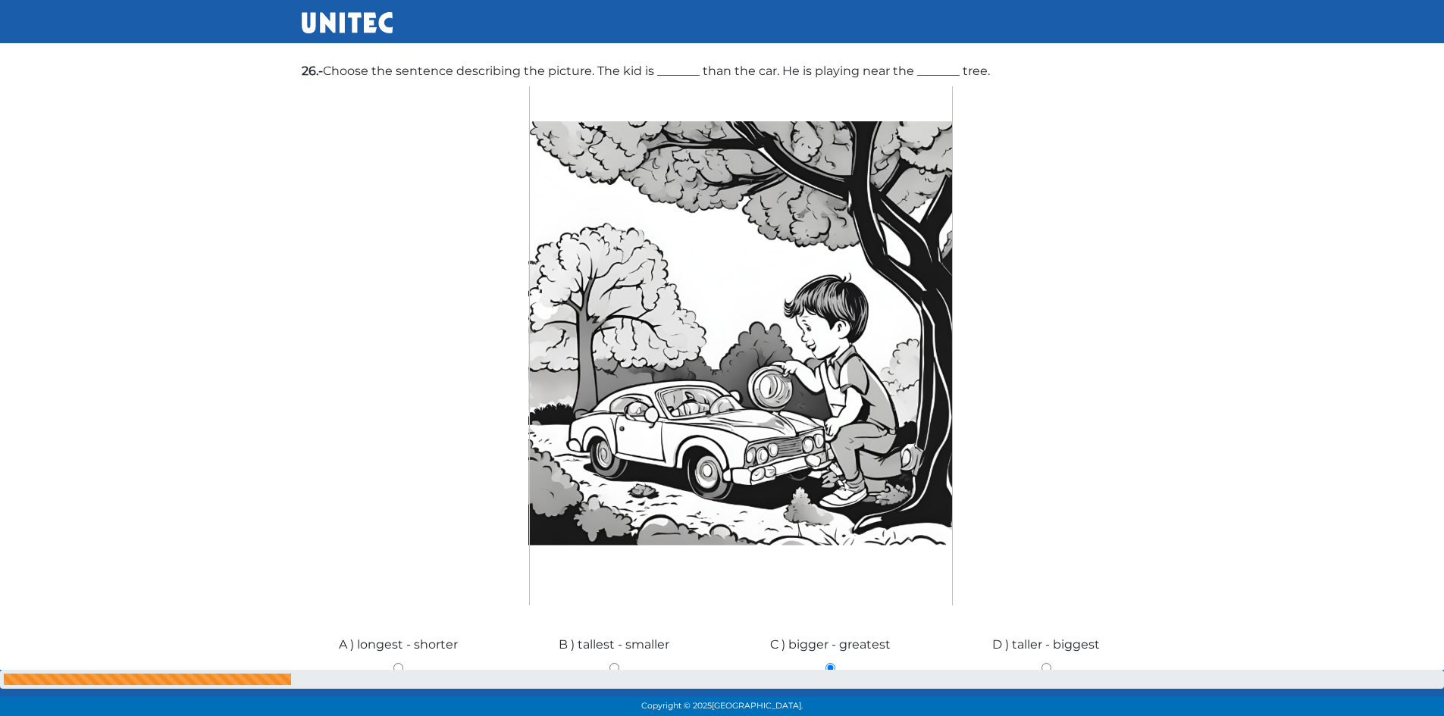
scroll to position [10424, 0]
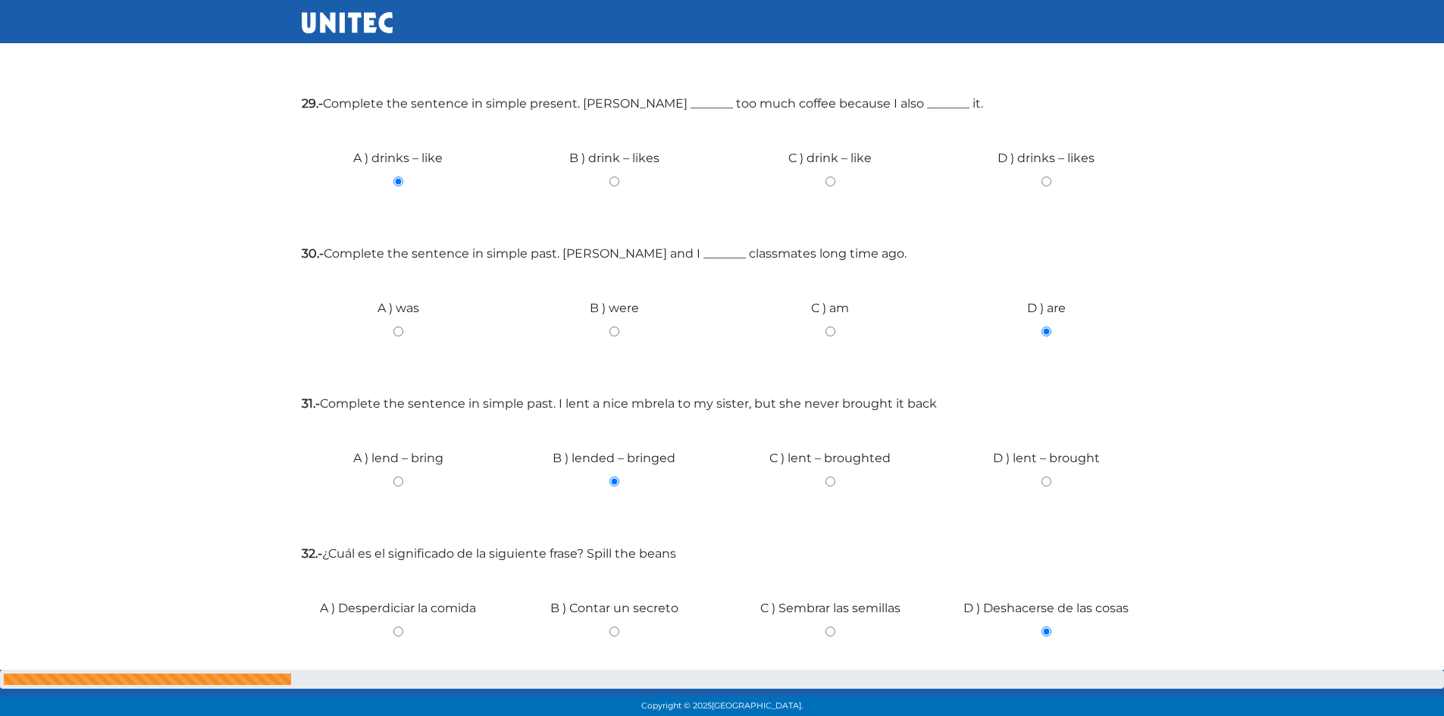
click at [1092, 703] on input "Siguiente" at bounding box center [1105, 720] width 76 height 35
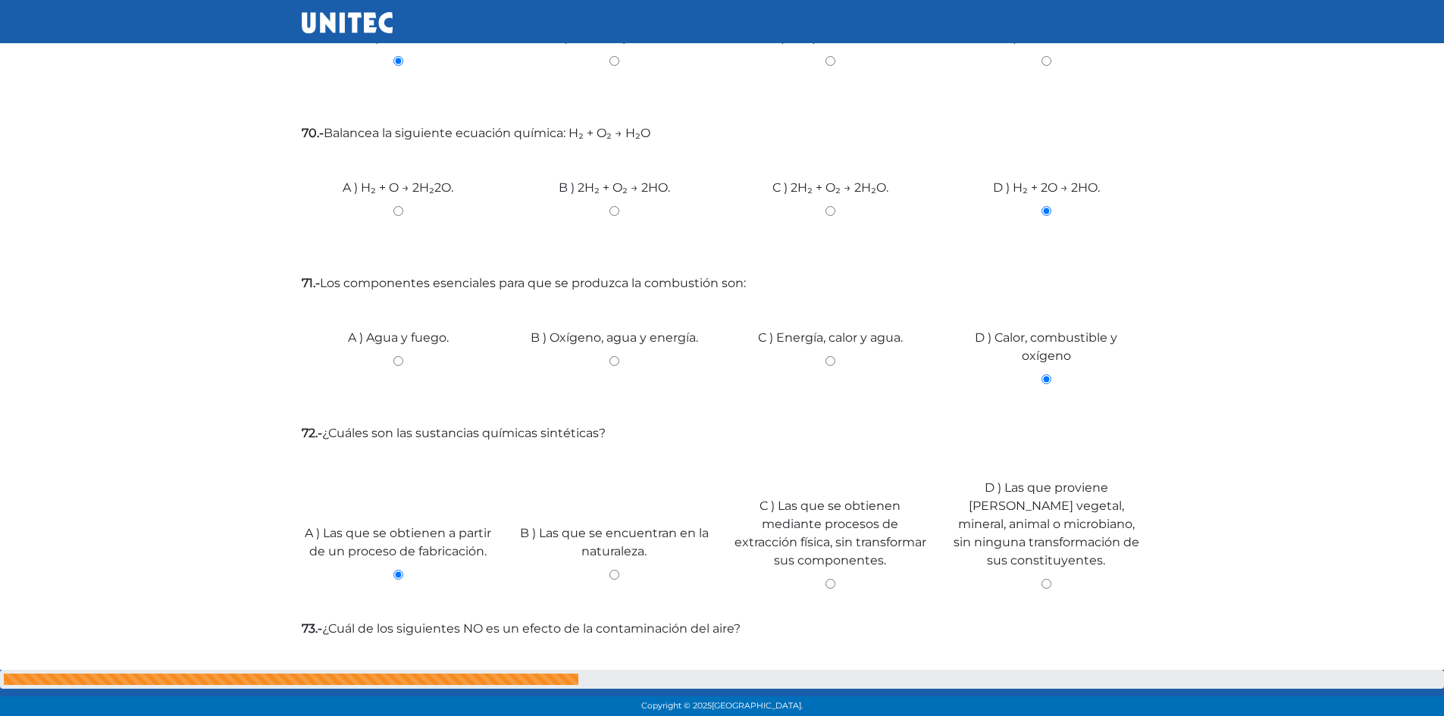
scroll to position [6523, 0]
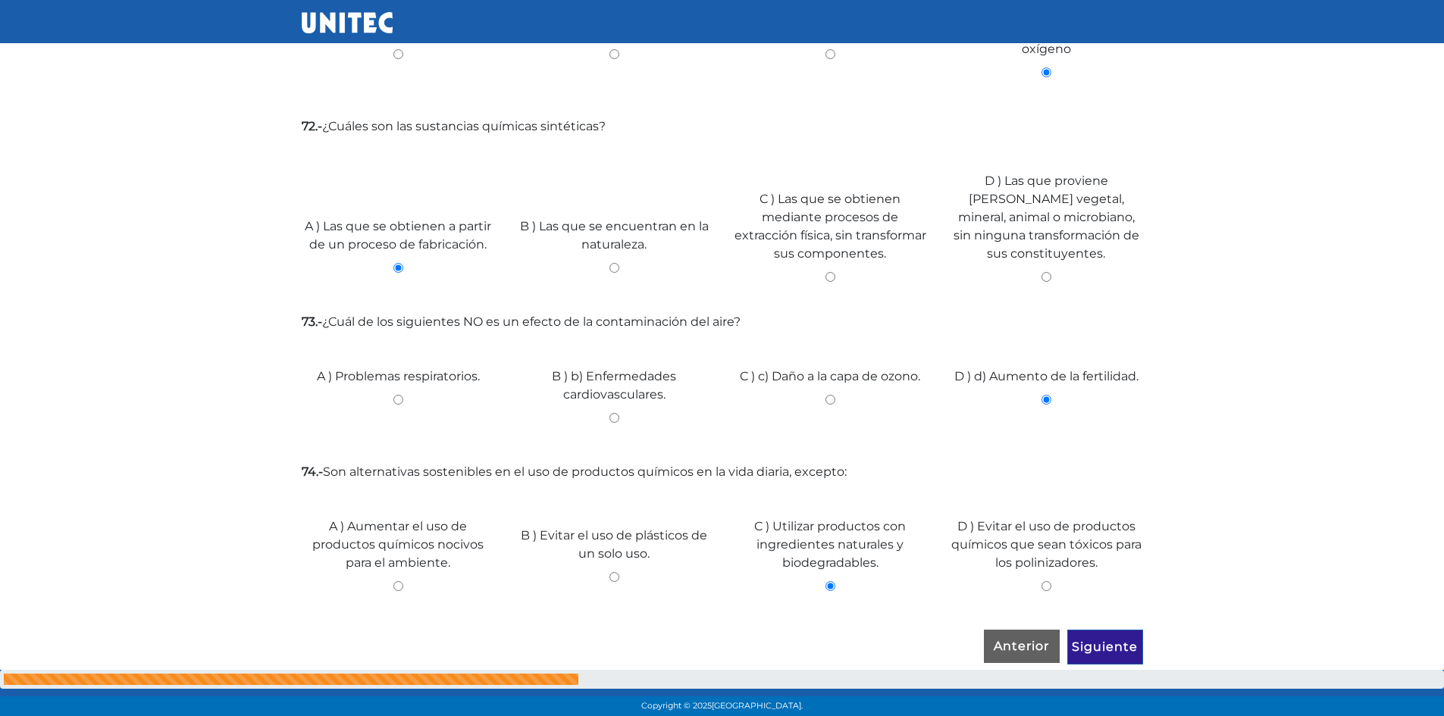
click at [1120, 636] on input "Siguiente" at bounding box center [1105, 647] width 76 height 35
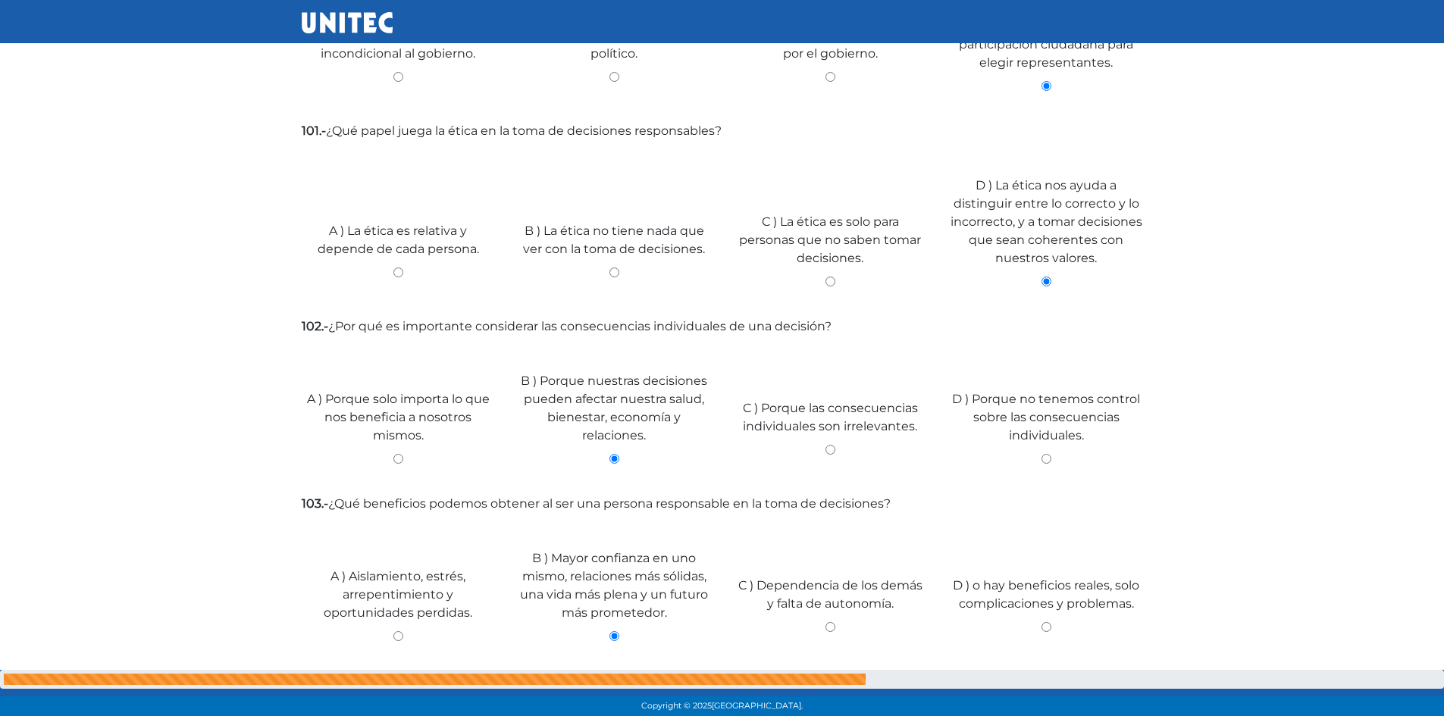
scroll to position [4707, 0]
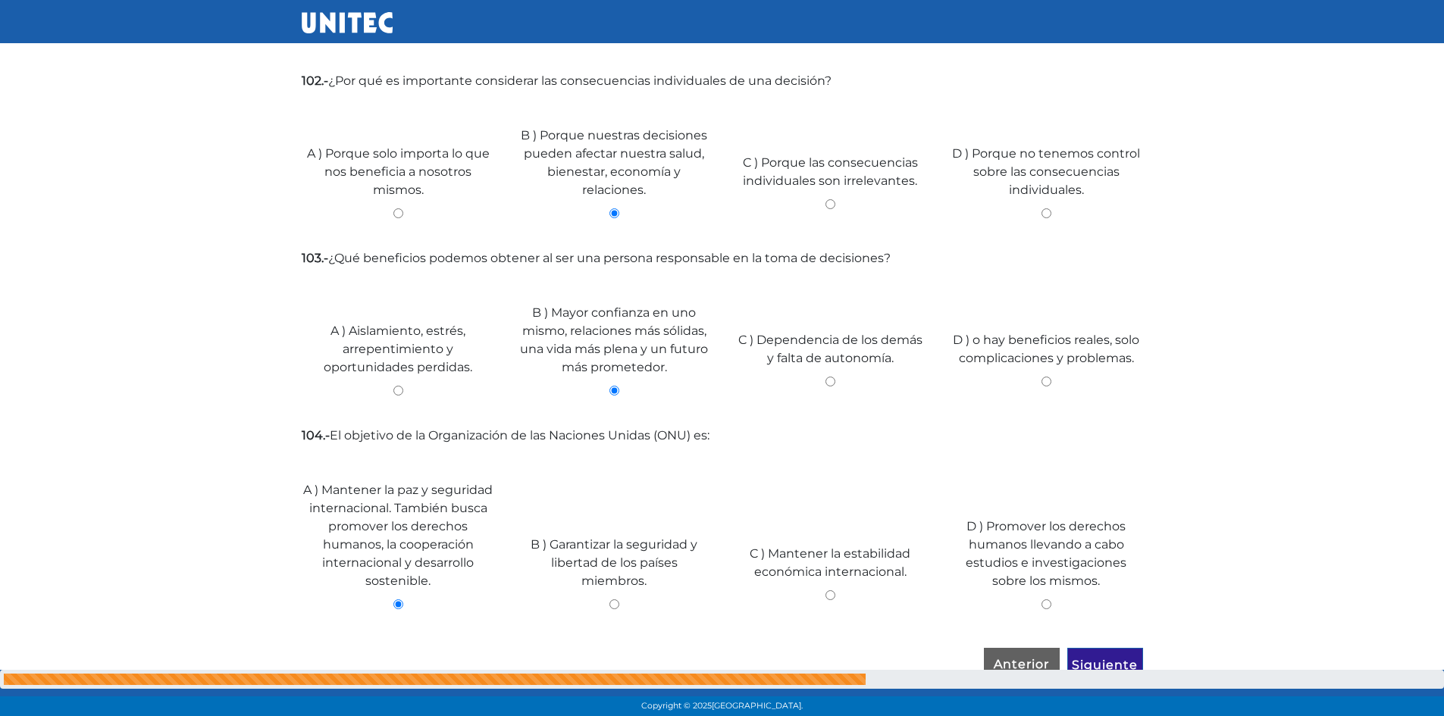
click at [1131, 648] on input "Siguiente" at bounding box center [1105, 665] width 76 height 35
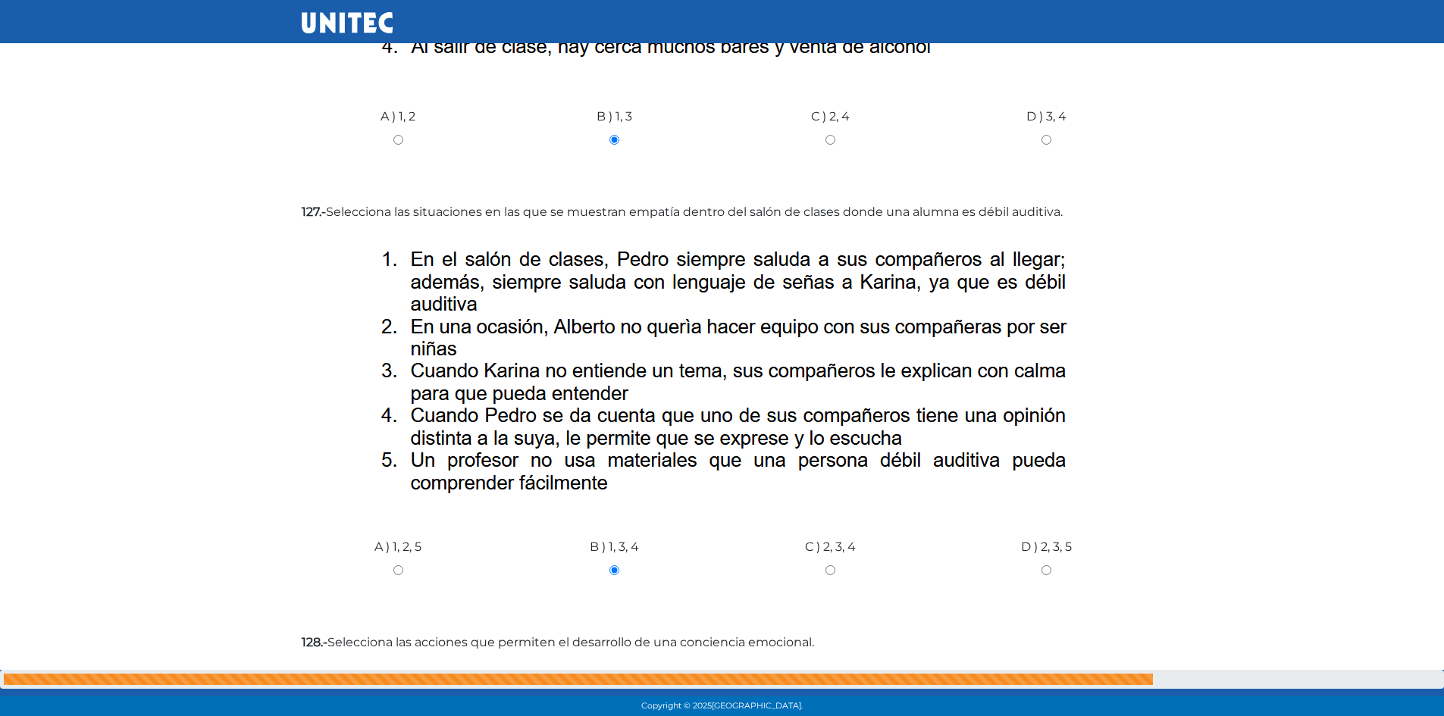
scroll to position [5547, 0]
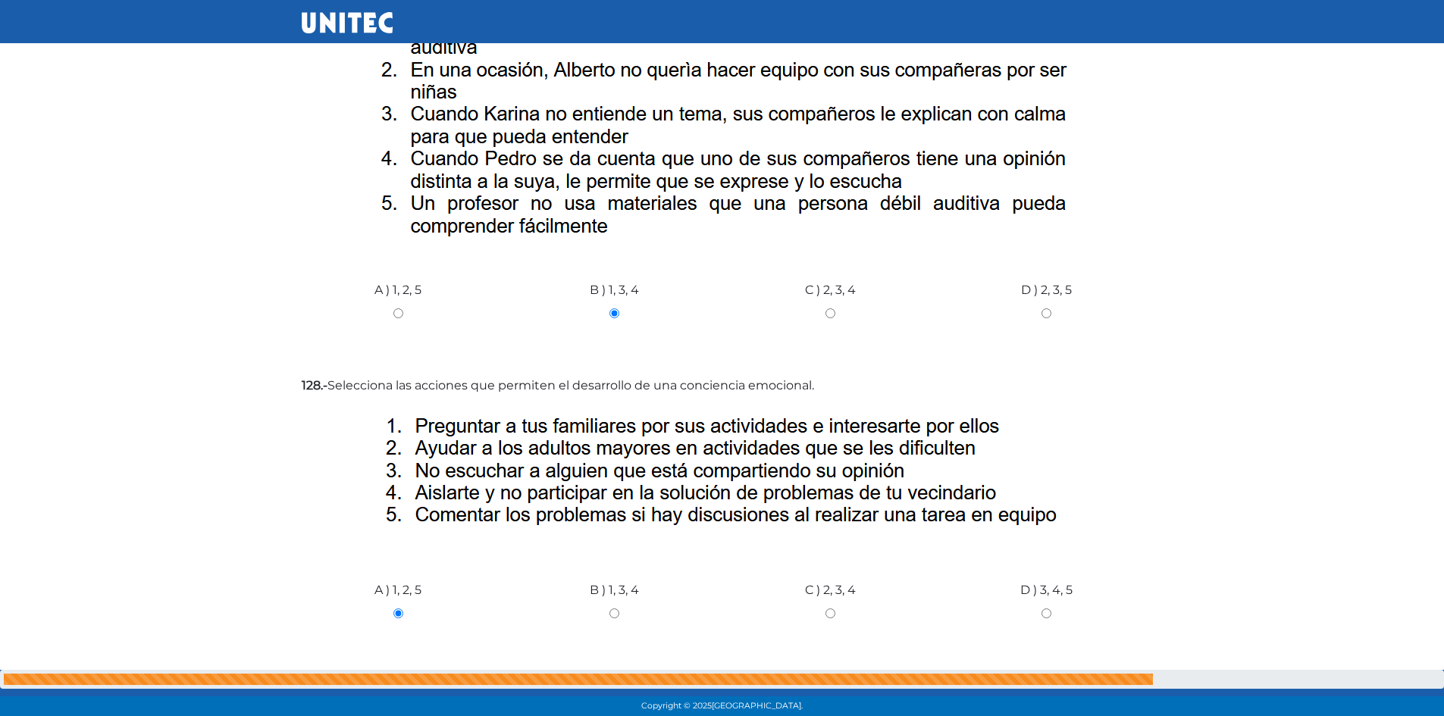
click at [1095, 685] on input "Siguiente" at bounding box center [1105, 702] width 76 height 35
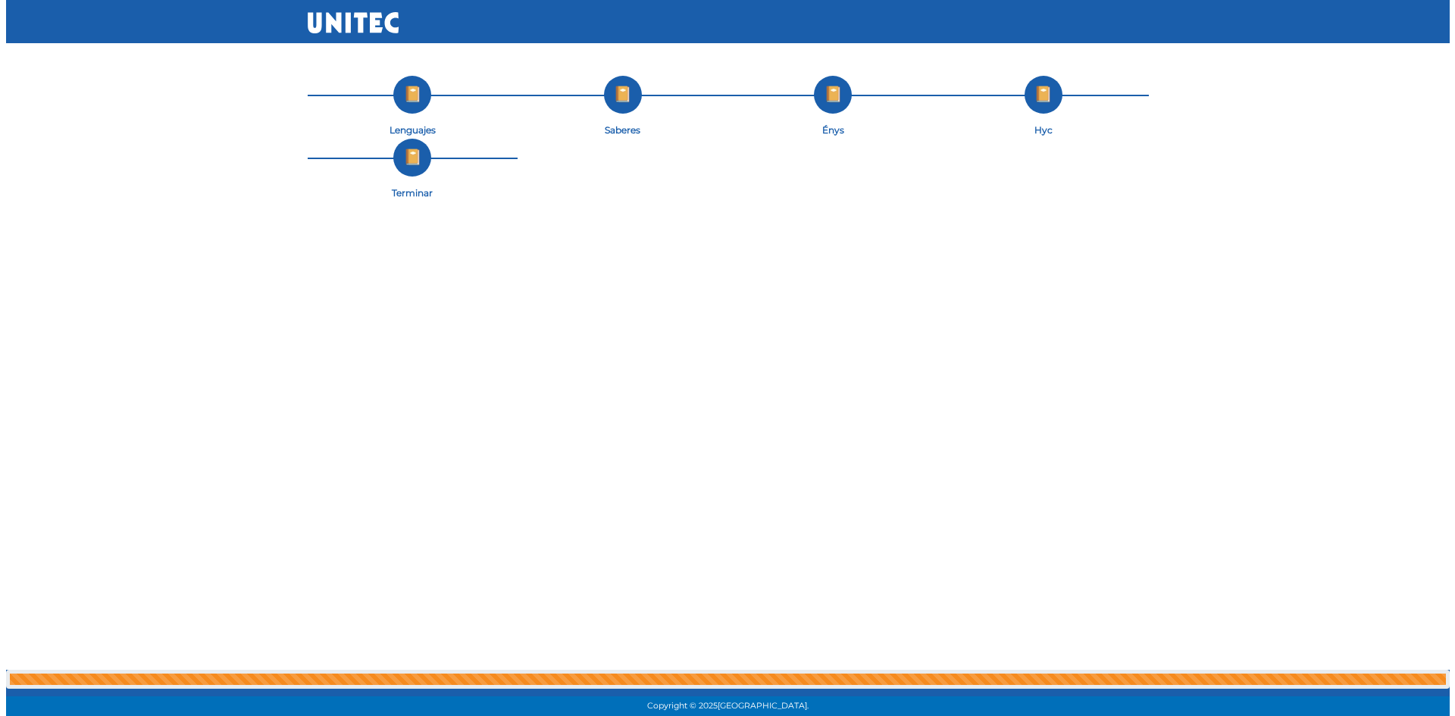
scroll to position [0, 0]
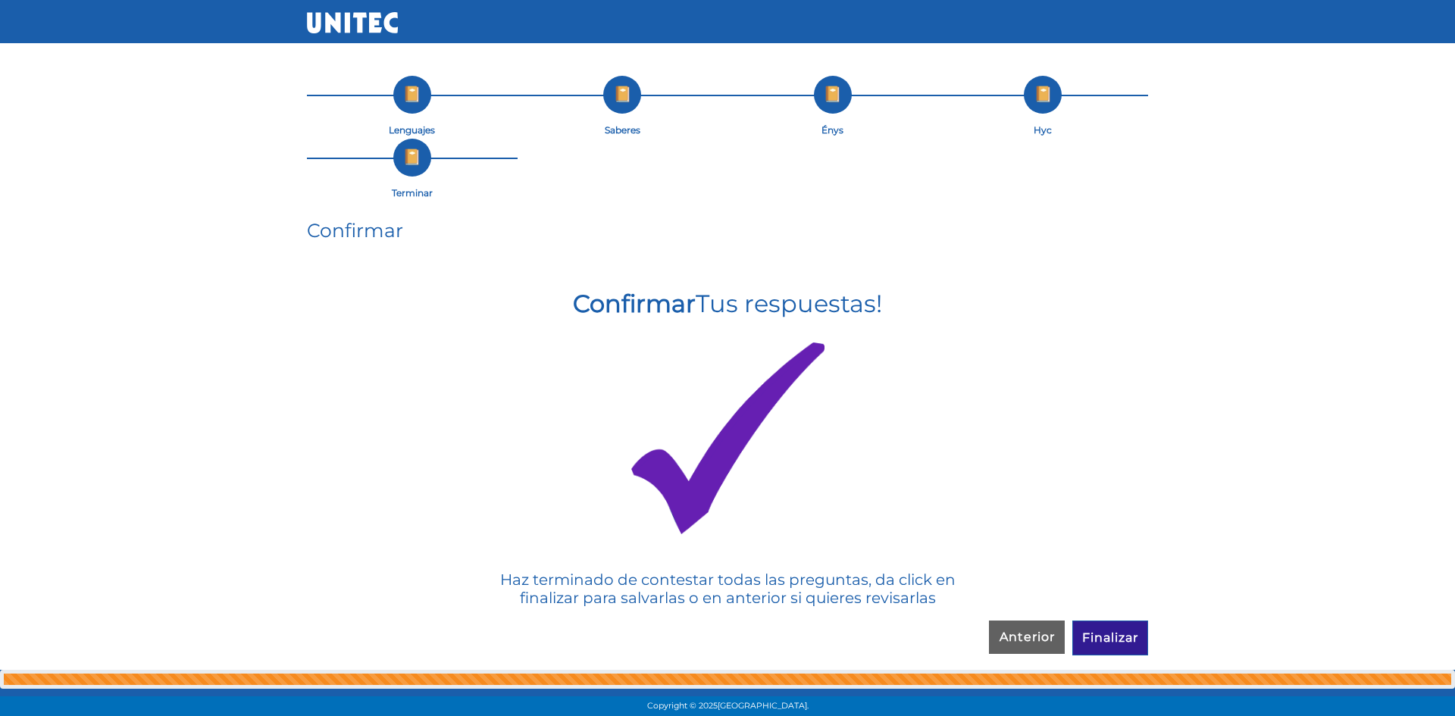
click at [1091, 628] on input "Finalizar" at bounding box center [1111, 638] width 76 height 35
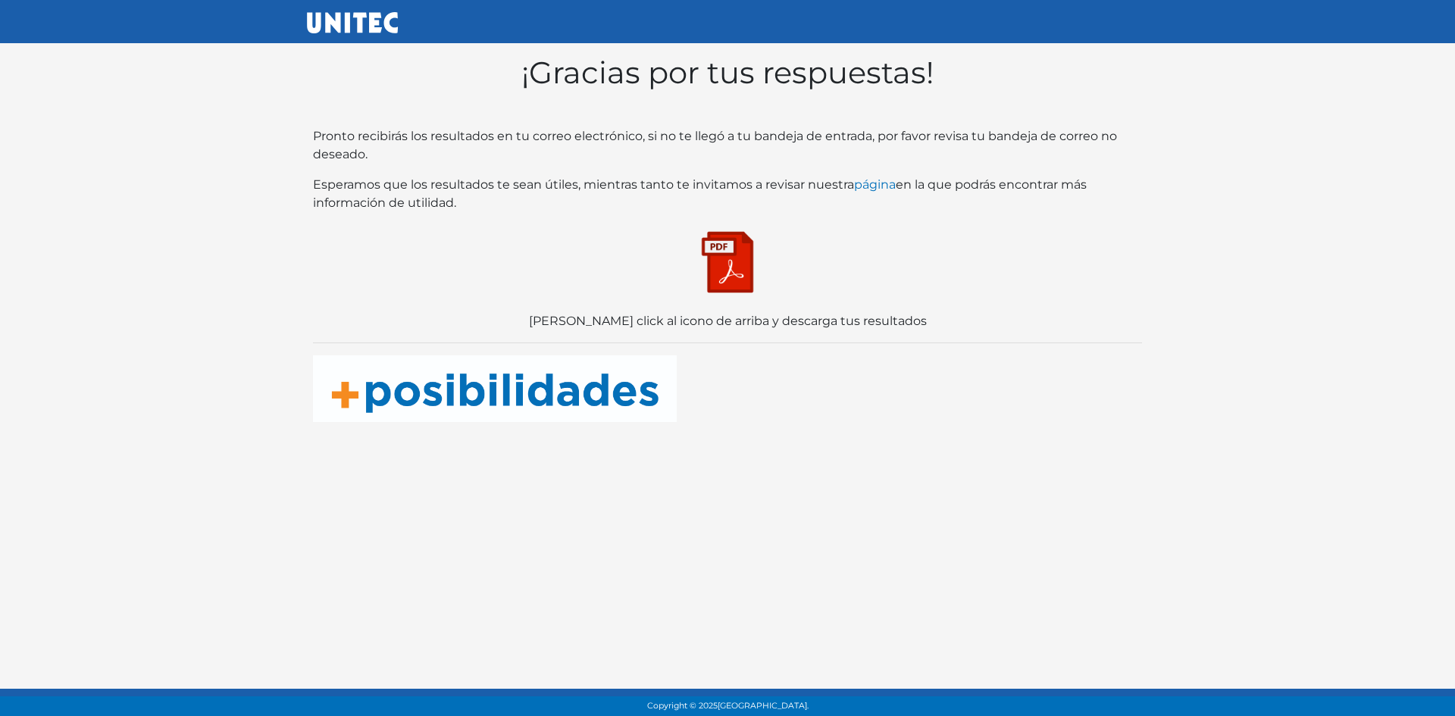
click at [744, 265] on img at bounding box center [728, 262] width 76 height 76
